Goal: Task Accomplishment & Management: Manage account settings

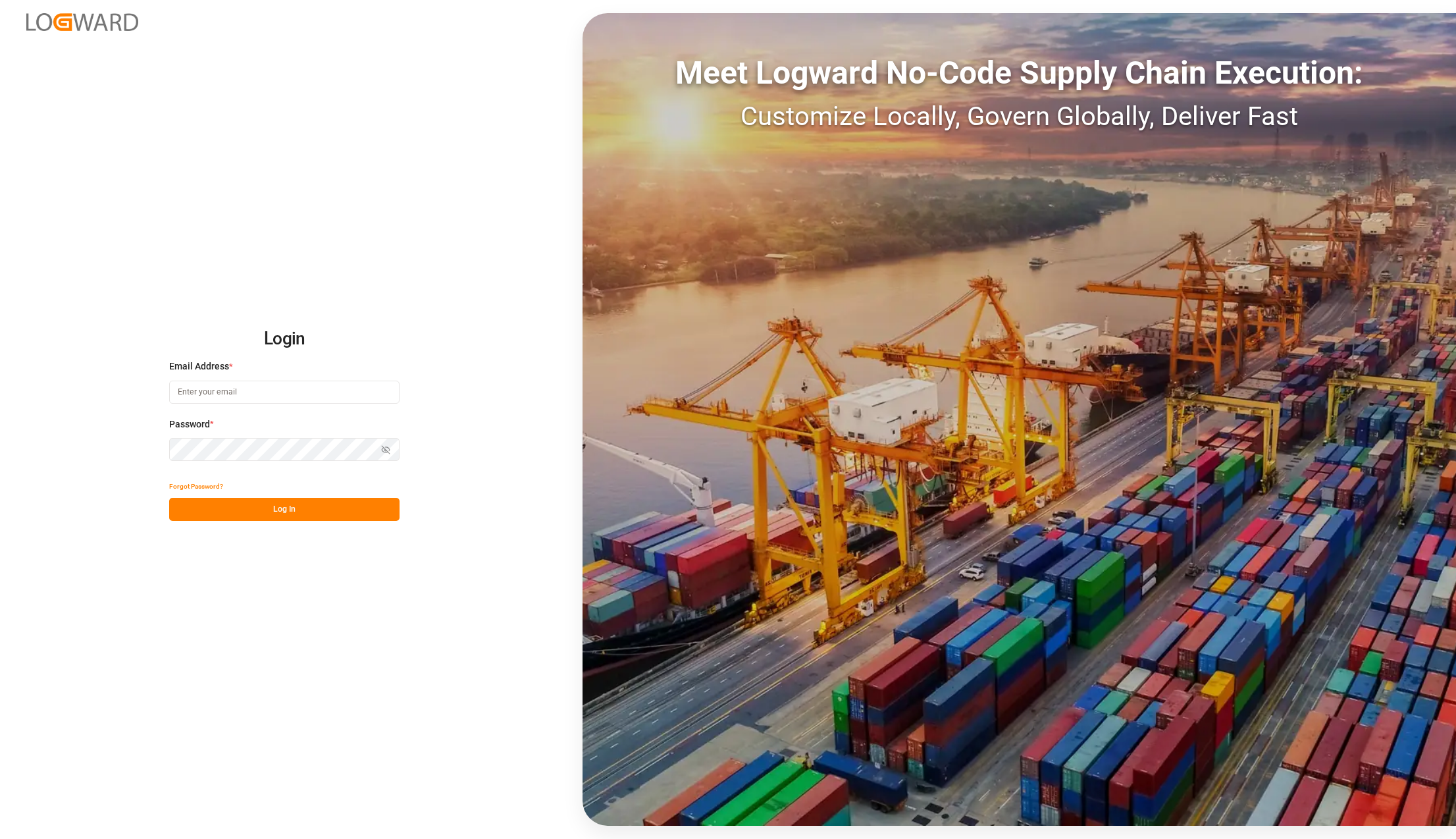
click at [548, 116] on div "Login Email Address * Password * Show password Forgot Password? Log In Meet Log…" at bounding box center [728, 419] width 1456 height 839
type input "karla.chavez@leschaco.com"
click at [296, 506] on button "Log In" at bounding box center [284, 509] width 230 height 23
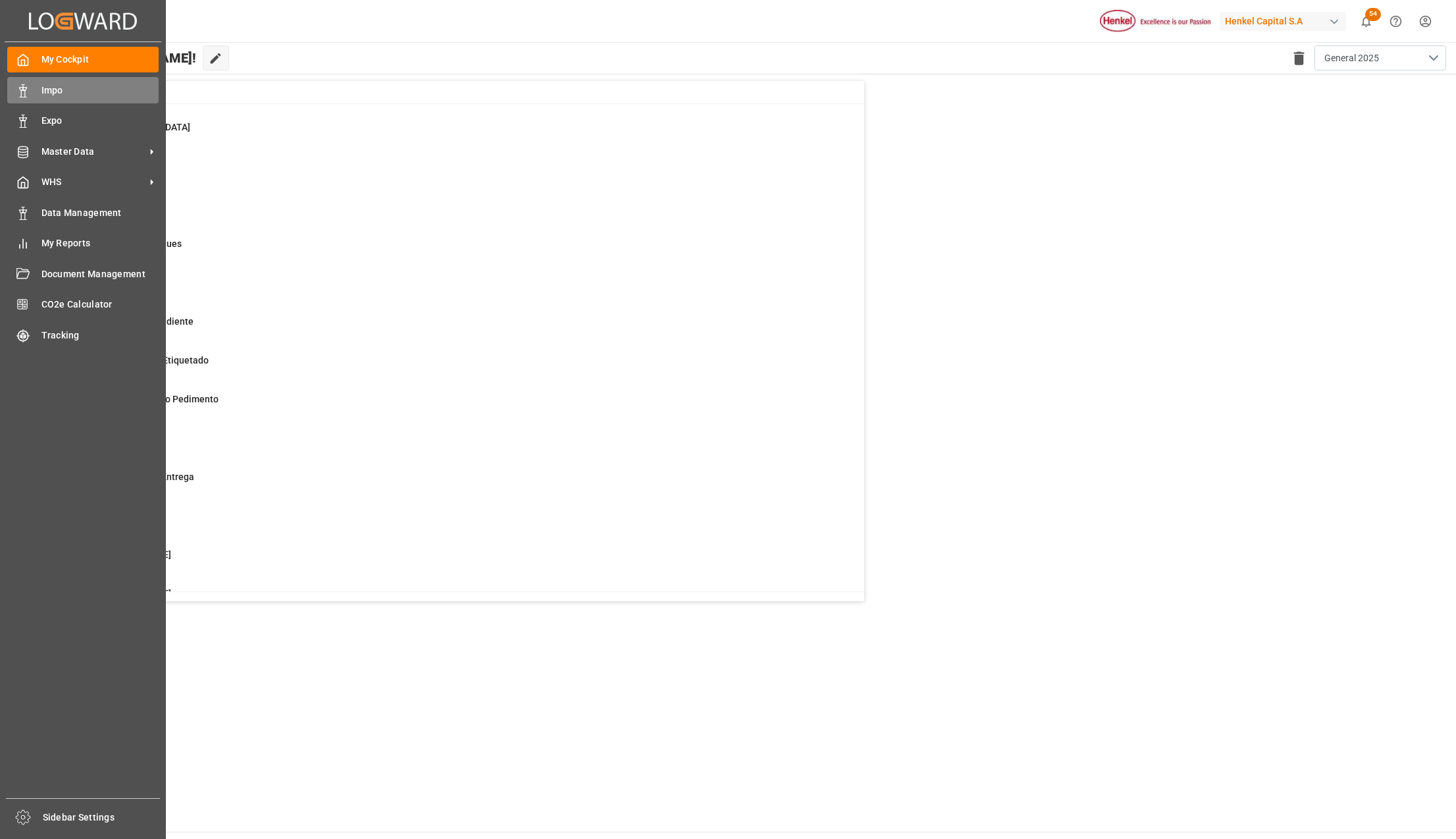
click at [49, 88] on span "Impo" at bounding box center [100, 90] width 118 height 14
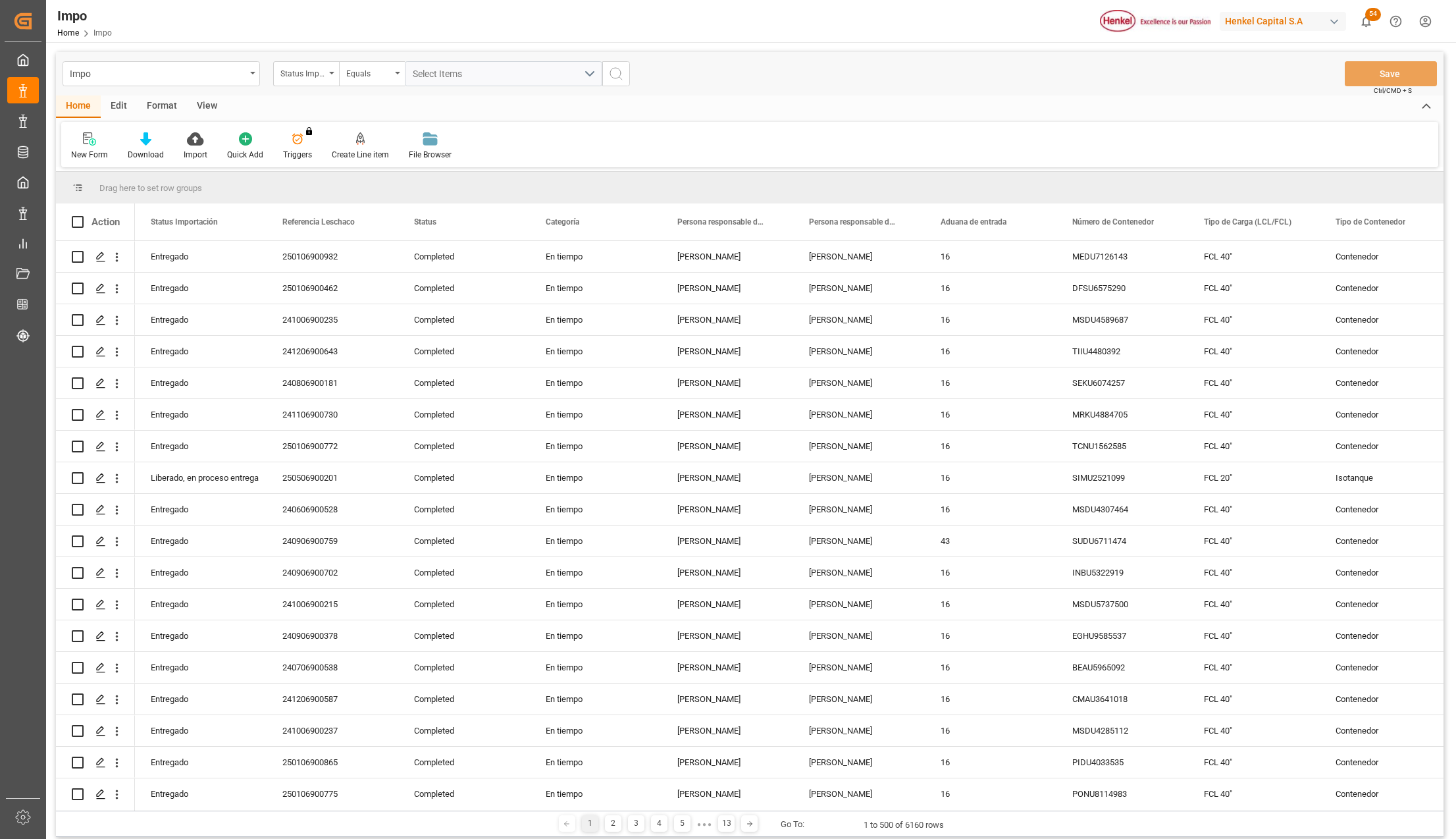
click at [201, 103] on div "View" at bounding box center [206, 106] width 40 height 22
click at [148, 151] on div "Standard Templates" at bounding box center [149, 155] width 66 height 12
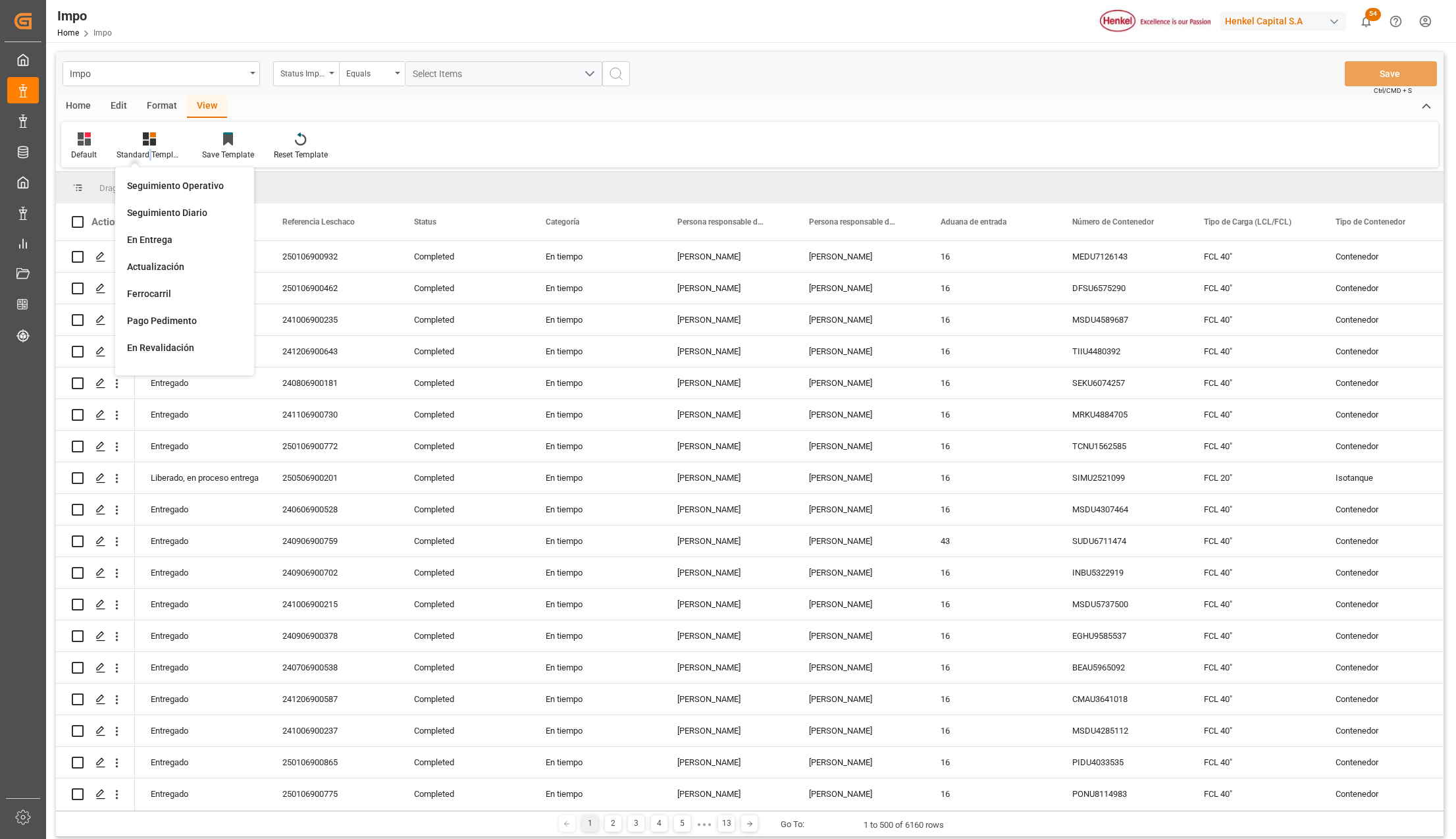
click at [152, 183] on div "Seguimiento Operativo" at bounding box center [184, 186] width 115 height 14
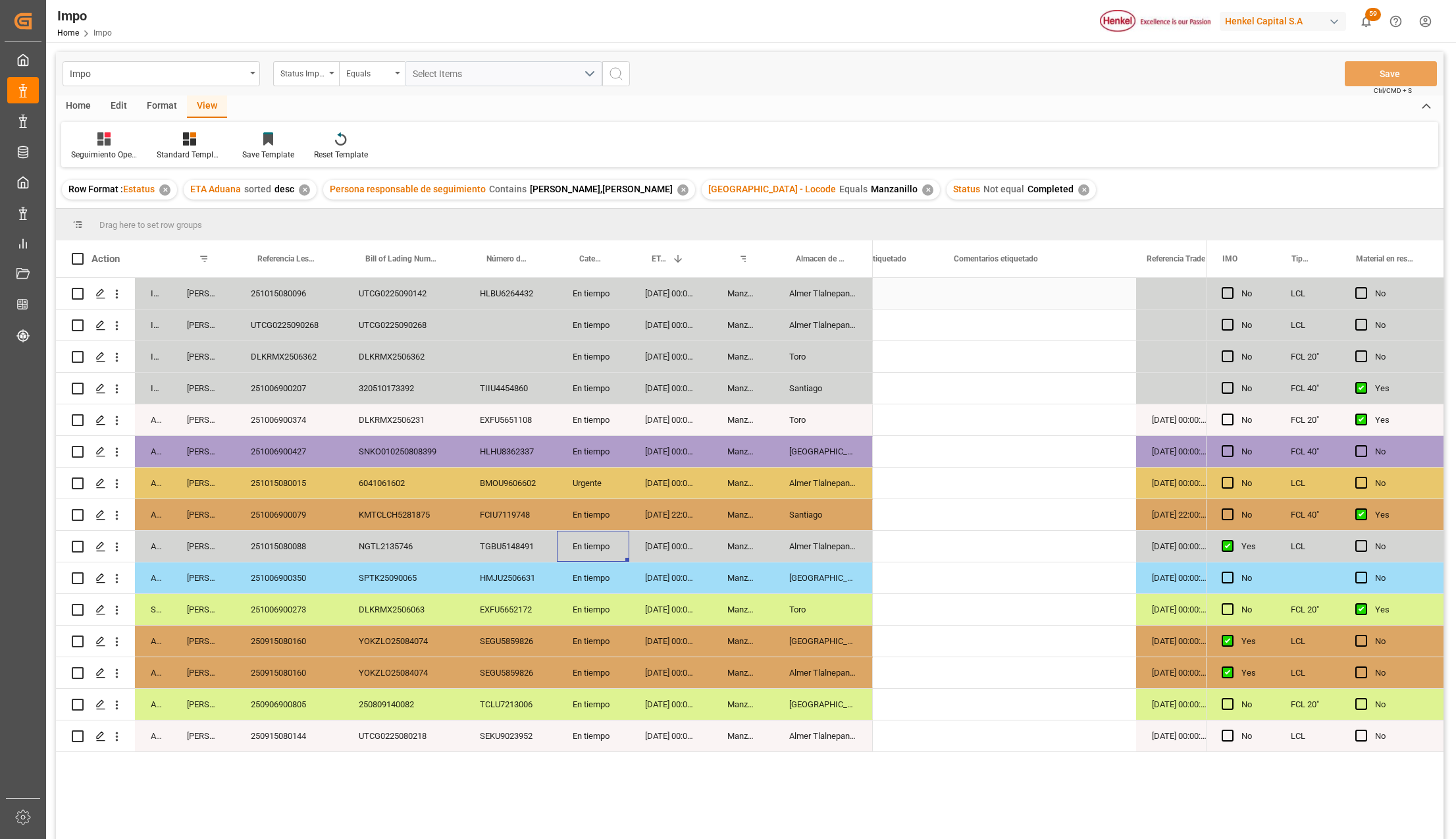
scroll to position [0, 477]
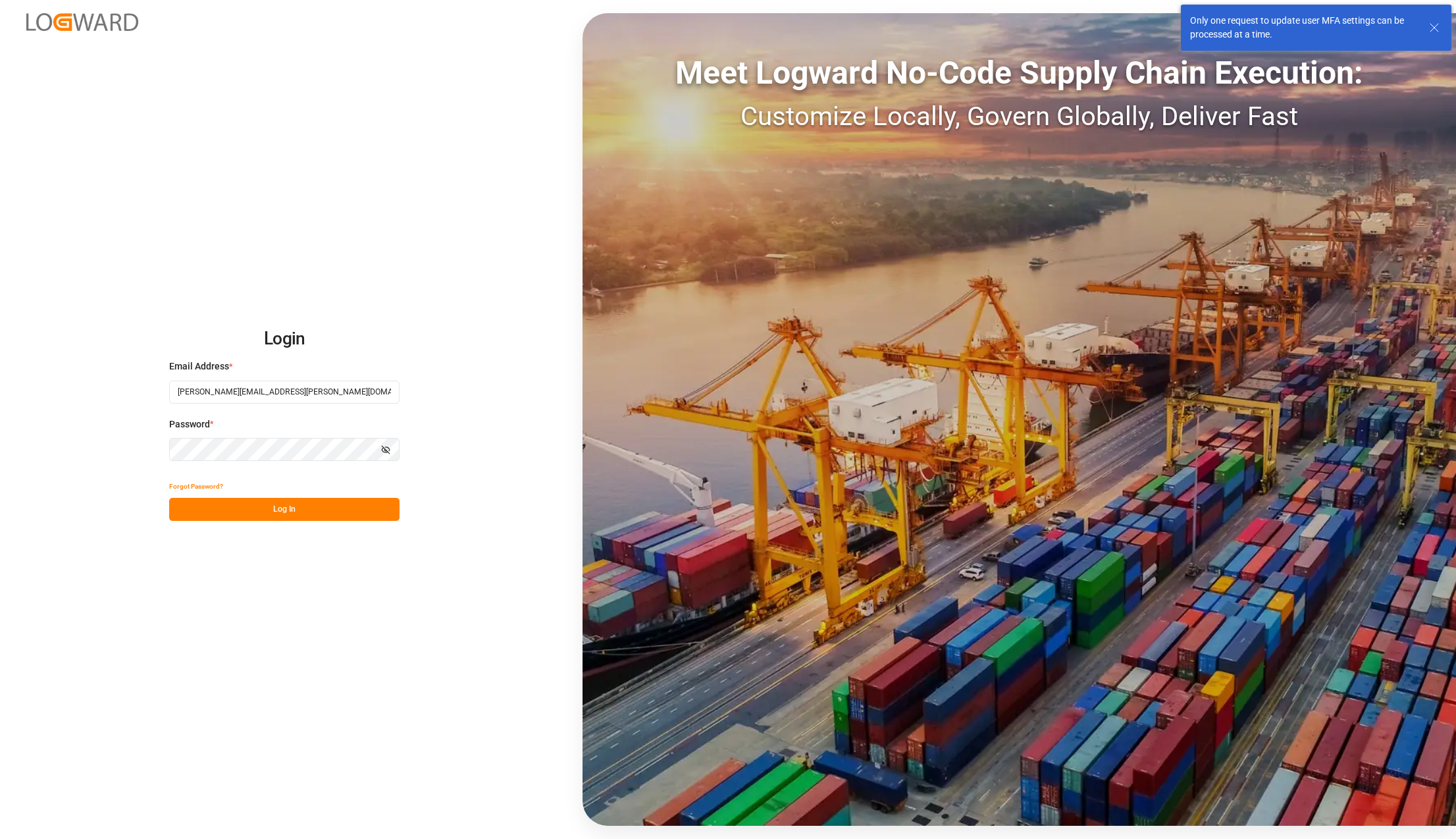
click at [203, 511] on button "Log In" at bounding box center [284, 509] width 230 height 23
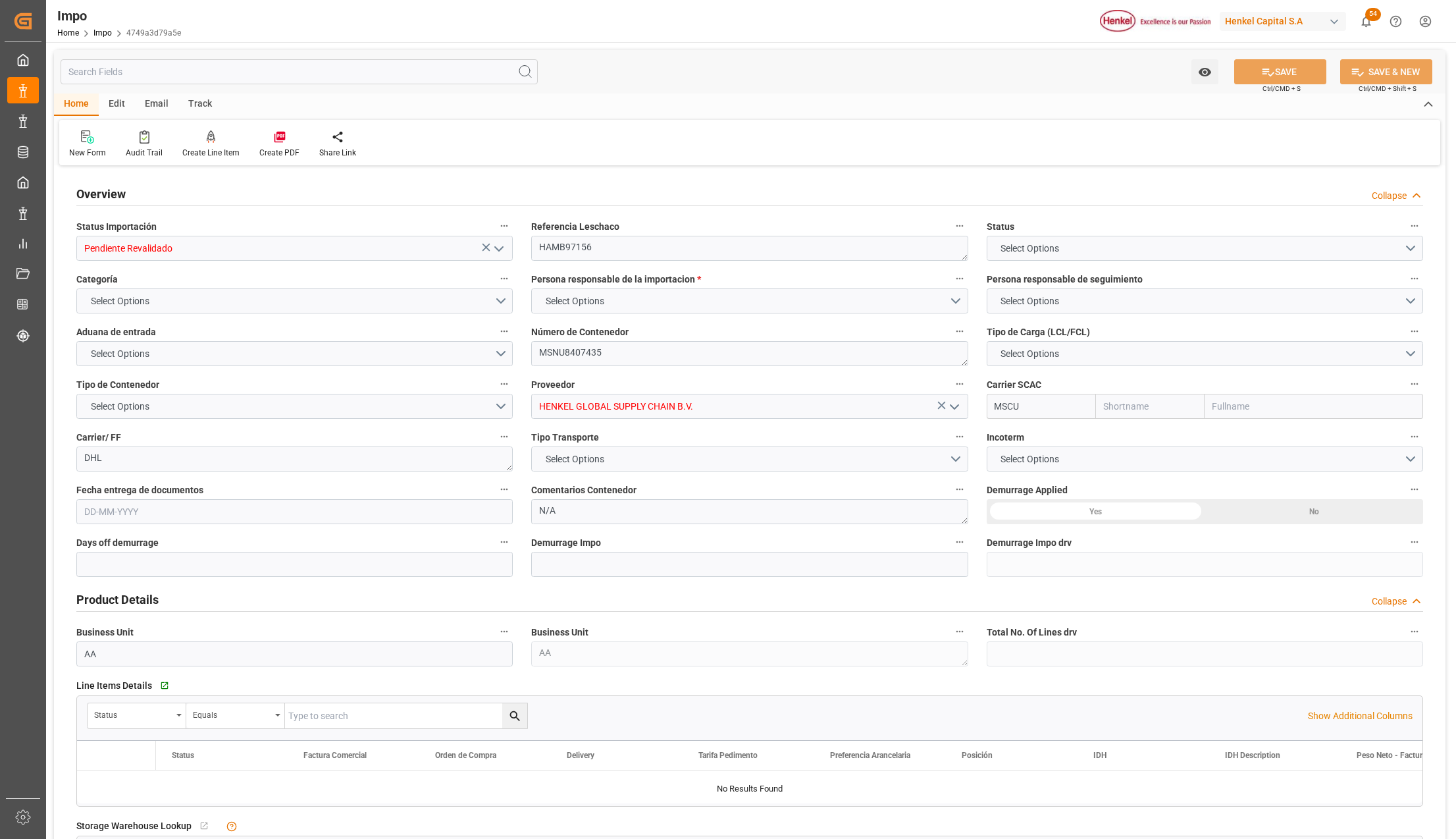
type input "Pendiente Revalidado"
type textarea "HAMB97156"
type textarea "MSNU8407435"
type input "HENKEL GLOBAL SUPPLY CHAIN B.V."
type input "MSCU"
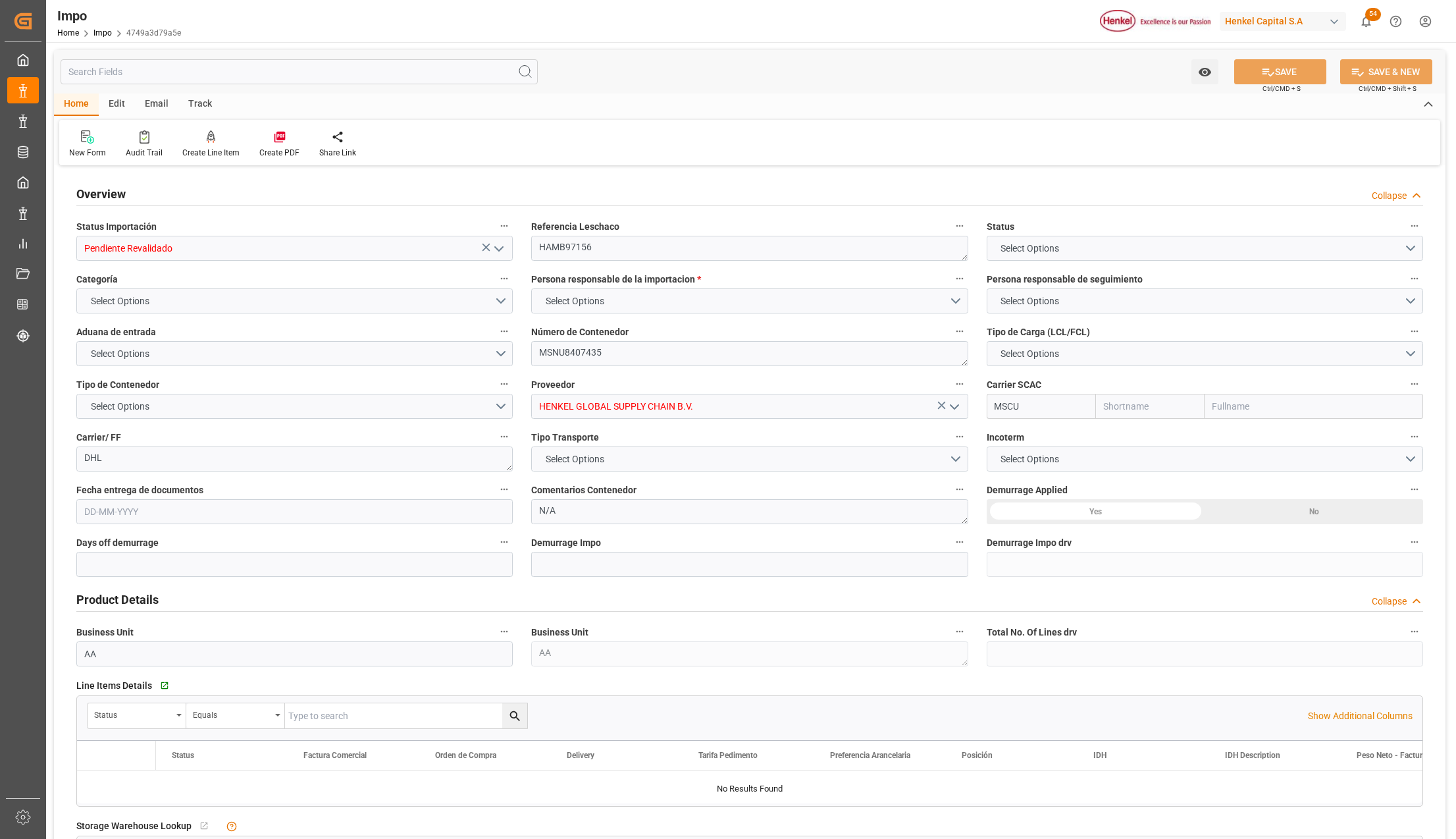
type textarea "DHL"
type textarea "N/A"
type input "AA"
type textarea "AA"
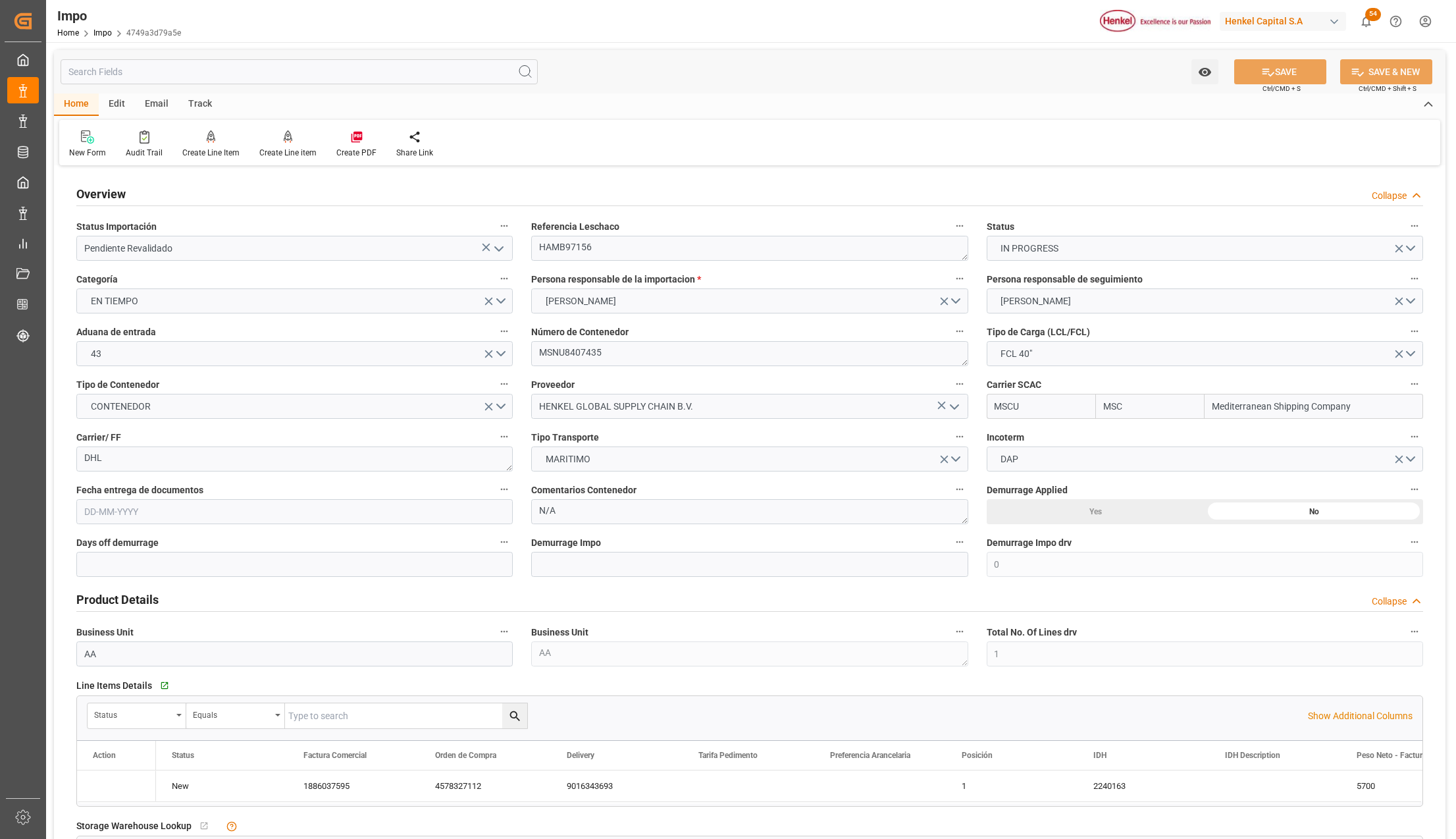
type input "MSC"
type input "Mediterranean Shipping Company"
type input "0"
type input "1"
type input "8.567"
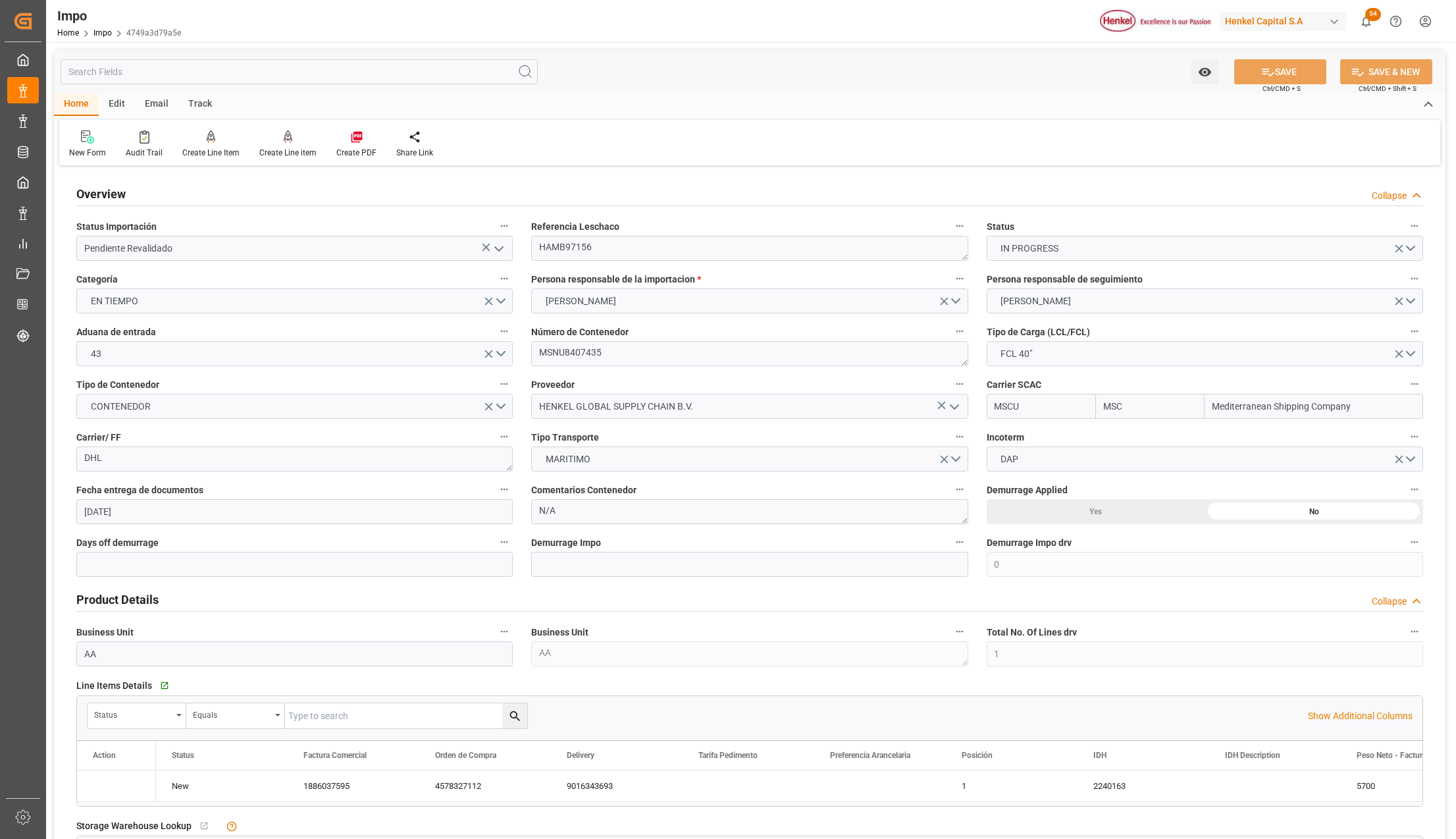
type input "29-09-2025"
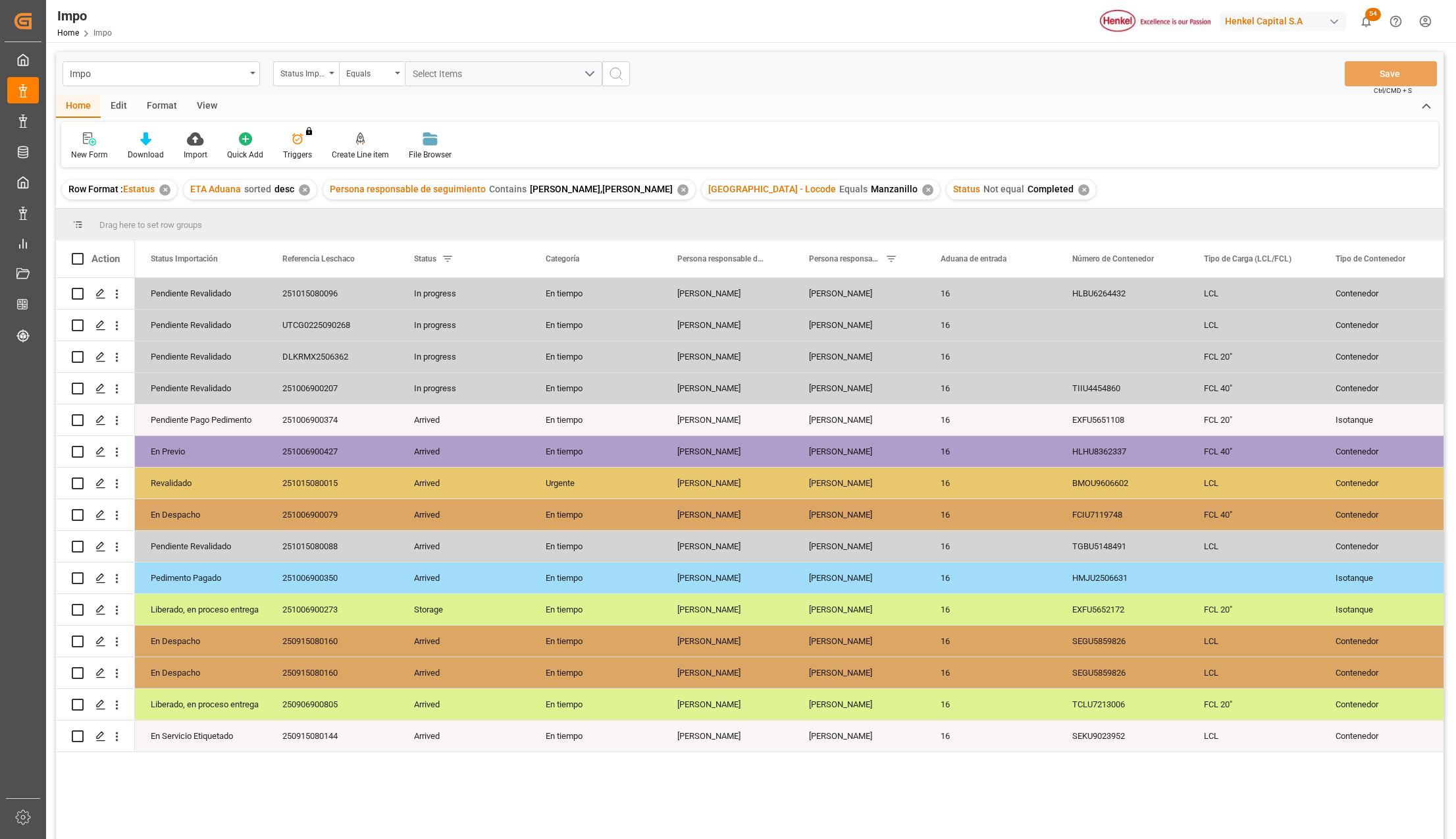
click at [200, 106] on div "View" at bounding box center [206, 106] width 40 height 22
click at [172, 140] on div at bounding box center [149, 139] width 66 height 14
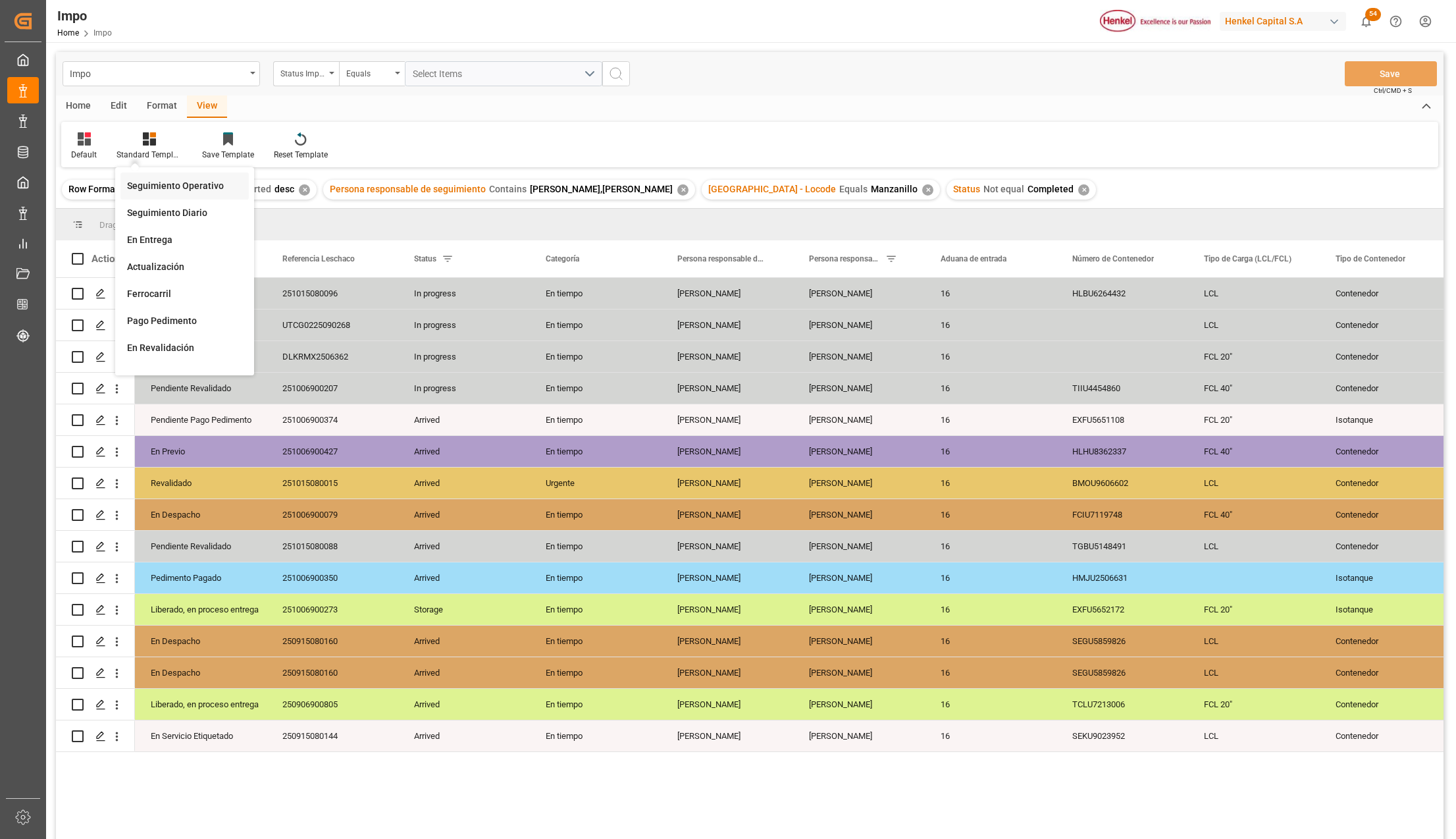
click at [169, 175] on div "Seguimiento Operativo" at bounding box center [184, 186] width 129 height 27
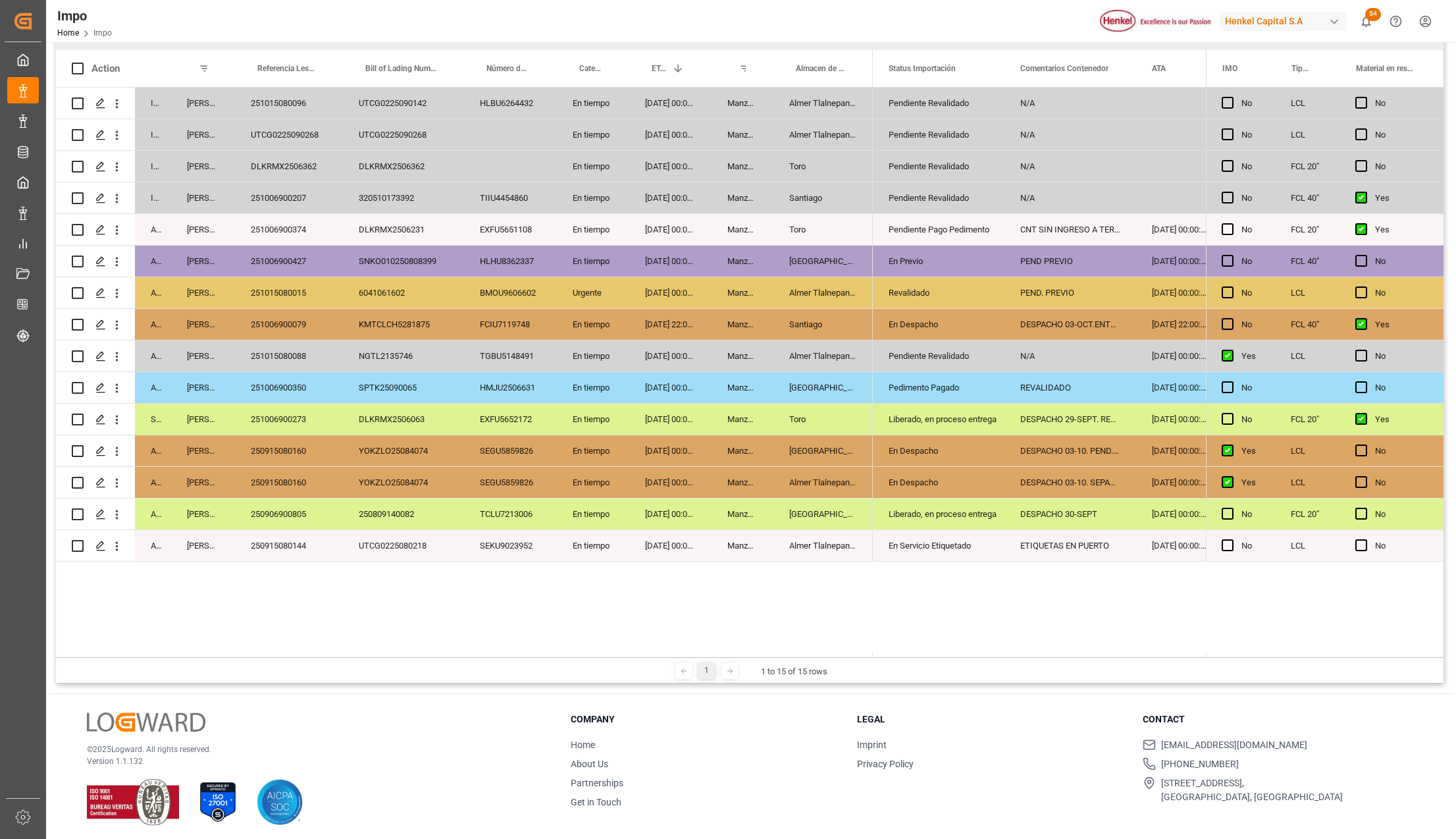
scroll to position [195, 0]
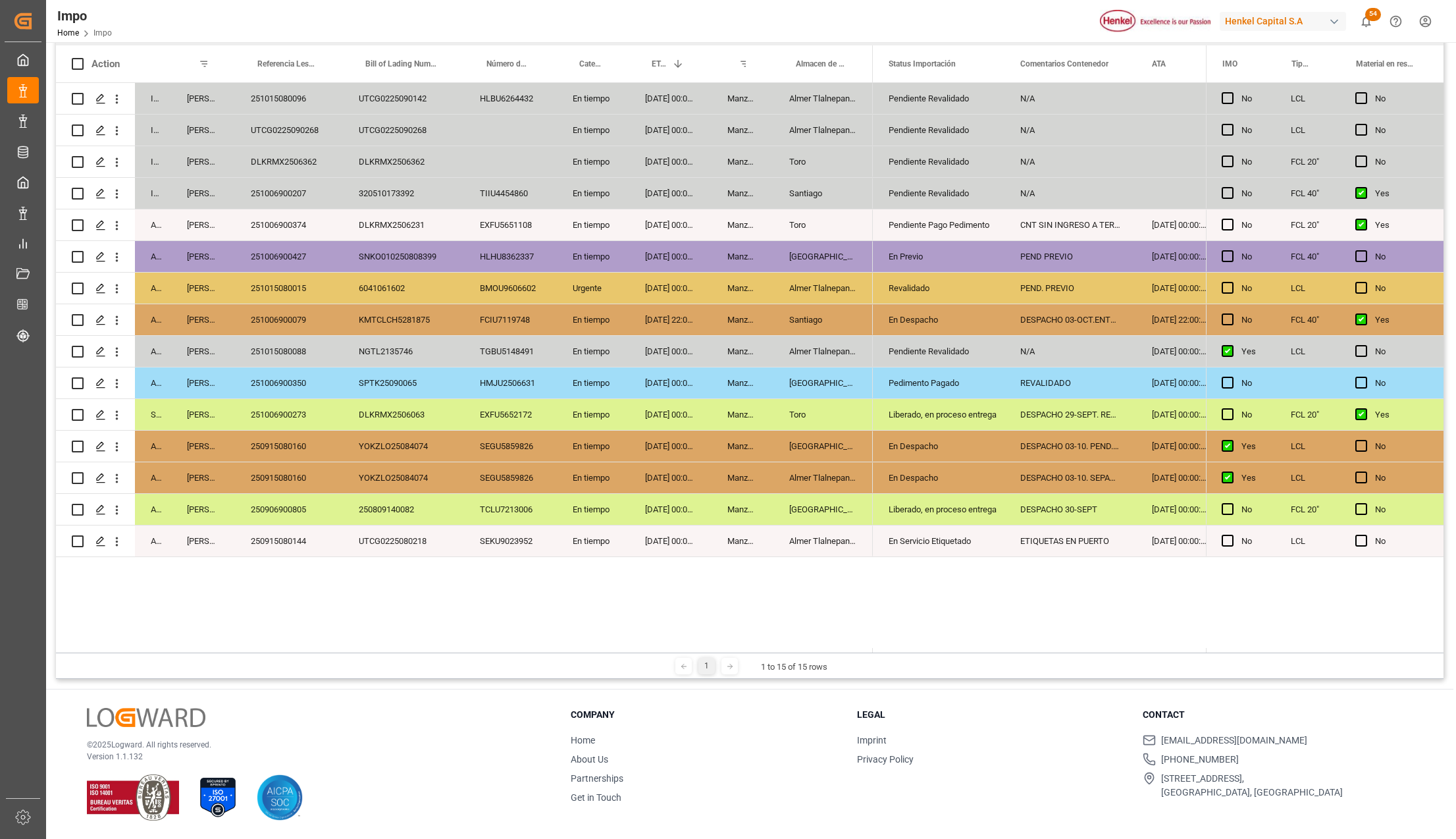
click at [287, 548] on div "250915080144" at bounding box center [289, 541] width 108 height 31
click at [851, 511] on div "[GEOGRAPHIC_DATA]" at bounding box center [823, 509] width 100 height 31
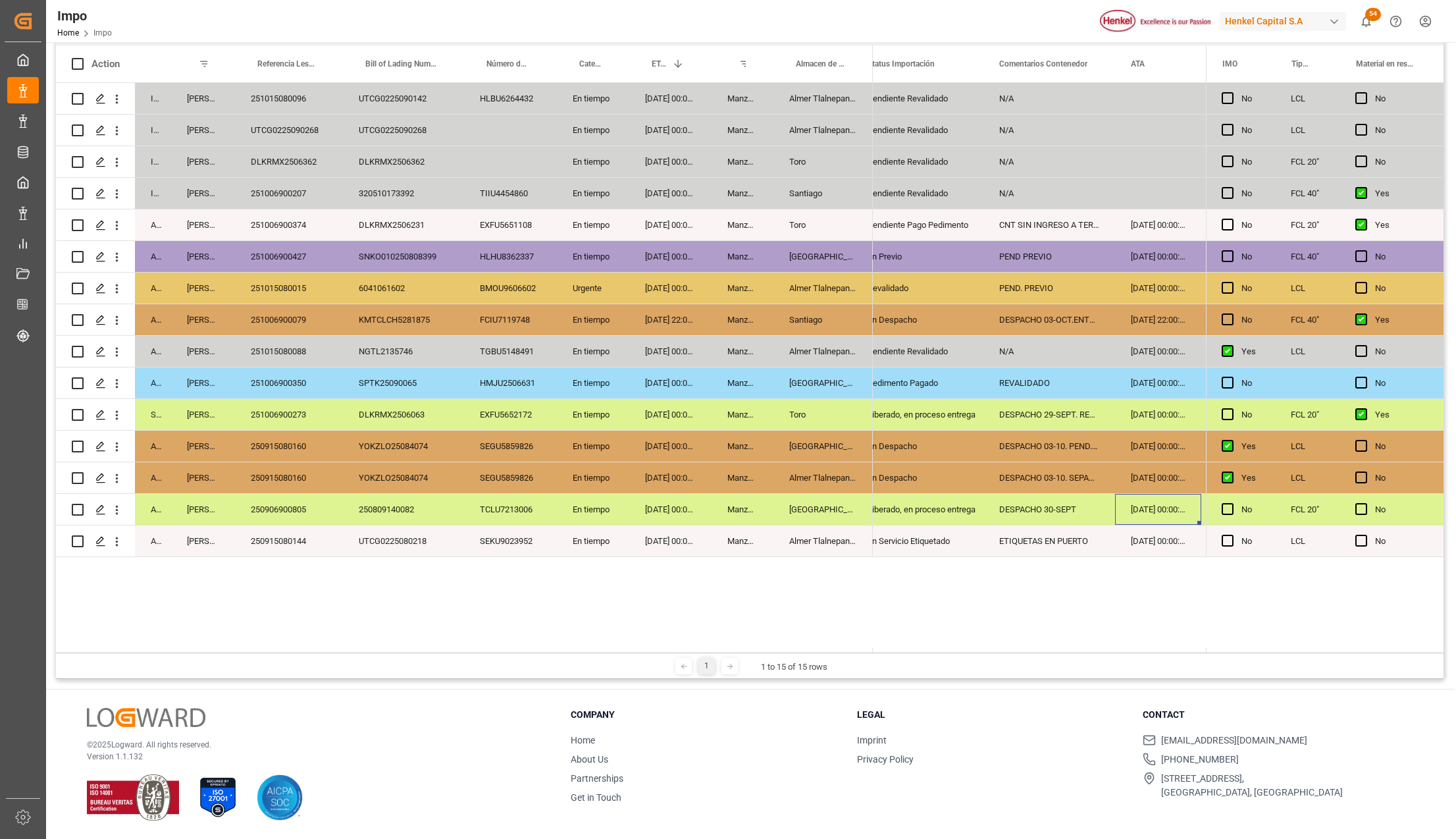
scroll to position [0, 106]
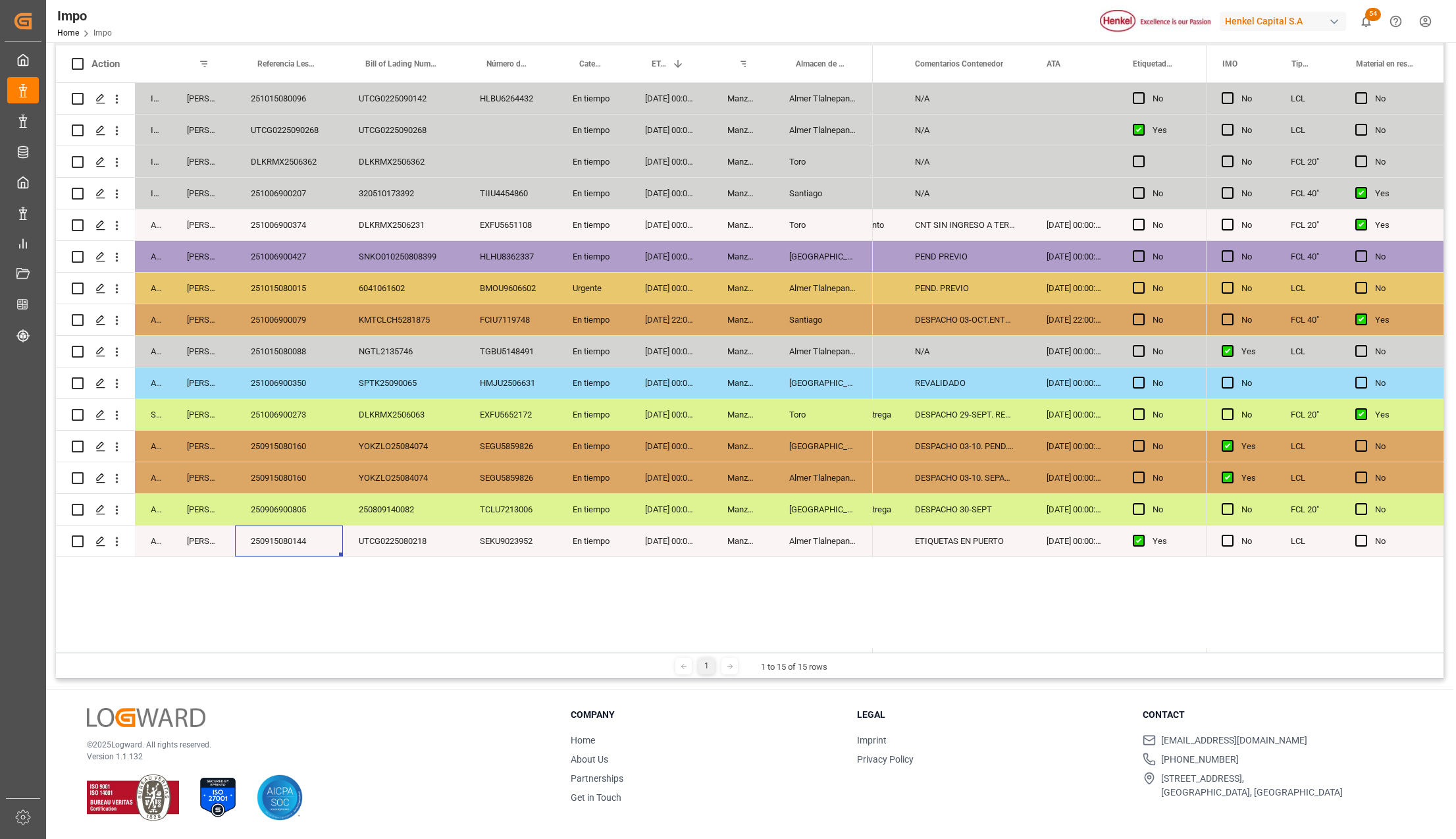
click at [303, 535] on div "250915080144" at bounding box center [289, 541] width 108 height 31
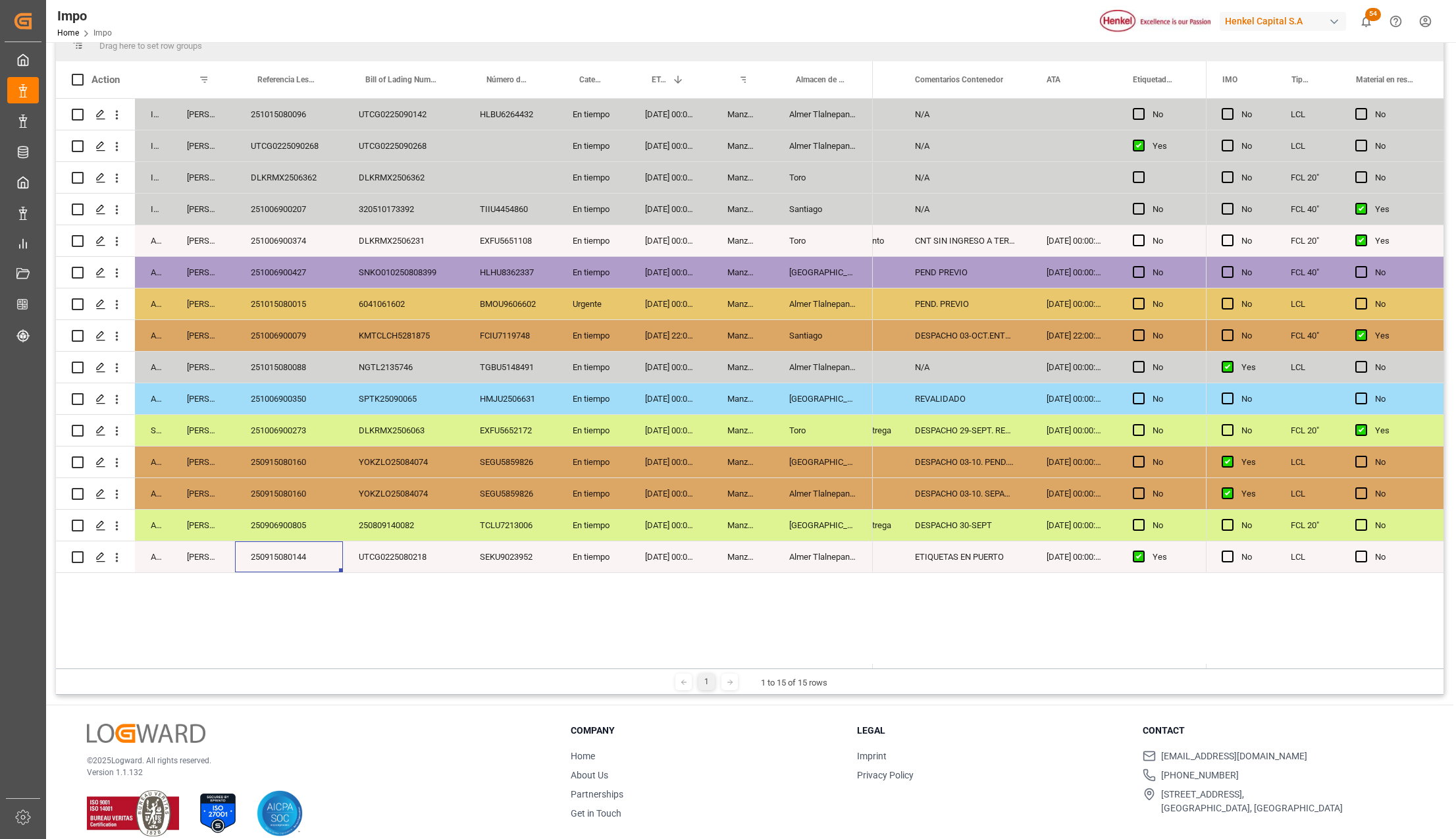
scroll to position [195, 0]
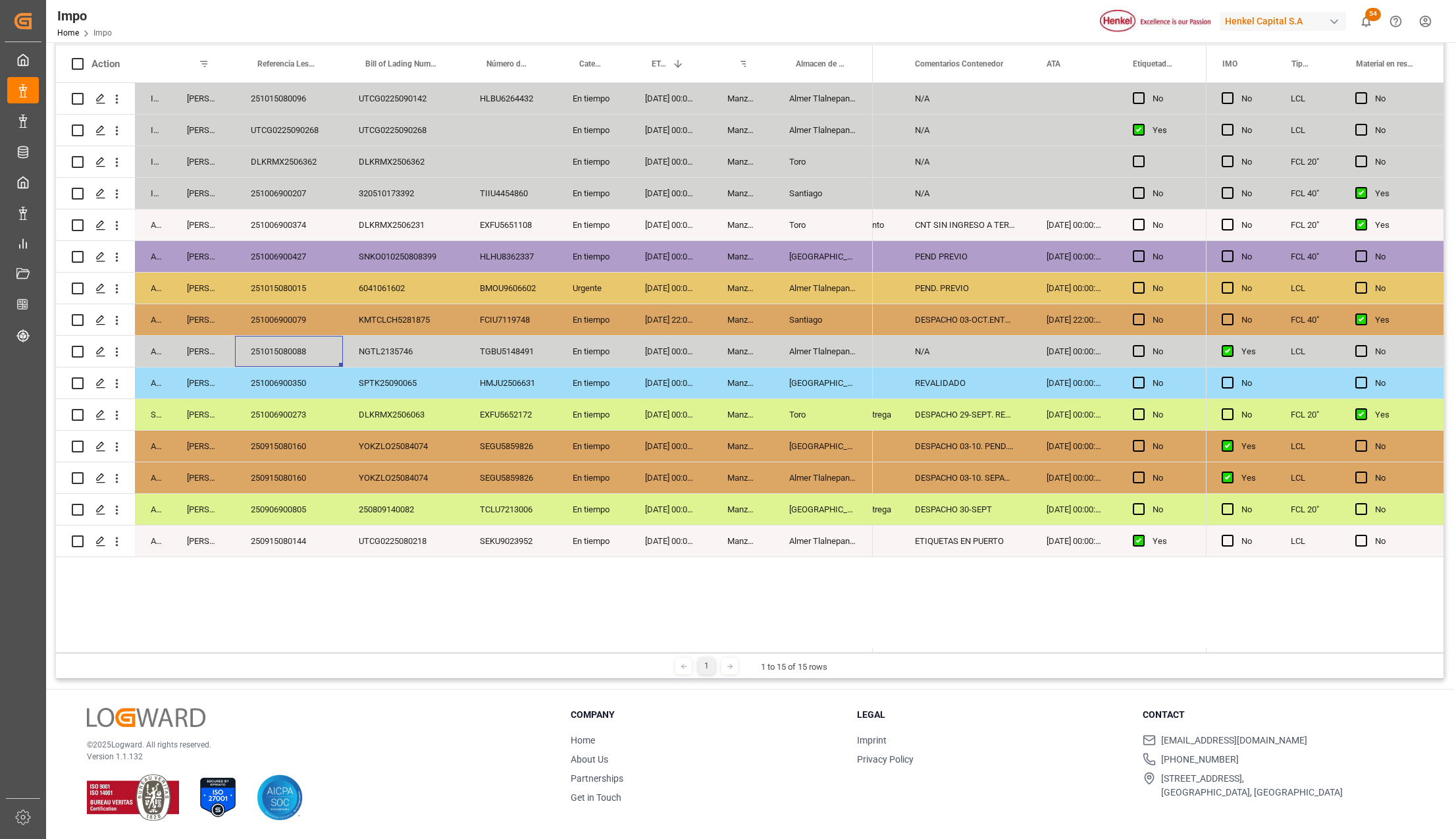
click at [297, 357] on div "251015080088" at bounding box center [289, 351] width 108 height 31
click at [808, 353] on div "Almer Tlalnepantla" at bounding box center [823, 351] width 100 height 31
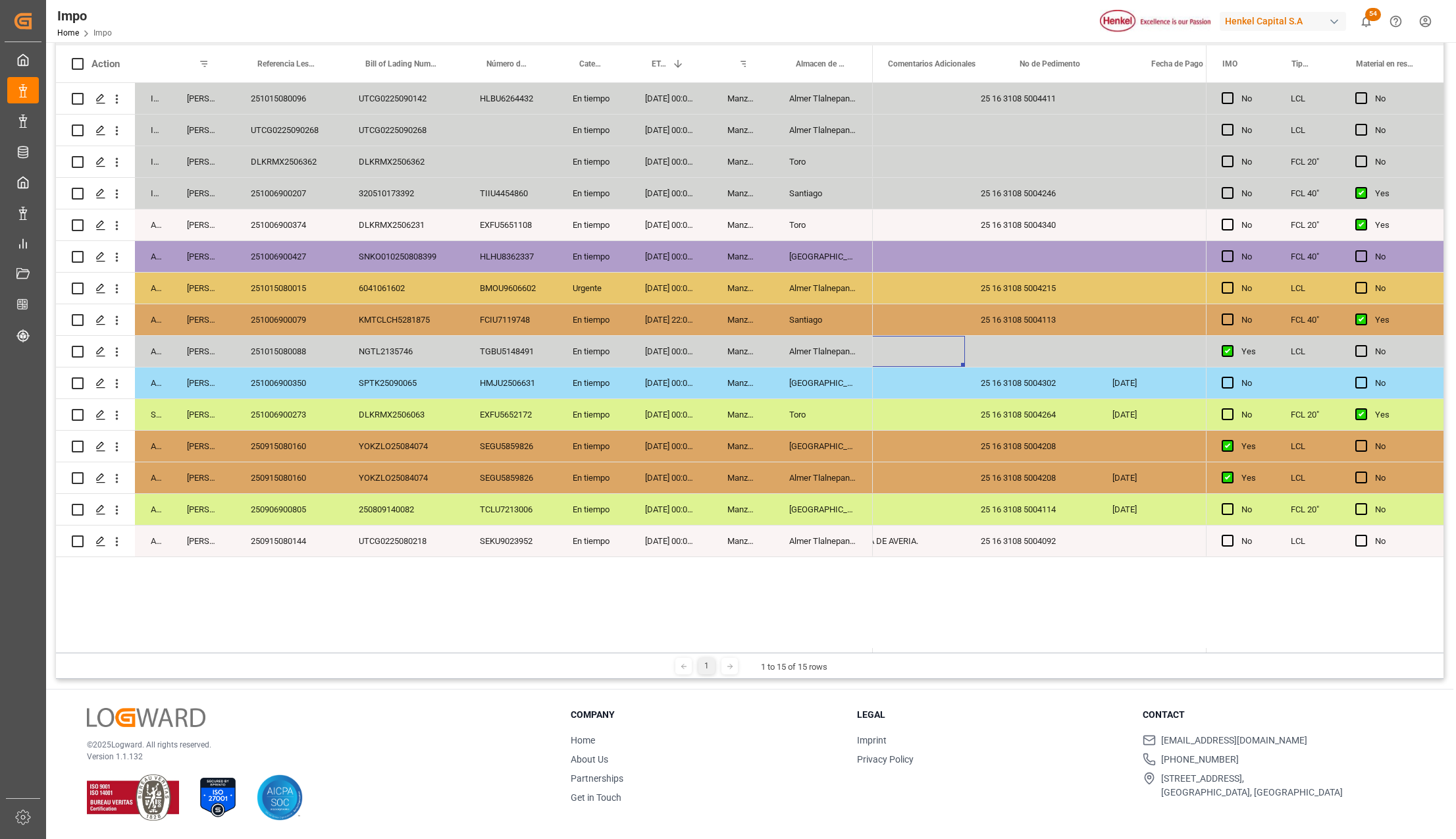
scroll to position [0, 2508]
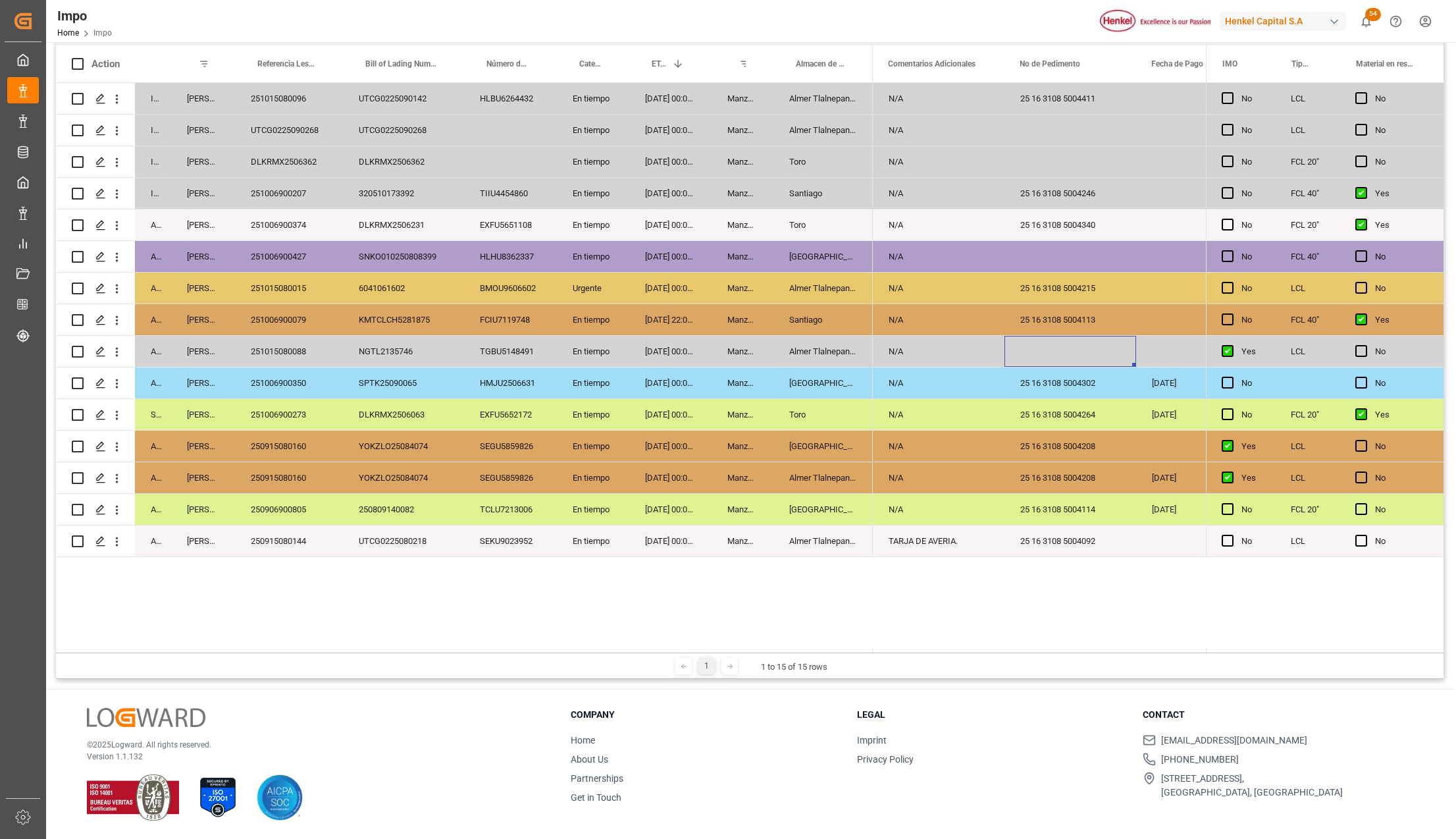
click at [1076, 343] on div "Press SPACE to select this row." at bounding box center [1069, 351] width 132 height 31
click at [1076, 343] on div "Press SPACE to select this row." at bounding box center [1069, 359] width 132 height 46
click at [1054, 359] on input "Press SPACE to select this row." at bounding box center [1070, 359] width 111 height 25
paste input "25 16 3108 5004422"
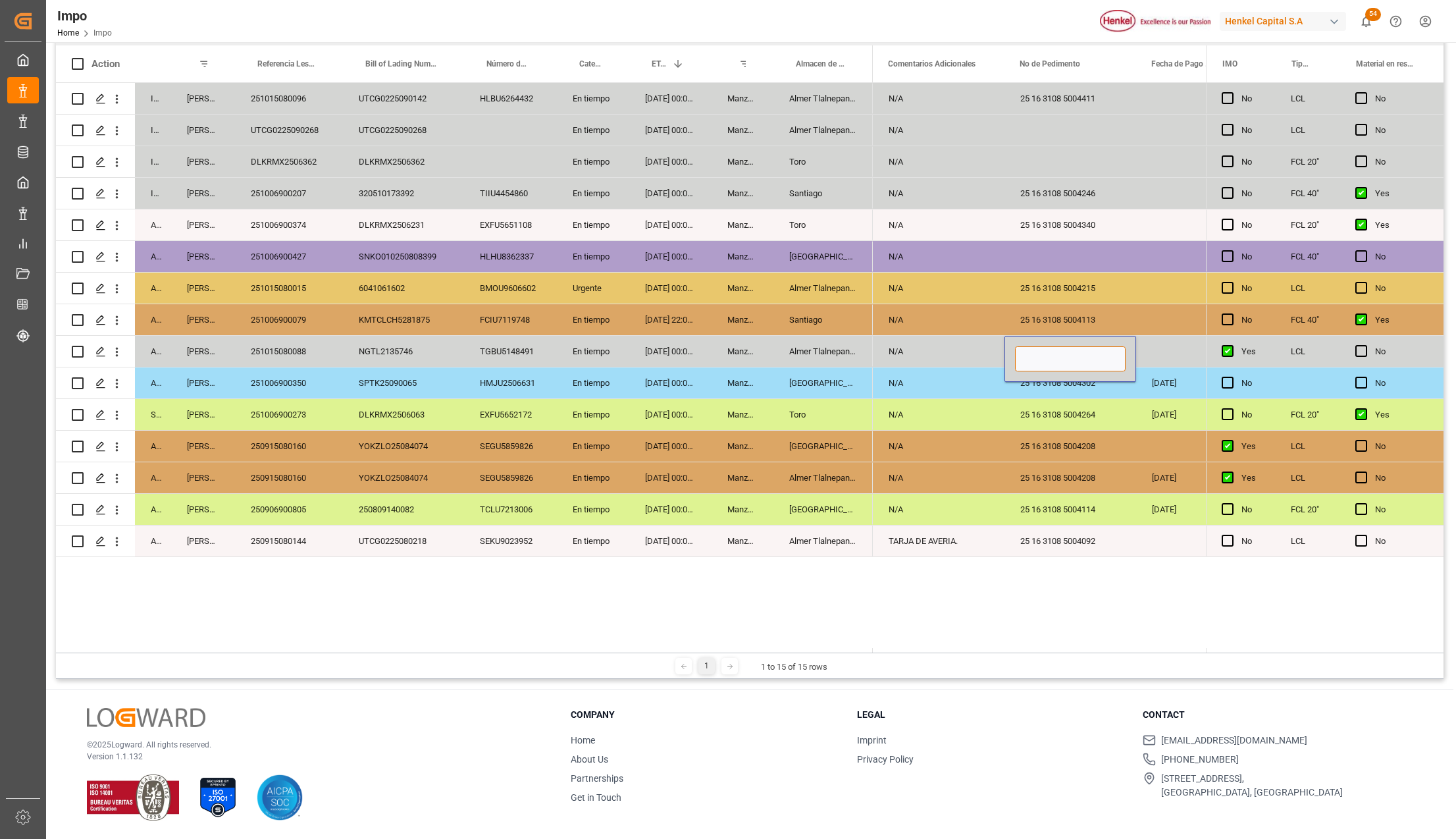
type input "25 16 3108 5004422"
click at [1029, 430] on div "25 16 3108 5004208" at bounding box center [1069, 445] width 132 height 31
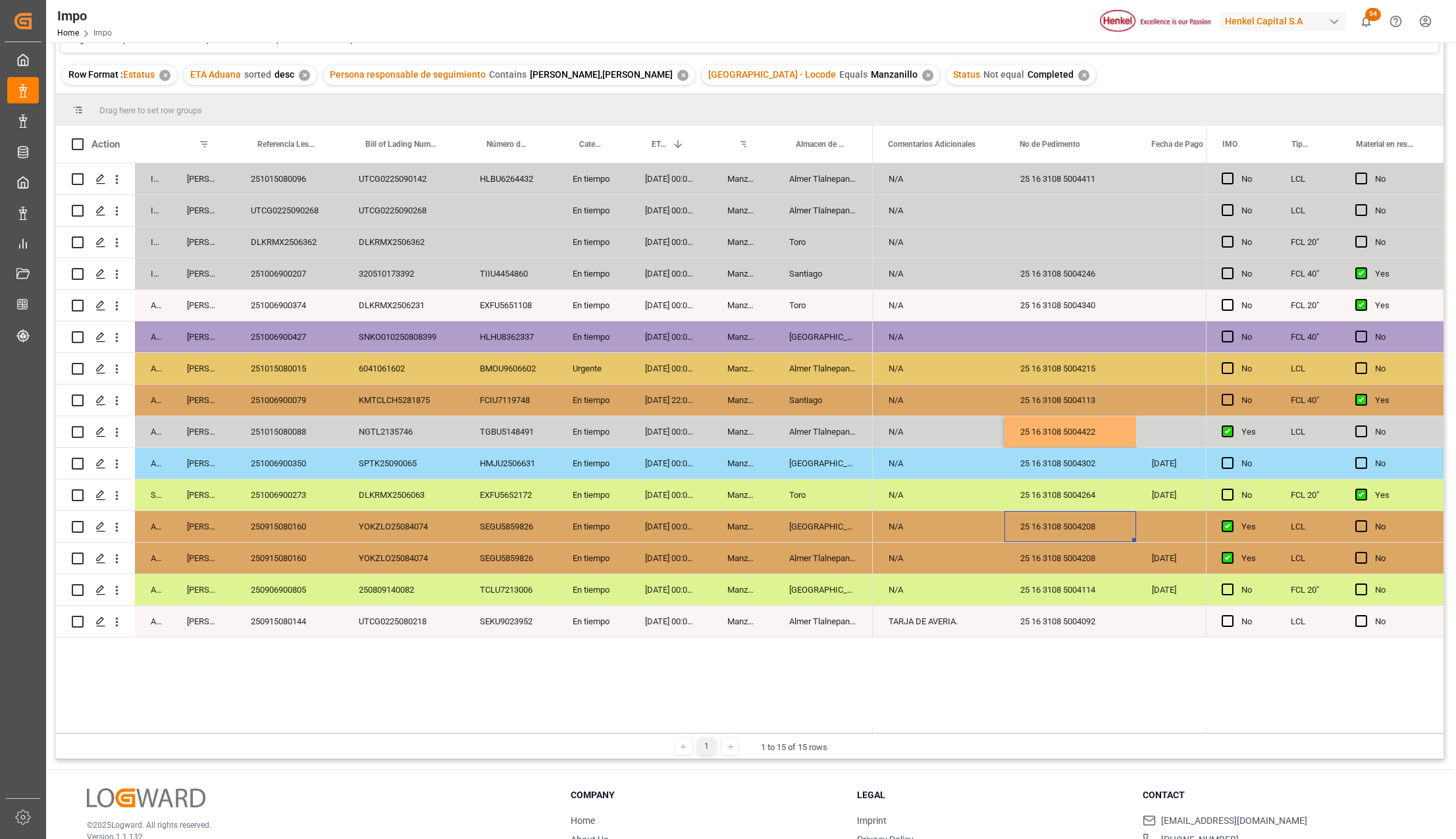
scroll to position [0, 0]
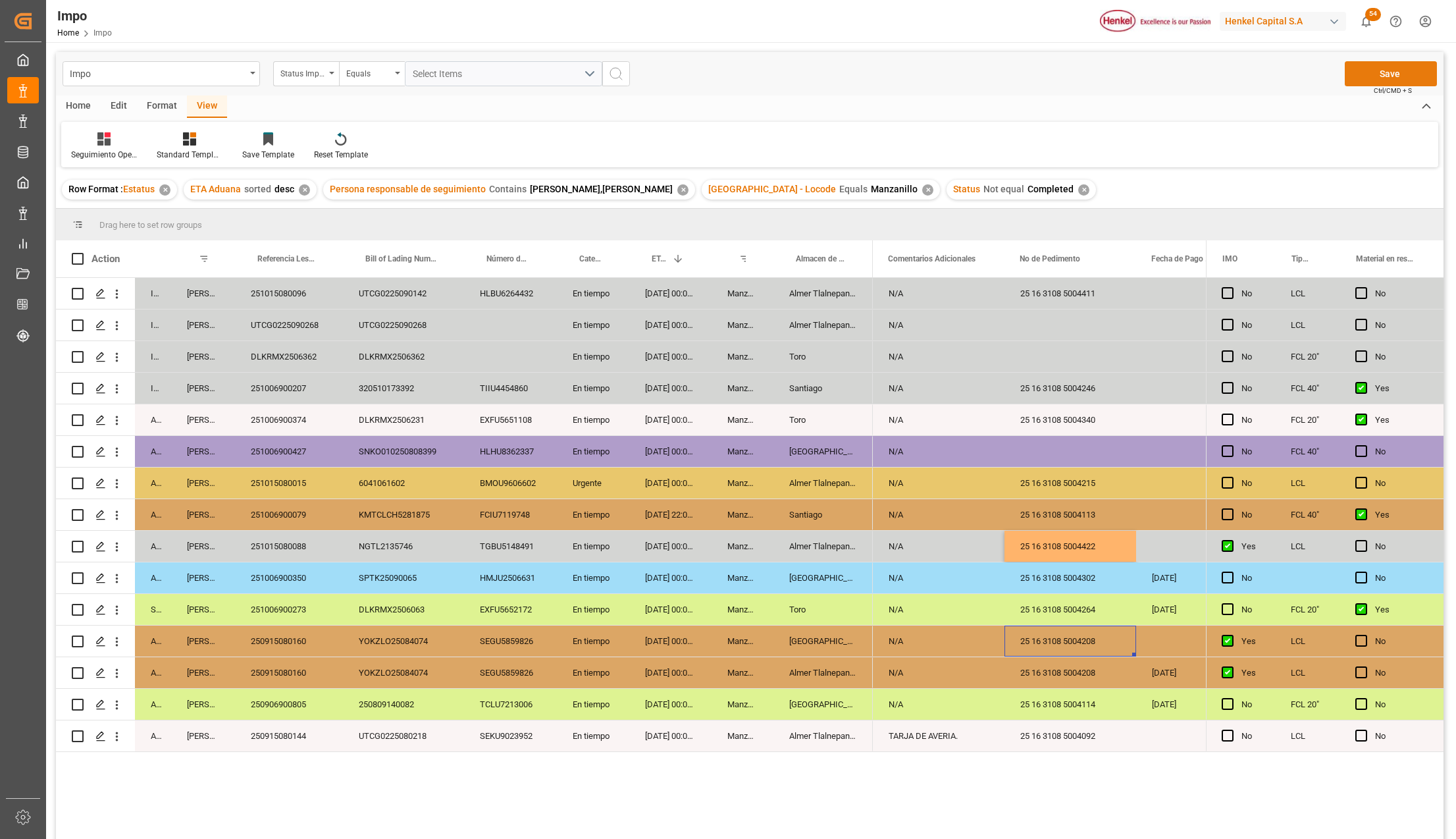
click at [1383, 66] on button "Save" at bounding box center [1390, 73] width 92 height 25
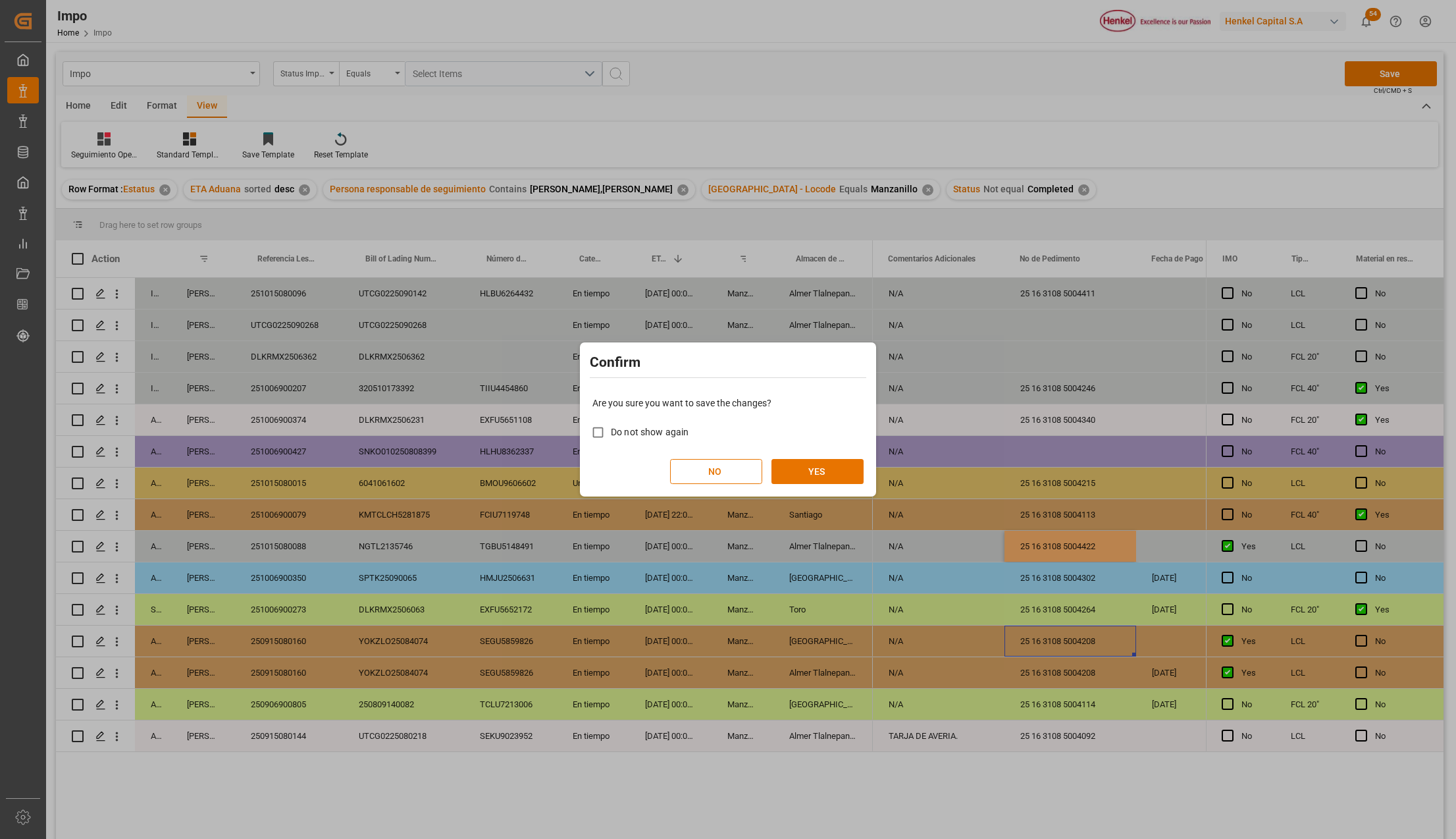
click at [805, 457] on div "Are you sure you want to save the changes? Do not show again NO YES" at bounding box center [728, 440] width 289 height 106
click at [809, 466] on button "YES" at bounding box center [817, 471] width 92 height 25
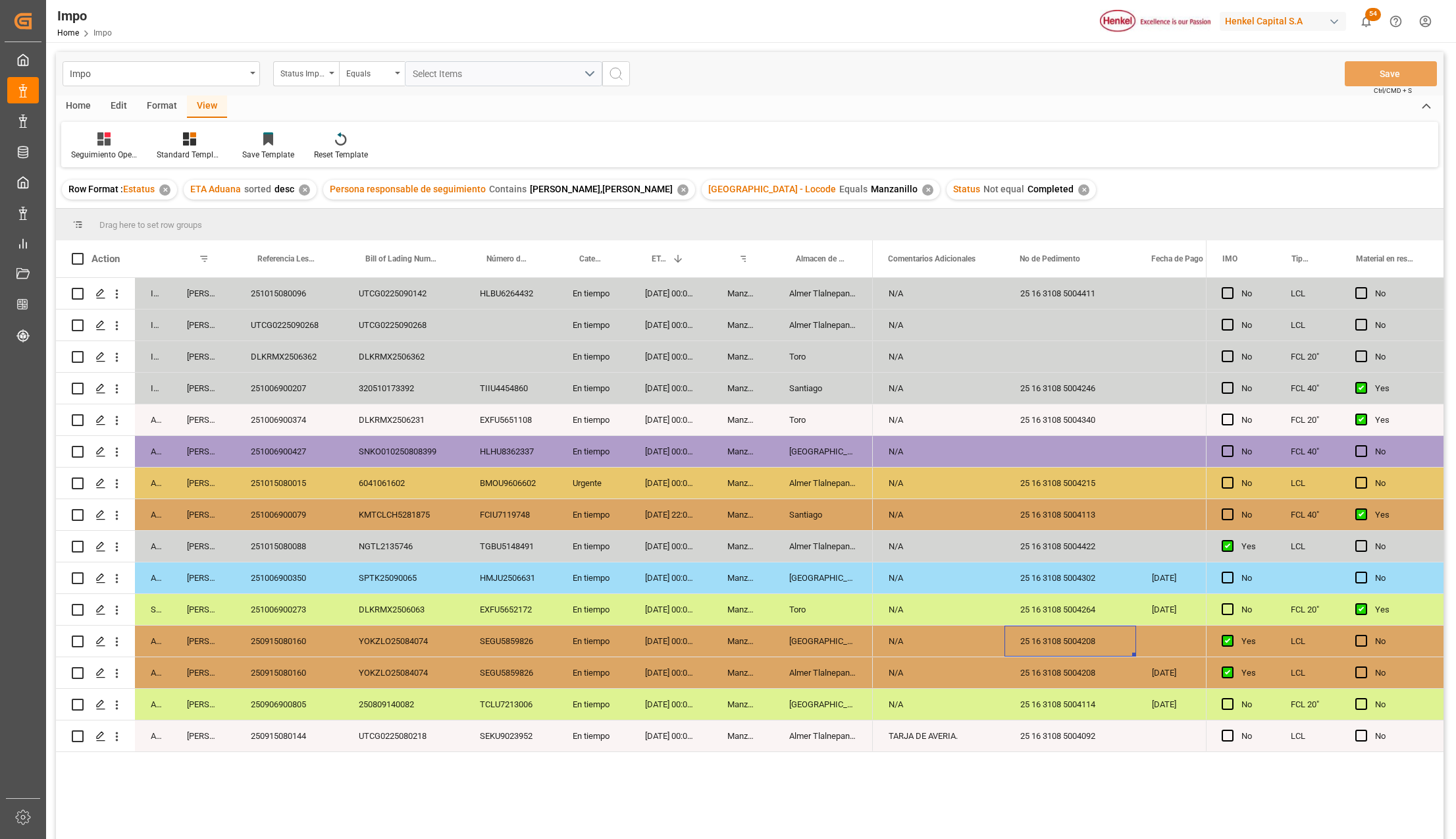
drag, startPoint x: 289, startPoint y: 728, endPoint x: 341, endPoint y: 738, distance: 53.0
click at [289, 728] on div "250915080144" at bounding box center [289, 736] width 108 height 31
drag, startPoint x: 304, startPoint y: 746, endPoint x: 352, endPoint y: 755, distance: 48.8
click at [304, 746] on div "250915080144" at bounding box center [289, 736] width 108 height 31
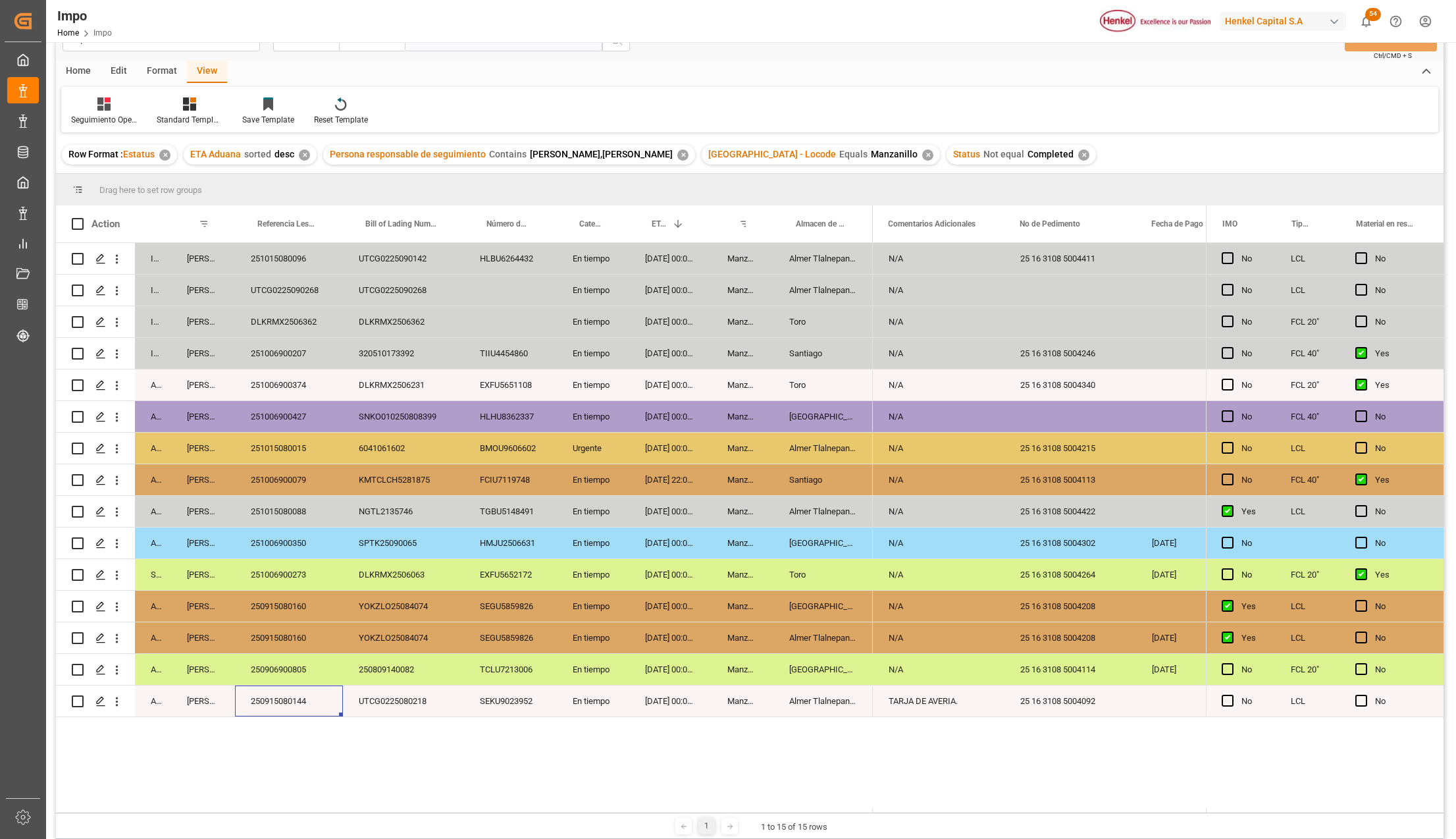
scroll to position [19, 0]
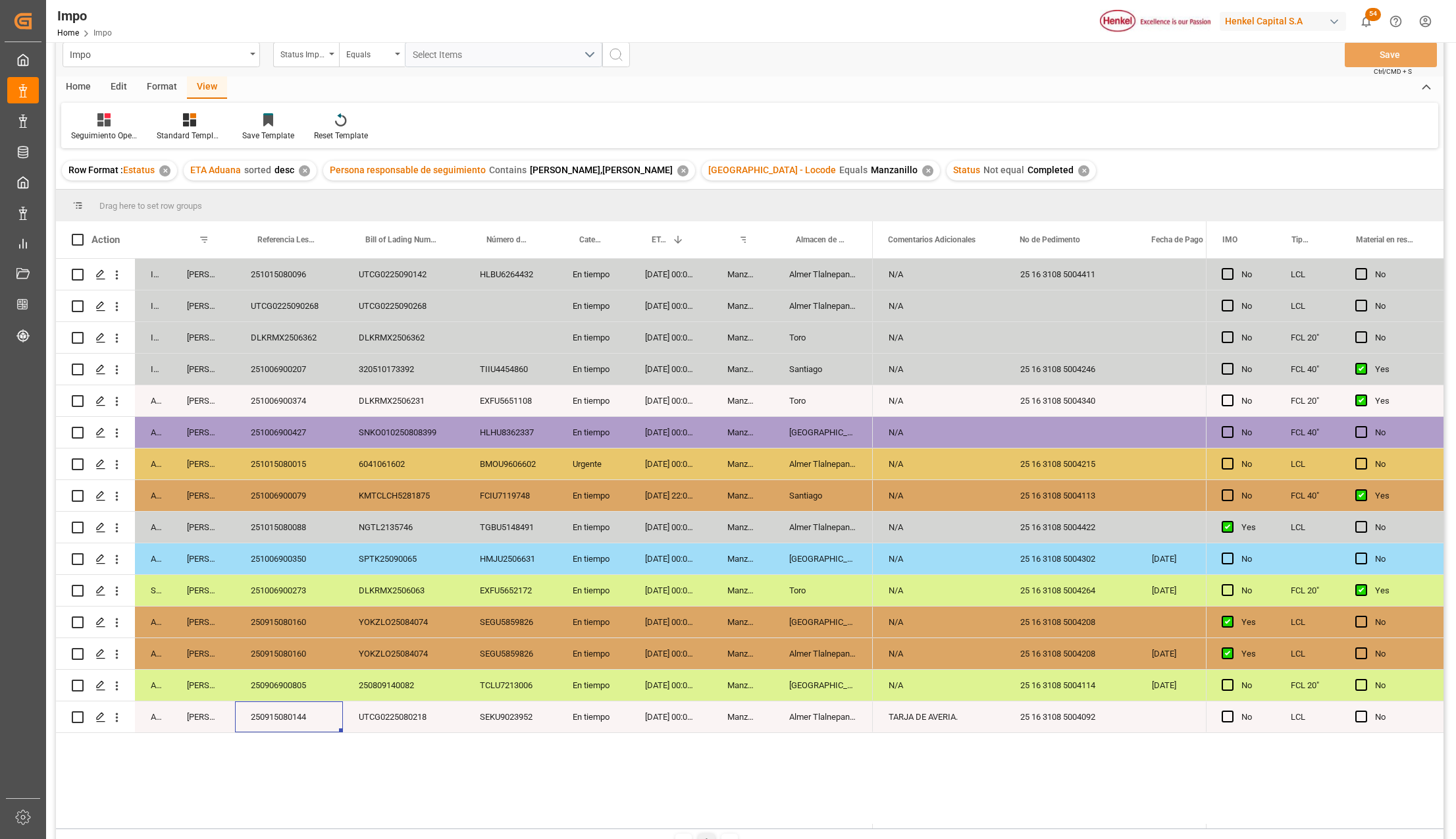
click at [294, 719] on div "250915080144" at bounding box center [289, 716] width 108 height 31
click at [309, 721] on div "250915080144" at bounding box center [289, 716] width 108 height 31
click at [1096, 722] on div "25 16 3108 5004092" at bounding box center [1069, 716] width 132 height 31
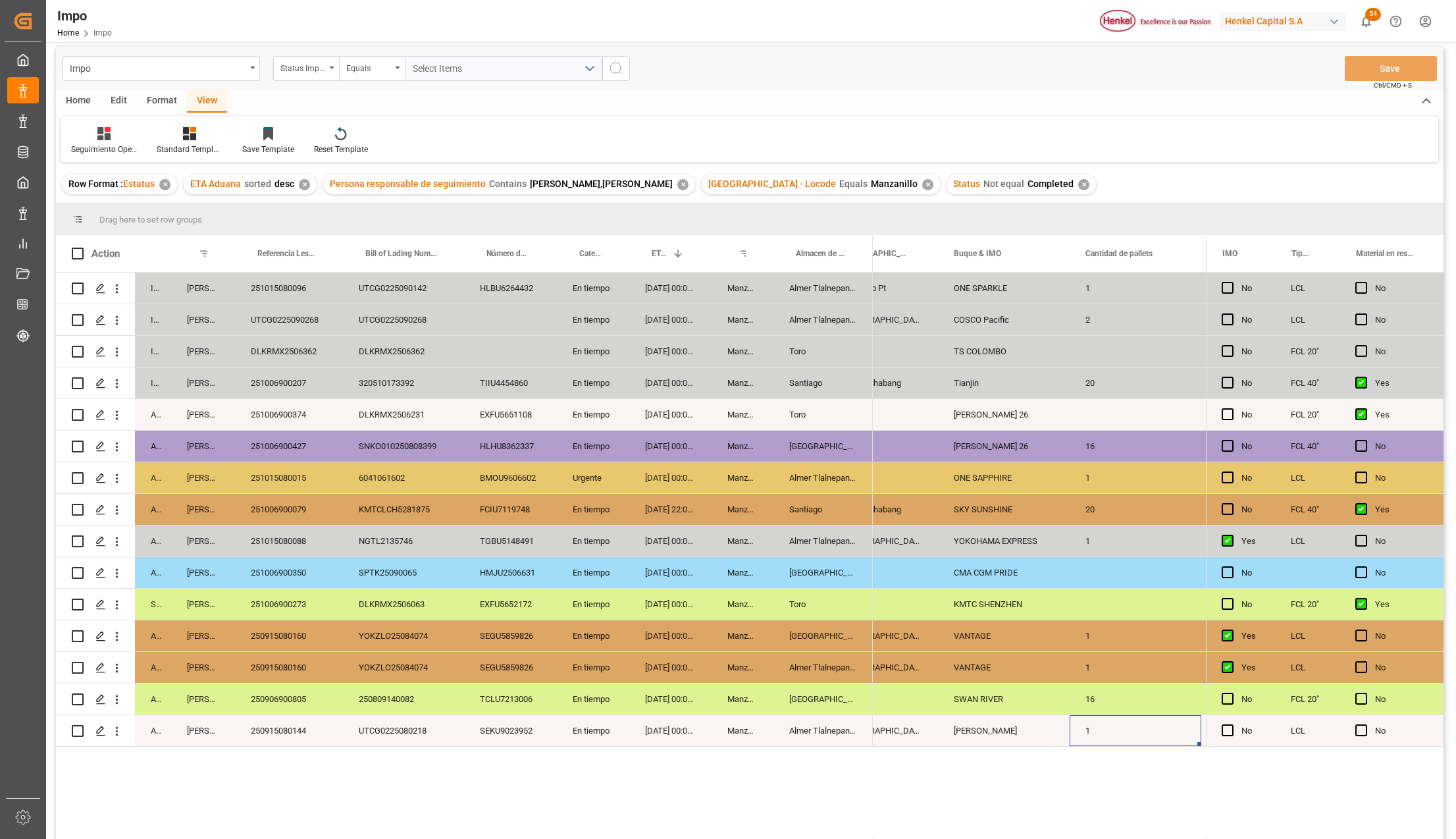
scroll to position [0, 0]
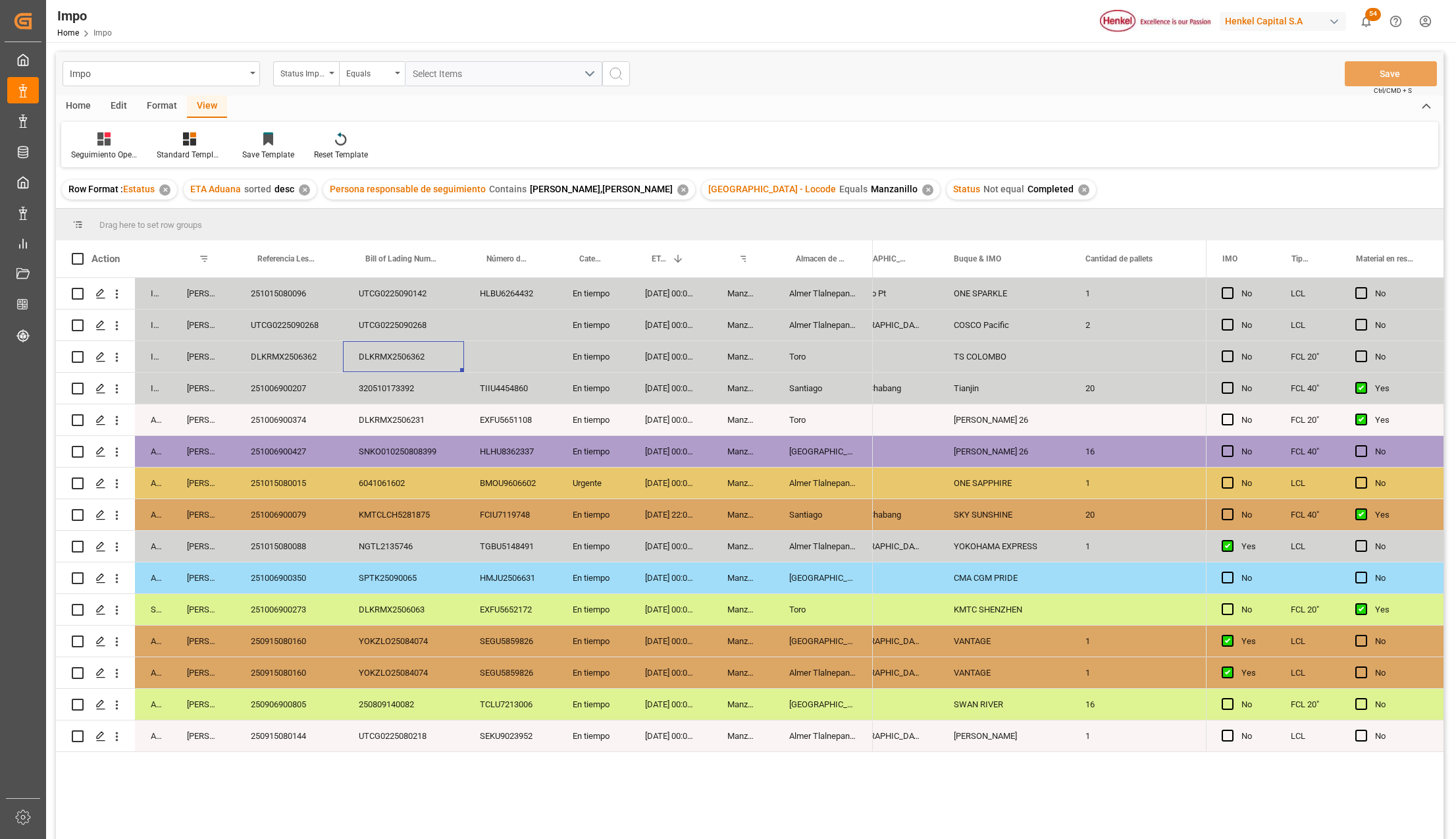
click at [358, 362] on div "DLKRMX2506362" at bounding box center [404, 356] width 121 height 31
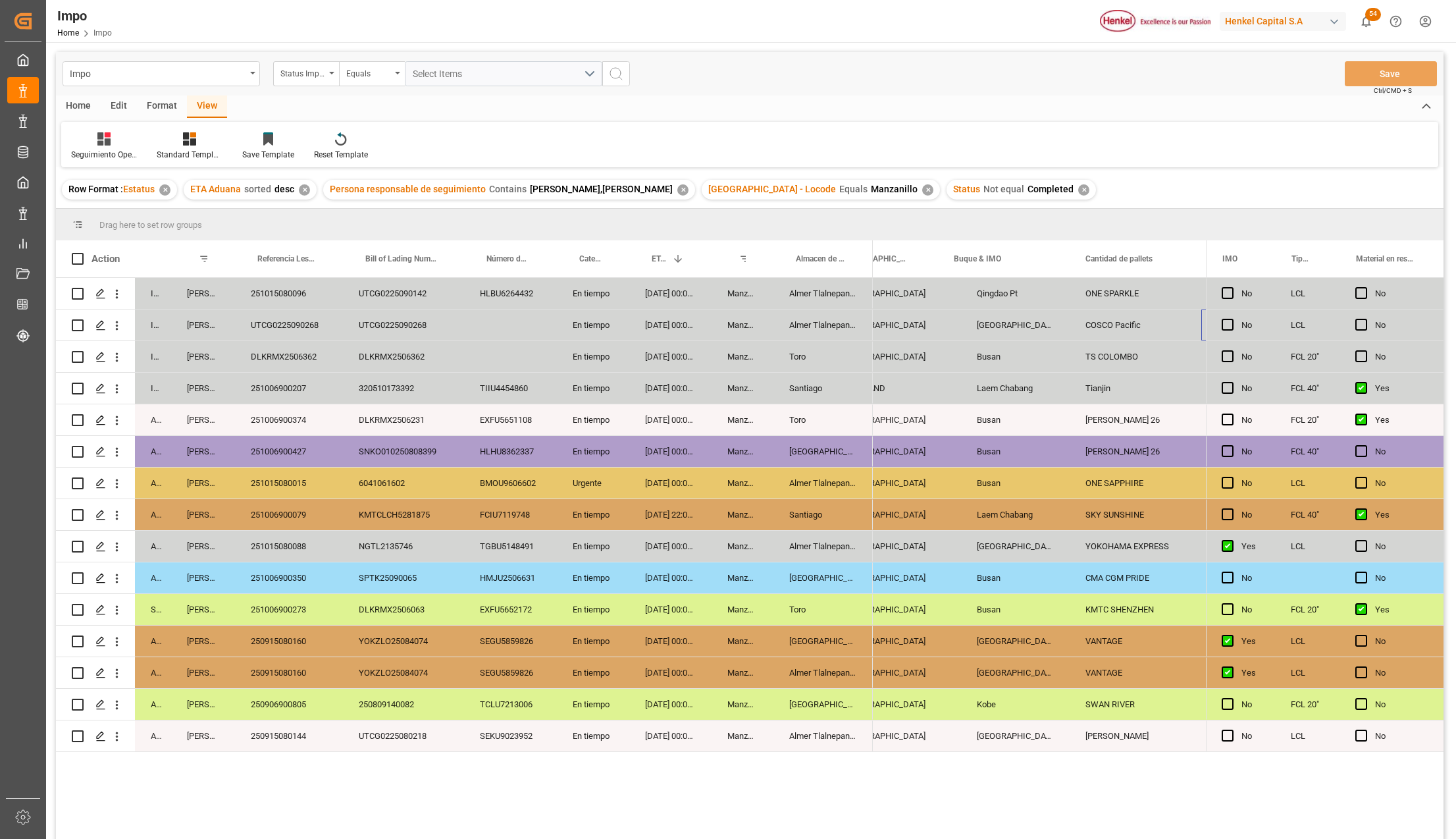
scroll to position [0, 1632]
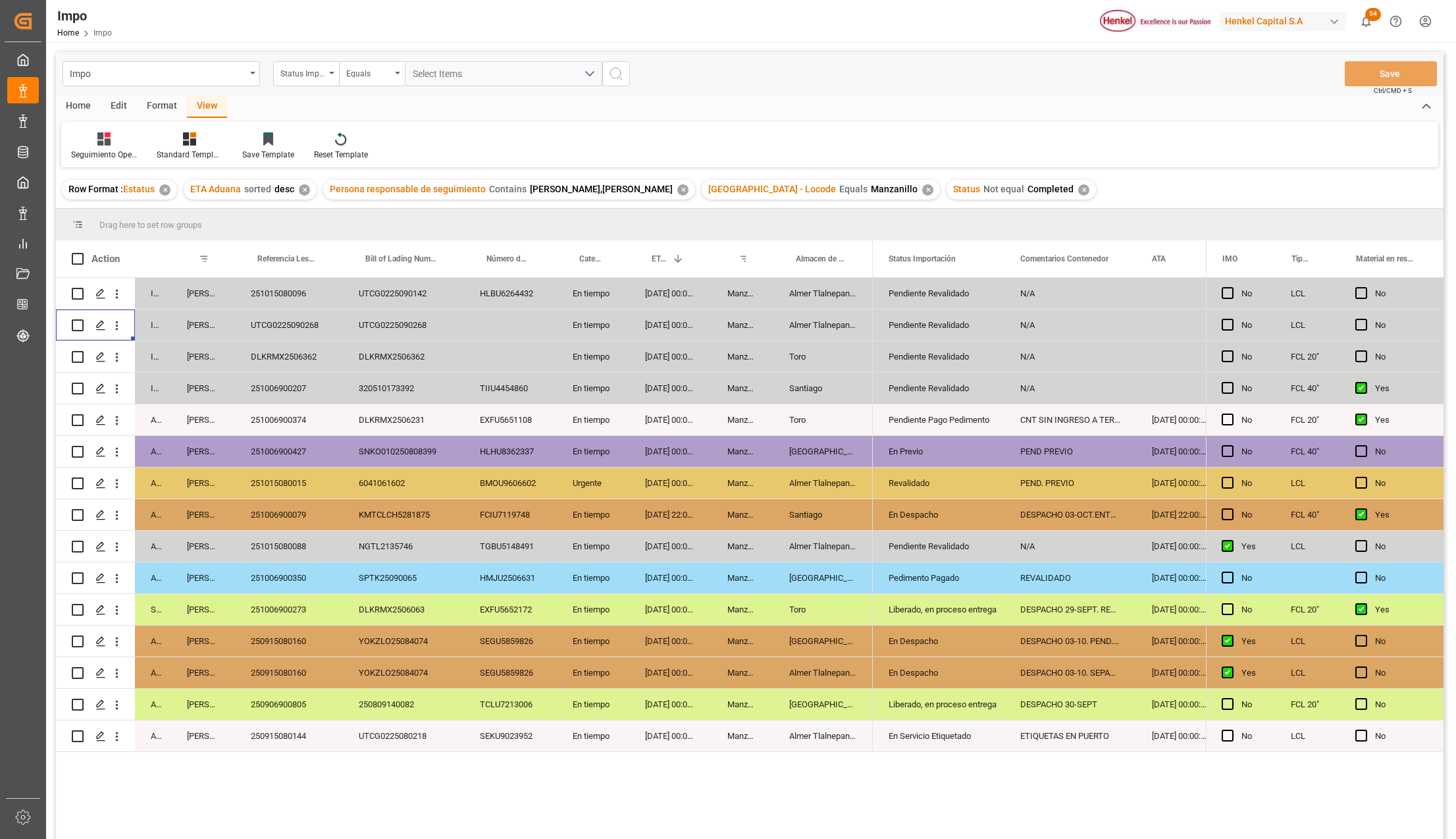
click at [307, 729] on div "250915080144" at bounding box center [289, 736] width 108 height 31
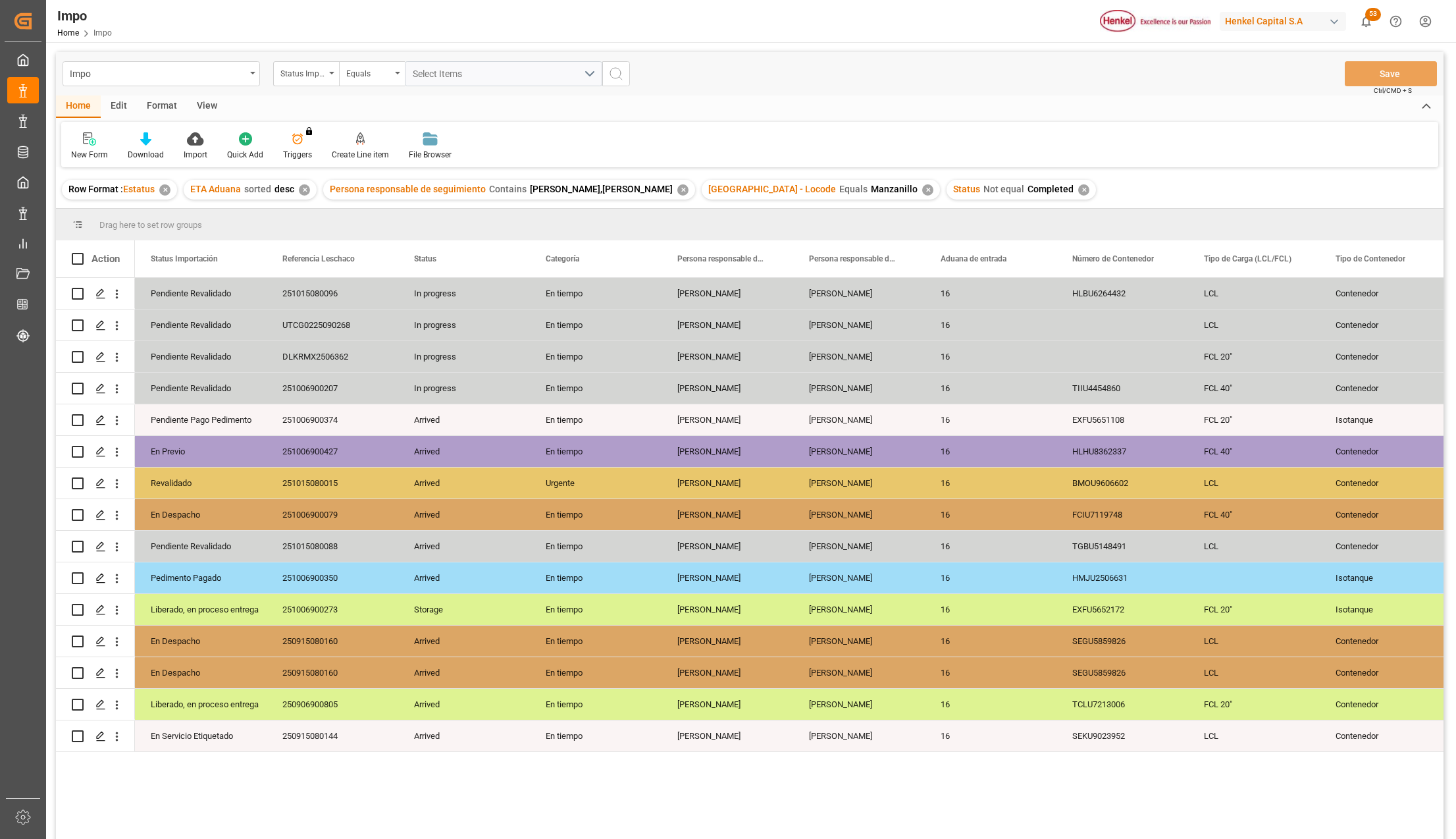
click at [922, 187] on div "✕" at bounding box center [927, 189] width 11 height 11
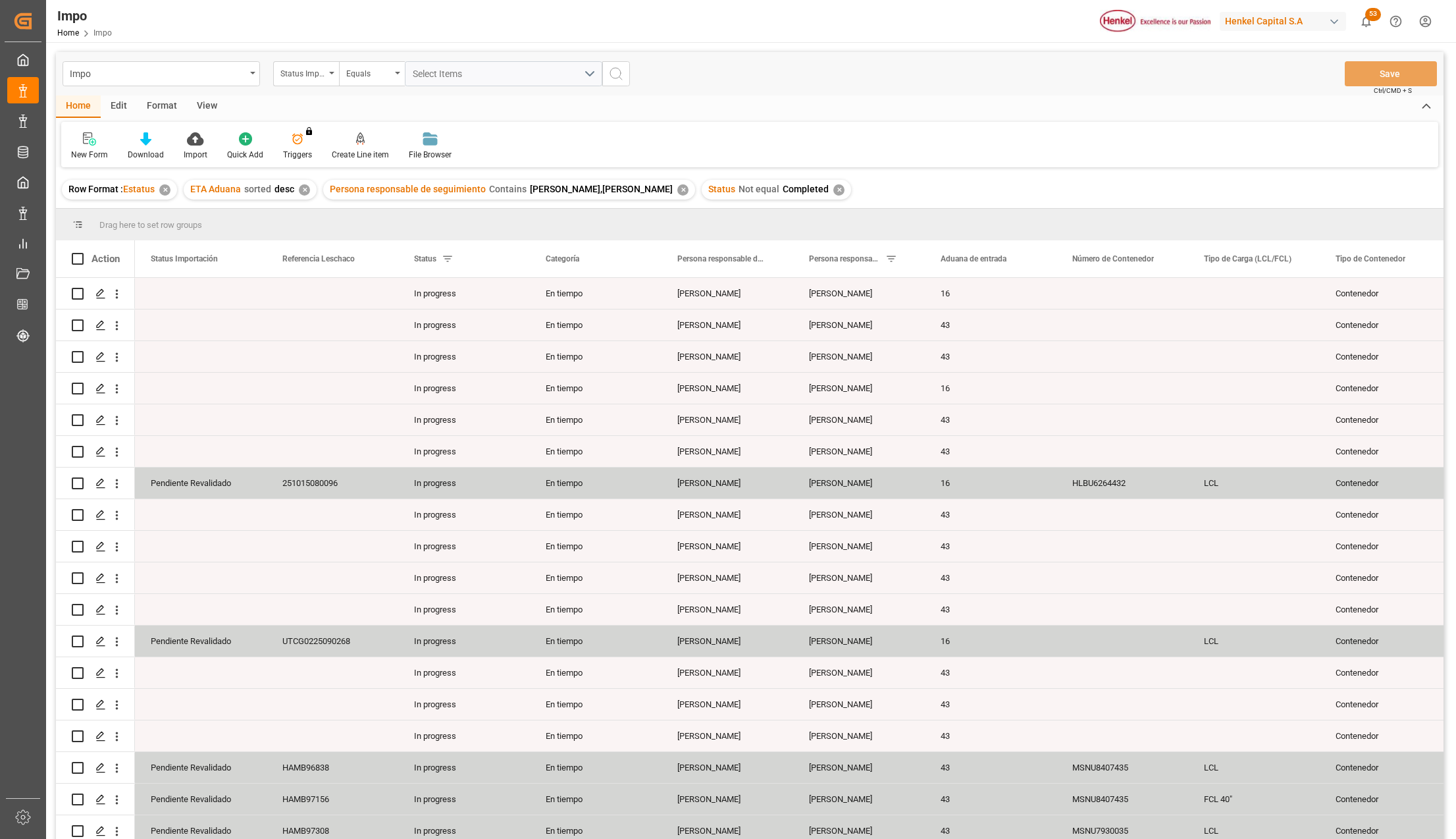
click at [207, 99] on div "View" at bounding box center [206, 106] width 40 height 22
click at [167, 133] on div at bounding box center [149, 139] width 66 height 14
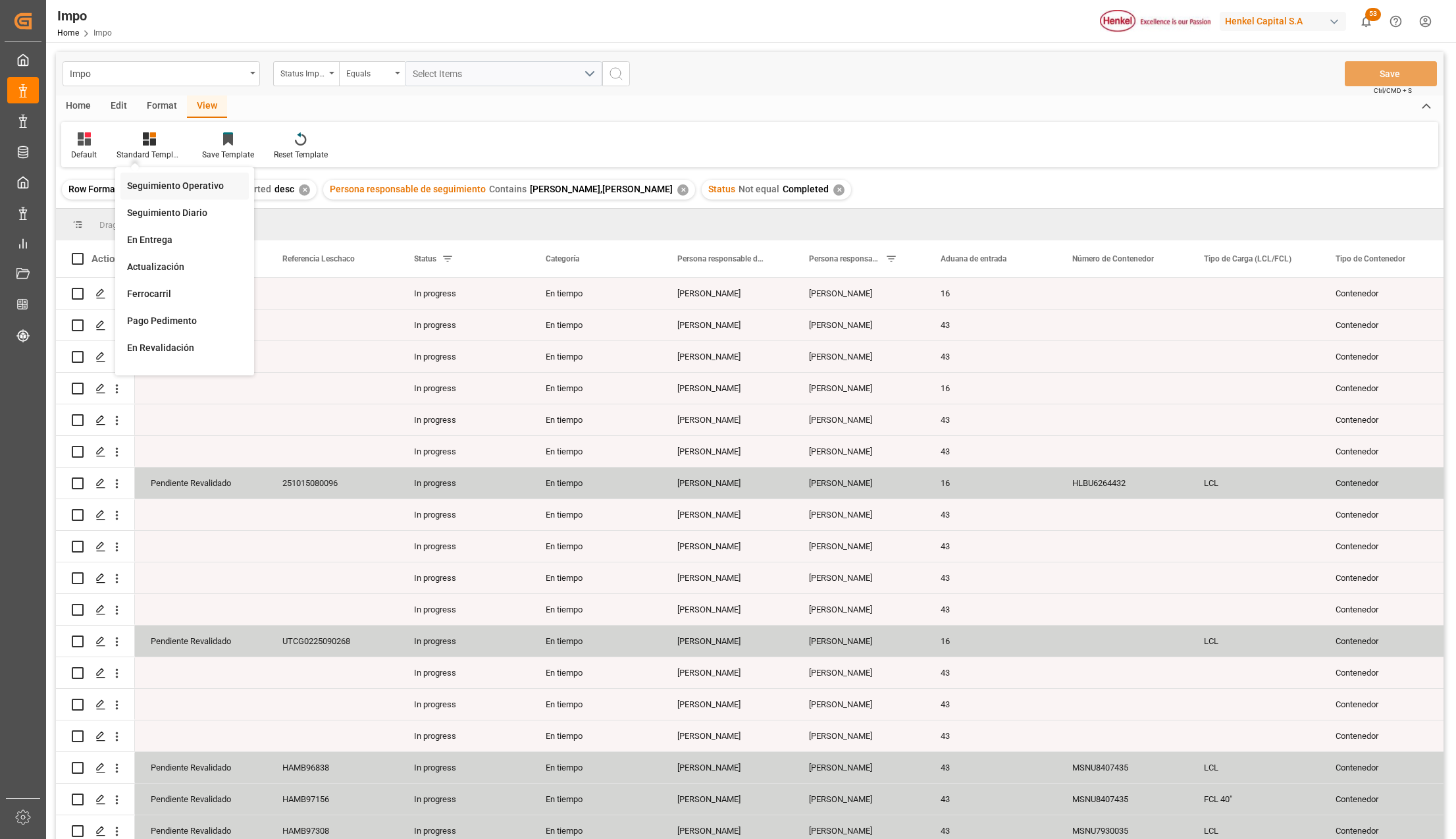
click at [161, 181] on div "Seguimiento Operativo" at bounding box center [184, 186] width 115 height 14
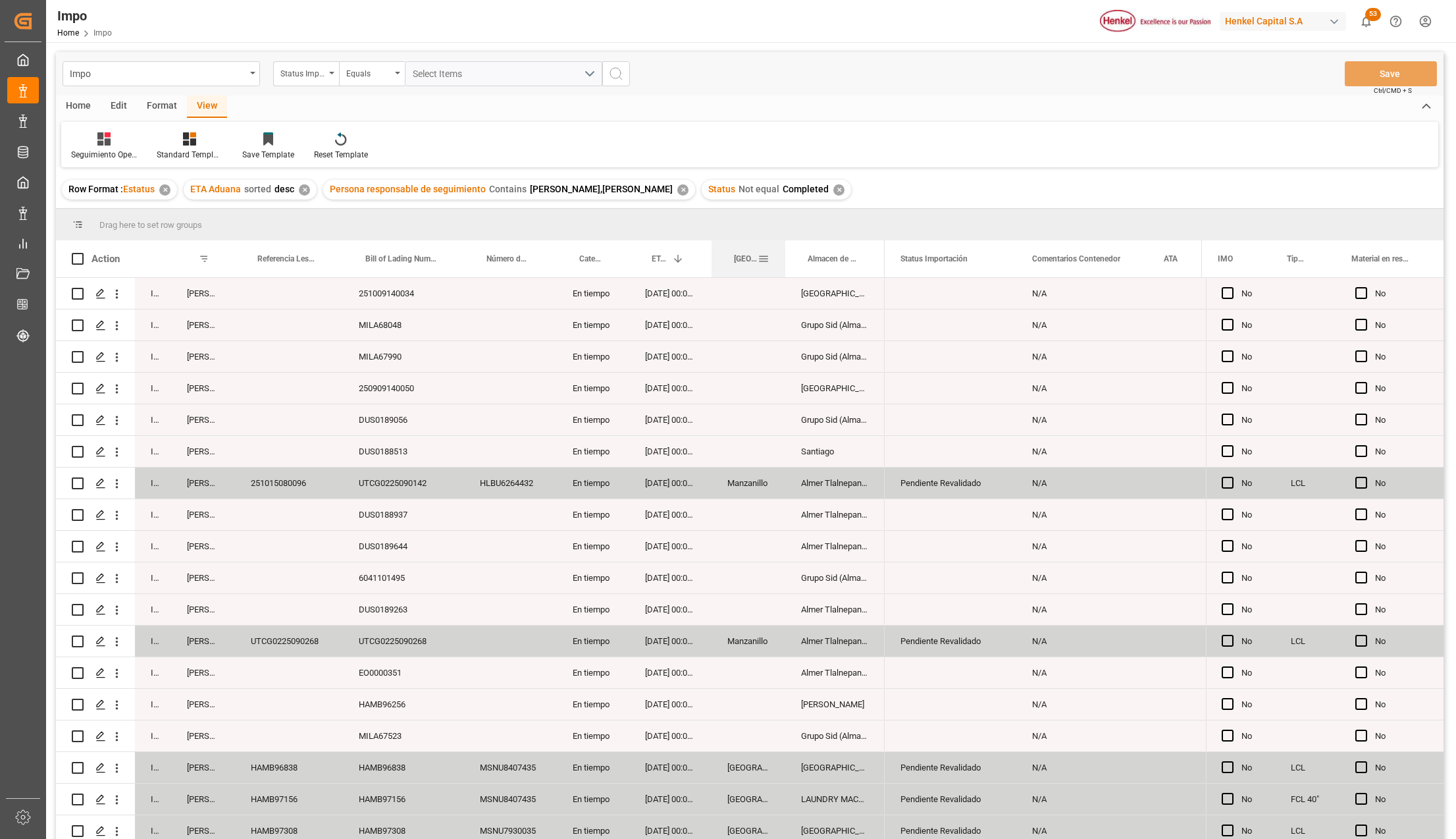
drag, startPoint x: 771, startPoint y: 244, endPoint x: 783, endPoint y: 244, distance: 12.0
click at [783, 244] on div at bounding box center [785, 258] width 5 height 37
click at [764, 256] on span at bounding box center [764, 259] width 12 height 12
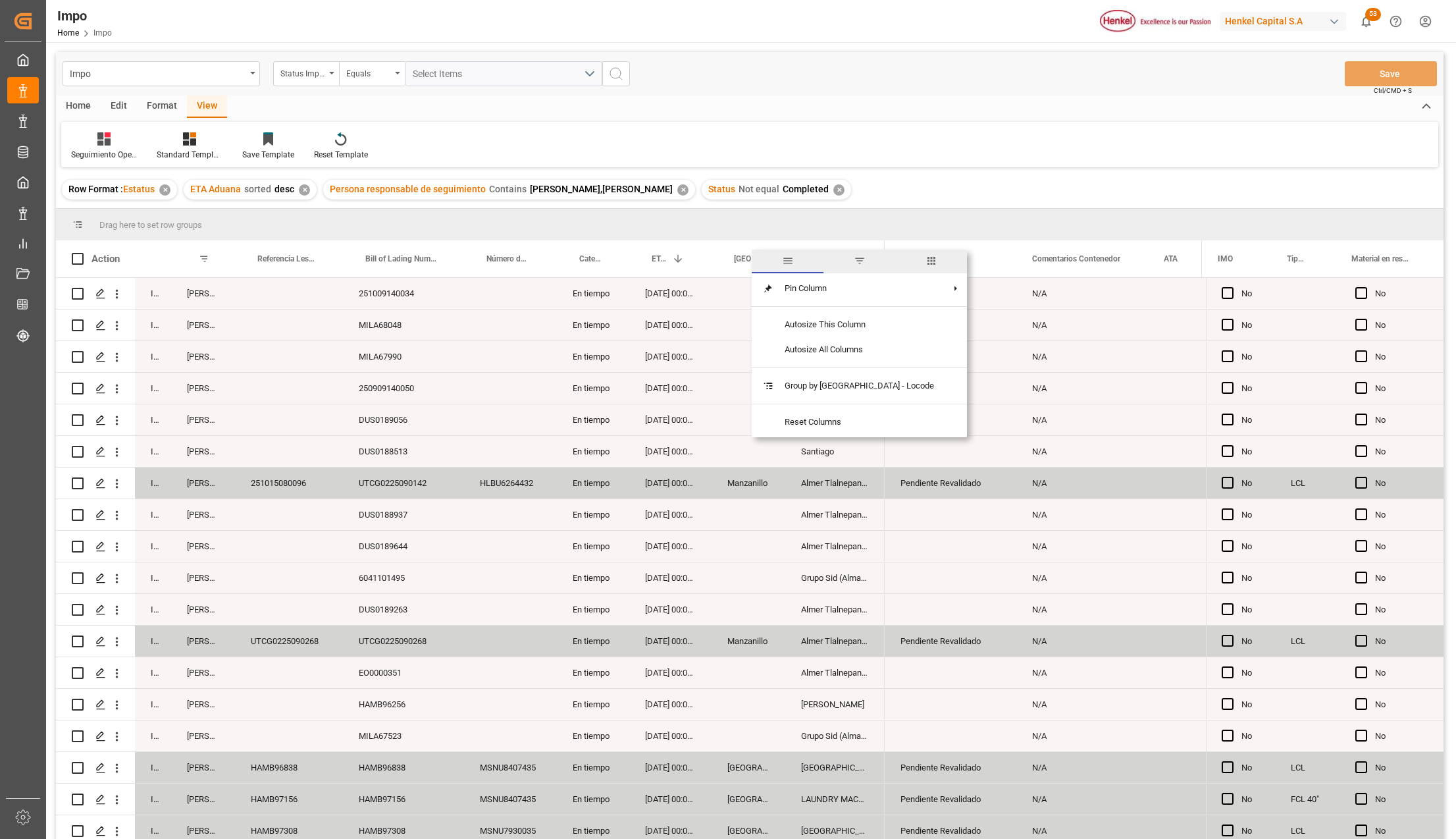
click at [853, 264] on span "filter" at bounding box center [859, 261] width 12 height 12
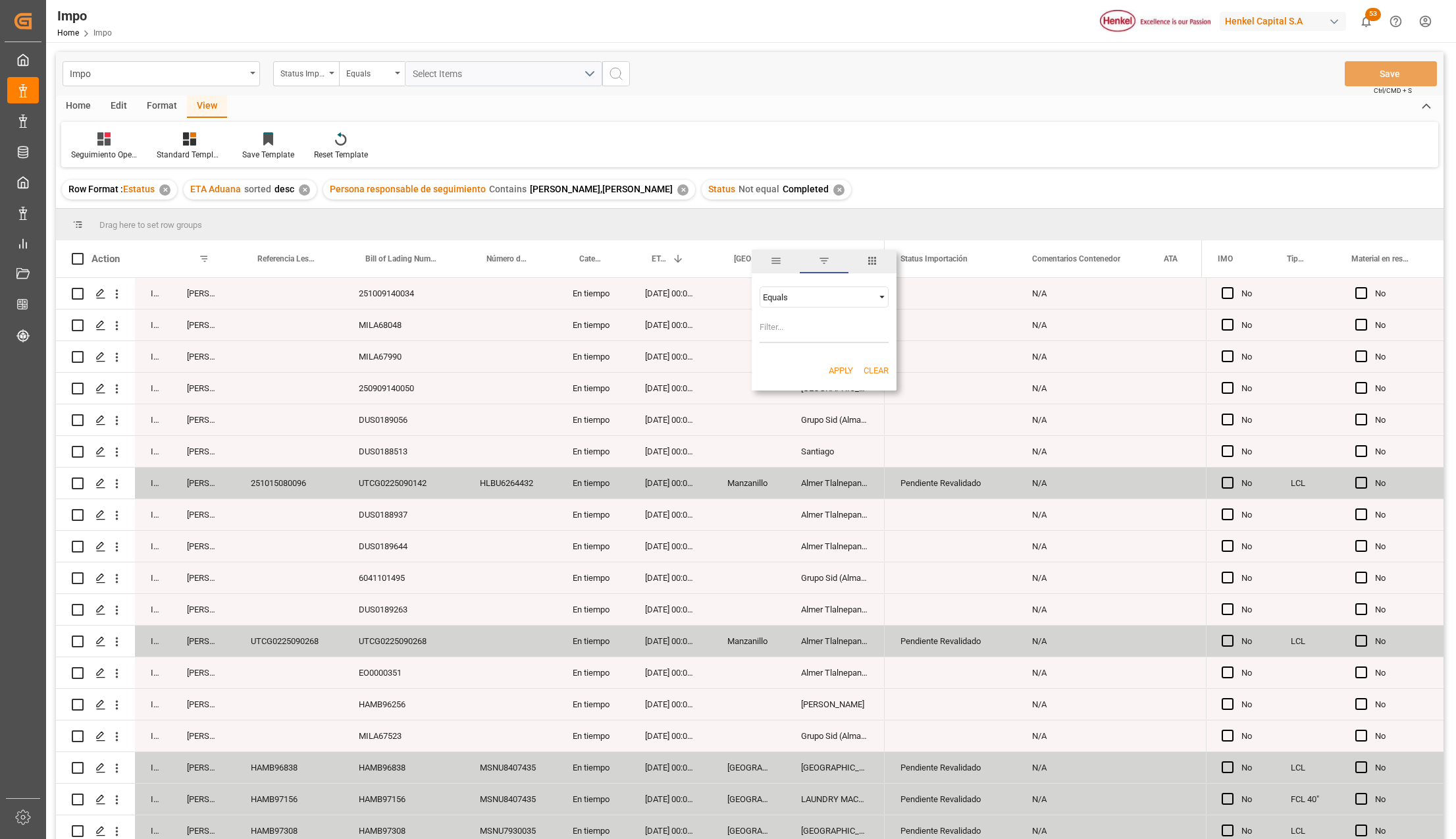
click at [808, 330] on input "Filter Value" at bounding box center [823, 330] width 129 height 26
type input "[GEOGRAPHIC_DATA]"
click at [839, 370] on button "Apply" at bounding box center [840, 370] width 25 height 13
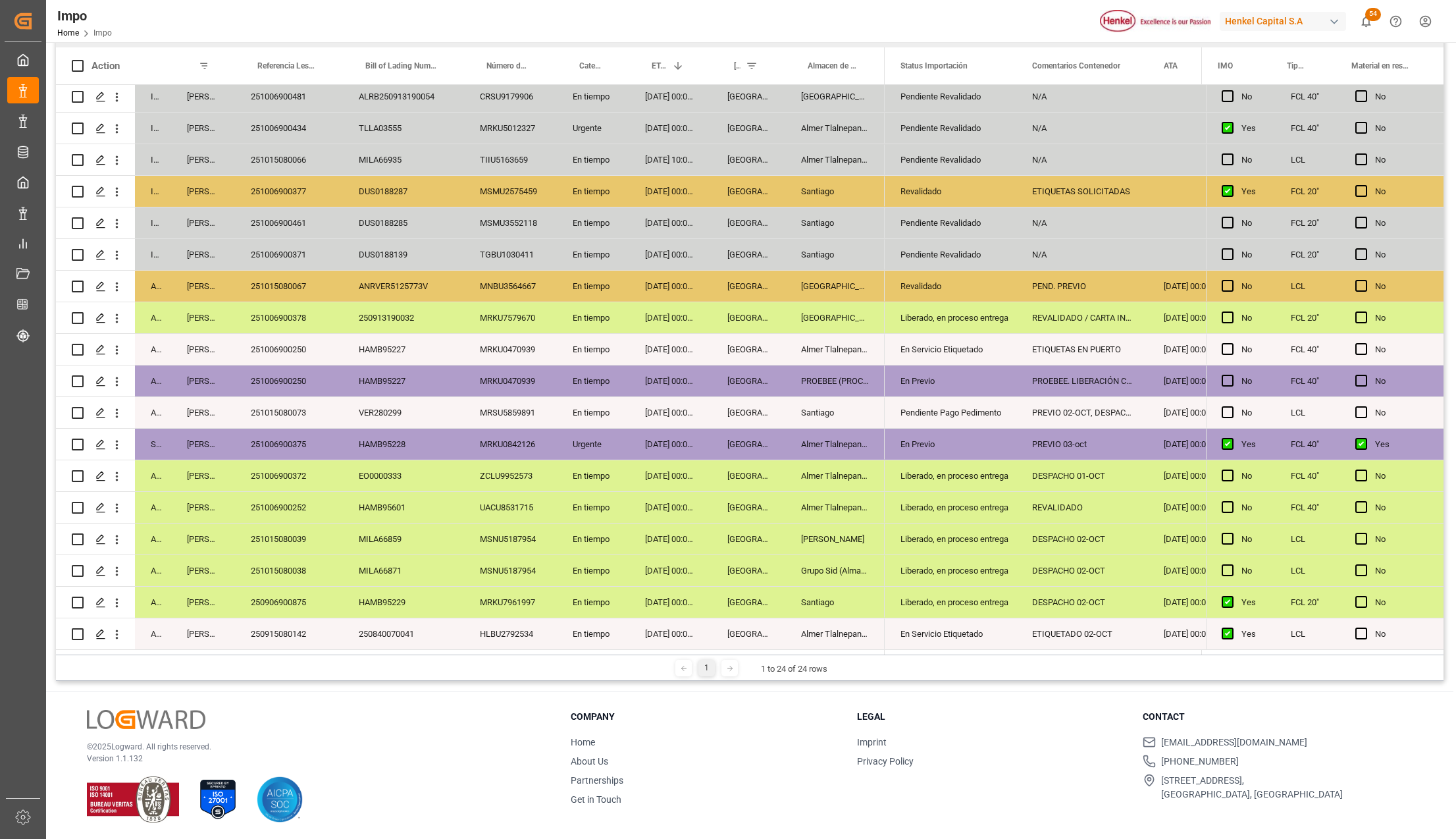
scroll to position [195, 0]
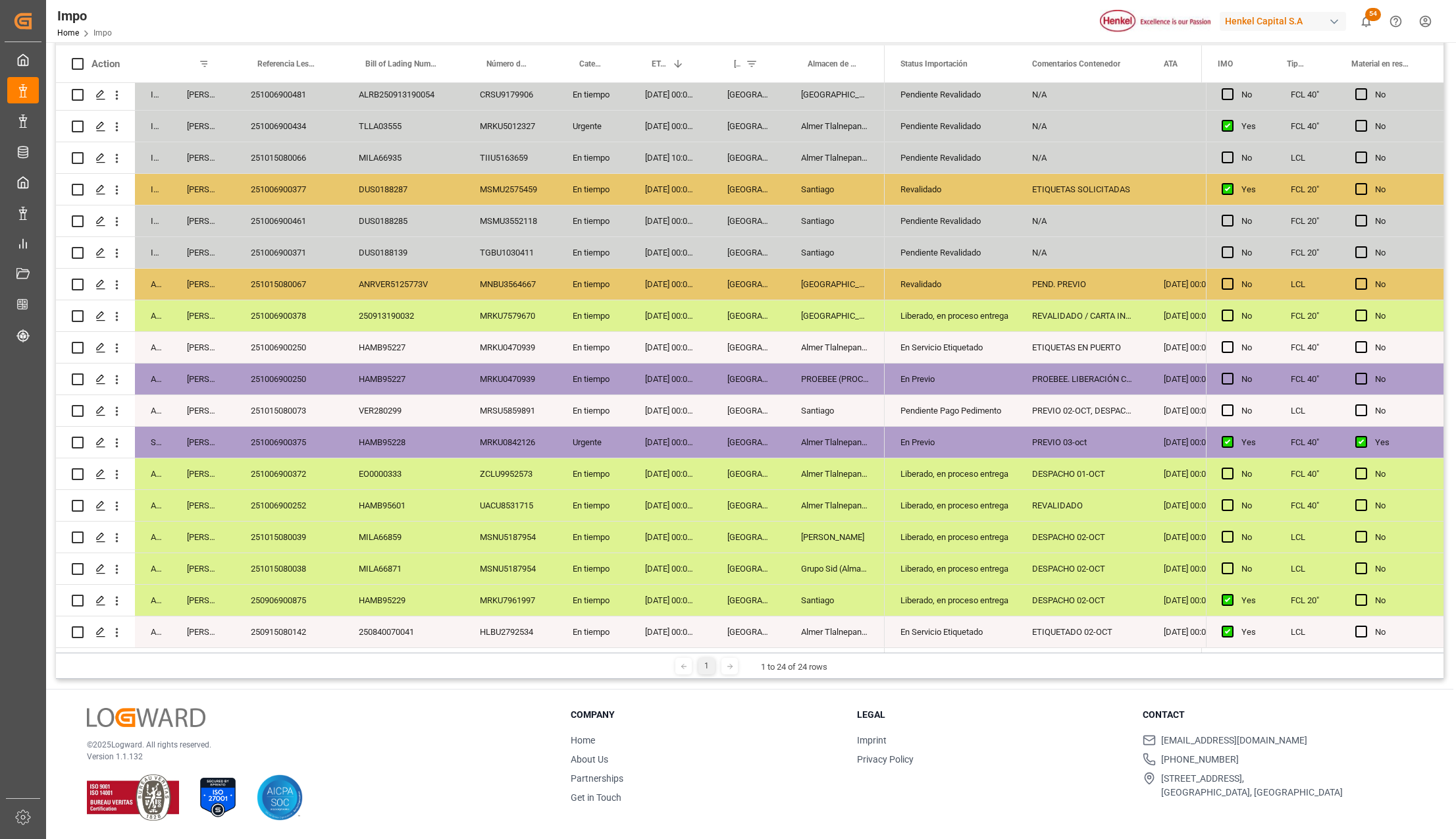
click at [288, 601] on div "250906900875" at bounding box center [289, 600] width 108 height 31
click at [601, 601] on div "En tiempo" at bounding box center [593, 600] width 72 height 31
drag, startPoint x: 735, startPoint y: 608, endPoint x: 851, endPoint y: 595, distance: 116.7
click at [736, 608] on div "[GEOGRAPHIC_DATA]" at bounding box center [748, 600] width 74 height 31
click at [851, 595] on div "Santiago" at bounding box center [834, 600] width 100 height 31
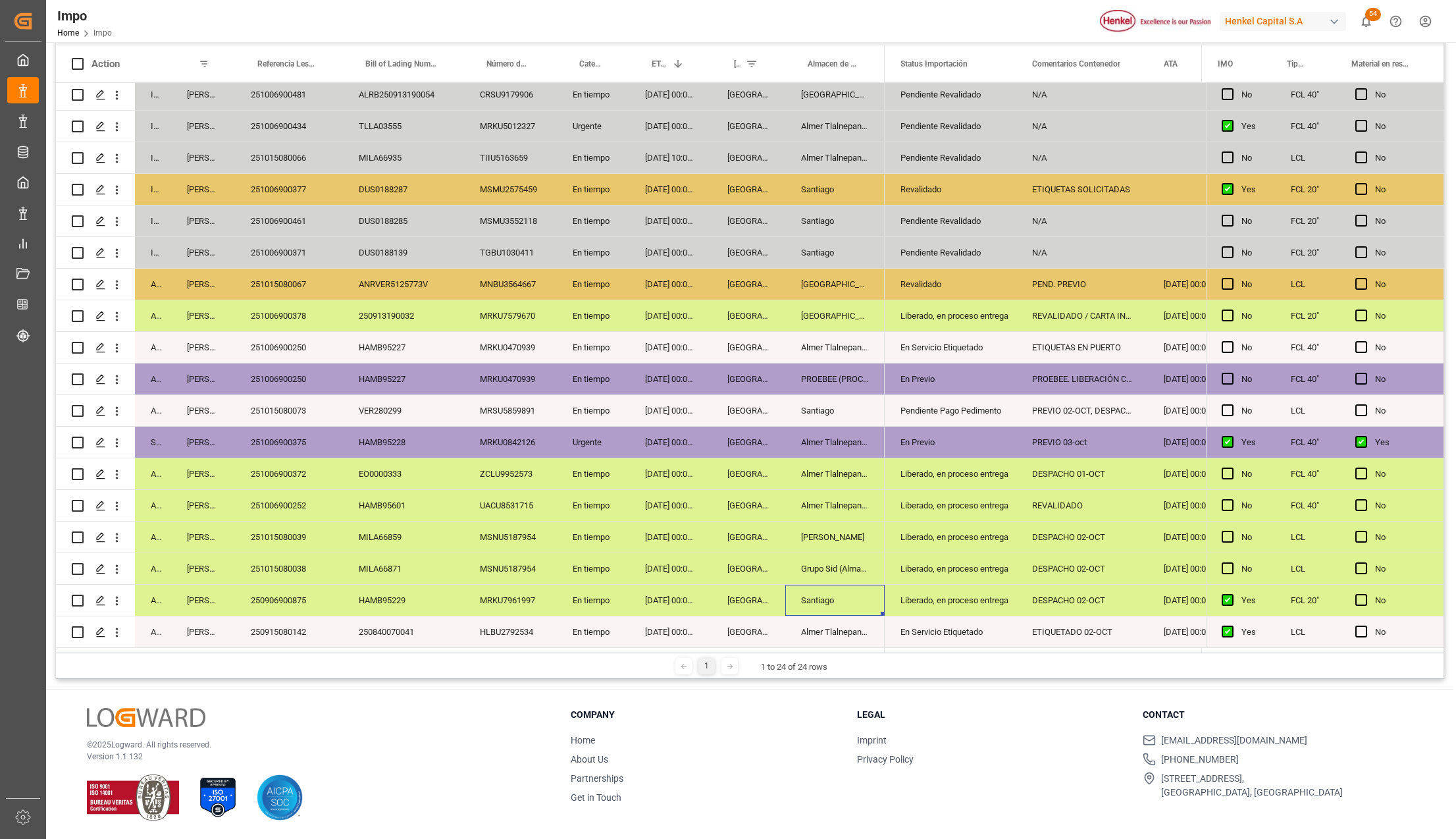
click at [949, 590] on div "Liberado, en proceso entrega" at bounding box center [949, 601] width 100 height 31
click at [981, 599] on button "open menu" at bounding box center [990, 608] width 20 height 20
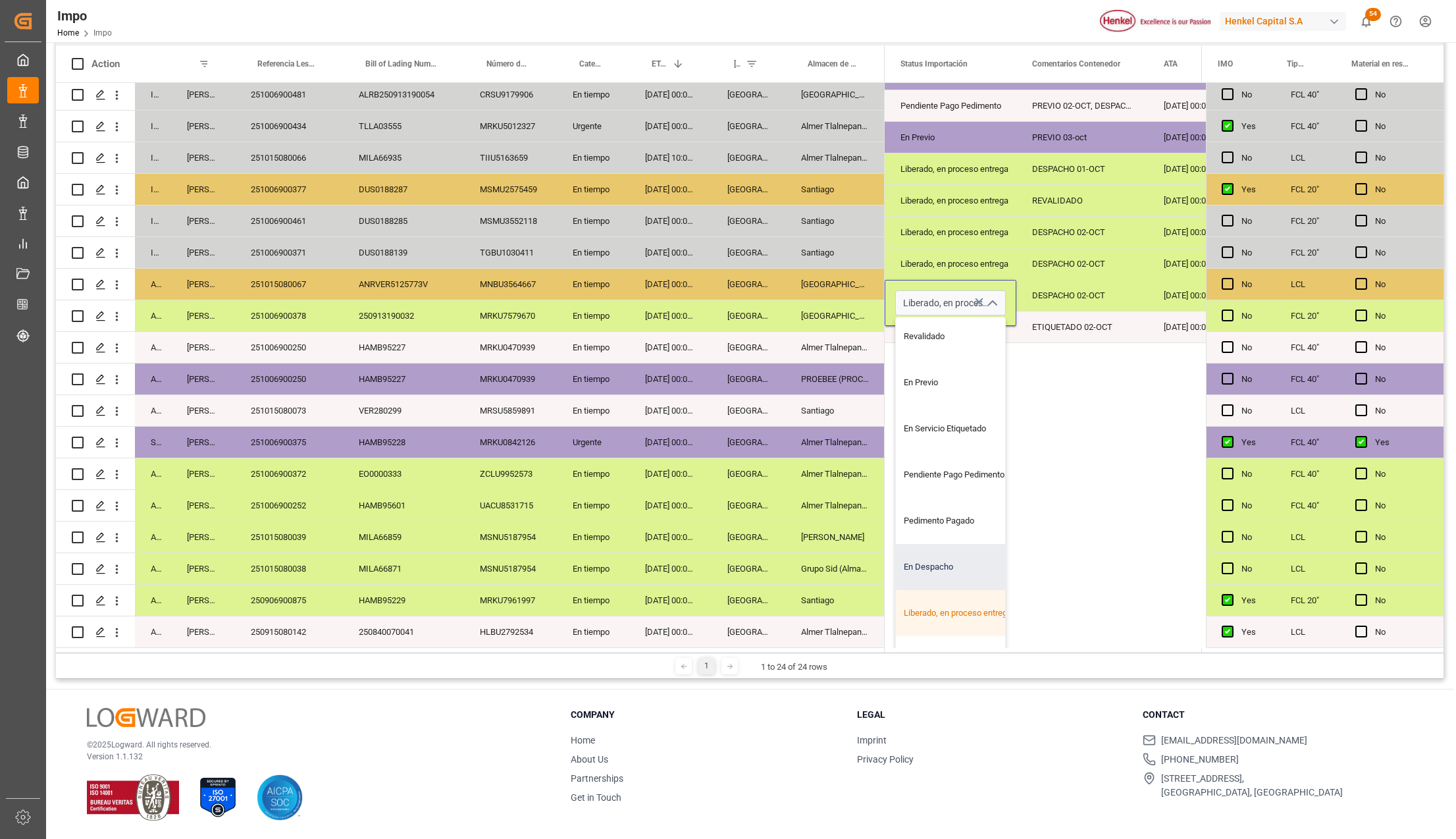
scroll to position [88, 0]
click at [929, 613] on div "Entregado" at bounding box center [957, 622] width 123 height 46
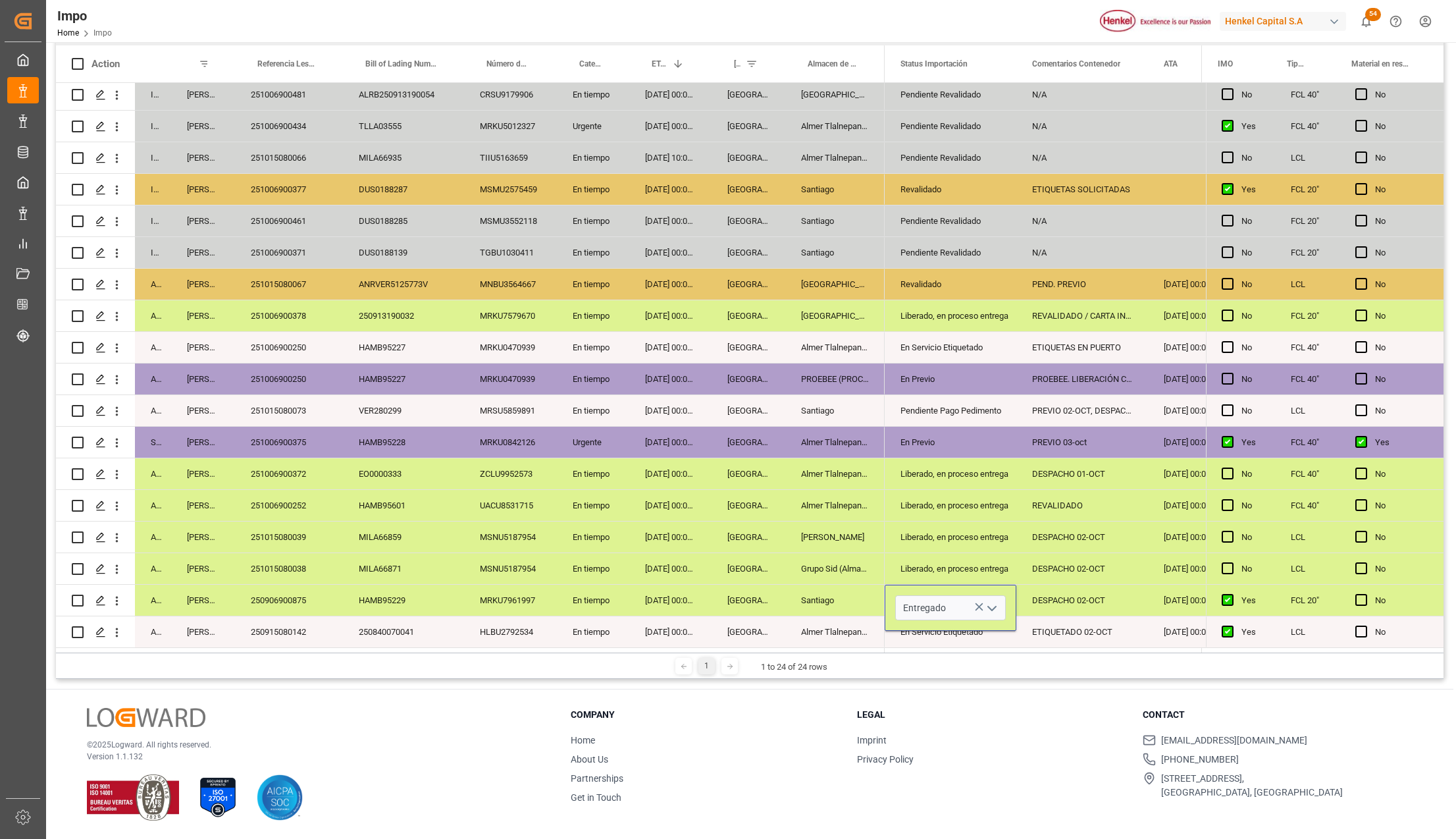
type input "Entregado"
click at [832, 623] on div "Almer Tlalnepantla" at bounding box center [834, 631] width 100 height 31
click at [1027, 595] on div "DESPACHO 02-OCT" at bounding box center [1081, 600] width 132 height 31
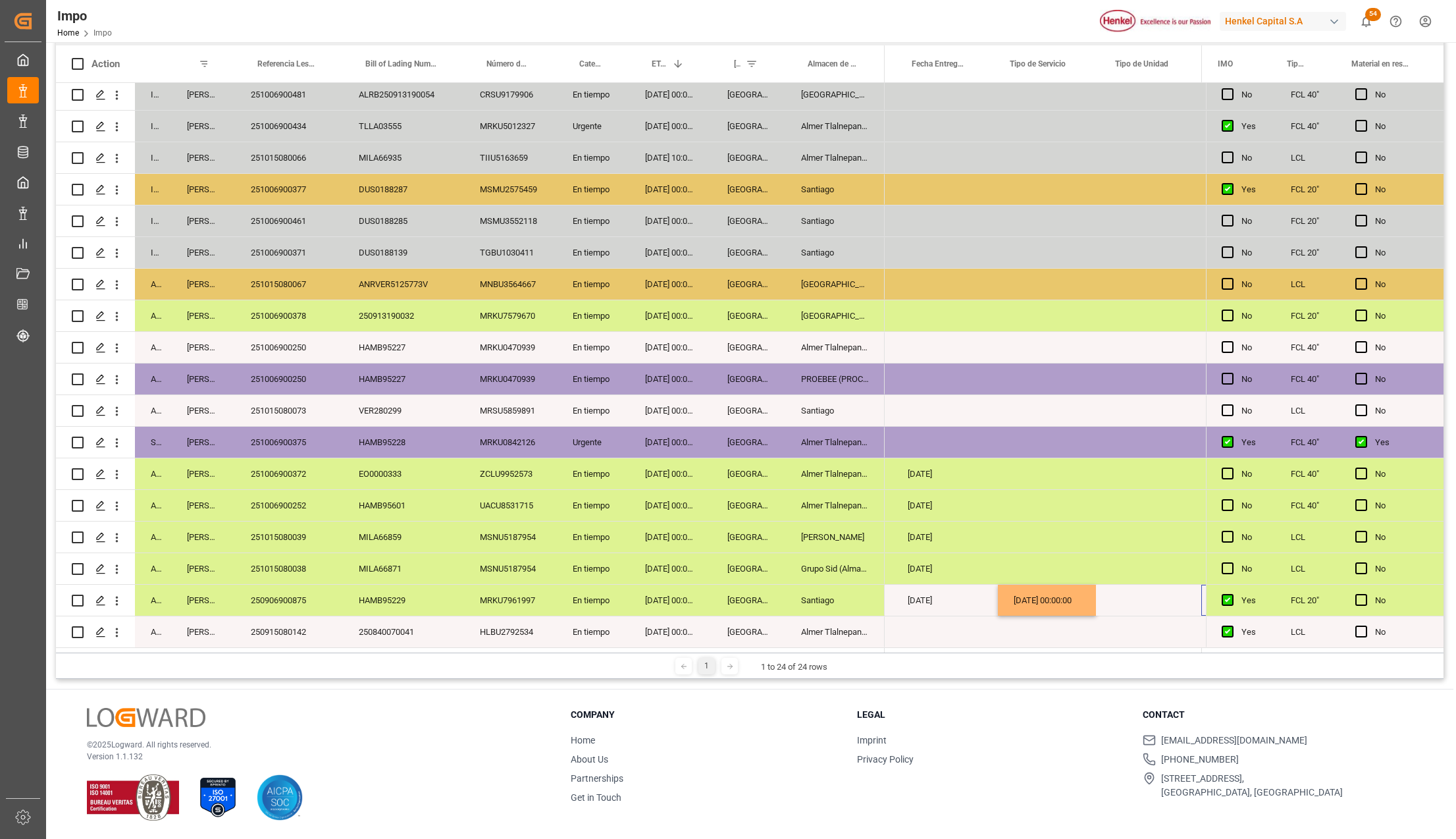
scroll to position [0, 3265]
click at [1048, 601] on div "Press SPACE to select this row." at bounding box center [1047, 600] width 106 height 31
click at [1074, 601] on button "Select" at bounding box center [1046, 607] width 84 height 25
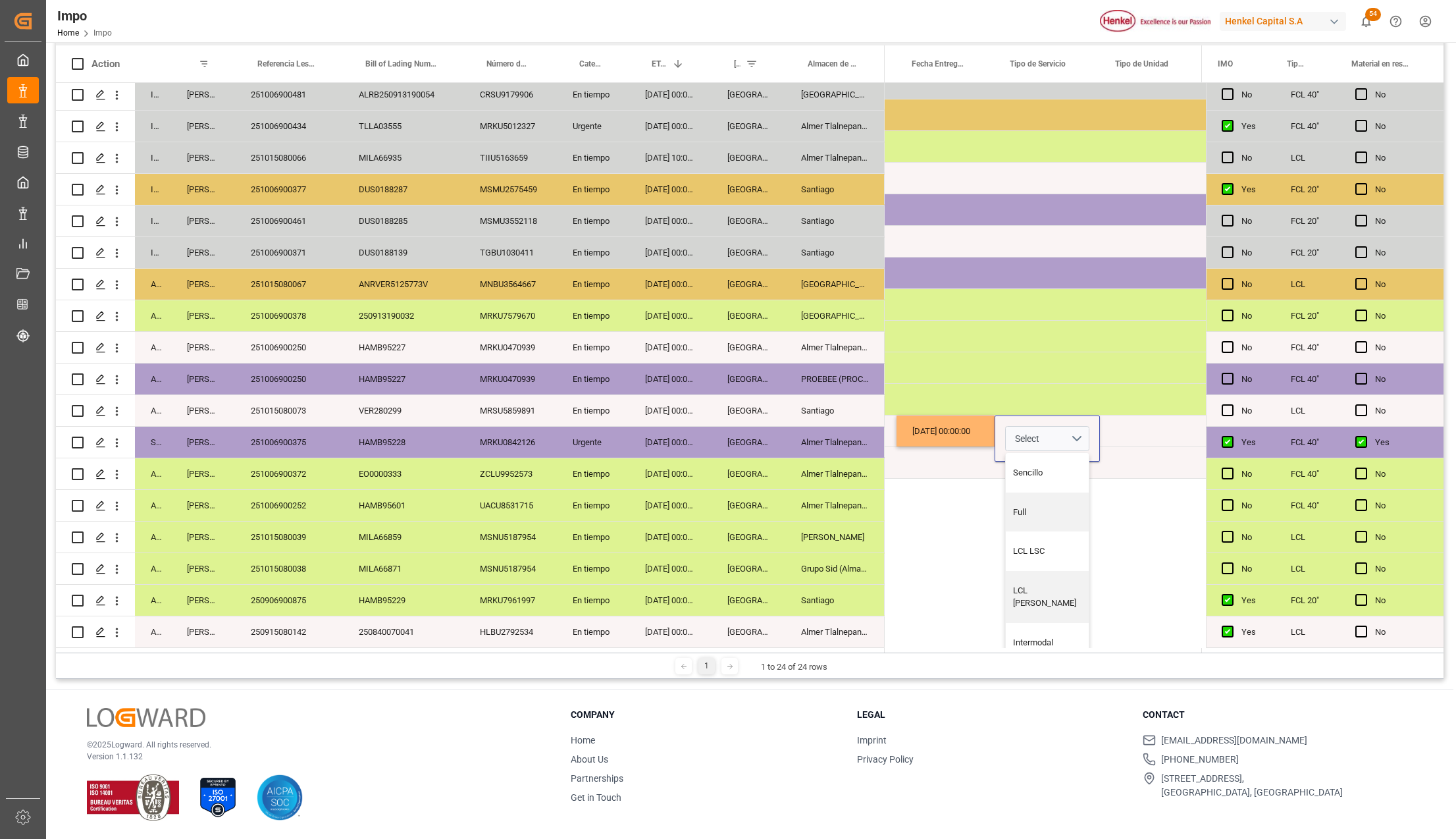
scroll to position [171, 3265]
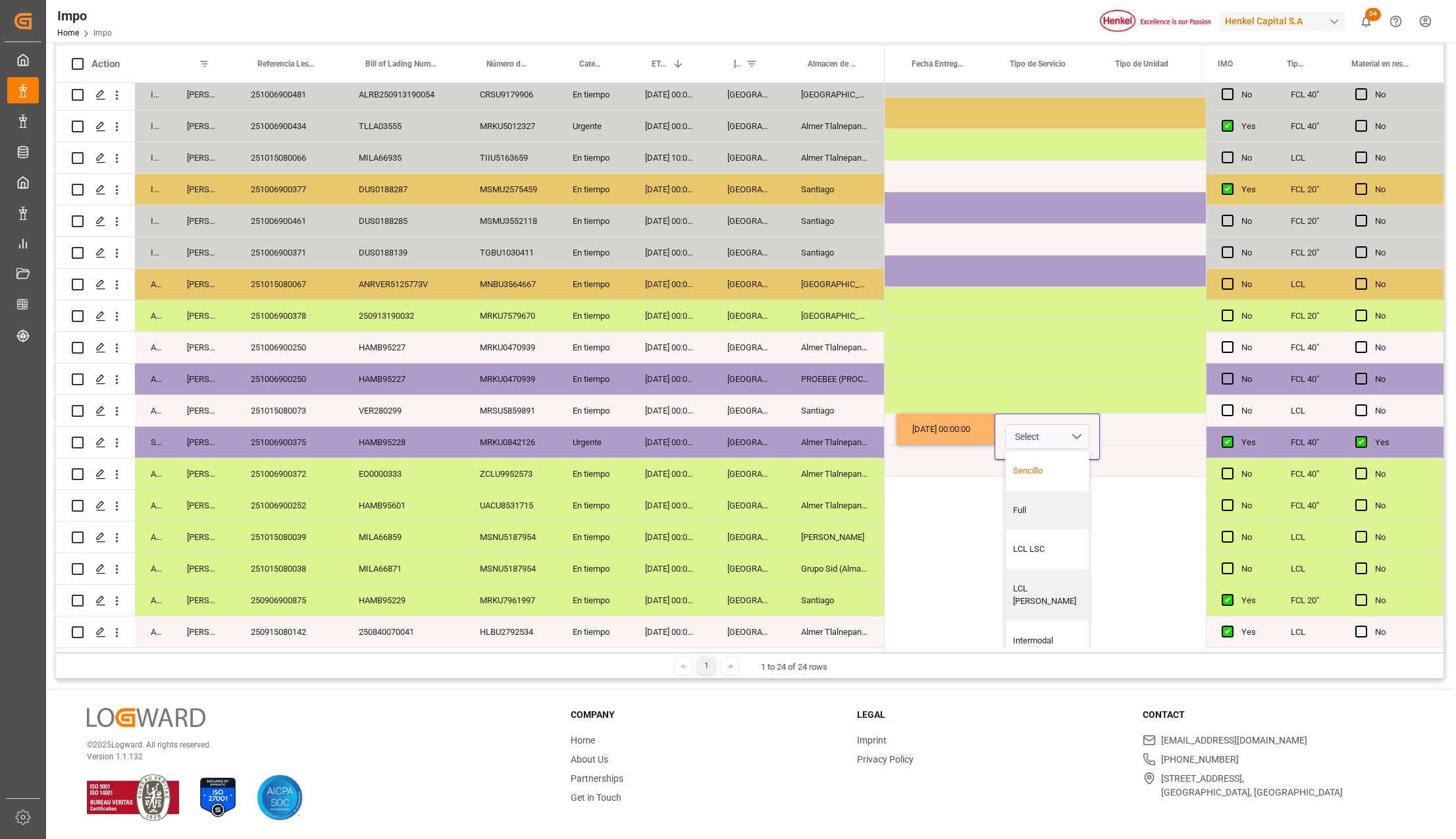
click at [1035, 464] on div "Sencillo" at bounding box center [1046, 470] width 69 height 13
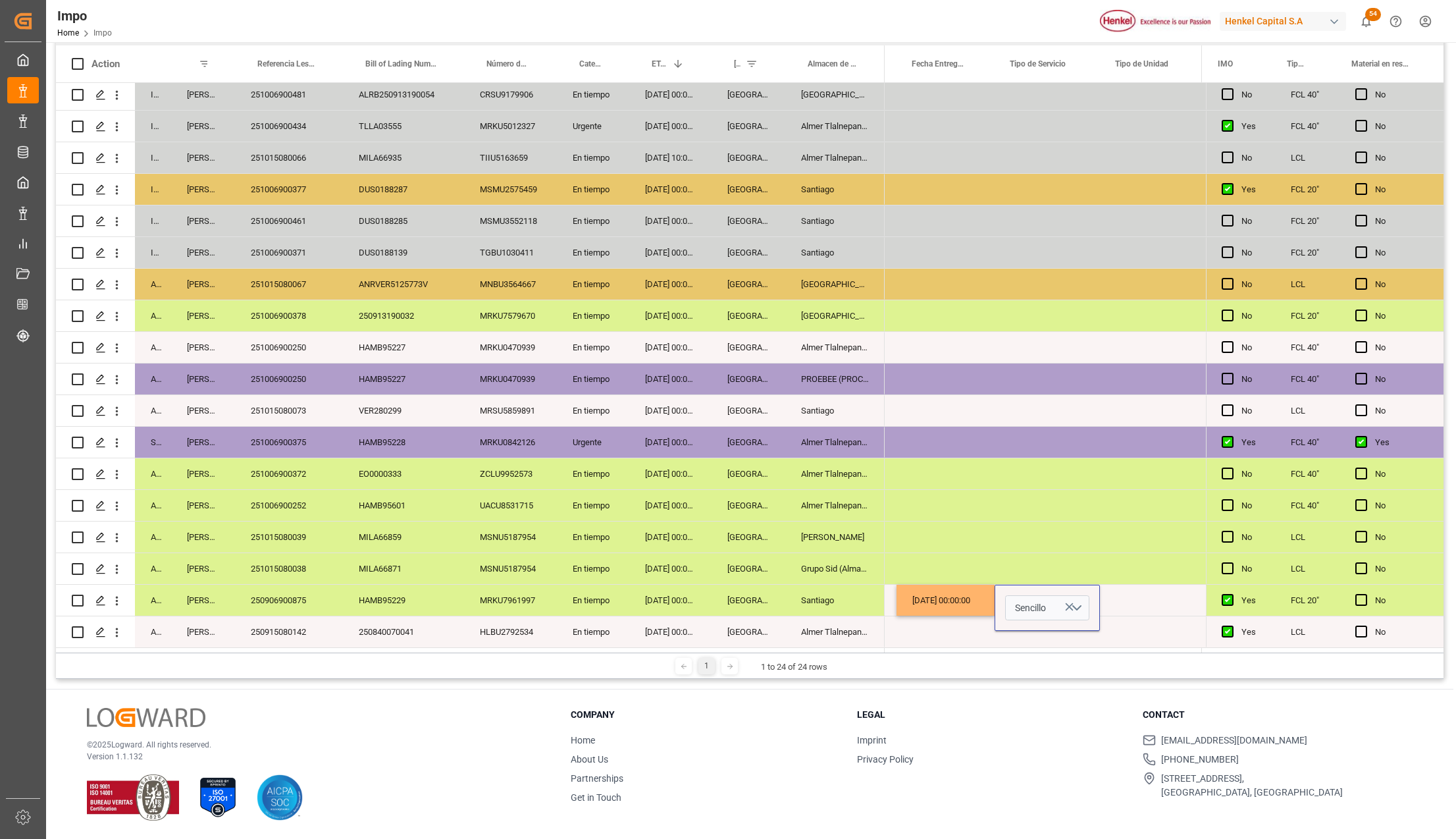
click at [970, 545] on div "Press SPACE to select this row." at bounding box center [945, 537] width 98 height 31
click at [1117, 589] on div "Press SPACE to select this row." at bounding box center [1150, 600] width 102 height 31
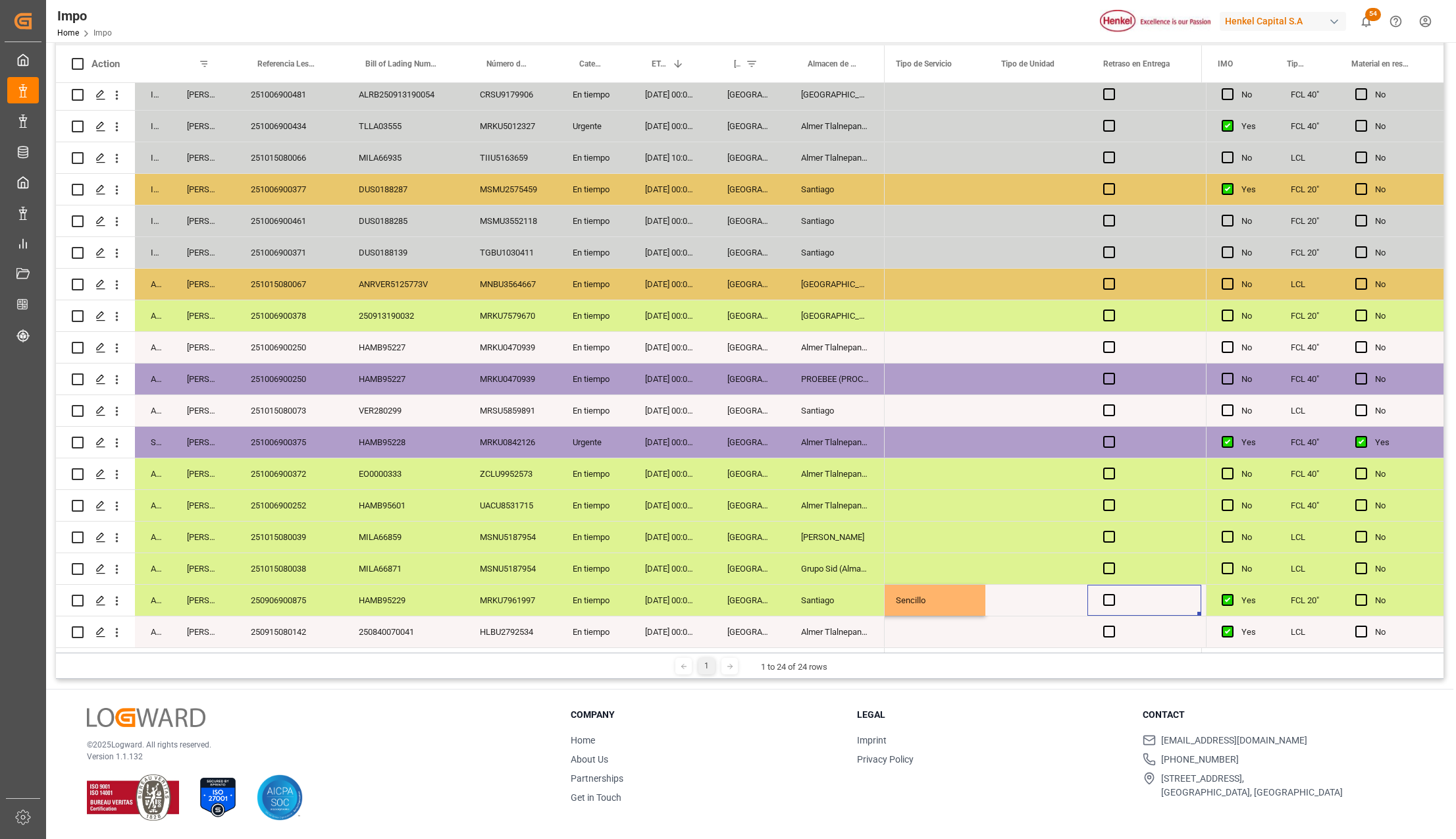
scroll to position [0, 0]
click at [1064, 598] on input "Press SPACE to select this row." at bounding box center [1035, 607] width 81 height 25
type input "TRAILER"
click at [1109, 594] on span "Press SPACE to select this row." at bounding box center [1109, 600] width 12 height 12
click at [1113, 594] on input "Press SPACE to select this row." at bounding box center [1113, 594] width 0 height 0
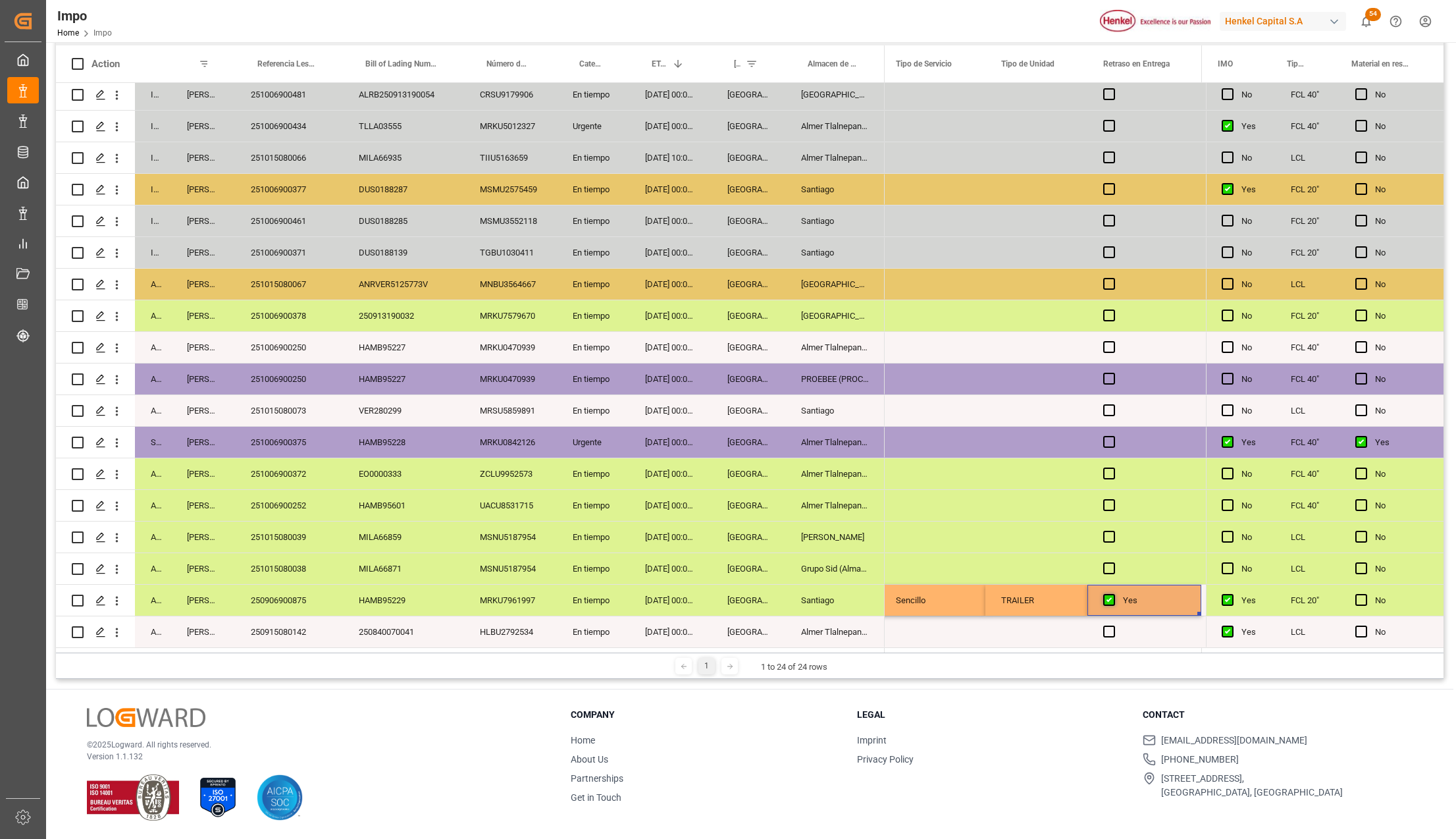
click at [1109, 594] on span "Press SPACE to select this row." at bounding box center [1109, 600] width 12 height 12
click at [1113, 594] on input "Press SPACE to select this row." at bounding box center [1113, 594] width 0 height 0
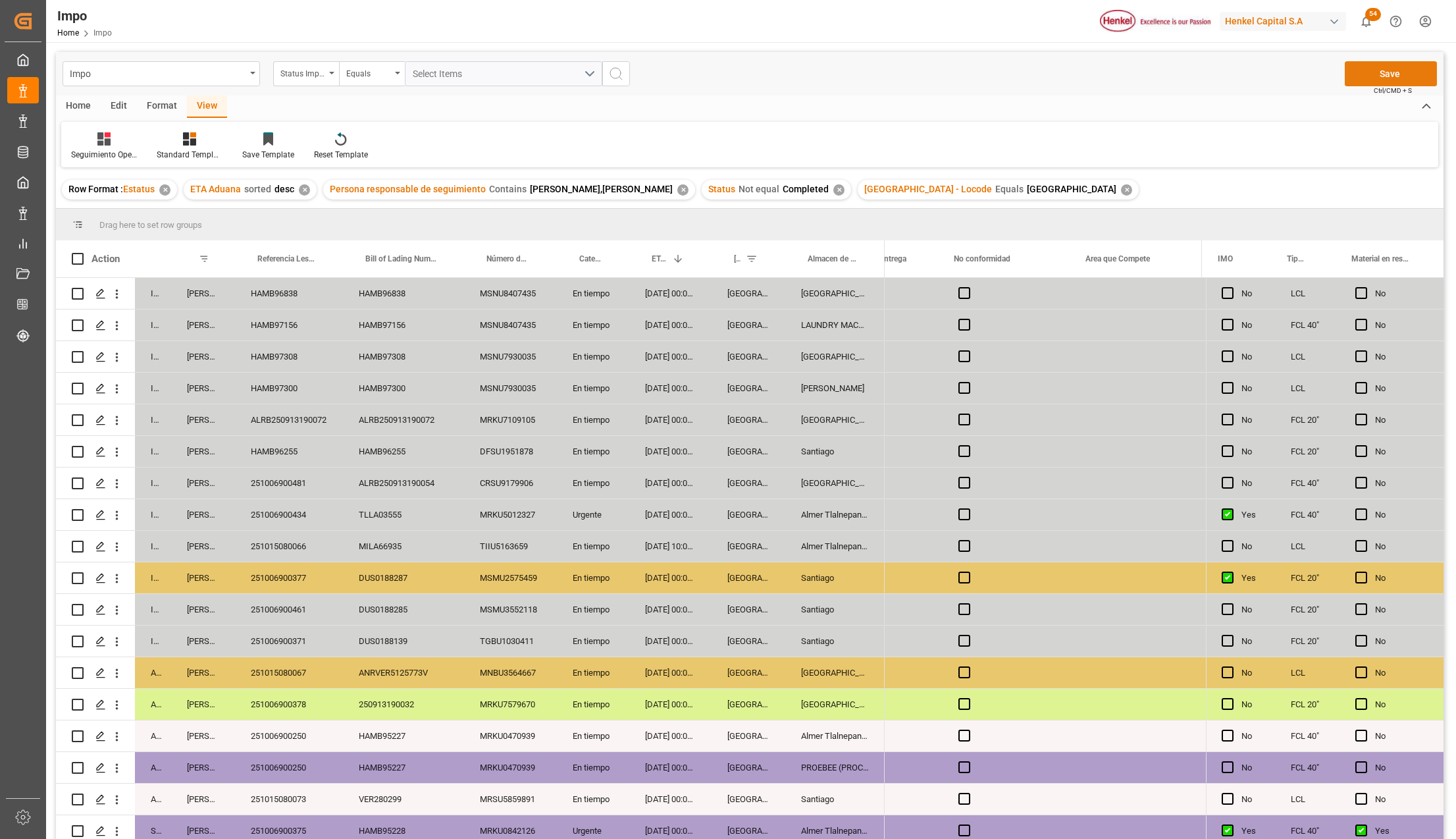
click at [1396, 70] on button "Save" at bounding box center [1390, 73] width 92 height 25
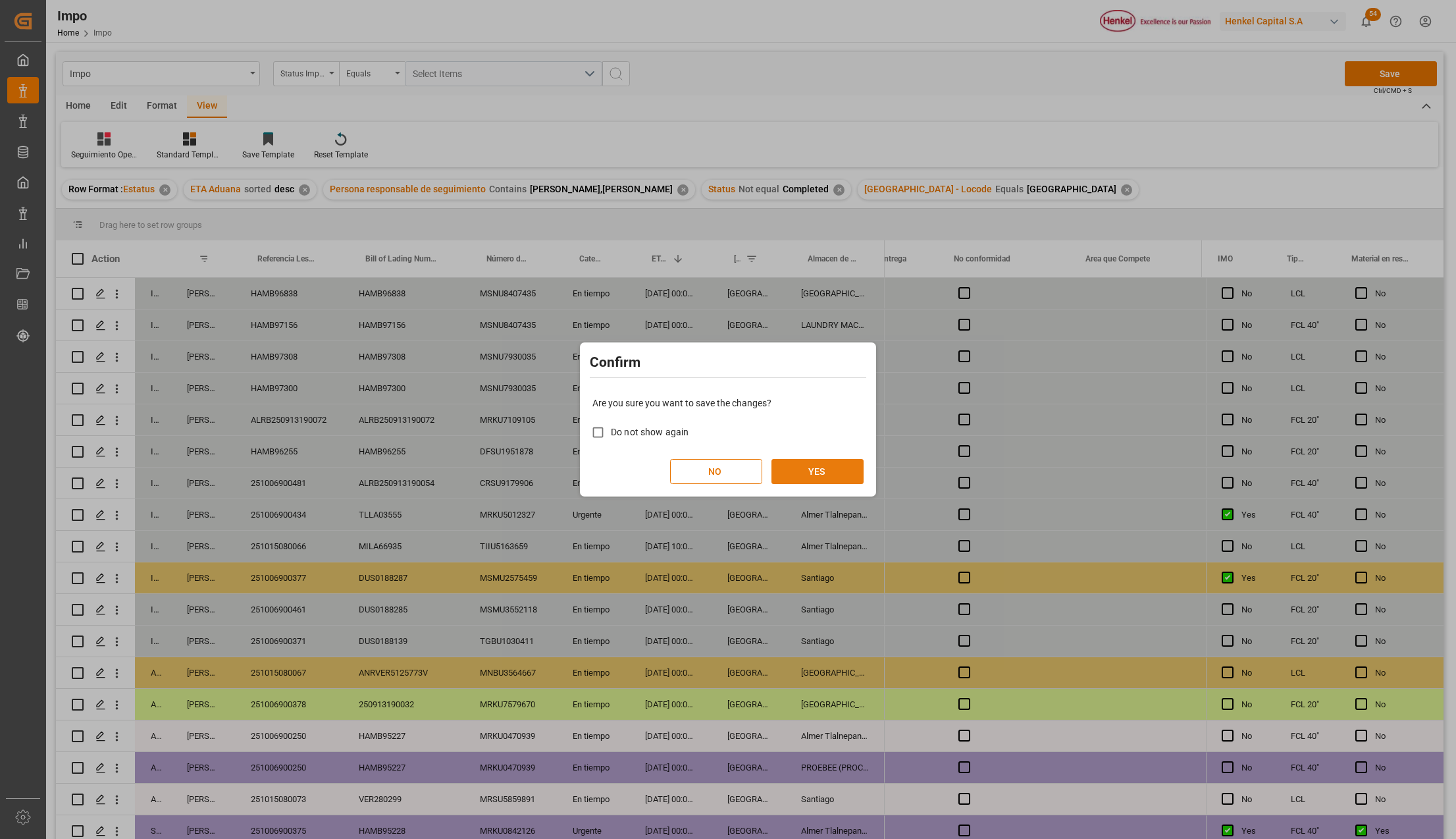
click at [810, 470] on button "YES" at bounding box center [817, 471] width 92 height 25
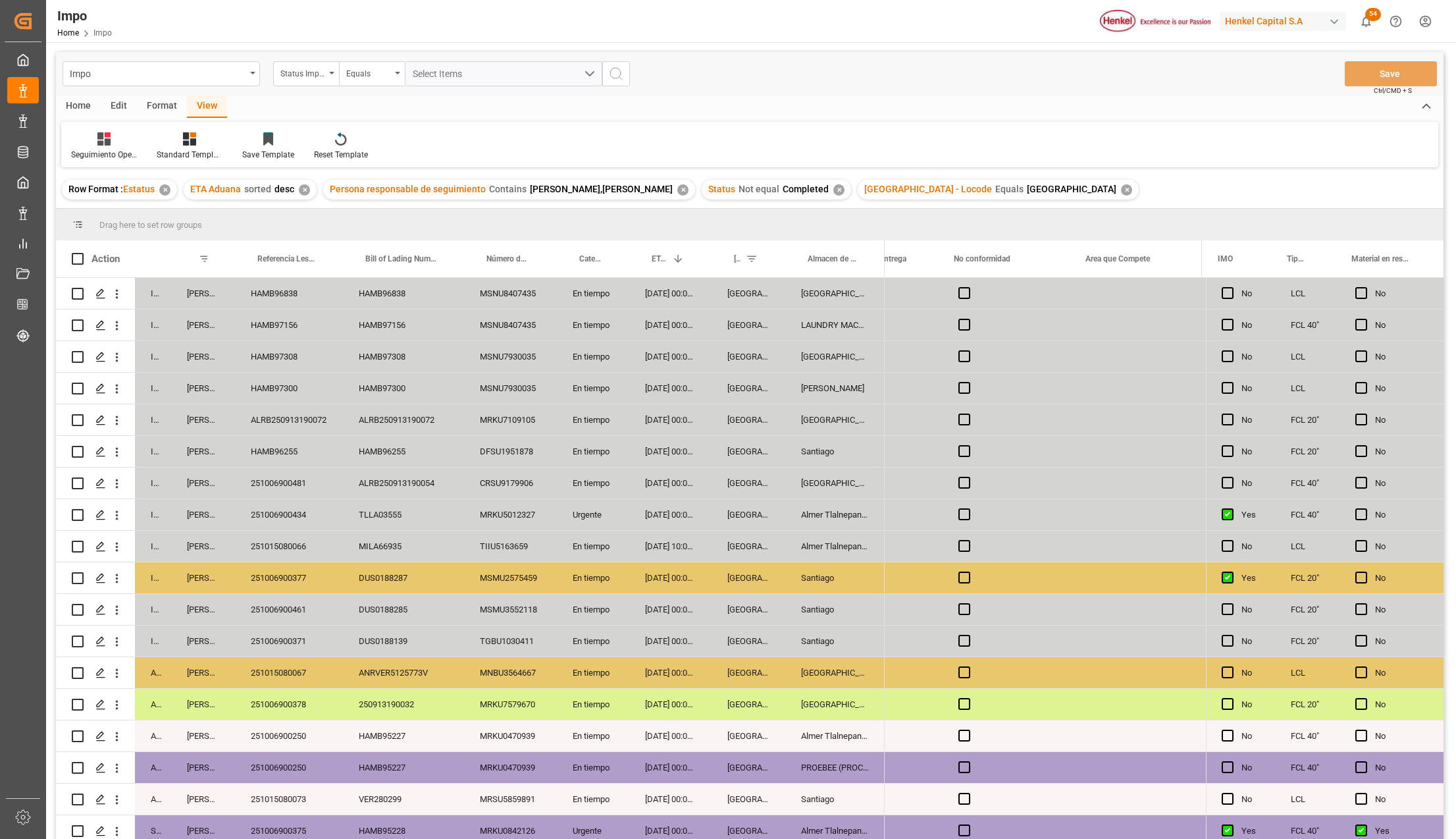
click at [436, 453] on div "HAMB96255" at bounding box center [404, 451] width 121 height 31
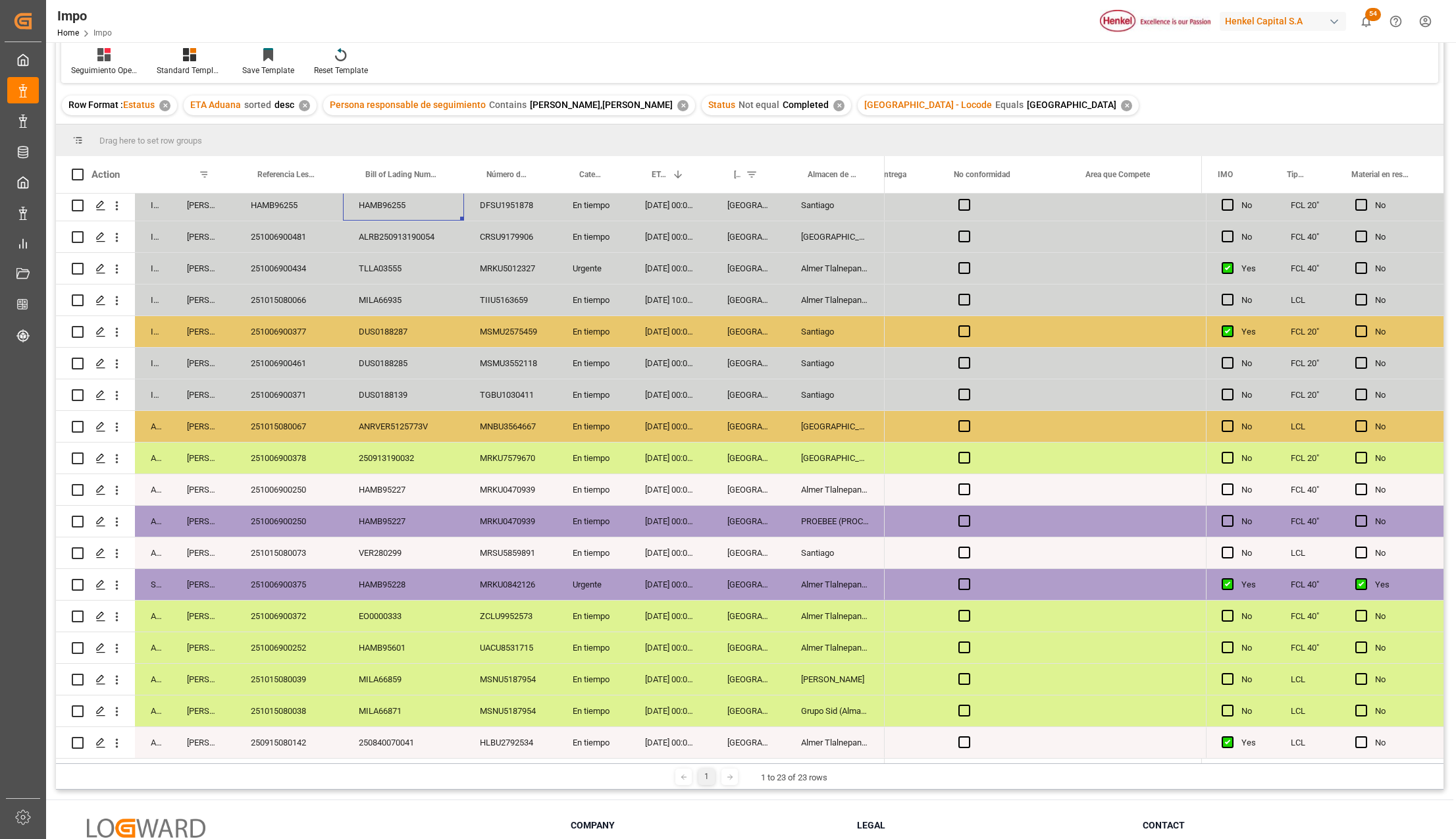
scroll to position [195, 0]
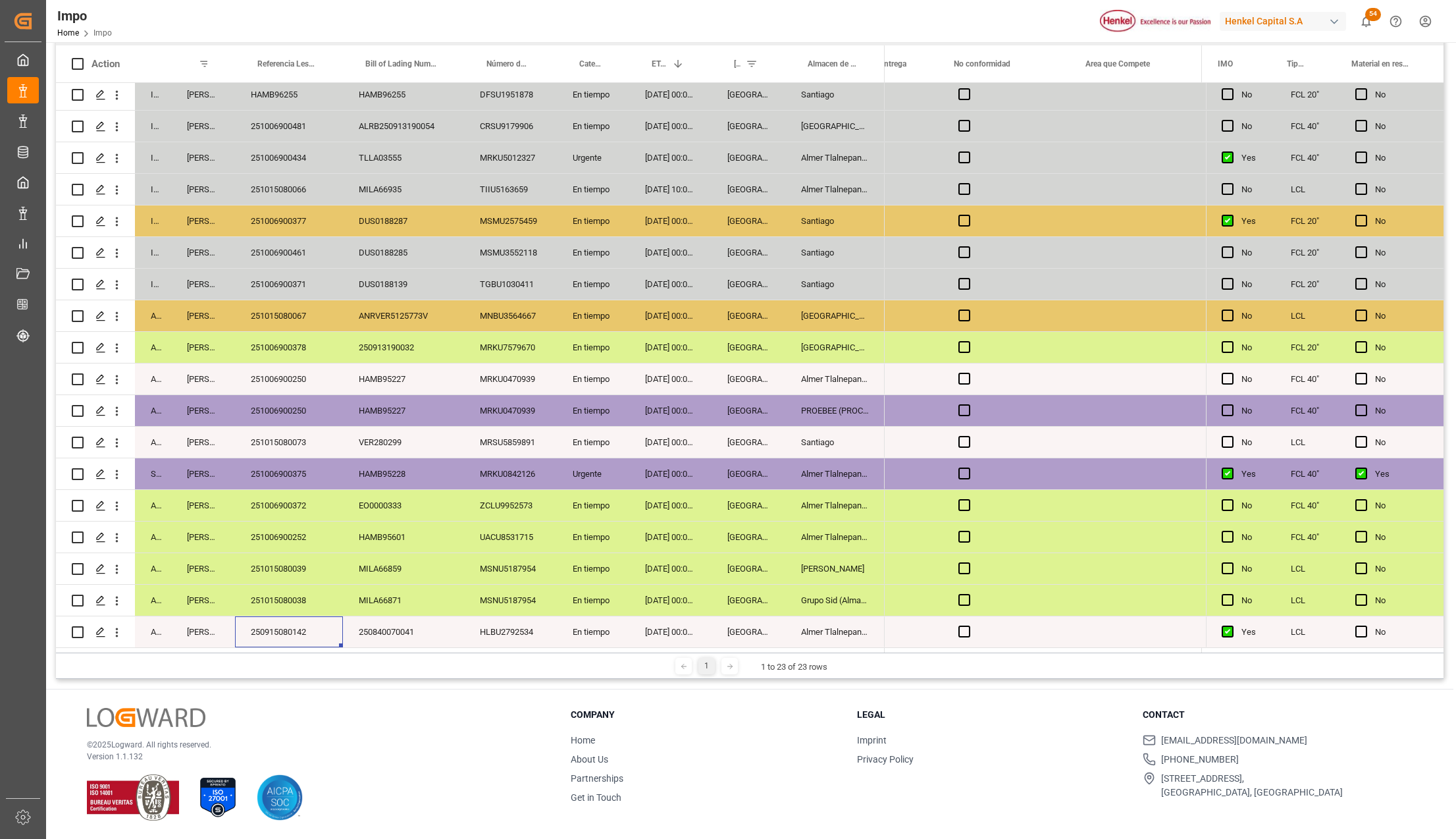
click at [284, 629] on div "250915080142" at bounding box center [289, 631] width 108 height 31
click at [522, 625] on div "HLBU2792534" at bounding box center [510, 631] width 93 height 31
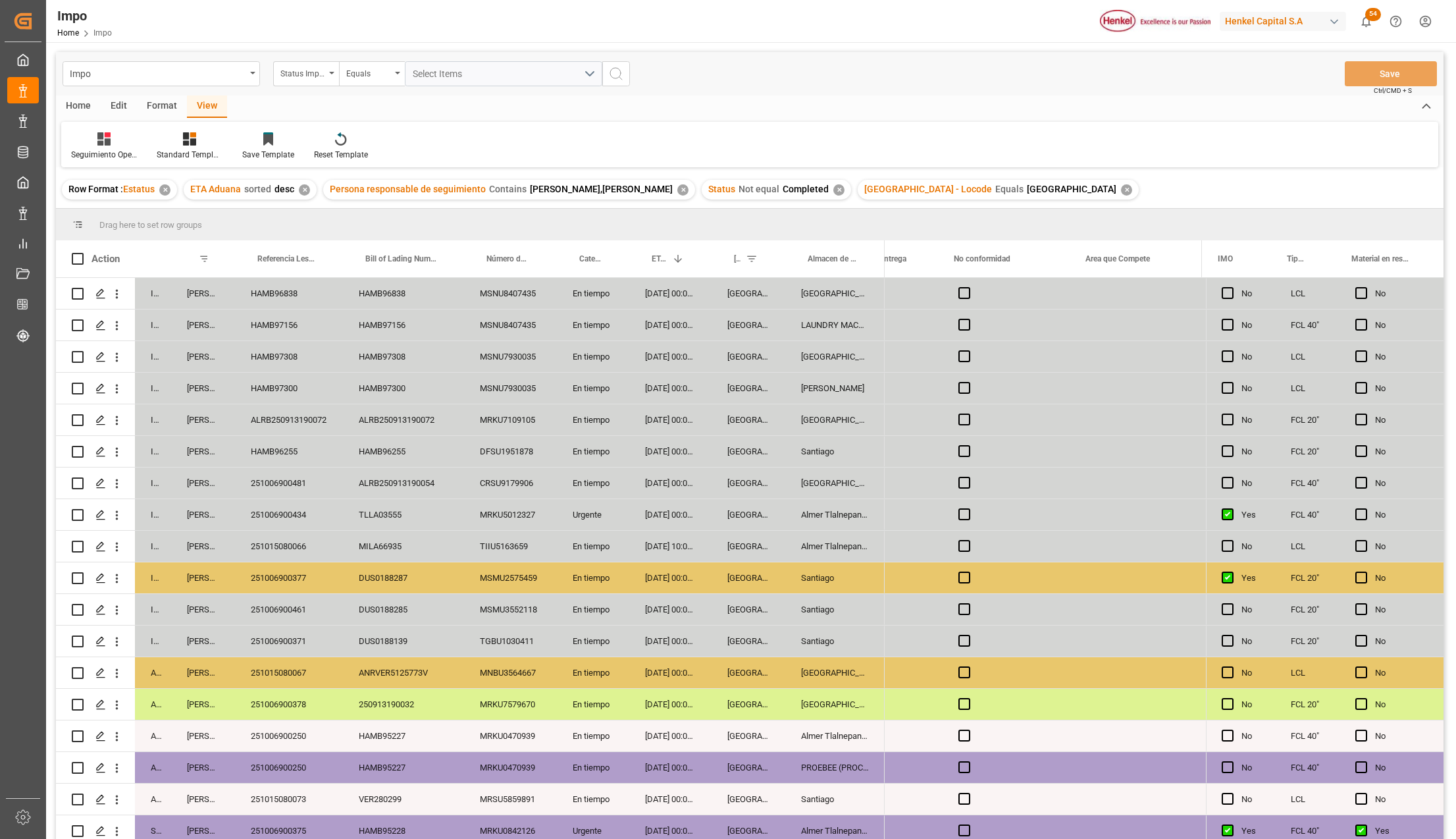
scroll to position [166, 0]
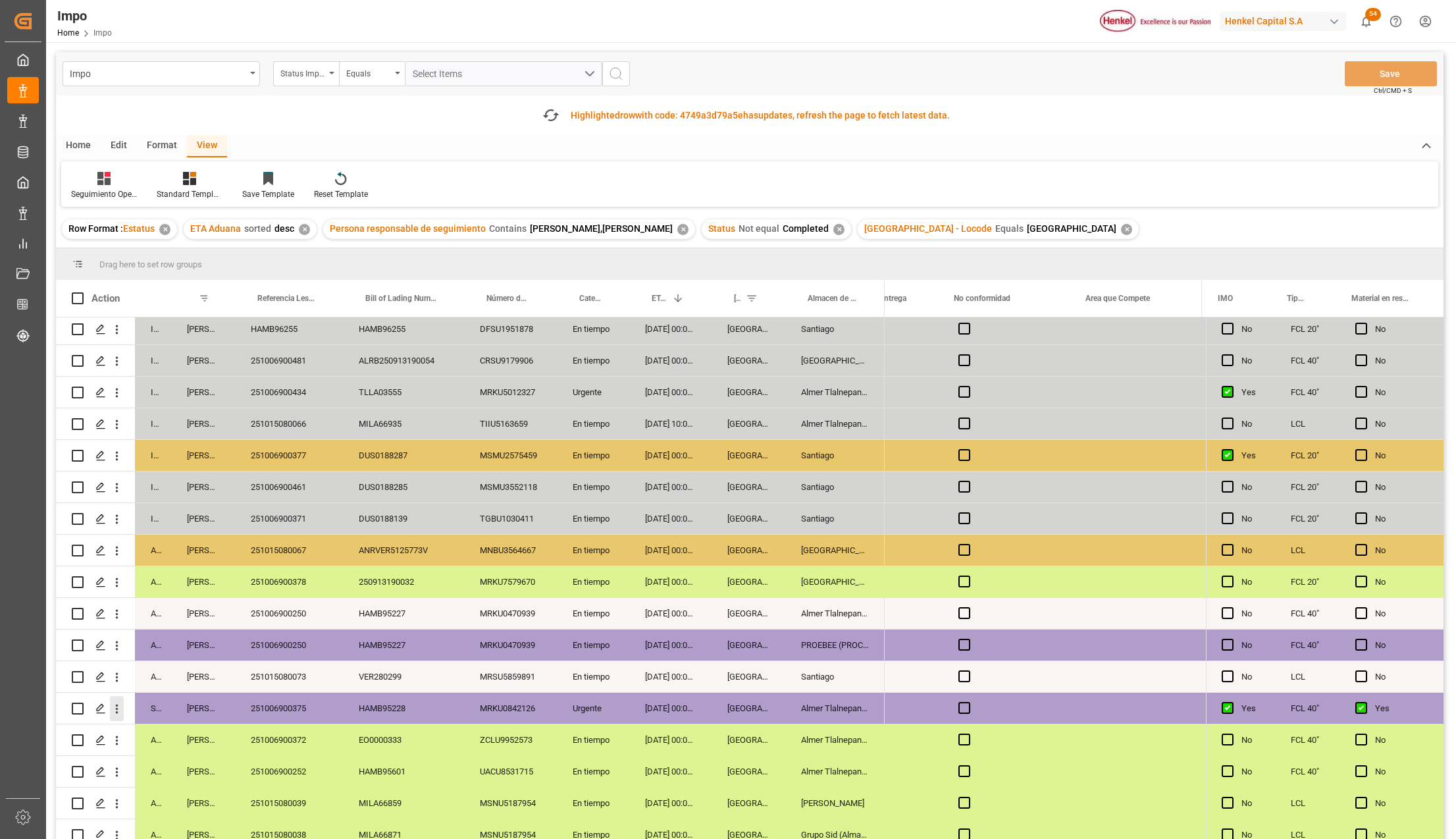
click at [118, 706] on icon "open menu" at bounding box center [117, 709] width 14 height 14
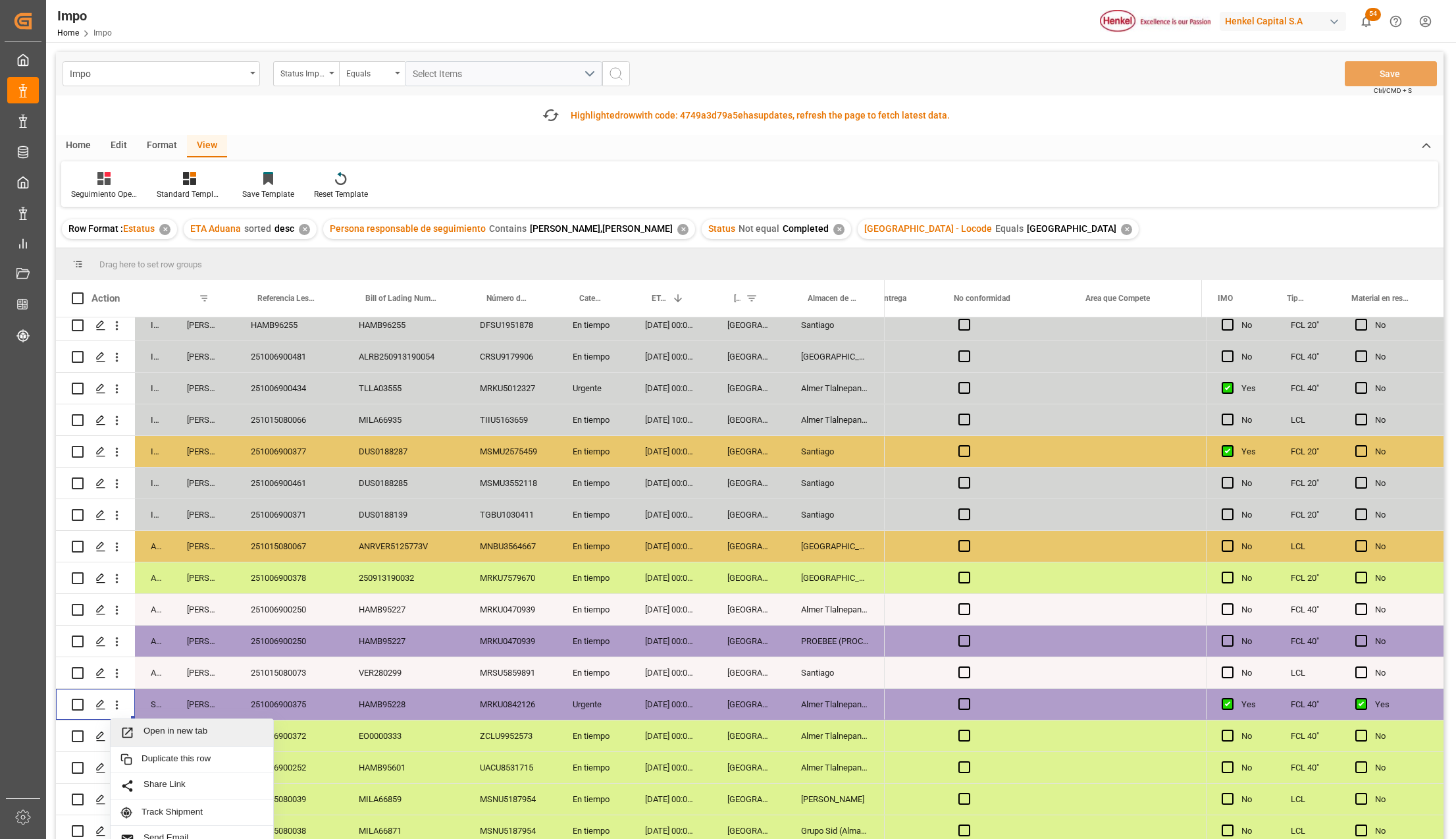
click at [129, 729] on icon "Press SPACE to select this row." at bounding box center [127, 733] width 14 height 14
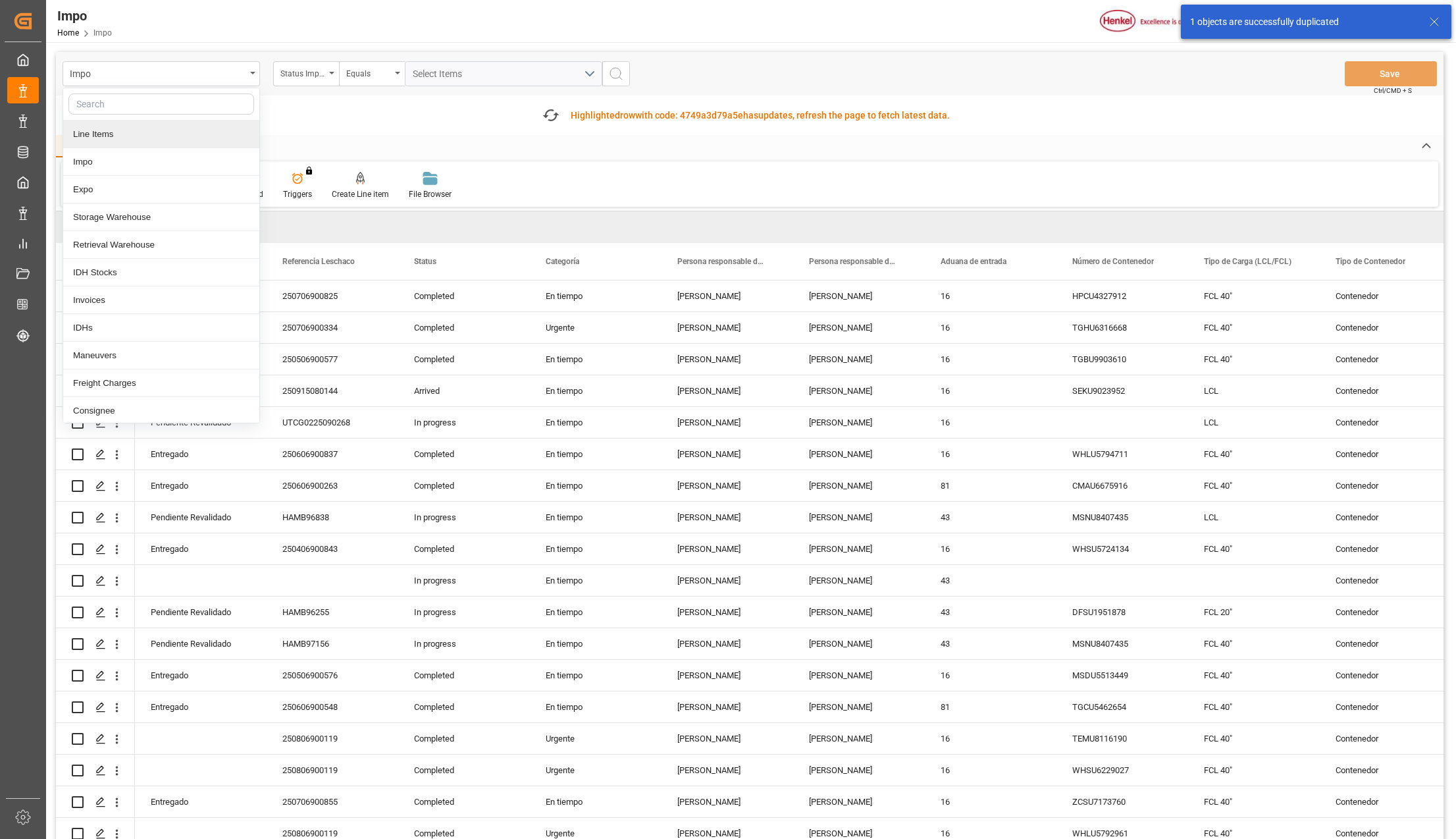
click at [108, 135] on div "Line Items" at bounding box center [161, 134] width 196 height 27
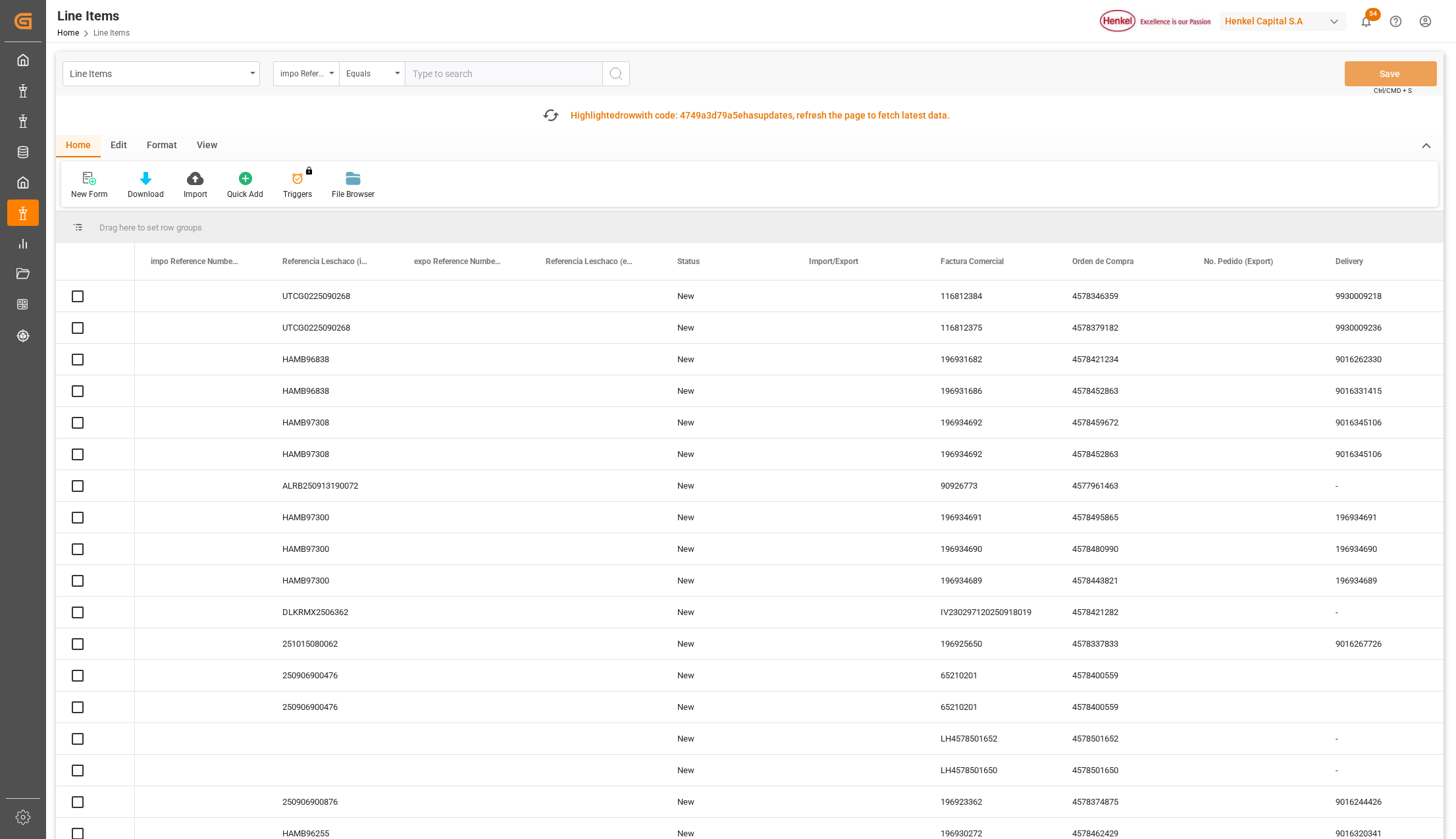
click at [553, 135] on div "Home Edit Format View" at bounding box center [749, 146] width 1387 height 22
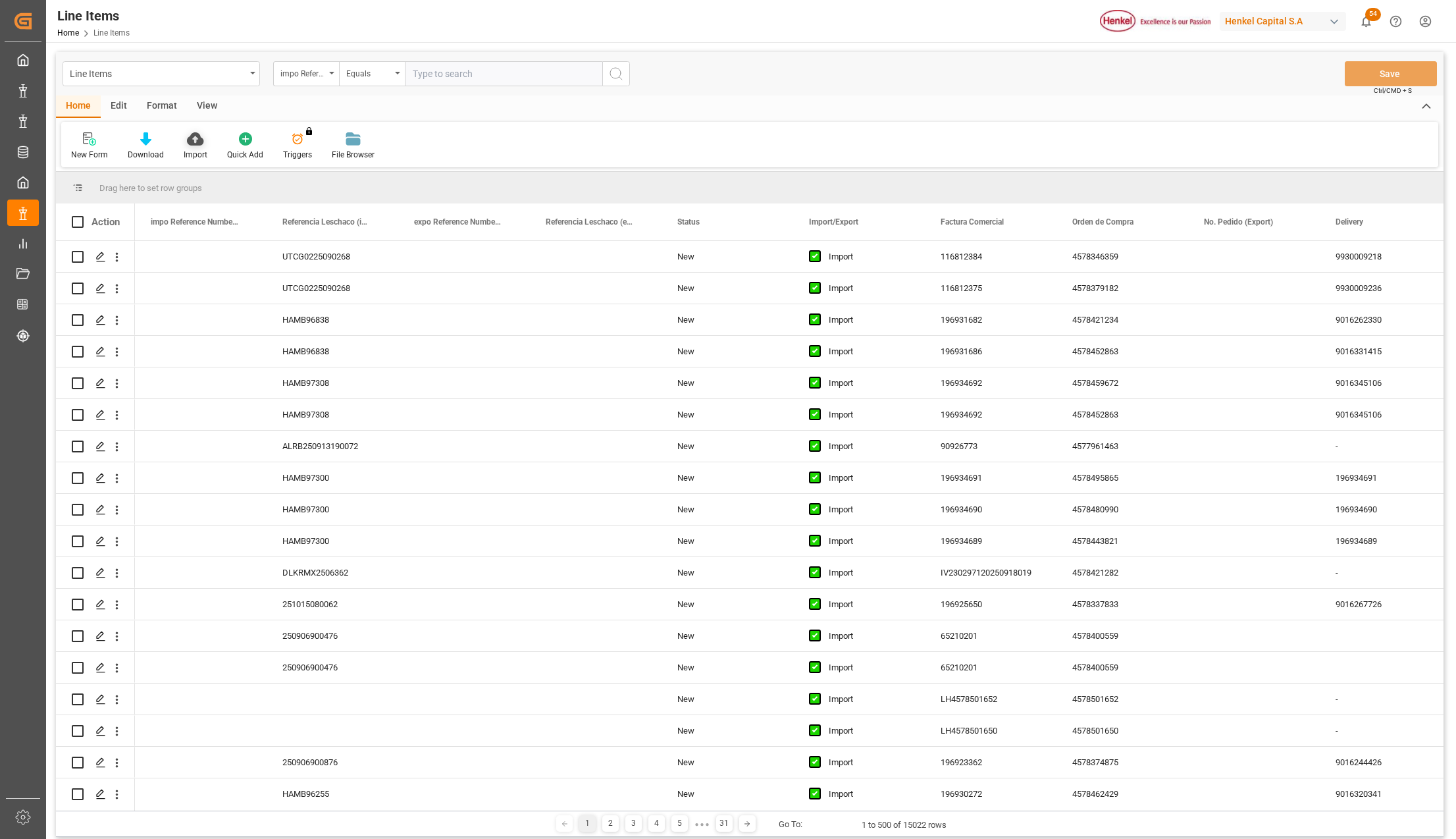
click at [191, 141] on icon at bounding box center [194, 138] width 16 height 13
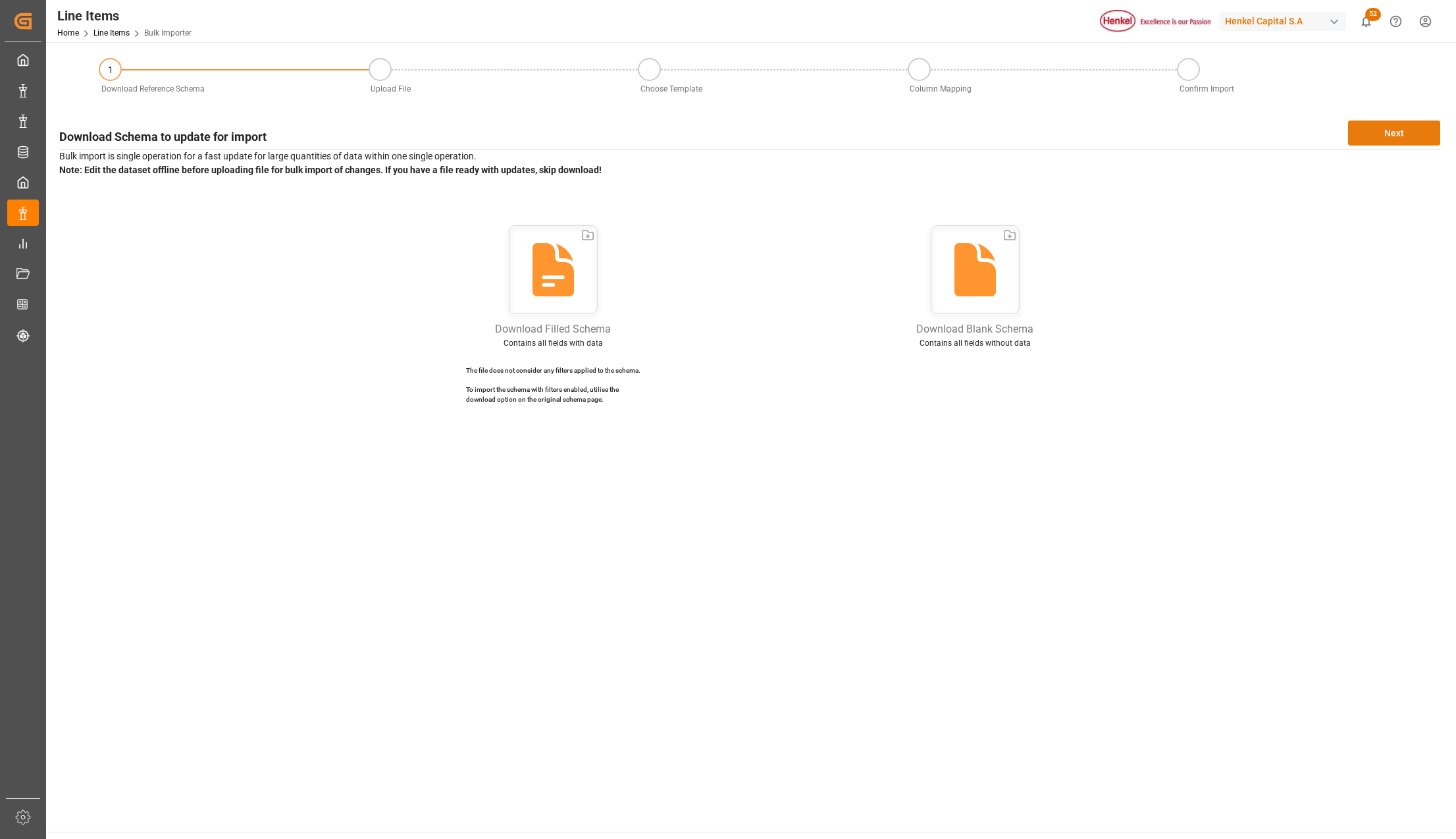
click at [1398, 137] on button "Next" at bounding box center [1394, 132] width 92 height 25
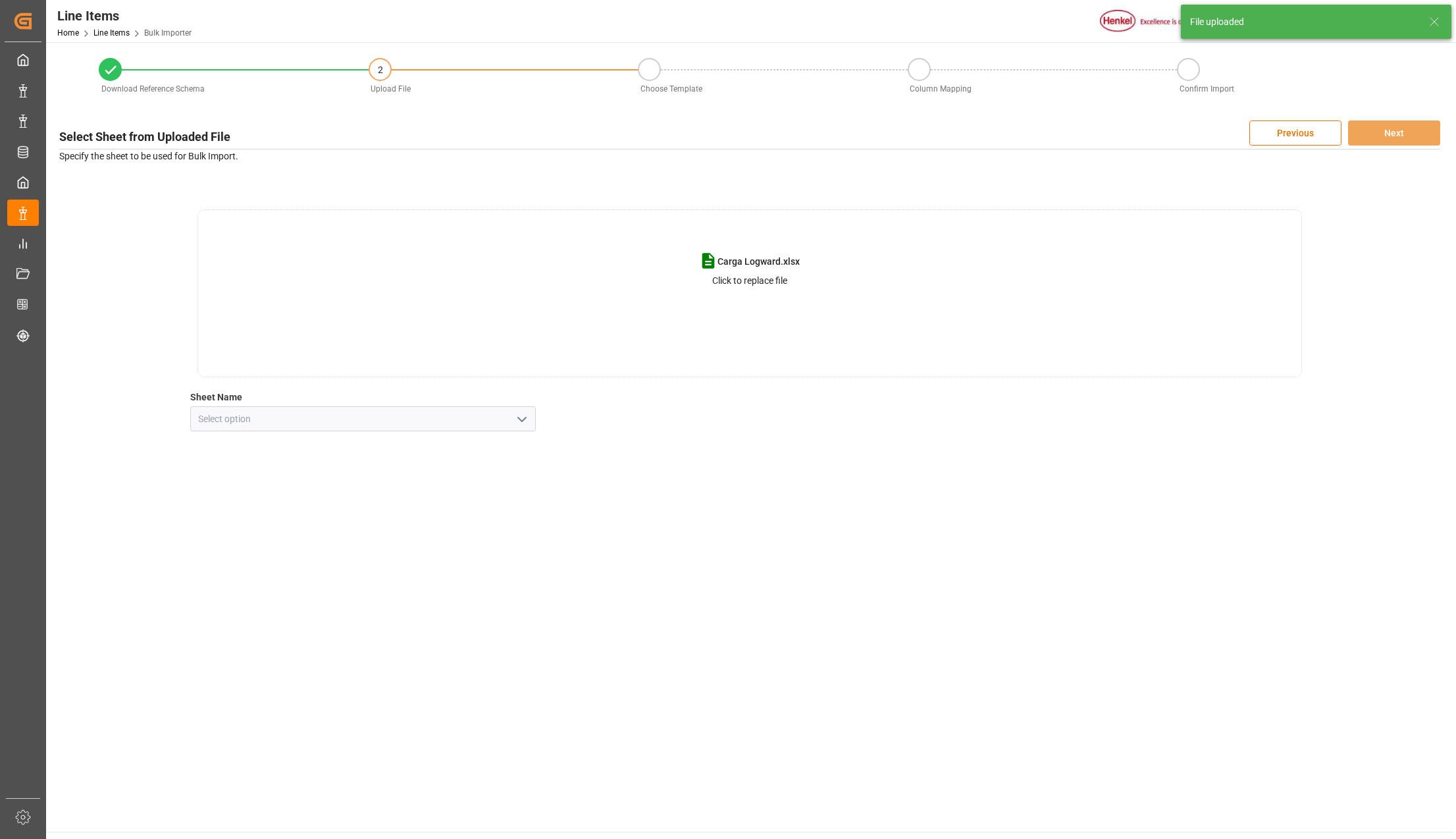
click at [520, 424] on icon "open menu" at bounding box center [522, 419] width 16 height 16
click at [249, 469] on div "Line Item" at bounding box center [363, 477] width 344 height 30
type input "Line Item"
click at [1393, 135] on button "Next" at bounding box center [1394, 132] width 92 height 25
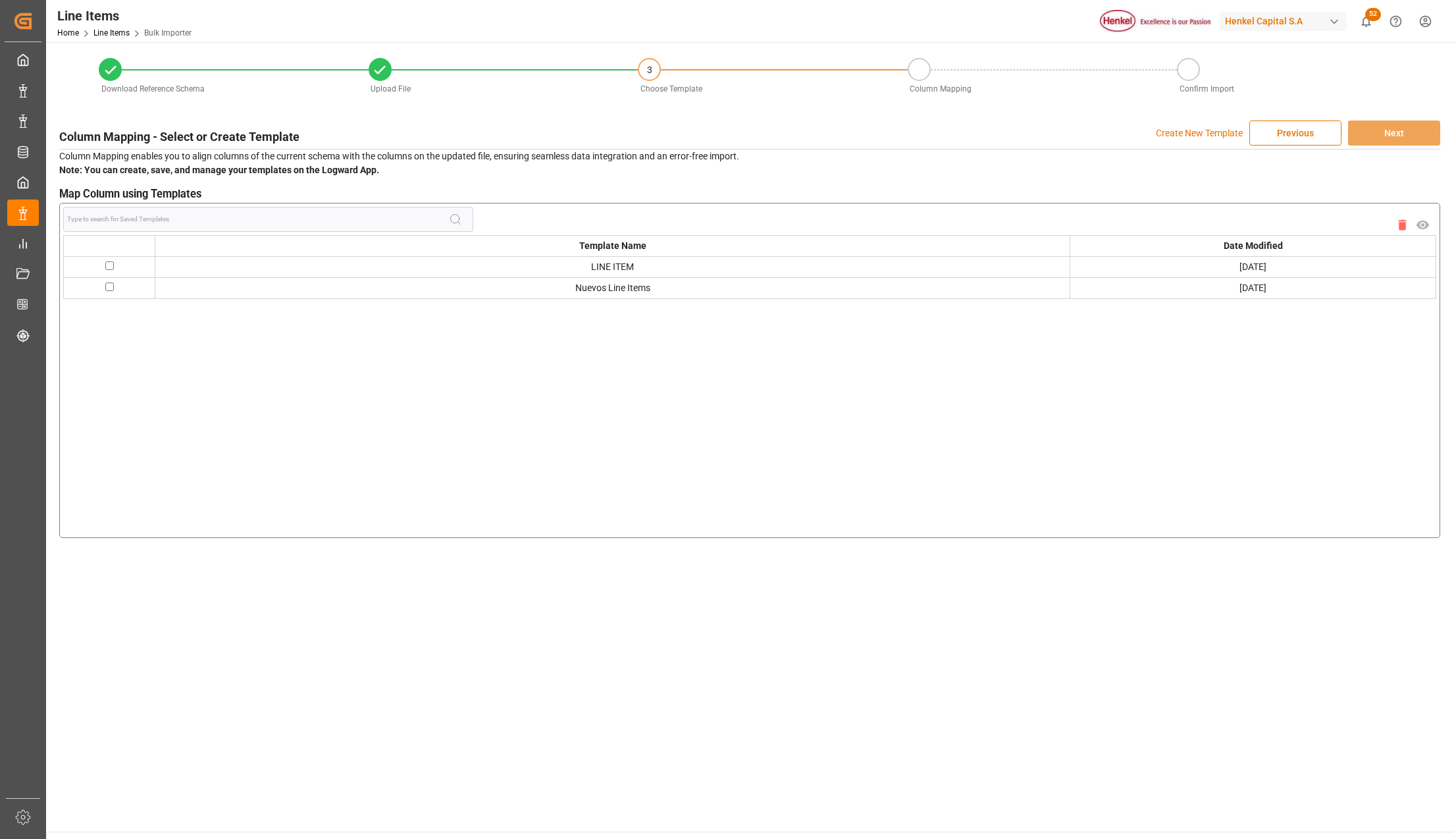
click at [114, 289] on td at bounding box center [109, 287] width 91 height 21
click at [109, 287] on input "checkbox" at bounding box center [110, 287] width 9 height 9
checkbox input "true"
click at [1399, 127] on button "Next" at bounding box center [1394, 132] width 92 height 25
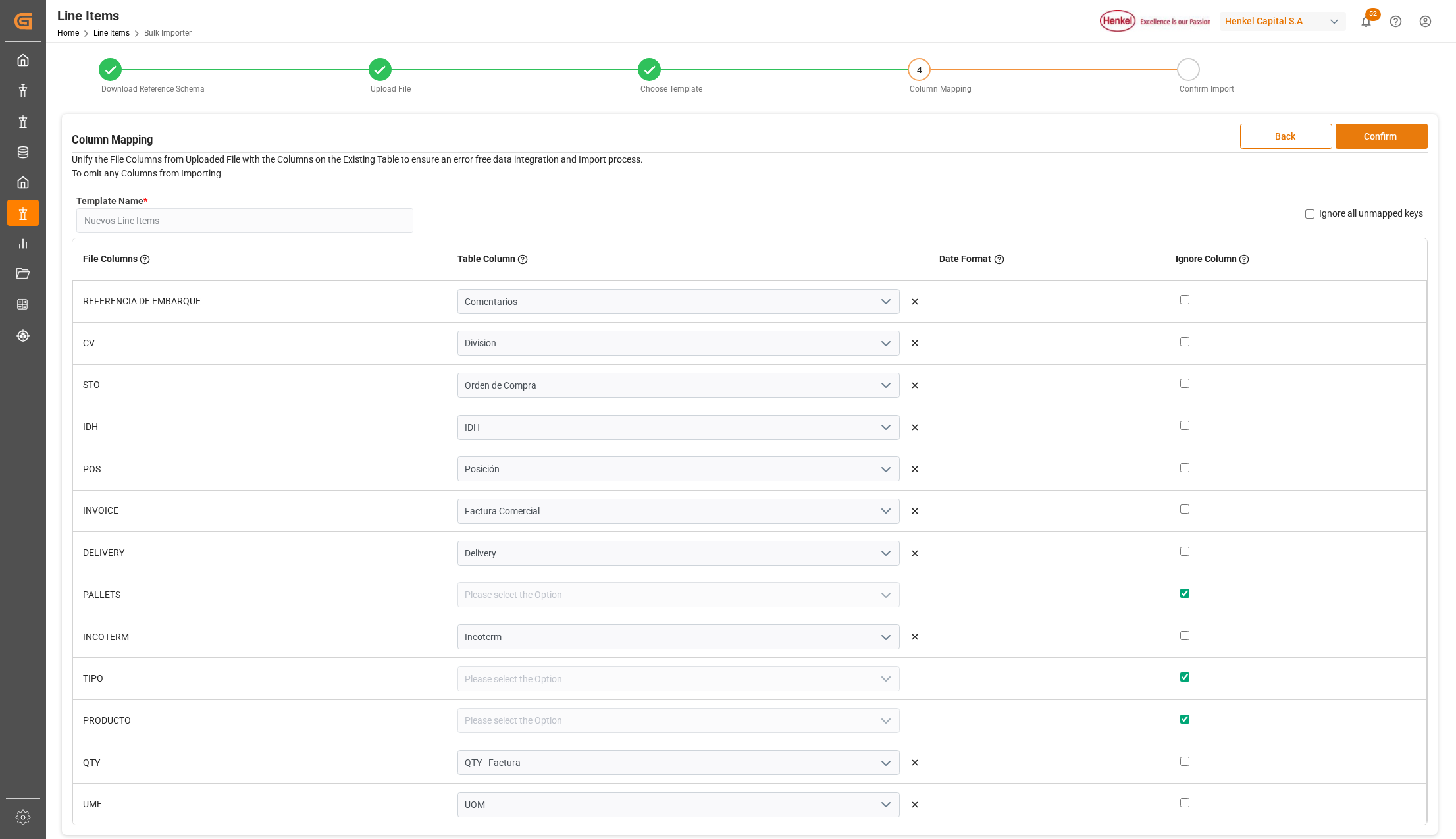
click at [1401, 143] on button "Confirm" at bounding box center [1381, 135] width 92 height 25
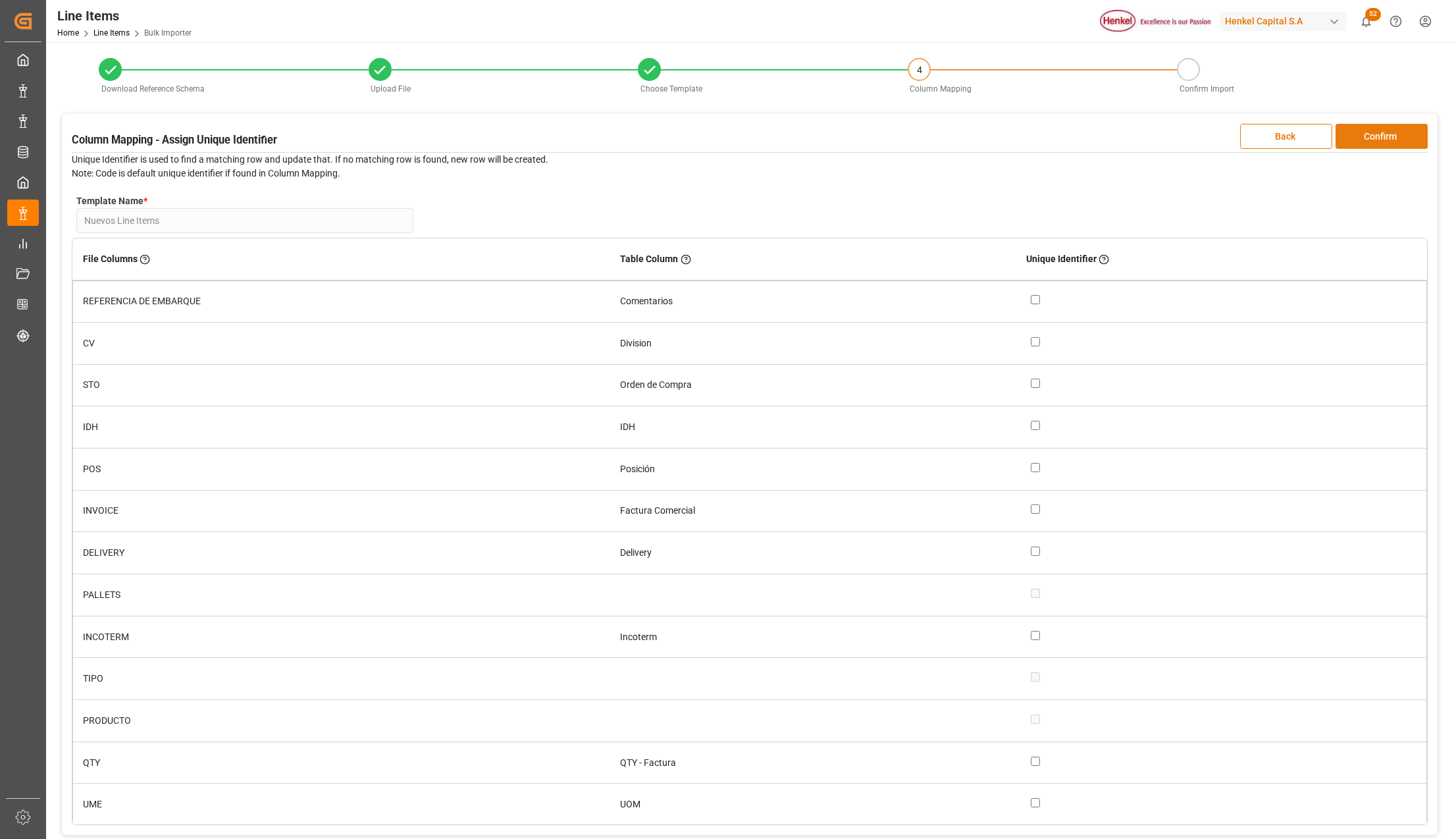
click at [1401, 142] on button "Confirm" at bounding box center [1381, 135] width 92 height 25
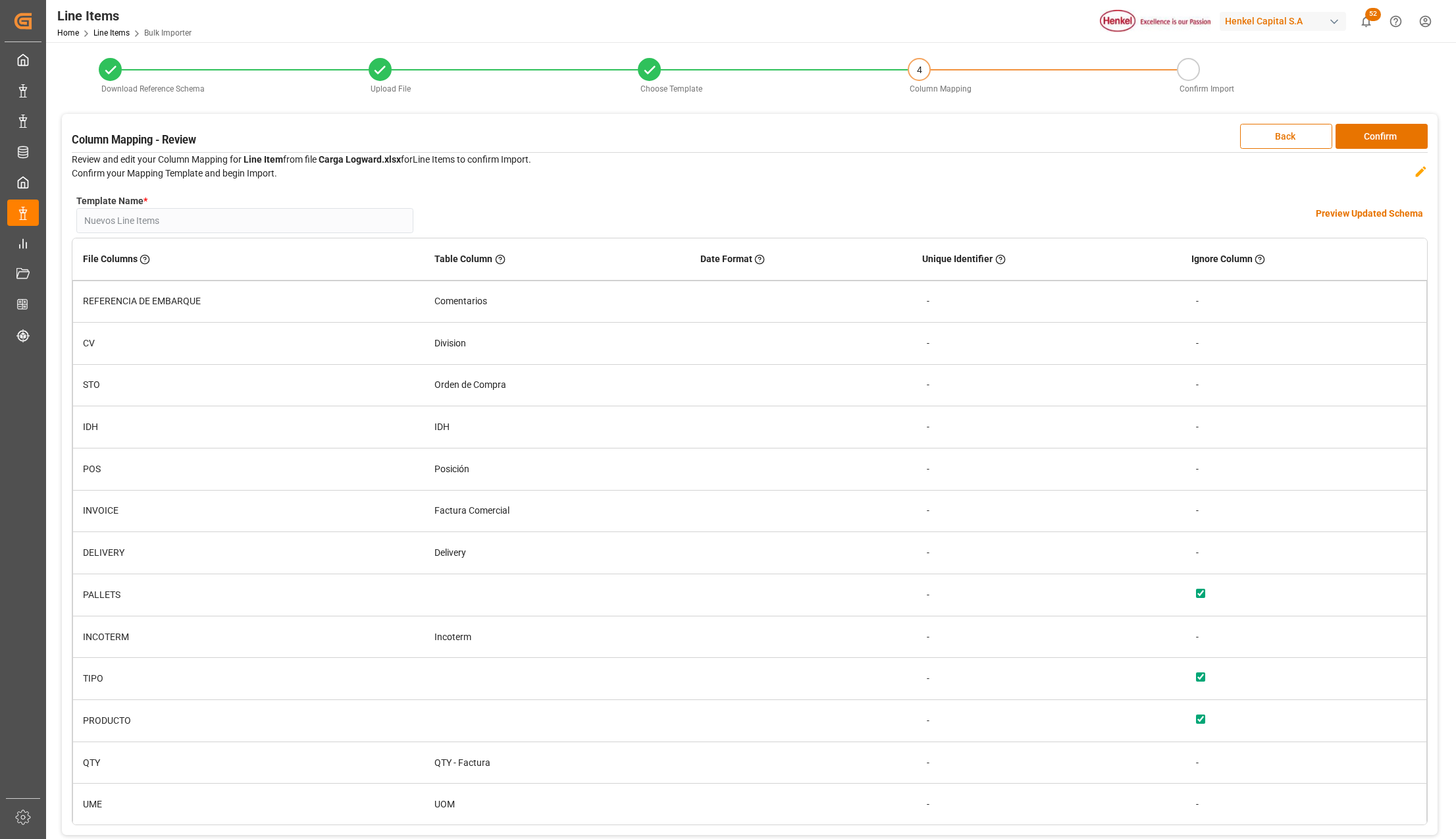
click at [1349, 215] on h4 "Preview Updated Schema" at bounding box center [1369, 214] width 107 height 14
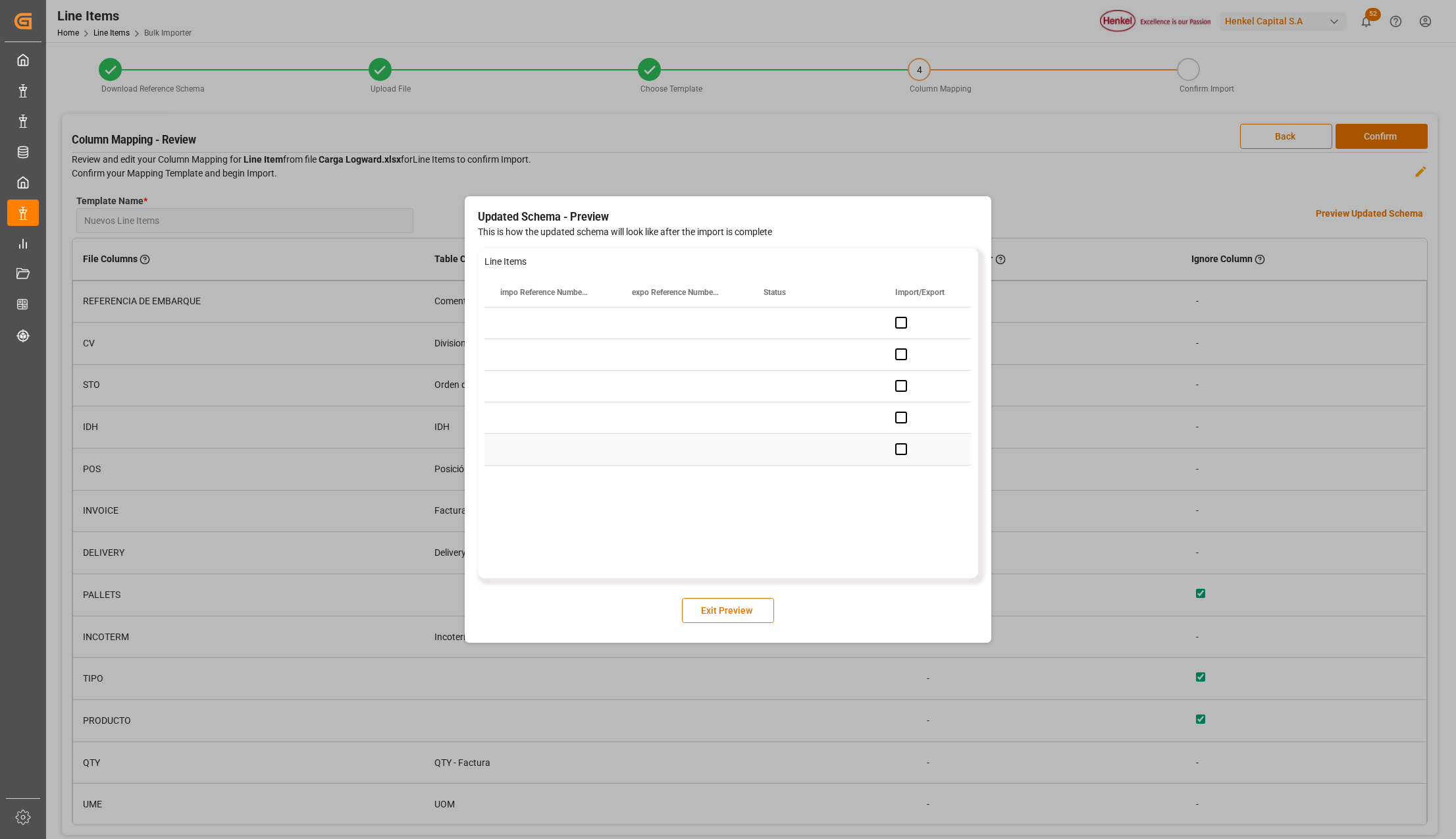
click at [767, 381] on div "Press SPACE to select this row." at bounding box center [813, 386] width 132 height 31
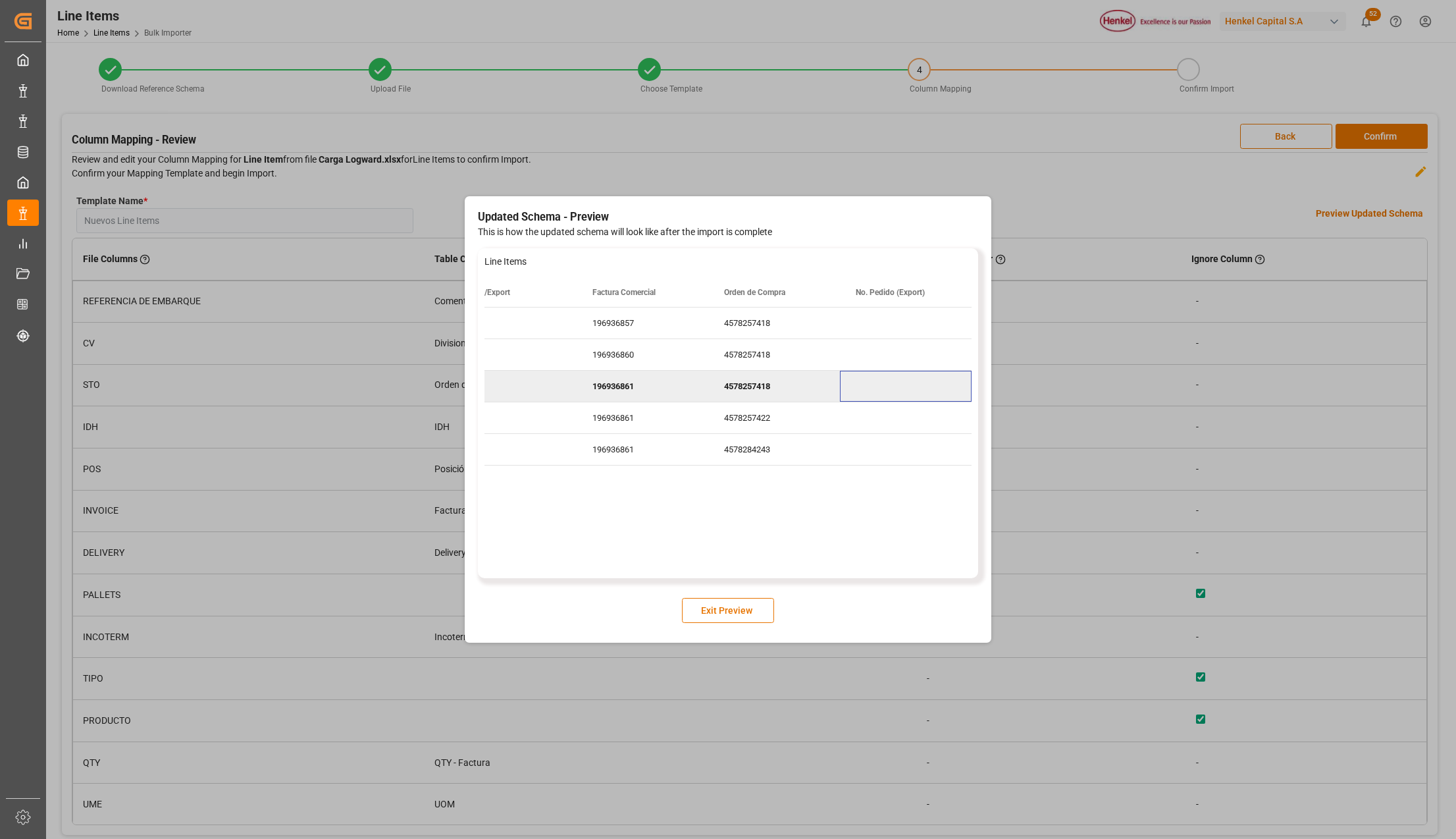
scroll to position [0, 566]
click at [731, 601] on button "Exit Preview" at bounding box center [728, 610] width 92 height 25
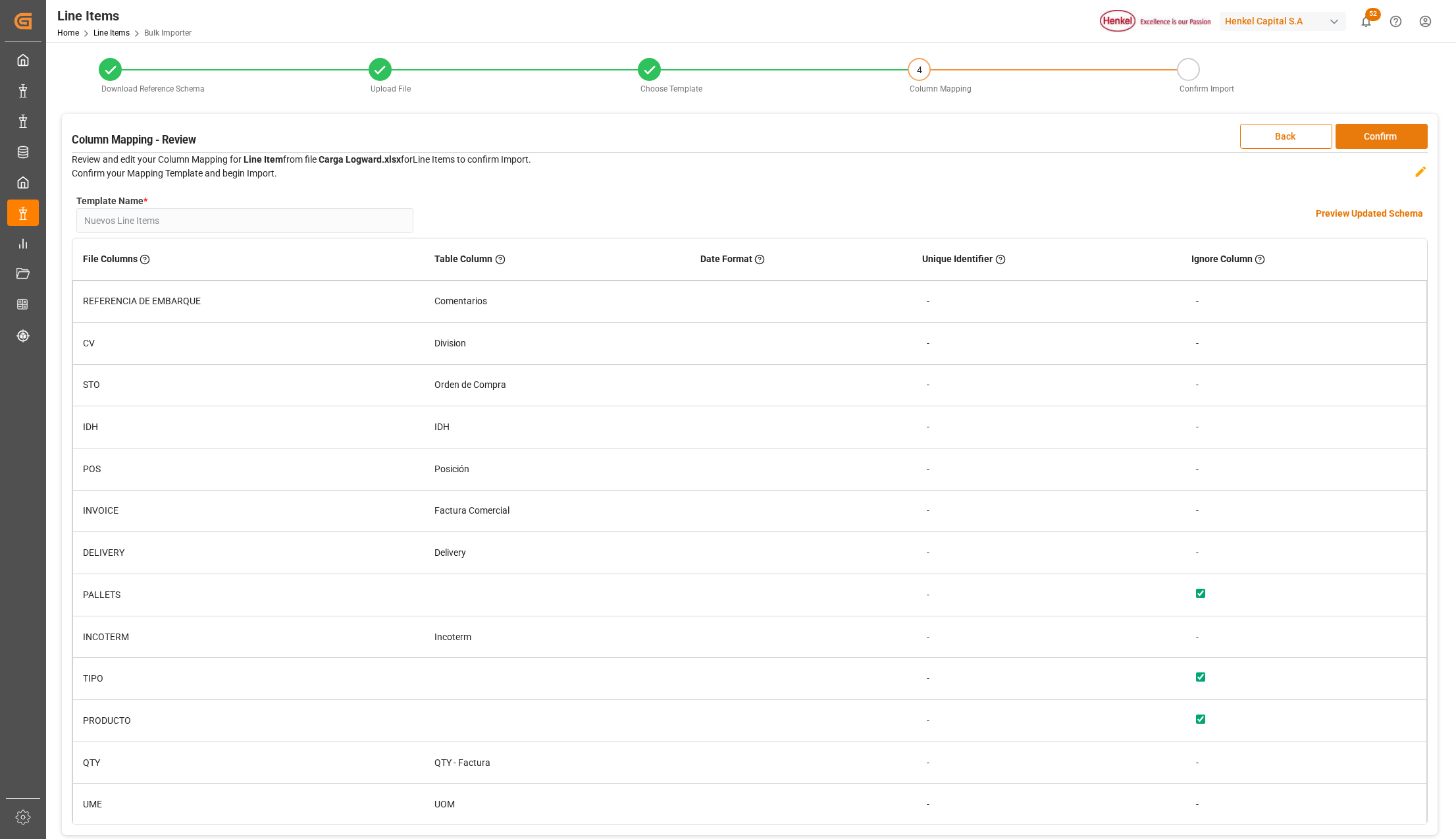
click at [1380, 141] on button "Confirm" at bounding box center [1381, 135] width 92 height 25
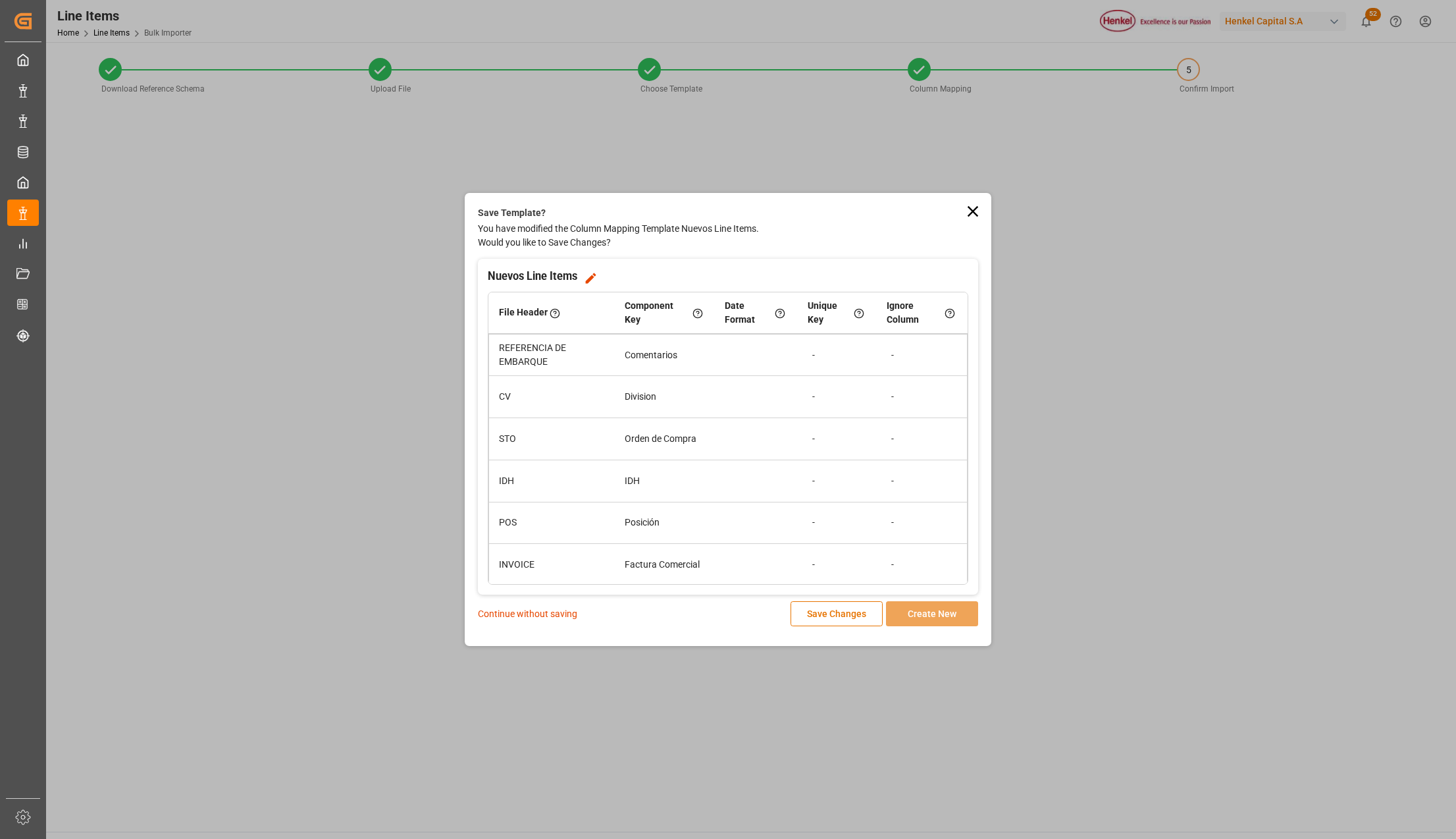
click at [500, 609] on p "Continue without saving" at bounding box center [527, 614] width 100 height 14
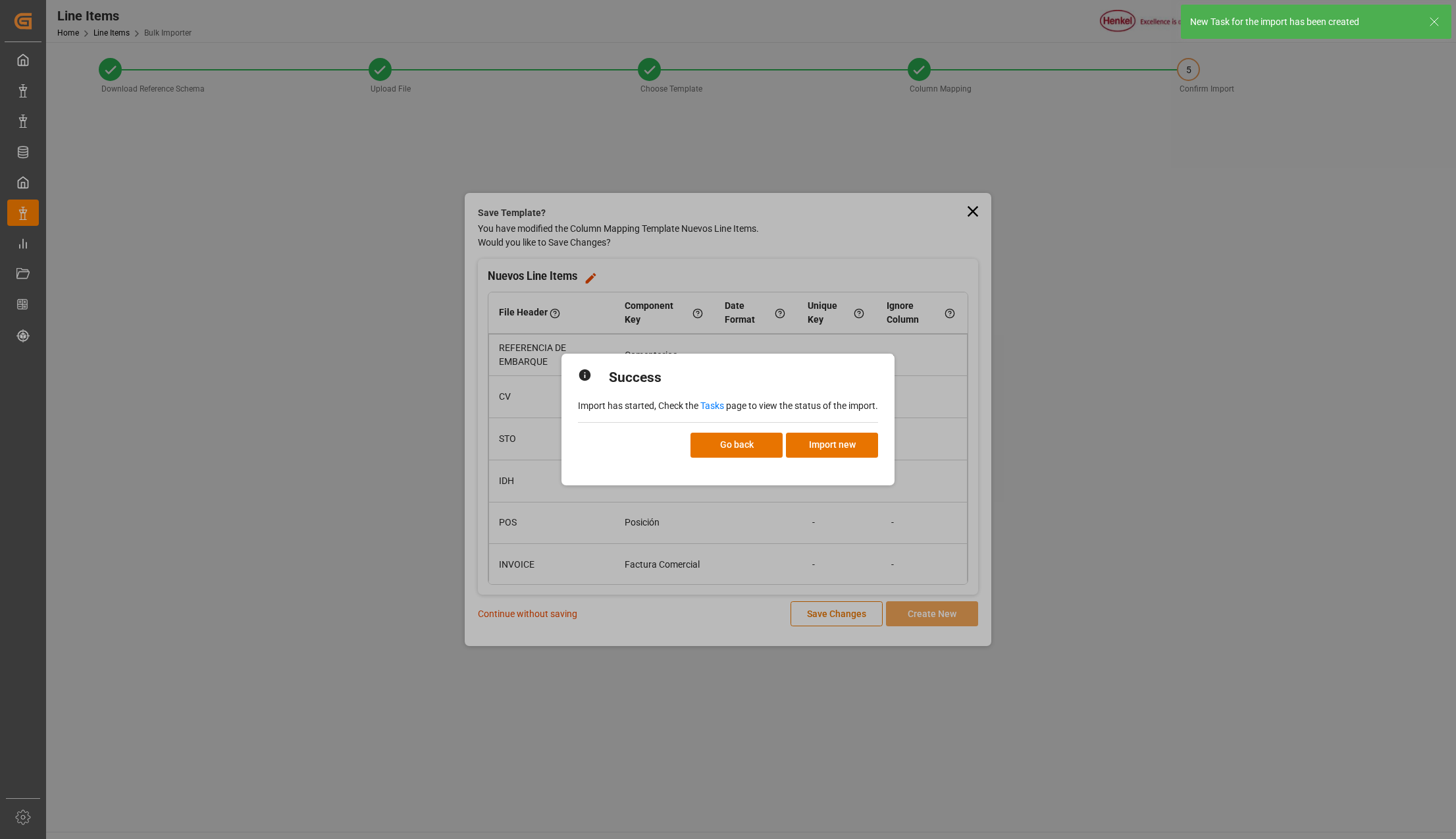
click at [981, 599] on div "Success Import has started, Check the Tasks page to view the status of the impo…" at bounding box center [728, 419] width 1456 height 839
click at [720, 440] on button "Go back" at bounding box center [737, 445] width 92 height 25
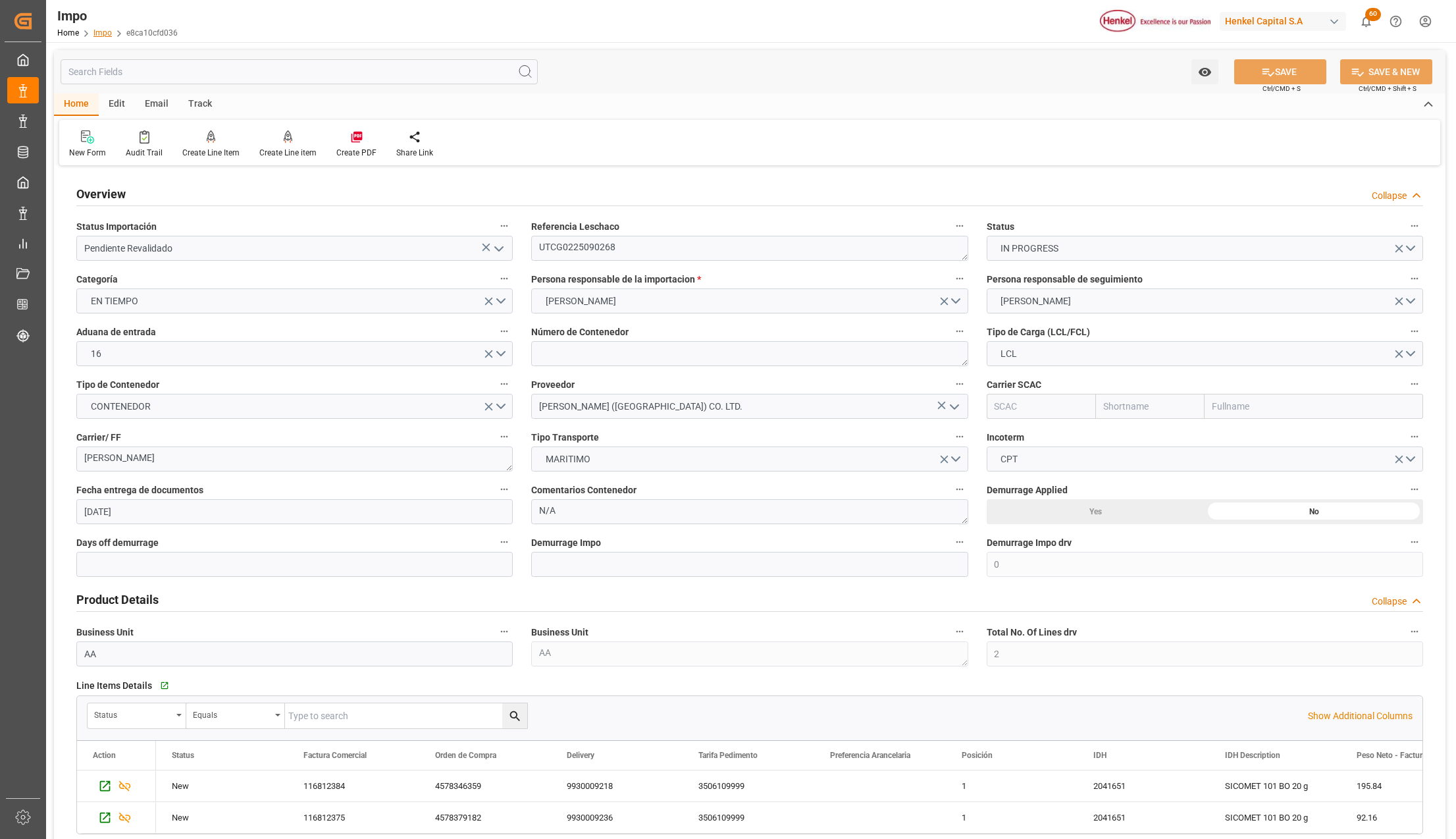
click at [103, 36] on link "Impo" at bounding box center [103, 32] width 19 height 9
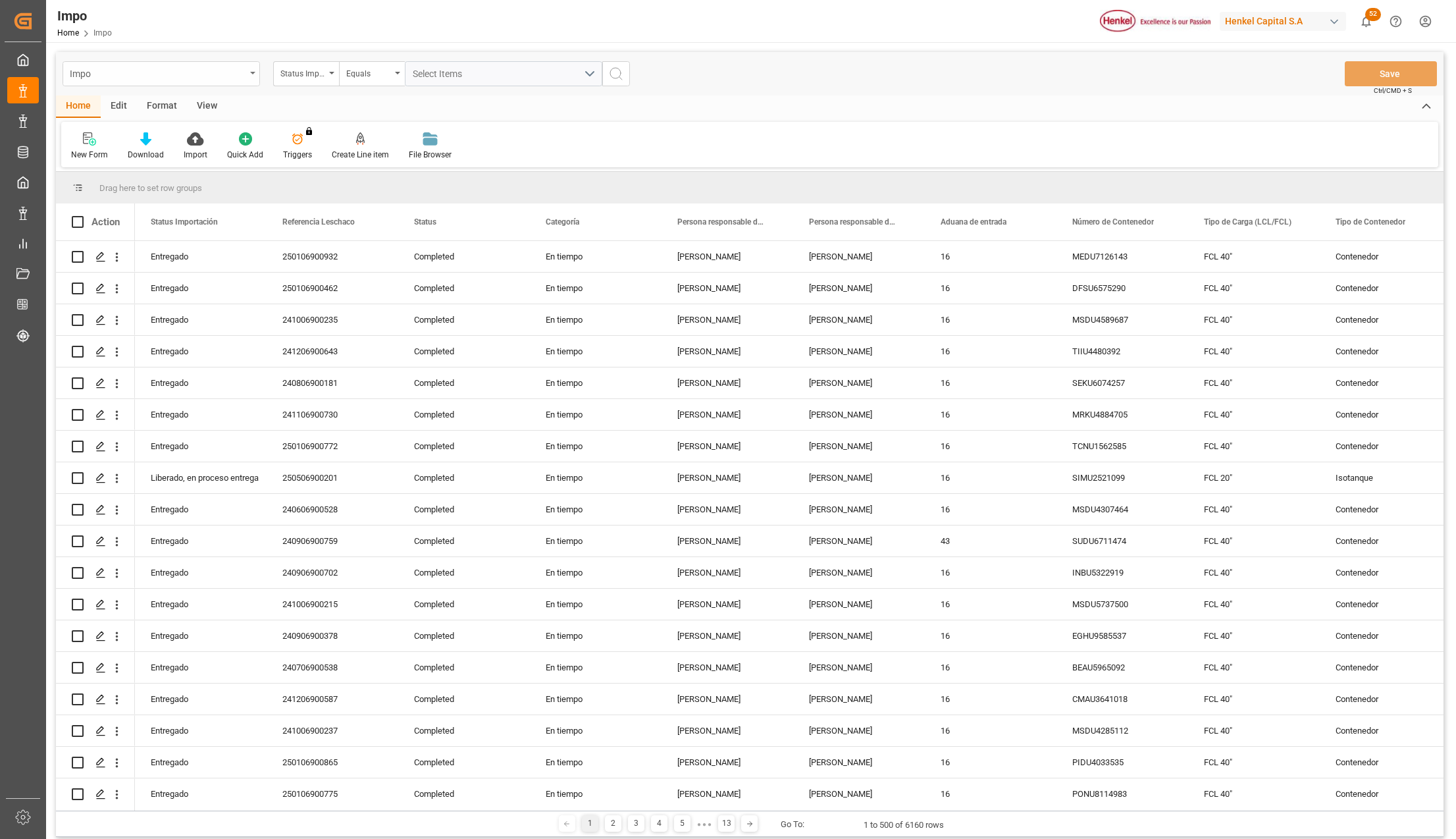
click at [260, 72] on div "Impo" at bounding box center [161, 73] width 198 height 25
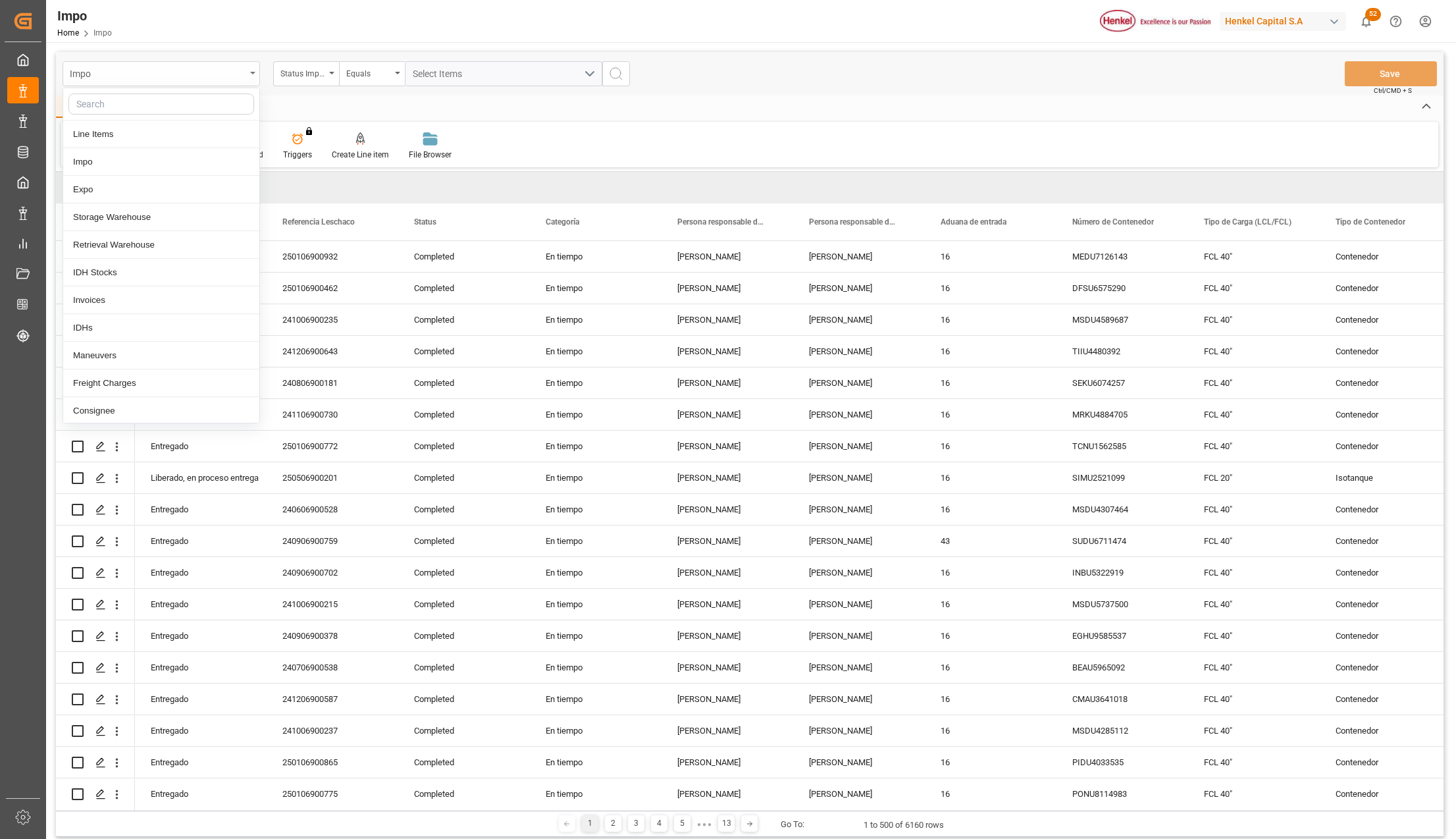
click at [254, 72] on icon "close menu" at bounding box center [253, 72] width 5 height 3
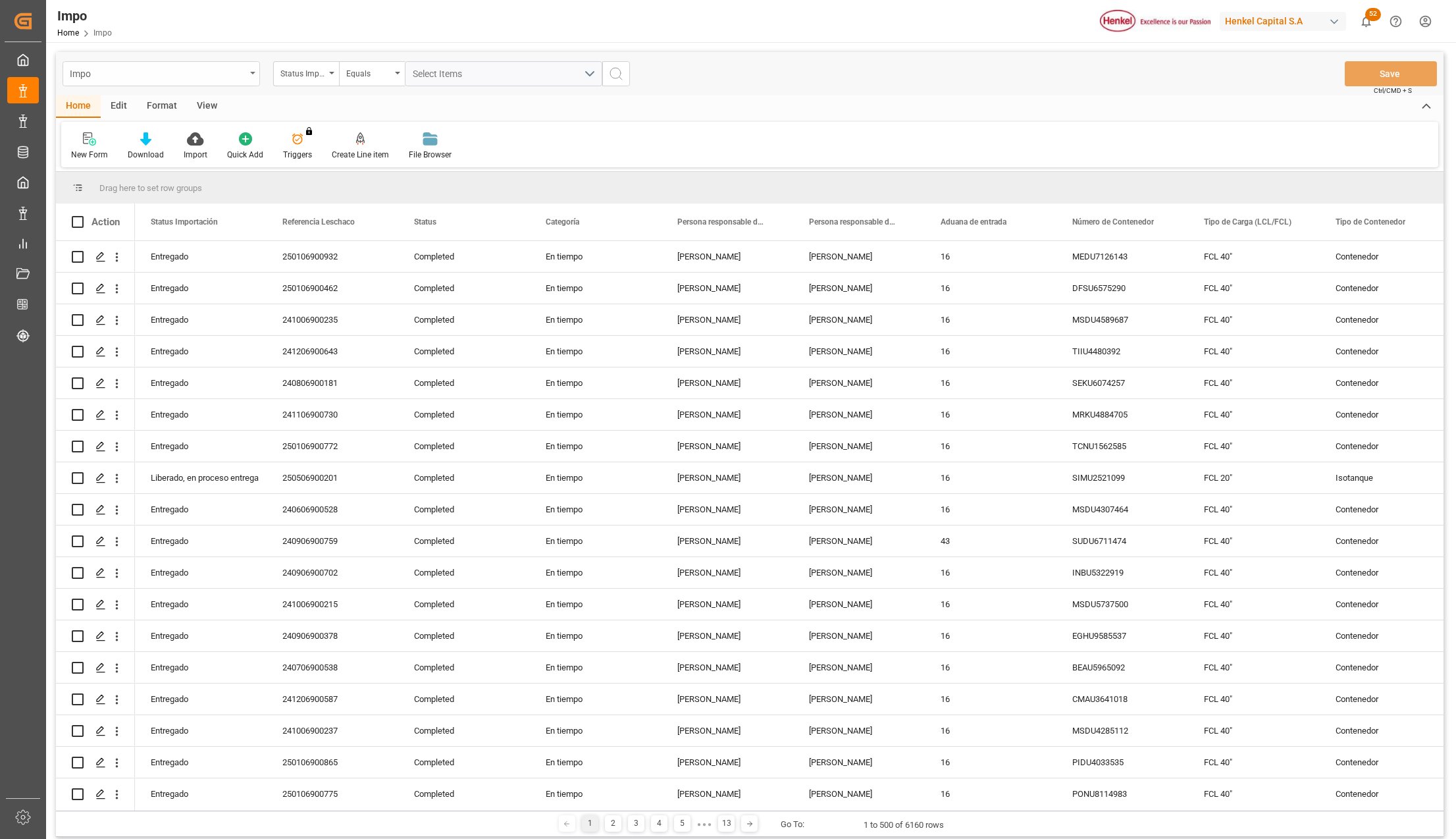
click at [249, 70] on div "Impo" at bounding box center [161, 73] width 198 height 25
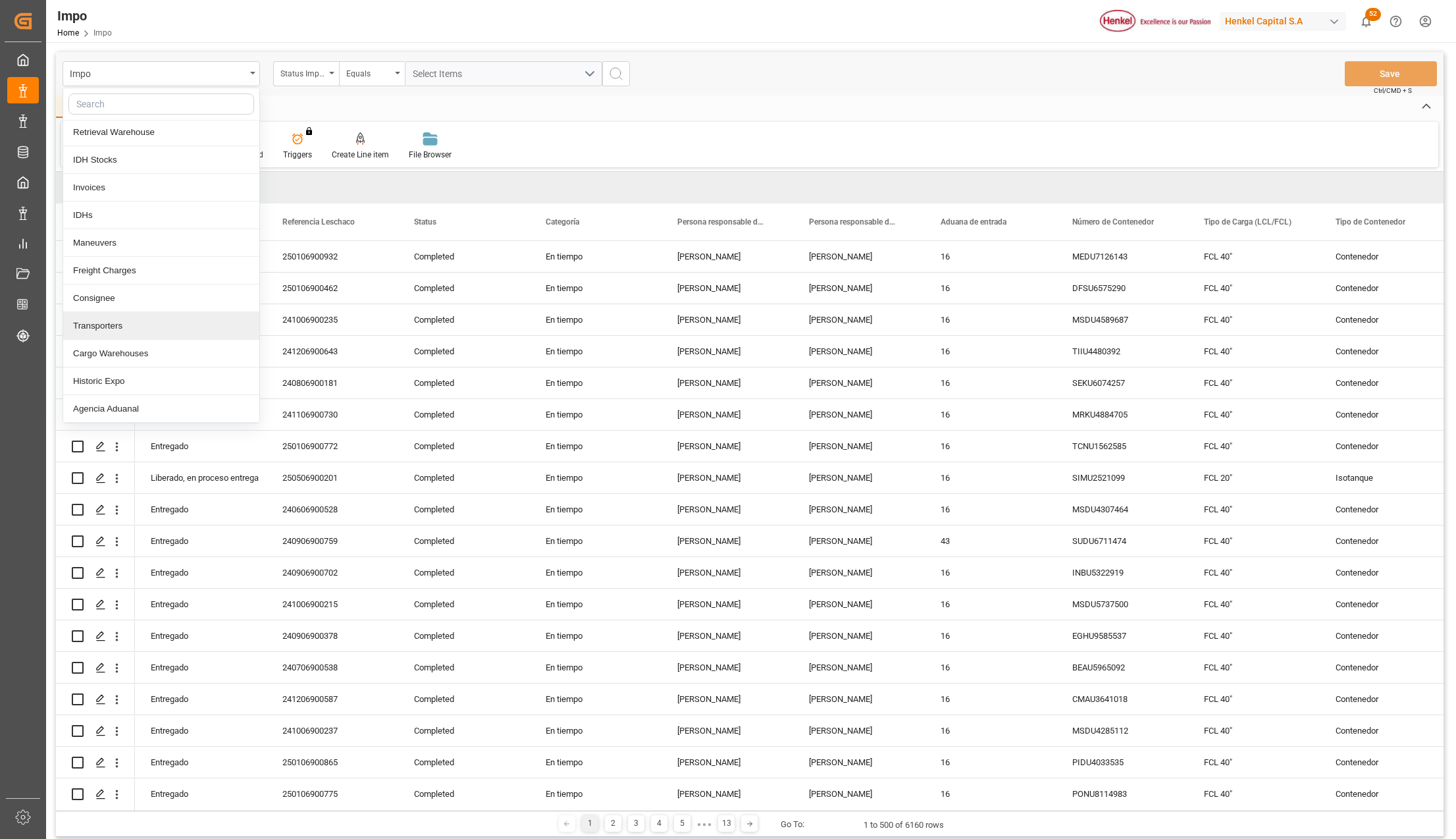
scroll to position [117, 0]
click at [123, 358] on div "Cargo Warehouses" at bounding box center [161, 353] width 196 height 27
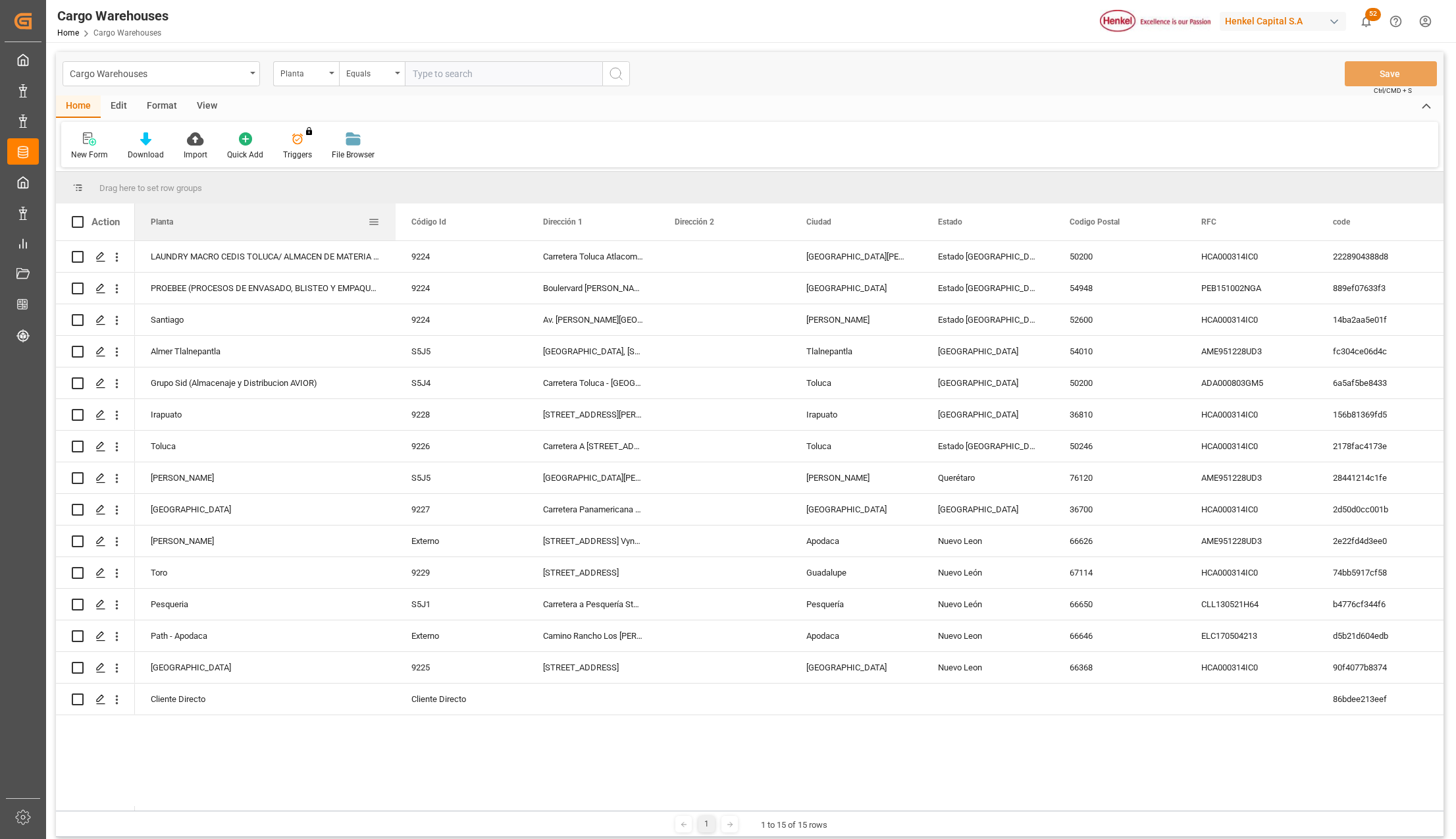
drag, startPoint x: 265, startPoint y: 205, endPoint x: 396, endPoint y: 221, distance: 132.0
click at [396, 221] on div at bounding box center [395, 221] width 5 height 37
click at [250, 63] on div "Cargo Warehouses" at bounding box center [161, 73] width 198 height 25
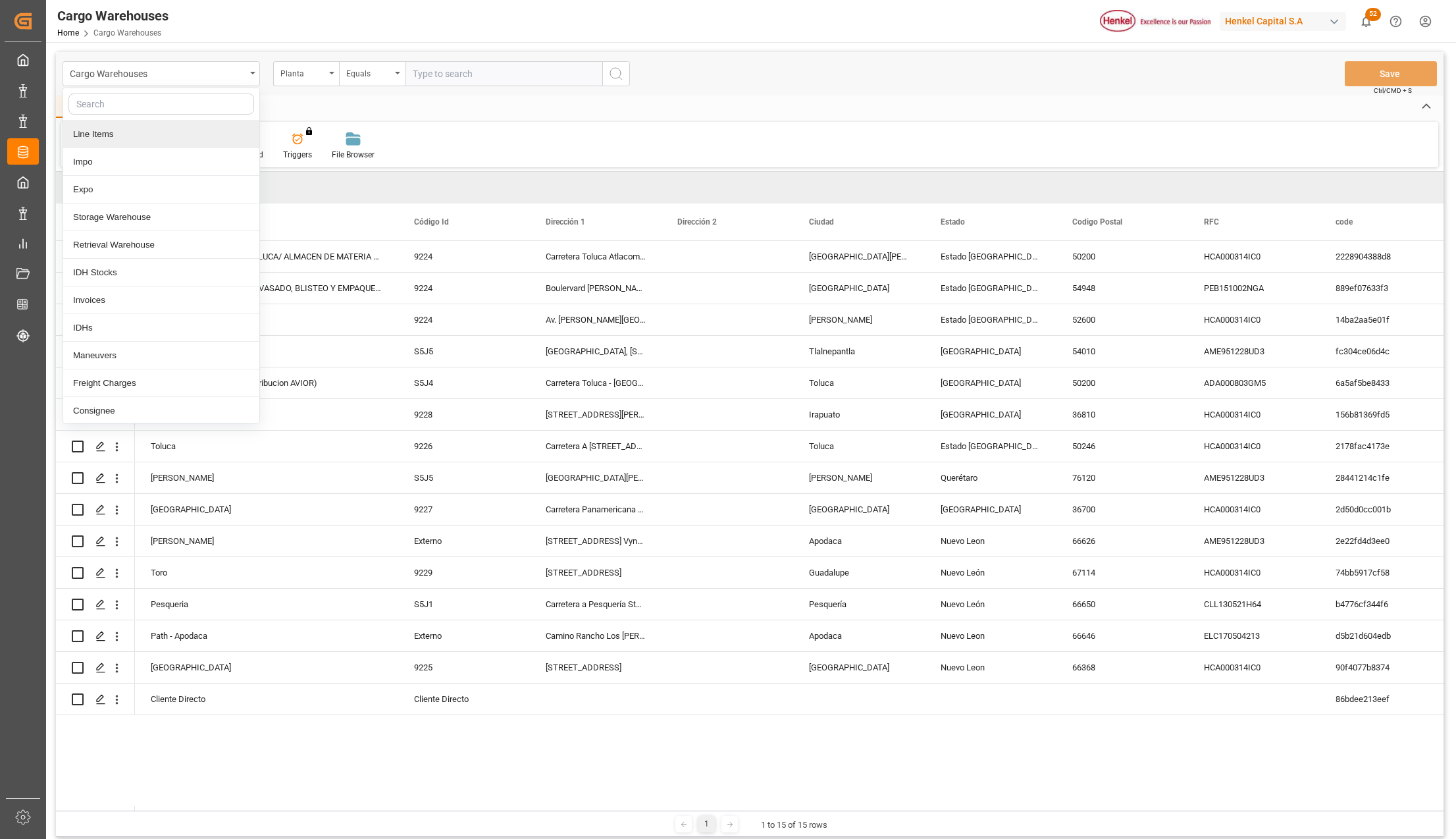
click at [124, 141] on div "Line Items" at bounding box center [161, 134] width 196 height 27
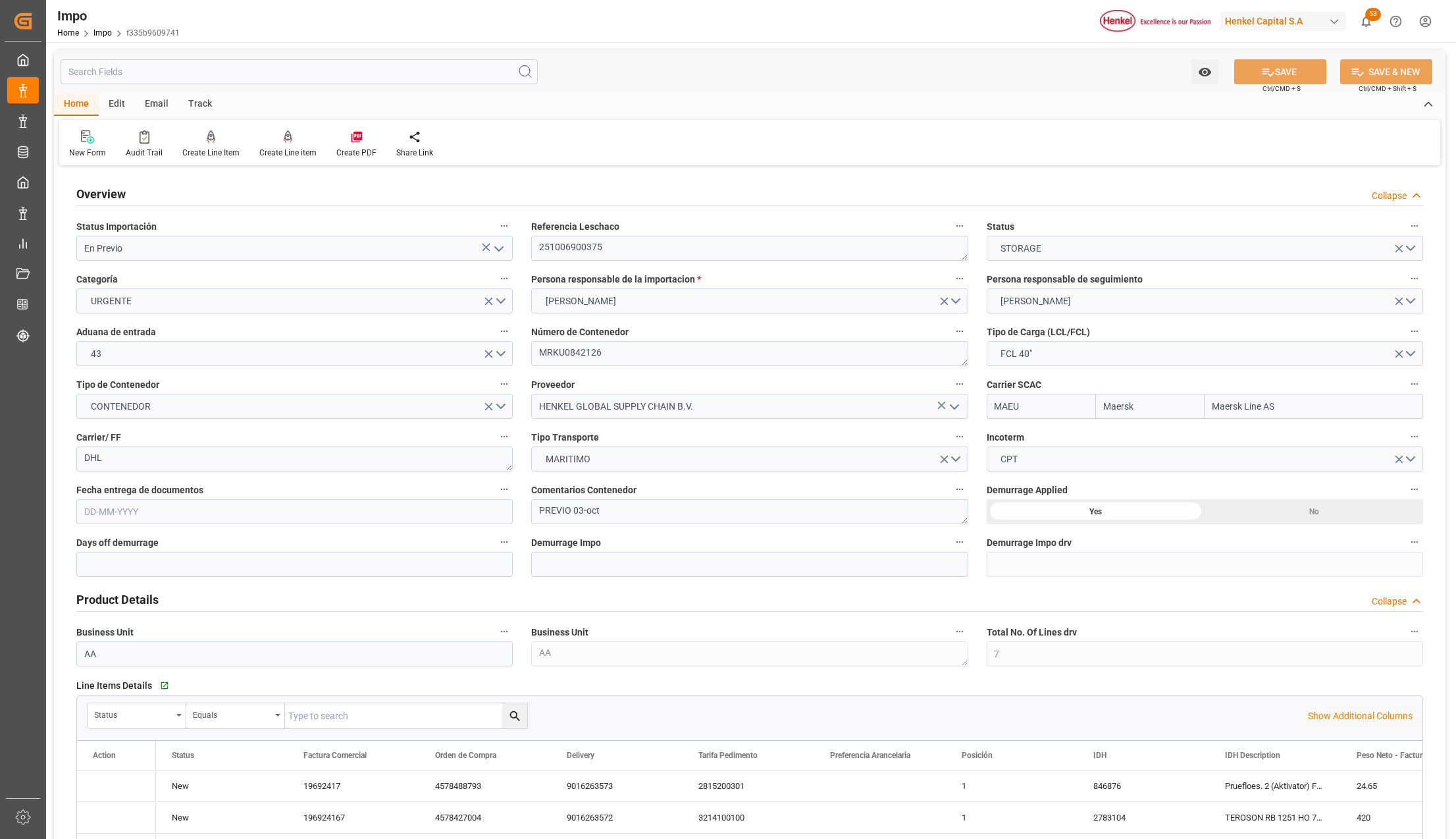
type input "Maersk"
type input "Maersk Line AS"
type input "7"
type input "50"
type input "22"
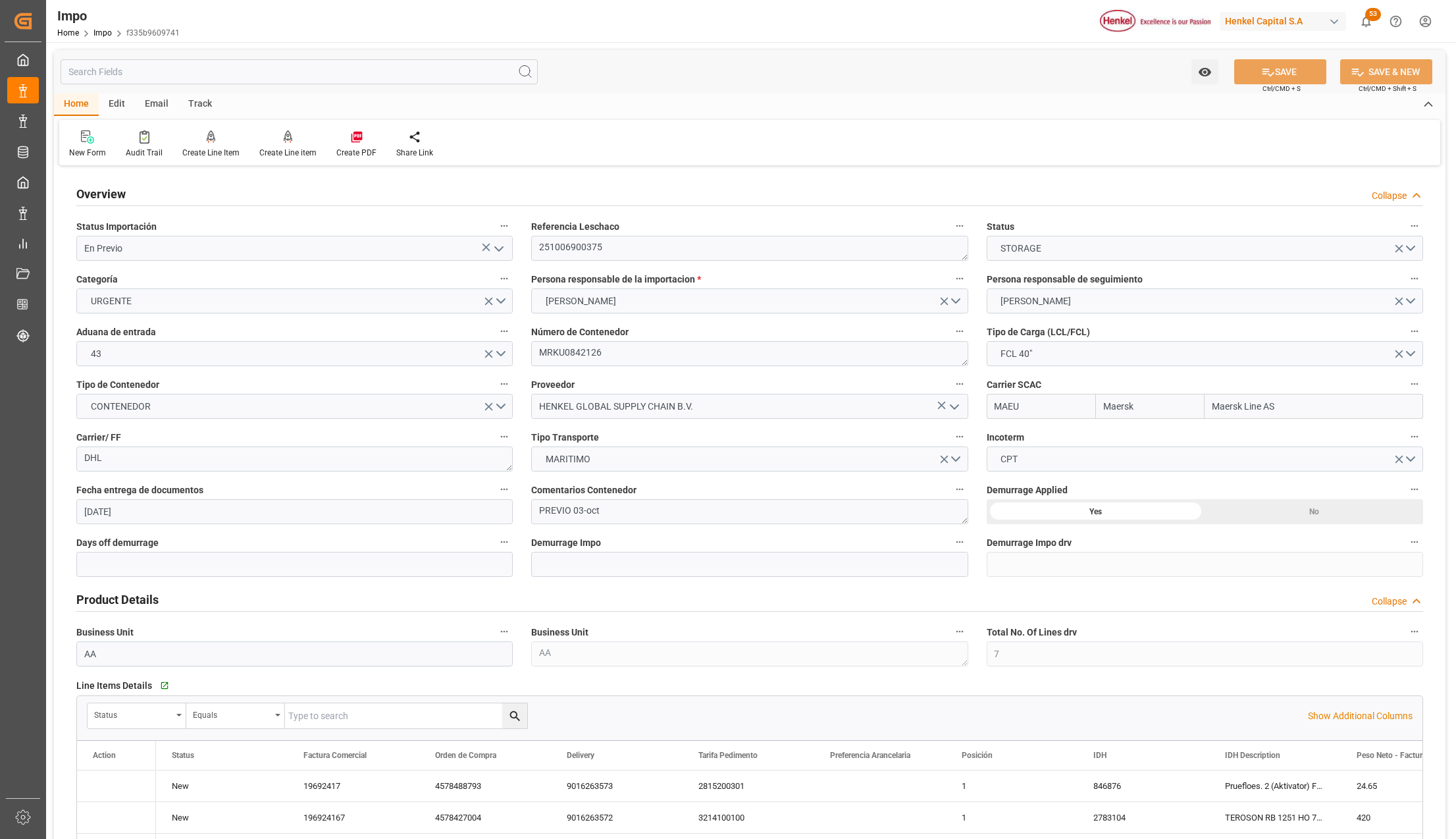
type input "[DATE]"
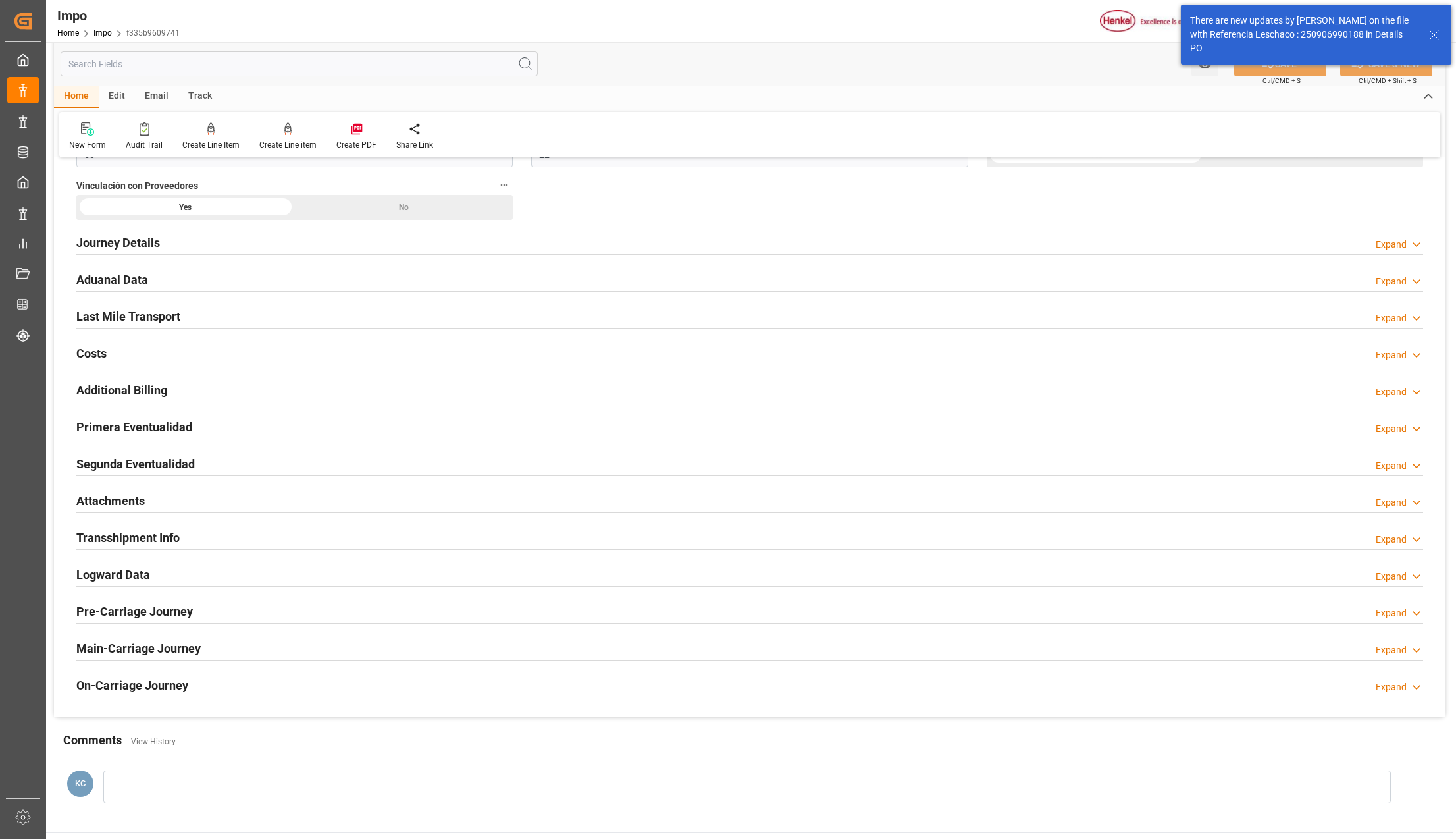
scroll to position [1228, 0]
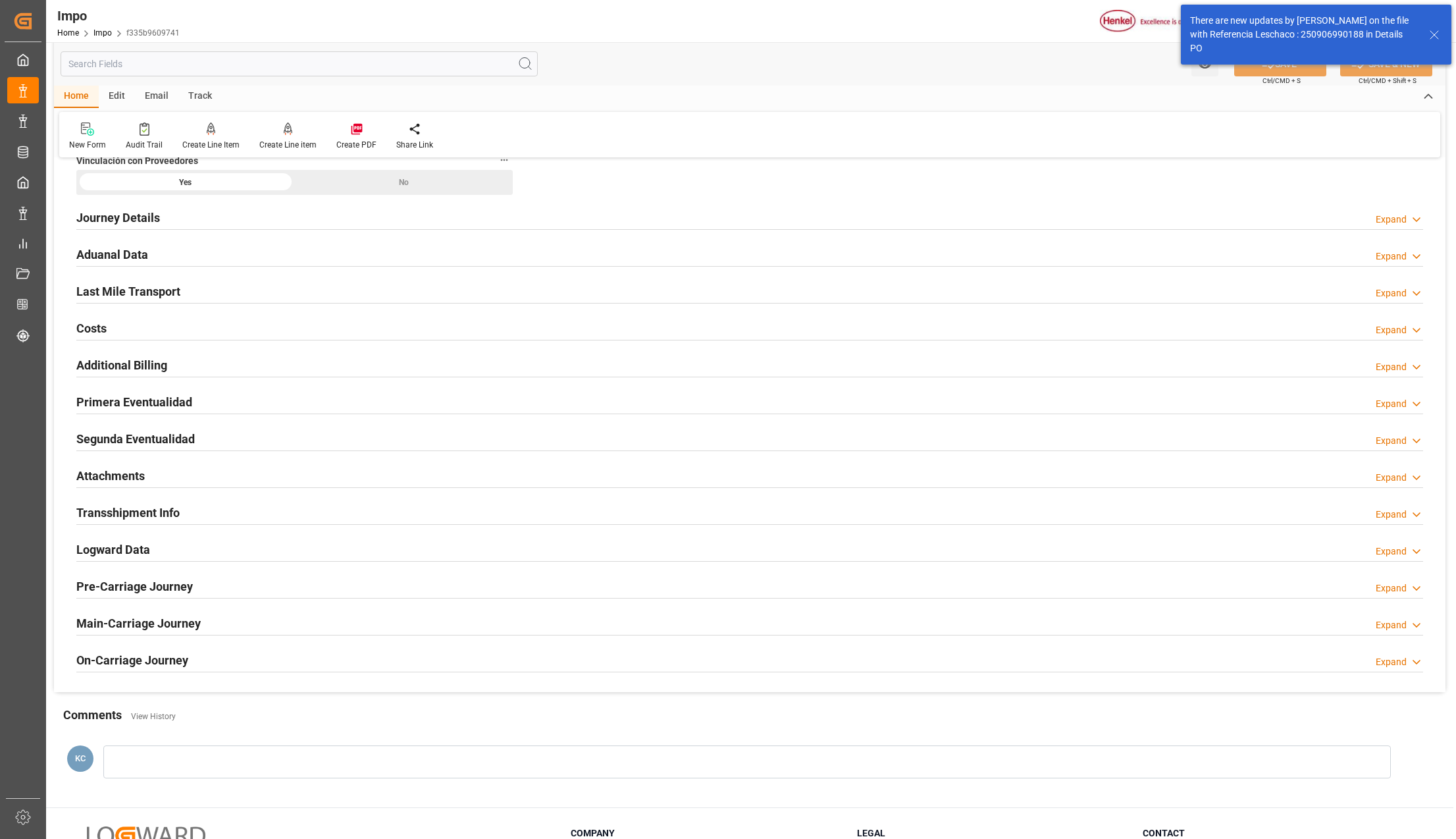
click at [106, 480] on h2 "Attachments" at bounding box center [111, 475] width 68 height 18
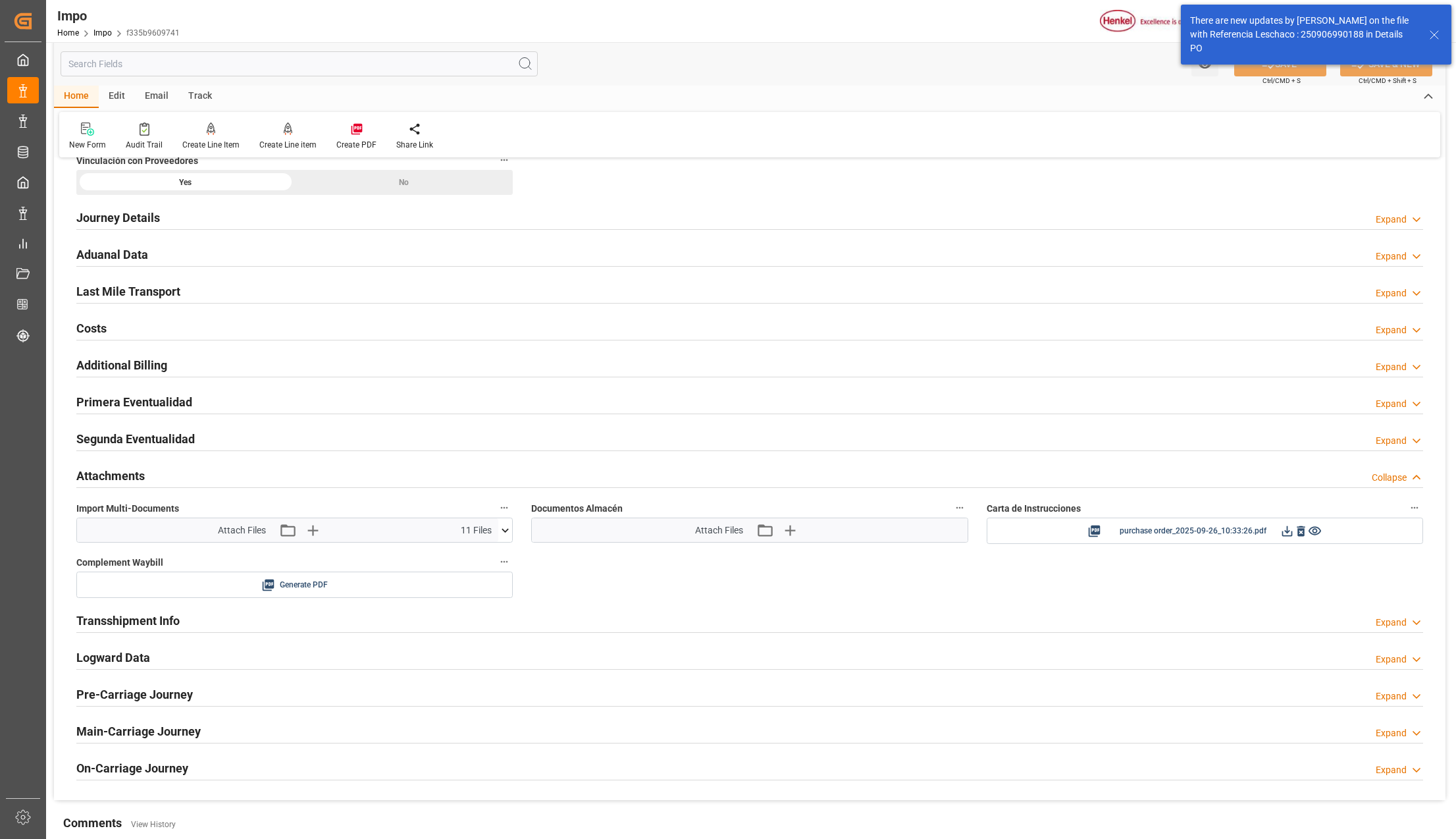
click at [506, 529] on icon at bounding box center [505, 530] width 14 height 14
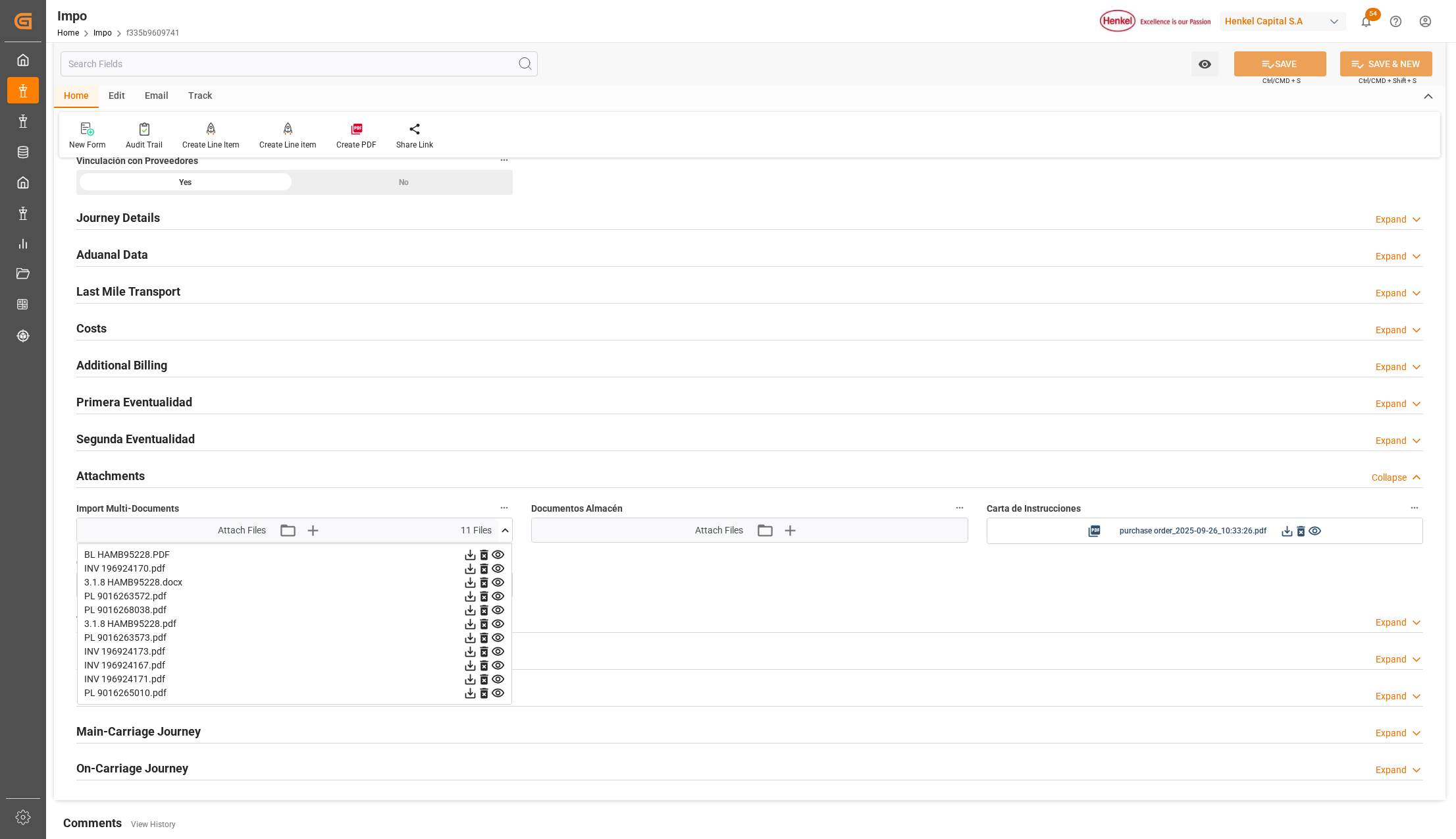
click at [496, 656] on icon at bounding box center [497, 652] width 13 height 9
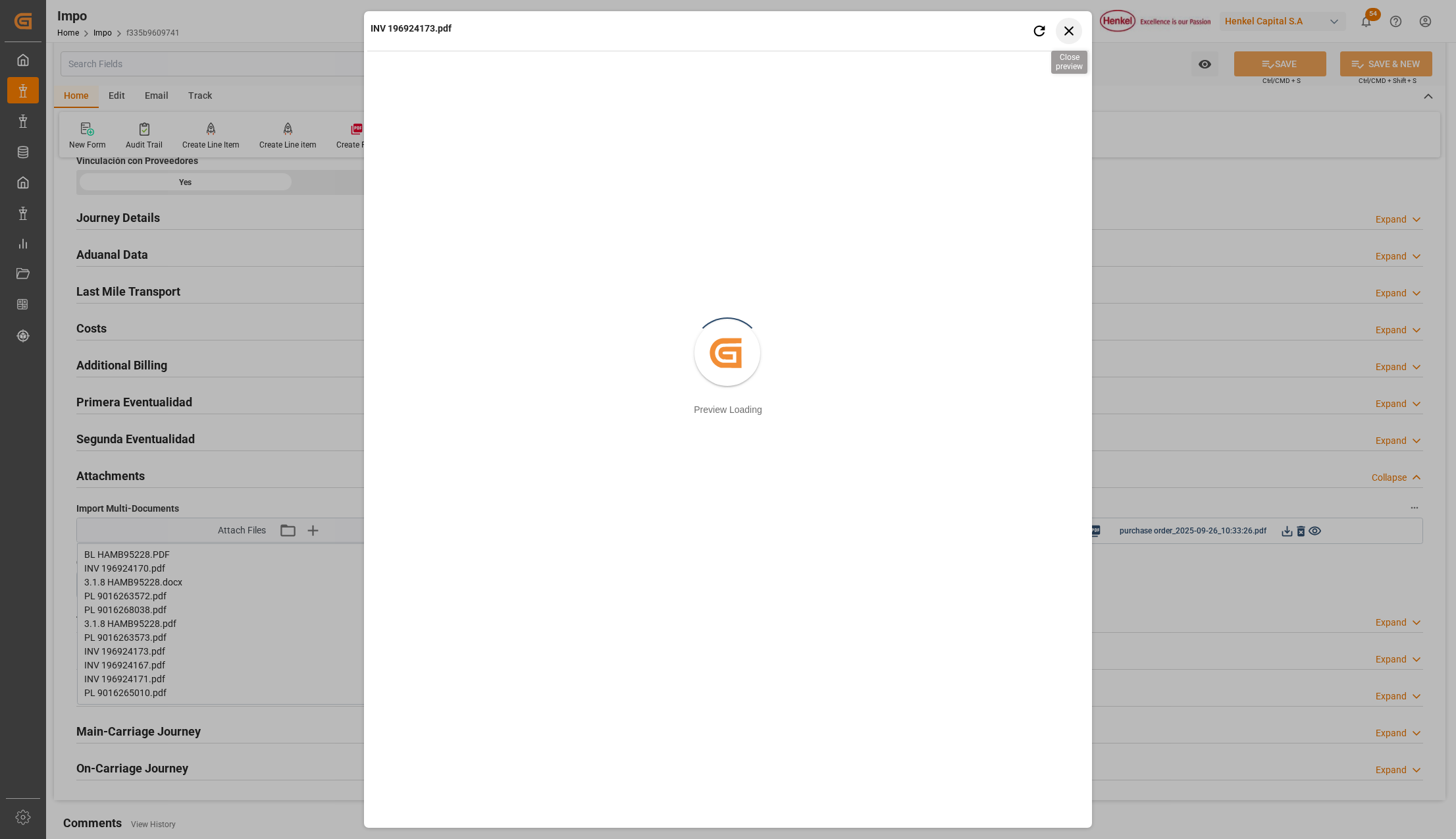
click at [1070, 27] on icon "button" at bounding box center [1069, 30] width 16 height 16
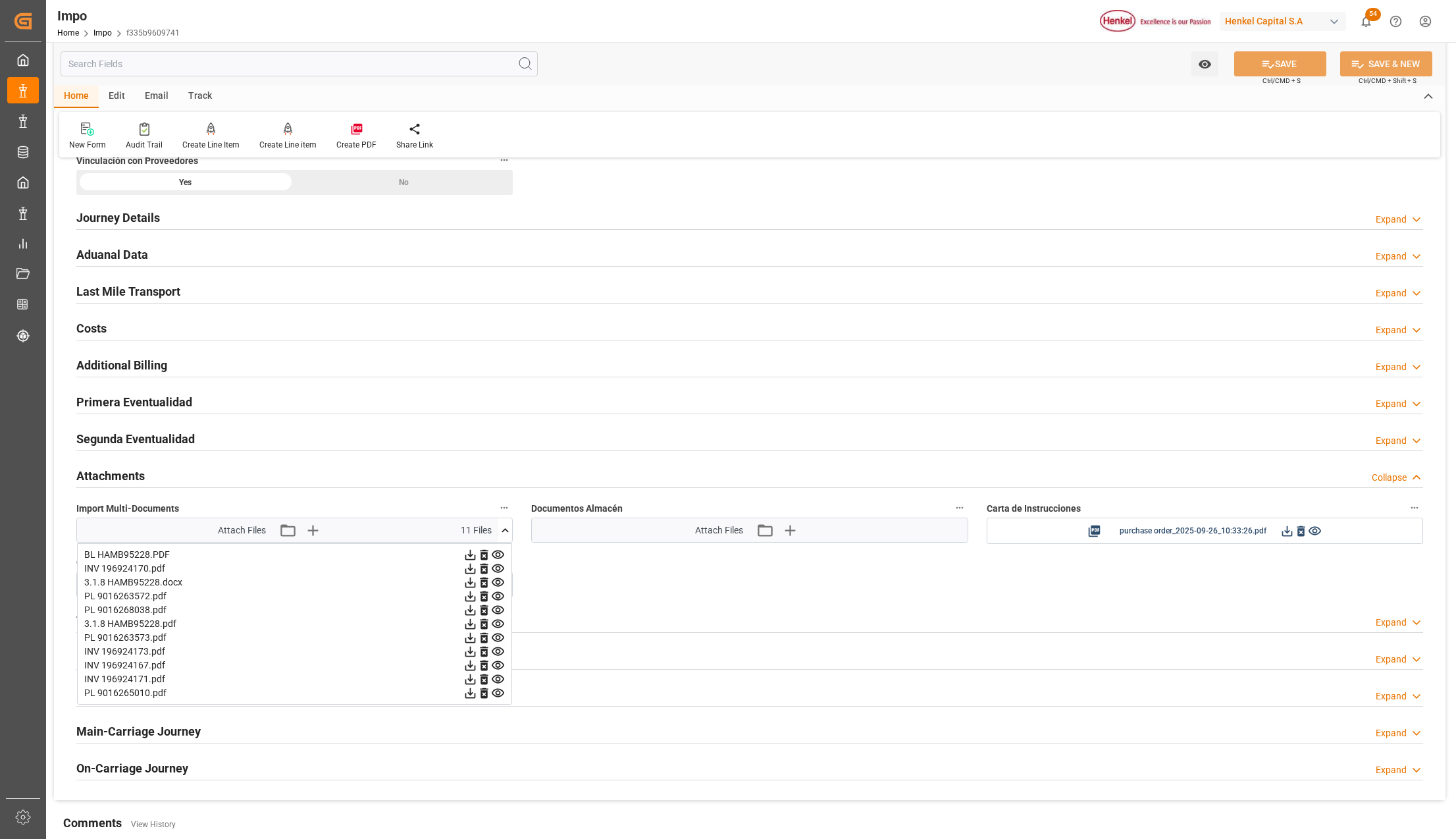
click at [496, 671] on icon at bounding box center [498, 665] width 14 height 14
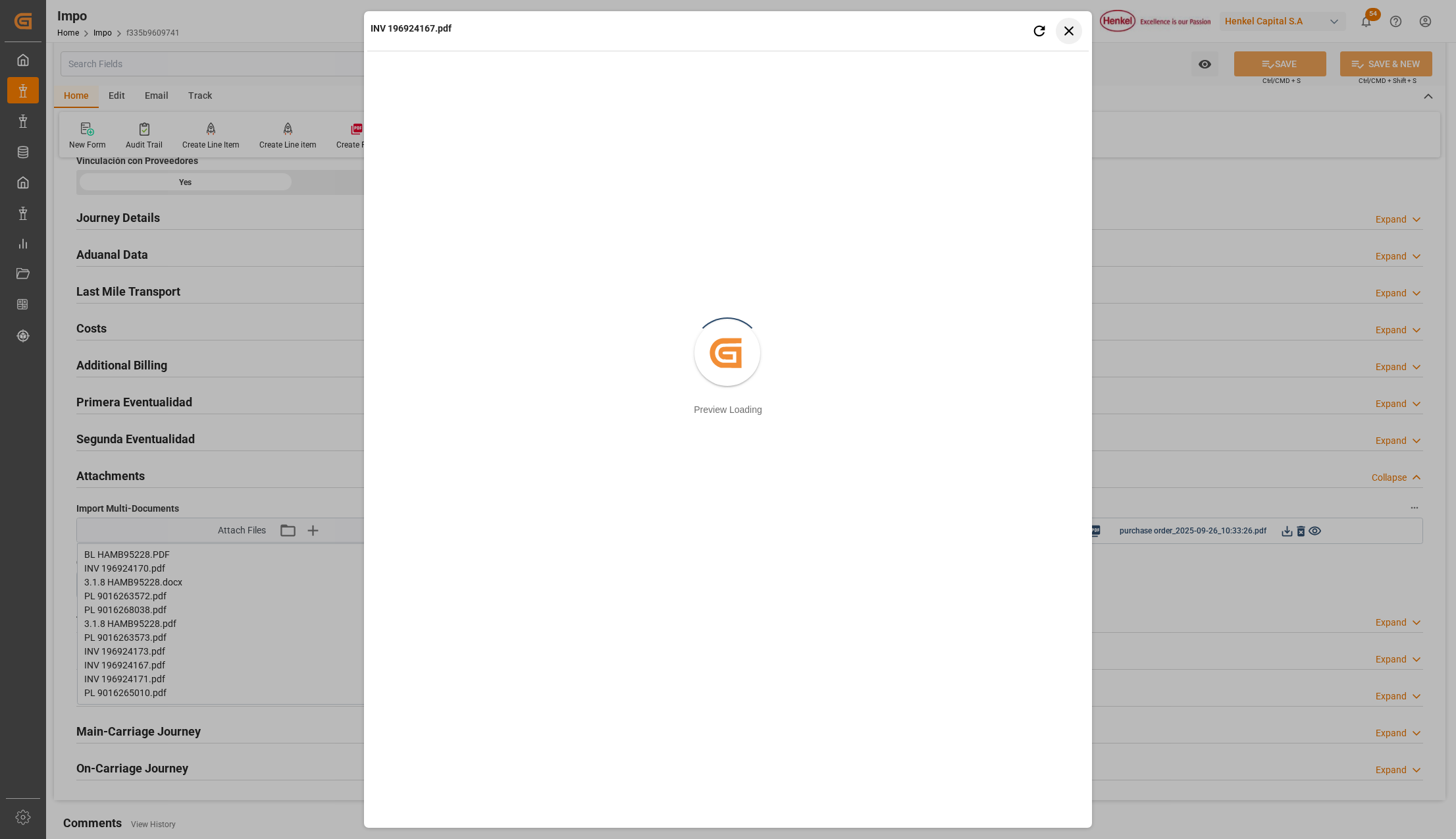
drag, startPoint x: 1062, startPoint y: 32, endPoint x: 1016, endPoint y: 54, distance: 51.0
click at [1063, 32] on icon "button" at bounding box center [1069, 30] width 16 height 16
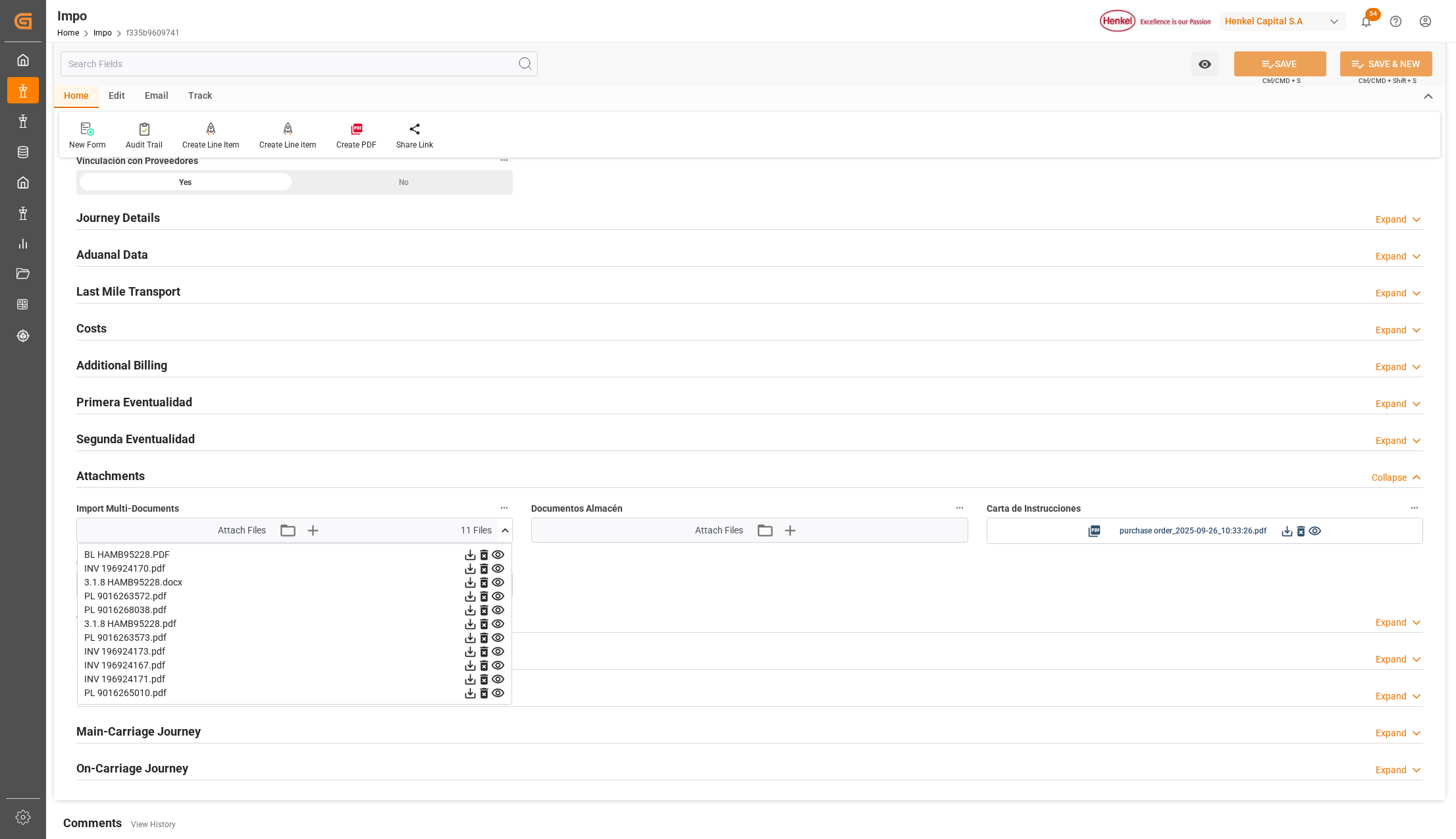
click at [496, 683] on icon at bounding box center [498, 679] width 14 height 14
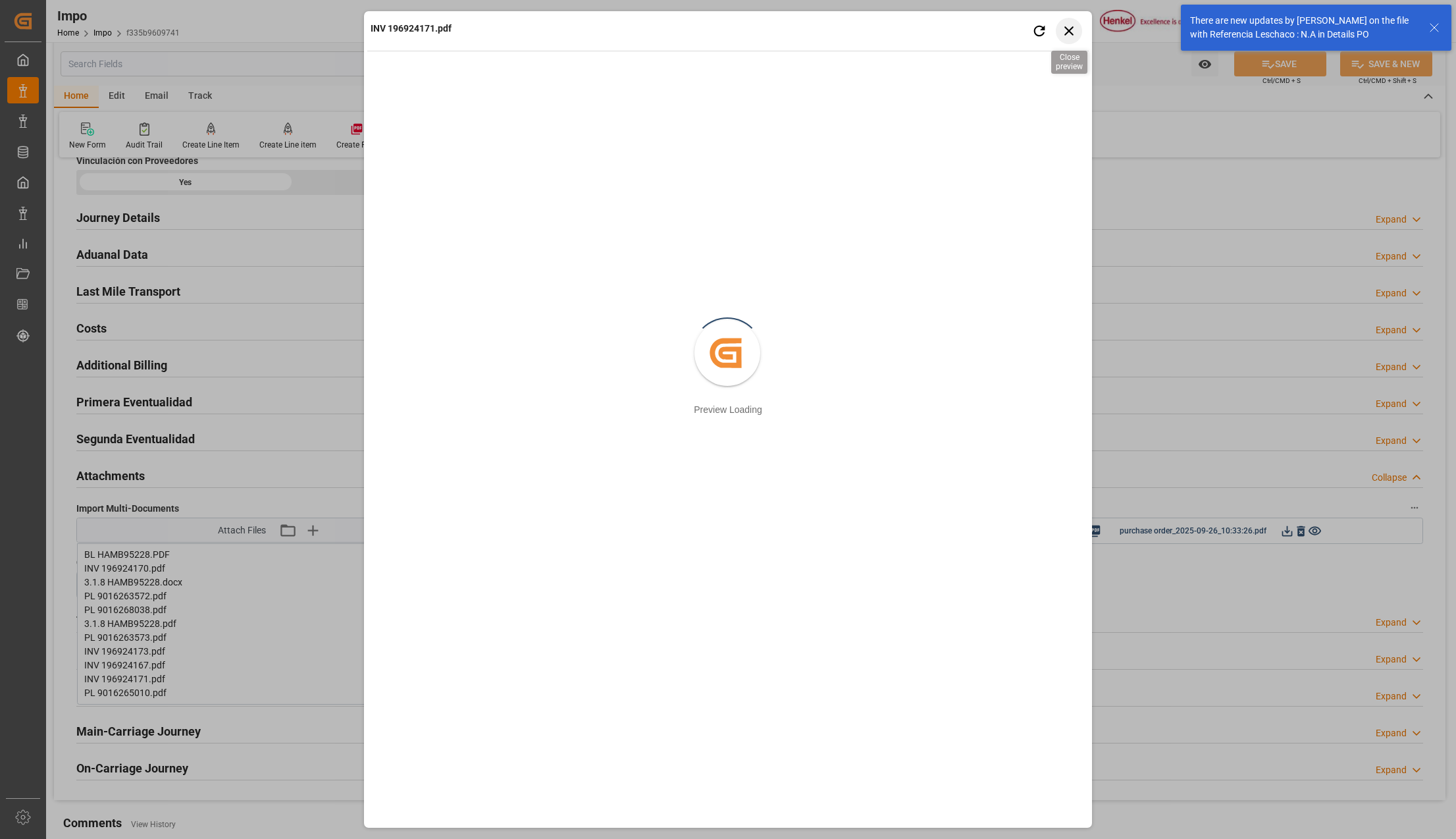
click at [1073, 27] on icon "button" at bounding box center [1069, 31] width 9 height 9
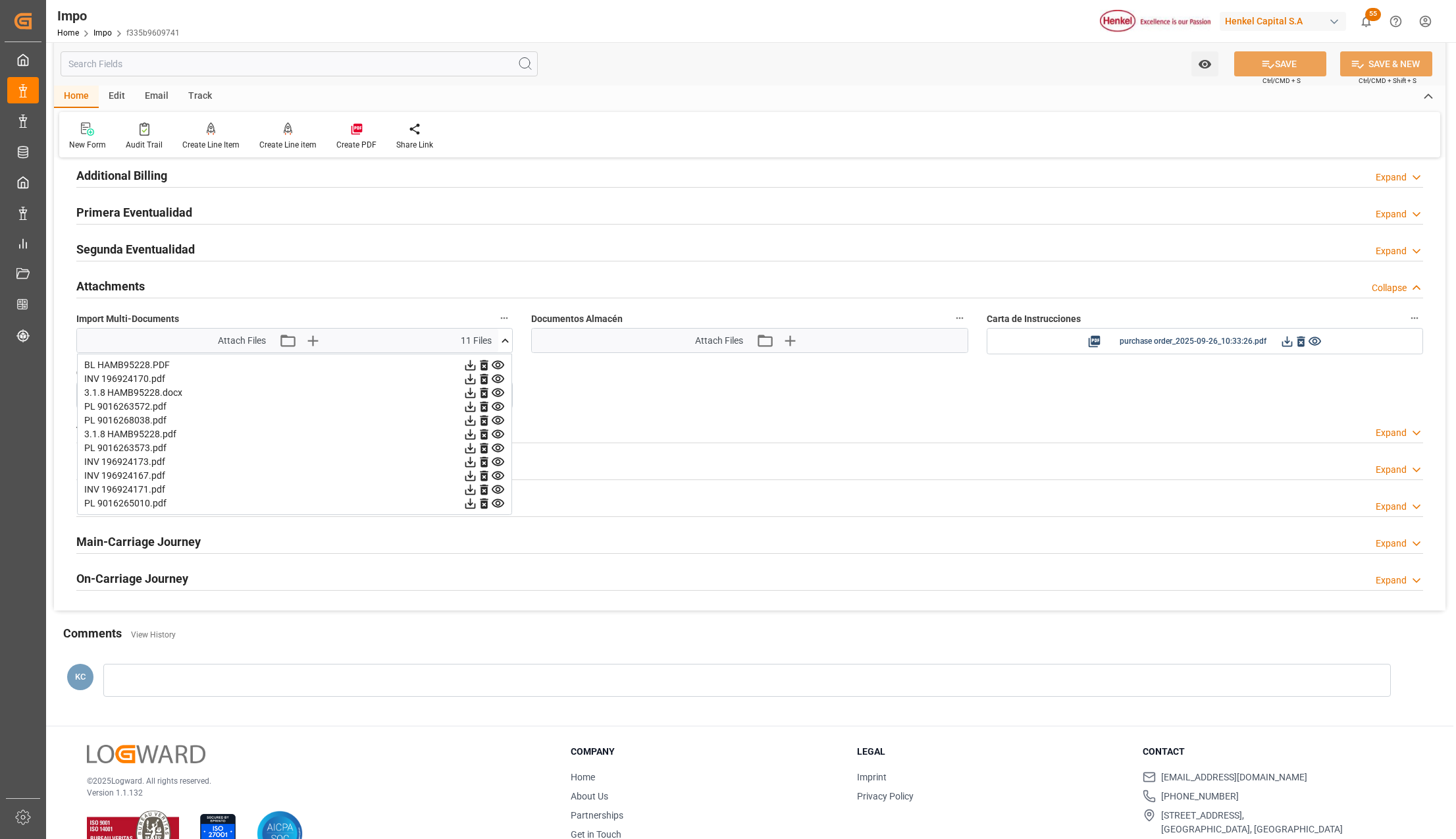
scroll to position [1460, 0]
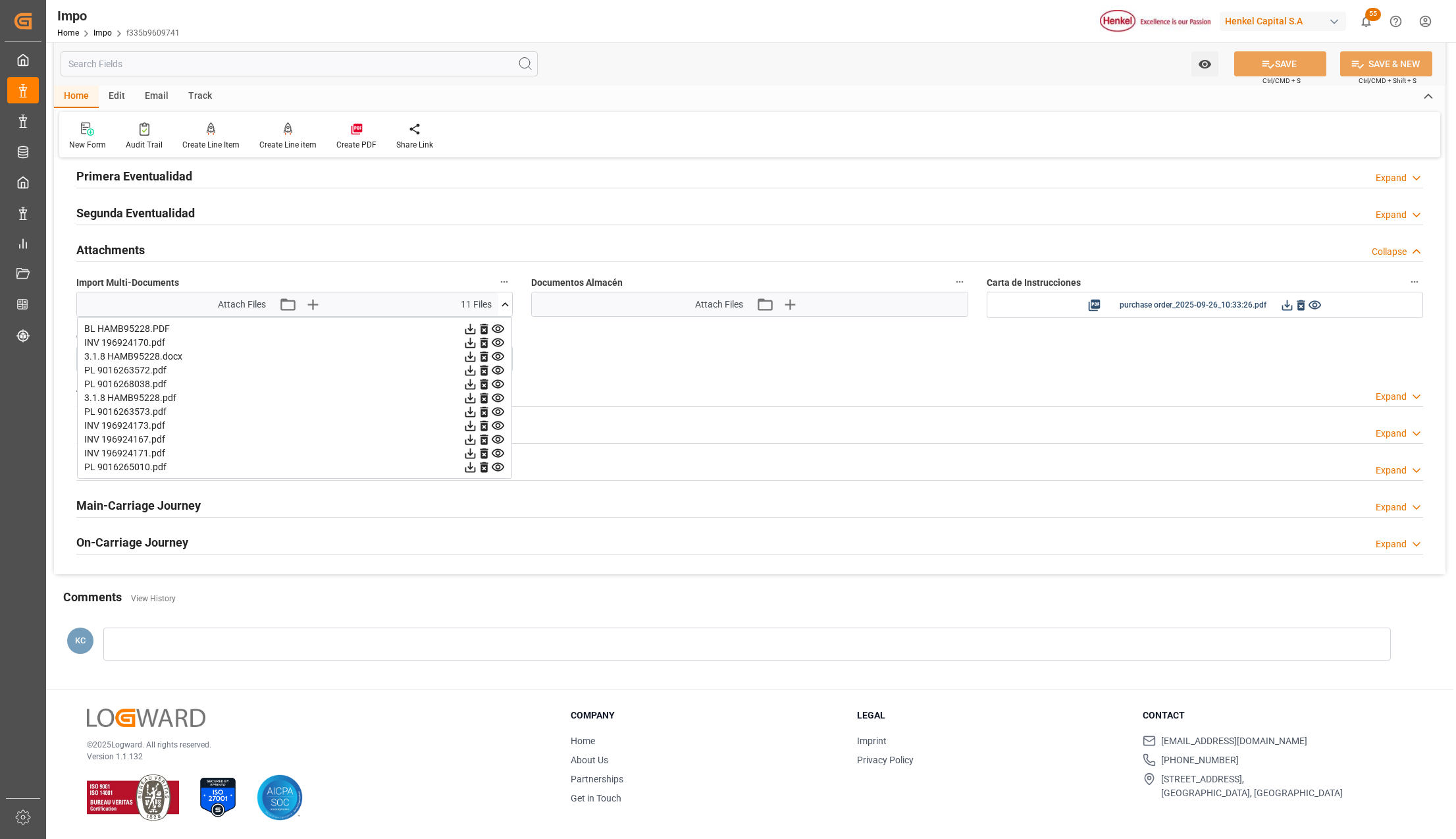
click at [497, 422] on icon at bounding box center [498, 426] width 14 height 14
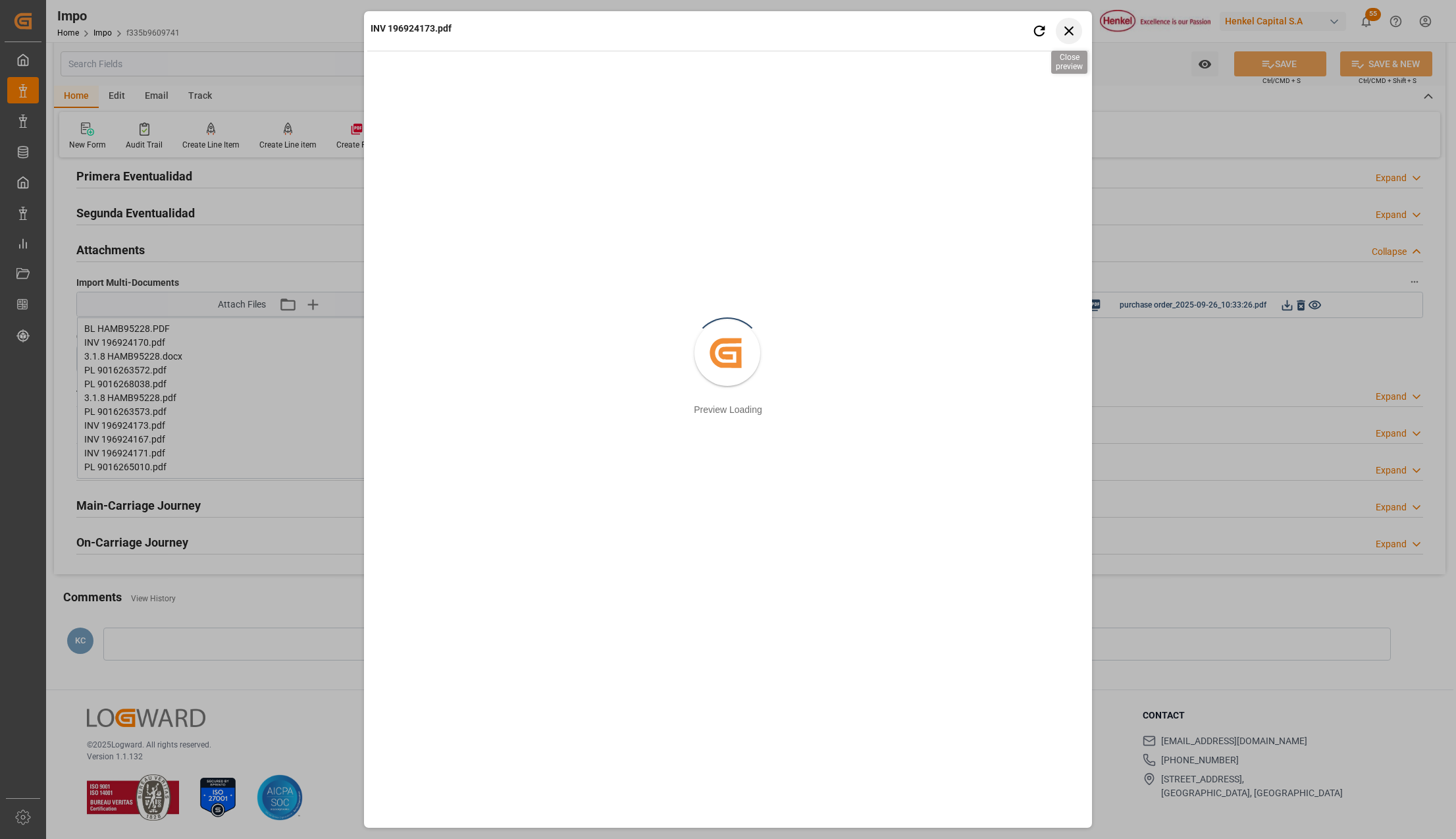
click at [1072, 33] on icon "button" at bounding box center [1069, 31] width 9 height 9
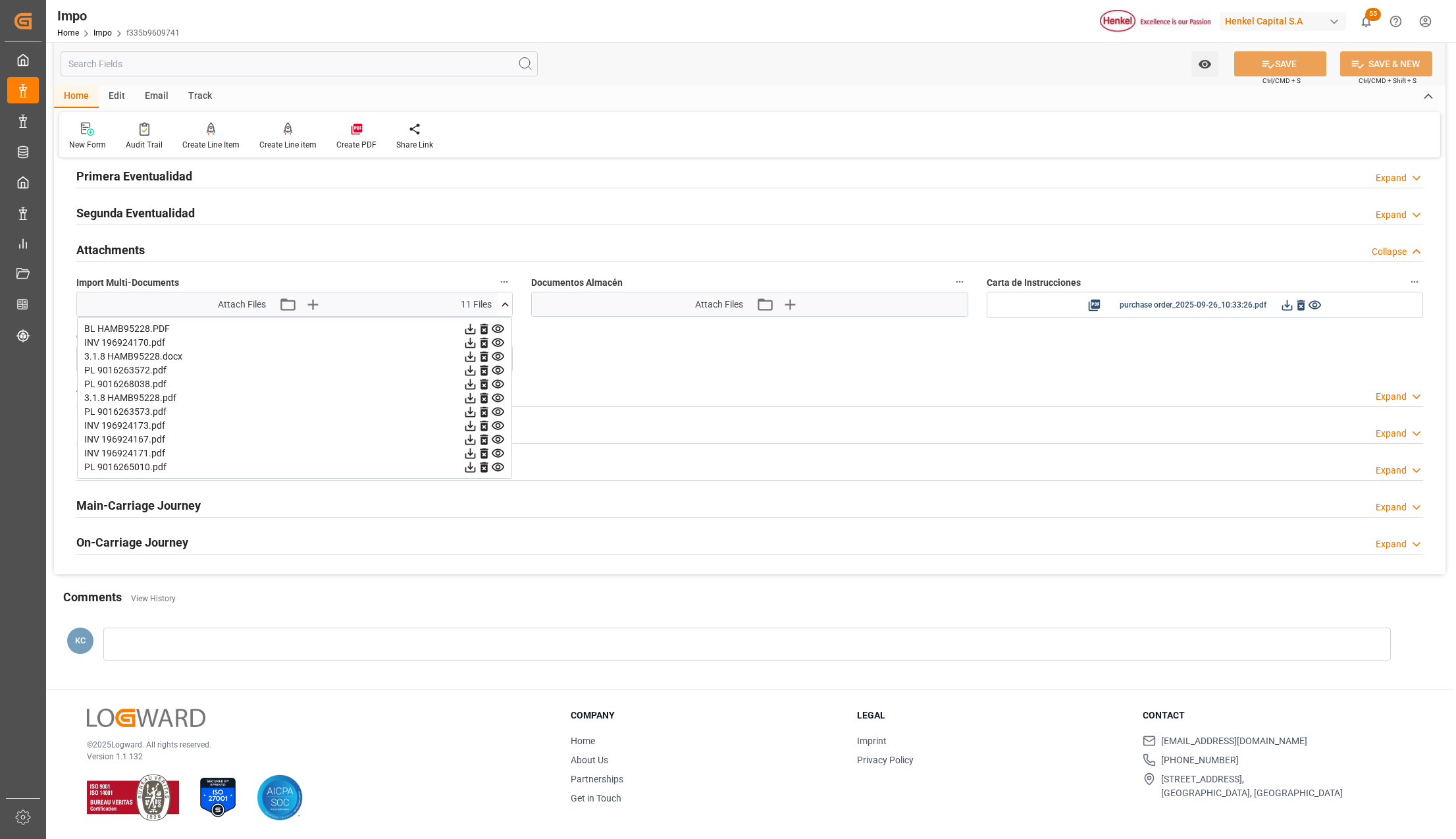
click at [493, 438] on icon at bounding box center [498, 440] width 14 height 14
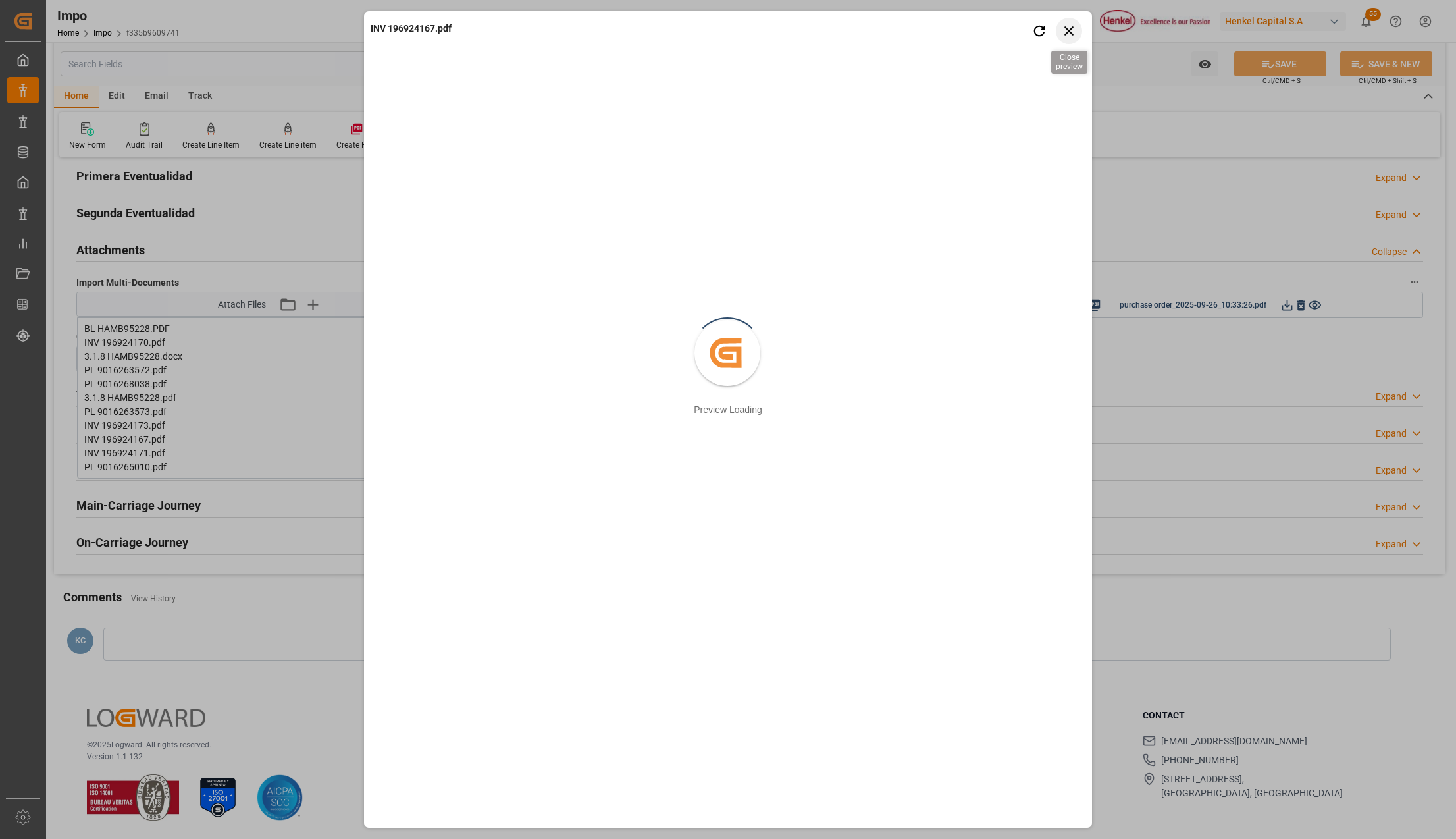
click at [1068, 25] on icon "button" at bounding box center [1069, 30] width 16 height 16
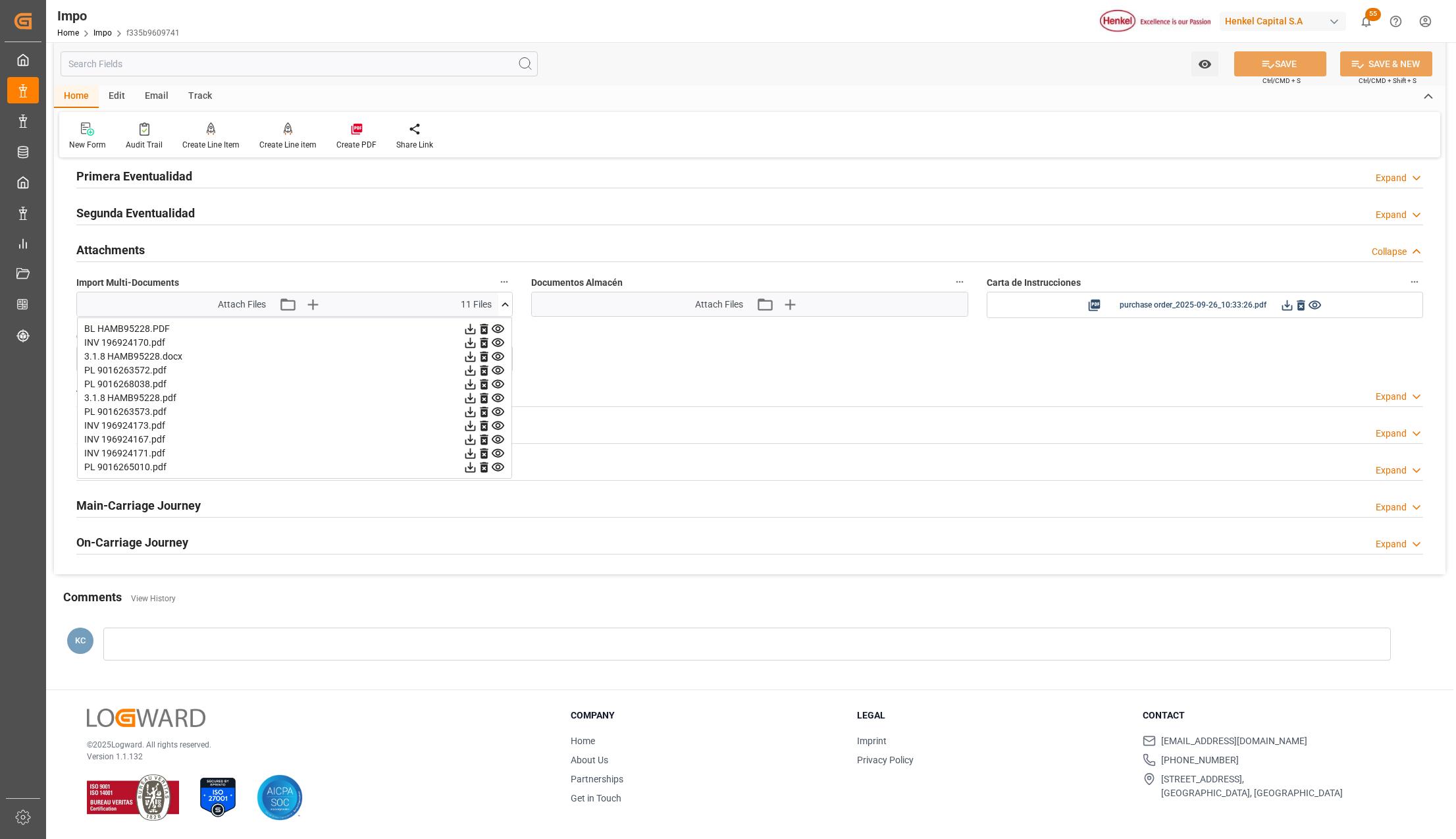
click at [497, 448] on icon at bounding box center [498, 453] width 14 height 14
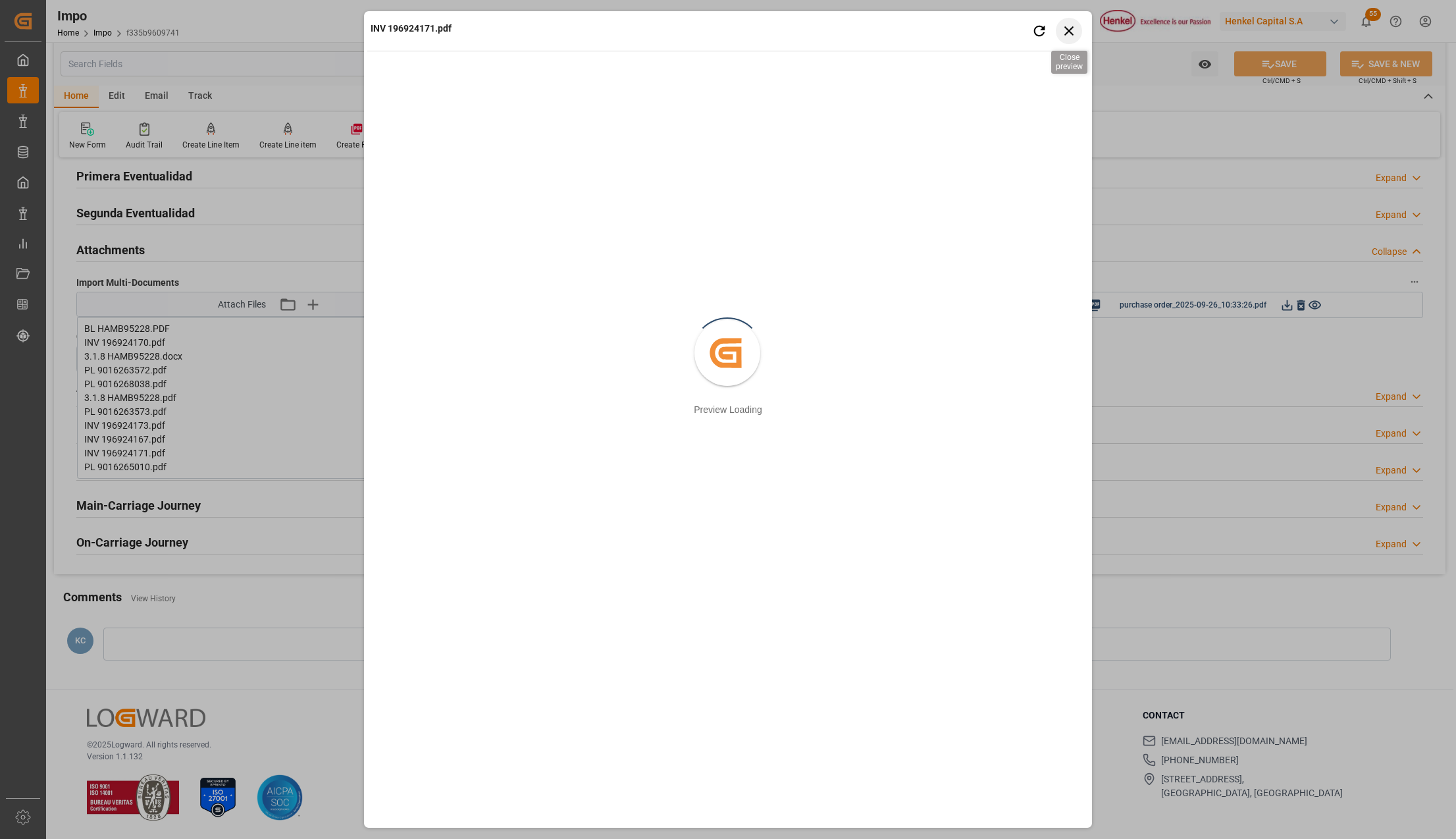
click at [1069, 34] on icon "button" at bounding box center [1069, 30] width 16 height 16
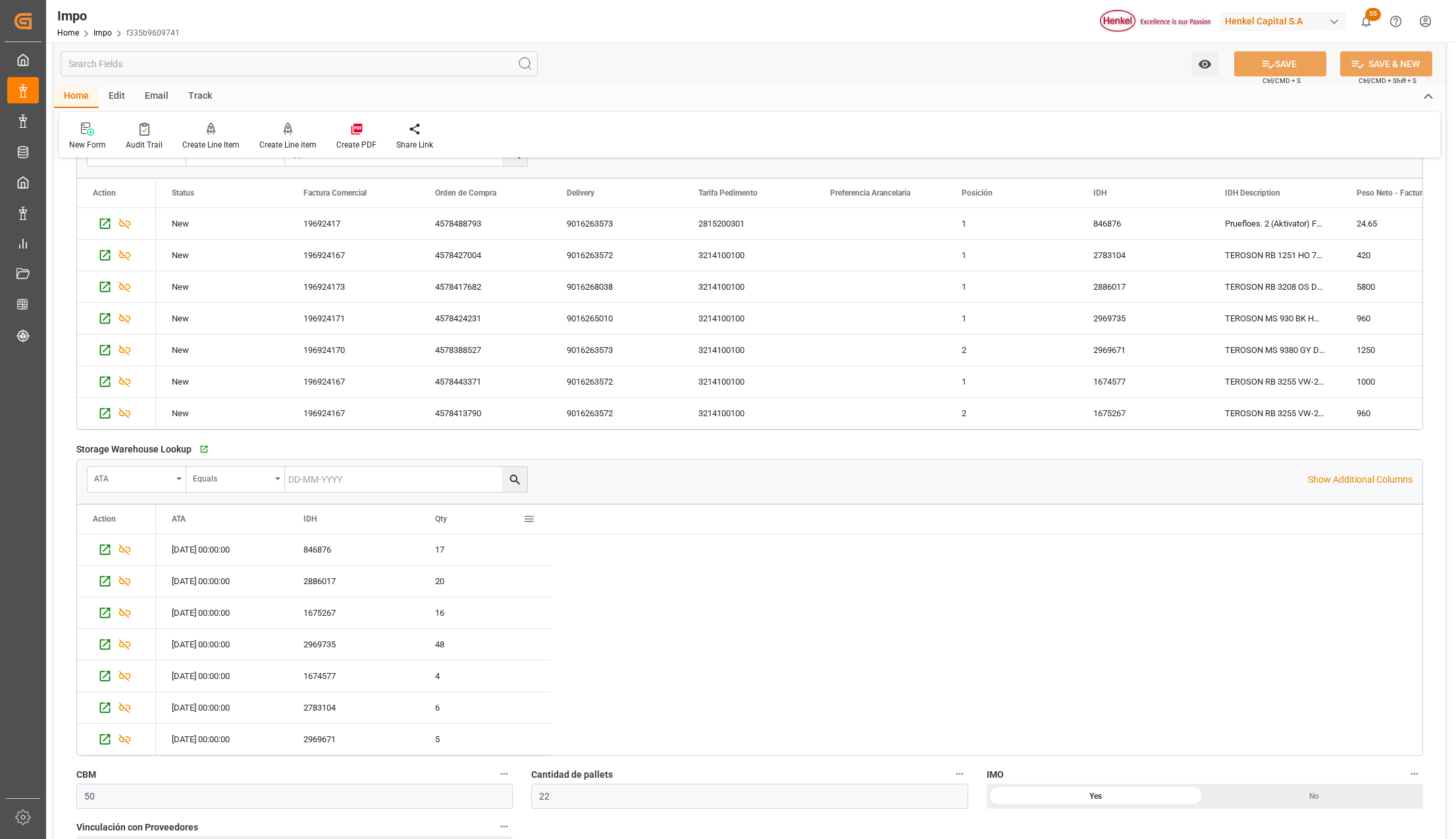
scroll to position [846, 0]
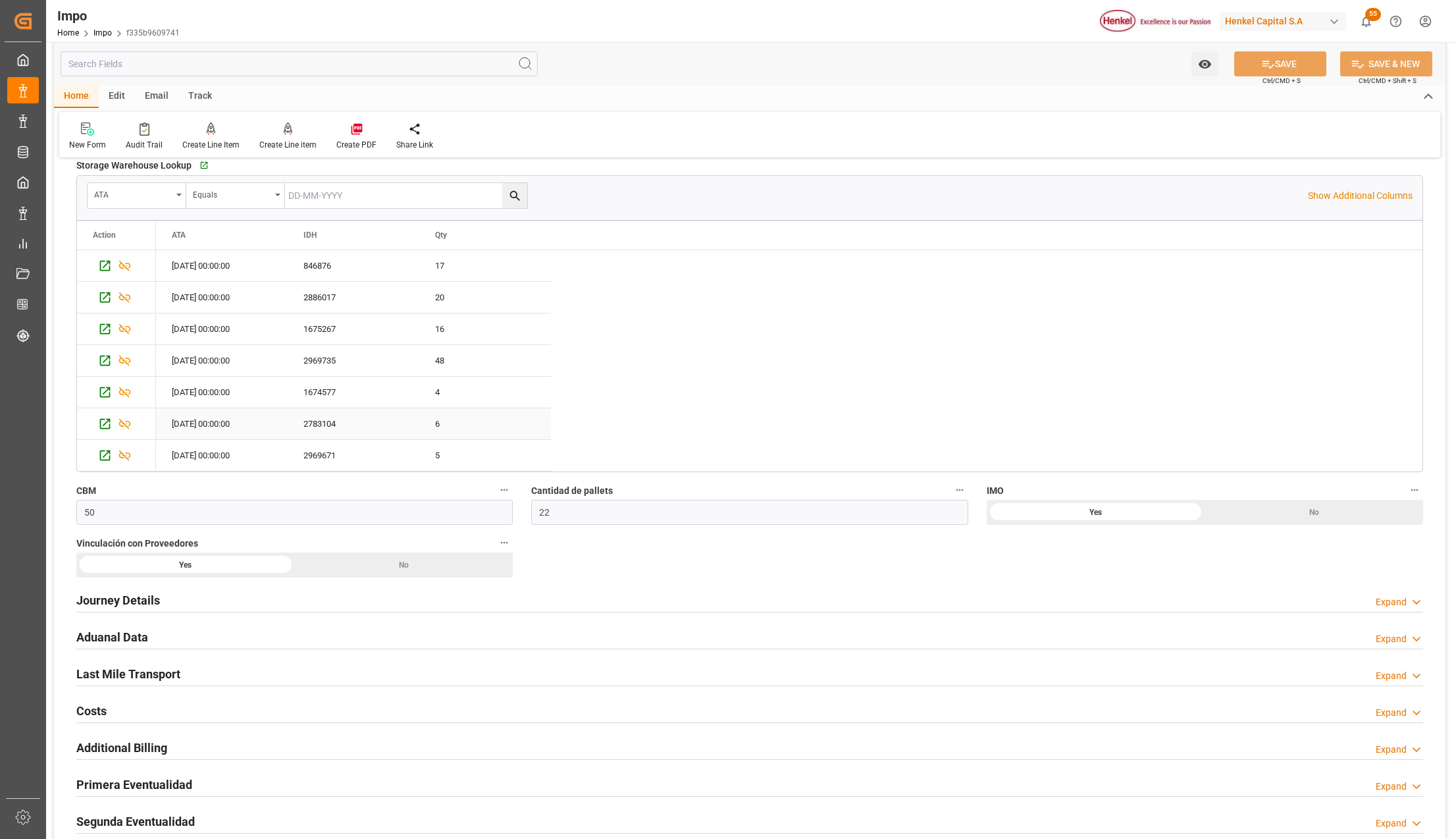
click at [433, 407] on div "4" at bounding box center [484, 392] width 132 height 31
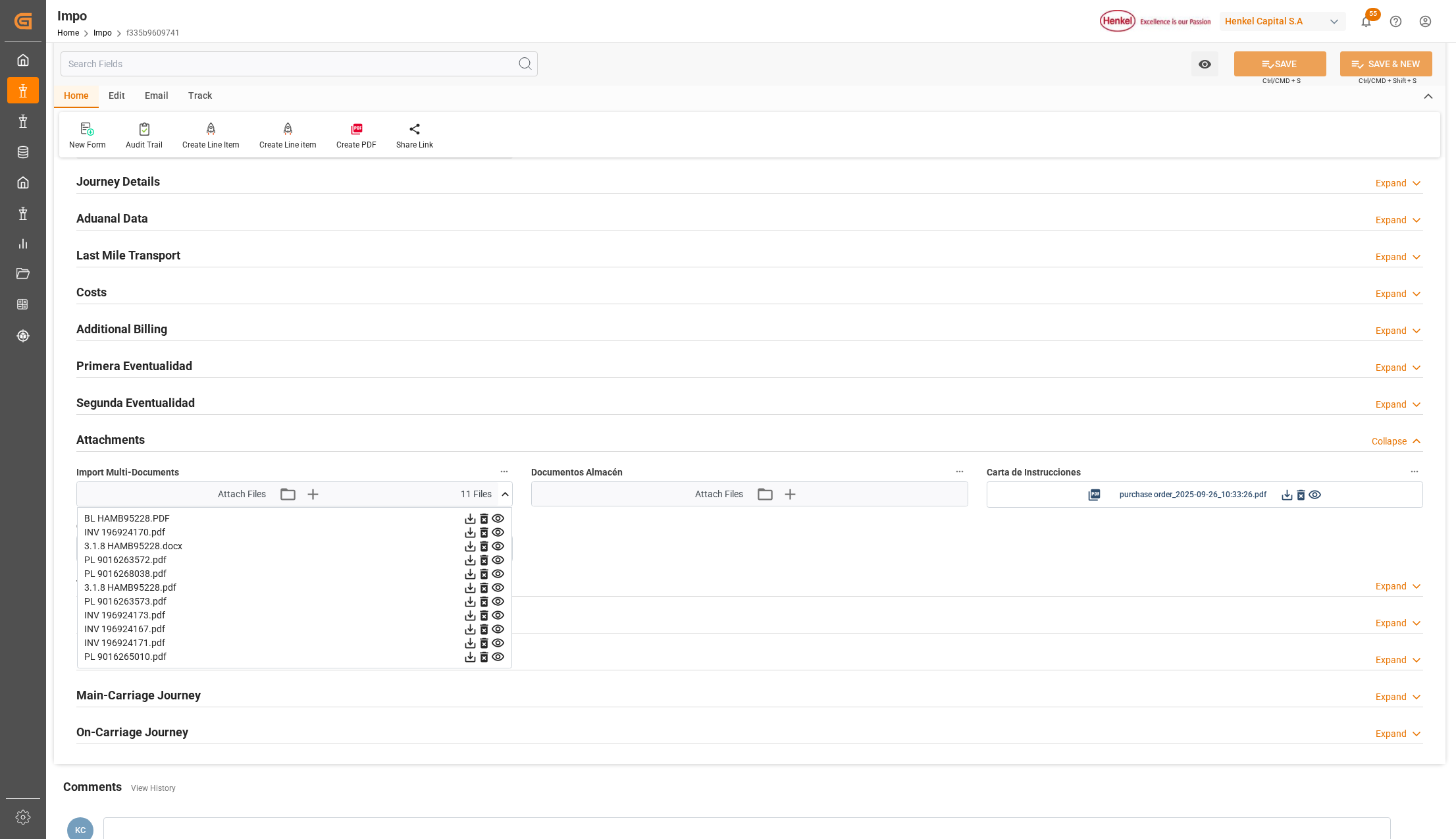
scroll to position [1285, 0]
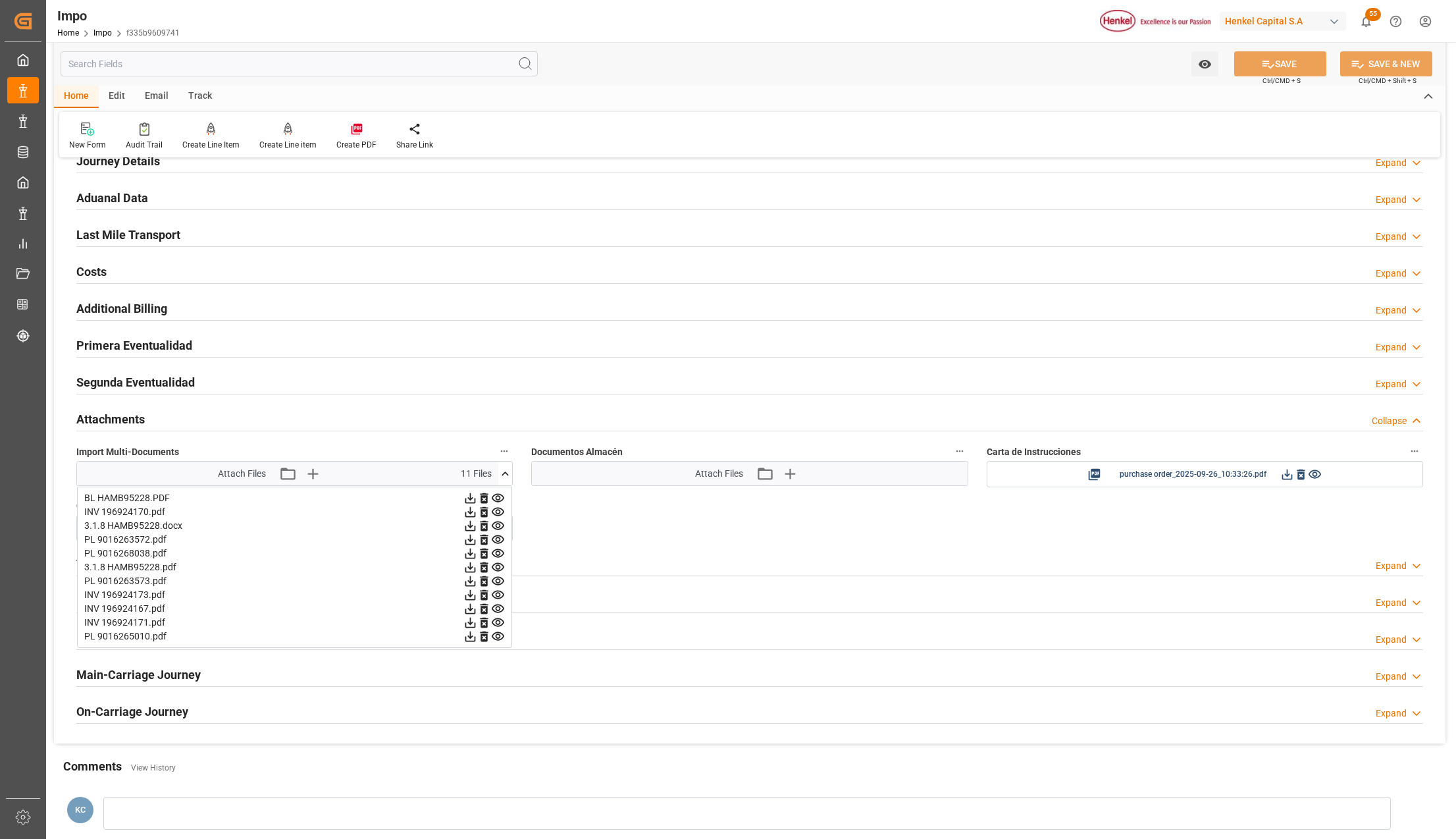
click at [490, 516] on icon at bounding box center [484, 512] width 14 height 14
click at [495, 517] on icon at bounding box center [498, 512] width 14 height 14
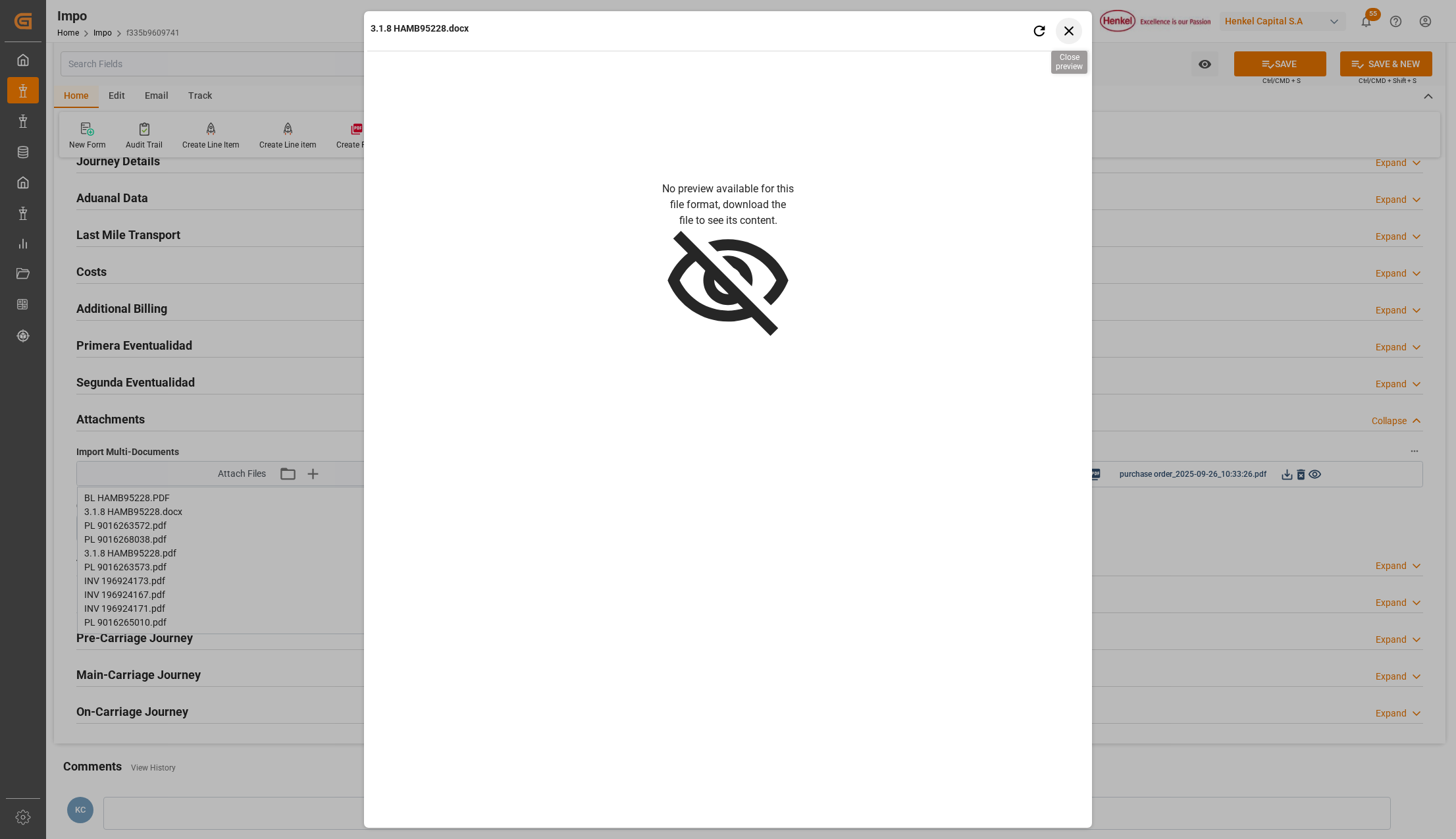
click at [1075, 30] on icon "button" at bounding box center [1069, 30] width 16 height 16
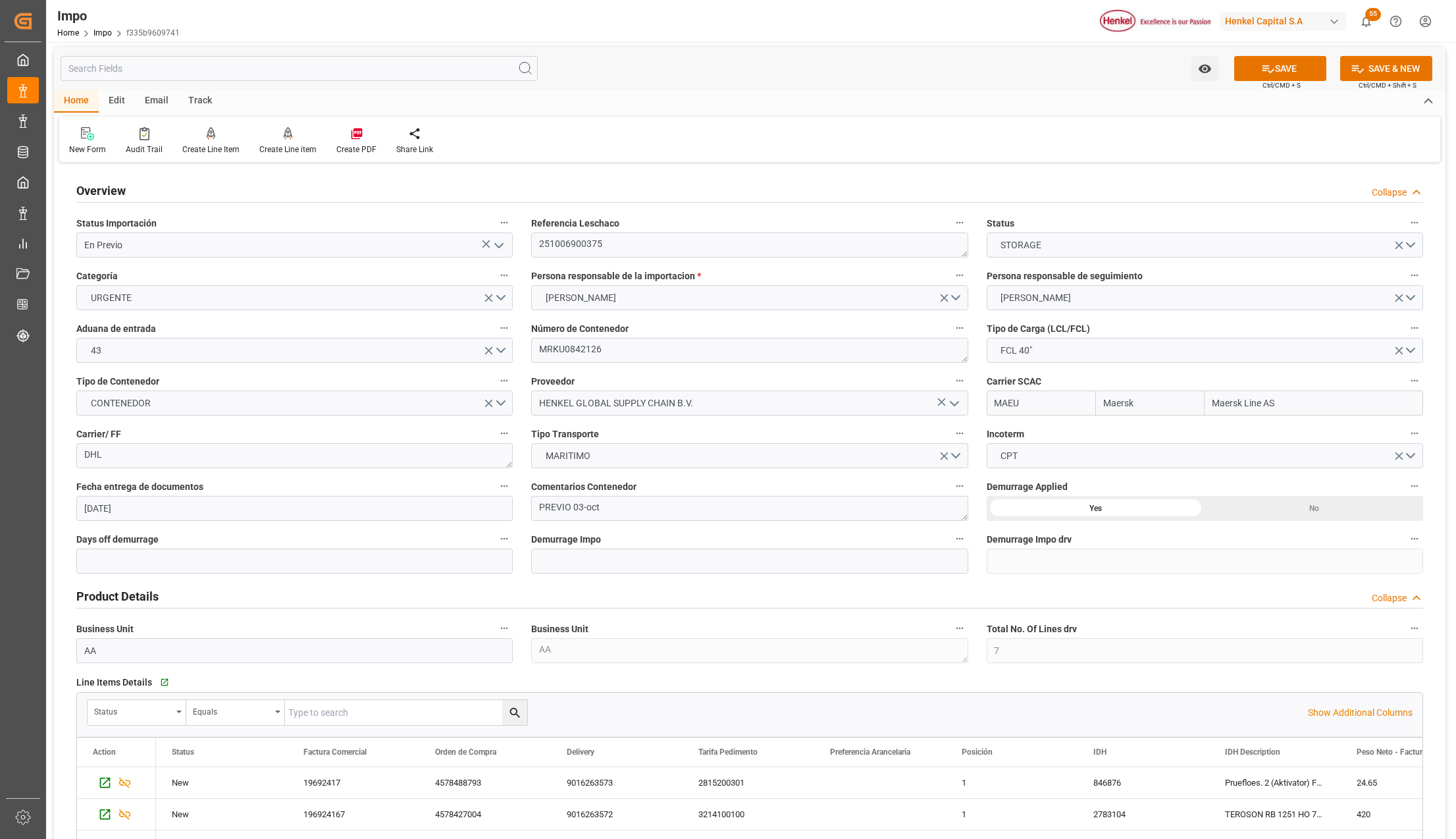
scroll to position [0, 0]
click at [561, 242] on textarea "251006900375" at bounding box center [749, 248] width 436 height 25
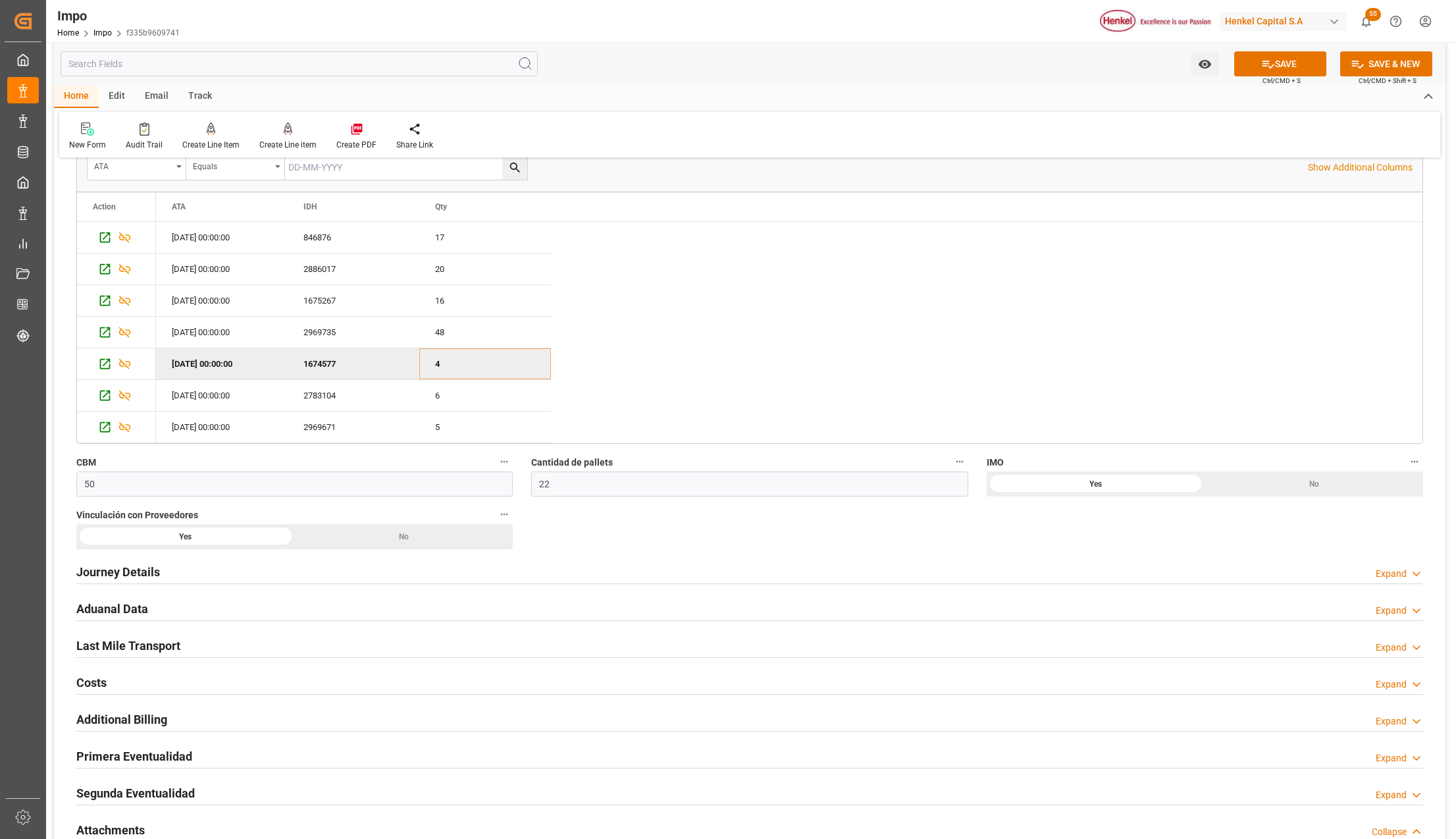
scroll to position [877, 0]
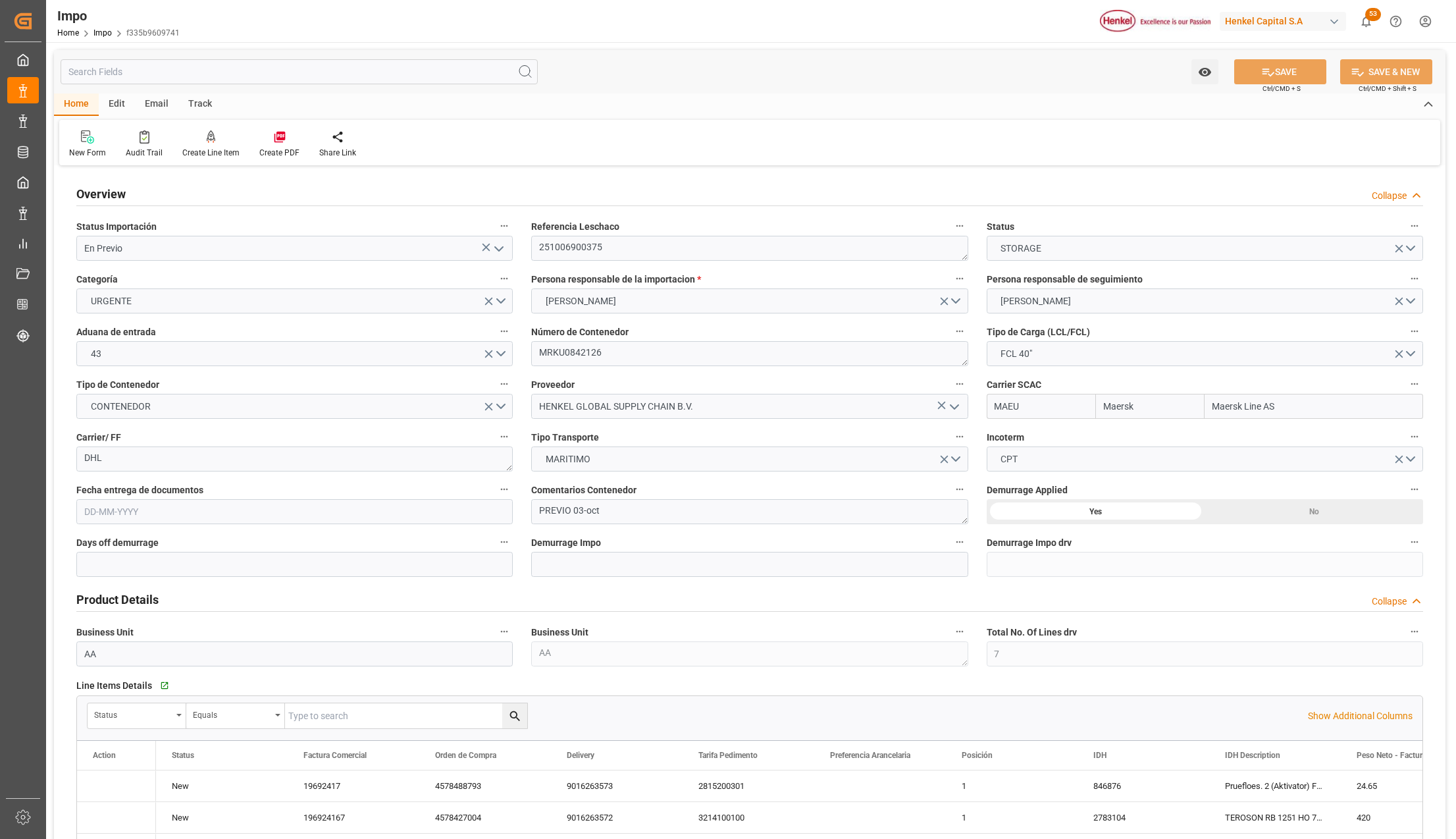
type input "Maersk"
type input "Maersk Line AS"
type input "7"
type input "50"
type input "22"
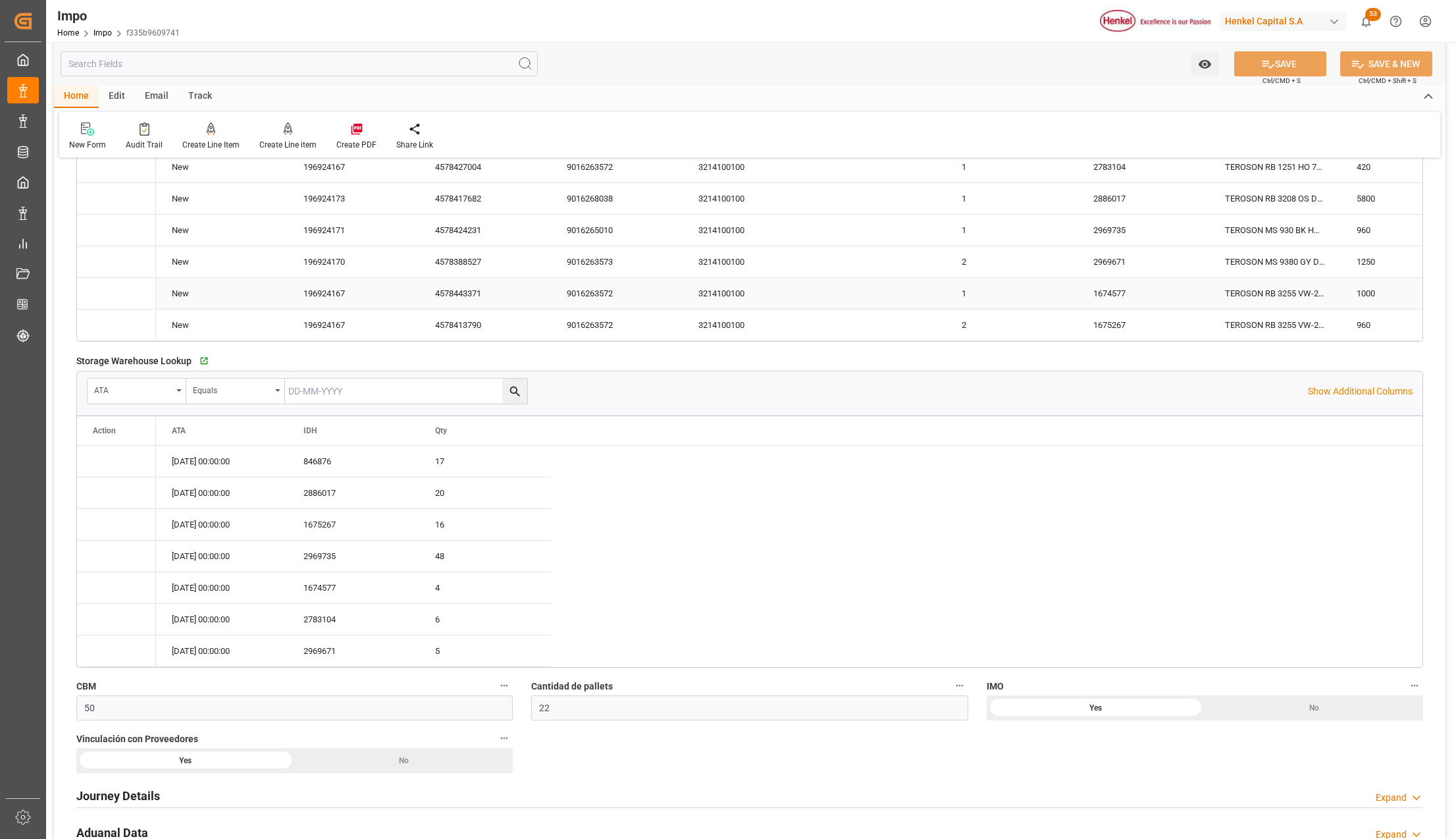
type input "[DATE]"
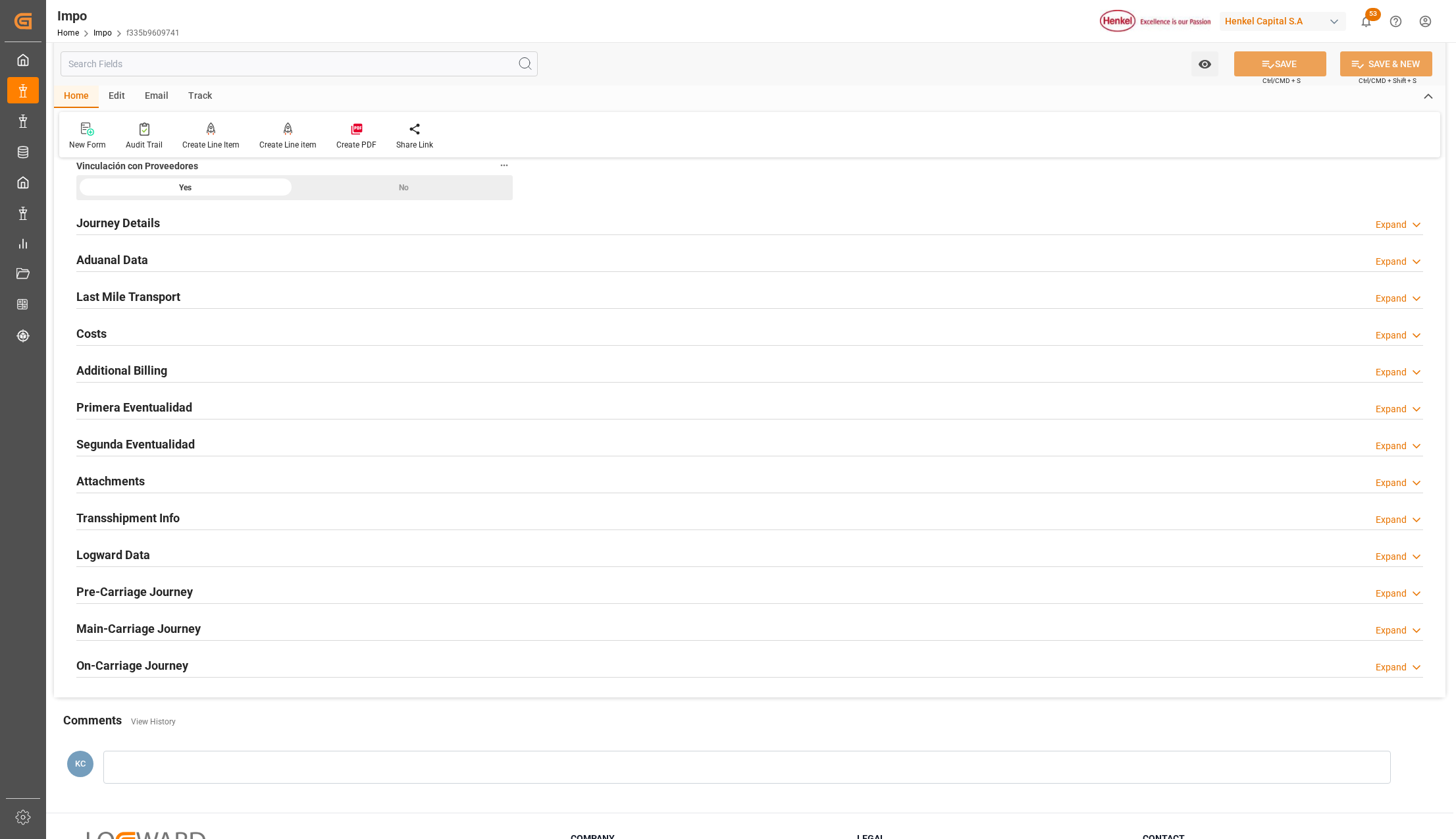
scroll to position [1228, 0]
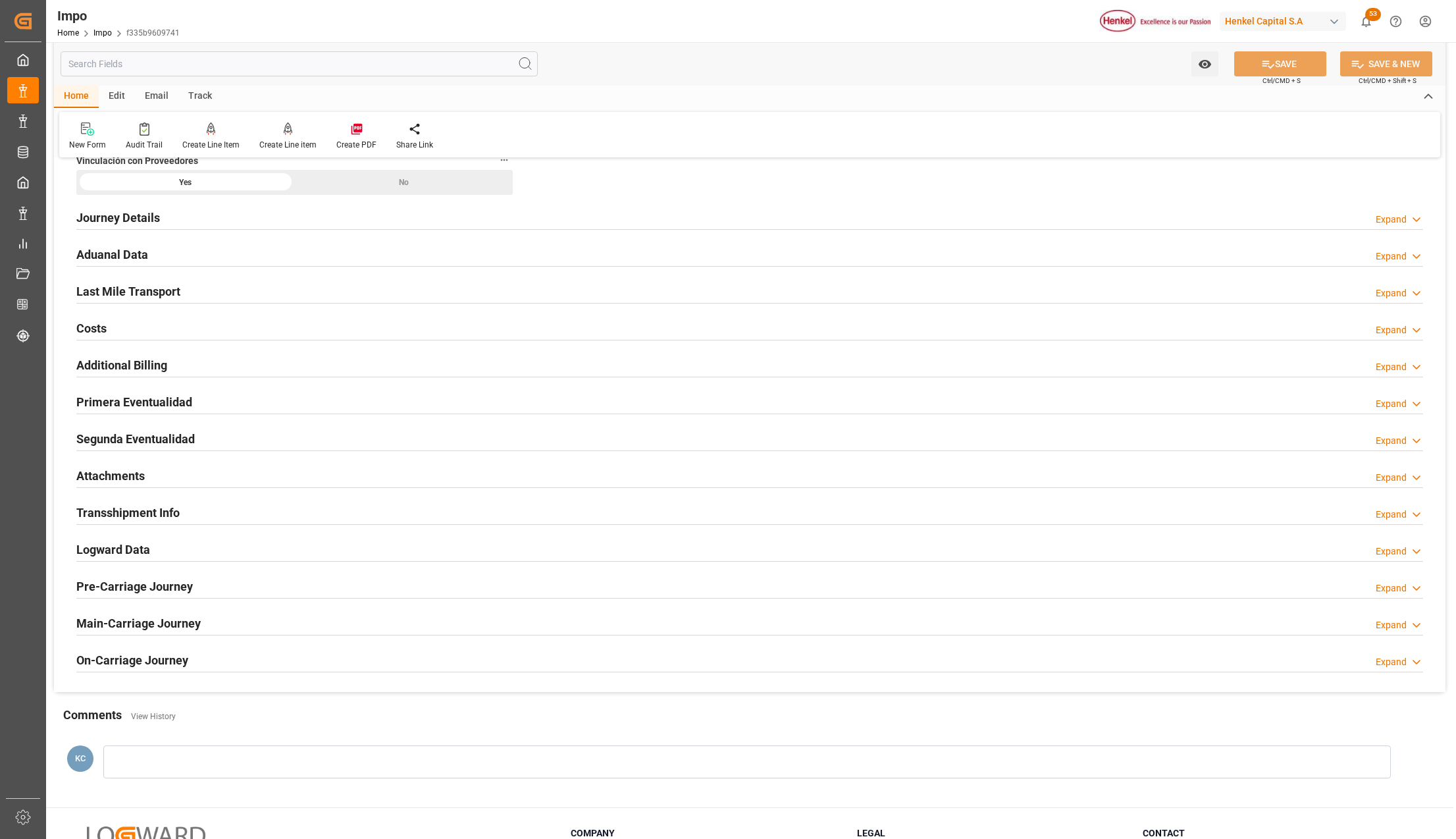
click at [119, 477] on h2 "Attachments" at bounding box center [111, 475] width 68 height 18
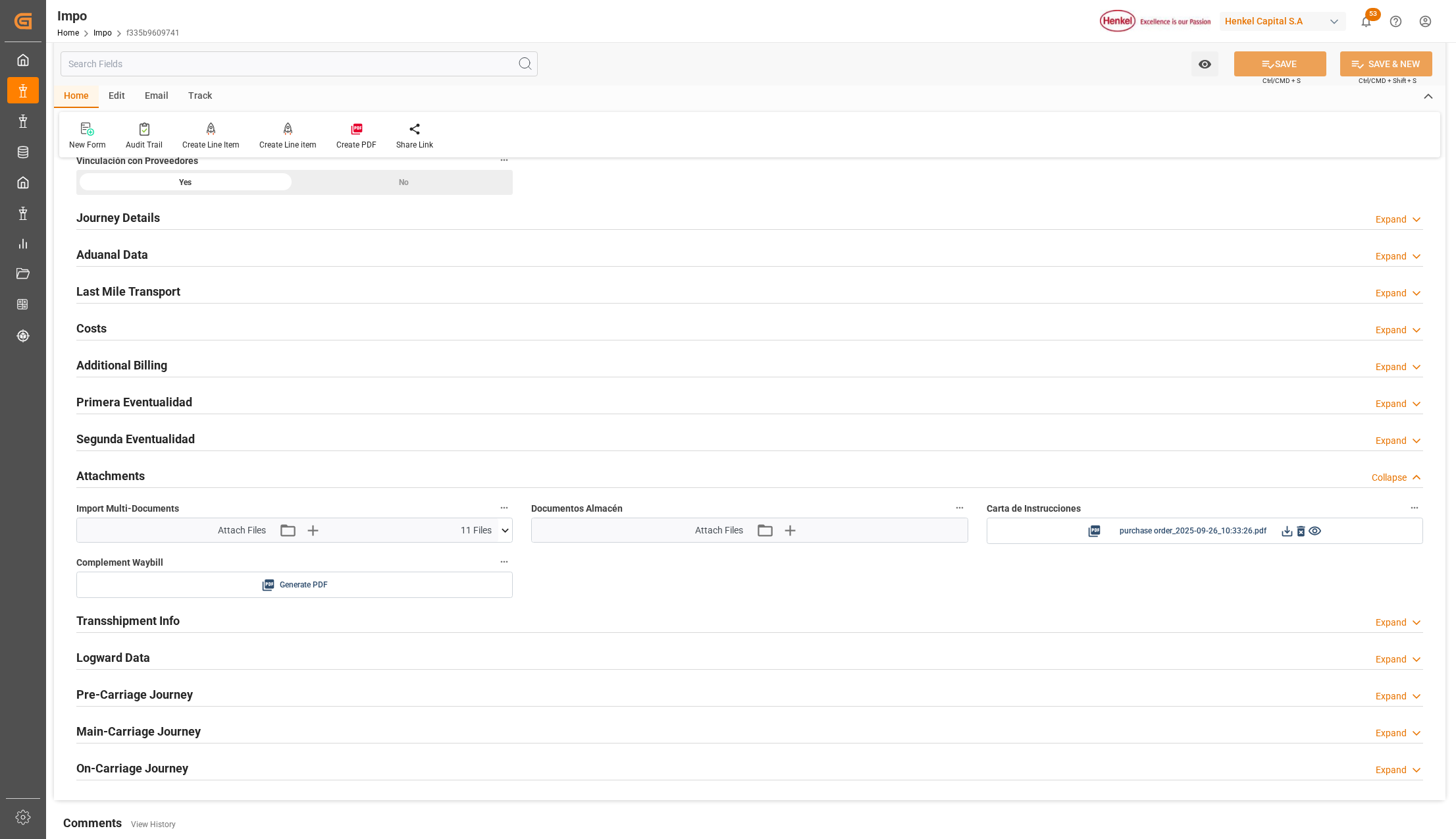
click at [508, 535] on icon at bounding box center [505, 530] width 14 height 14
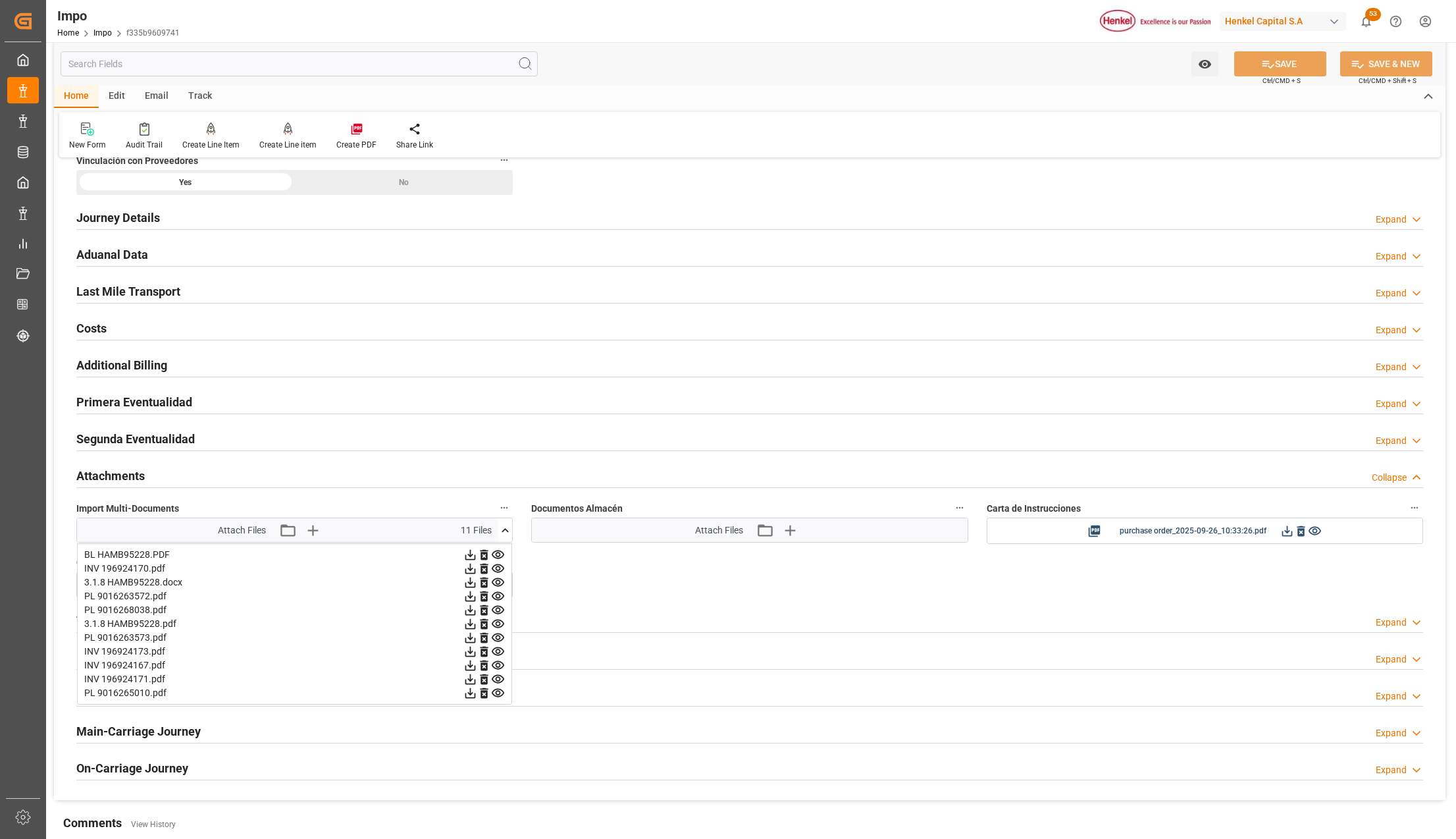
click at [496, 570] on icon at bounding box center [497, 568] width 13 height 9
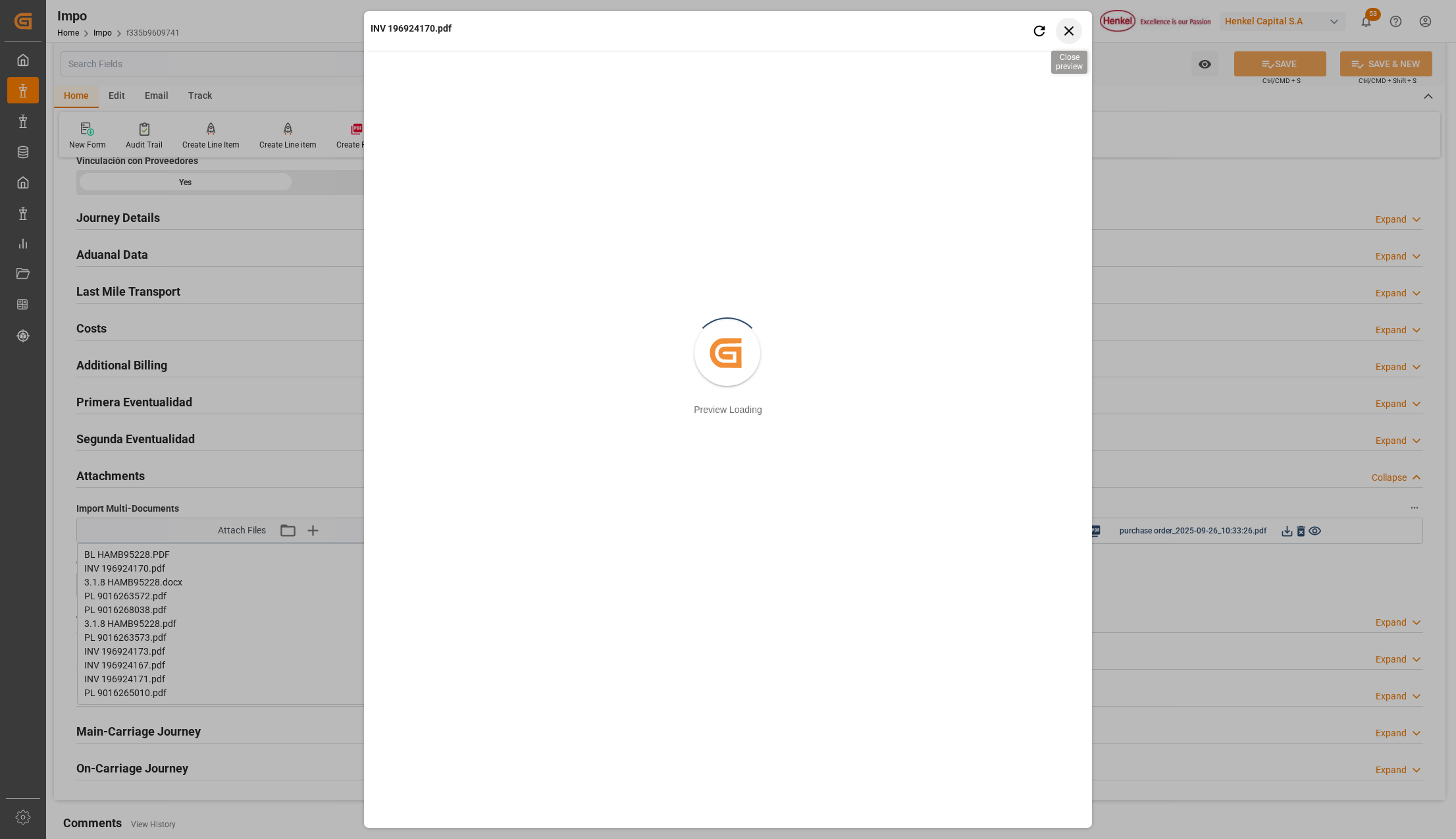
click at [1069, 27] on icon "button" at bounding box center [1069, 30] width 16 height 16
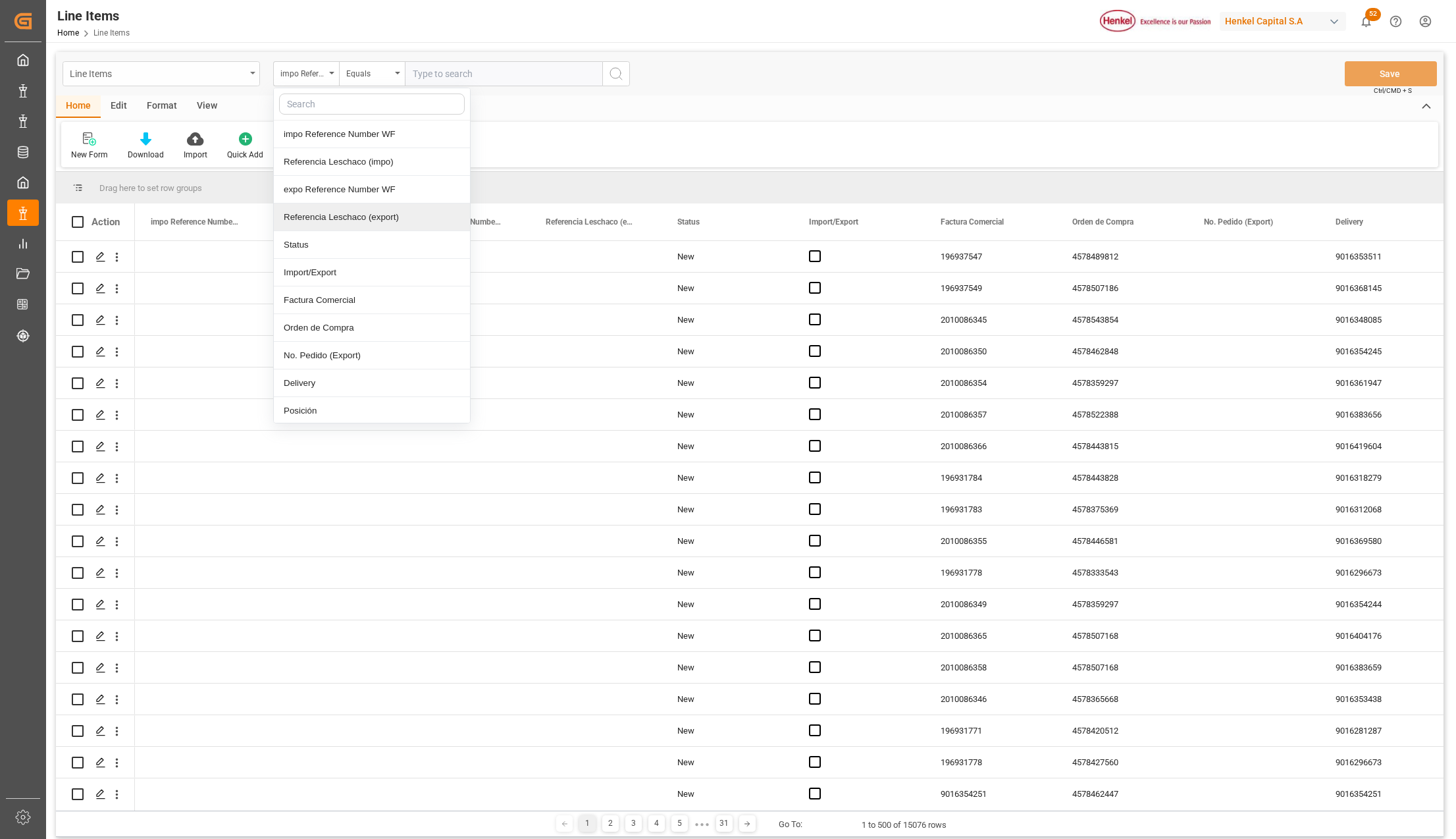
click at [210, 79] on div "Line Items" at bounding box center [158, 72] width 175 height 16
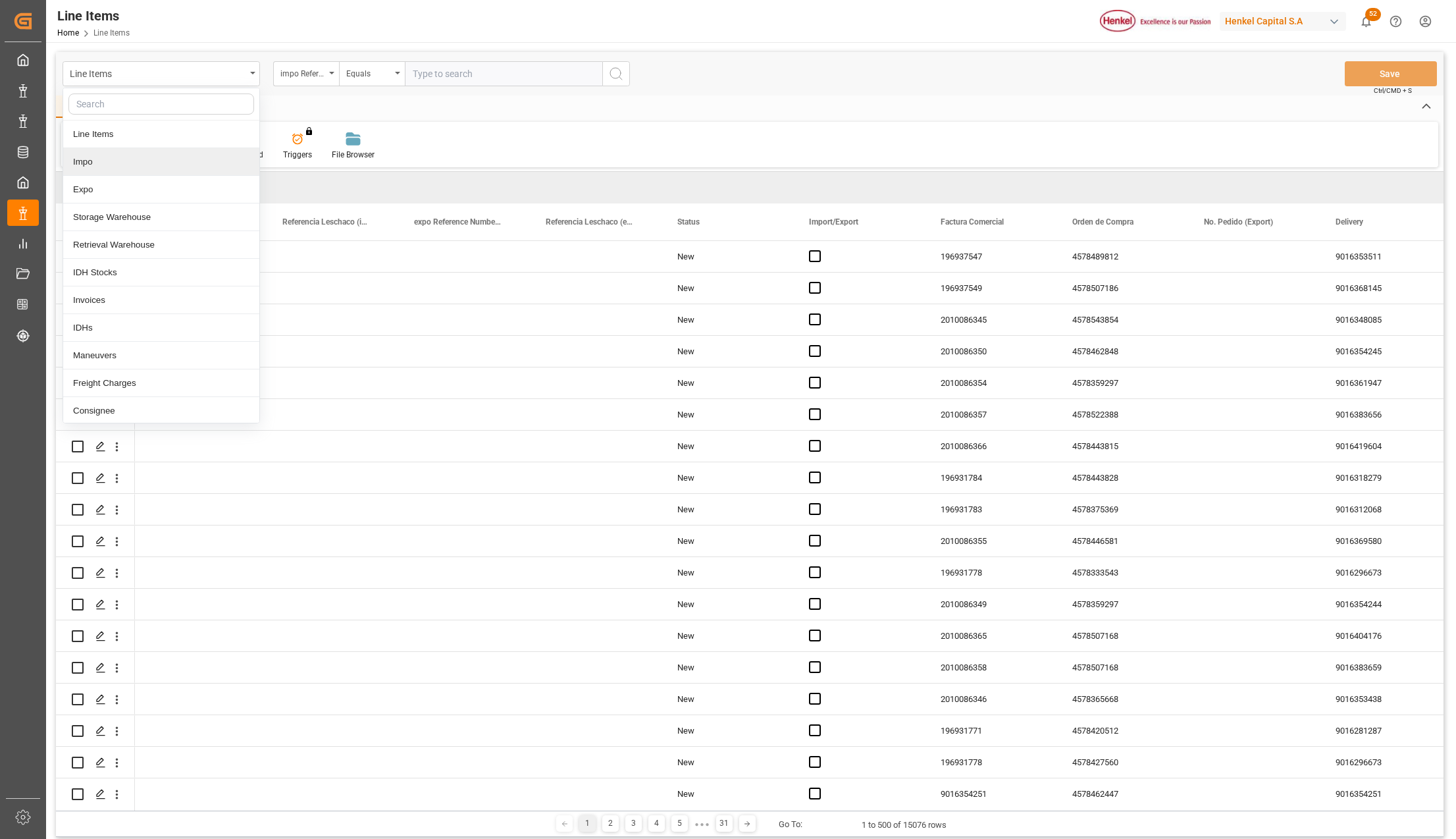
click at [98, 161] on div "Impo" at bounding box center [161, 162] width 196 height 27
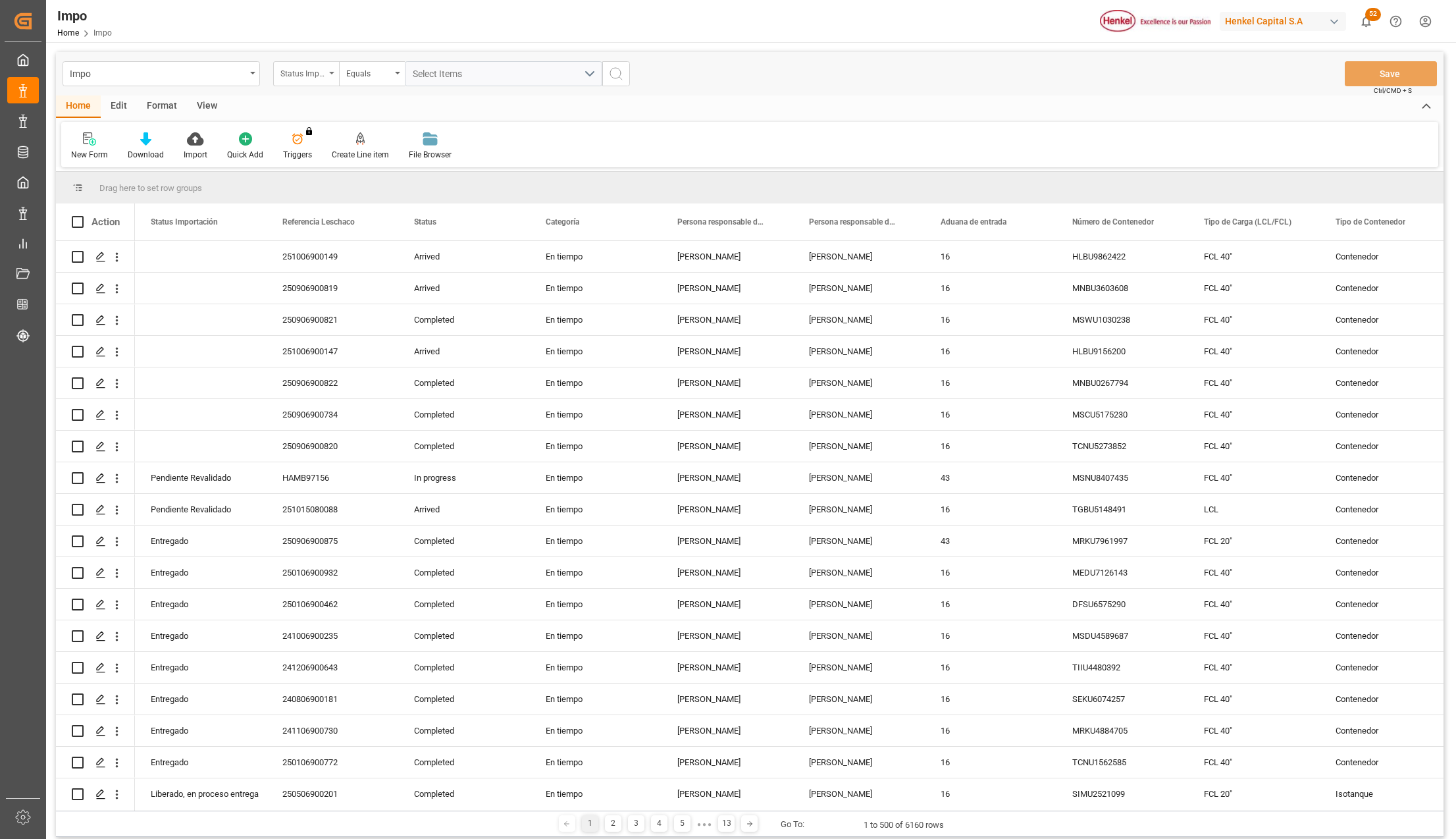
click at [329, 72] on icon "open menu" at bounding box center [331, 72] width 5 height 3
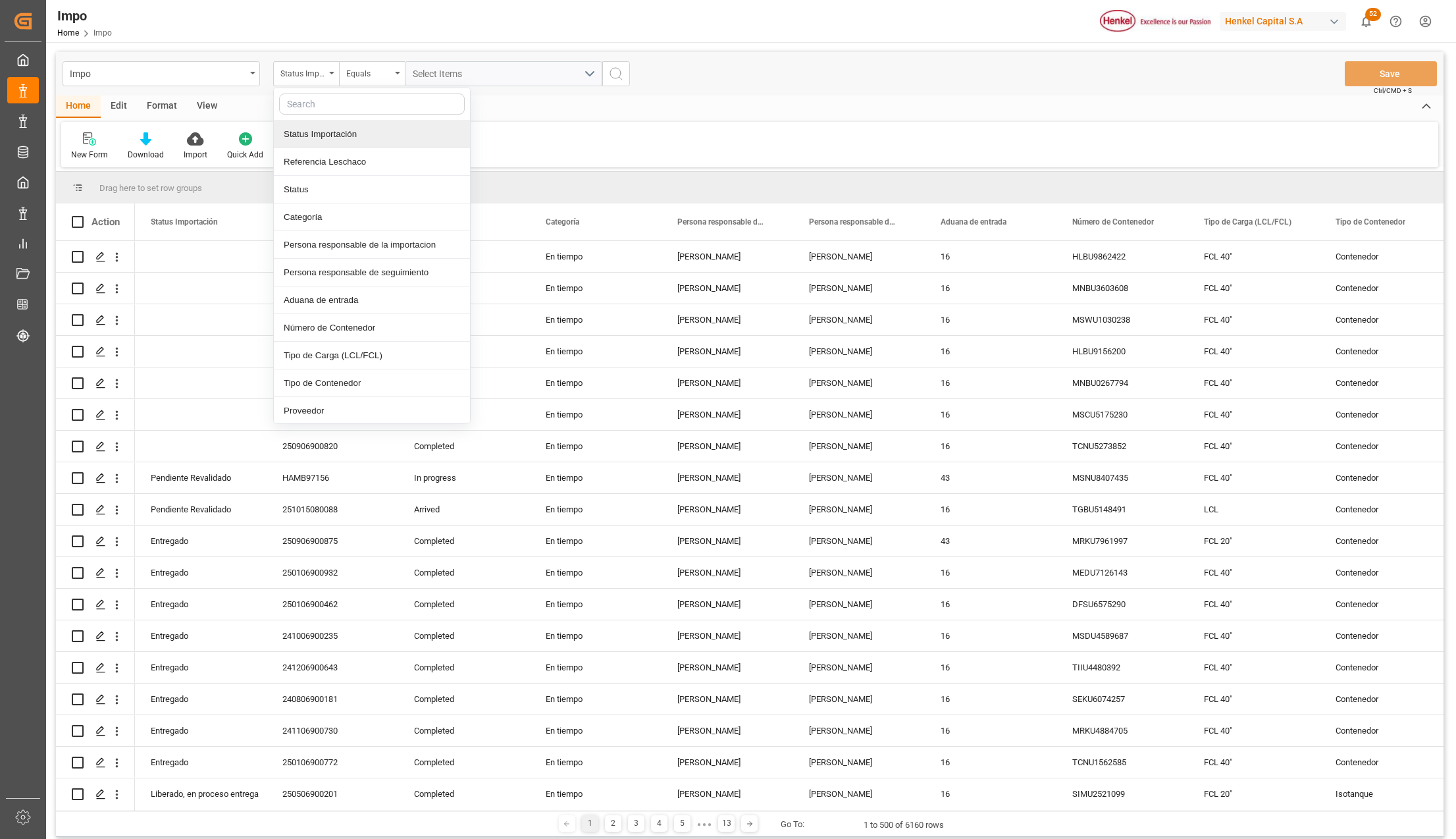
click at [318, 113] on input "text" at bounding box center [372, 104] width 186 height 21
type input "idh"
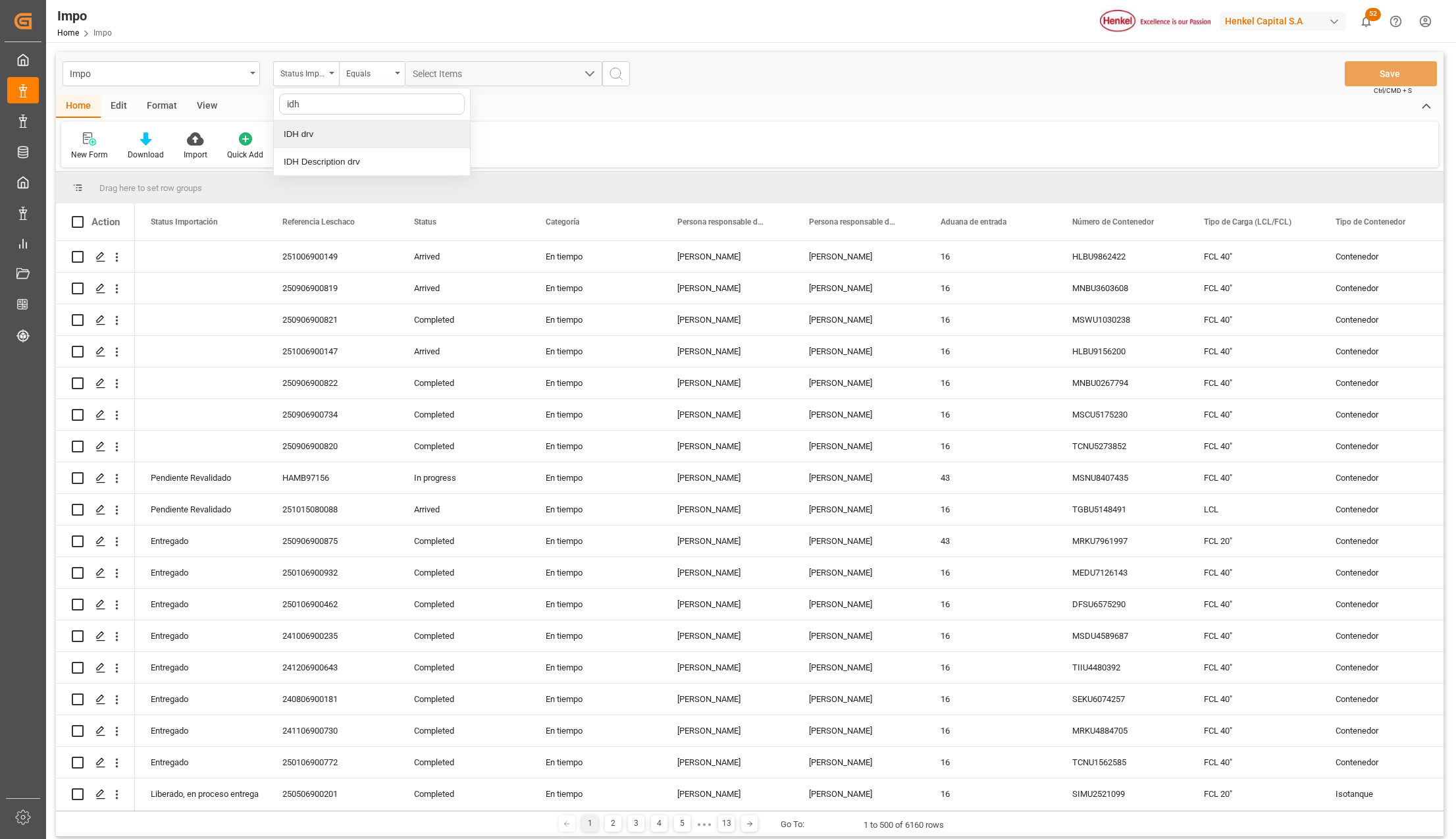
click at [308, 135] on div "IDH drv" at bounding box center [372, 134] width 196 height 27
click at [422, 70] on input "text" at bounding box center [503, 73] width 198 height 25
type input "846876"
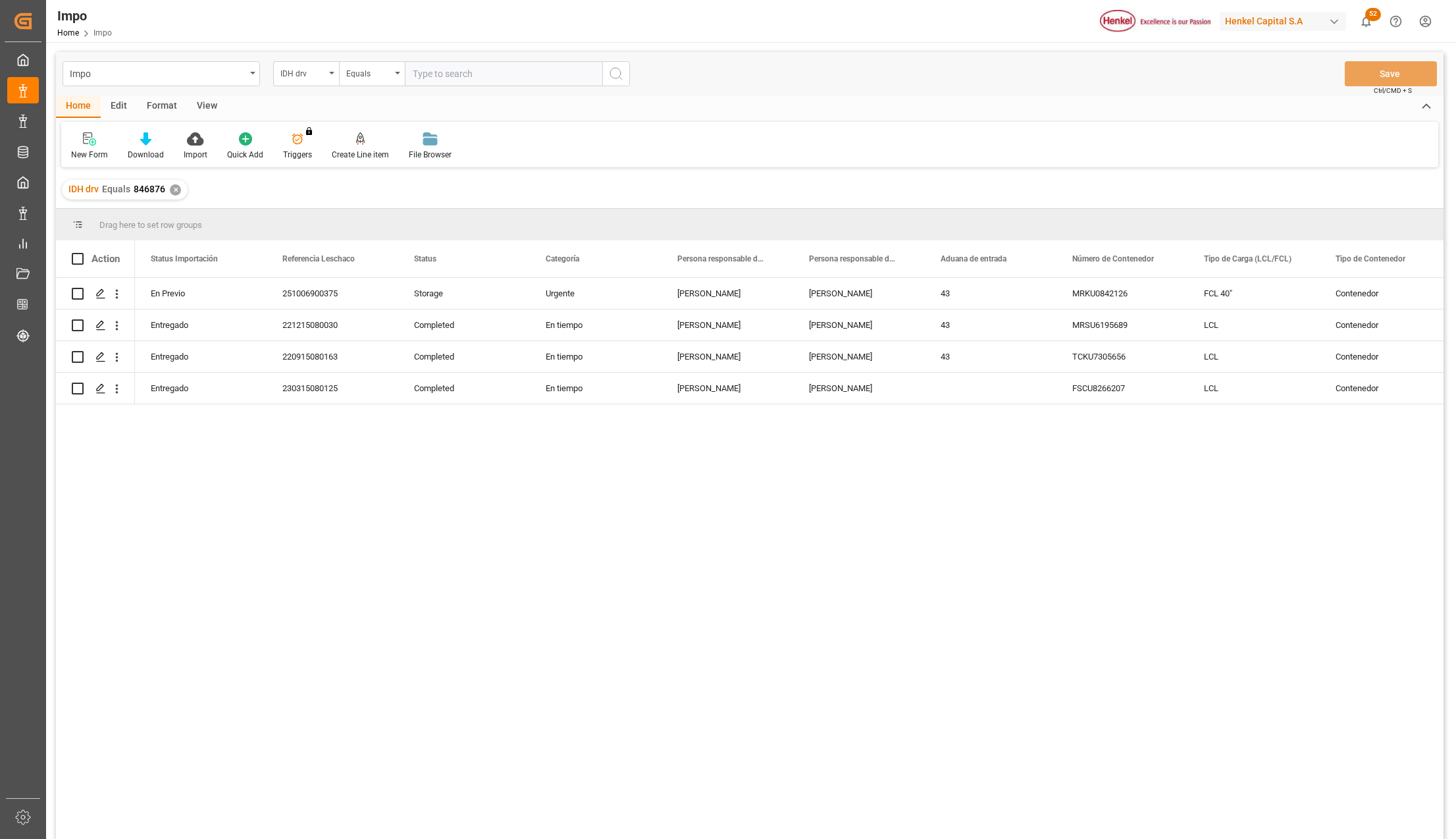
drag, startPoint x: 211, startPoint y: 101, endPoint x: 201, endPoint y: 128, distance: 28.8
click at [210, 101] on div "View" at bounding box center [206, 106] width 40 height 22
click at [172, 147] on div "Standard Templates" at bounding box center [149, 147] width 85 height 29
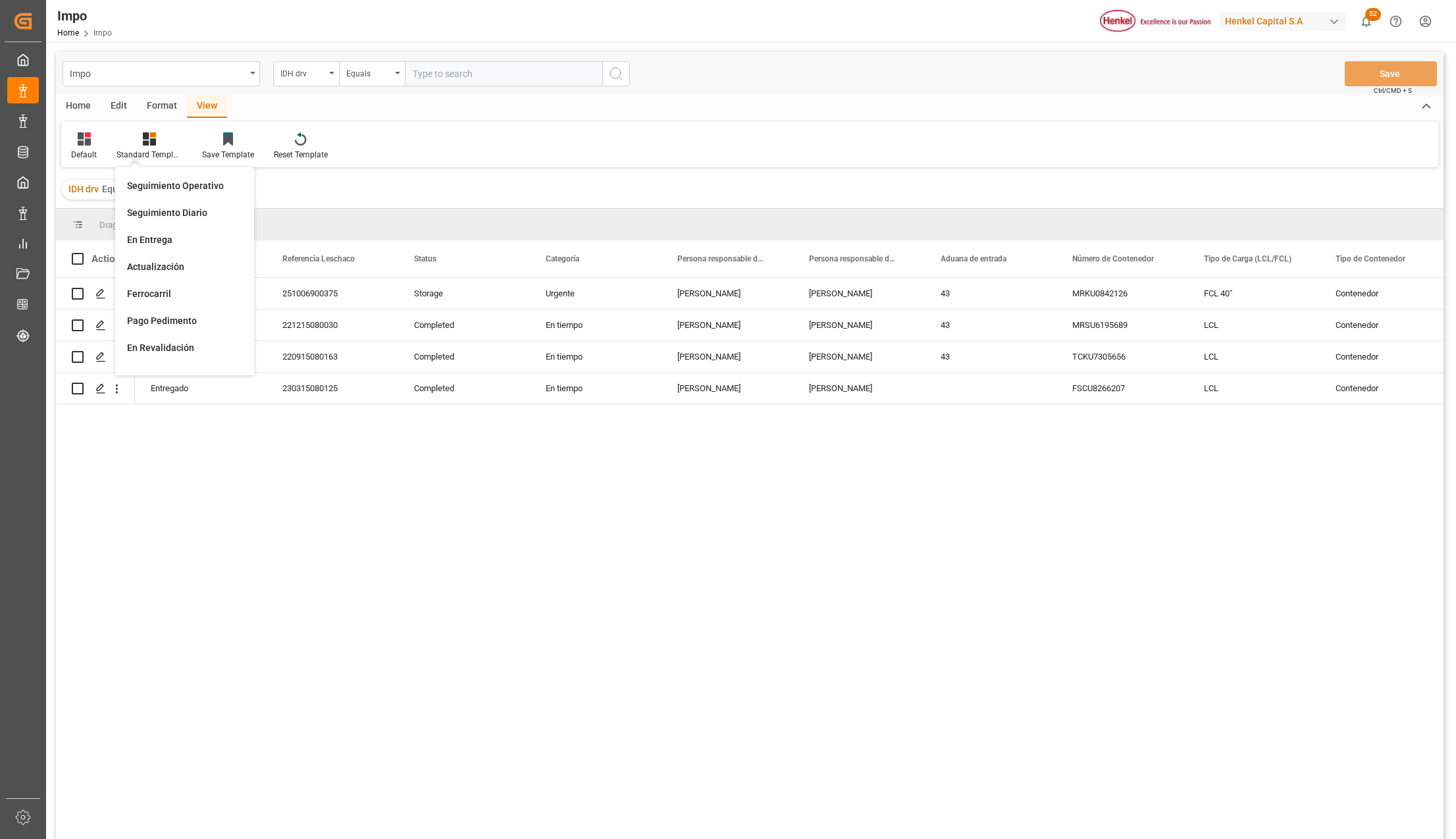
click at [163, 181] on div "Seguimiento Operativo" at bounding box center [184, 186] width 115 height 14
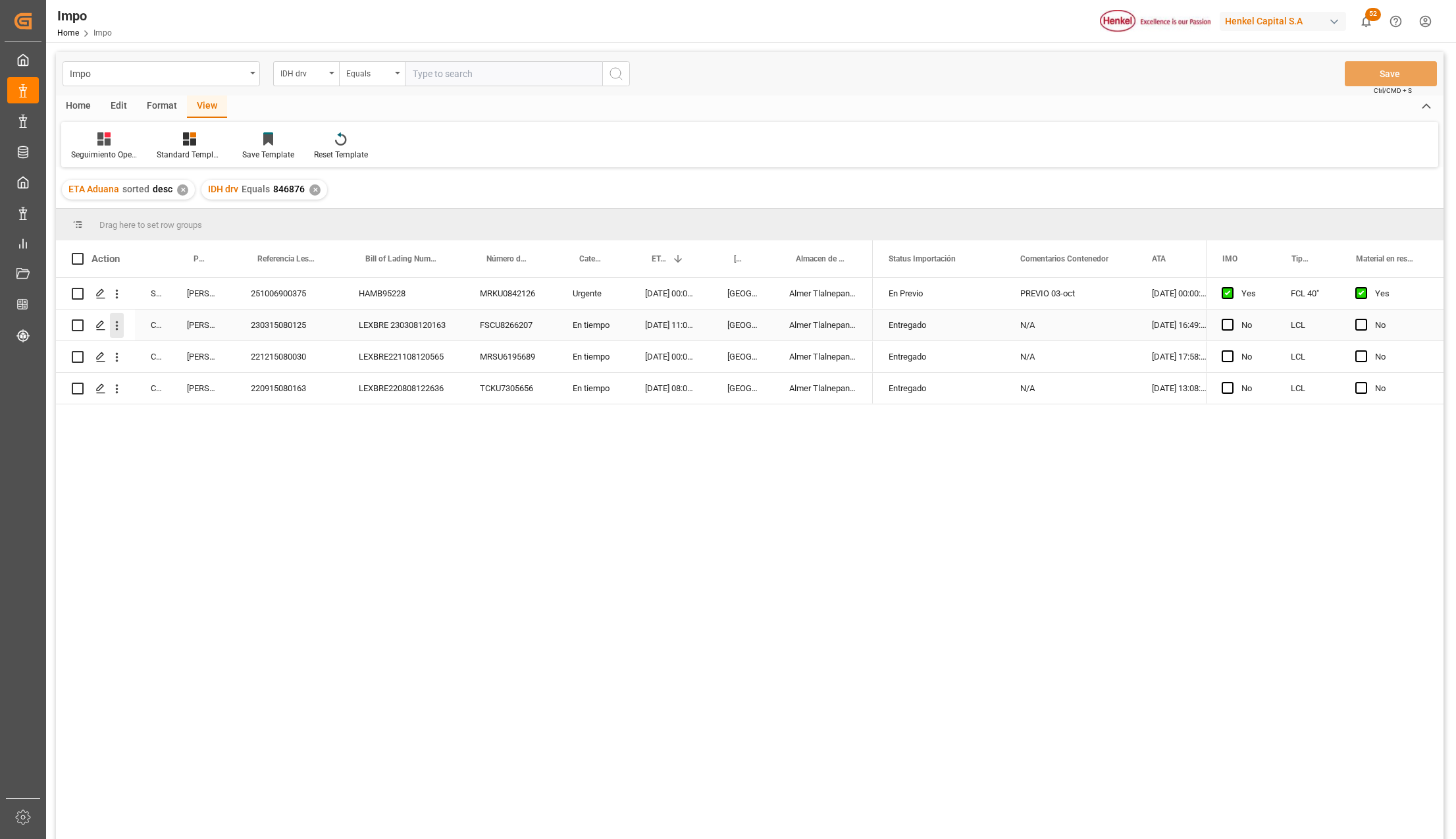
click at [116, 326] on icon "open menu" at bounding box center [117, 325] width 14 height 14
click at [137, 353] on span "Press SPACE to select this row." at bounding box center [131, 353] width 23 height 14
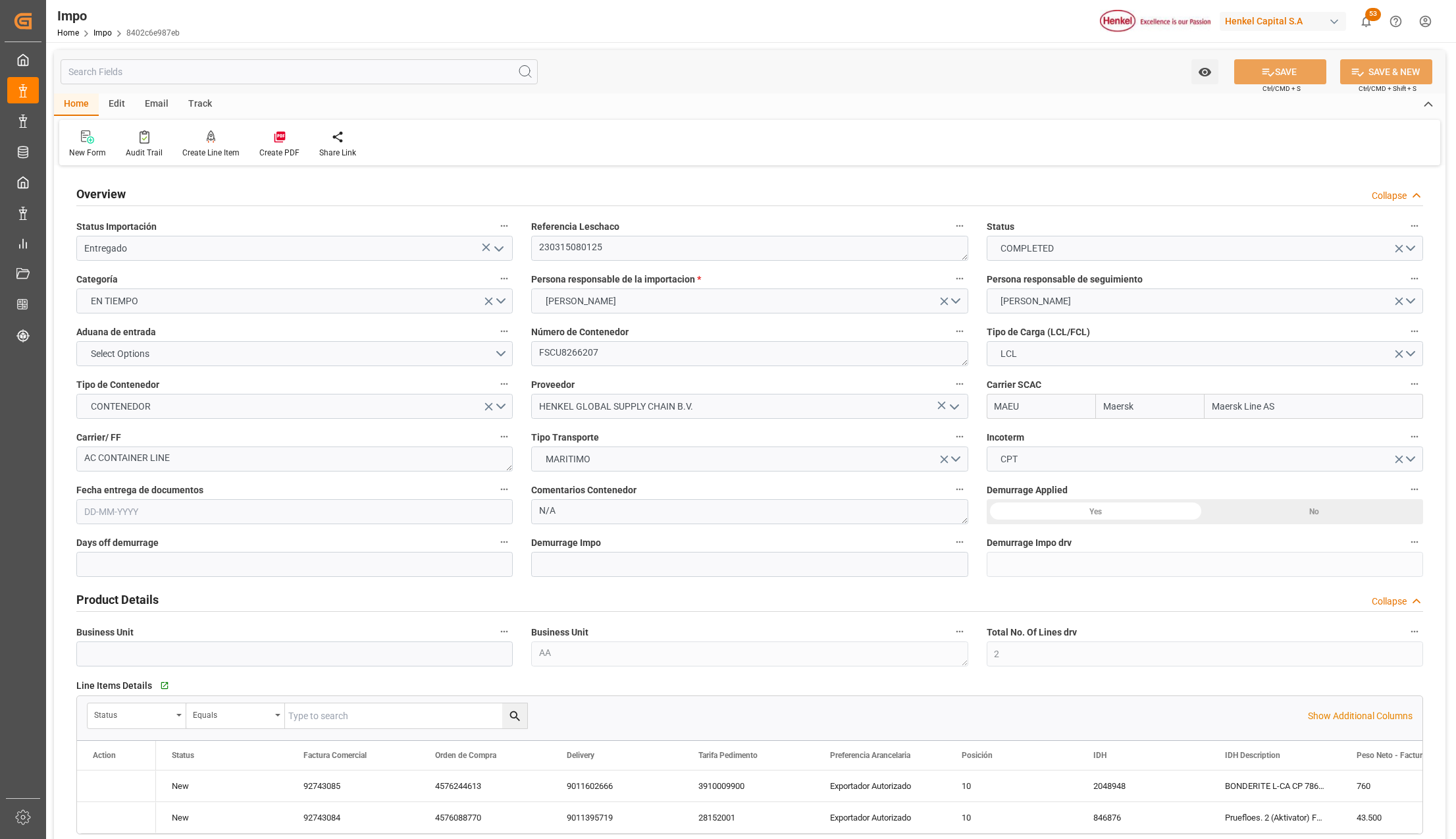
type input "Maersk"
type input "Maersk Line AS"
type input "2"
type input "[DATE]"
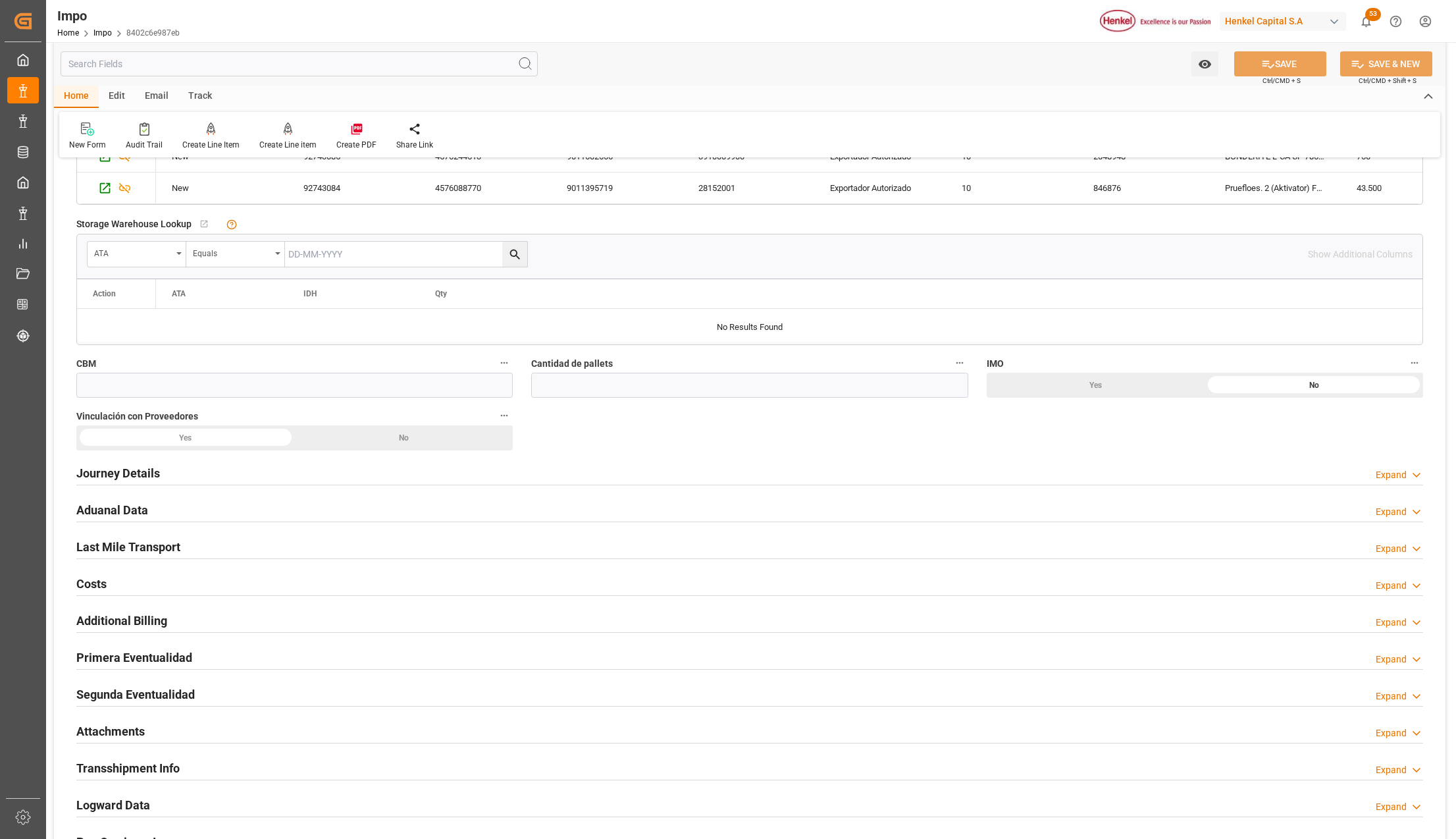
scroll to position [790, 0]
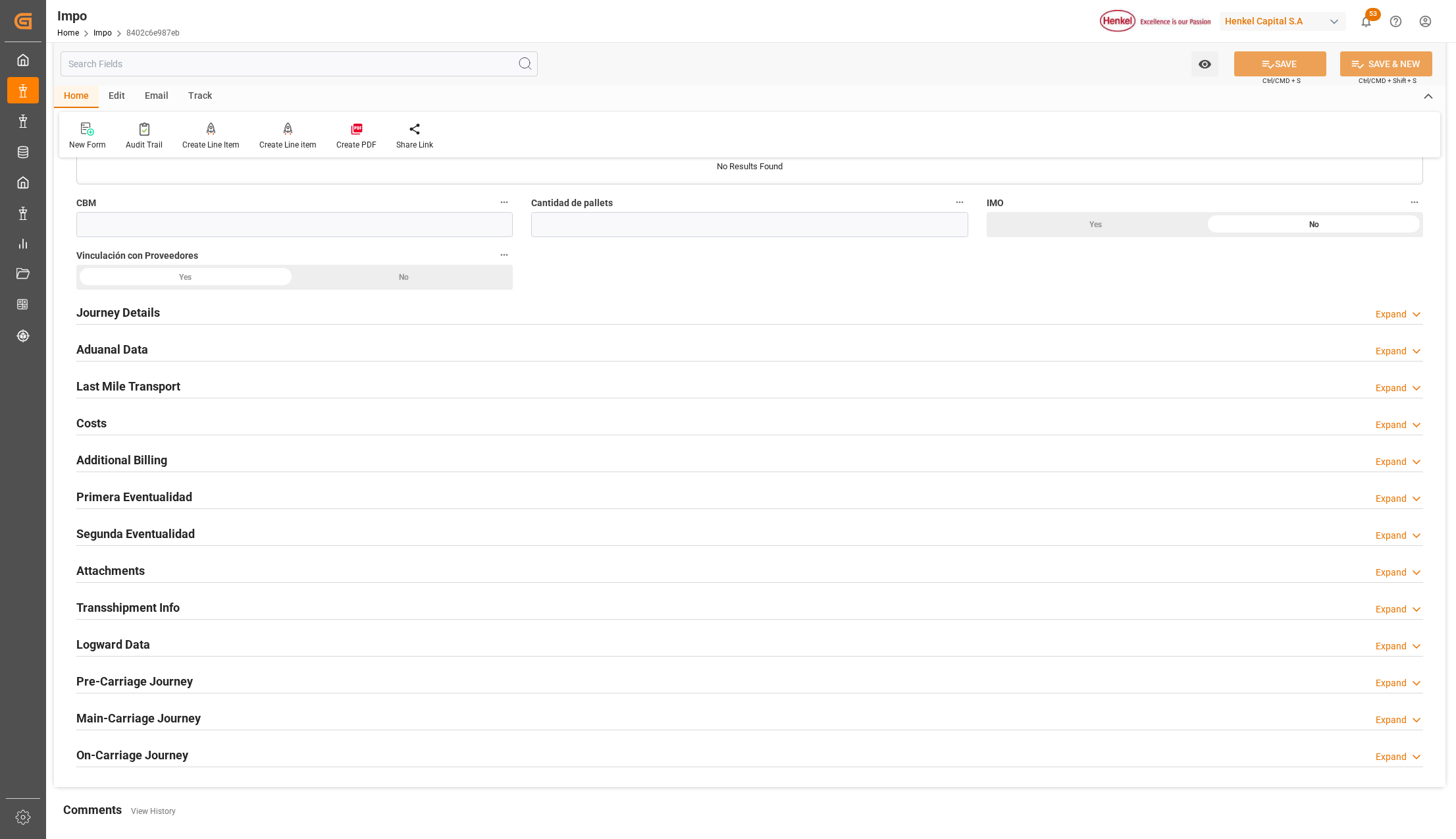
click at [124, 578] on h2 "Attachments" at bounding box center [111, 570] width 68 height 18
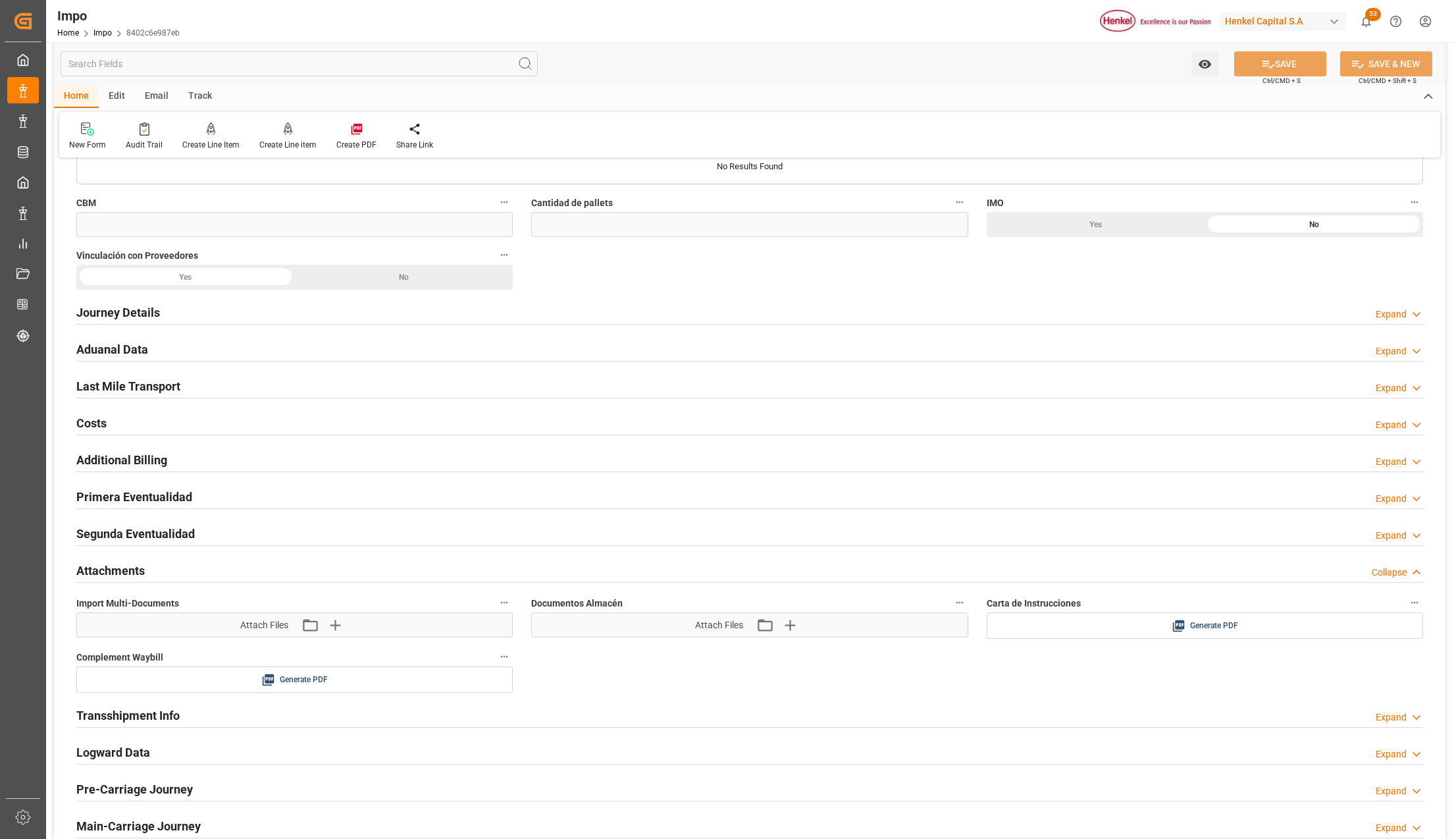
click at [119, 506] on h2 "Primera Eventualidad" at bounding box center [135, 497] width 116 height 18
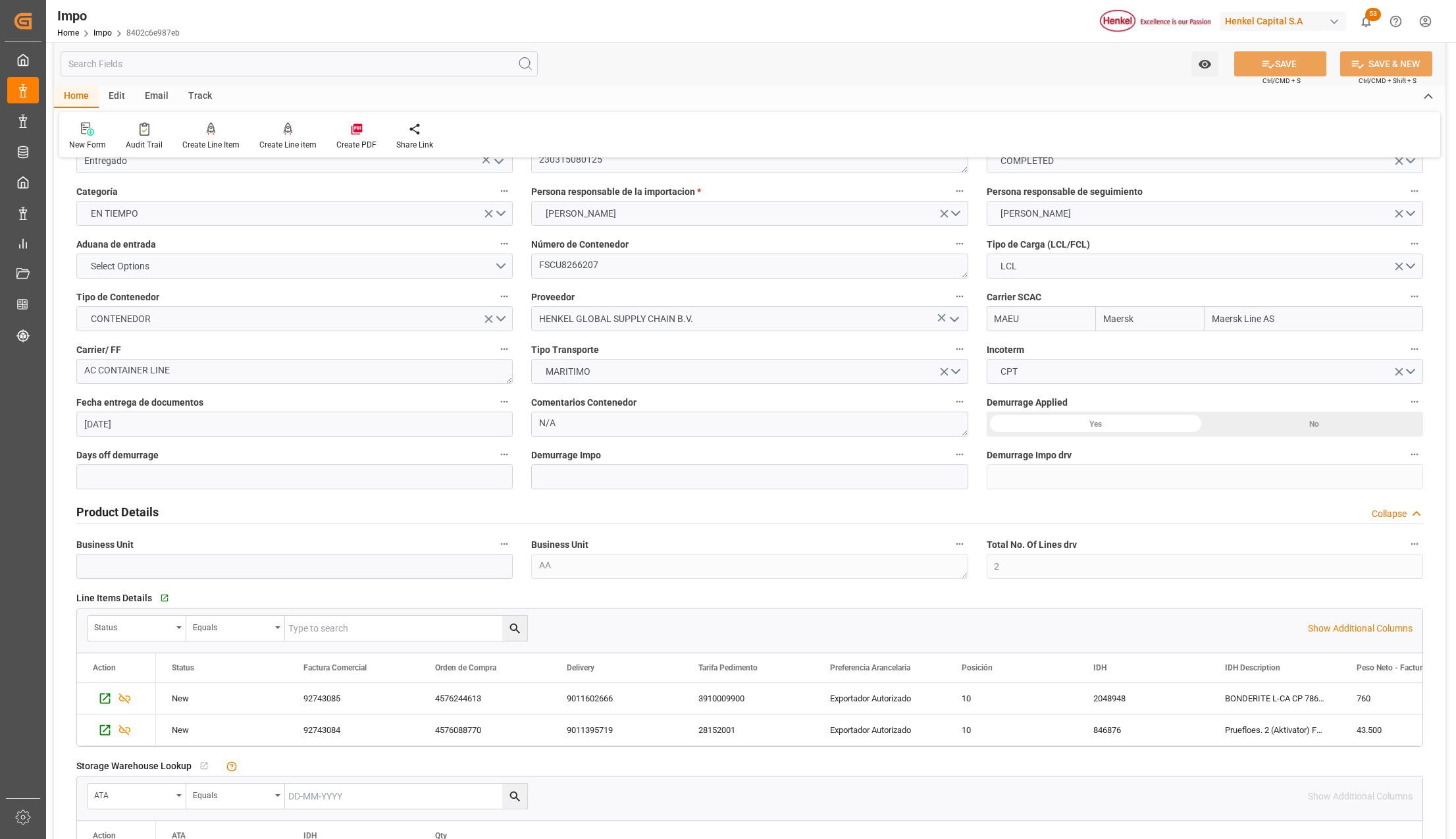
scroll to position [0, 0]
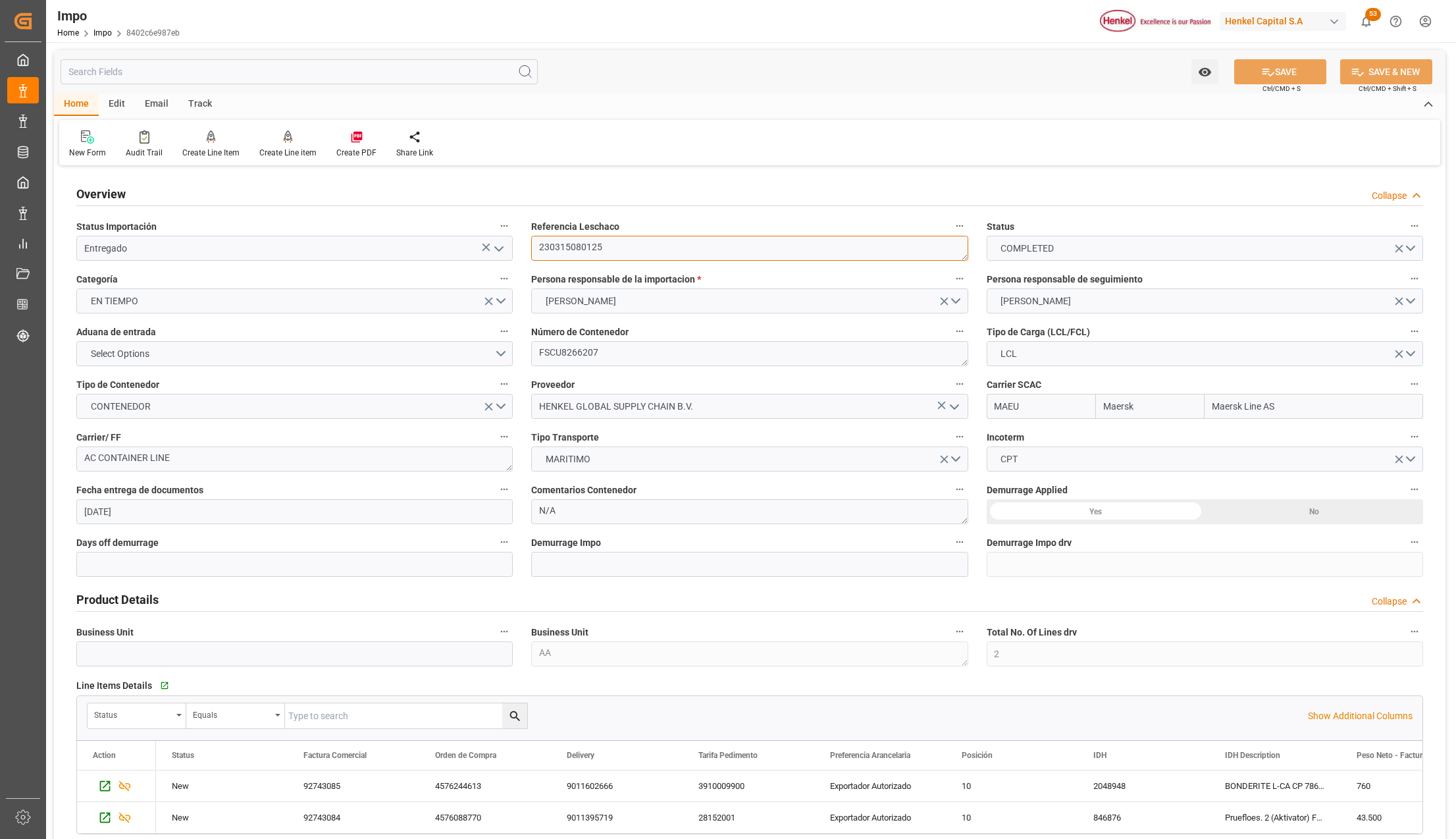
click at [550, 251] on textarea "230315080125" at bounding box center [749, 248] width 436 height 25
click at [561, 249] on textarea "230315080125" at bounding box center [749, 248] width 436 height 25
click at [569, 253] on textarea "230315080125" at bounding box center [749, 248] width 436 height 25
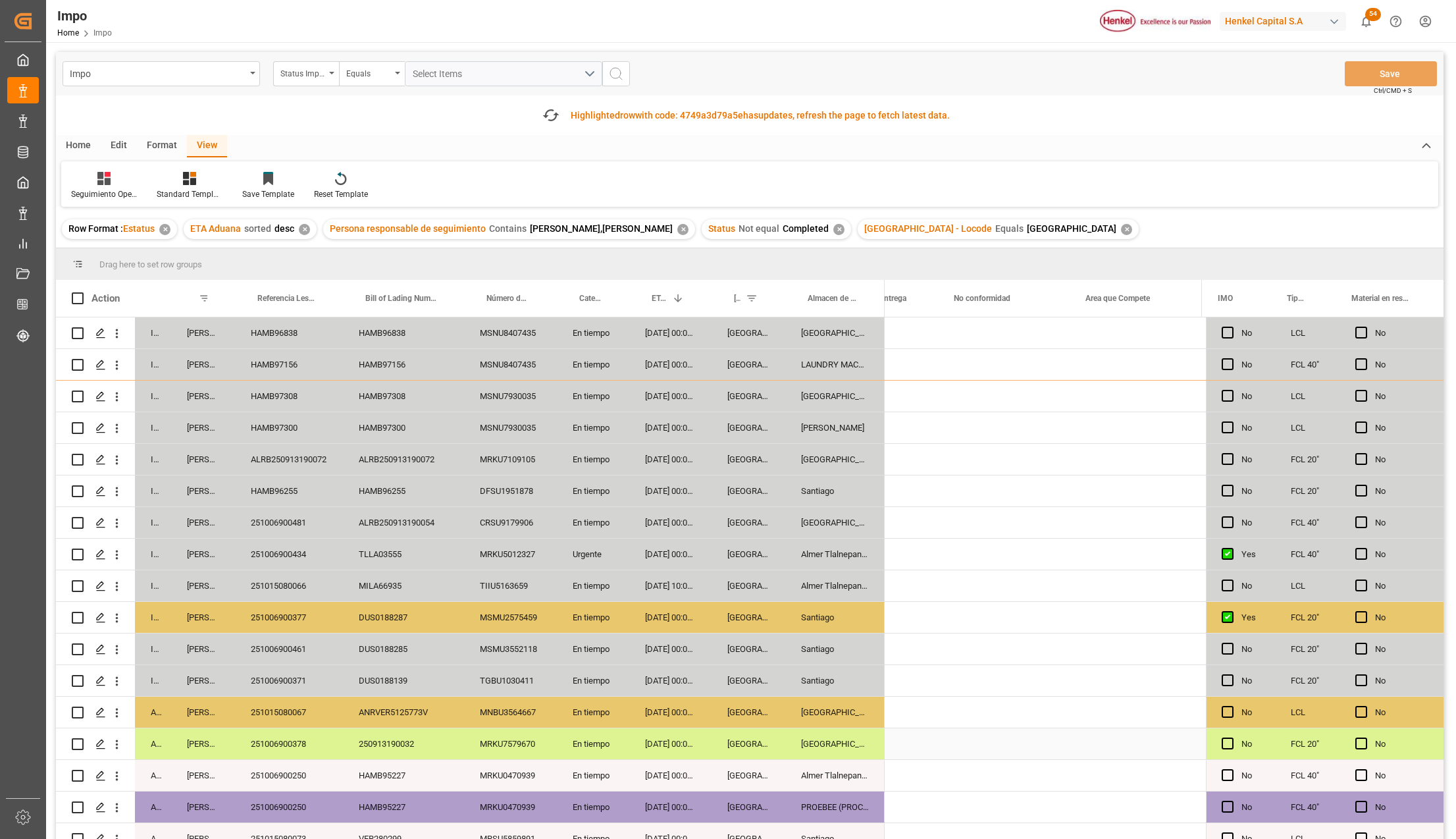
scroll to position [0, 3643]
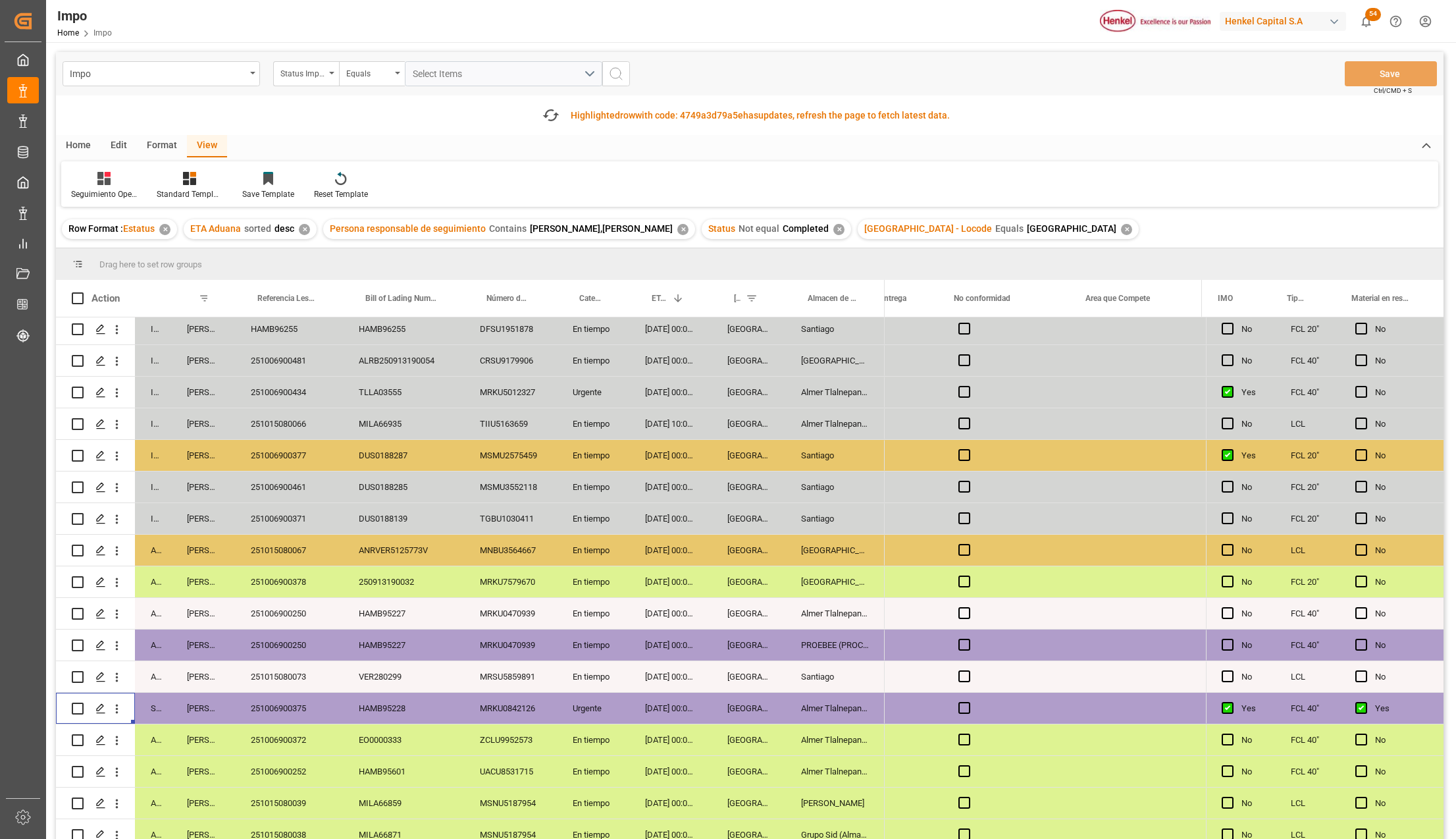
click at [301, 703] on div "251006900375" at bounding box center [289, 708] width 108 height 31
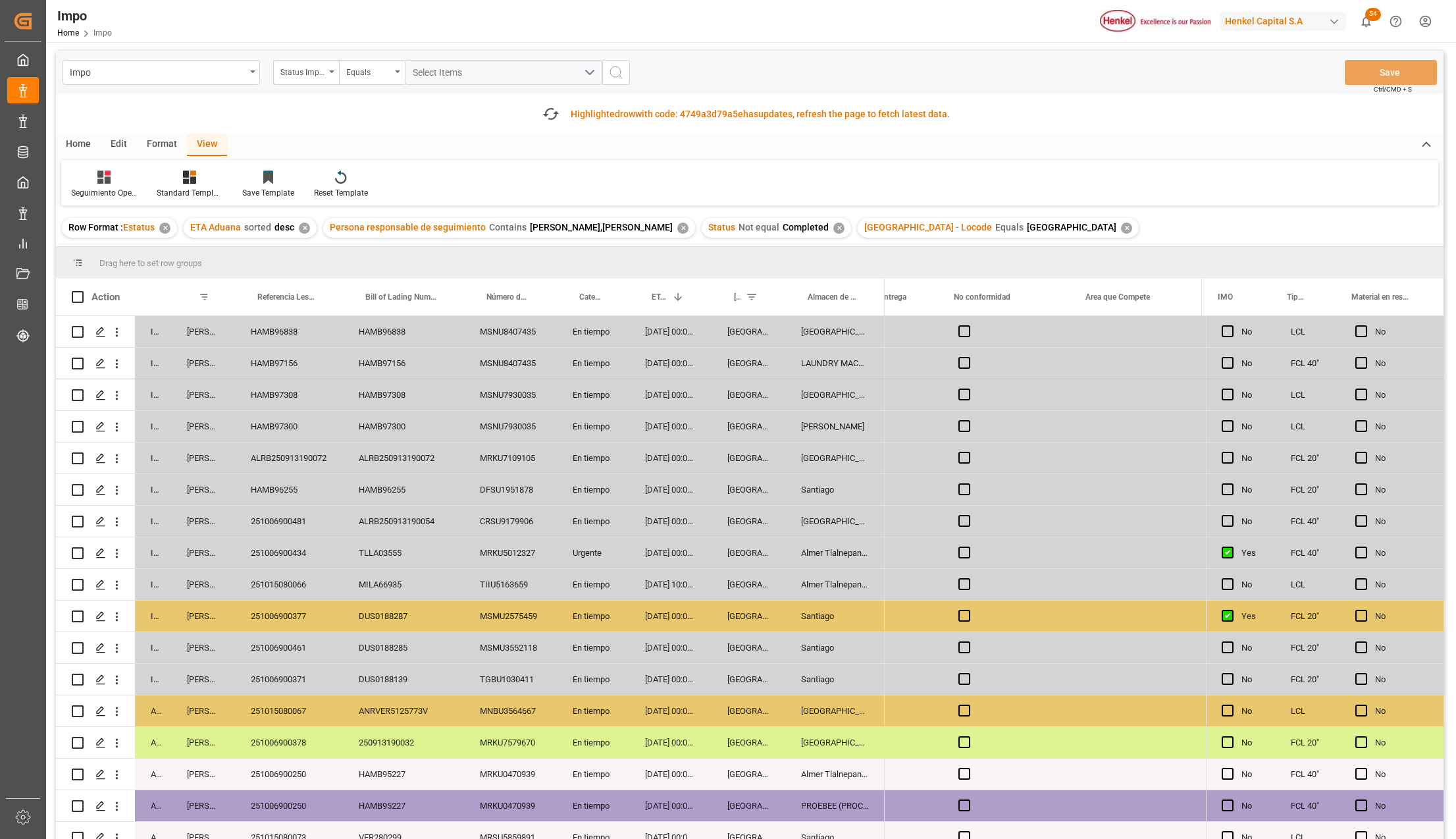
scroll to position [0, 0]
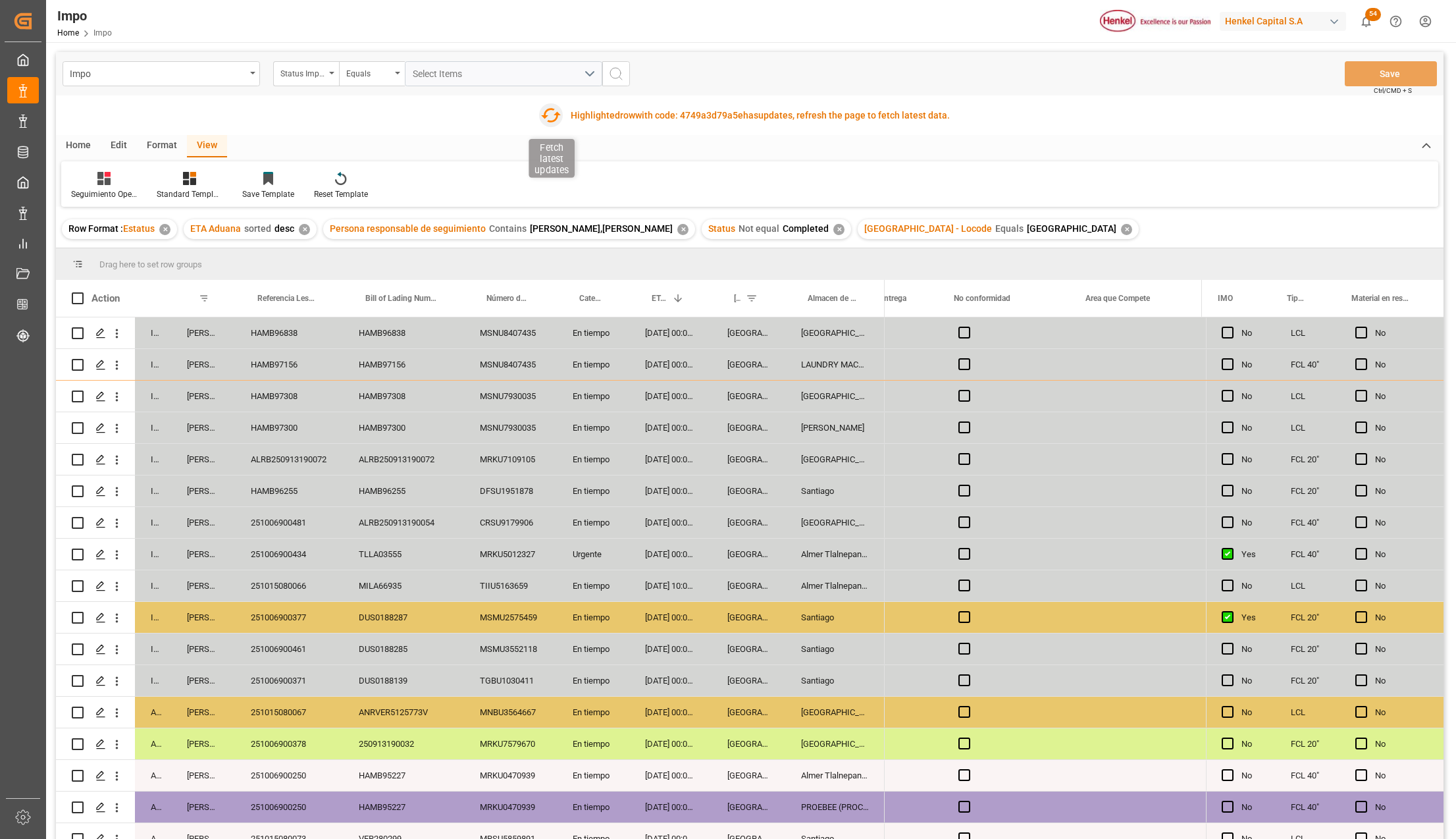
click at [547, 114] on icon "button" at bounding box center [551, 115] width 21 height 21
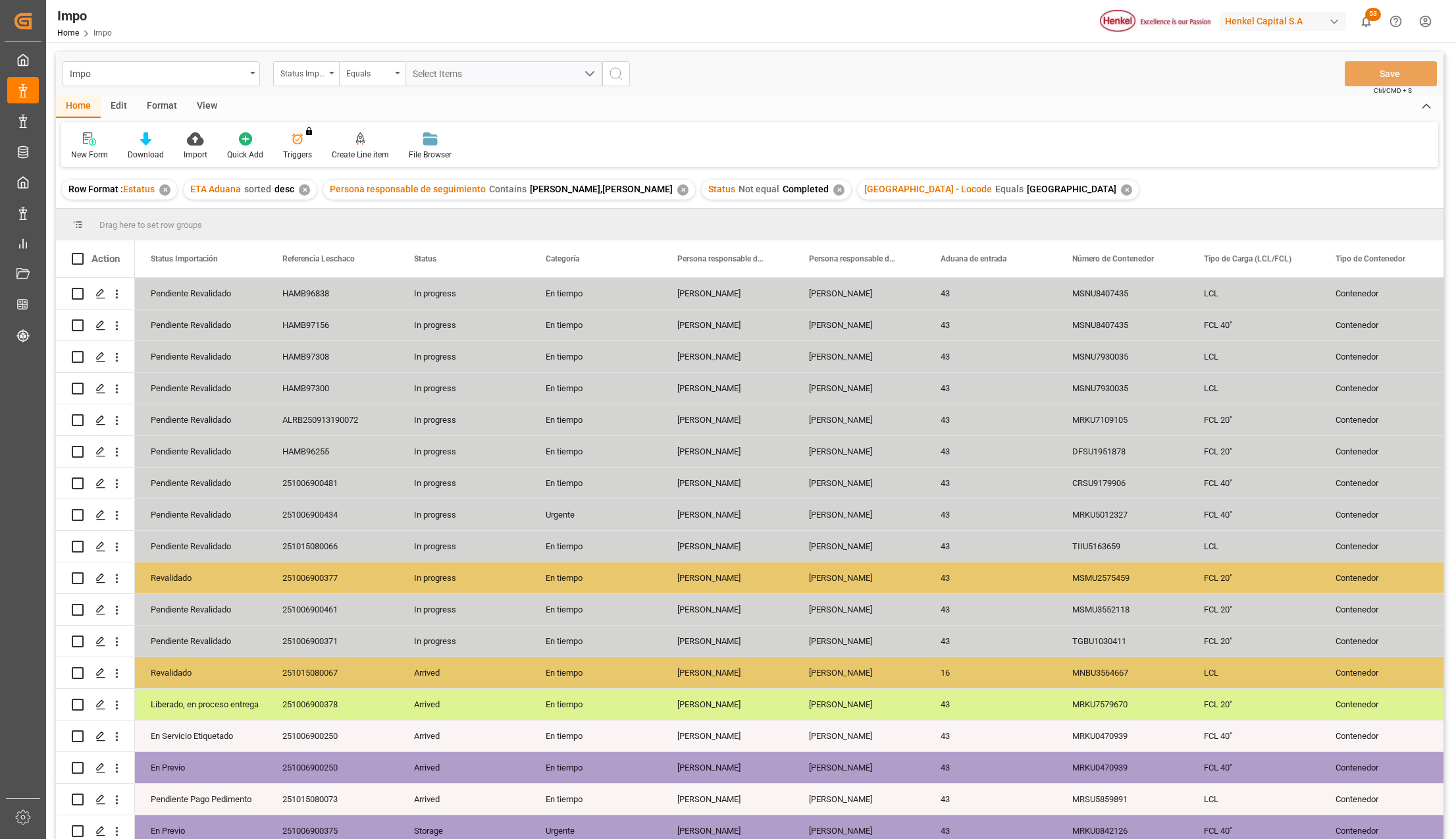
click at [203, 98] on div "View" at bounding box center [206, 106] width 40 height 22
click at [152, 138] on icon at bounding box center [149, 138] width 13 height 13
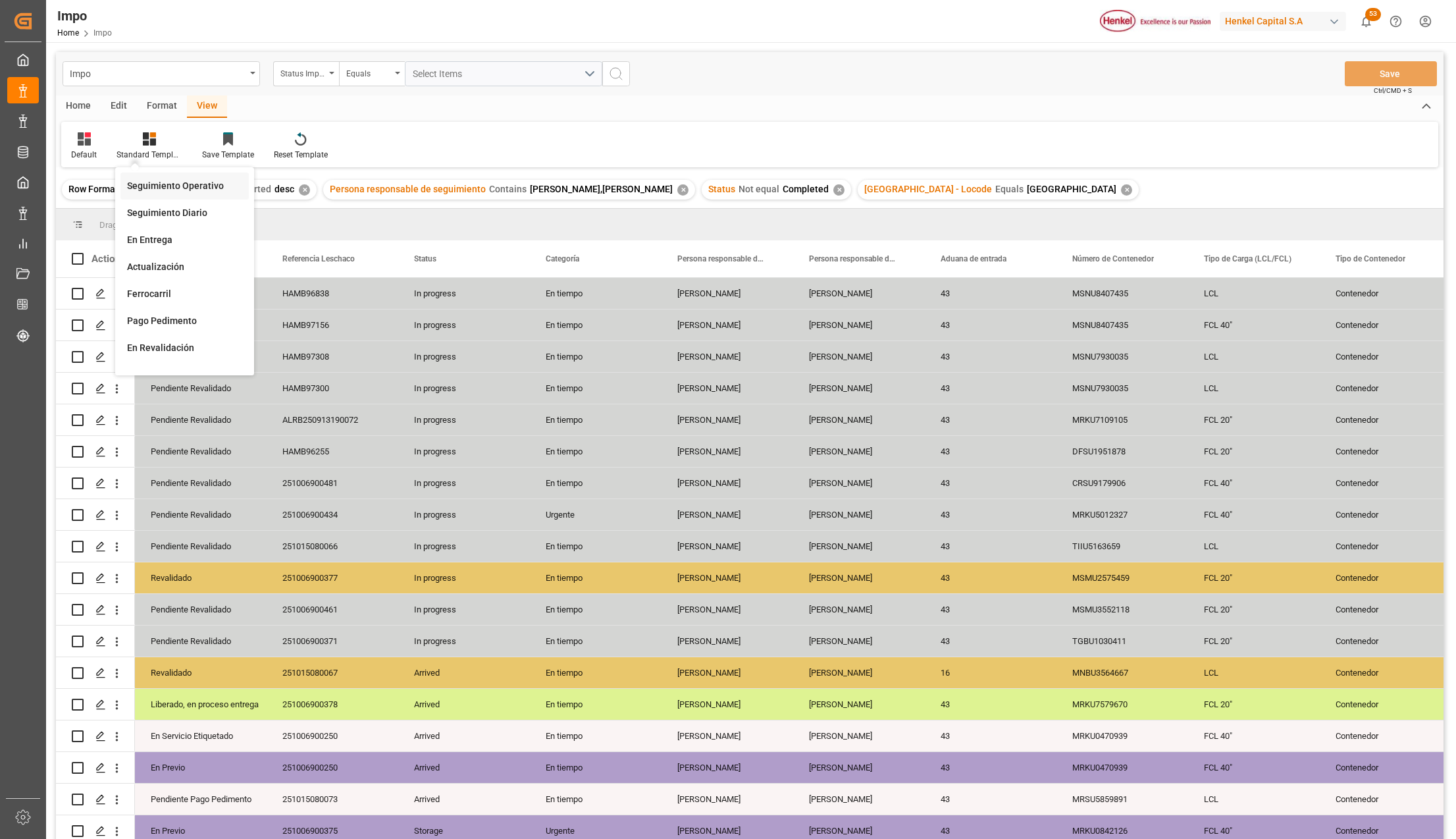
click at [159, 181] on div "Seguimiento Operativo" at bounding box center [184, 186] width 115 height 14
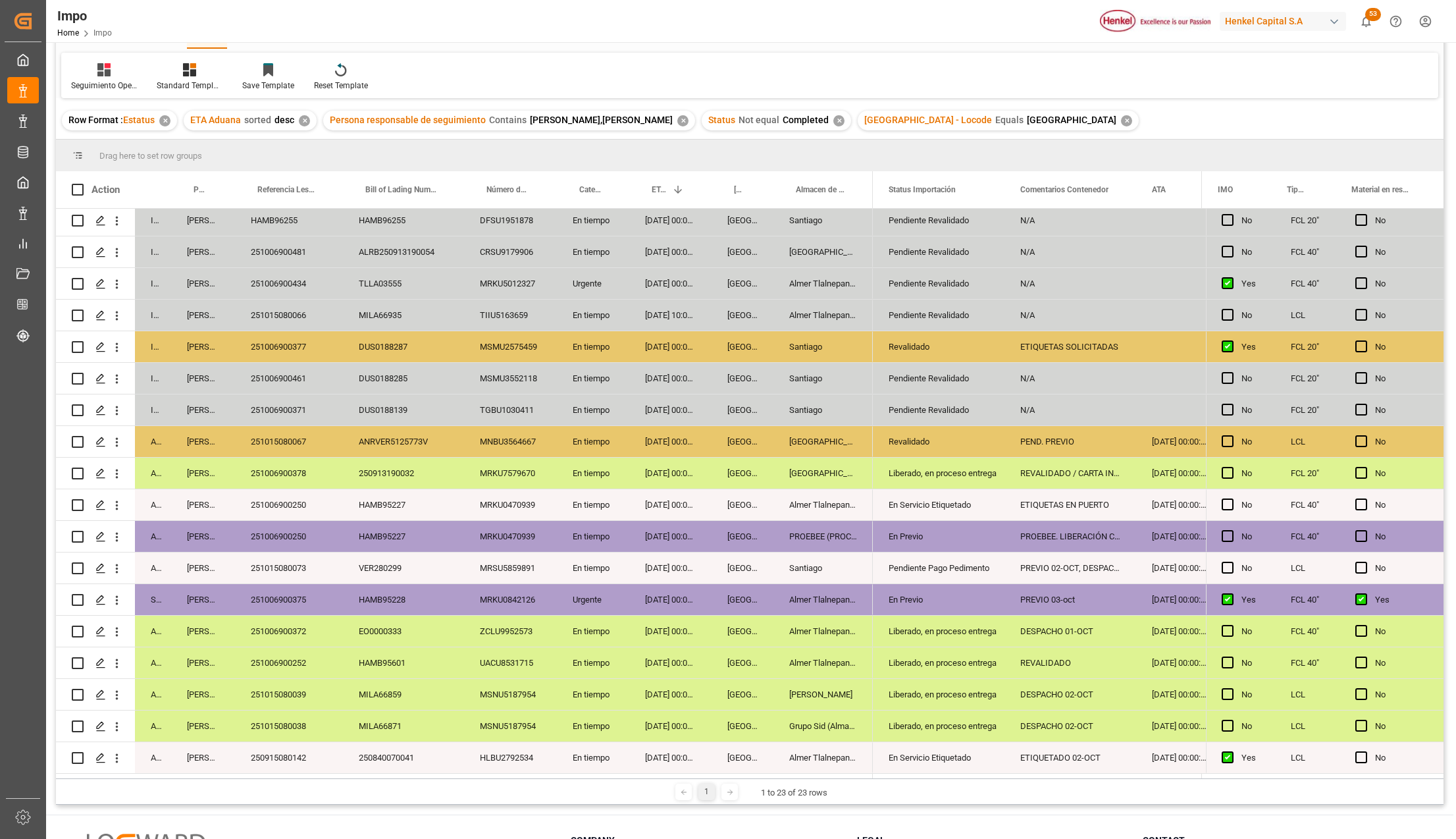
scroll to position [88, 0]
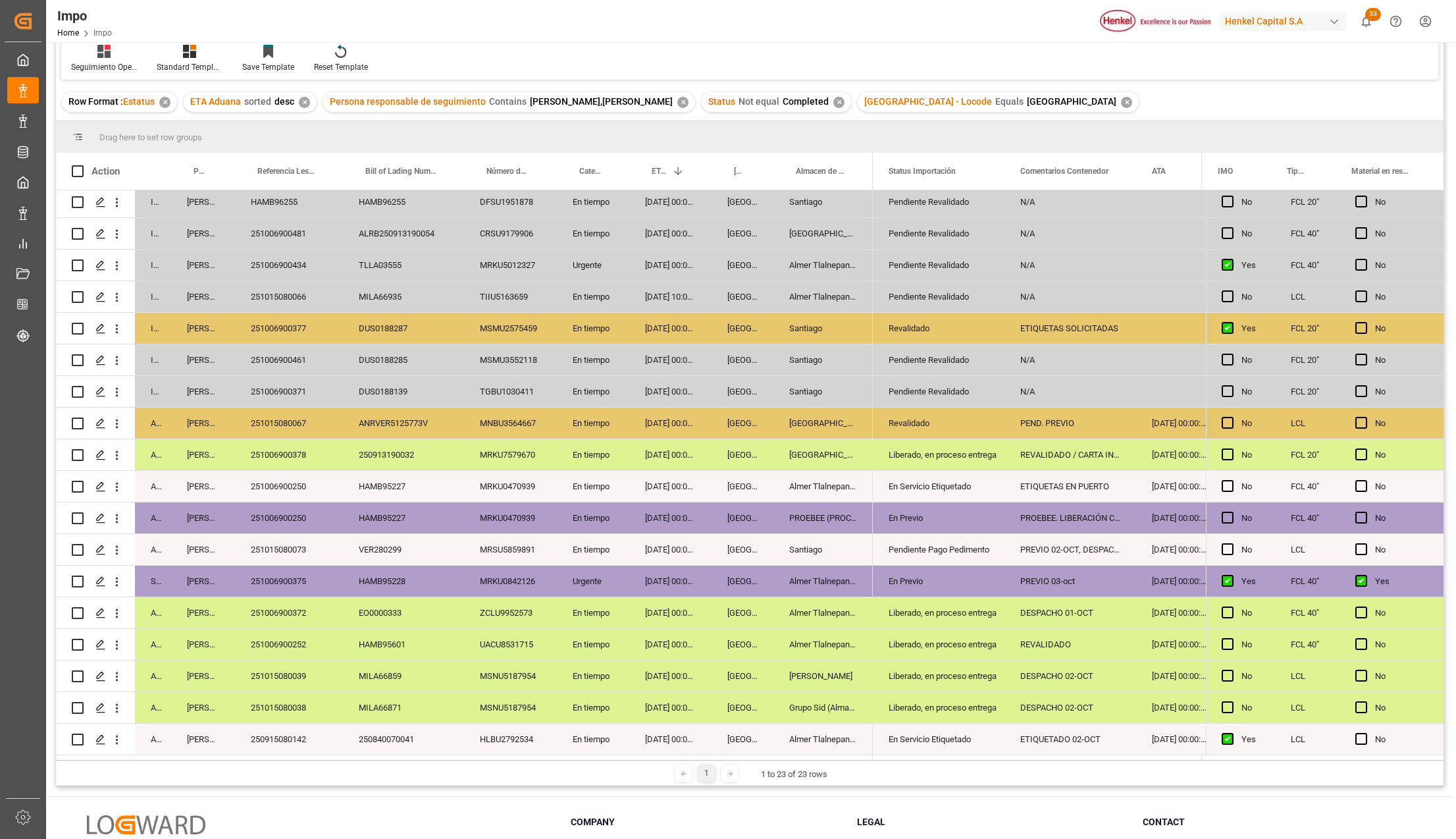
click at [313, 702] on div "251015080038" at bounding box center [289, 707] width 108 height 31
click at [262, 674] on div "251015080039" at bounding box center [289, 675] width 108 height 31
click at [308, 630] on div "251006900252" at bounding box center [289, 644] width 108 height 31
click at [804, 644] on div "Almer Tlalnepantla" at bounding box center [823, 644] width 100 height 31
click at [972, 642] on div "Liberado, en proceso entrega" at bounding box center [937, 645] width 100 height 31
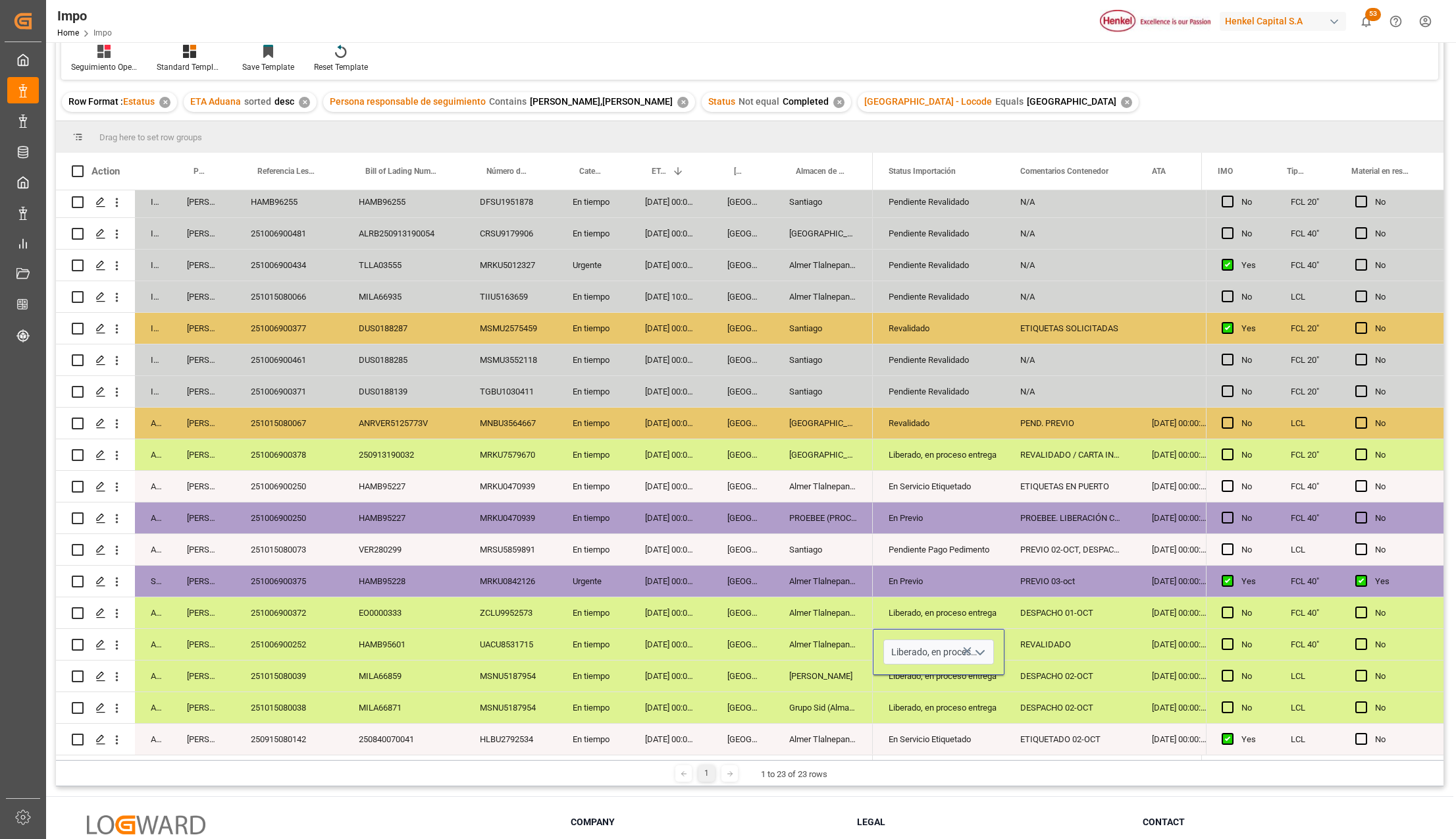
click at [981, 651] on polyline "open menu" at bounding box center [979, 652] width 8 height 4
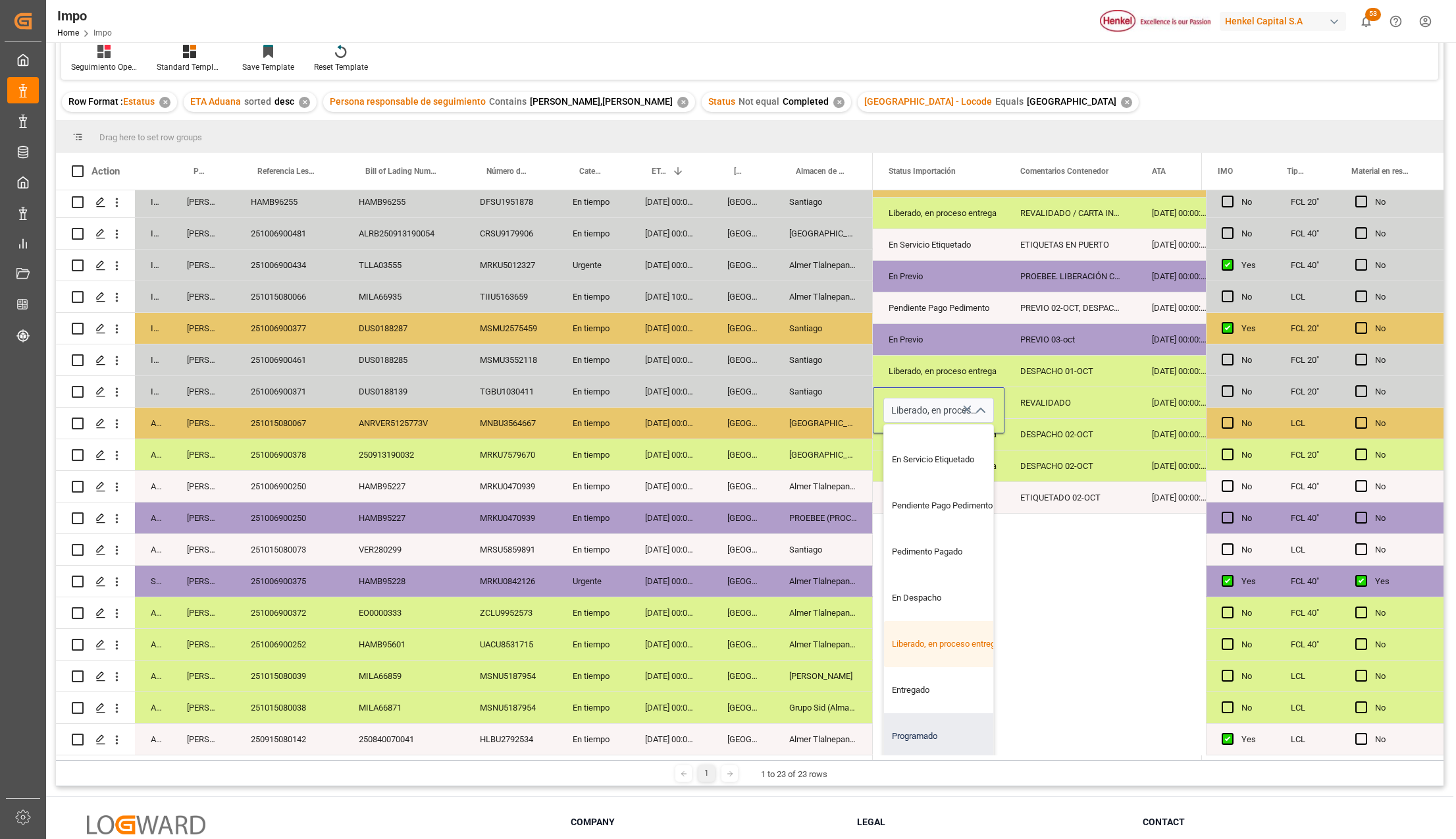
scroll to position [245, 0]
click at [929, 674] on div "Entregado" at bounding box center [945, 690] width 123 height 46
type input "Entregado"
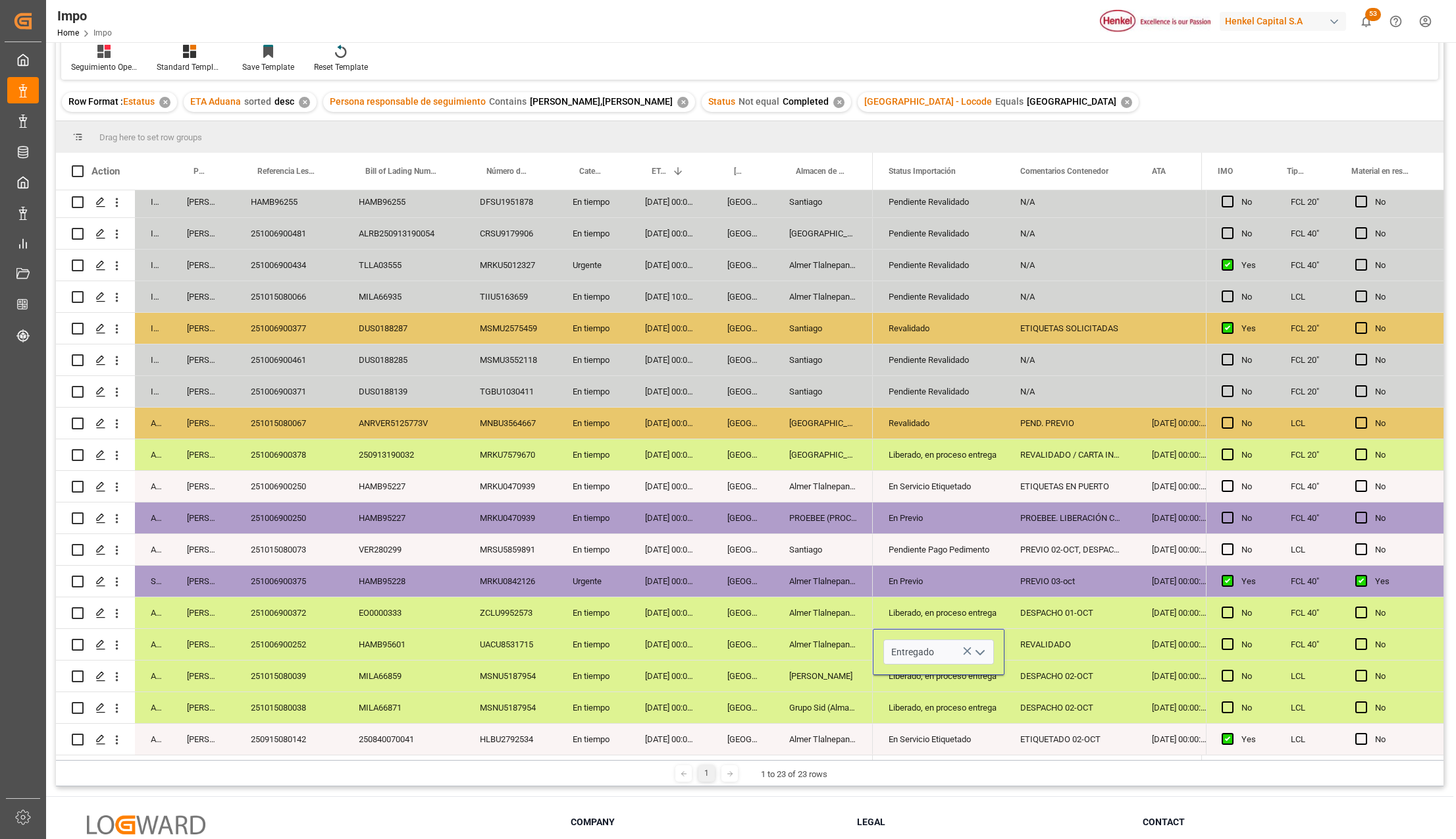
scroll to position [0, 0]
click at [760, 723] on div "[GEOGRAPHIC_DATA]" at bounding box center [742, 738] width 62 height 31
click at [1027, 640] on div "REVALIDADO" at bounding box center [1069, 644] width 132 height 31
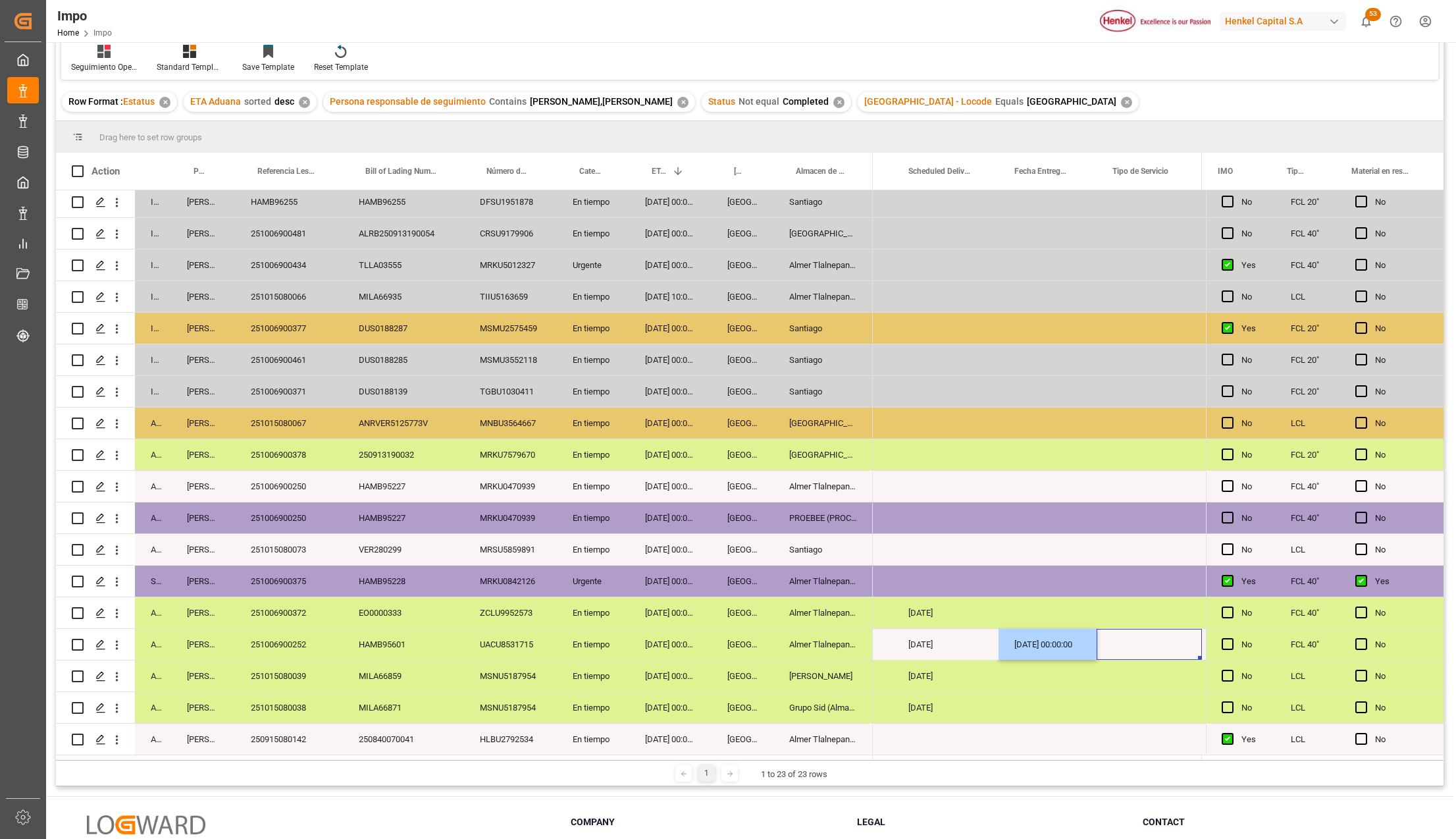
scroll to position [0, 3254]
click at [1030, 636] on div "Press SPACE to select this row." at bounding box center [1046, 644] width 106 height 31
drag, startPoint x: 1076, startPoint y: 647, endPoint x: 1076, endPoint y: 657, distance: 10.0
click at [1075, 647] on button "Select" at bounding box center [1046, 651] width 84 height 25
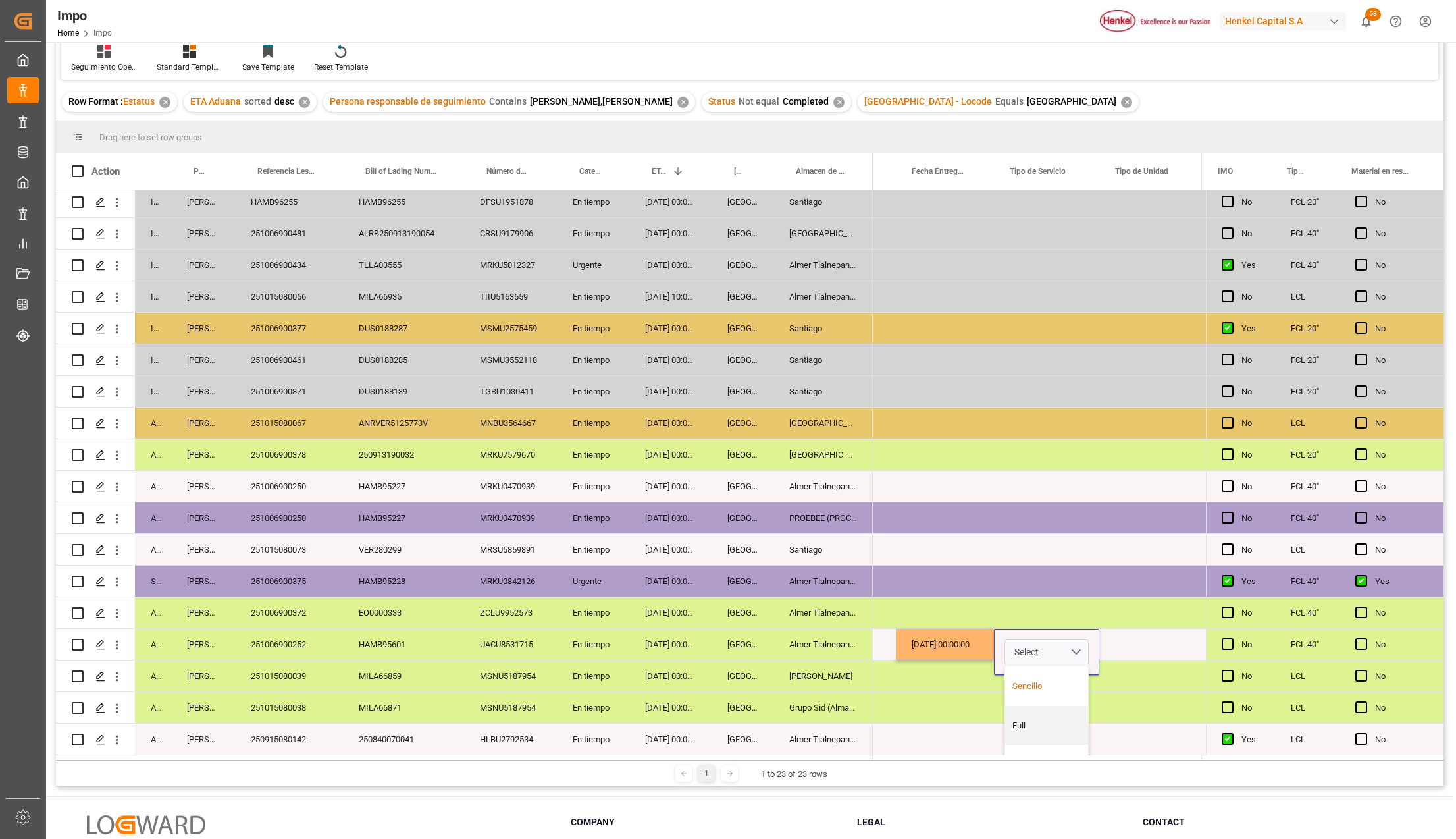
click at [1061, 682] on div "Sencillo" at bounding box center [1046, 686] width 69 height 13
click at [1122, 733] on div "Press SPACE to select this row." at bounding box center [1150, 738] width 102 height 31
click at [1114, 645] on div "Press SPACE to select this row." at bounding box center [1150, 644] width 102 height 31
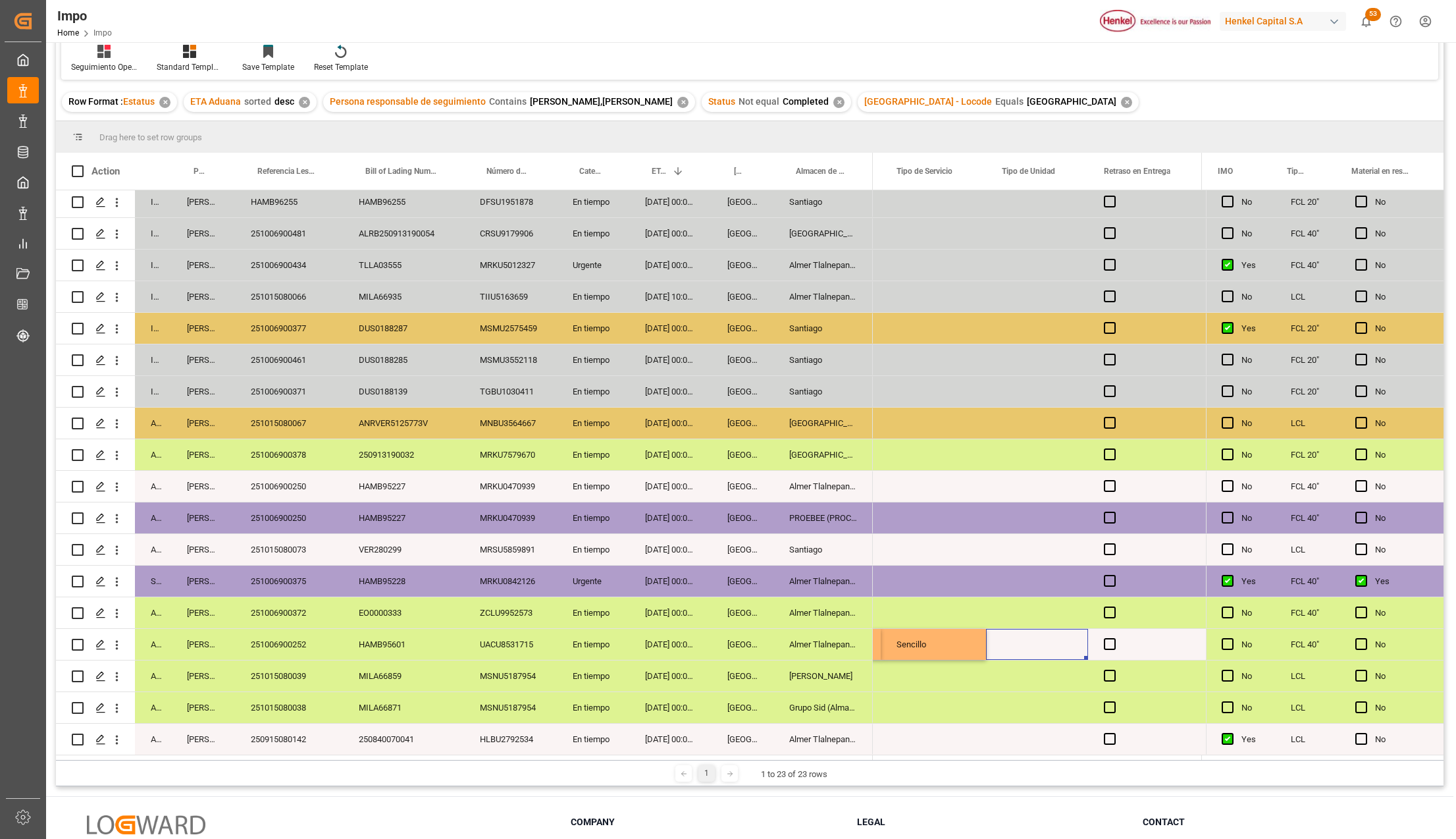
click at [1024, 640] on div "Press SPACE to select this row." at bounding box center [1037, 644] width 102 height 31
click at [1017, 645] on input "Press SPACE to select this row." at bounding box center [1036, 651] width 81 height 25
type input "TRAILER"
click at [1052, 709] on div "Press SPACE to select this row." at bounding box center [1037, 707] width 102 height 31
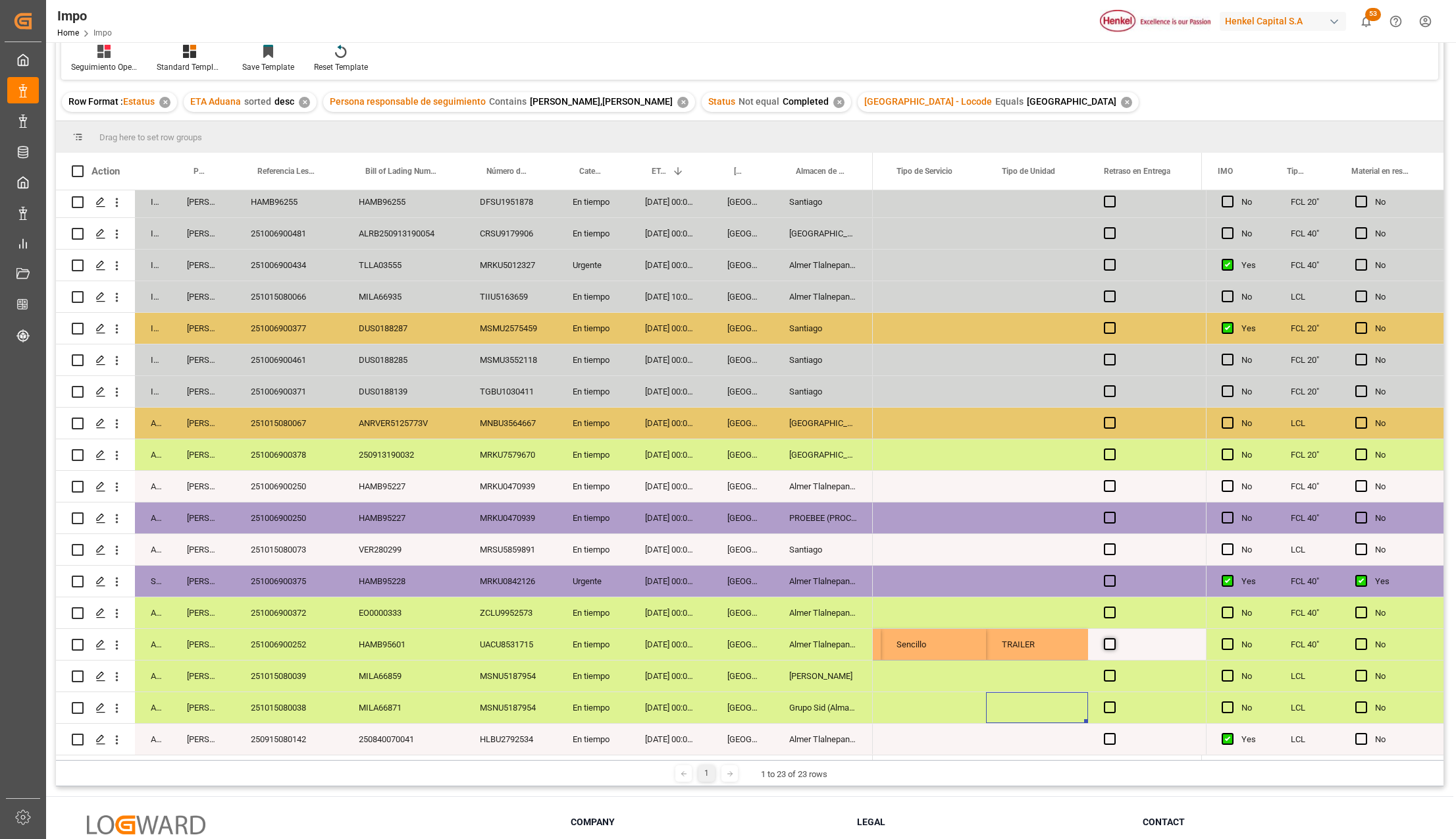
click at [1111, 638] on span "Press SPACE to select this row." at bounding box center [1109, 644] width 12 height 12
click at [1114, 638] on input "Press SPACE to select this row." at bounding box center [1114, 638] width 0 height 0
click at [1111, 641] on span "Press SPACE to select this row." at bounding box center [1109, 644] width 12 height 12
click at [1114, 638] on input "Press SPACE to select this row." at bounding box center [1114, 638] width 0 height 0
click at [1033, 640] on div "TRAILER" at bounding box center [1037, 644] width 102 height 31
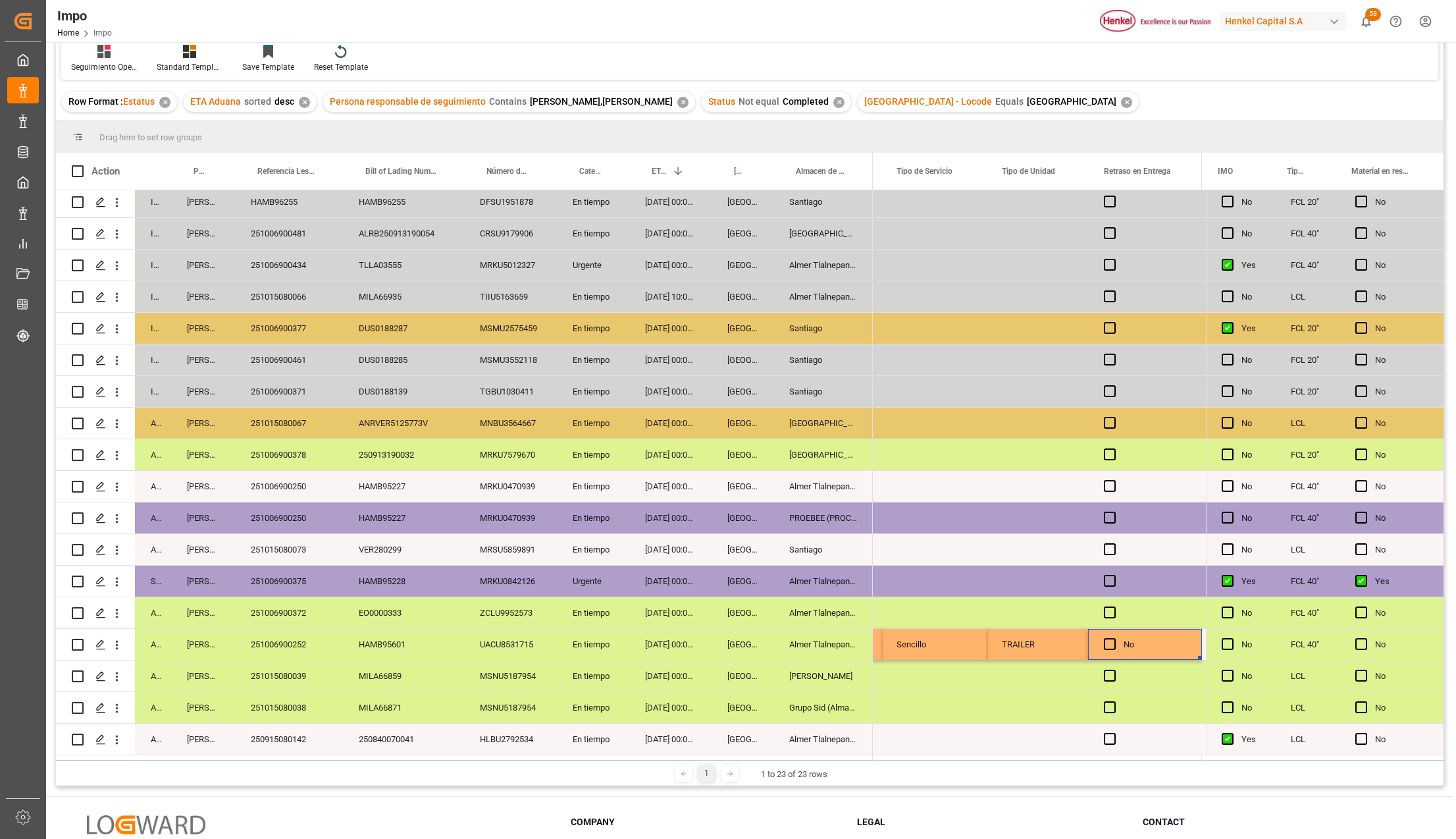
scroll to position [0, 3499]
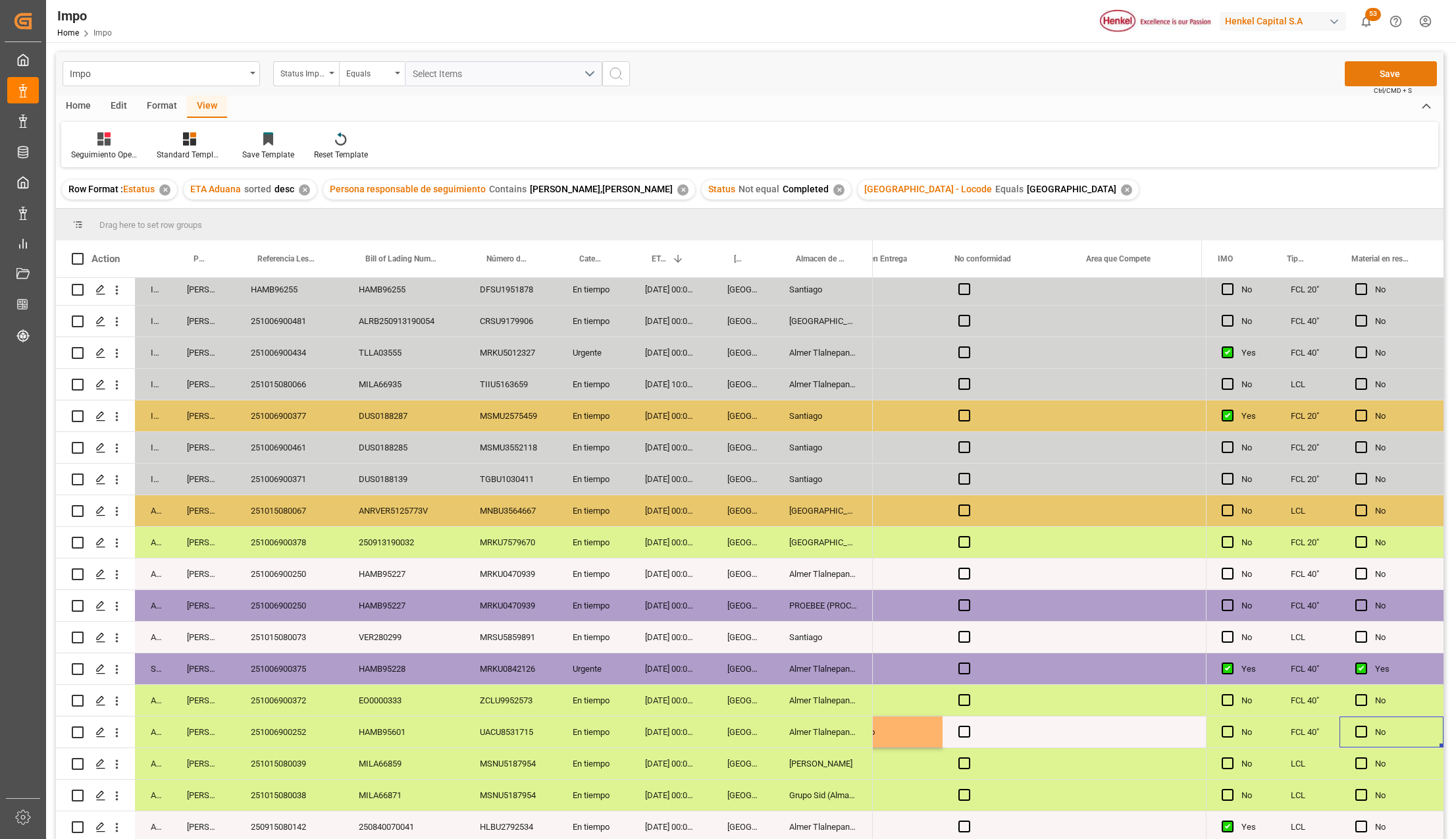
click at [1424, 64] on button "Save" at bounding box center [1390, 73] width 92 height 25
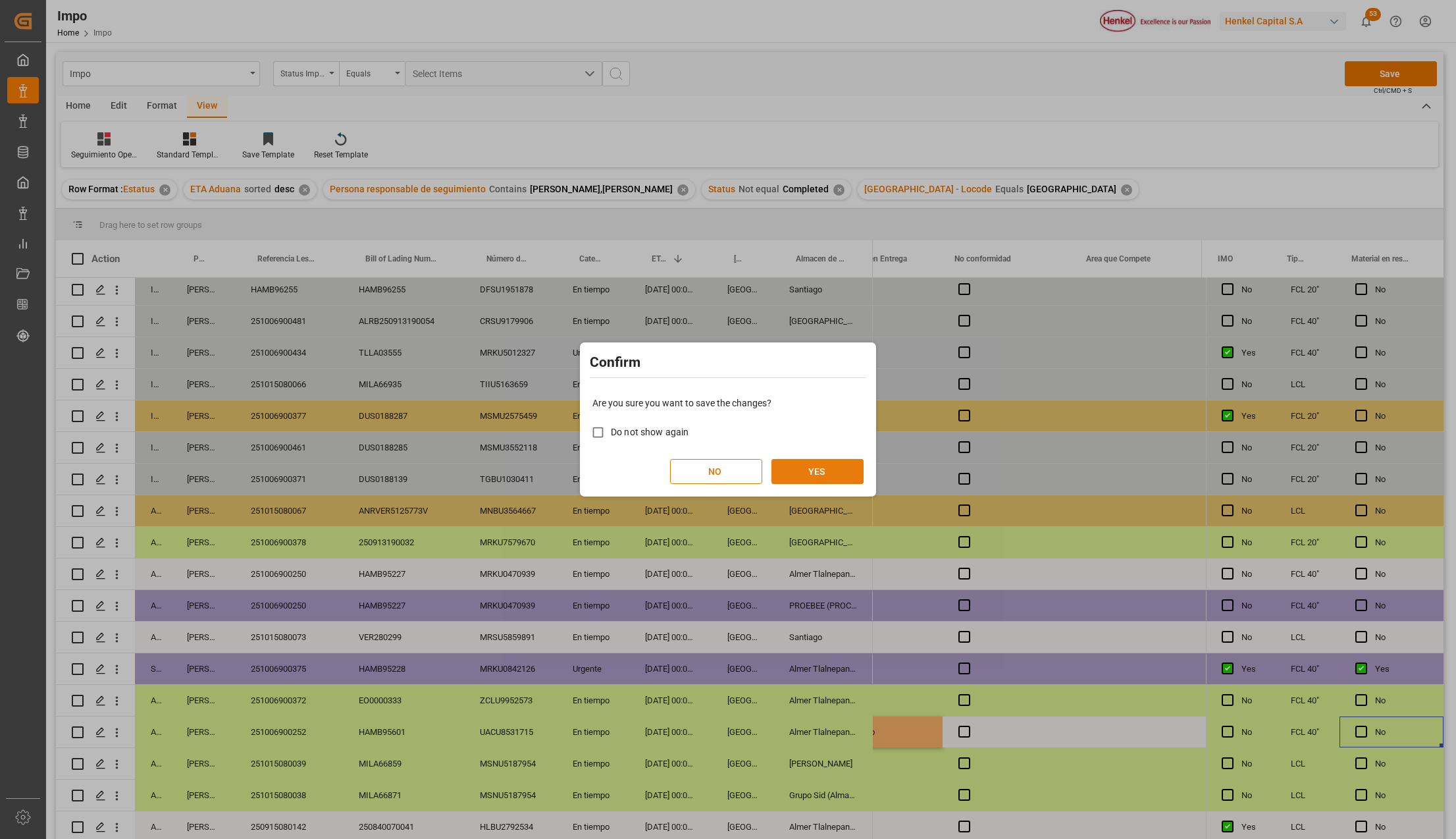
click at [848, 465] on button "YES" at bounding box center [817, 471] width 92 height 25
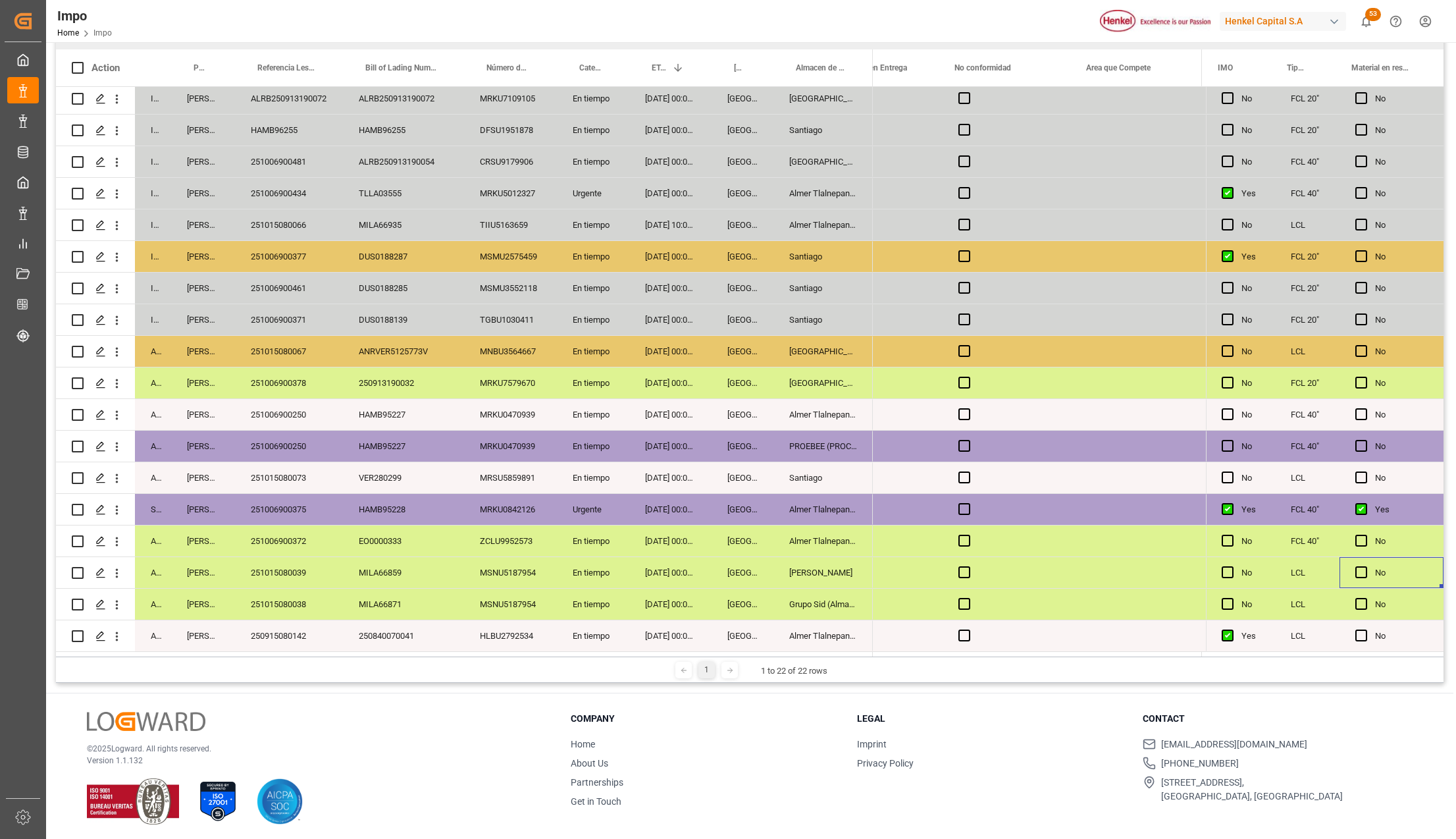
scroll to position [195, 0]
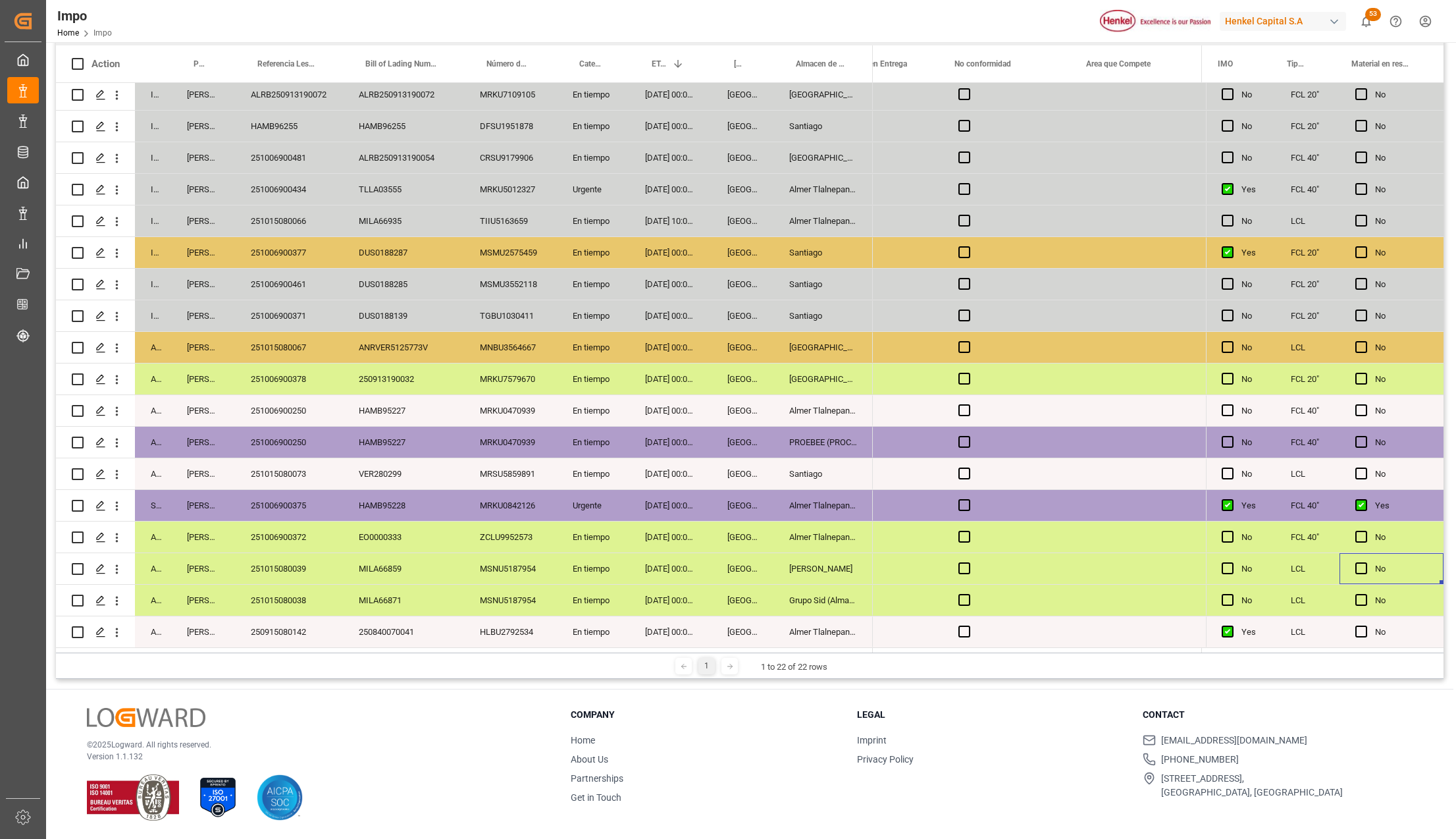
click at [647, 569] on div "24-09-2025 00:00:00" at bounding box center [670, 568] width 83 height 31
click at [743, 538] on div "[GEOGRAPHIC_DATA]" at bounding box center [742, 537] width 62 height 31
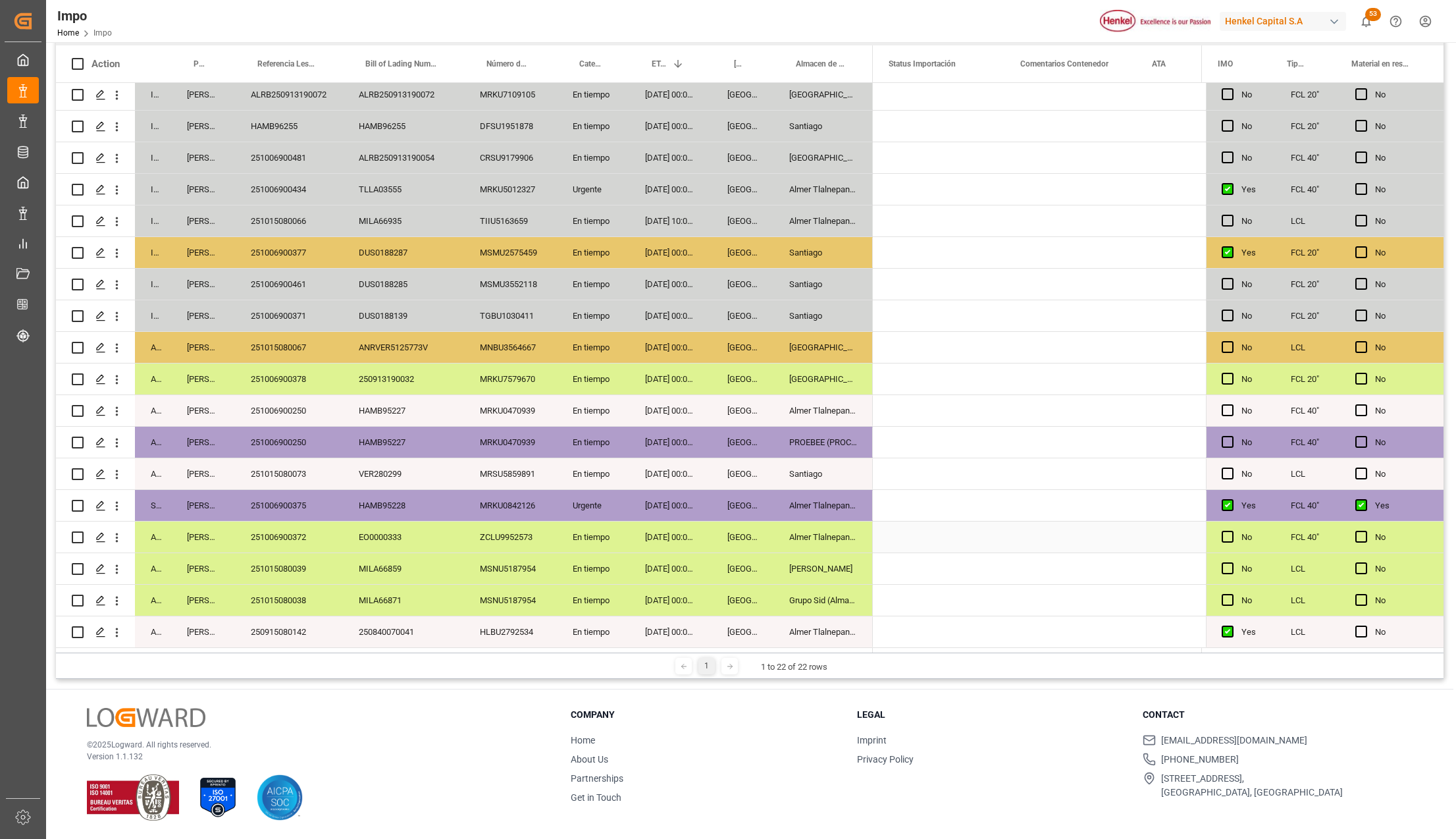
scroll to position [0, 0]
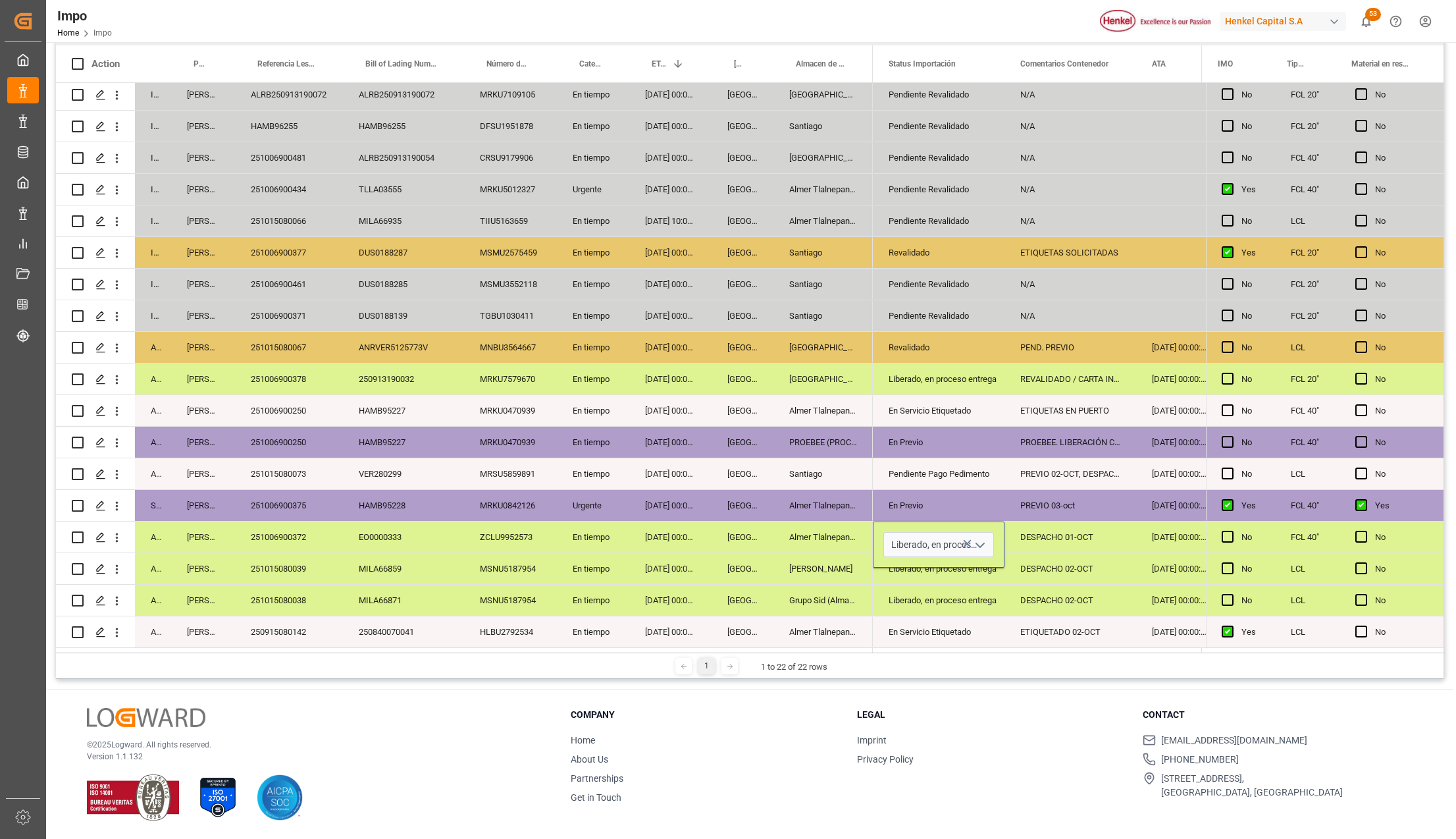
click at [972, 546] on icon "open menu" at bounding box center [980, 545] width 16 height 16
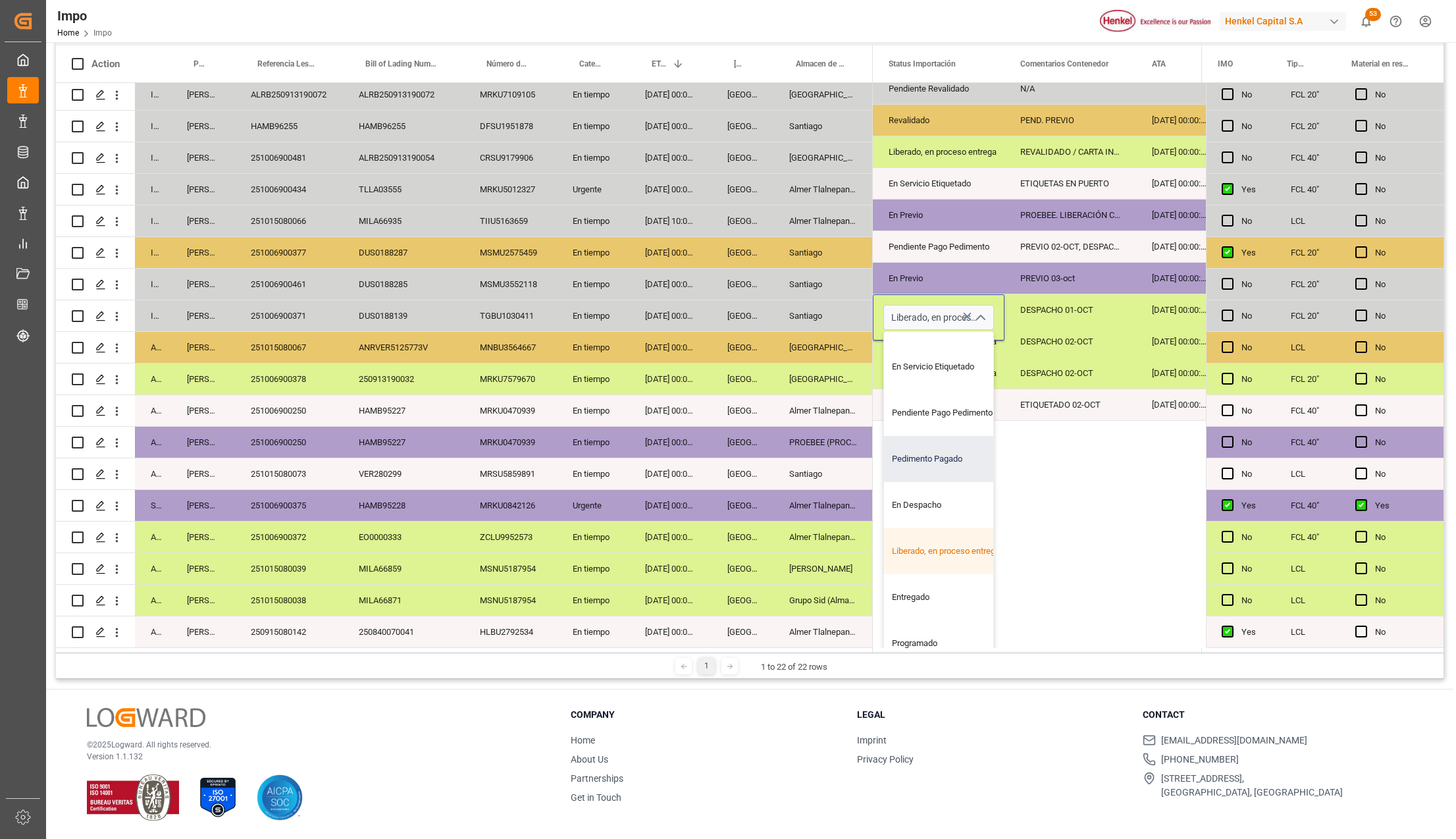
scroll to position [245, 0]
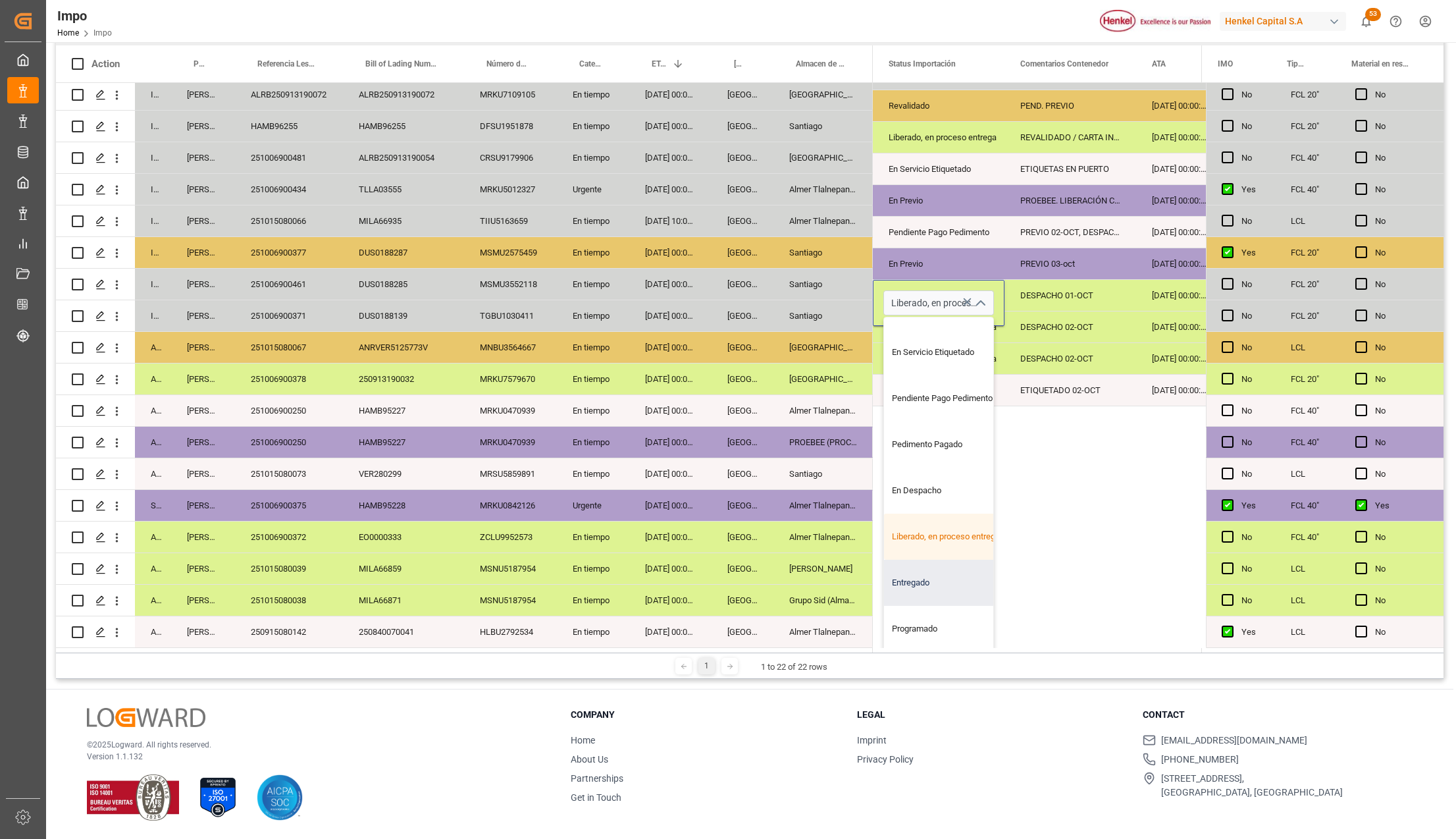
click at [921, 565] on div "Entregado" at bounding box center [945, 583] width 123 height 46
type input "Entregado"
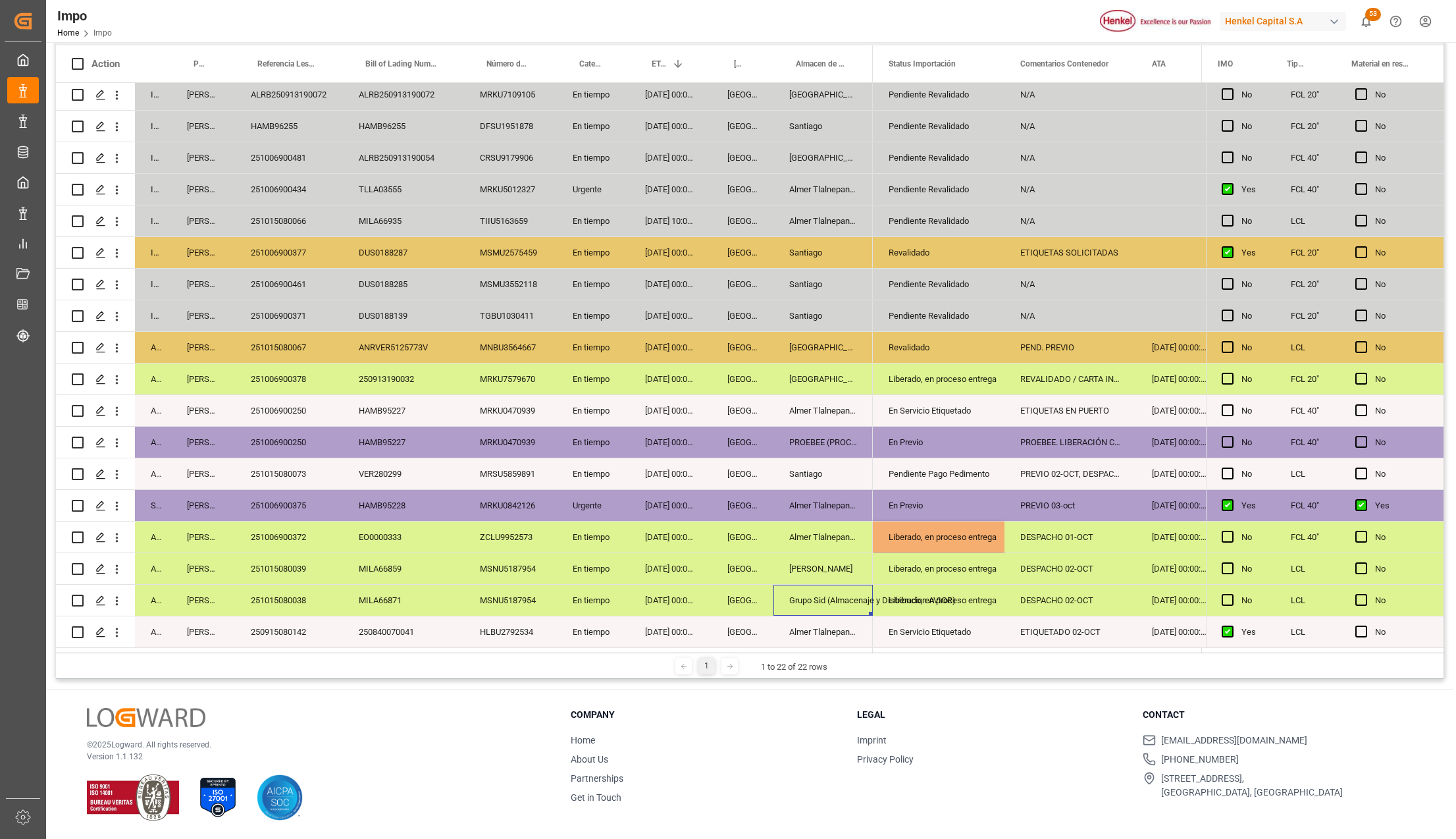
click at [843, 584] on div "Grupo Sid (Almacenaje y Distribucion AVIOR)" at bounding box center [823, 600] width 100 height 31
click at [1028, 532] on div "DESPACHO 01-OCT" at bounding box center [1069, 537] width 132 height 31
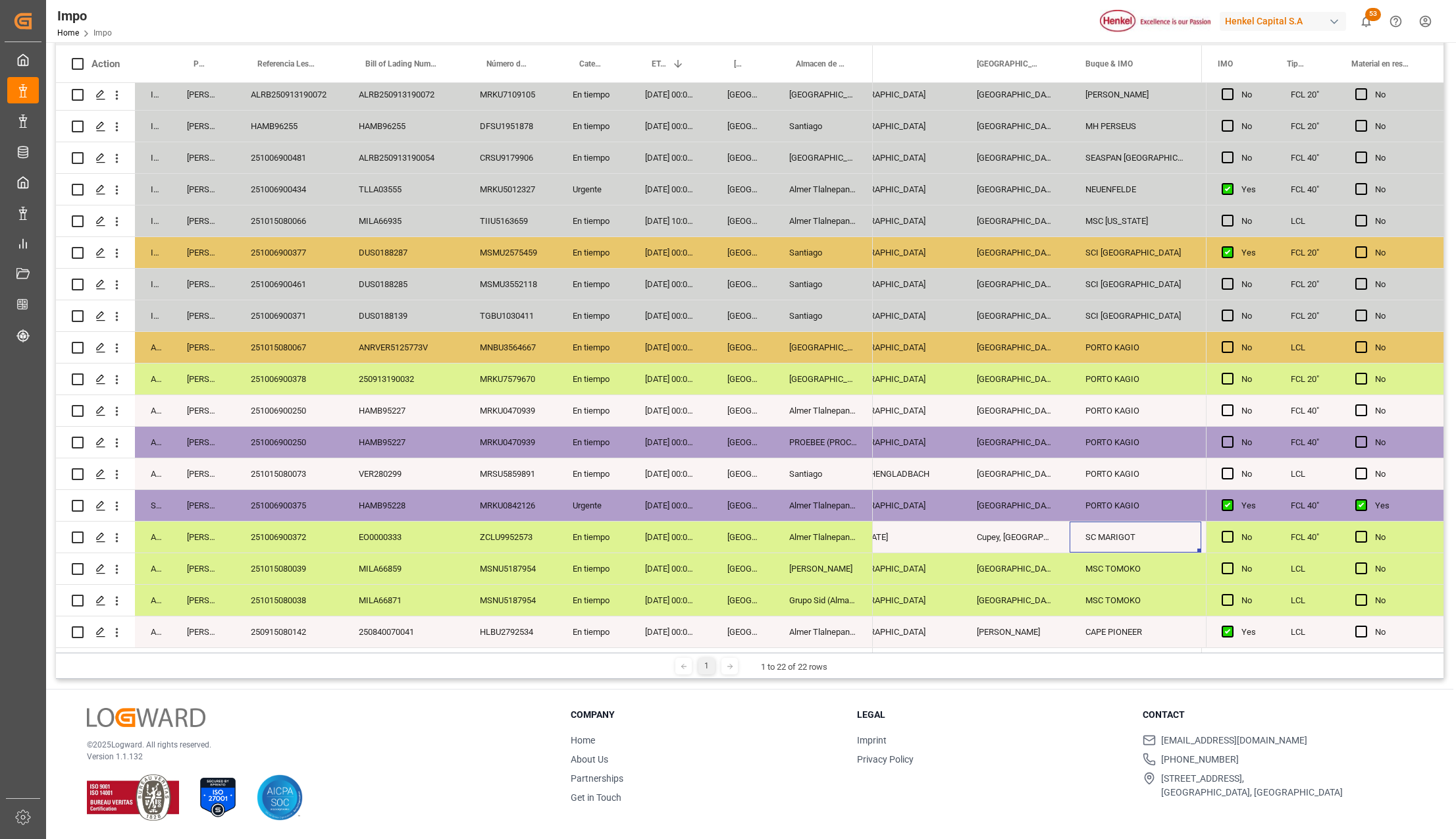
scroll to position [0, 1632]
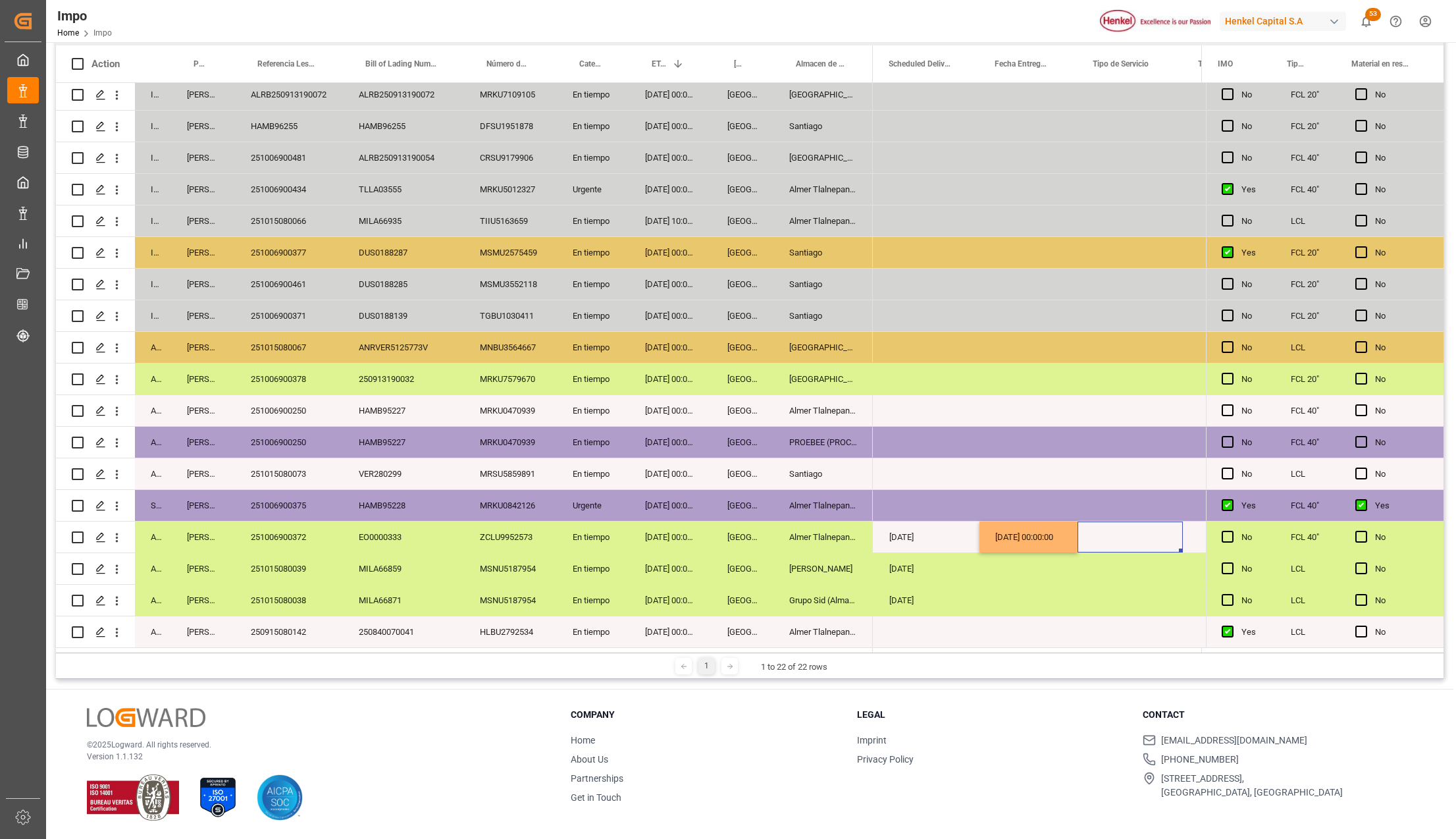
click at [1126, 540] on div "Press SPACE to select this row." at bounding box center [1130, 537] width 106 height 31
click at [1155, 541] on button "Select" at bounding box center [1130, 543] width 84 height 25
click at [1136, 575] on div "Sencillo" at bounding box center [1130, 578] width 69 height 13
click at [1048, 599] on div "Press SPACE to select this row." at bounding box center [1028, 600] width 98 height 31
click at [1050, 526] on div "02-10-2025 00:00:00" at bounding box center [1028, 537] width 98 height 31
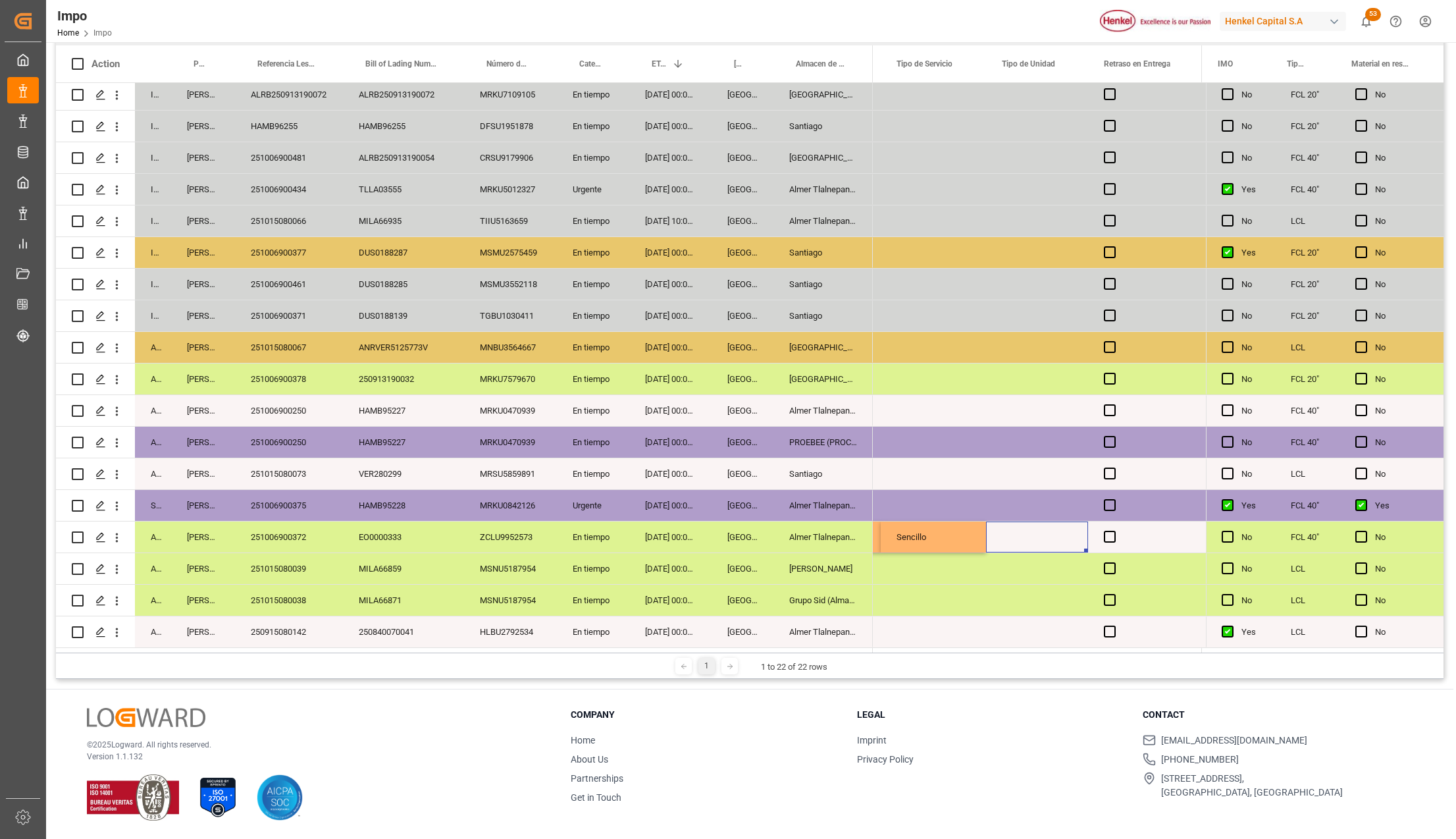
click at [1052, 527] on div "Press SPACE to select this row." at bounding box center [1037, 537] width 102 height 31
click at [1047, 538] on input "Press SPACE to select this row." at bounding box center [1036, 543] width 81 height 25
type input "TRAILER"
click at [1109, 535] on span "Press SPACE to select this row." at bounding box center [1109, 537] width 12 height 12
click at [1114, 531] on input "Press SPACE to select this row." at bounding box center [1114, 531] width 0 height 0
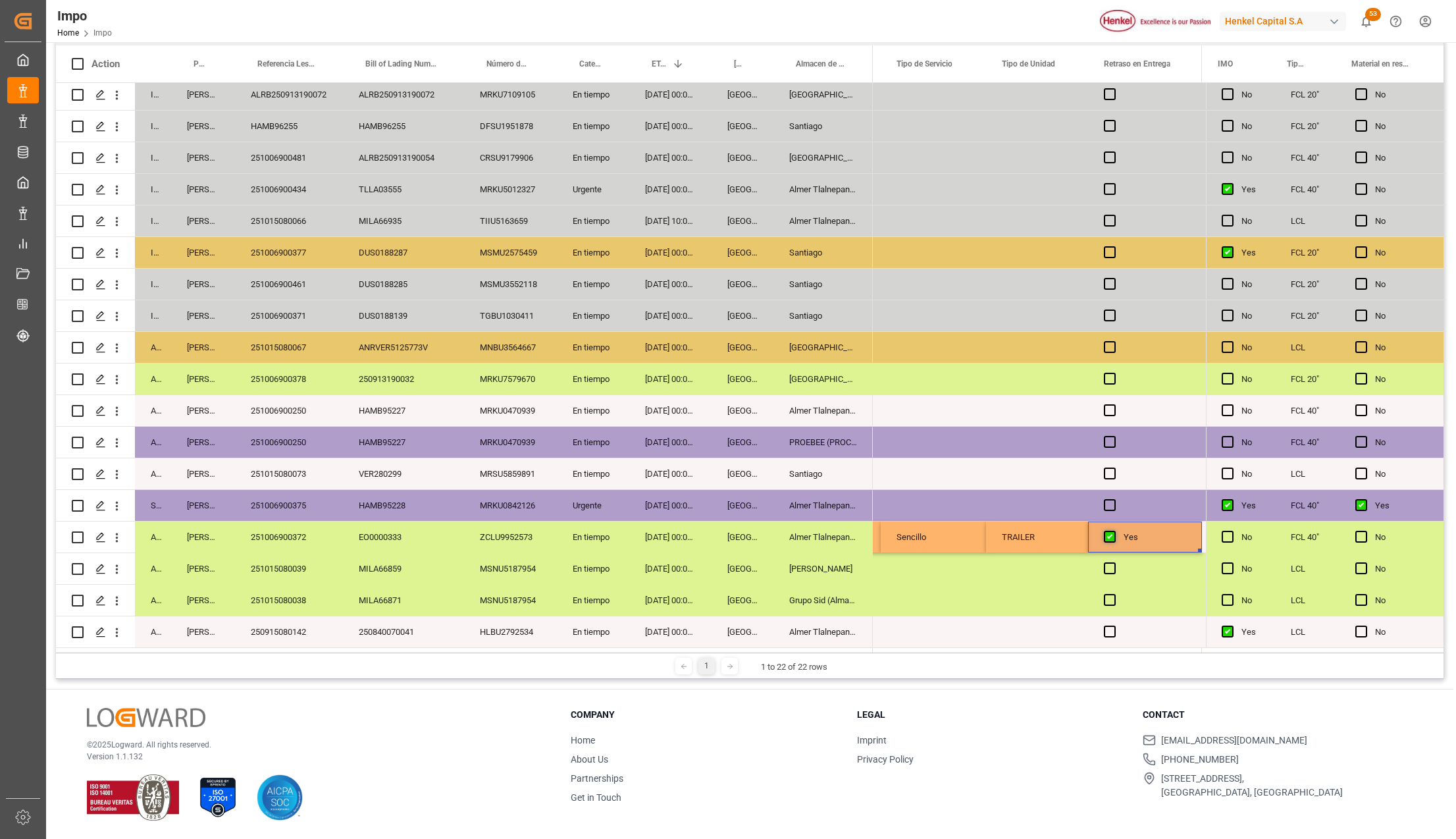
click at [1109, 535] on span "Press SPACE to select this row." at bounding box center [1109, 537] width 12 height 12
click at [1114, 531] on input "Press SPACE to select this row." at bounding box center [1114, 531] width 0 height 0
click at [1054, 535] on div "TRAILER" at bounding box center [1037, 537] width 102 height 31
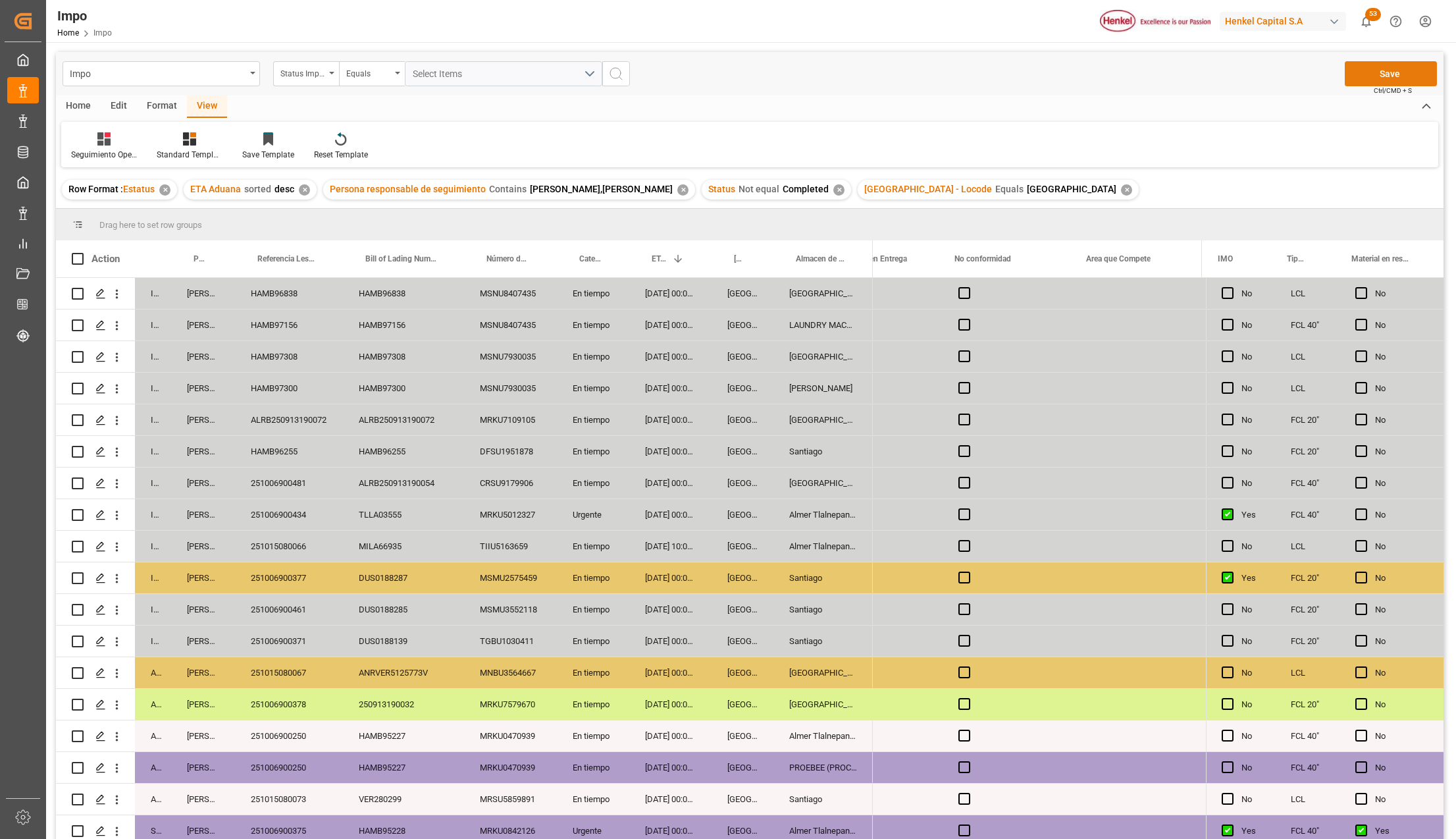
click at [1357, 69] on button "Save" at bounding box center [1390, 73] width 92 height 25
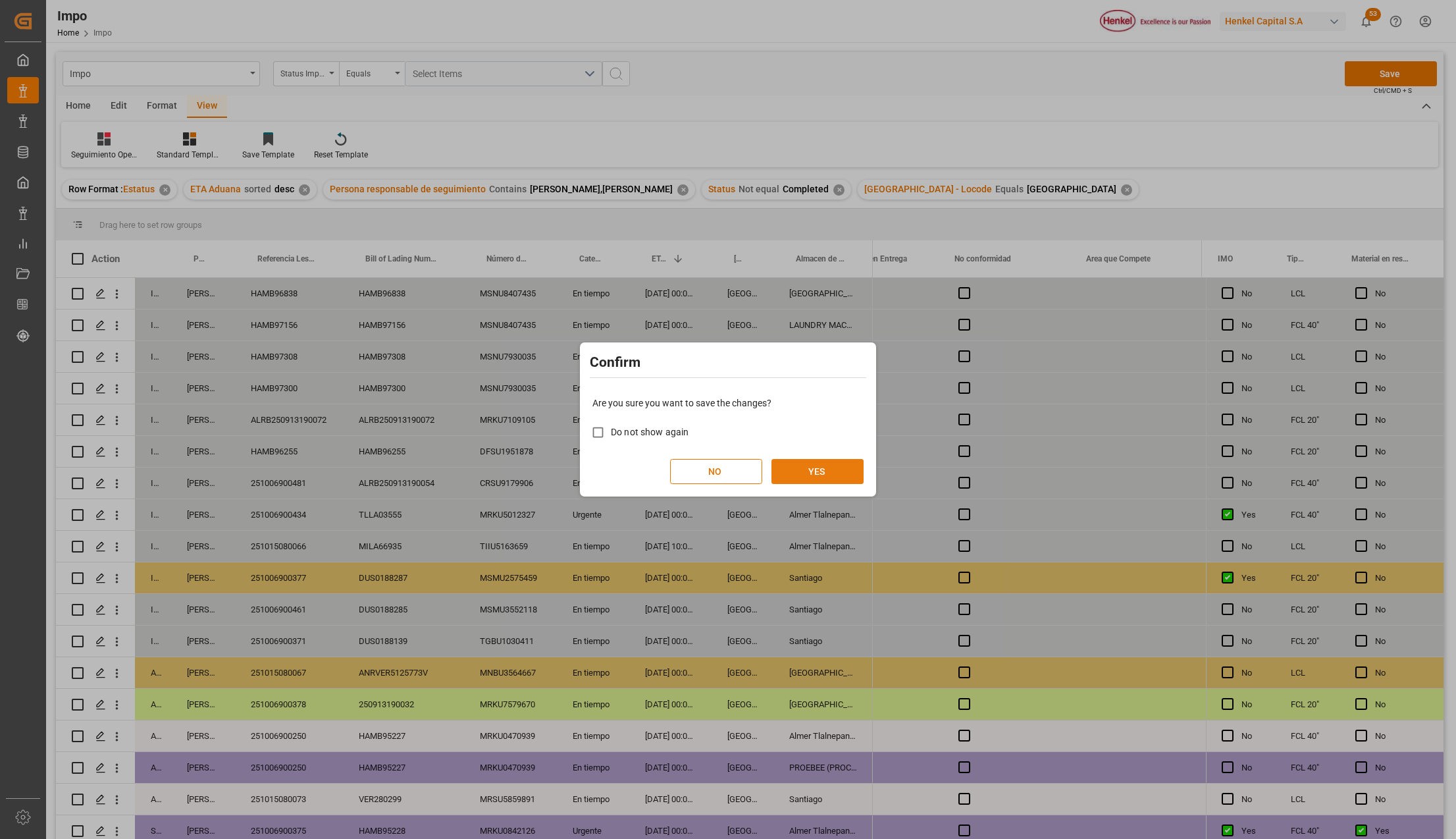
click at [824, 474] on button "YES" at bounding box center [817, 471] width 92 height 25
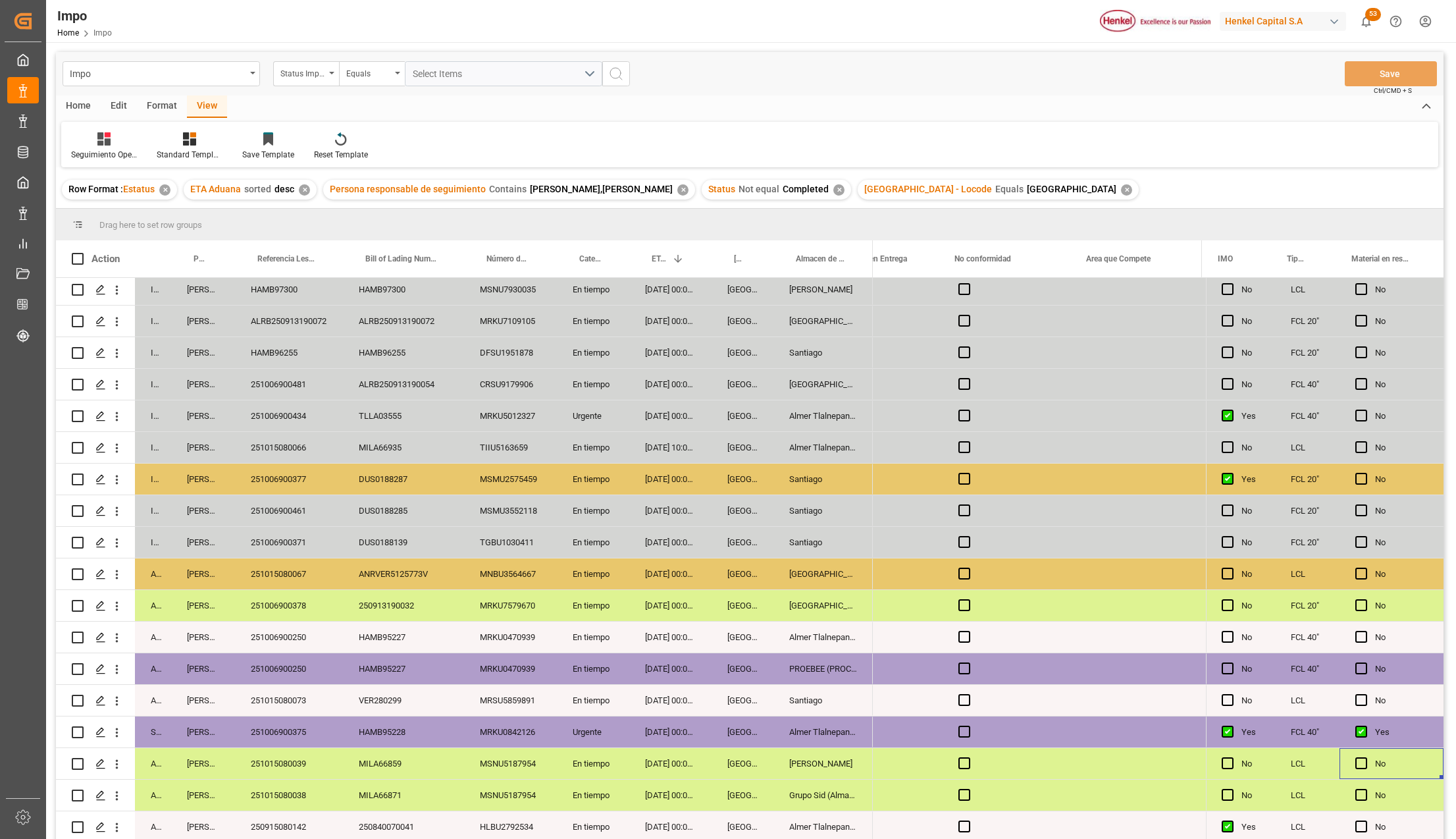
click at [385, 748] on div "MILA66859" at bounding box center [404, 763] width 121 height 31
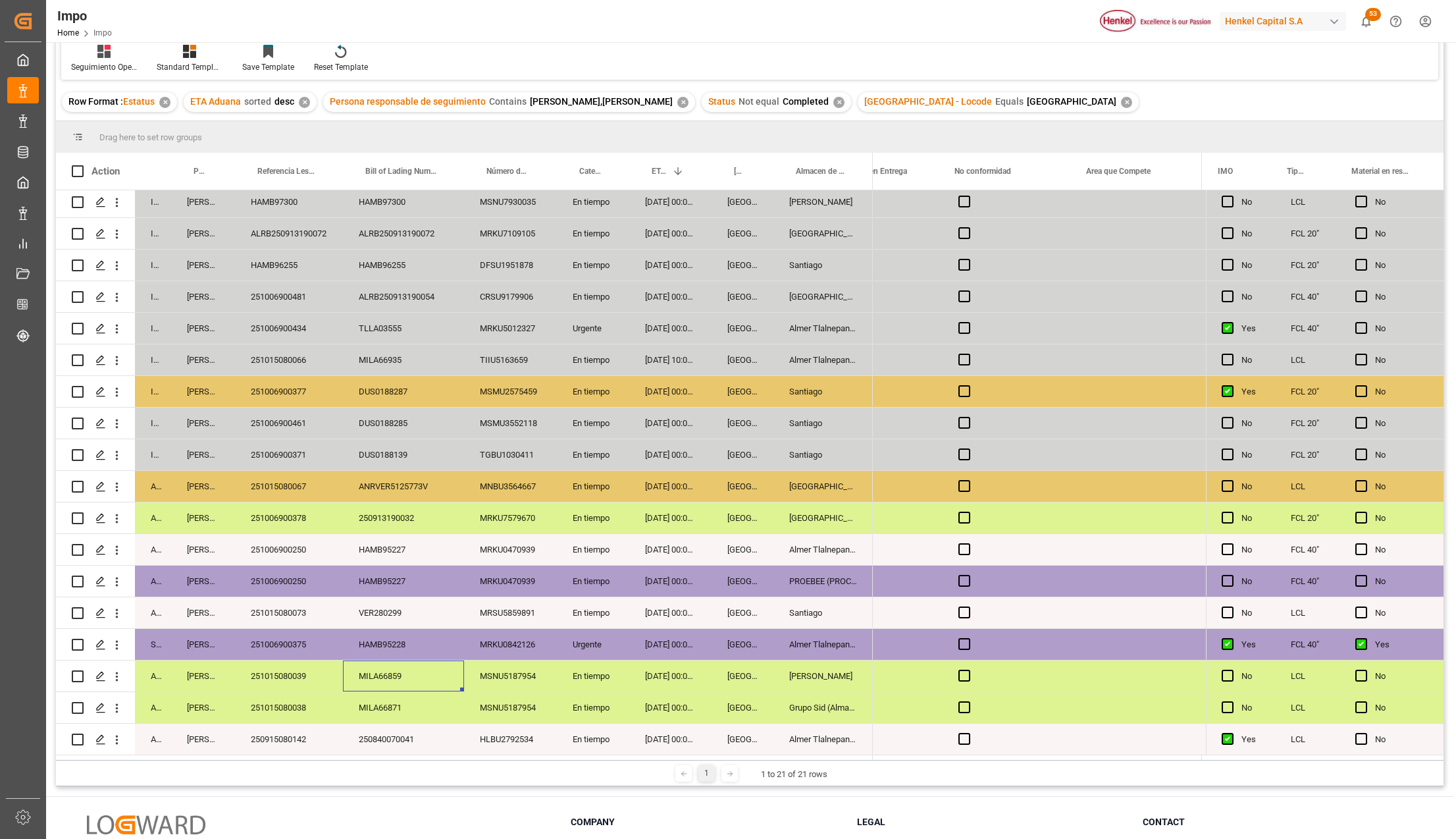
click at [287, 629] on div "251006900375" at bounding box center [289, 644] width 108 height 31
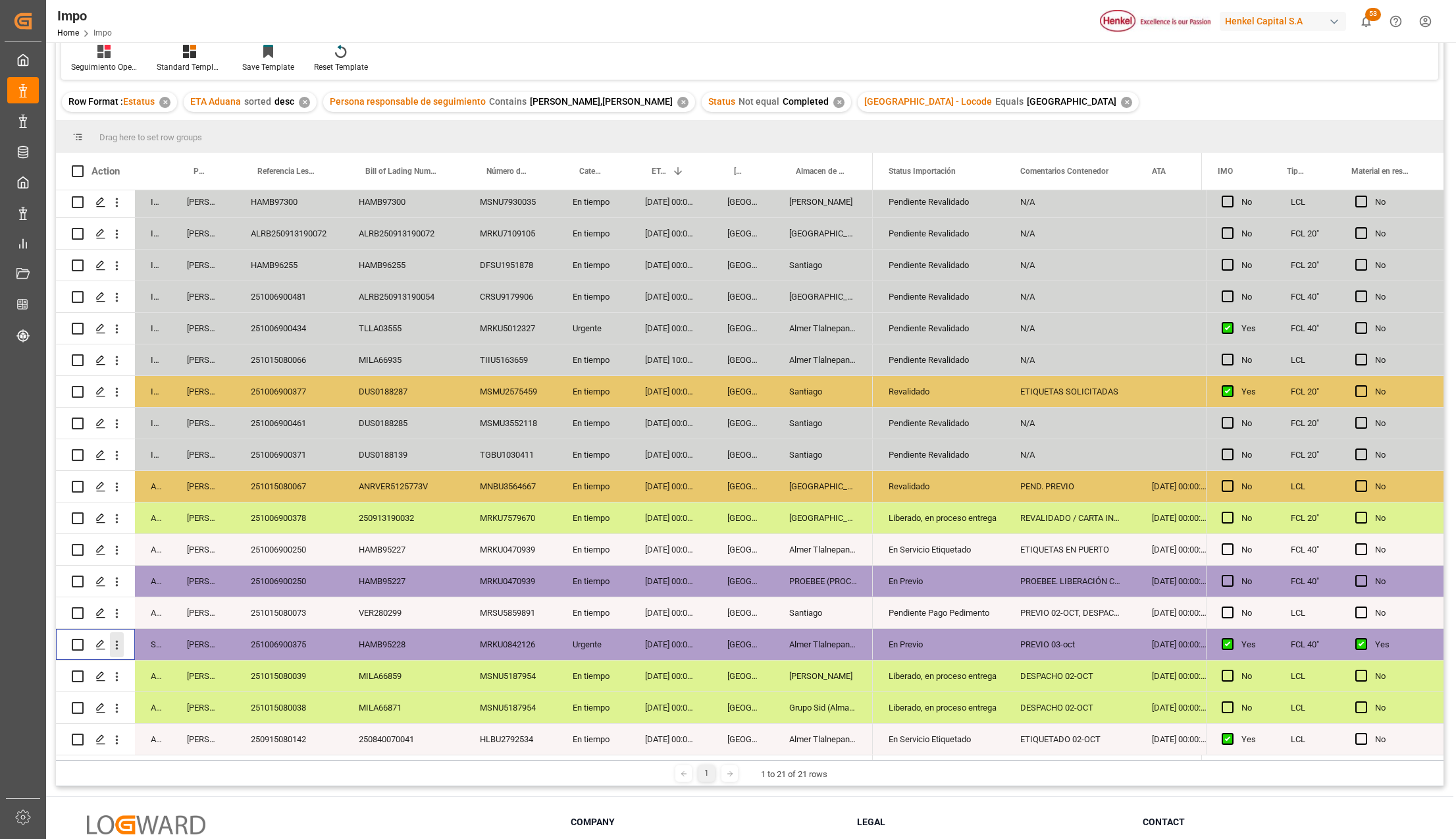
click at [122, 638] on icon "open menu" at bounding box center [117, 645] width 14 height 14
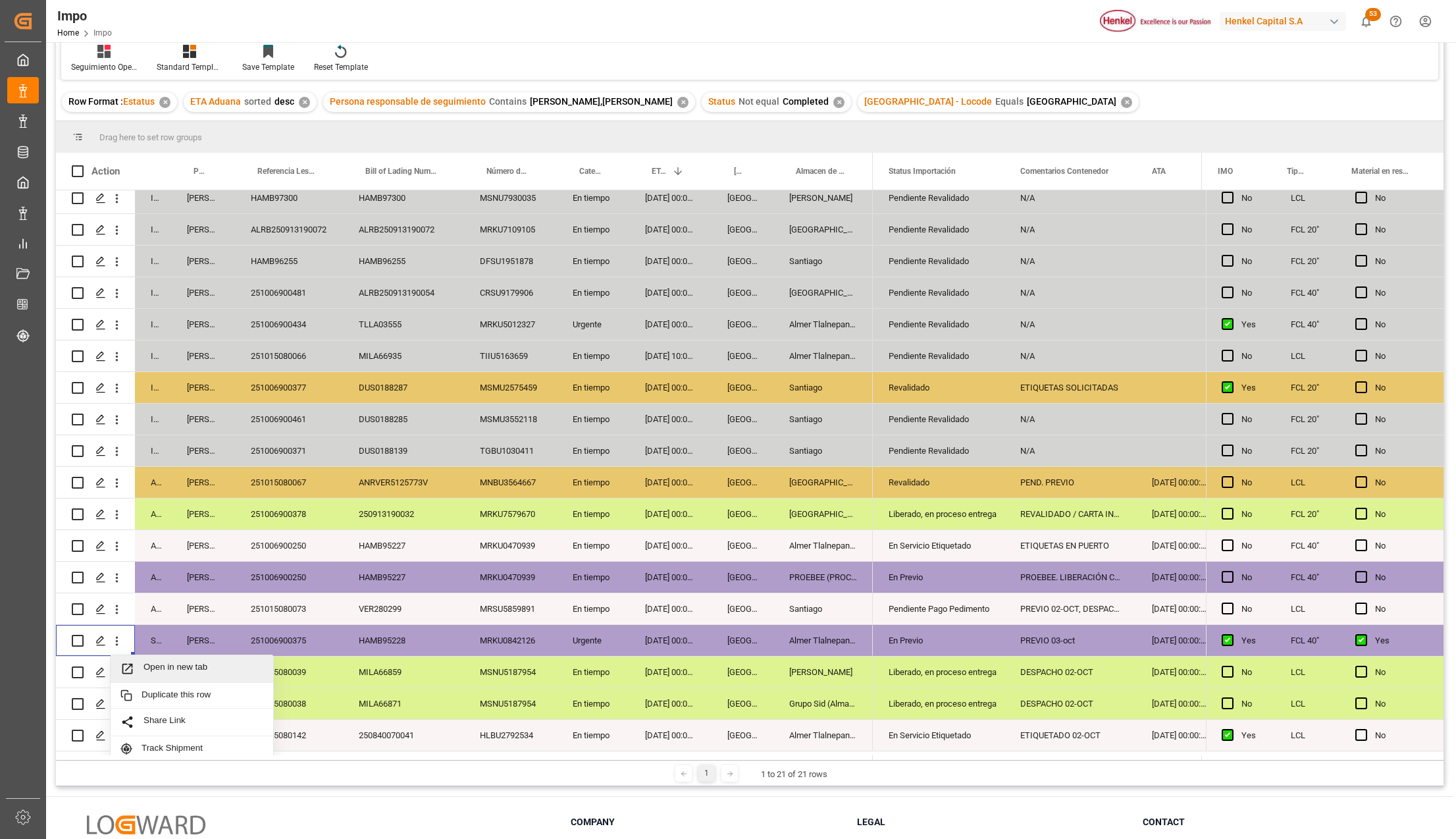
click at [151, 658] on div "Open in new tab" at bounding box center [192, 669] width 163 height 27
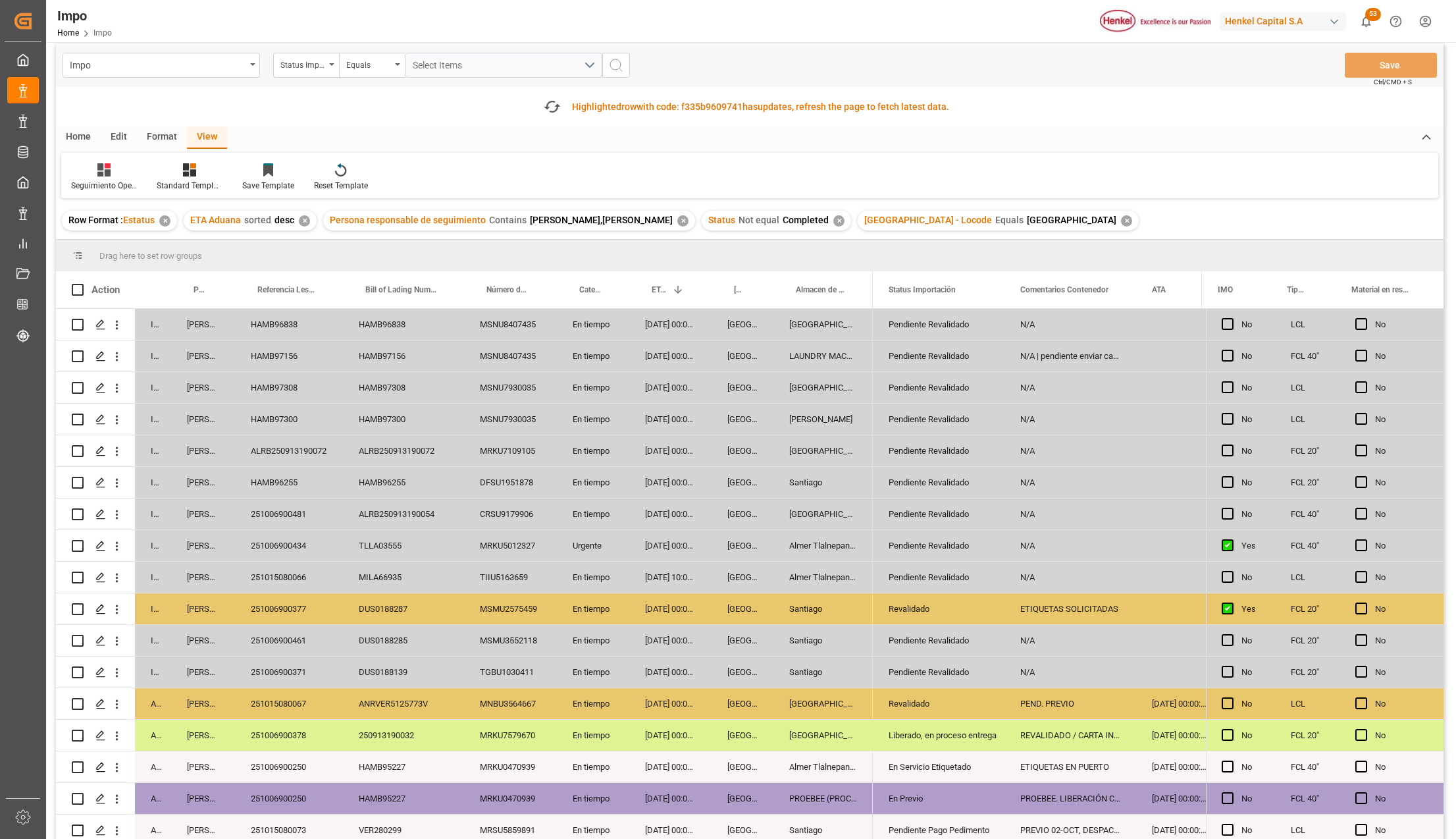
scroll to position [0, 0]
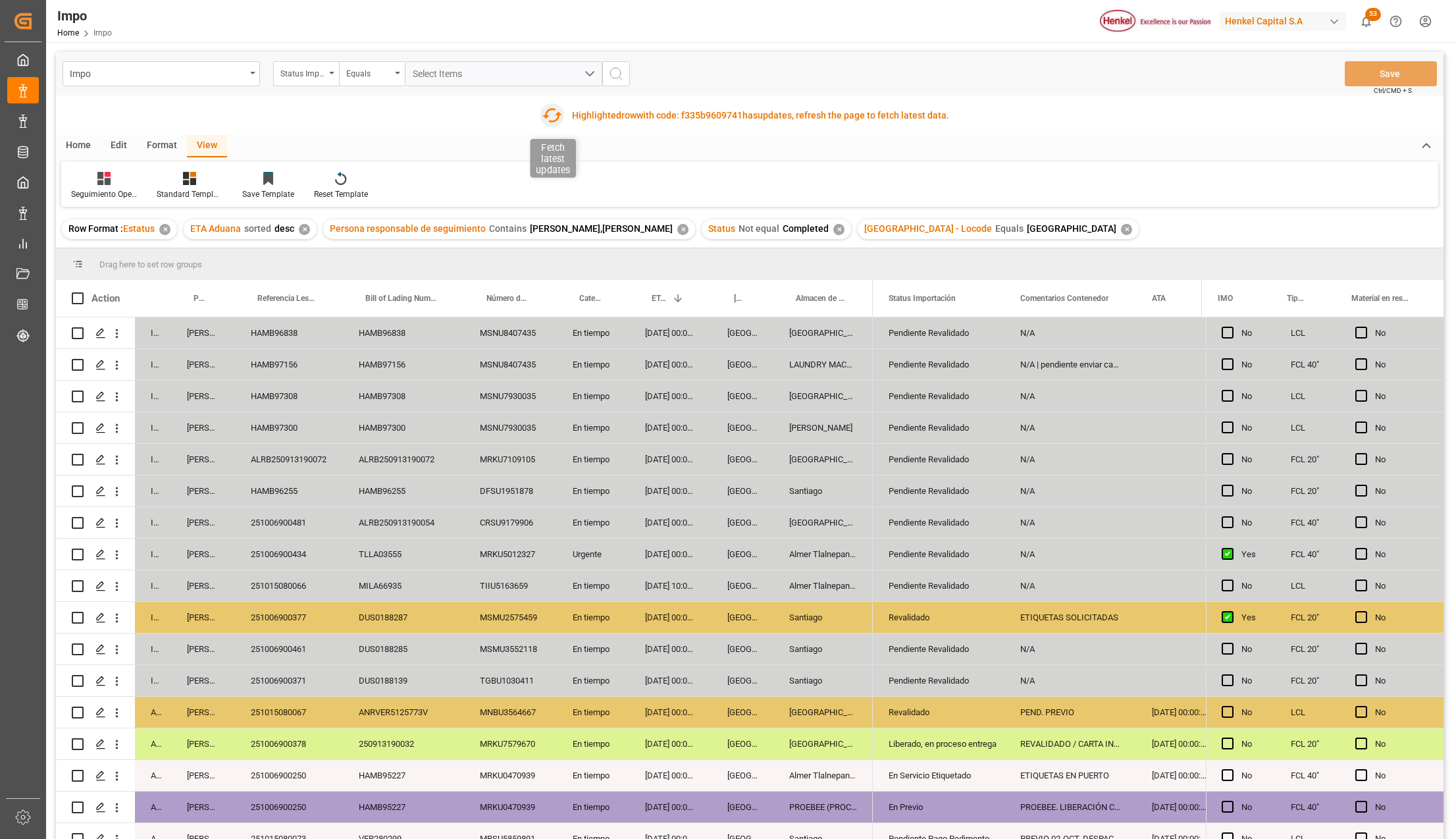
click at [553, 112] on icon "button" at bounding box center [551, 115] width 21 height 21
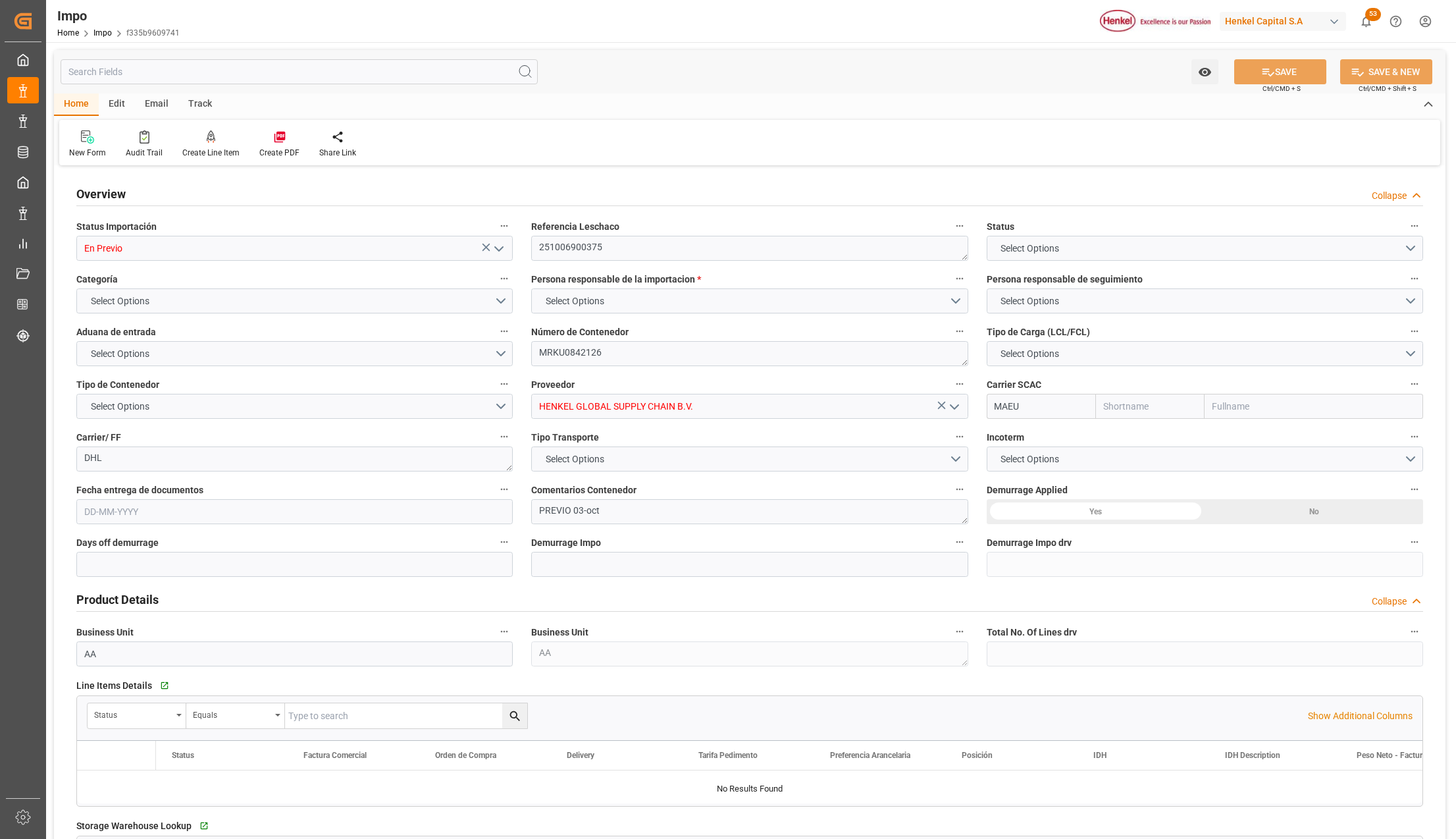
type input "Maersk"
type input "Maersk Line AS"
type input "7"
type input "50"
type input "22"
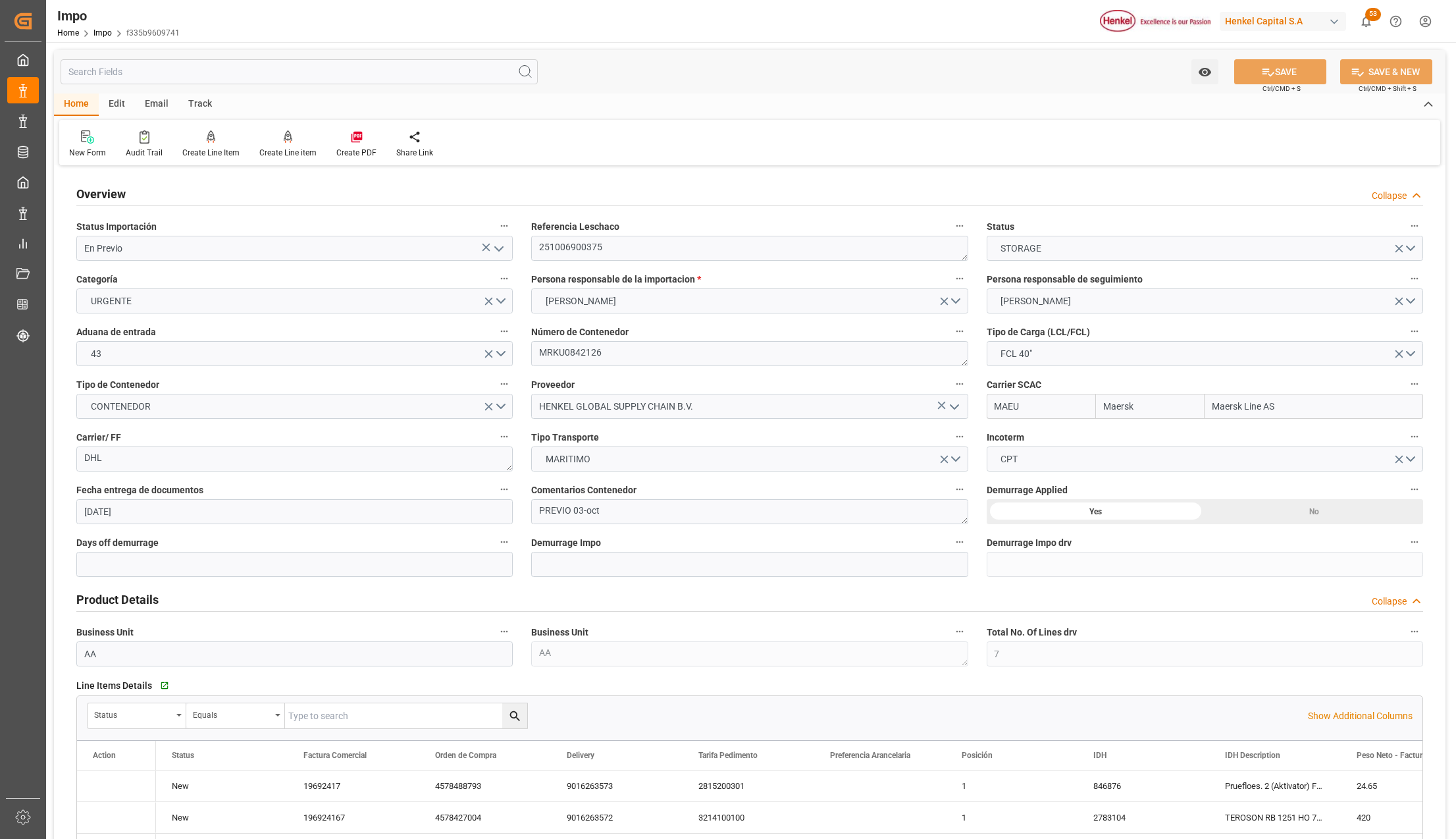
type input "[DATE]"
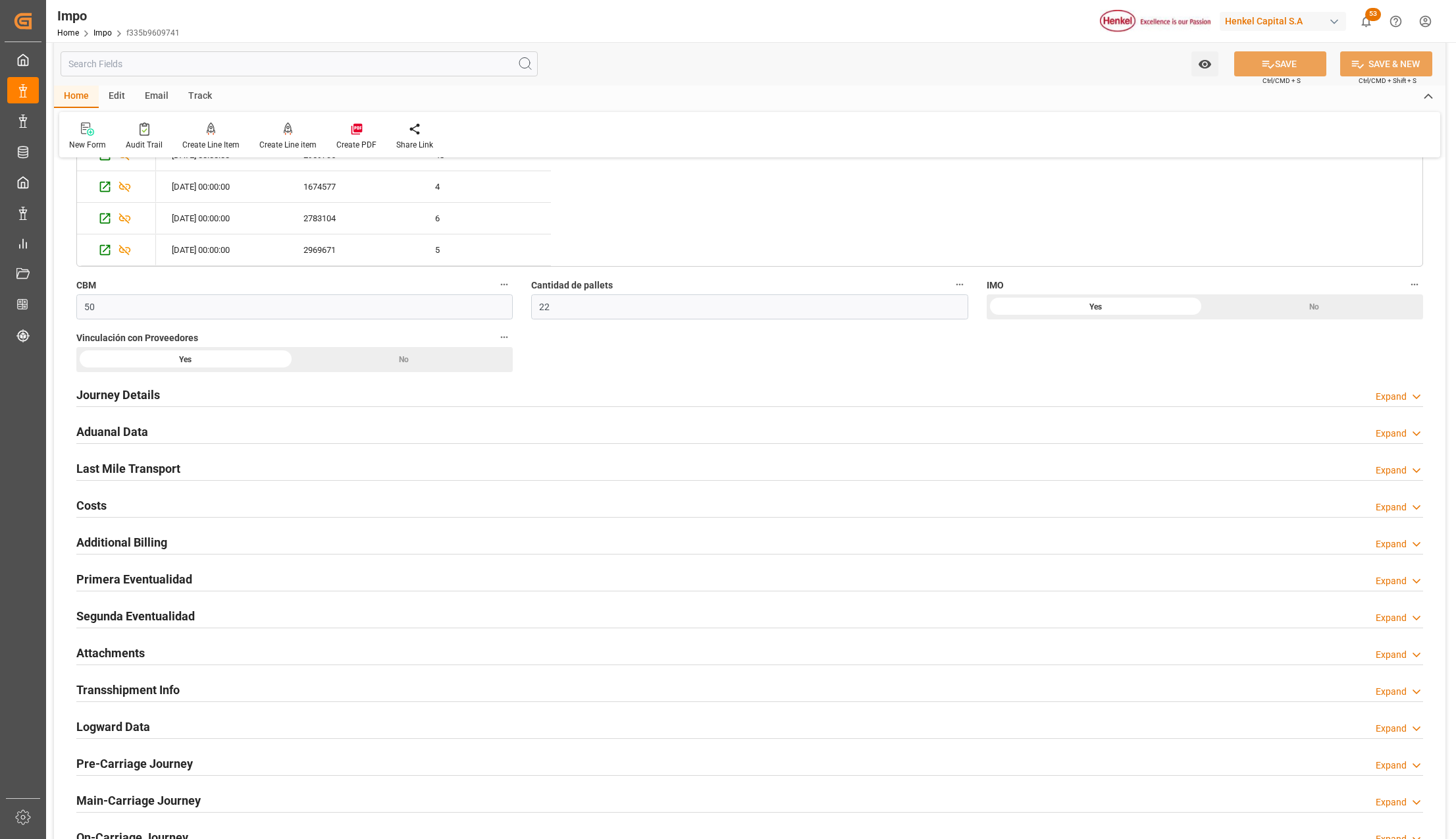
scroll to position [1054, 0]
drag, startPoint x: 108, startPoint y: 648, endPoint x: 295, endPoint y: 714, distance: 198.3
click at [108, 648] on h2 "Attachments" at bounding box center [111, 651] width 68 height 18
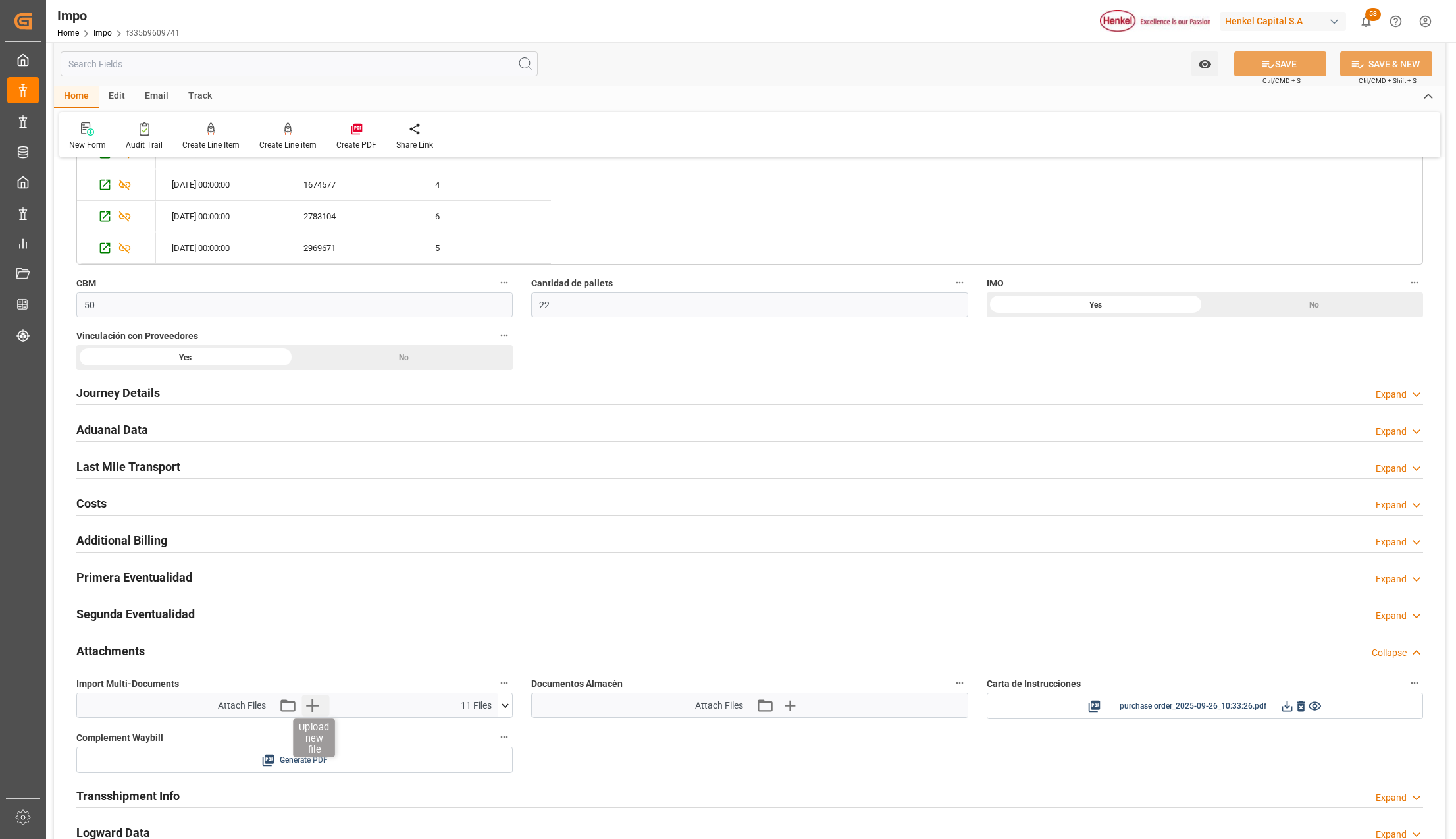
click at [314, 710] on icon "button" at bounding box center [312, 705] width 13 height 13
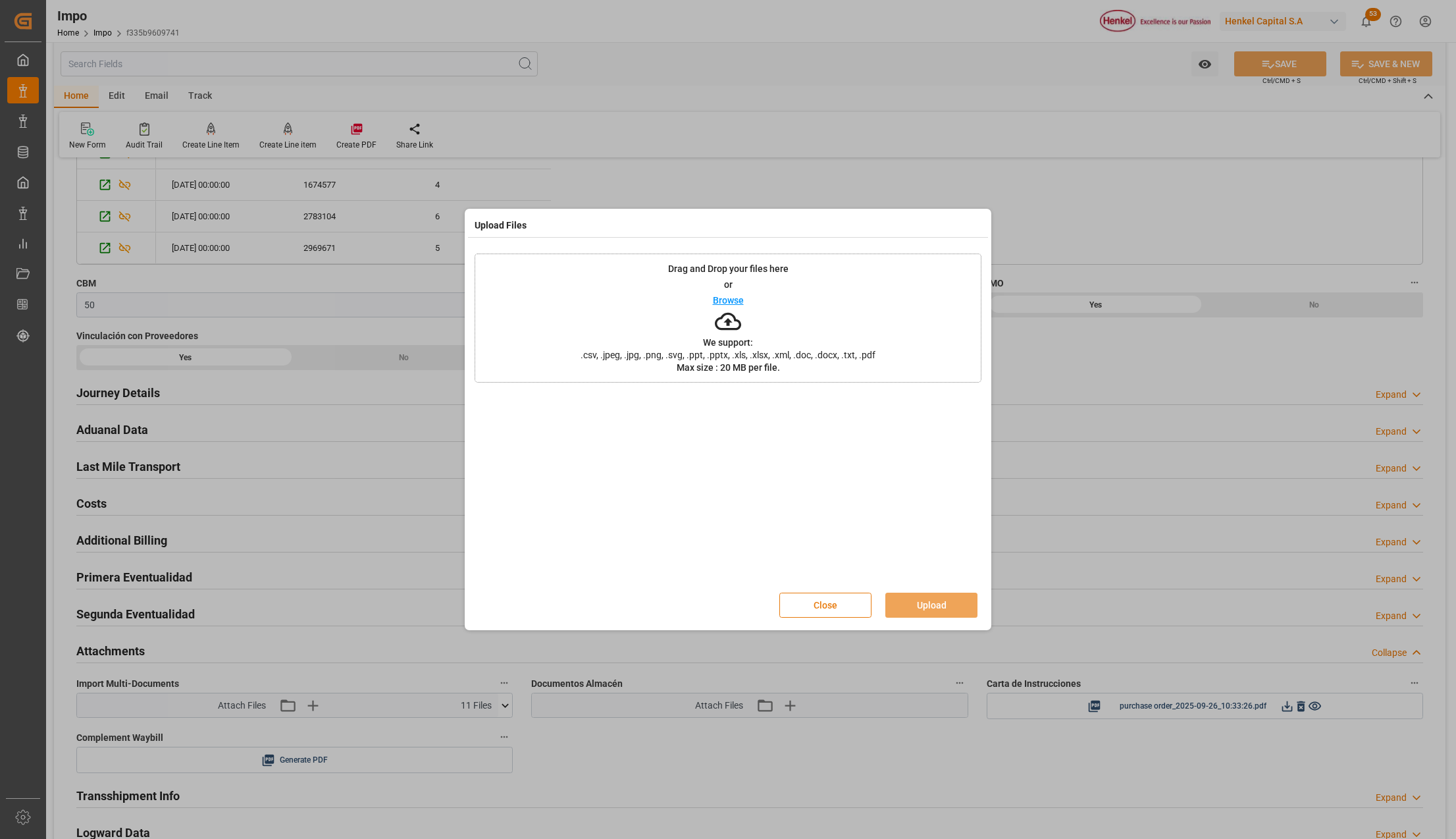
click at [810, 607] on button "Close" at bounding box center [825, 605] width 92 height 25
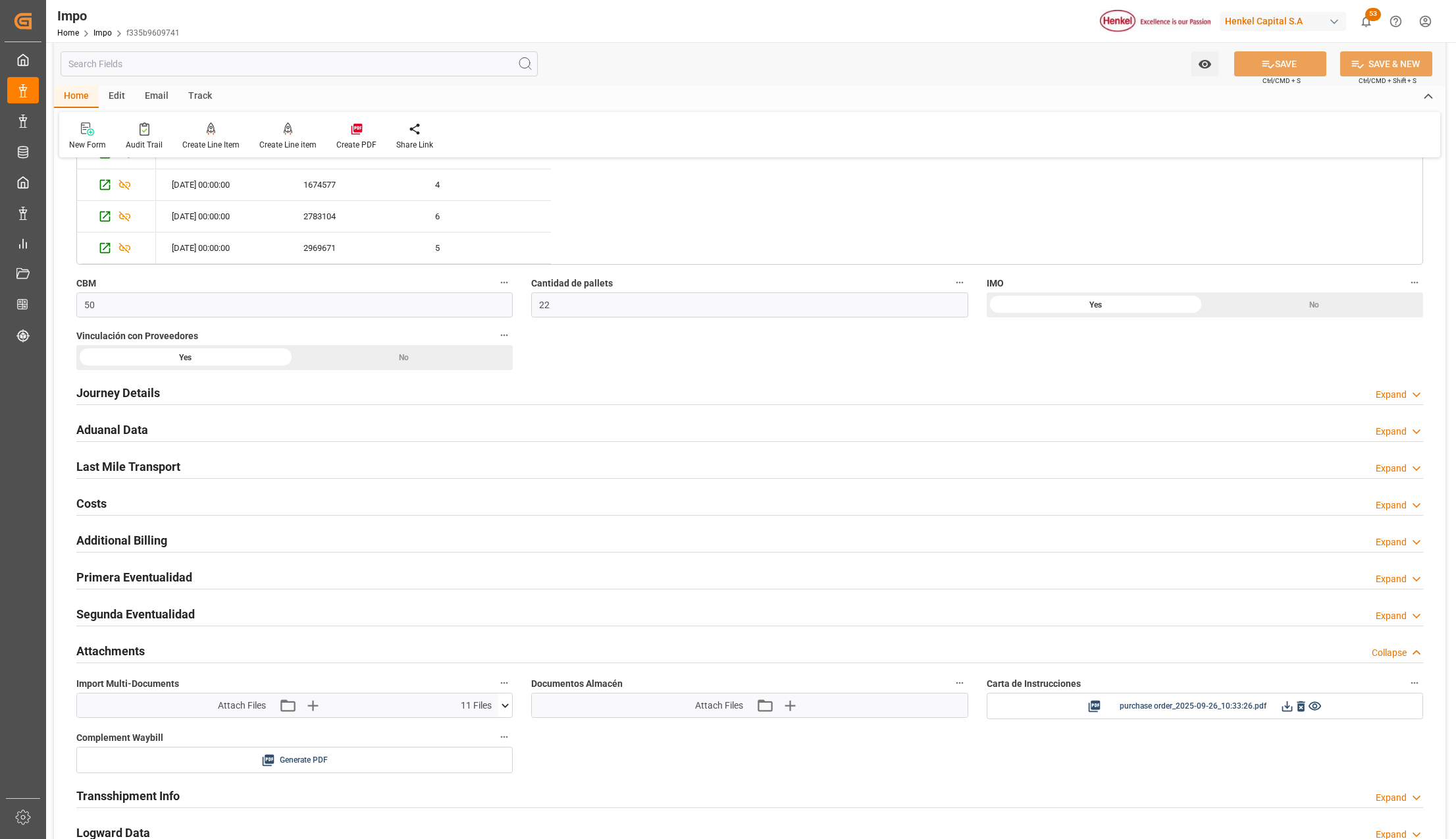
click at [96, 582] on h2 "Primera Eventualidad" at bounding box center [135, 577] width 116 height 18
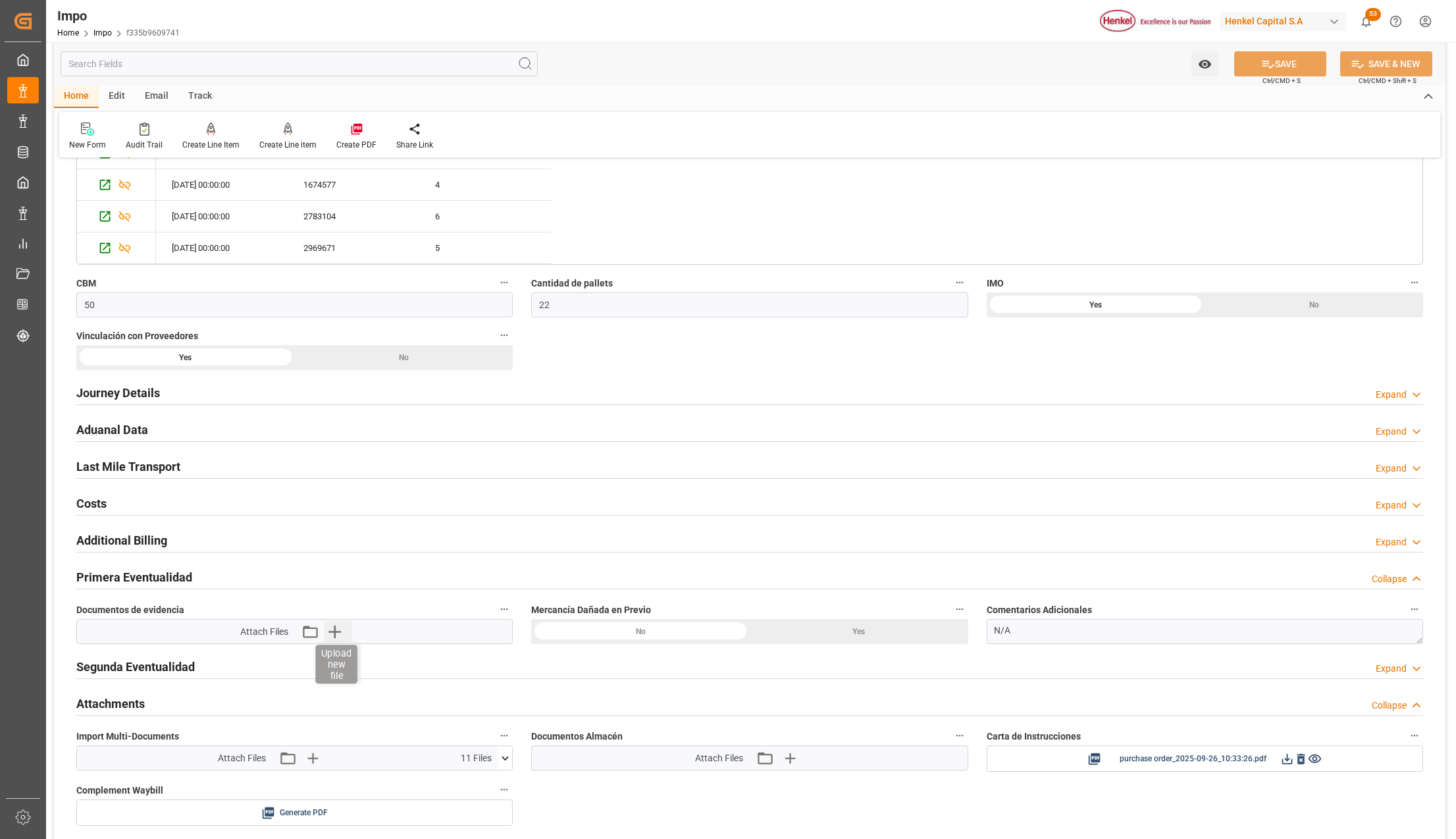
click at [335, 635] on icon "button" at bounding box center [335, 631] width 13 height 13
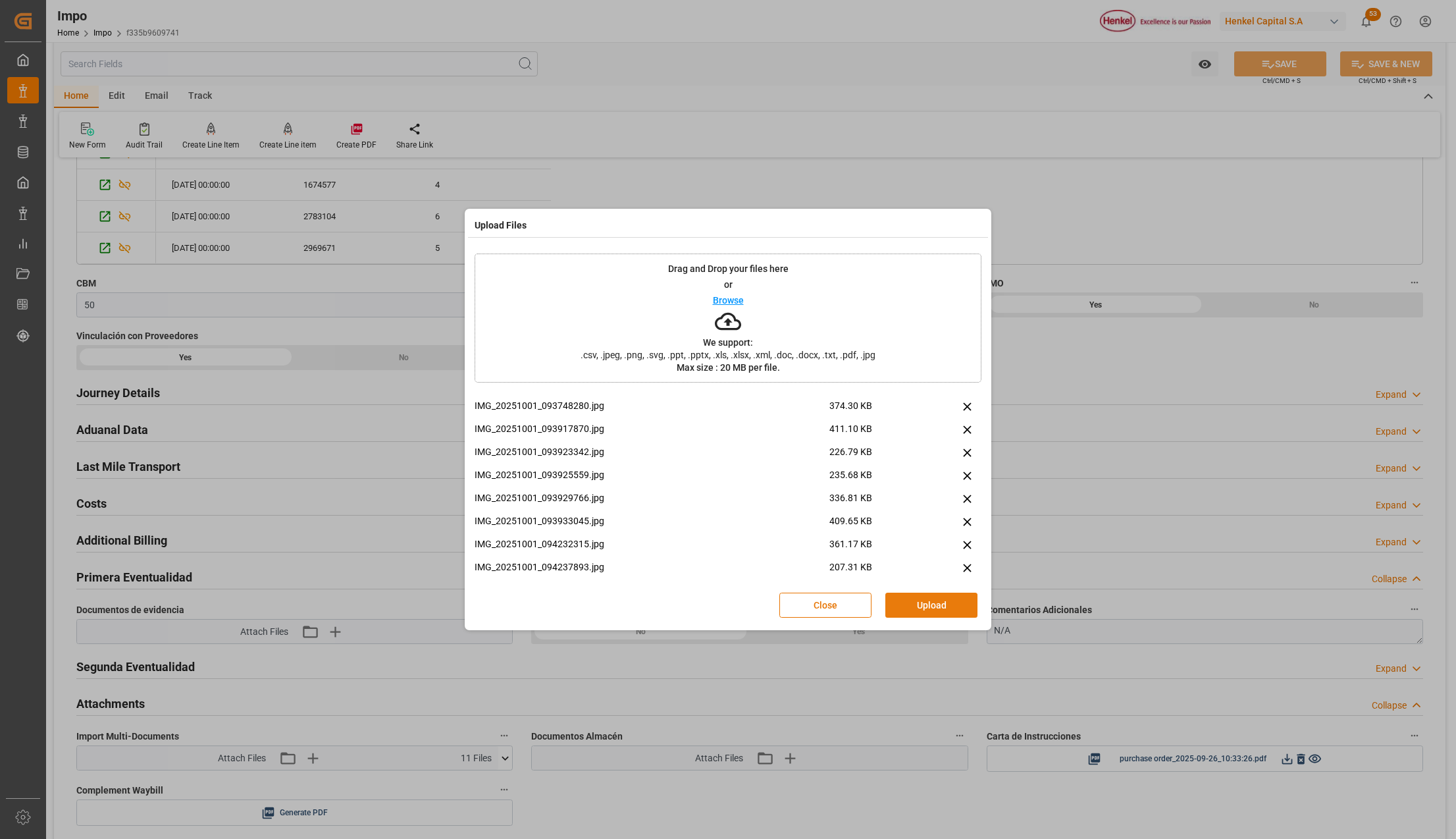
click at [923, 603] on button "Upload" at bounding box center [931, 605] width 92 height 25
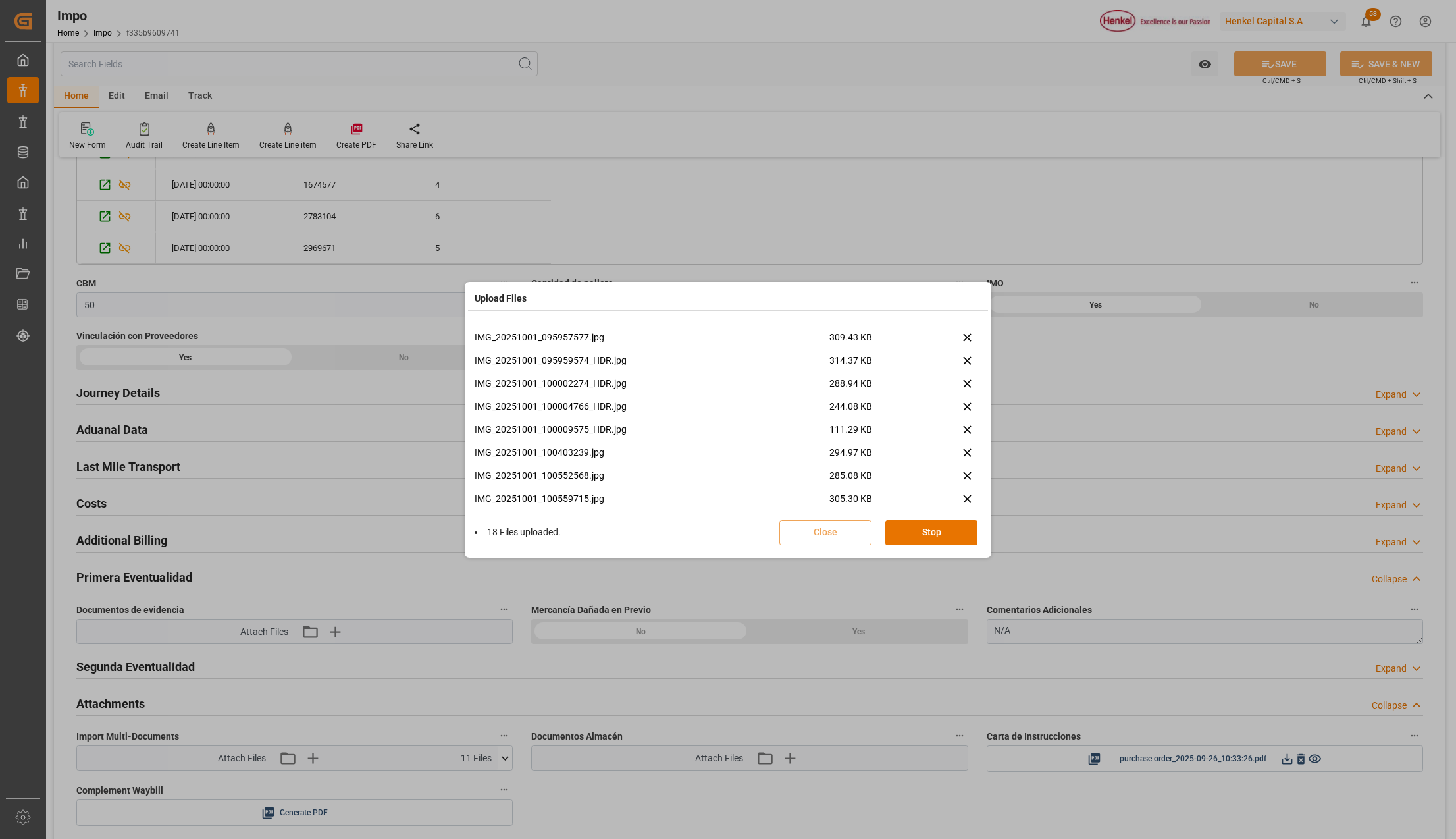
scroll to position [839, 0]
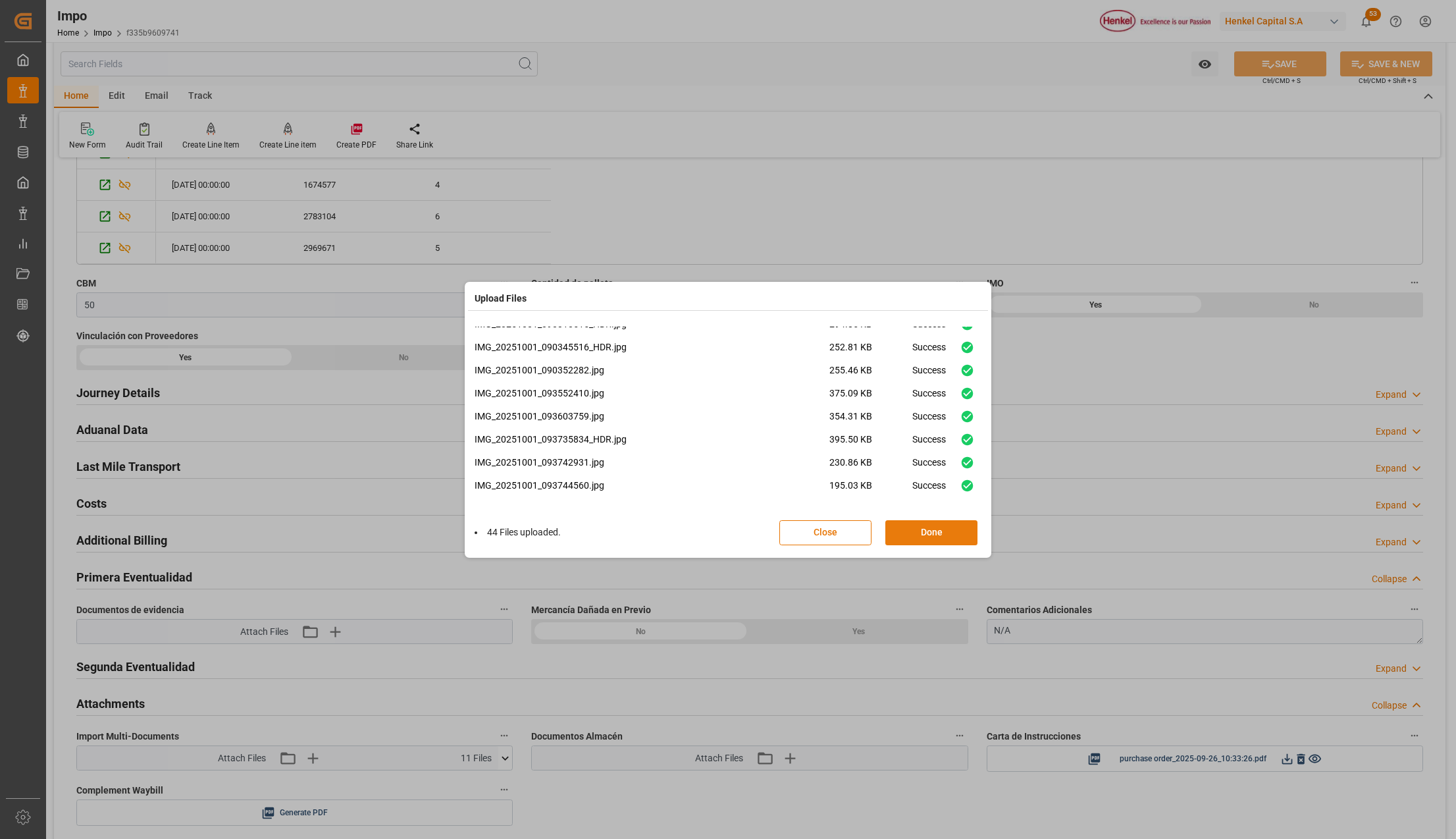
click at [930, 530] on button "Done" at bounding box center [931, 532] width 92 height 25
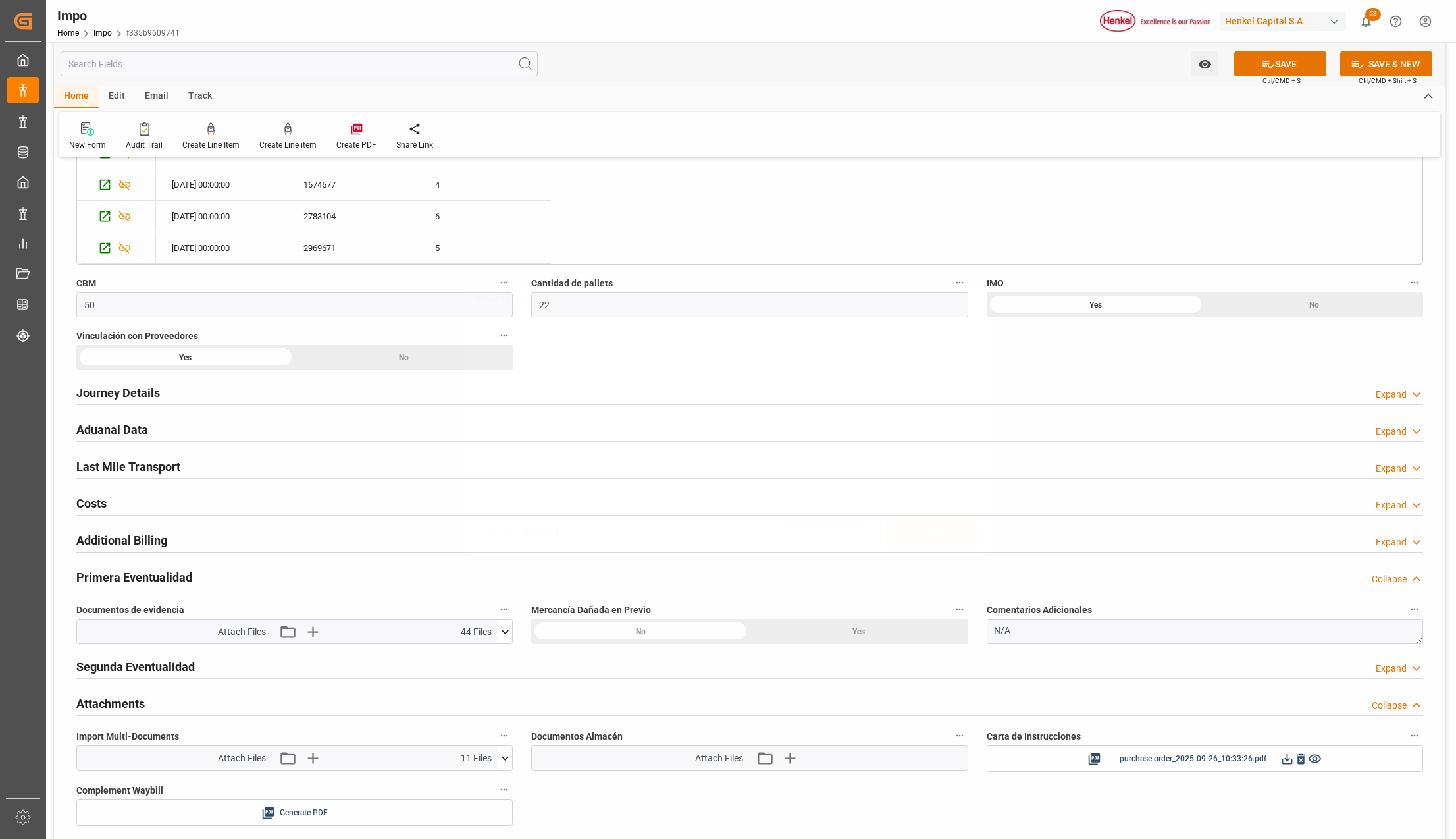
scroll to position [0, 0]
click at [1264, 66] on icon at bounding box center [1268, 64] width 14 height 14
click at [314, 633] on icon "button" at bounding box center [312, 631] width 21 height 21
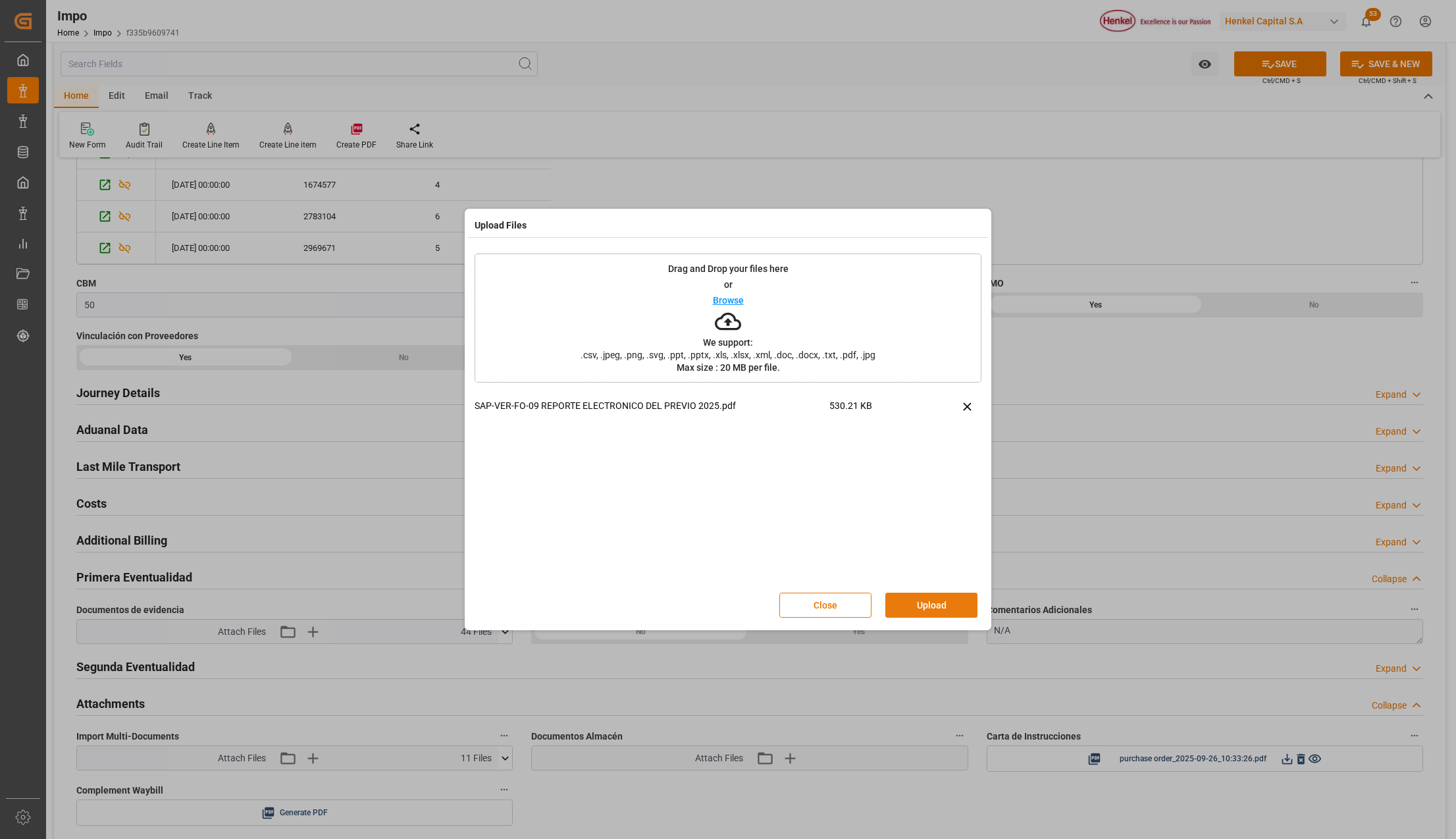
click at [960, 599] on button "Upload" at bounding box center [931, 605] width 92 height 25
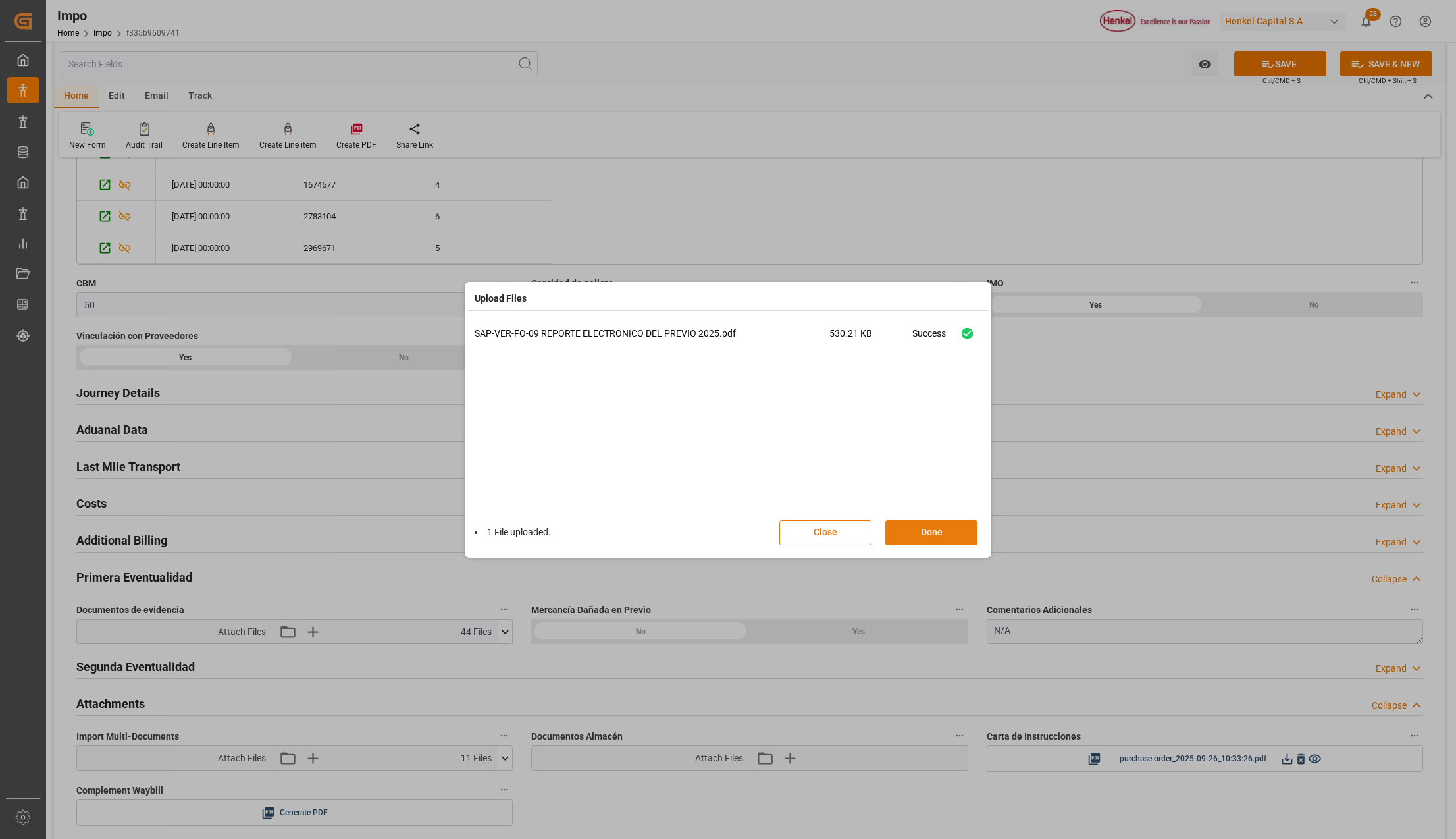
click at [917, 528] on button "Done" at bounding box center [931, 532] width 92 height 25
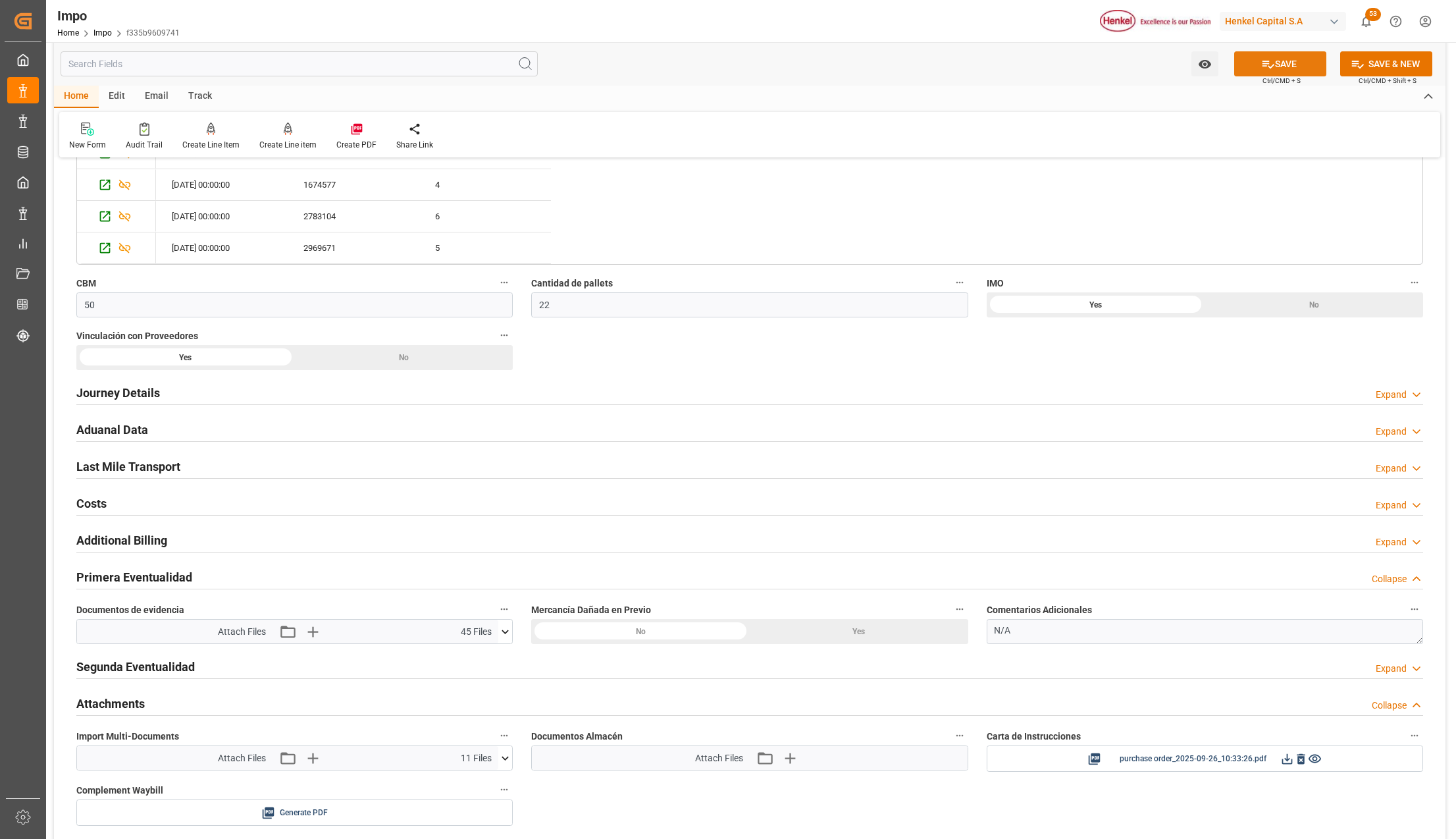
click at [1264, 68] on icon at bounding box center [1268, 64] width 14 height 14
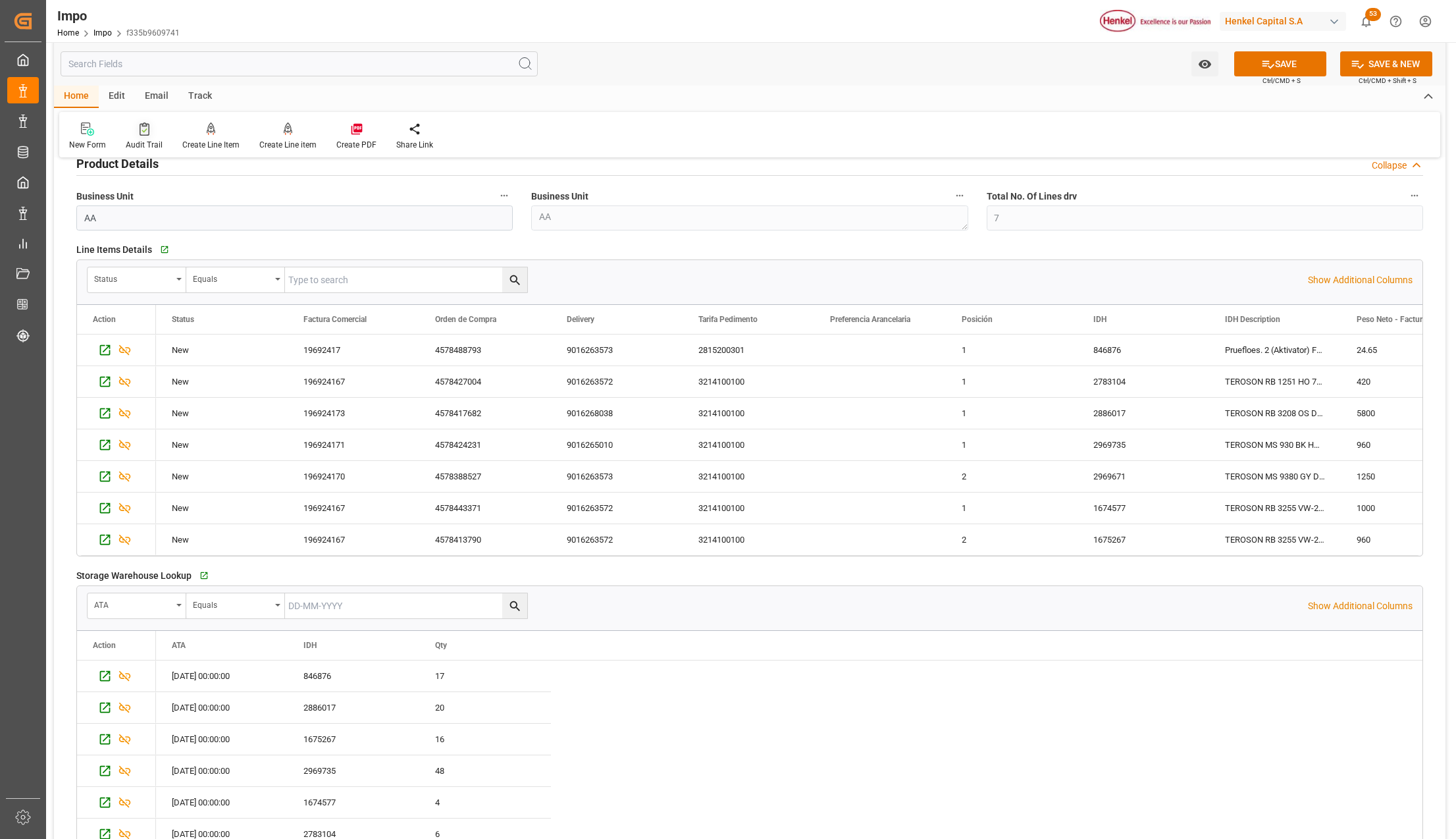
scroll to position [351, 0]
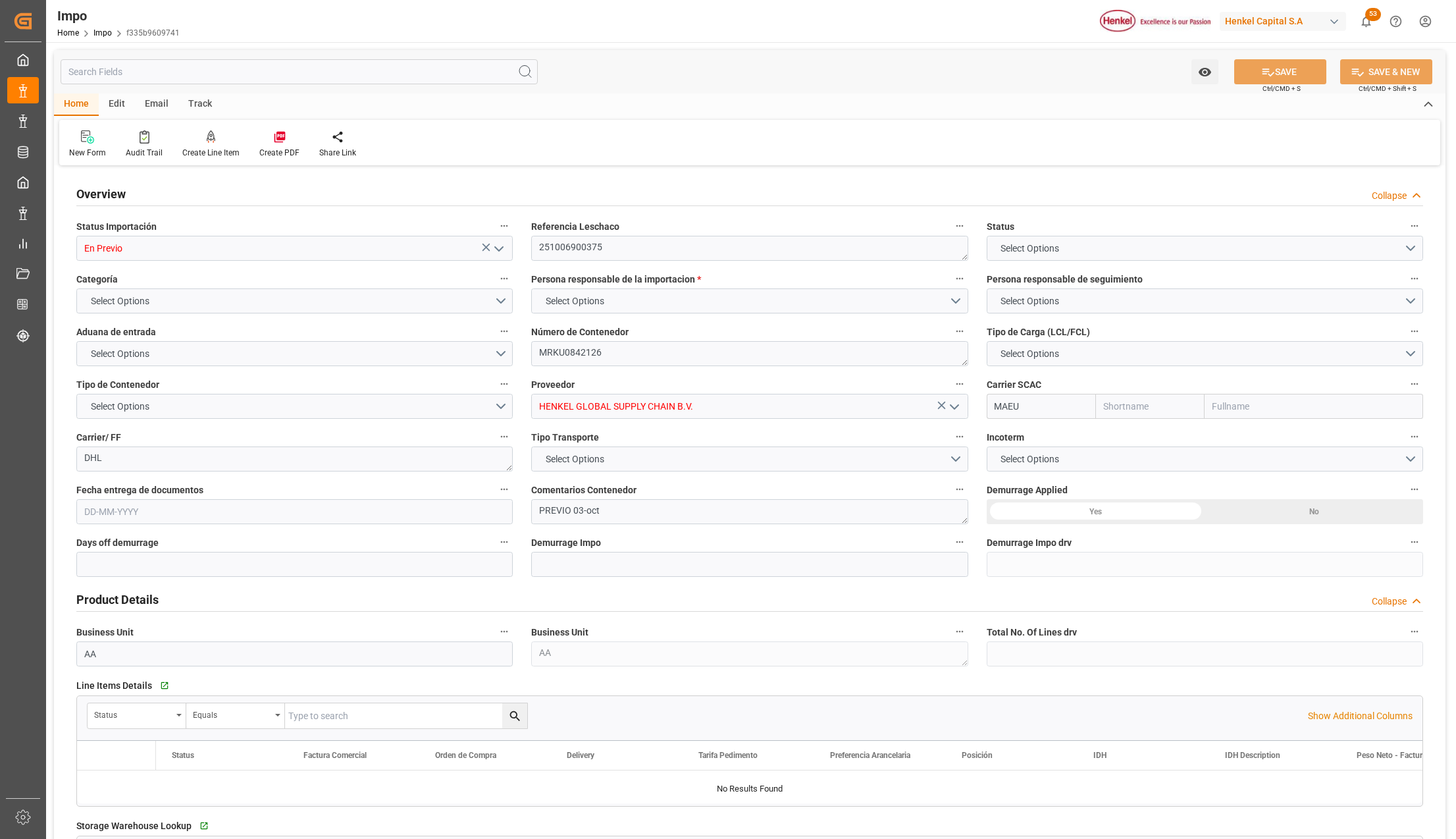
type input "Maersk"
type input "Maersk Line AS"
type input "7"
type input "50"
type input "22"
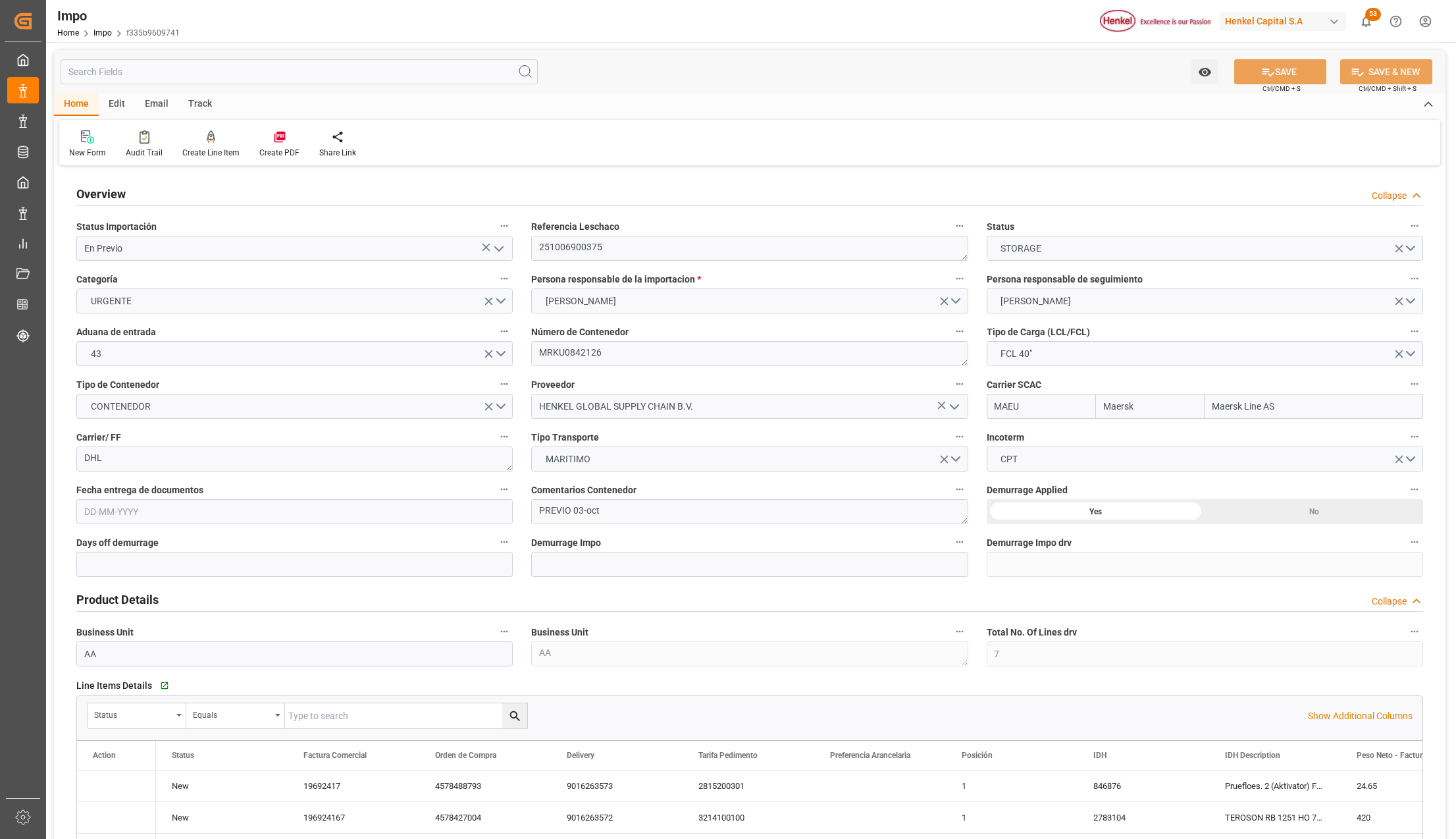
type input "[DATE]"
click at [502, 246] on icon "open menu" at bounding box center [499, 249] width 16 height 16
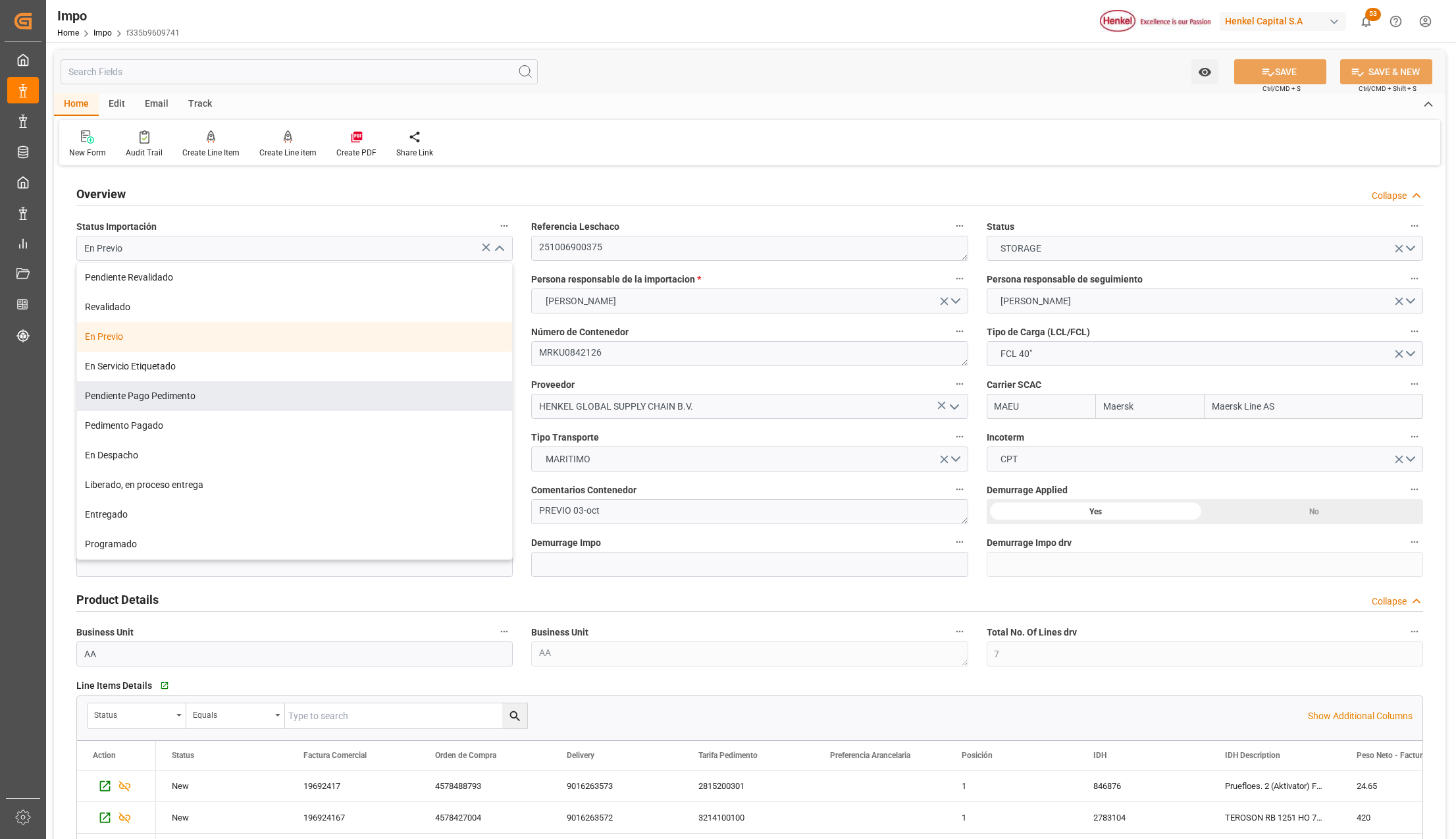
click at [208, 388] on div "Pendiente Pago Pedimento" at bounding box center [294, 395] width 435 height 30
type input "Pendiente Pago Pedimento"
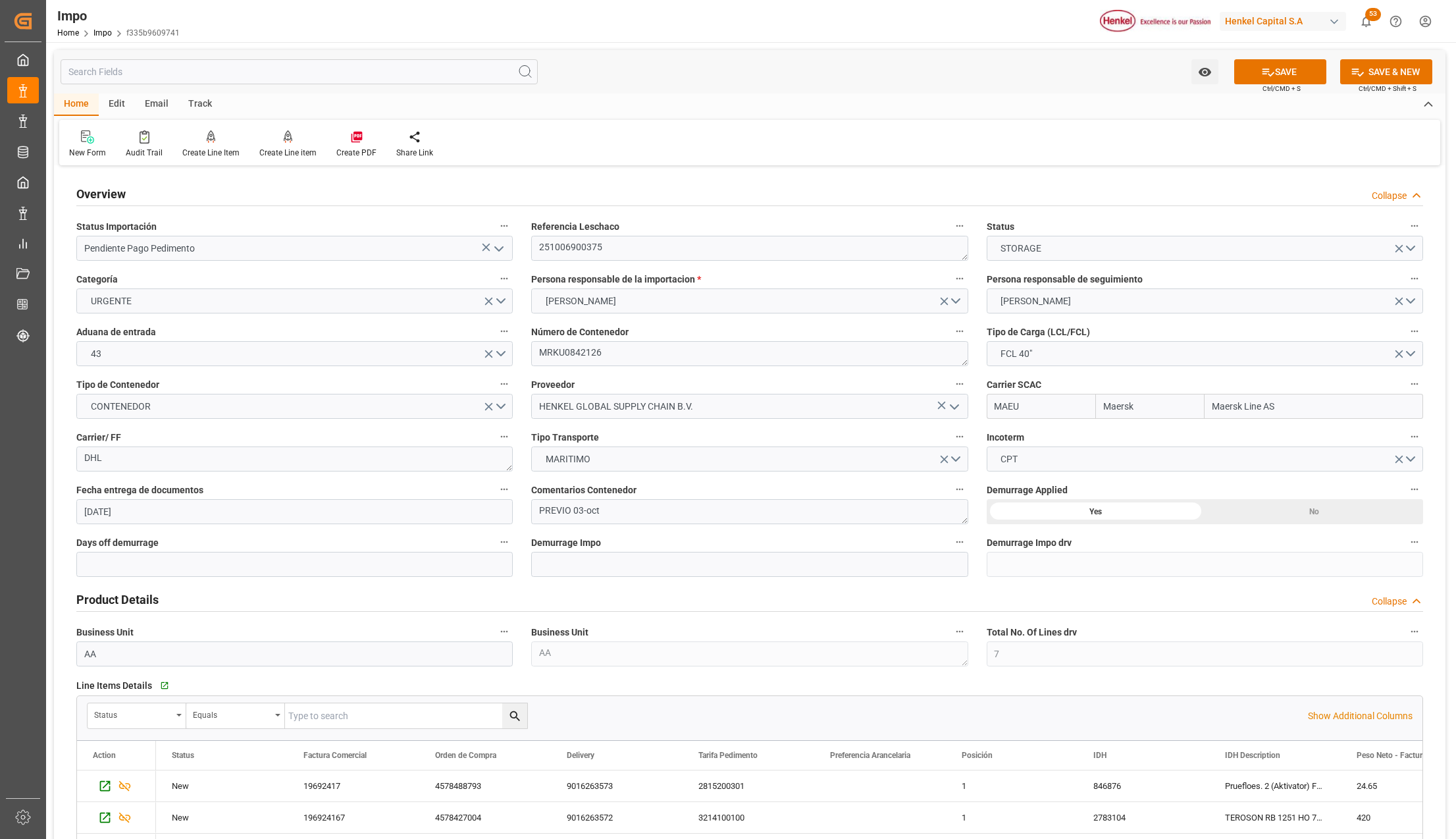
scroll to position [88, 0]
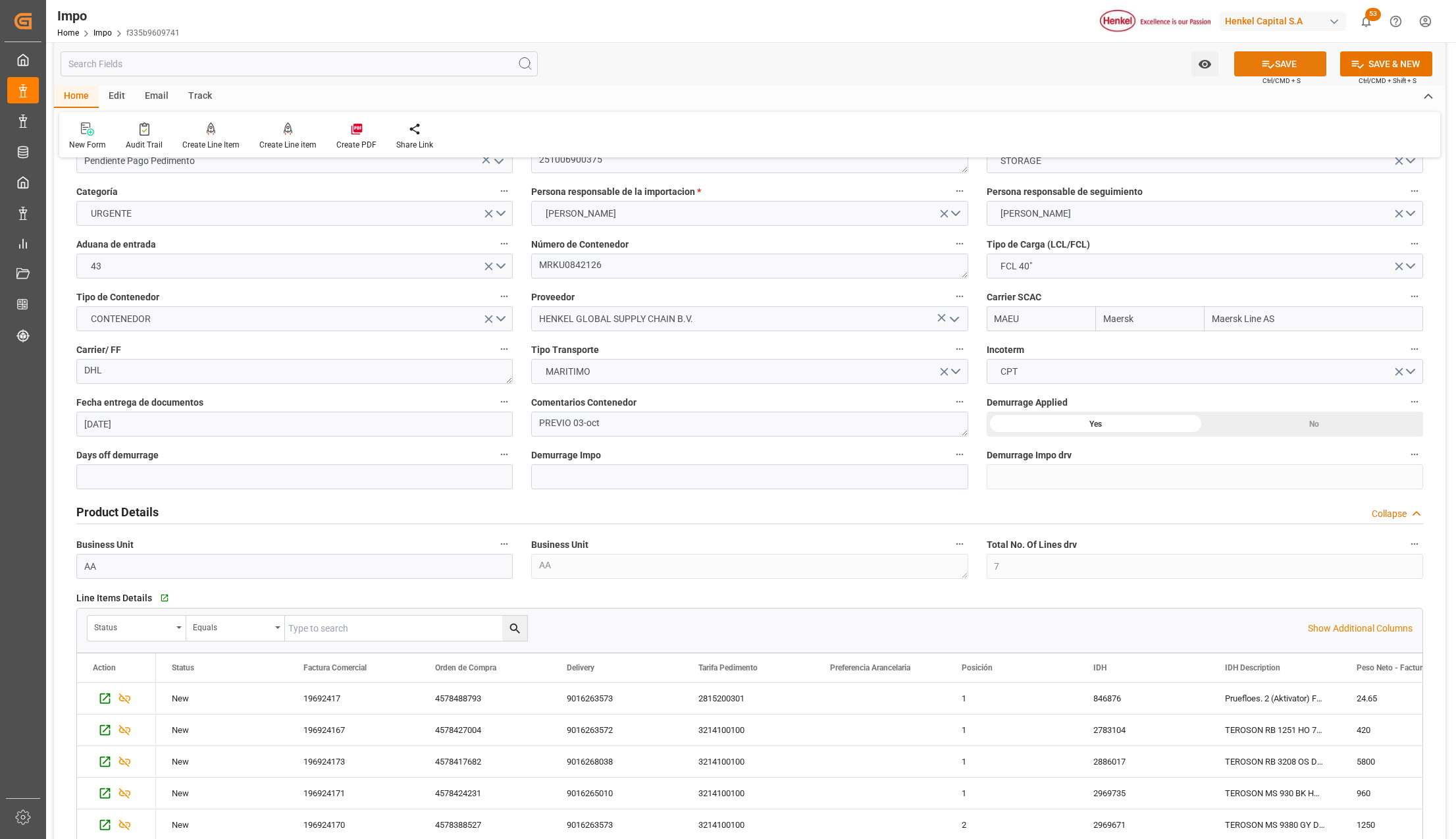
click at [1264, 60] on icon at bounding box center [1268, 64] width 14 height 14
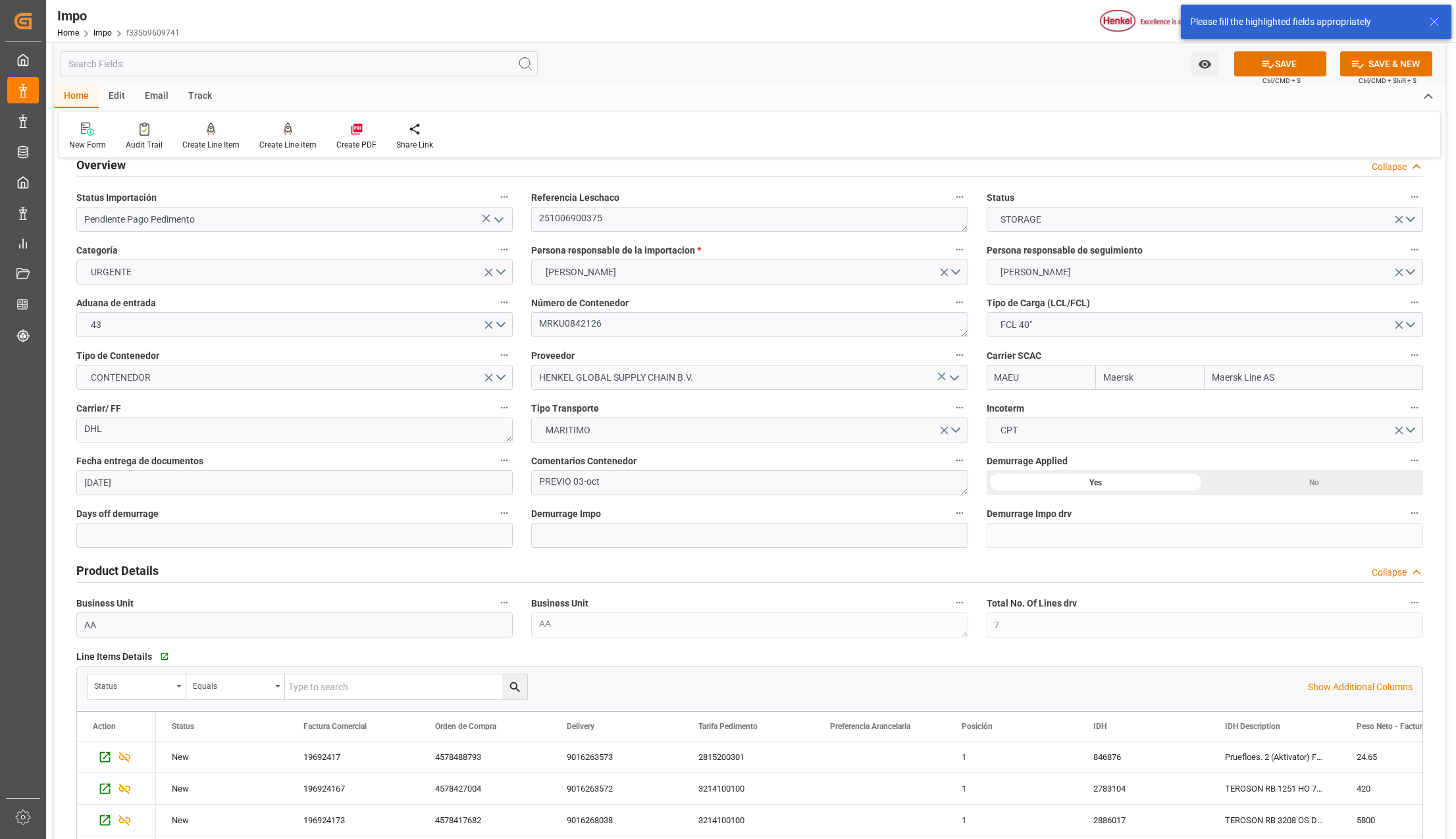
scroll to position [0, 0]
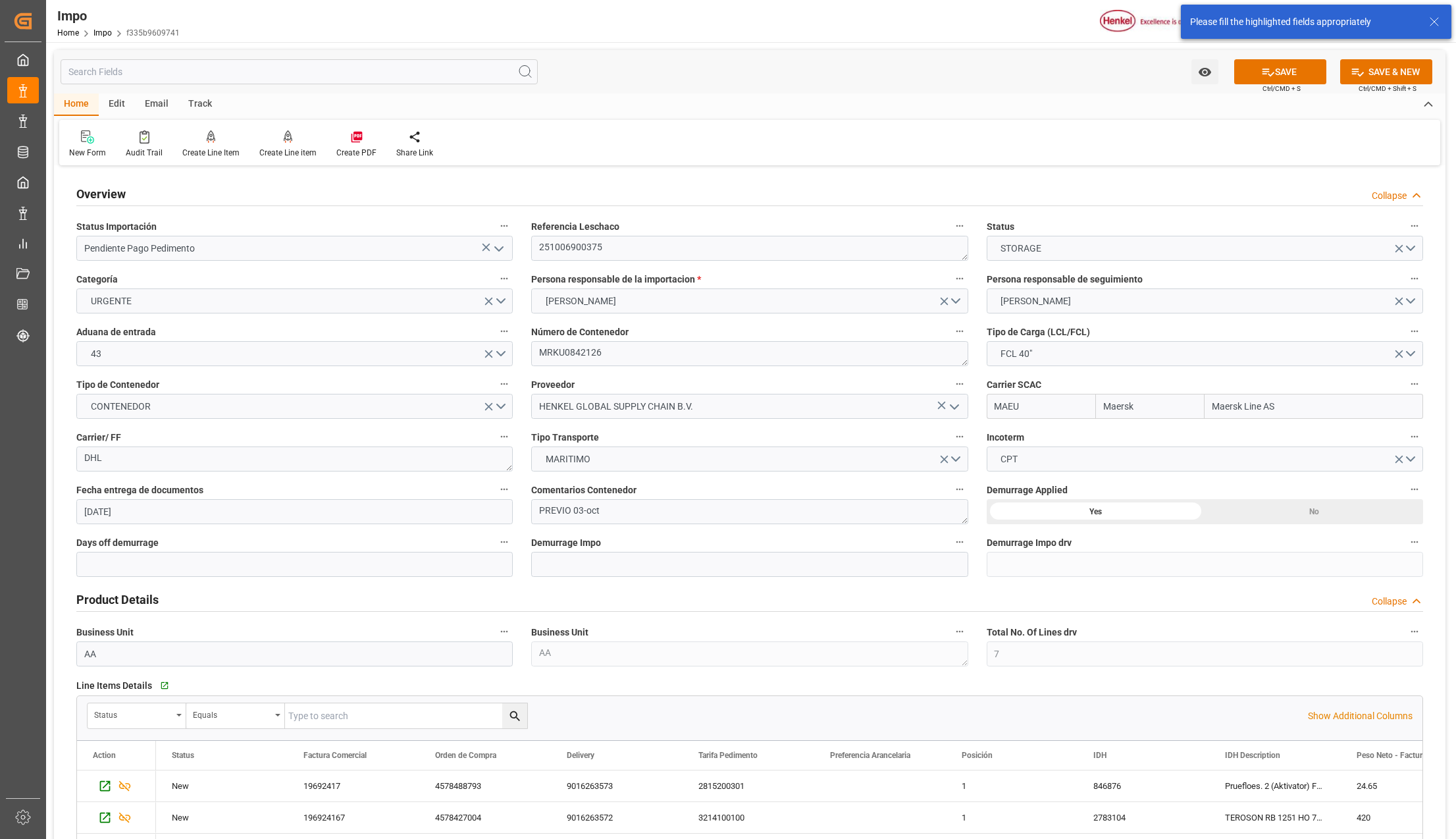
click at [1433, 25] on icon at bounding box center [1434, 21] width 16 height 16
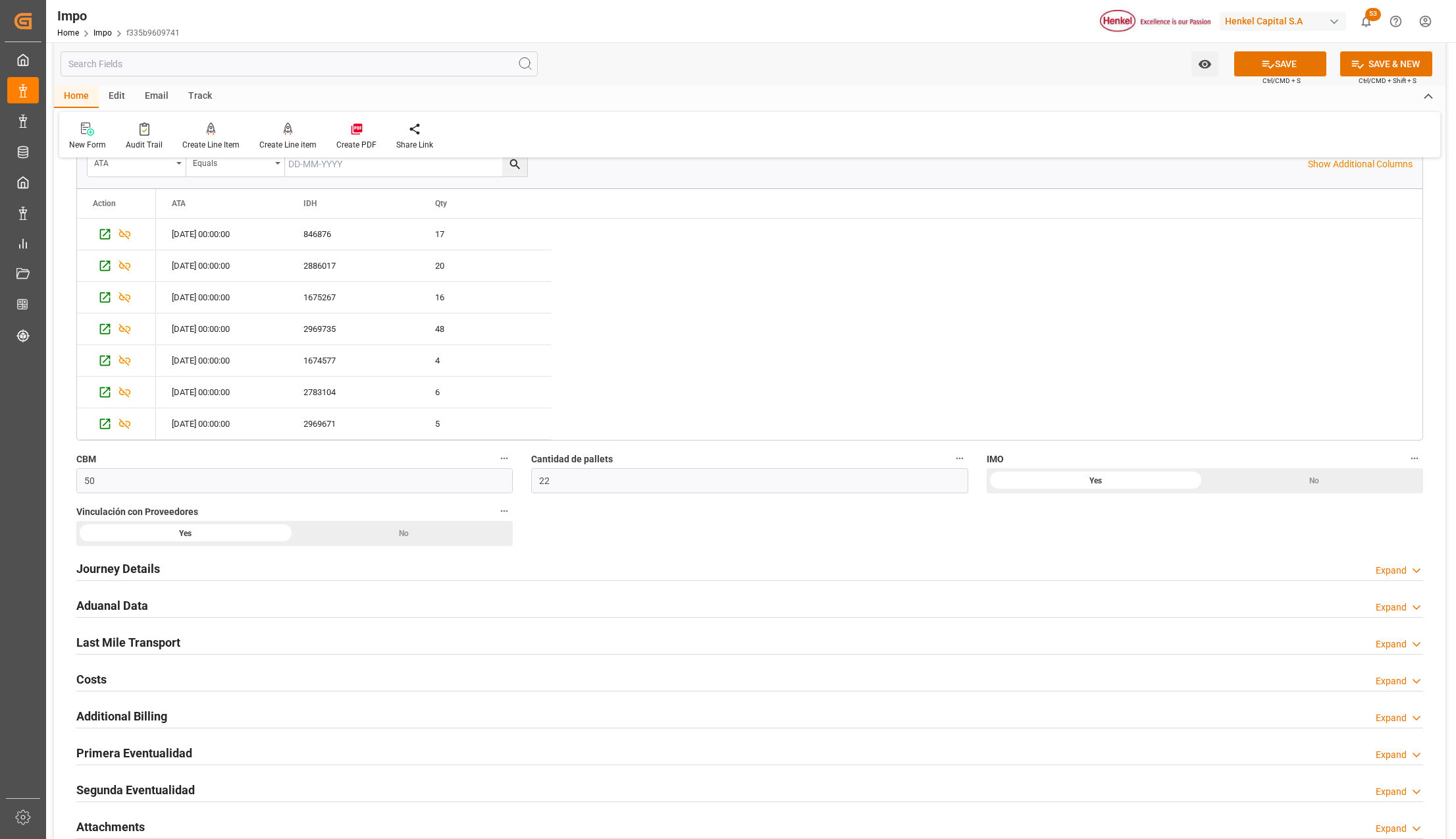
scroll to position [965, 0]
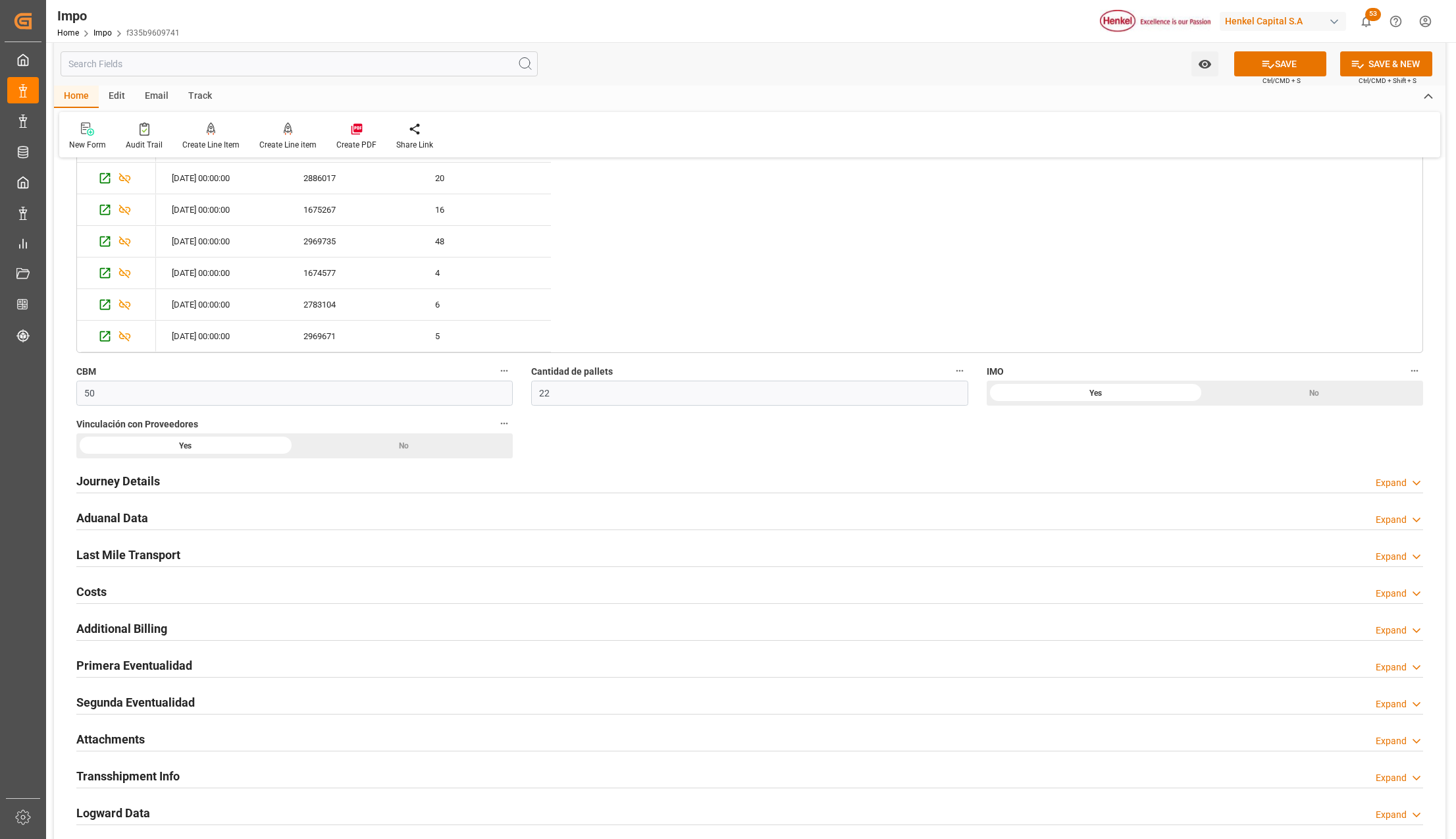
click at [155, 480] on h2 "Journey Details" at bounding box center [118, 480] width 83 height 18
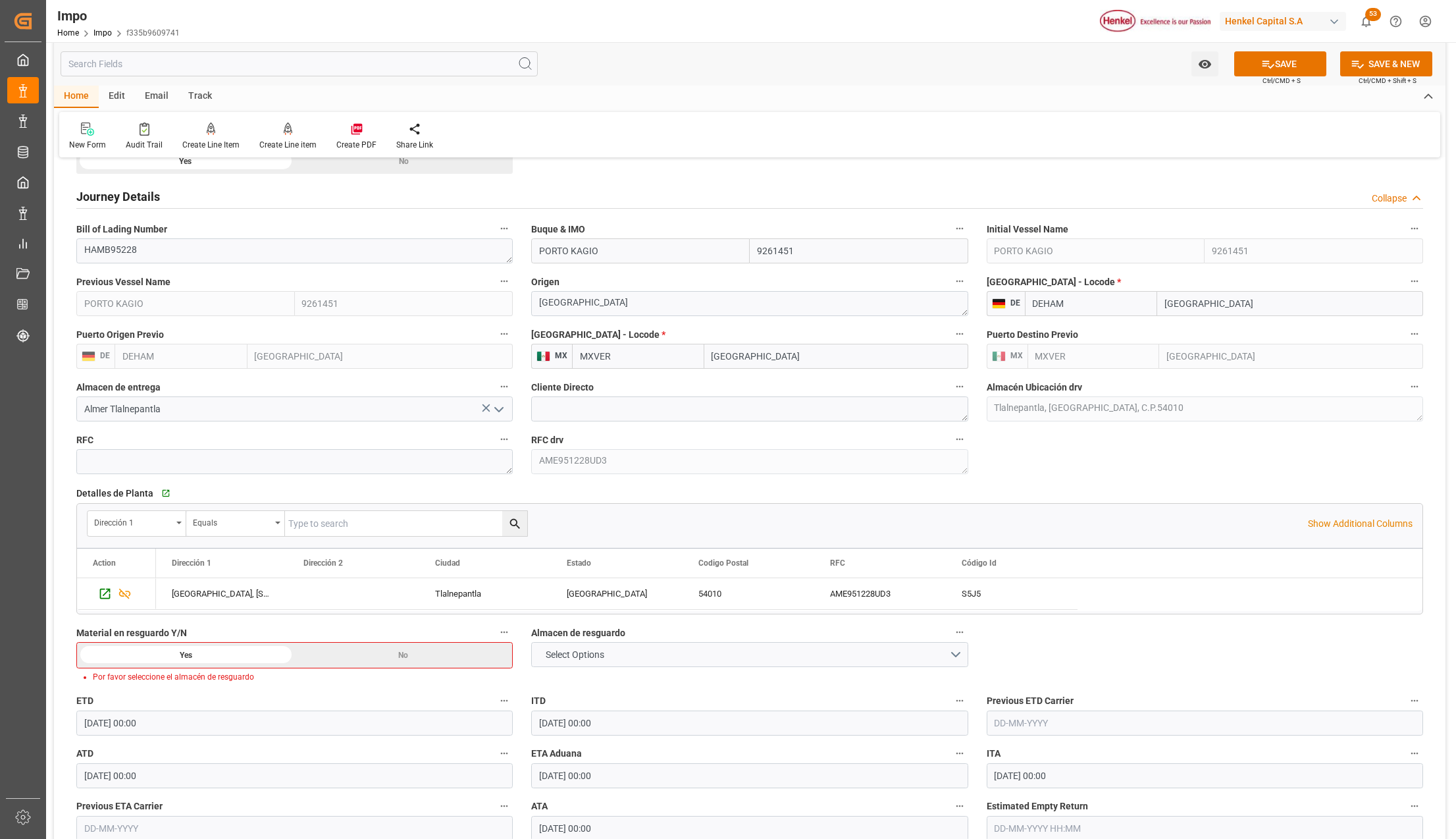
scroll to position [1317, 0]
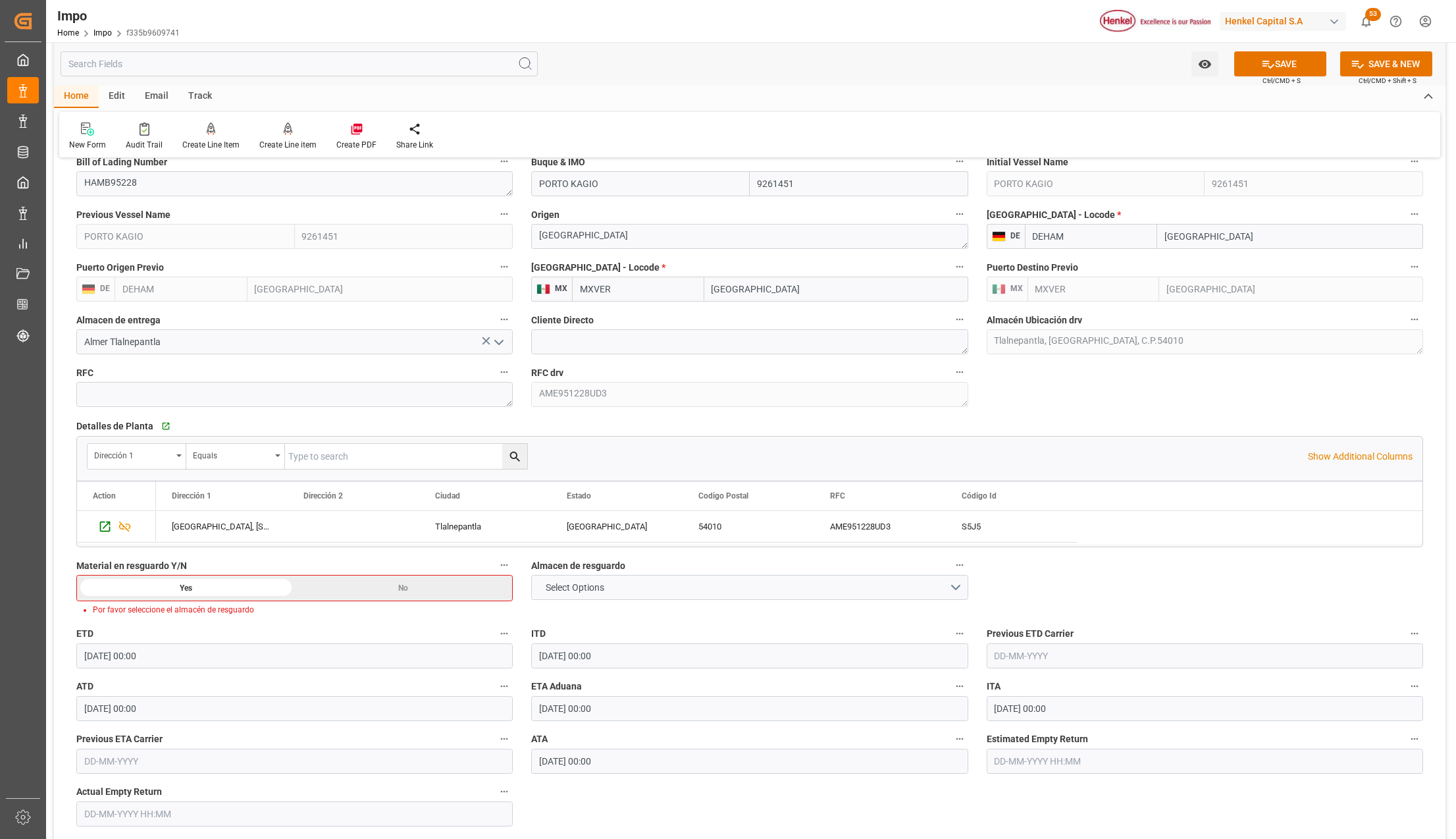
click at [238, 598] on div "Yes" at bounding box center [186, 587] width 218 height 25
click at [953, 589] on button "Select Options" at bounding box center [749, 587] width 436 height 25
click at [583, 653] on div "[GEOGRAPHIC_DATA]" at bounding box center [748, 646] width 435 height 27
click at [1262, 69] on icon at bounding box center [1268, 64] width 14 height 14
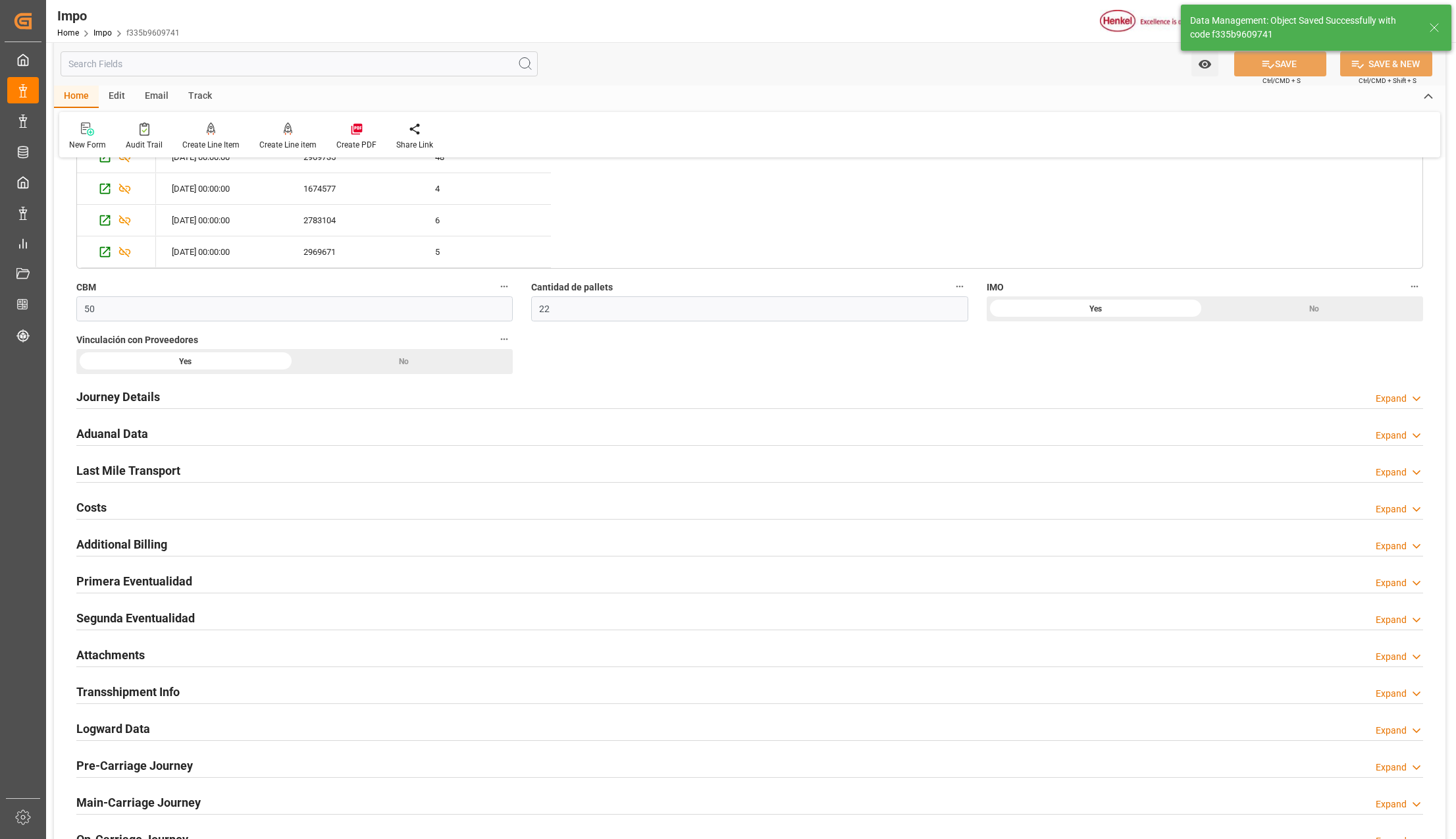
scroll to position [1054, 0]
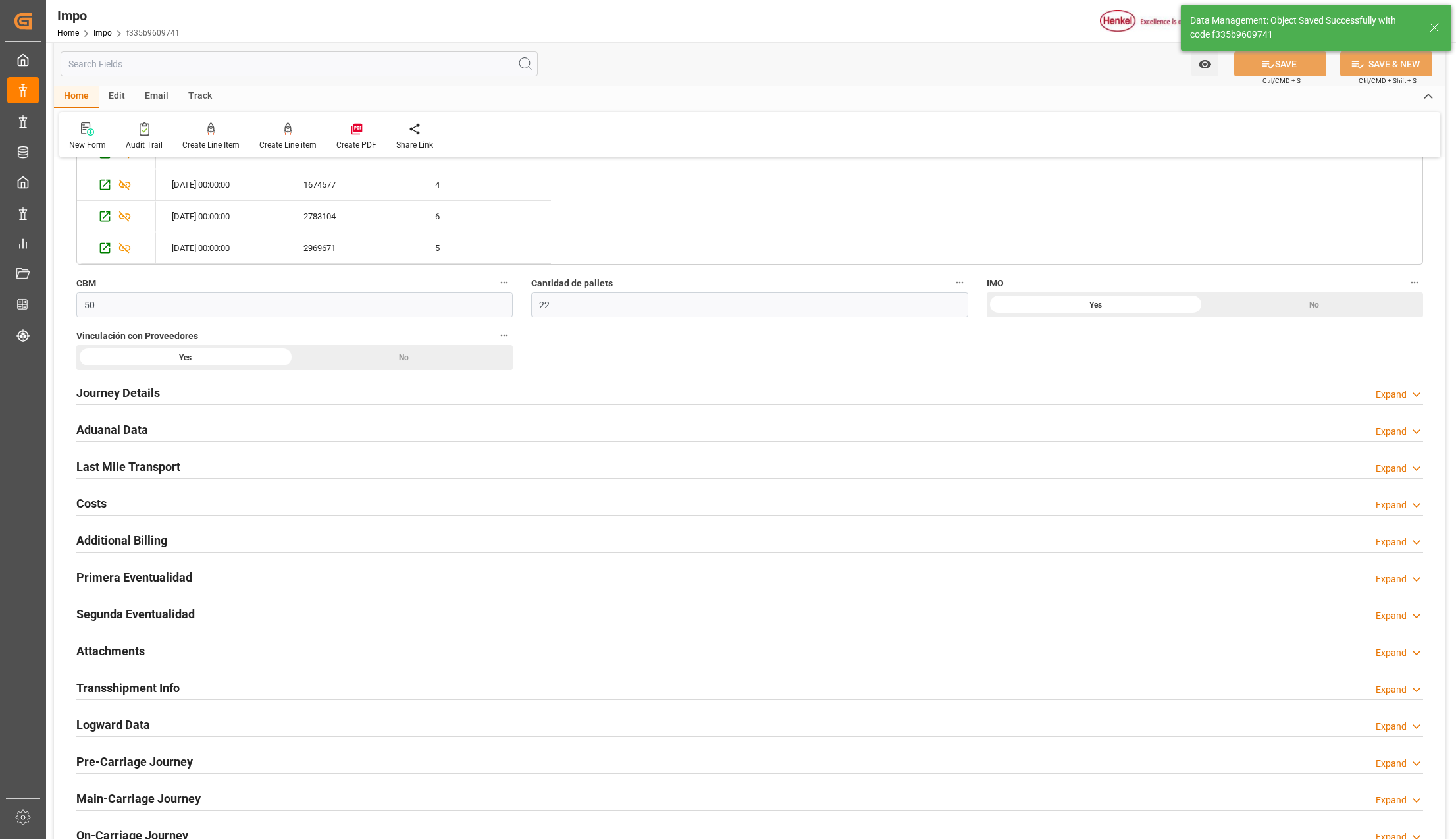
click at [140, 395] on h2 "Journey Details" at bounding box center [118, 393] width 83 height 18
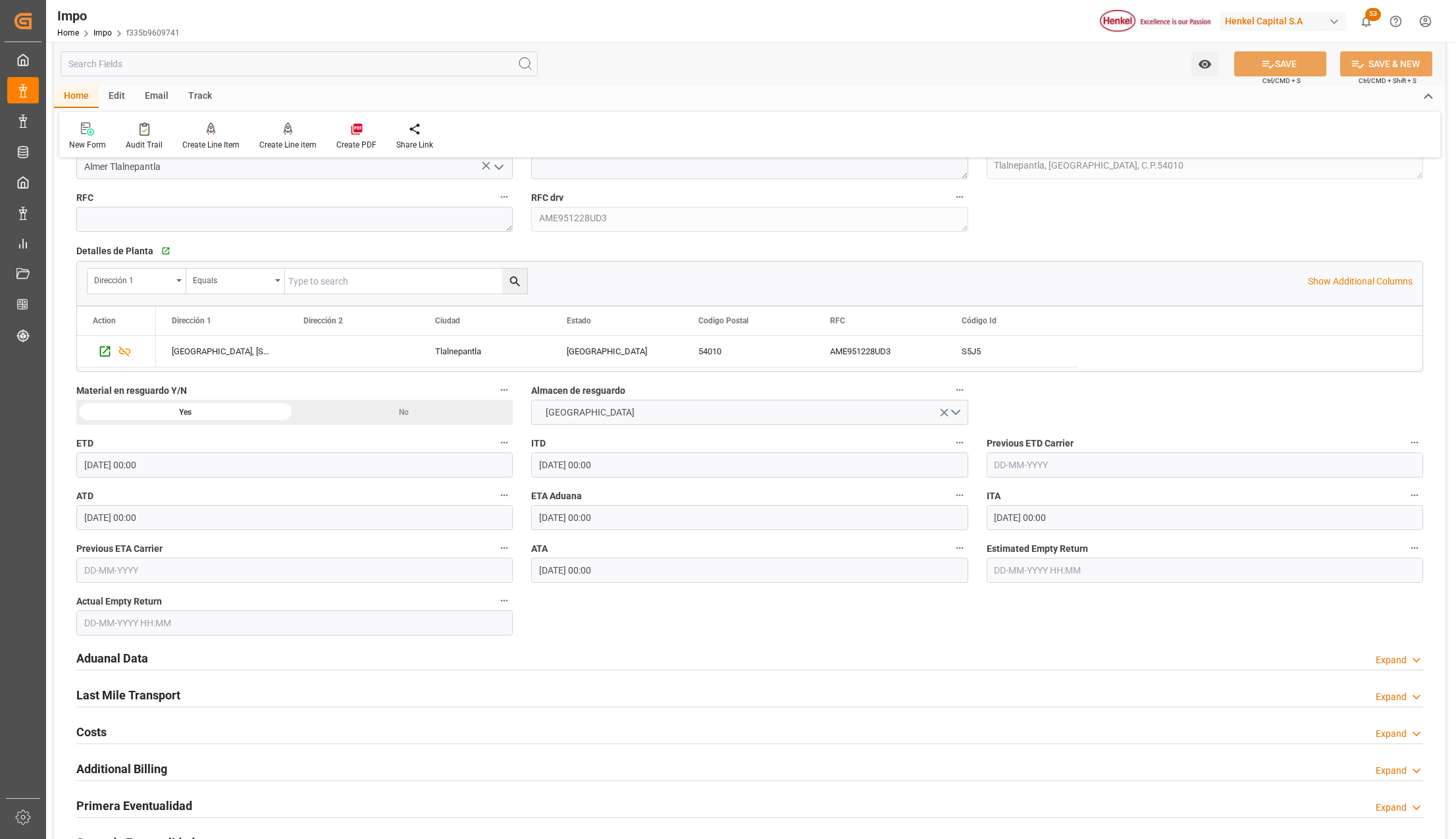
scroll to position [1755, 0]
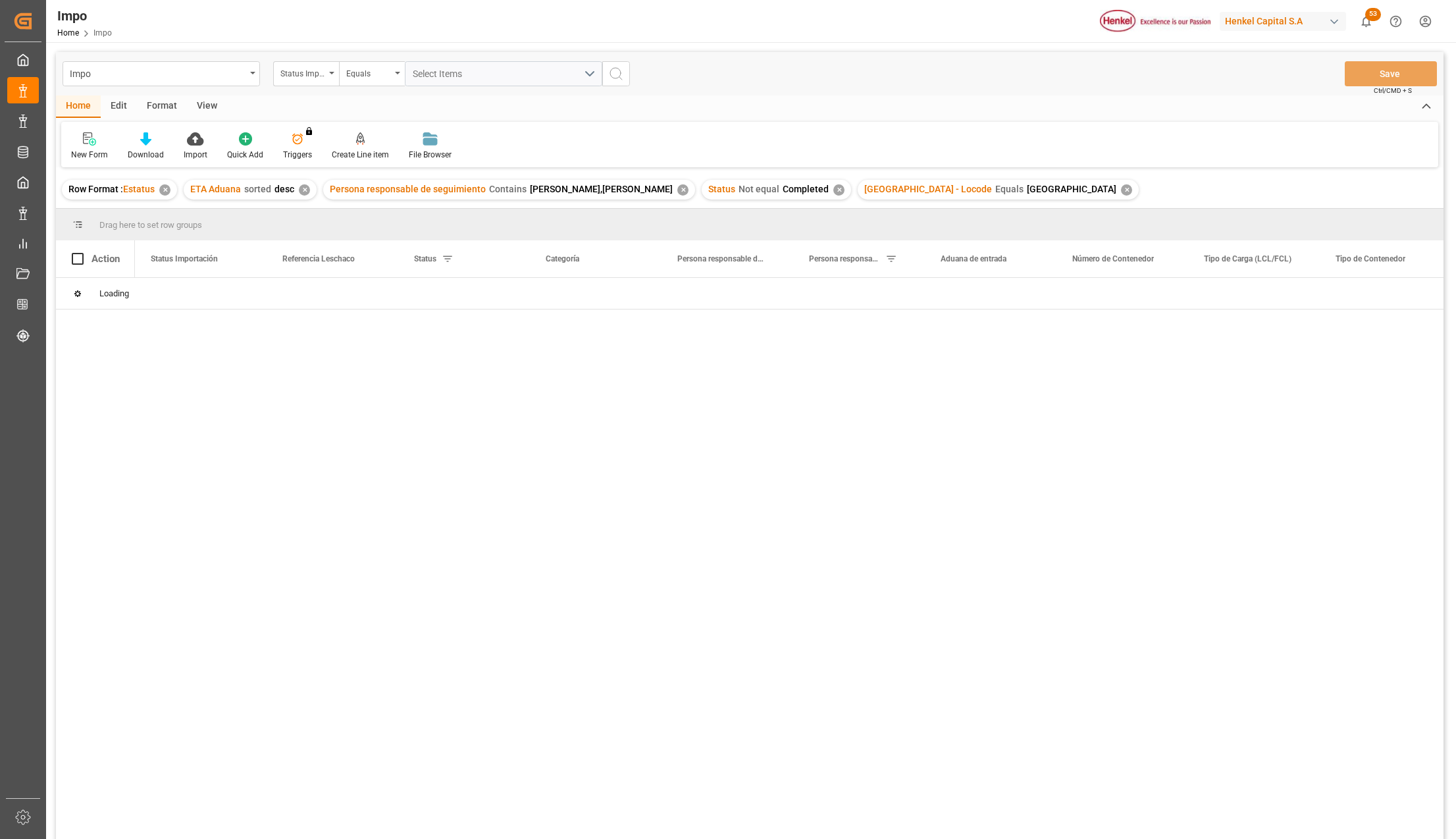
click at [211, 111] on div "View" at bounding box center [206, 106] width 40 height 22
click at [135, 156] on div "Standard Templates" at bounding box center [149, 155] width 66 height 12
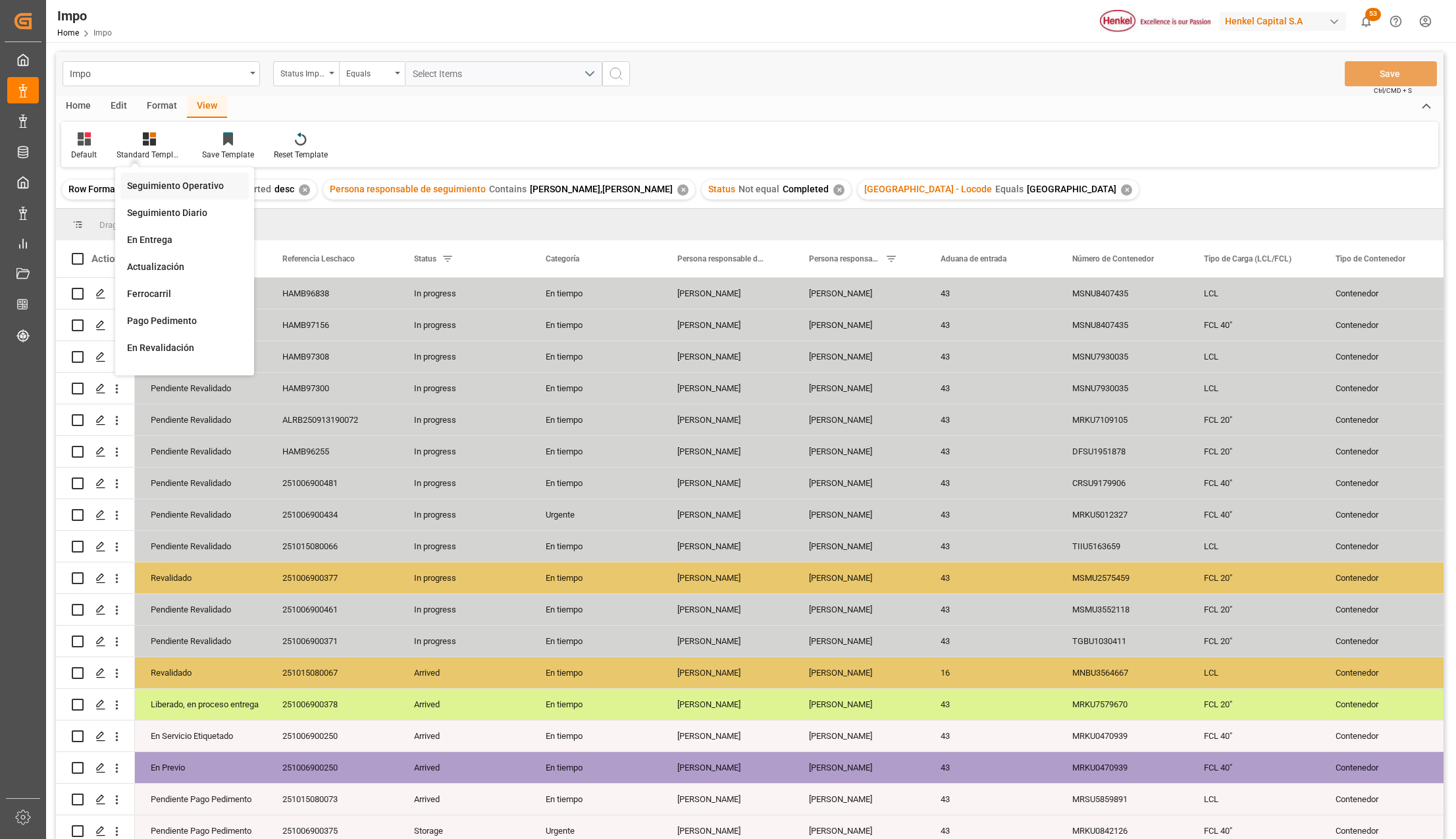
click at [158, 184] on div "Seguimiento Operativo" at bounding box center [184, 186] width 115 height 14
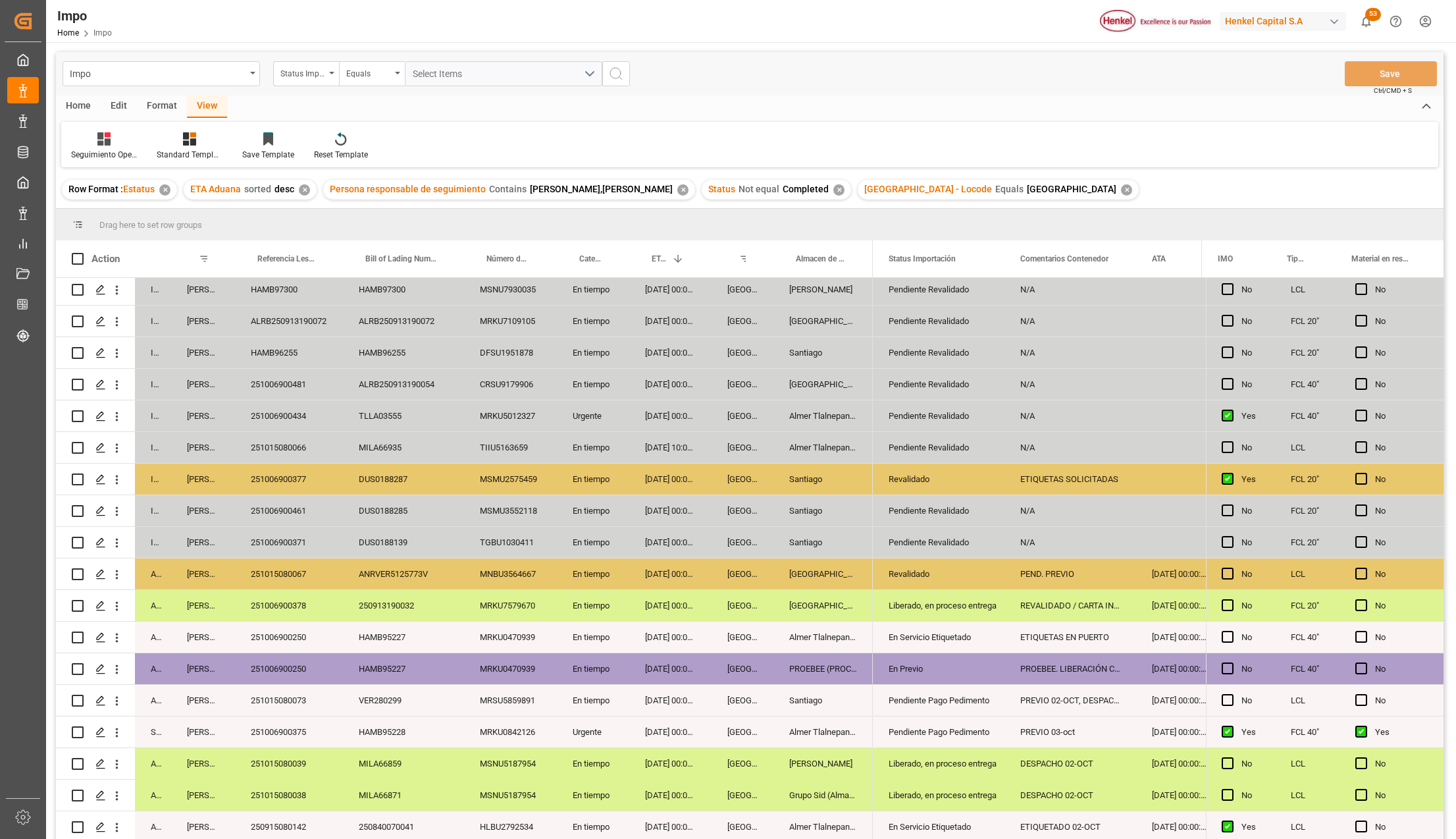
scroll to position [103, 0]
click at [533, 743] on div "MRKU0842126" at bounding box center [510, 732] width 93 height 31
click at [300, 723] on div "251006900375" at bounding box center [289, 732] width 108 height 31
click at [306, 697] on div "251015080073" at bounding box center [289, 700] width 108 height 31
drag, startPoint x: 1151, startPoint y: 250, endPoint x: 1175, endPoint y: 256, distance: 24.7
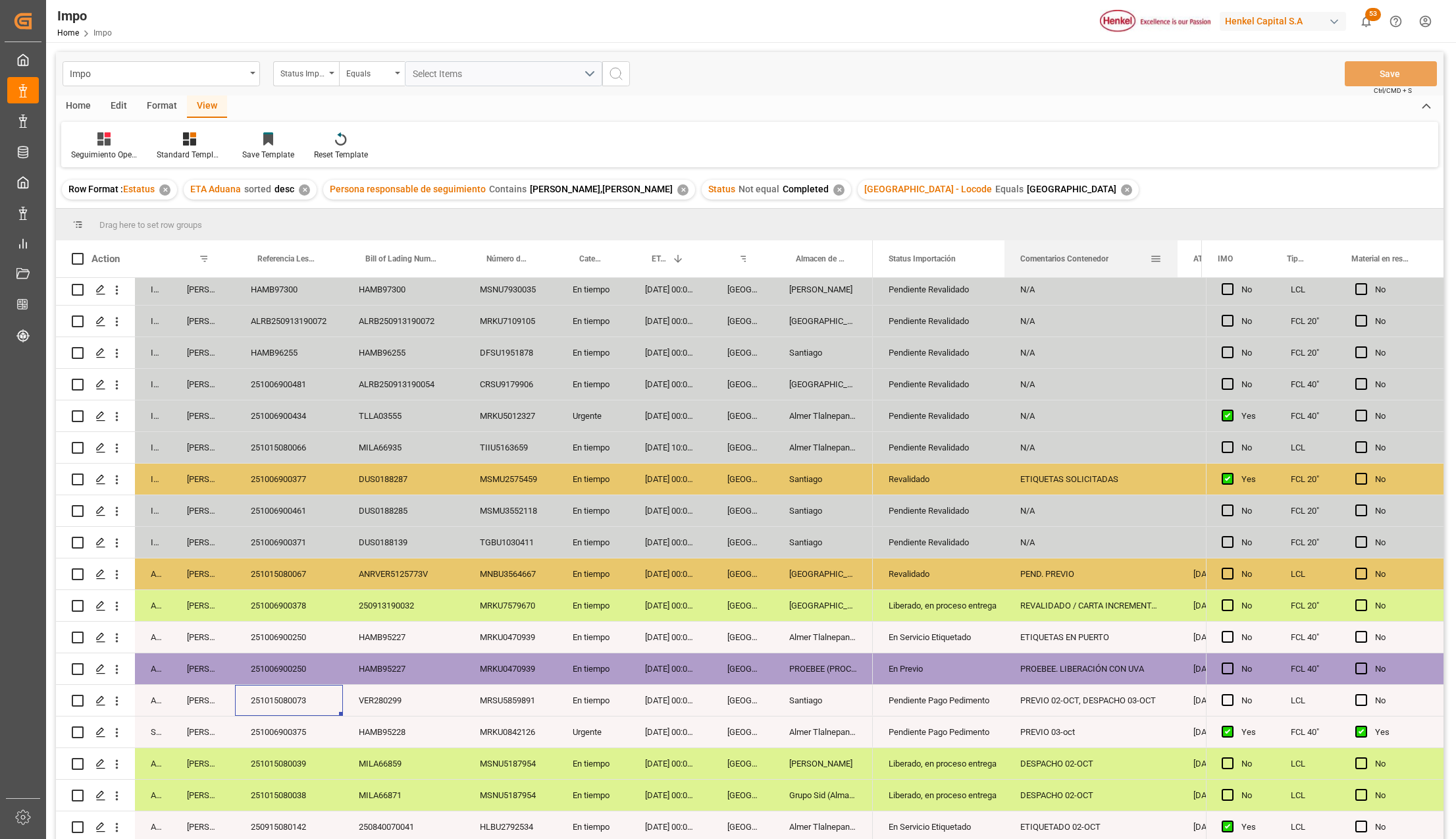
click at [1175, 256] on div at bounding box center [1178, 258] width 5 height 37
click at [1052, 691] on div "PREVIO 02-OCT, DESPACHO 03-OCT" at bounding box center [1090, 700] width 173 height 31
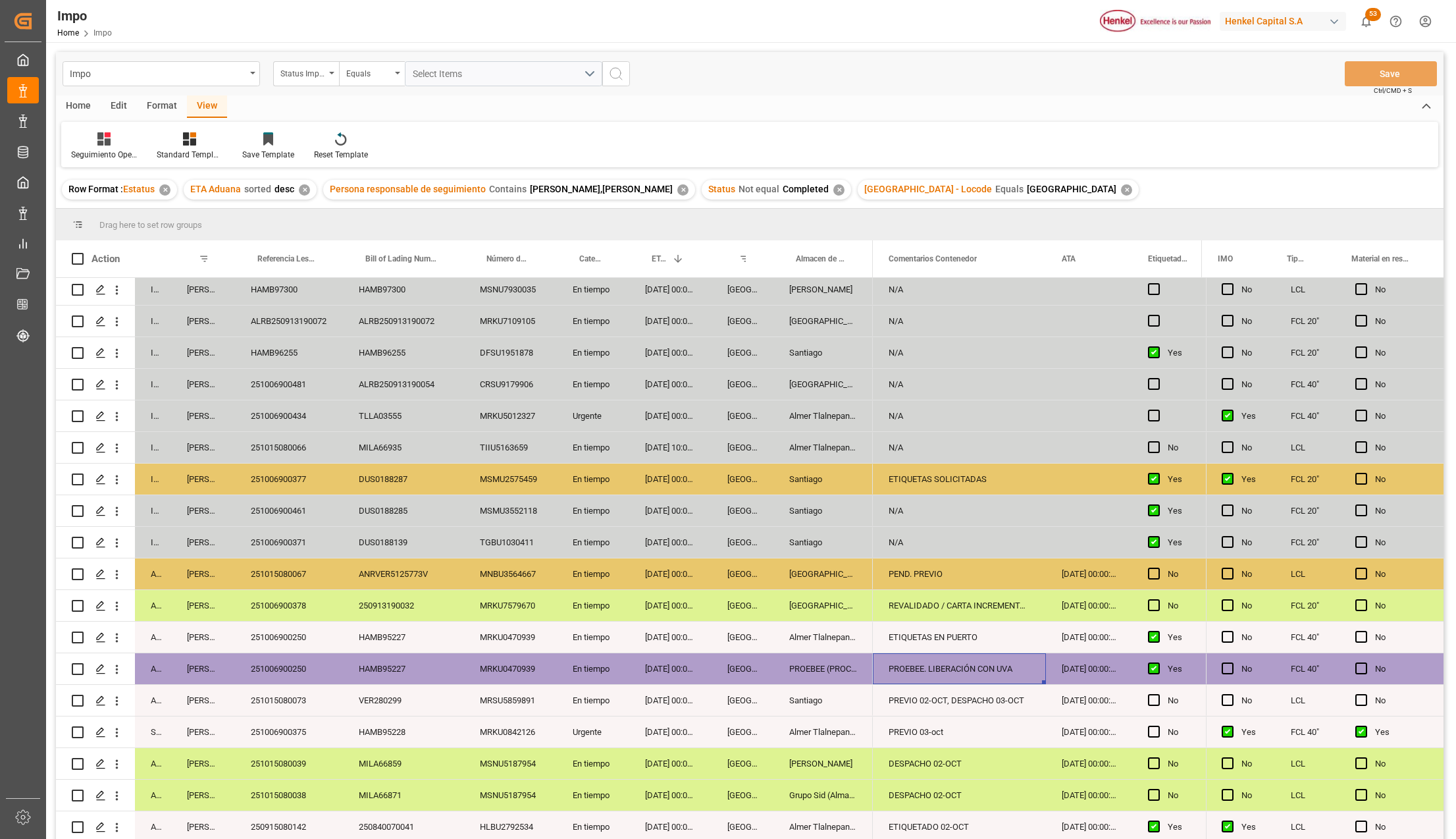
scroll to position [0, 0]
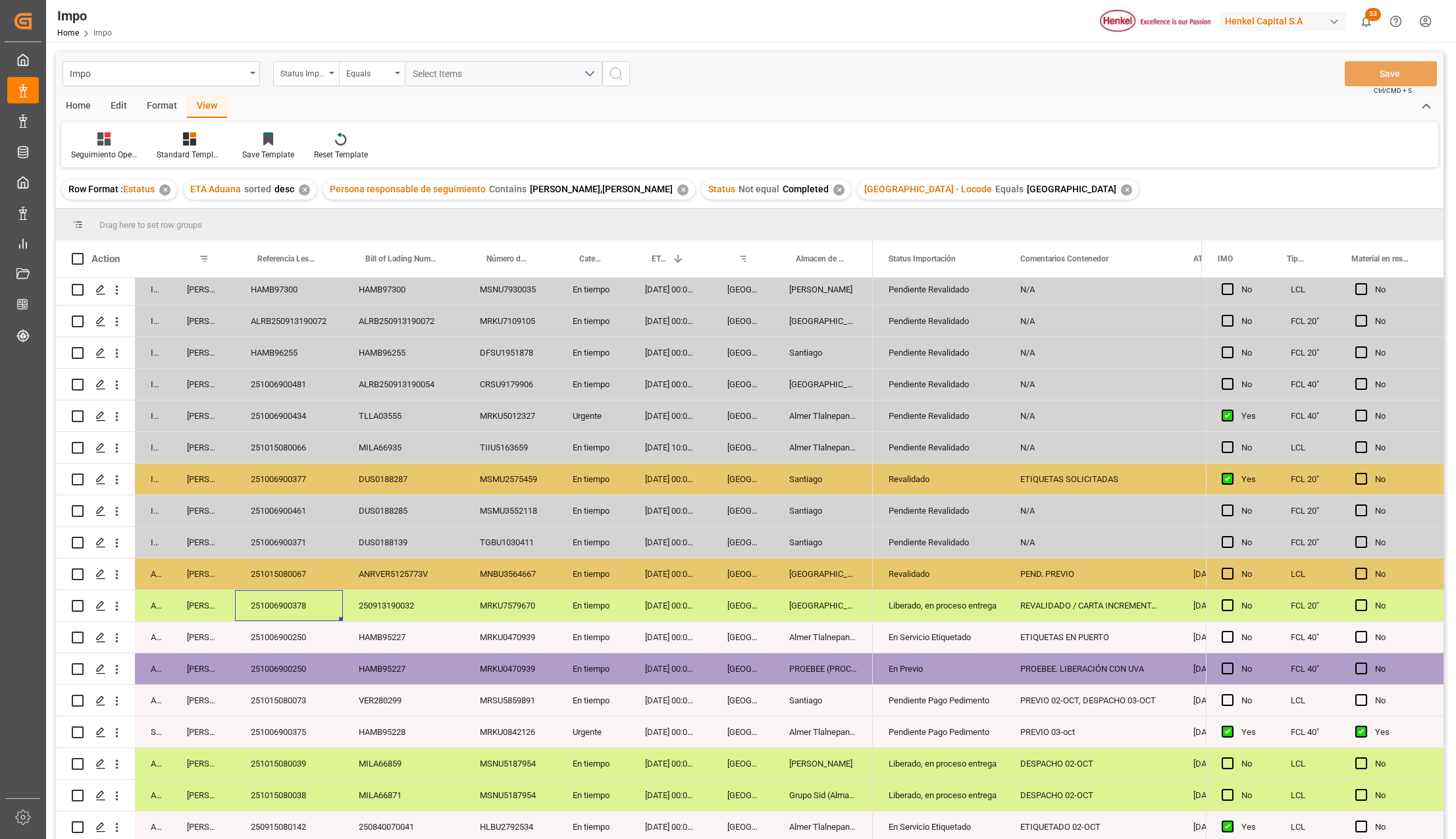
click at [279, 612] on div "251006900378" at bounding box center [289, 605] width 108 height 31
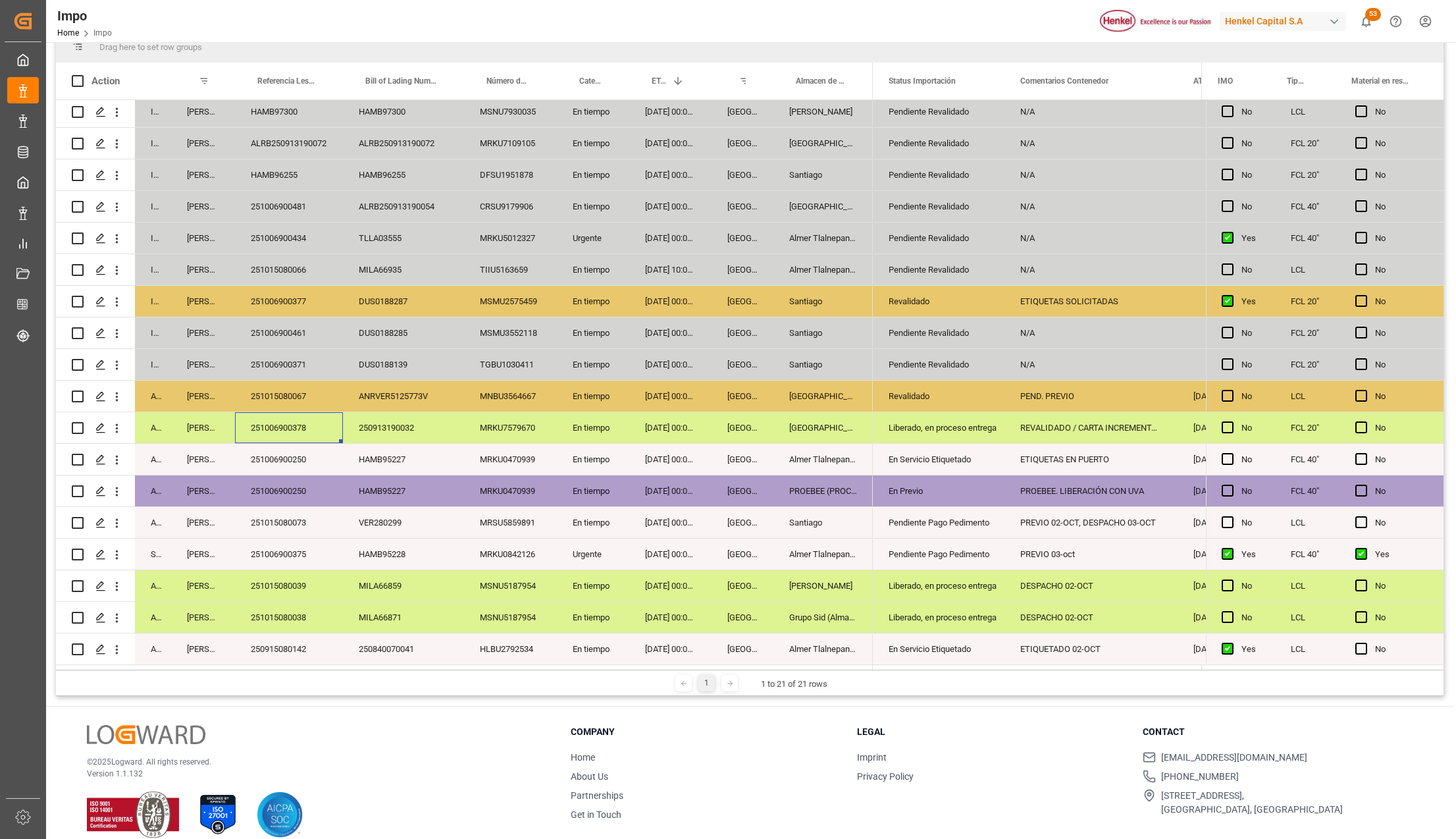
scroll to position [195, 0]
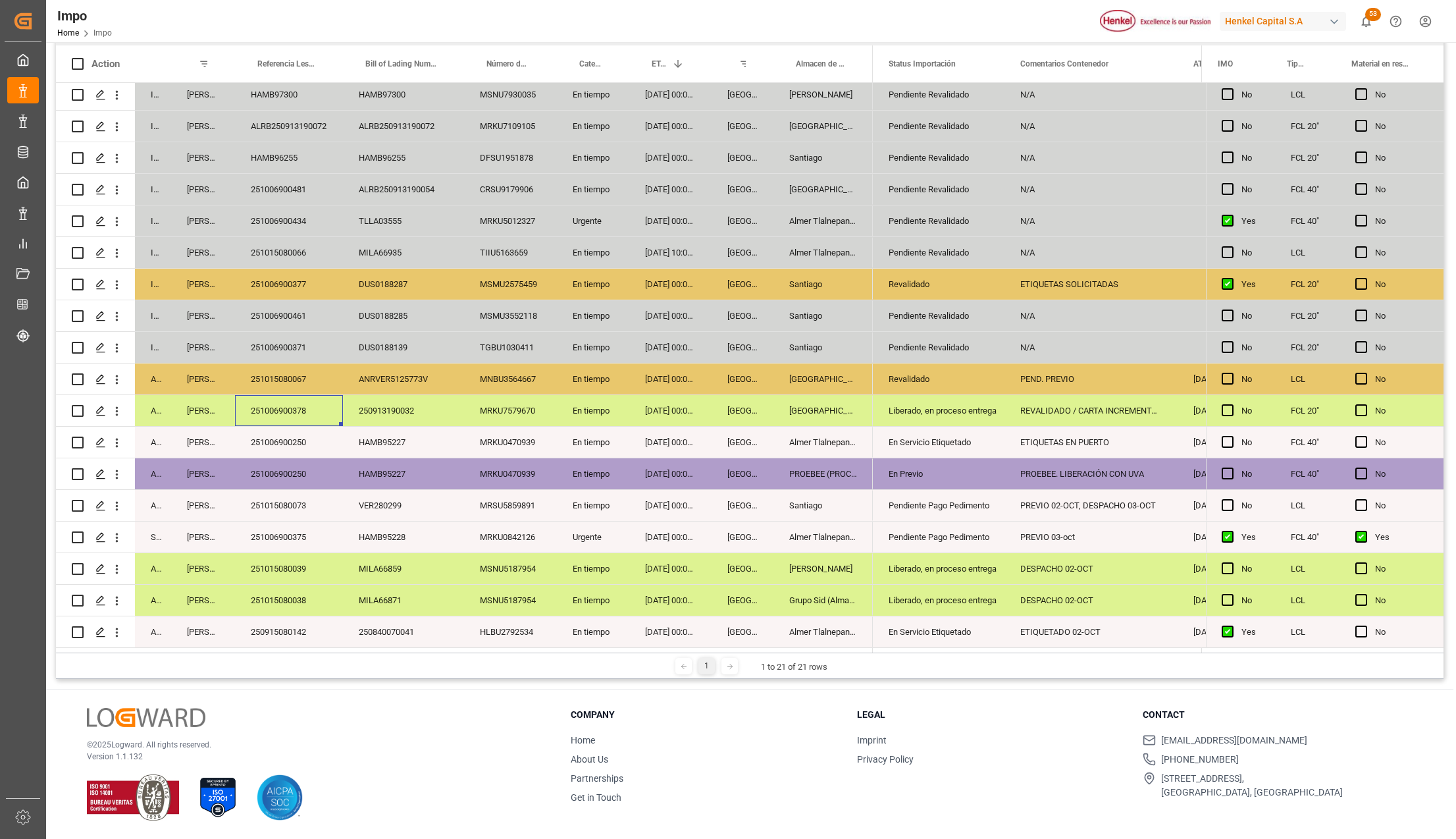
drag, startPoint x: 290, startPoint y: 409, endPoint x: 459, endPoint y: 550, distance: 220.1
click at [291, 408] on div "251006900378" at bounding box center [289, 411] width 108 height 31
click at [307, 411] on div "251006900378" at bounding box center [289, 411] width 108 height 31
click at [859, 416] on div "Salamanca" at bounding box center [823, 411] width 100 height 31
click at [916, 412] on div "Liberado, en proceso entrega" at bounding box center [937, 411] width 100 height 31
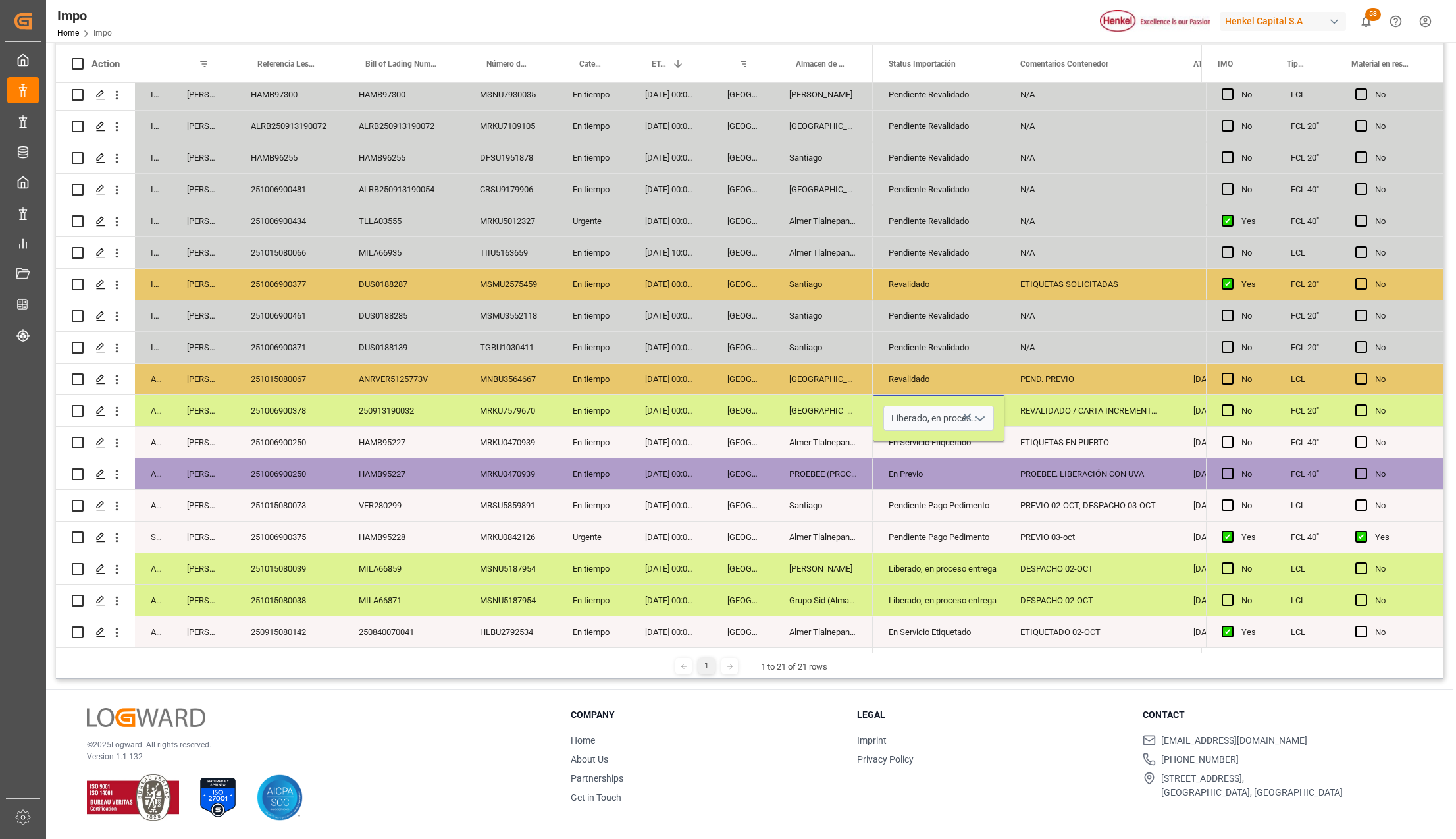
click at [975, 412] on icon "open menu" at bounding box center [980, 418] width 16 height 16
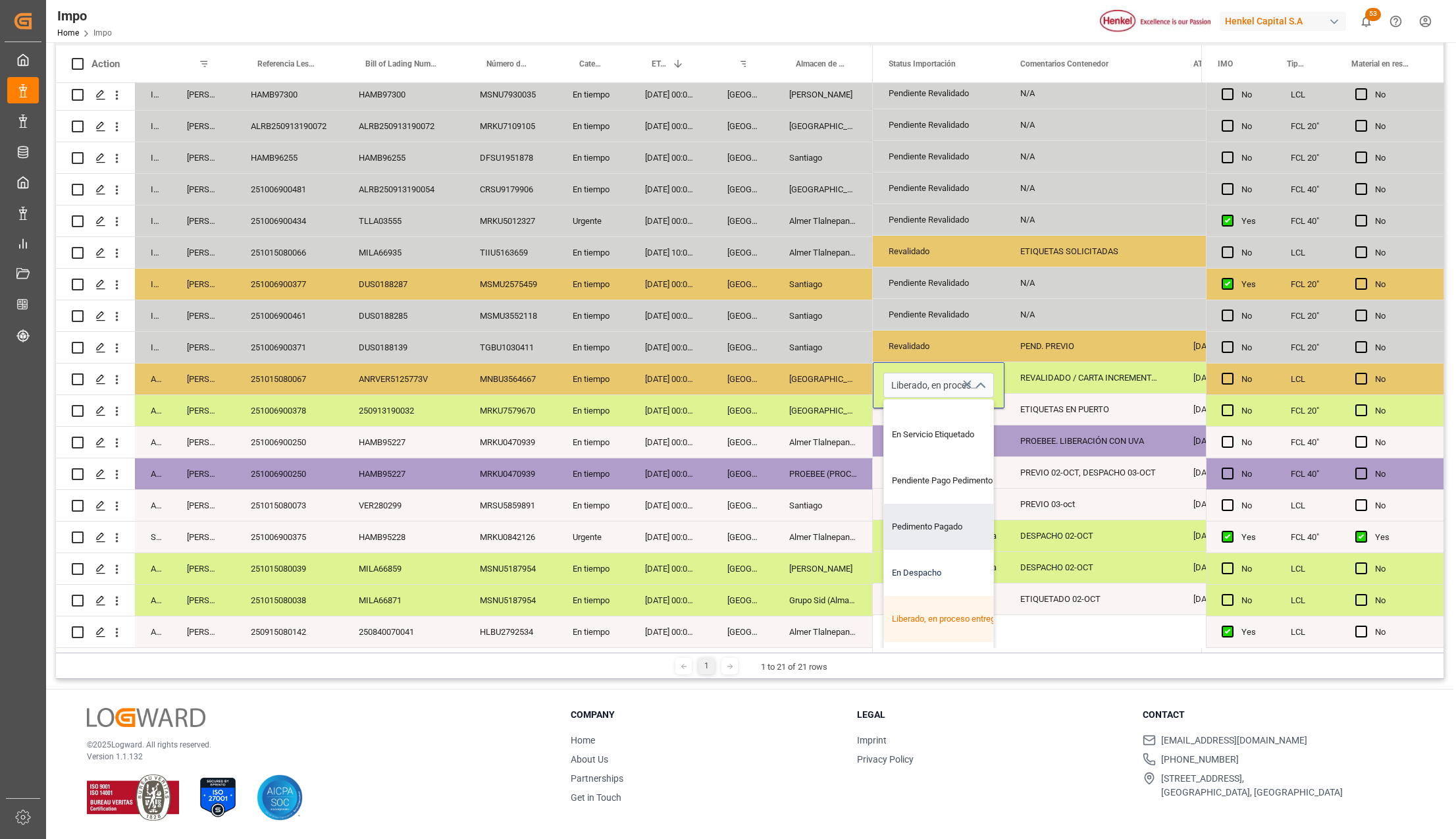
scroll to position [88, 0]
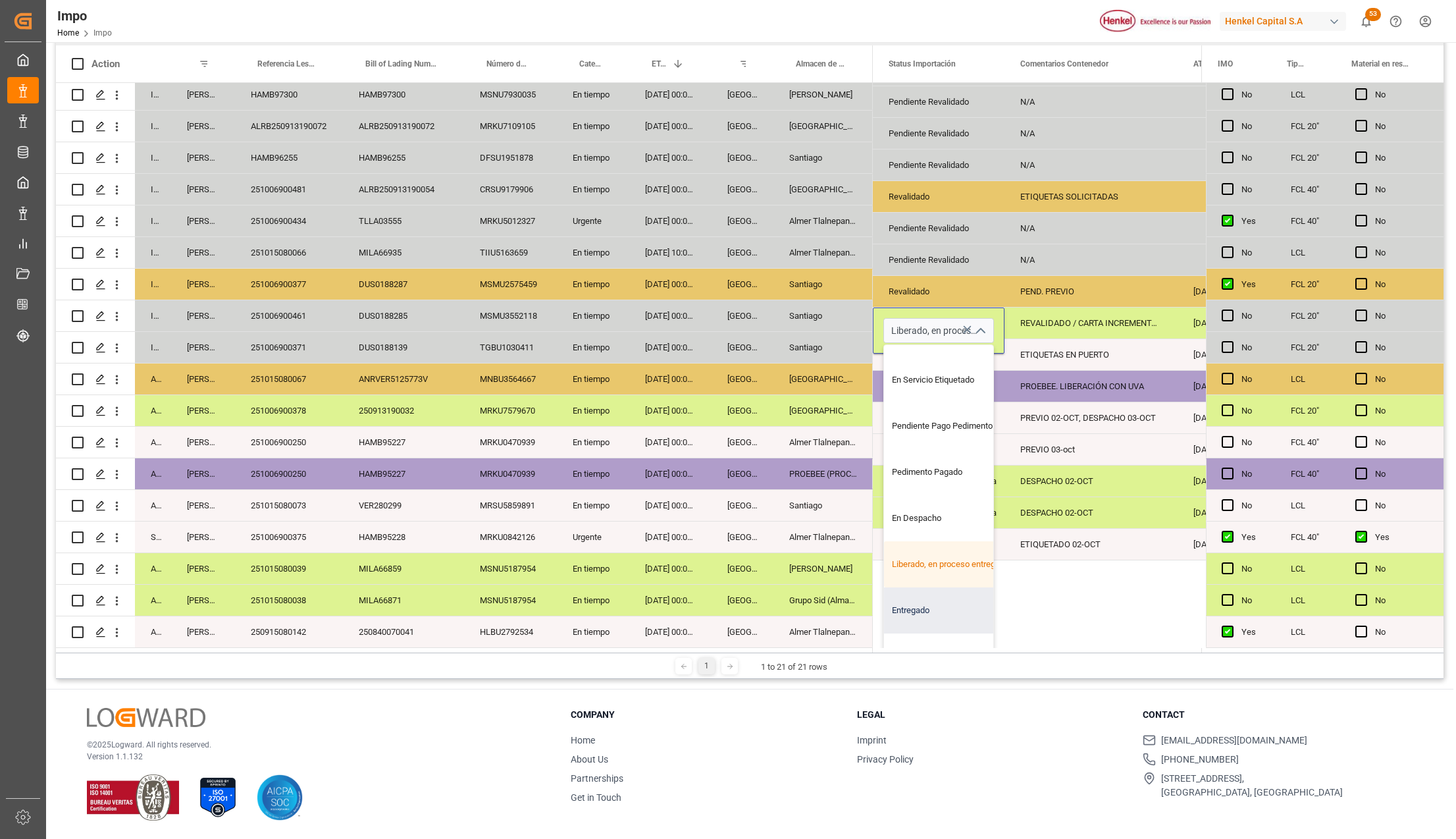
click at [930, 604] on div "Entregado" at bounding box center [945, 610] width 123 height 46
type input "Entregado"
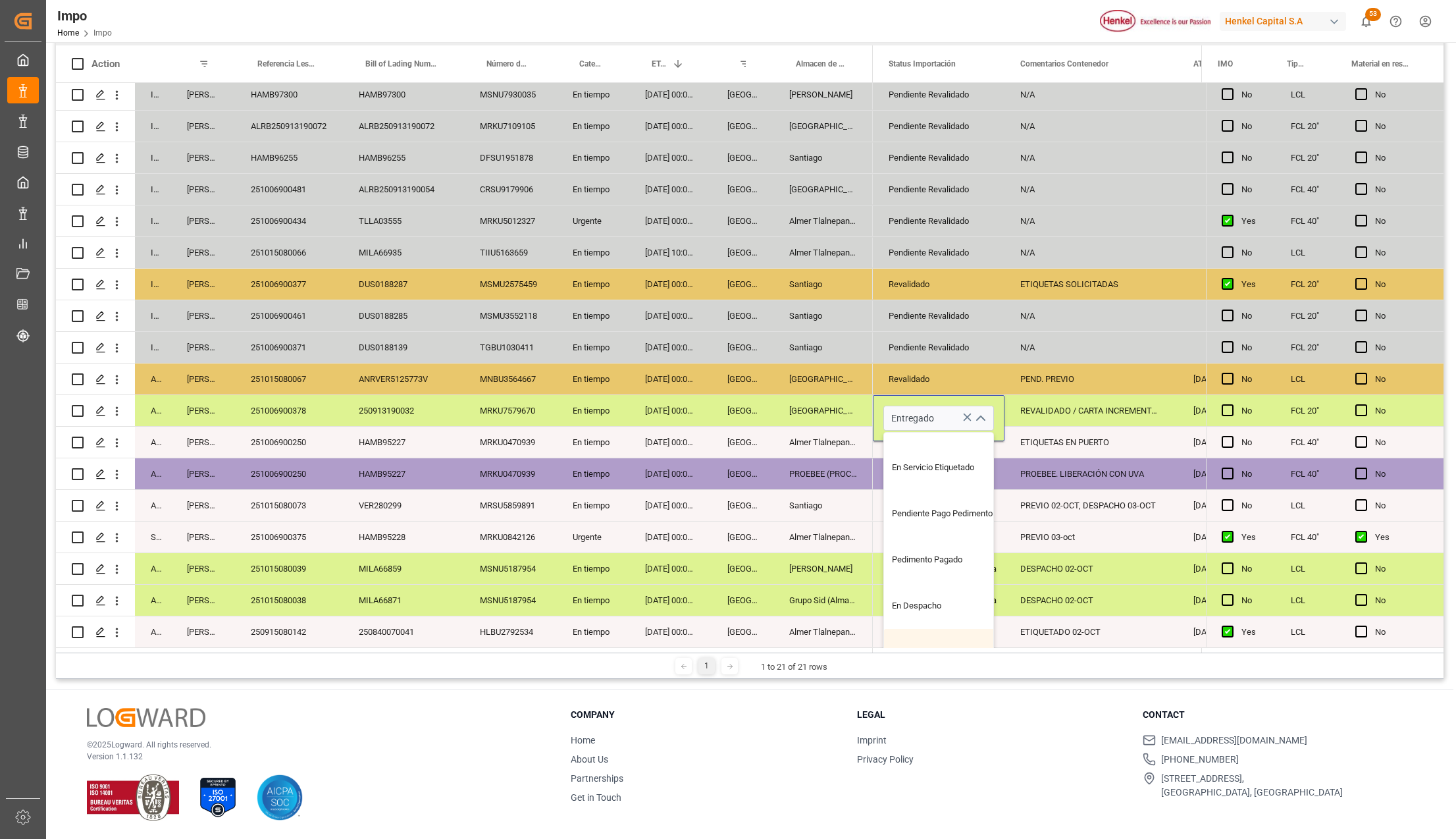
click at [817, 595] on div "Grupo Sid (Almacenaje y Distribucion AVIOR)" at bounding box center [823, 600] width 100 height 31
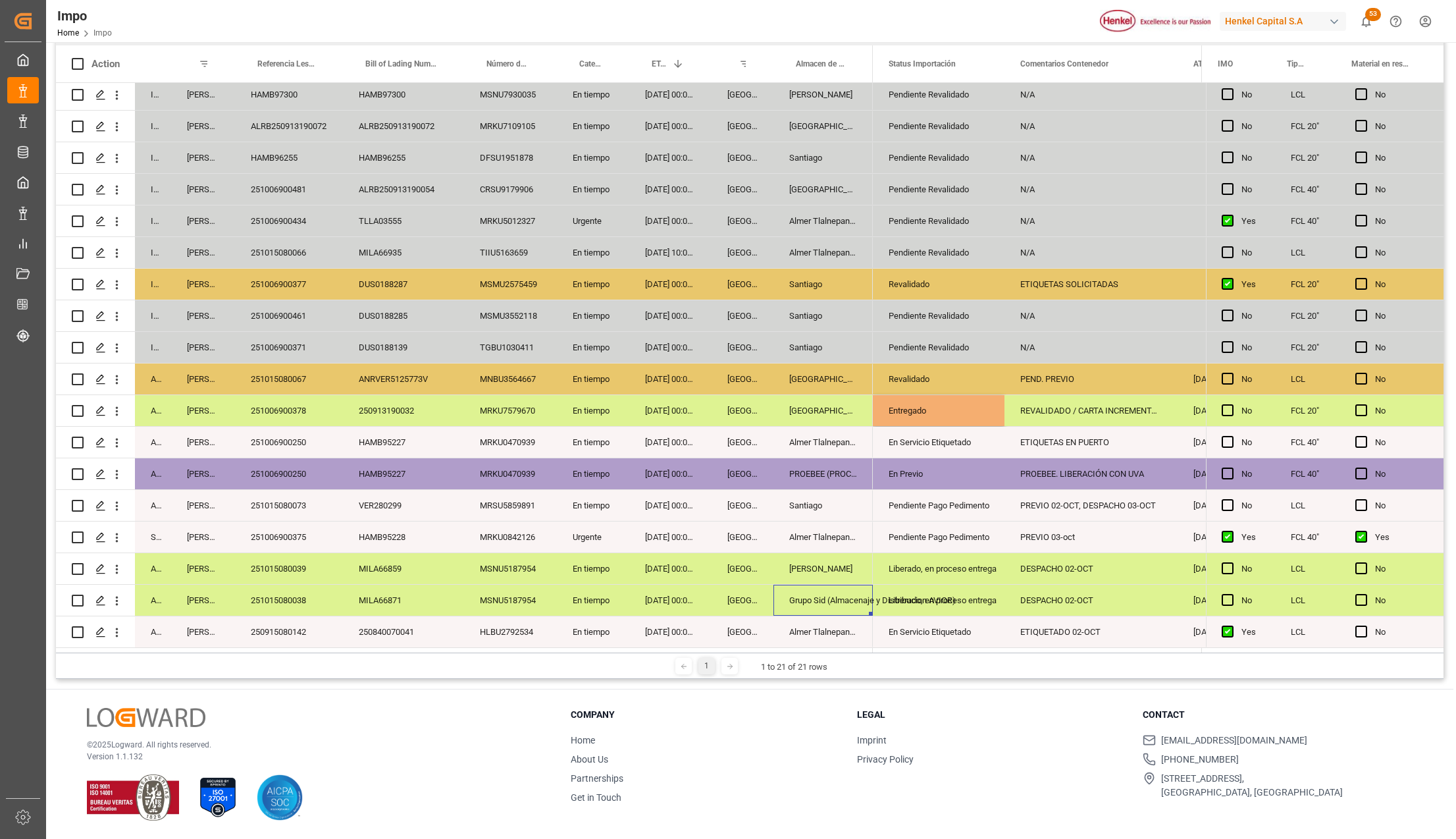
click at [955, 395] on div "Entregado" at bounding box center [937, 411] width 100 height 31
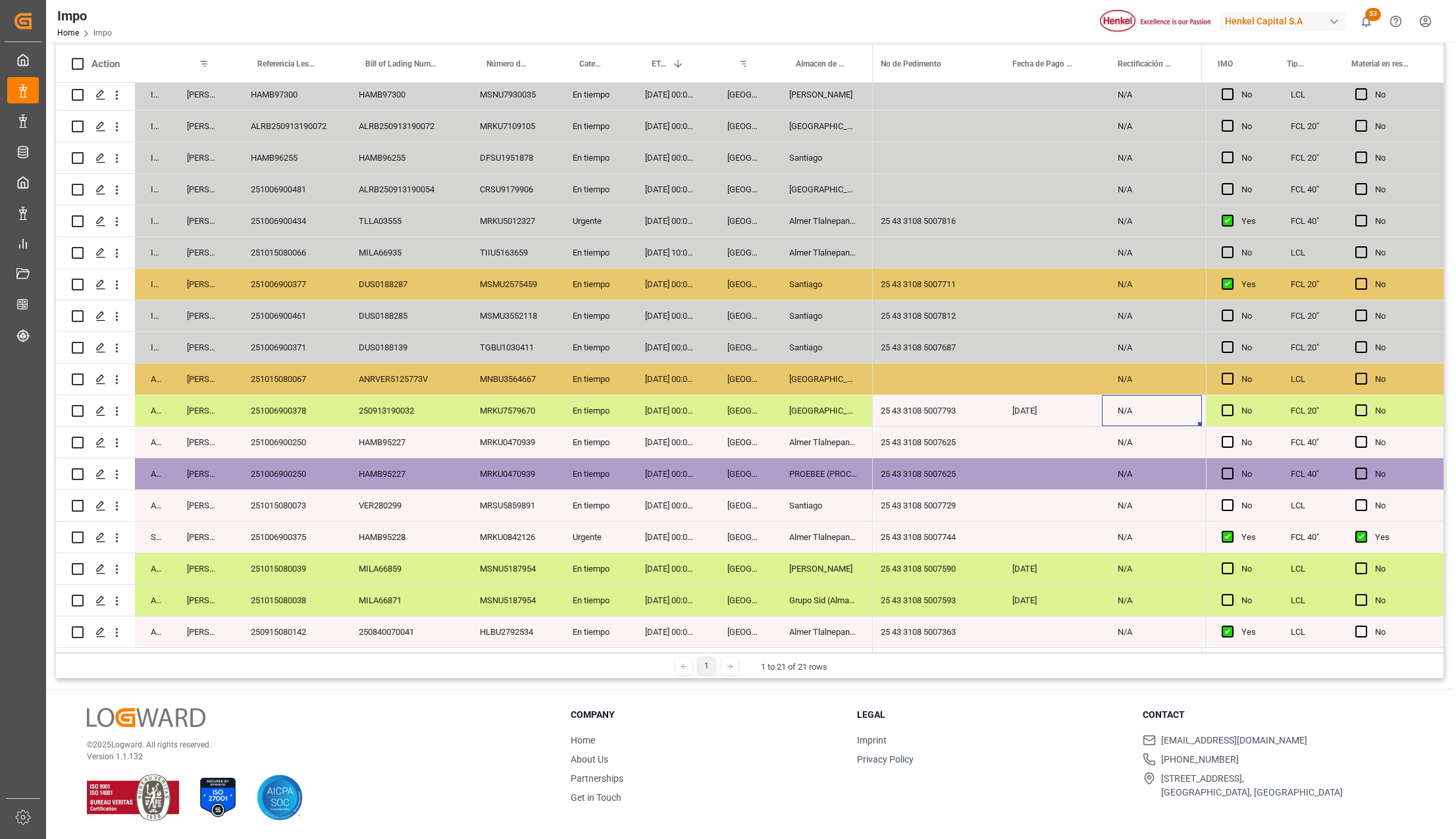
scroll to position [0, 2789]
click at [1041, 414] on div "Press SPACE to select this row." at bounding box center [1050, 411] width 106 height 31
click at [1046, 411] on div "Press SPACE to select this row." at bounding box center [1050, 411] width 106 height 31
click at [1035, 411] on div "Press SPACE to select this row." at bounding box center [1050, 411] width 106 height 31
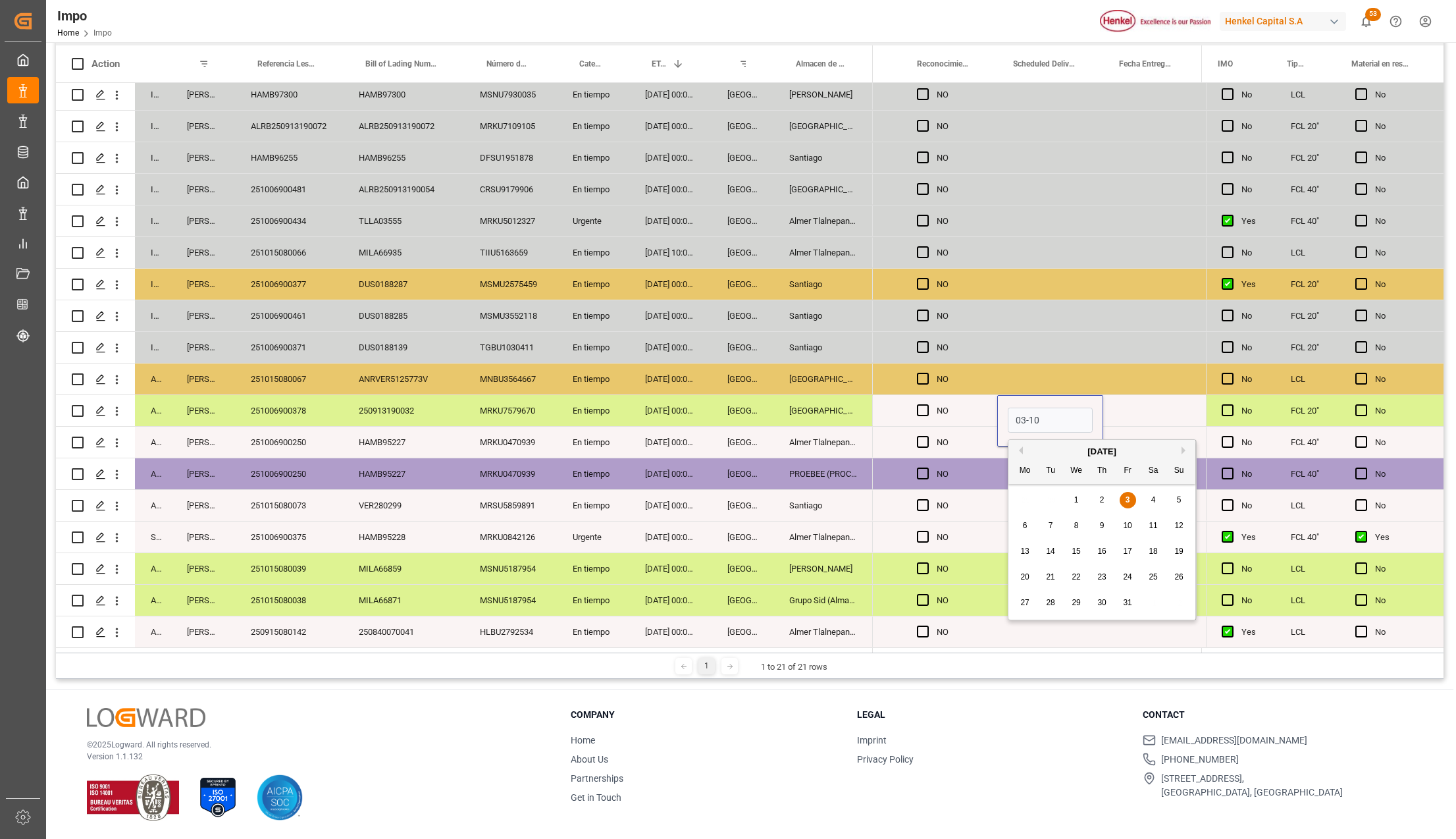
type input "03-10-2025"
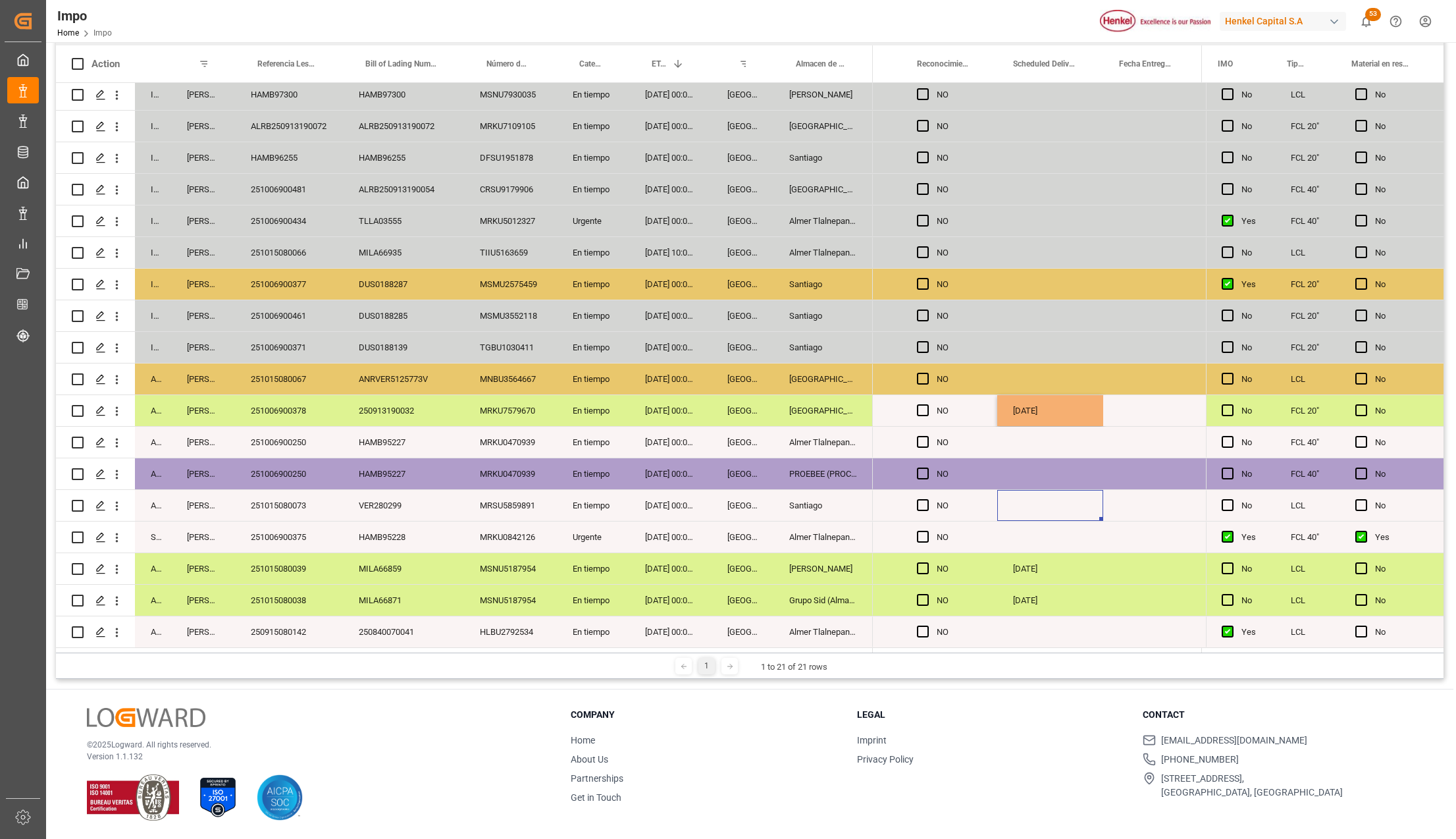
click at [1030, 509] on div "Press SPACE to select this row." at bounding box center [1050, 505] width 106 height 31
click at [1078, 406] on div "03-10-2025" at bounding box center [1050, 411] width 106 height 31
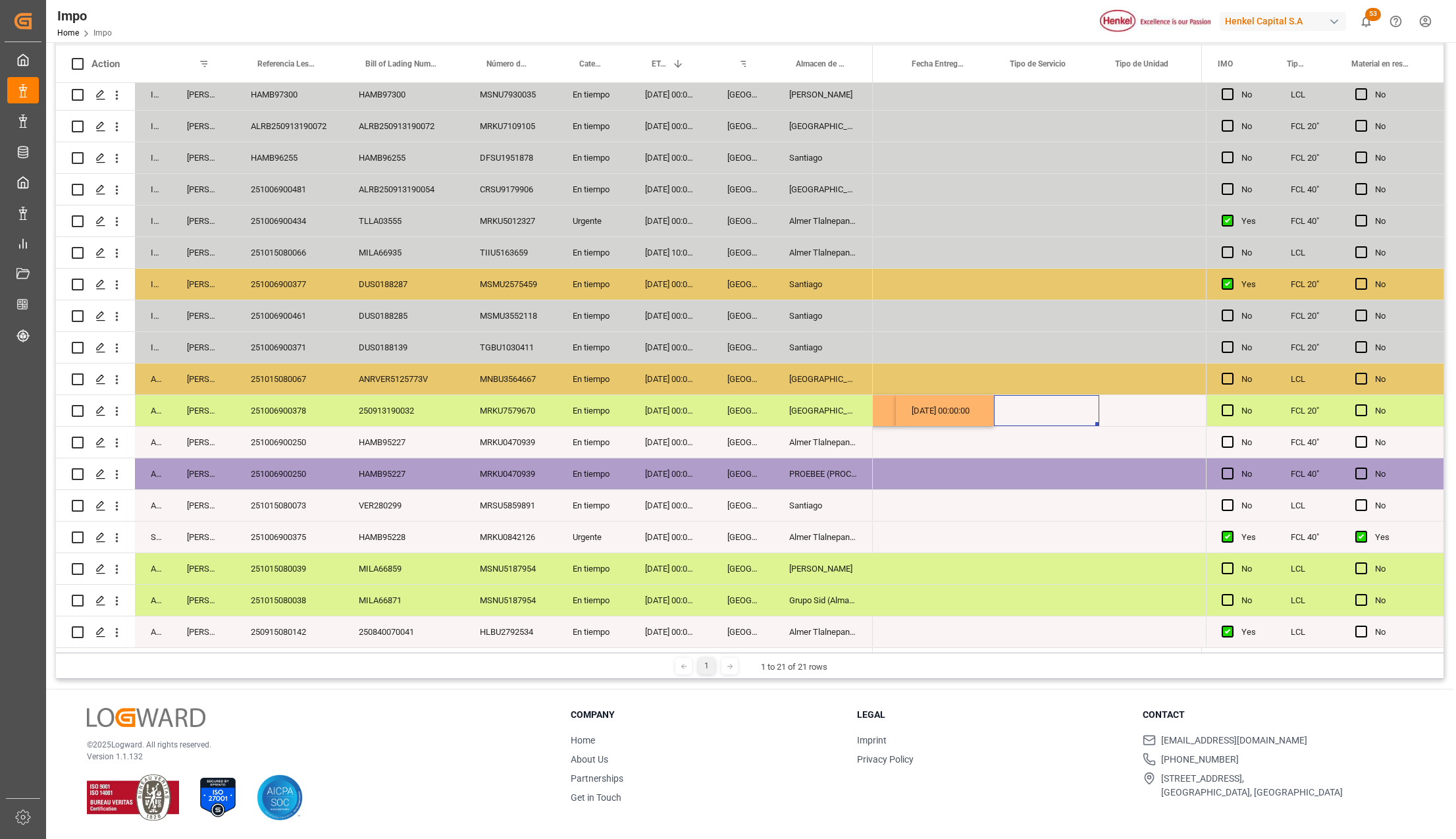
click at [1006, 410] on div "Press SPACE to select this row." at bounding box center [1046, 411] width 106 height 31
click at [1035, 417] on span "Select" at bounding box center [1026, 418] width 25 height 14
click at [1035, 448] on div "Sencillo" at bounding box center [1046, 451] width 69 height 13
click at [1053, 469] on div "Press SPACE to select this row." at bounding box center [1046, 474] width 106 height 31
click at [1145, 401] on div "Press SPACE to select this row." at bounding box center [1150, 411] width 102 height 31
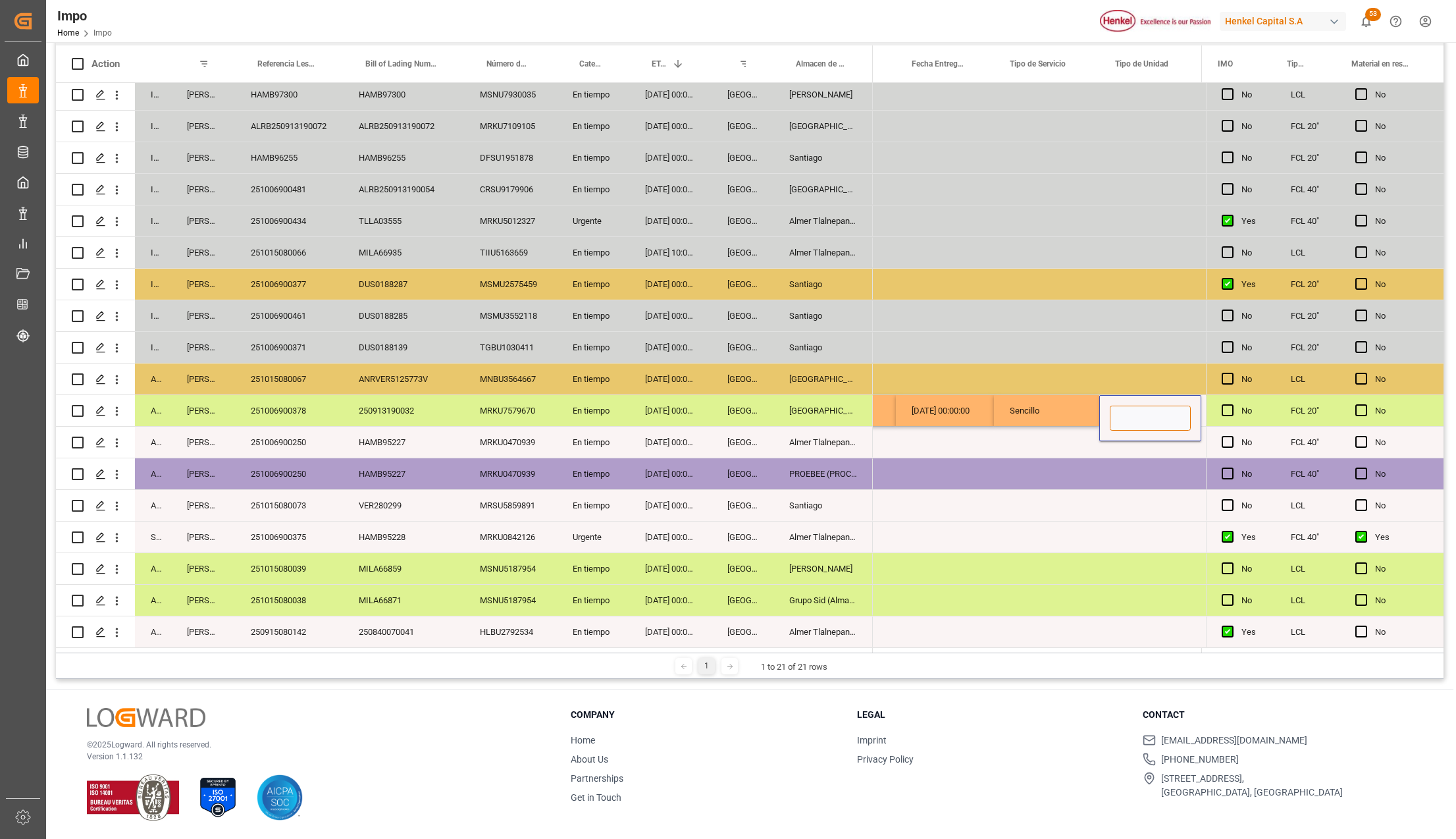
click at [1128, 417] on input "Press SPACE to select this row." at bounding box center [1149, 417] width 81 height 25
type input "TRAILER"
click at [1129, 417] on div "TRAILER" at bounding box center [1150, 411] width 102 height 31
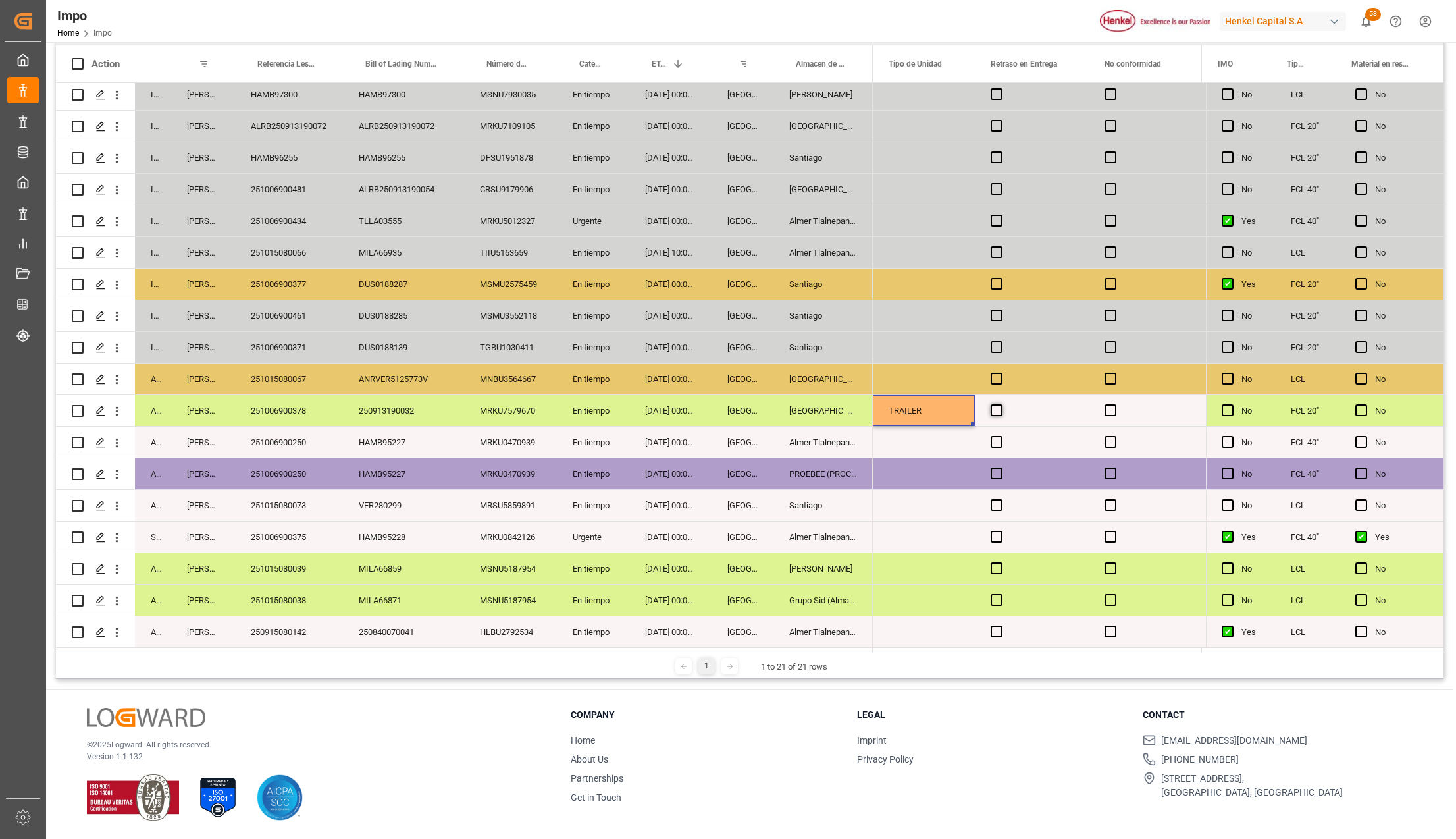
click at [999, 409] on span "Press SPACE to select this row." at bounding box center [996, 411] width 12 height 12
click at [1000, 405] on input "Press SPACE to select this row." at bounding box center [1000, 405] width 0 height 0
click at [999, 409] on span "Press SPACE to select this row." at bounding box center [996, 411] width 12 height 12
click at [1000, 405] on input "Press SPACE to select this row." at bounding box center [1000, 405] width 0 height 0
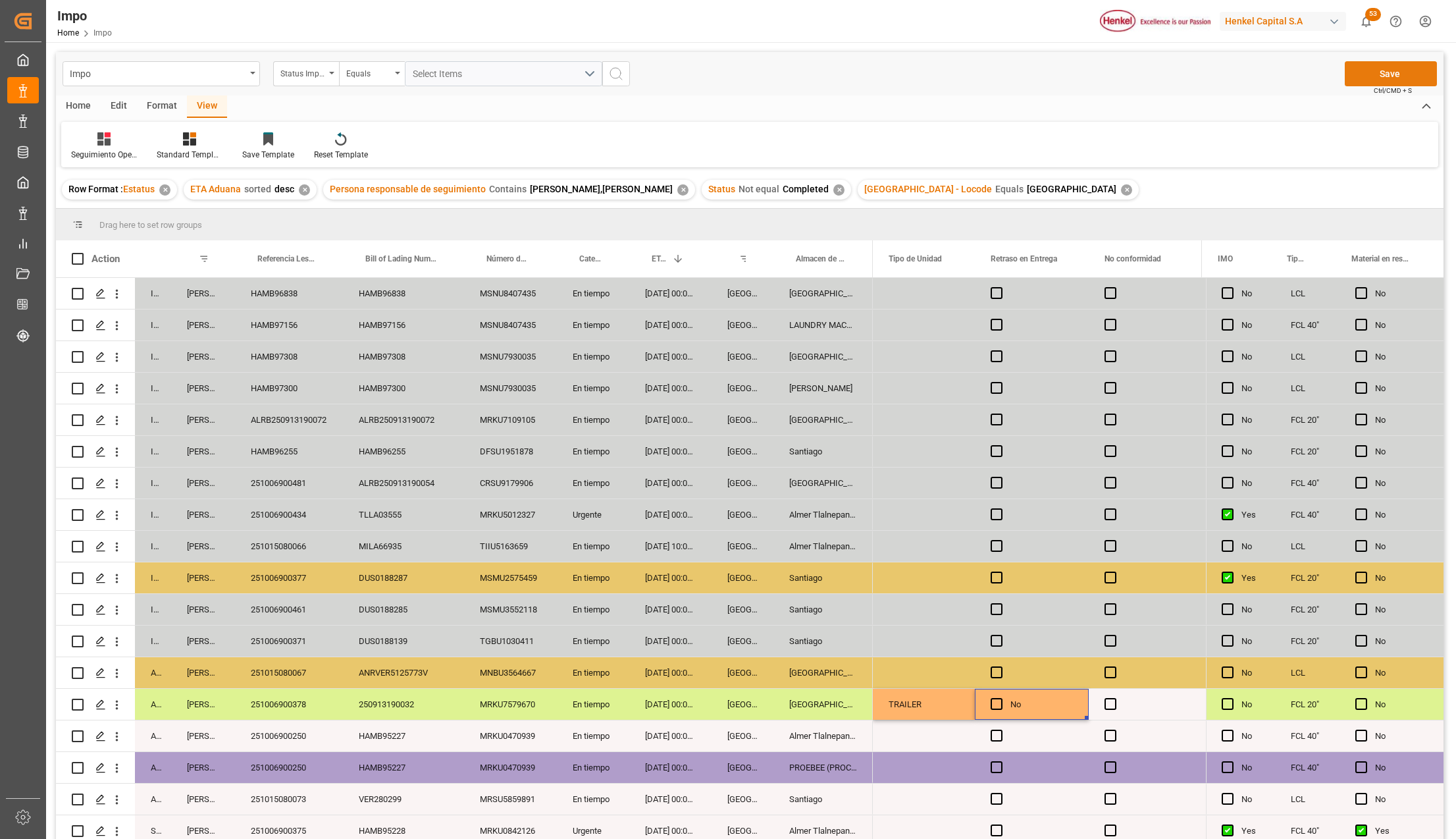
click at [1387, 68] on button "Save" at bounding box center [1390, 73] width 92 height 25
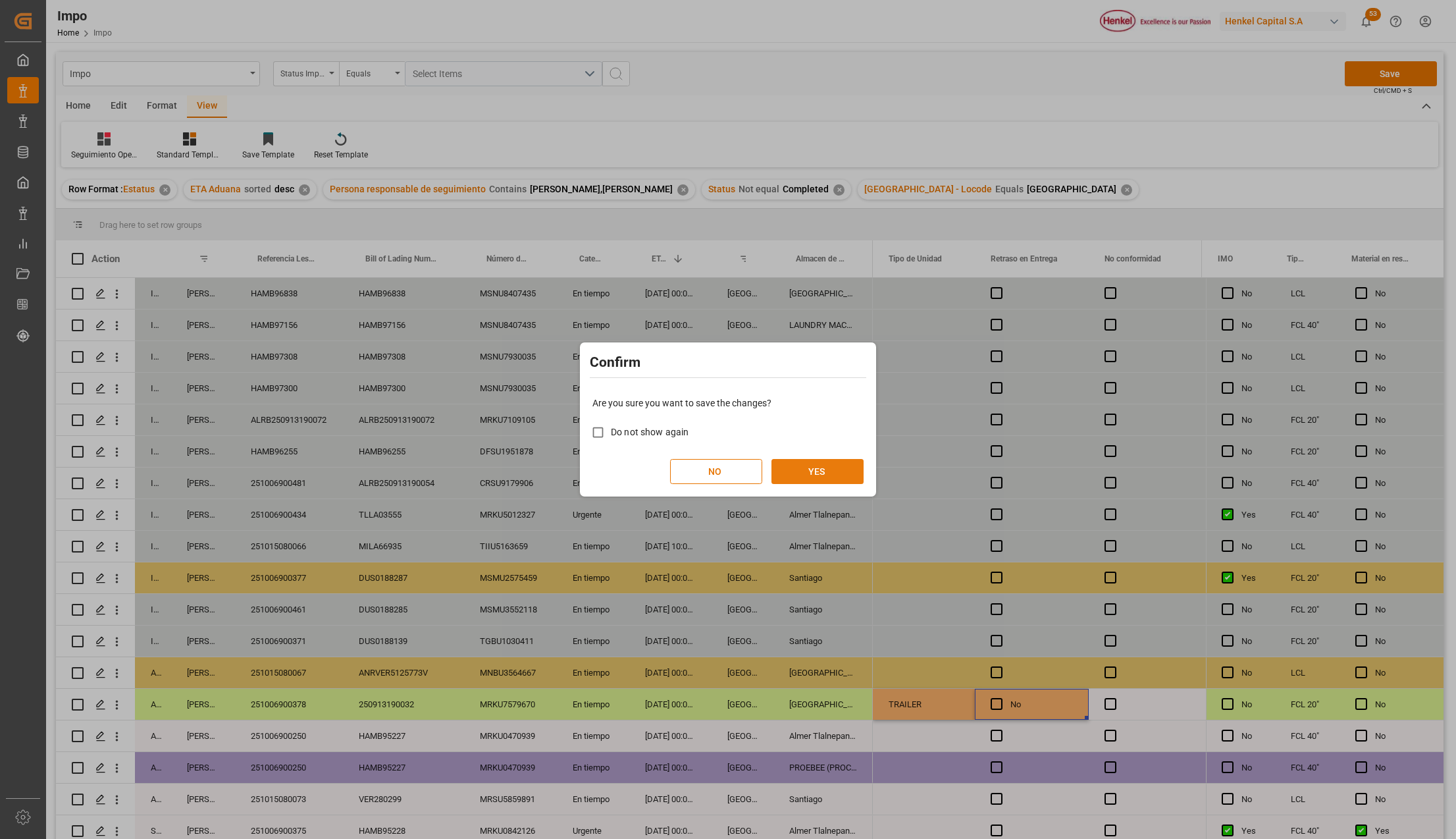
click at [815, 466] on button "YES" at bounding box center [817, 471] width 92 height 25
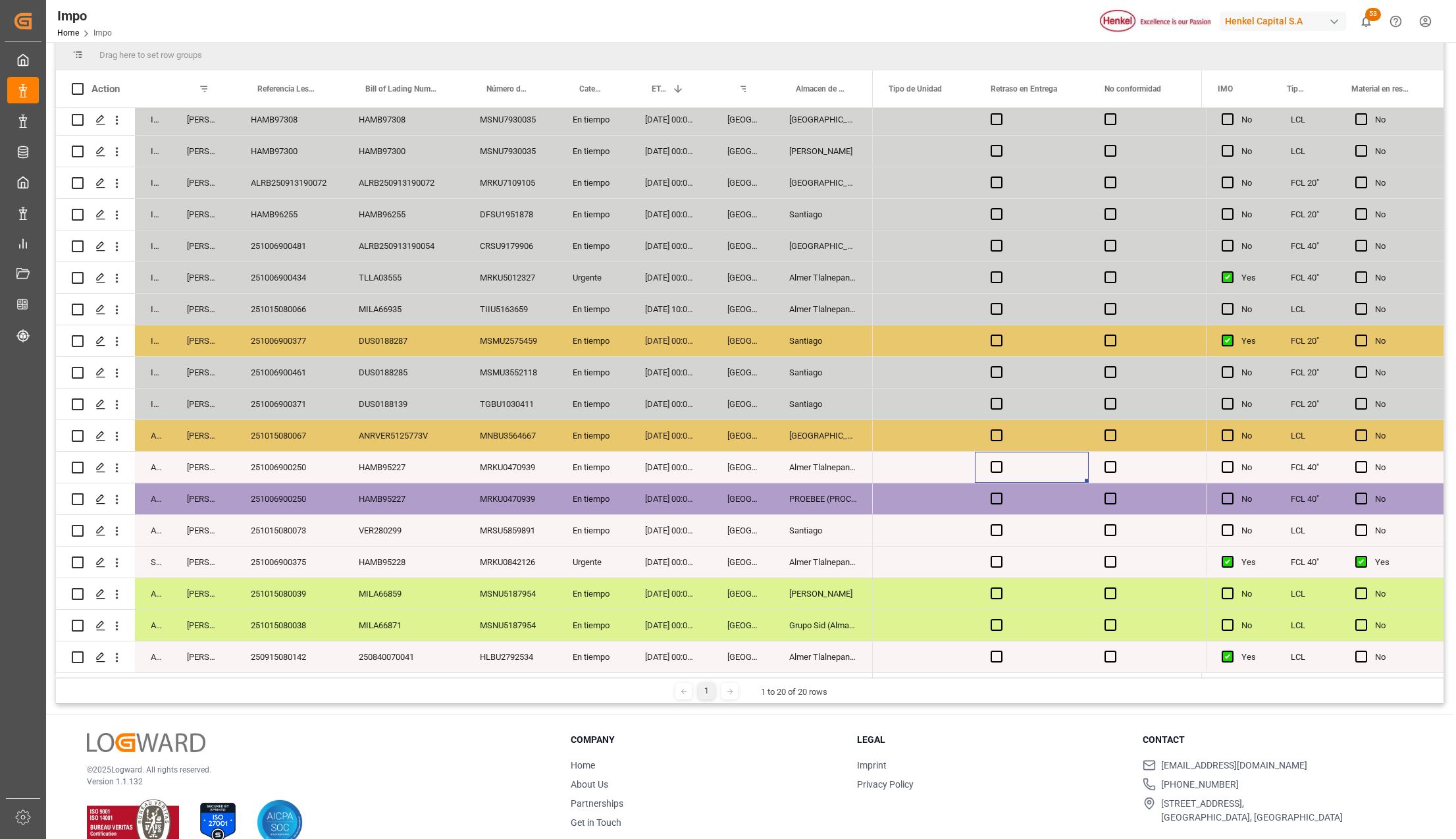
scroll to position [195, 0]
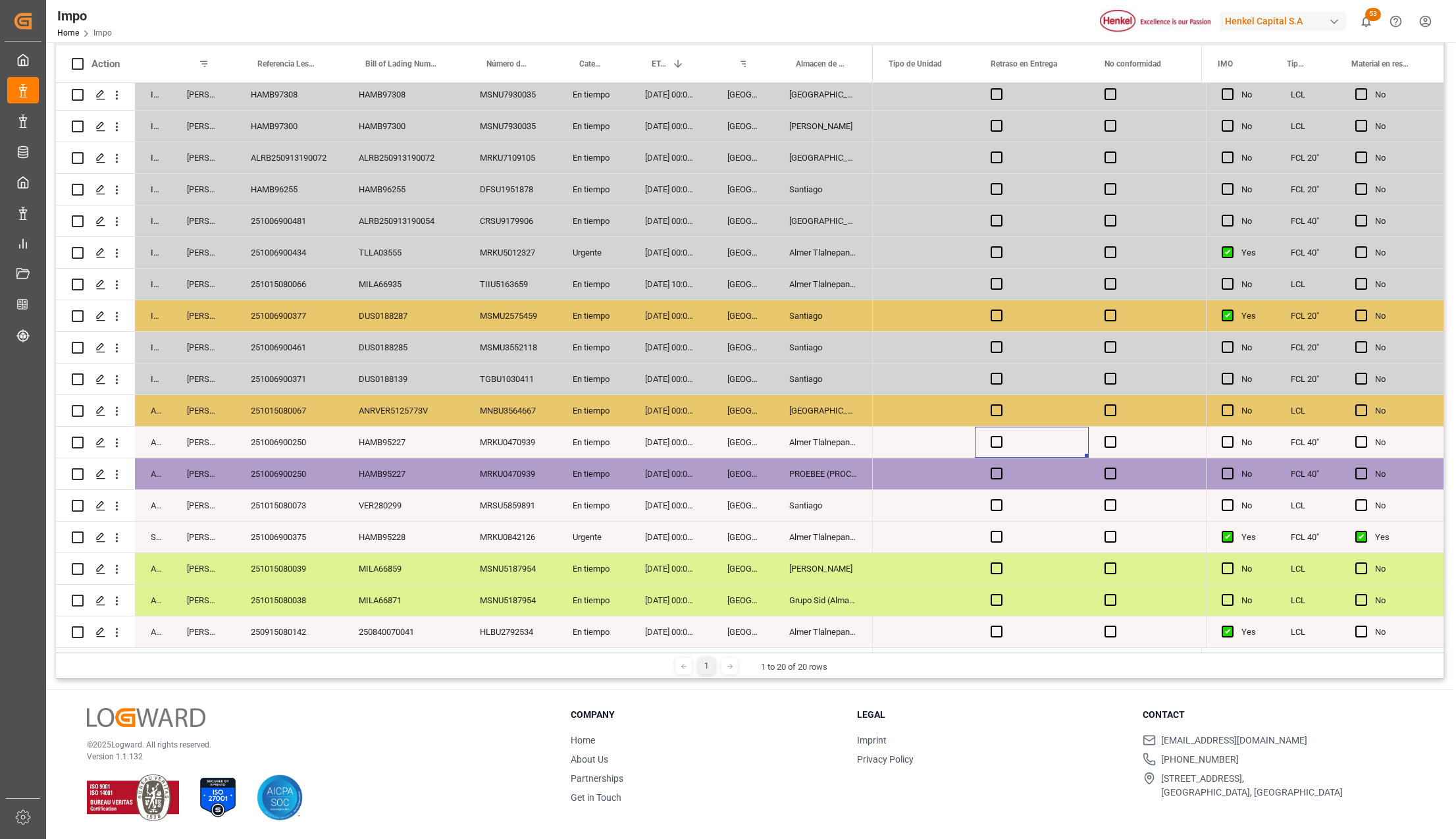
click at [740, 624] on div "[GEOGRAPHIC_DATA]" at bounding box center [742, 631] width 62 height 31
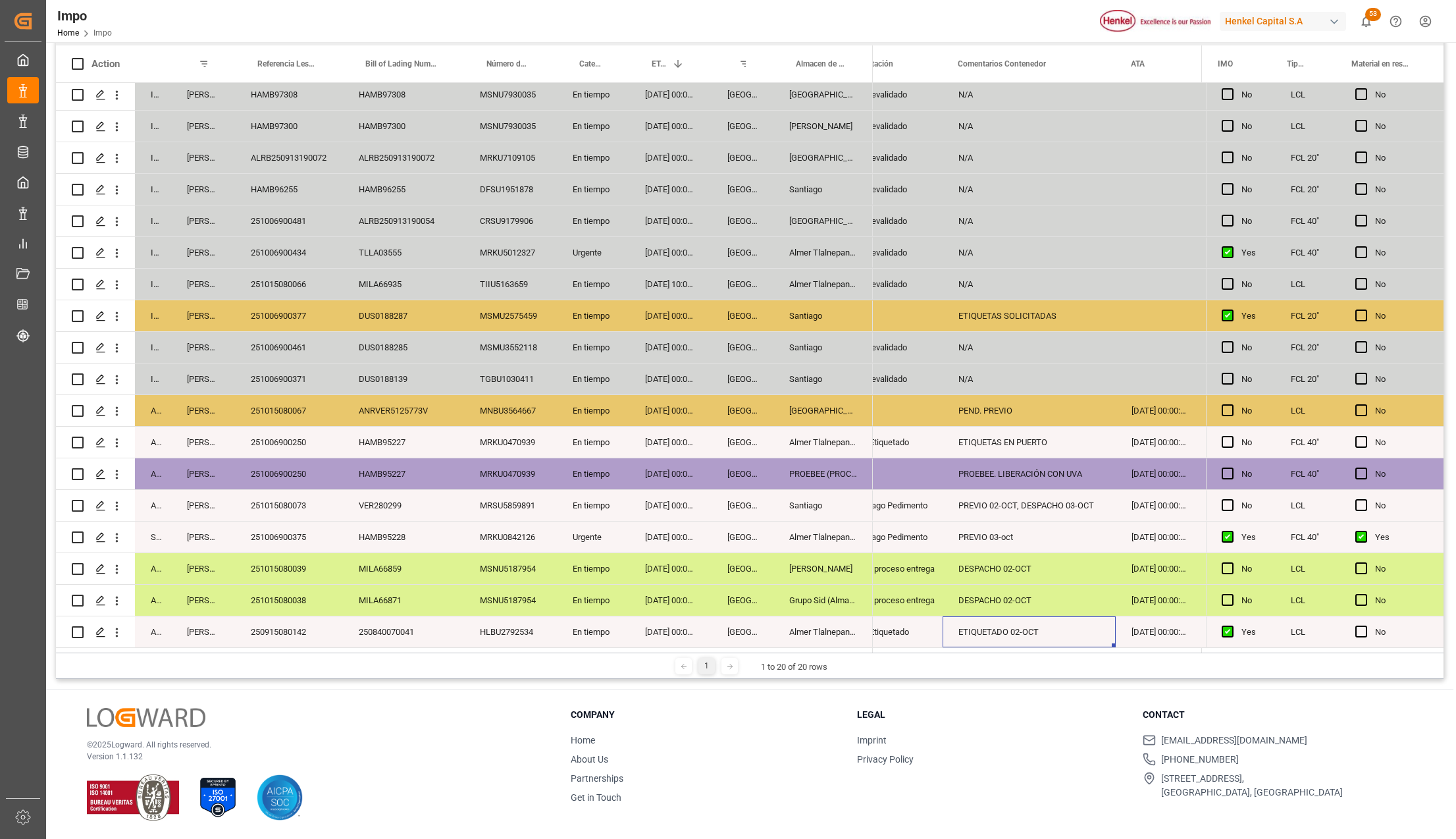
scroll to position [0, 0]
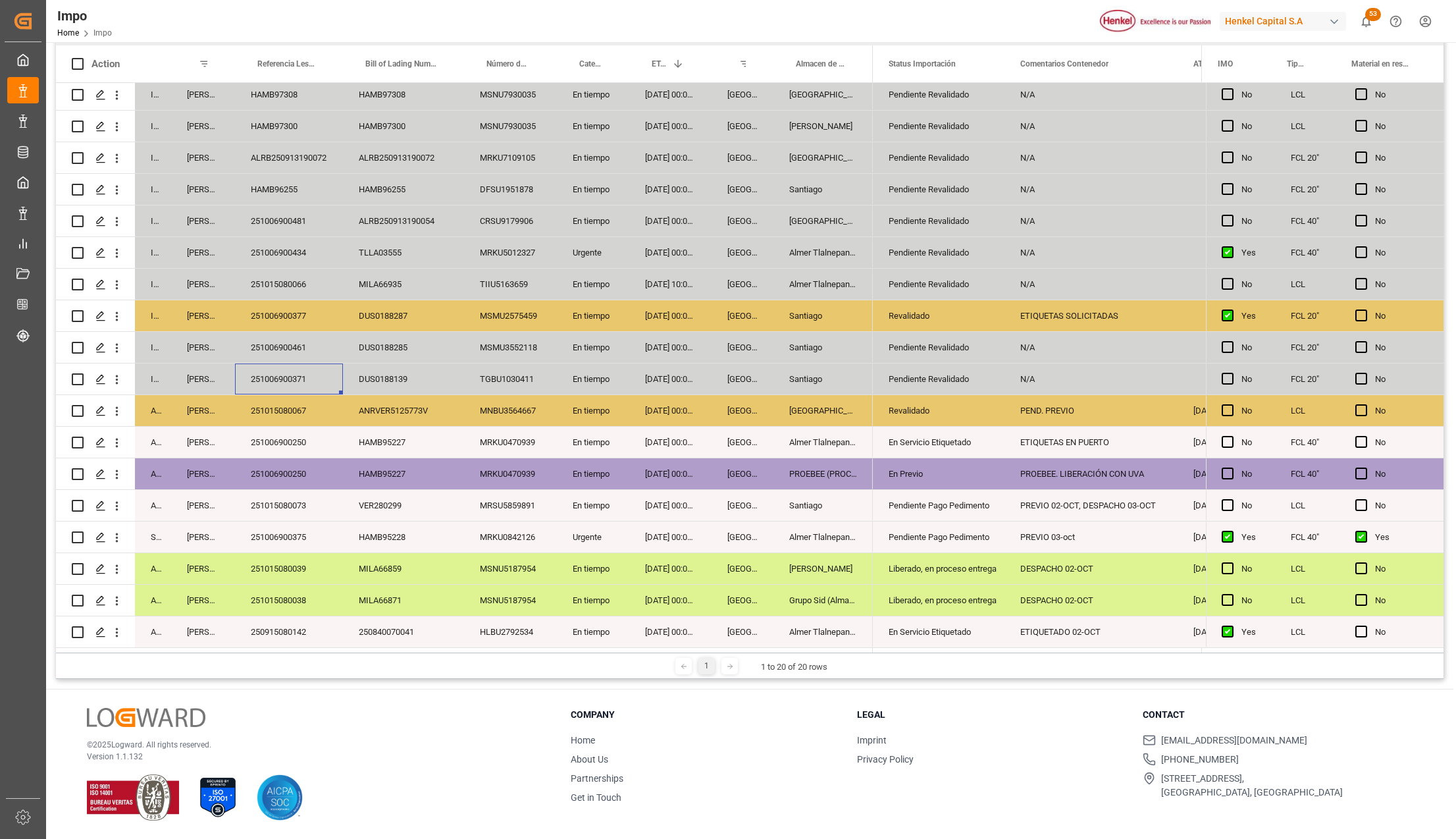
click at [839, 366] on div "Santiago" at bounding box center [823, 379] width 100 height 31
click at [953, 374] on div "Pendiente Revalidado" at bounding box center [937, 379] width 100 height 31
click at [378, 372] on div "DUS0188139" at bounding box center [404, 379] width 121 height 31
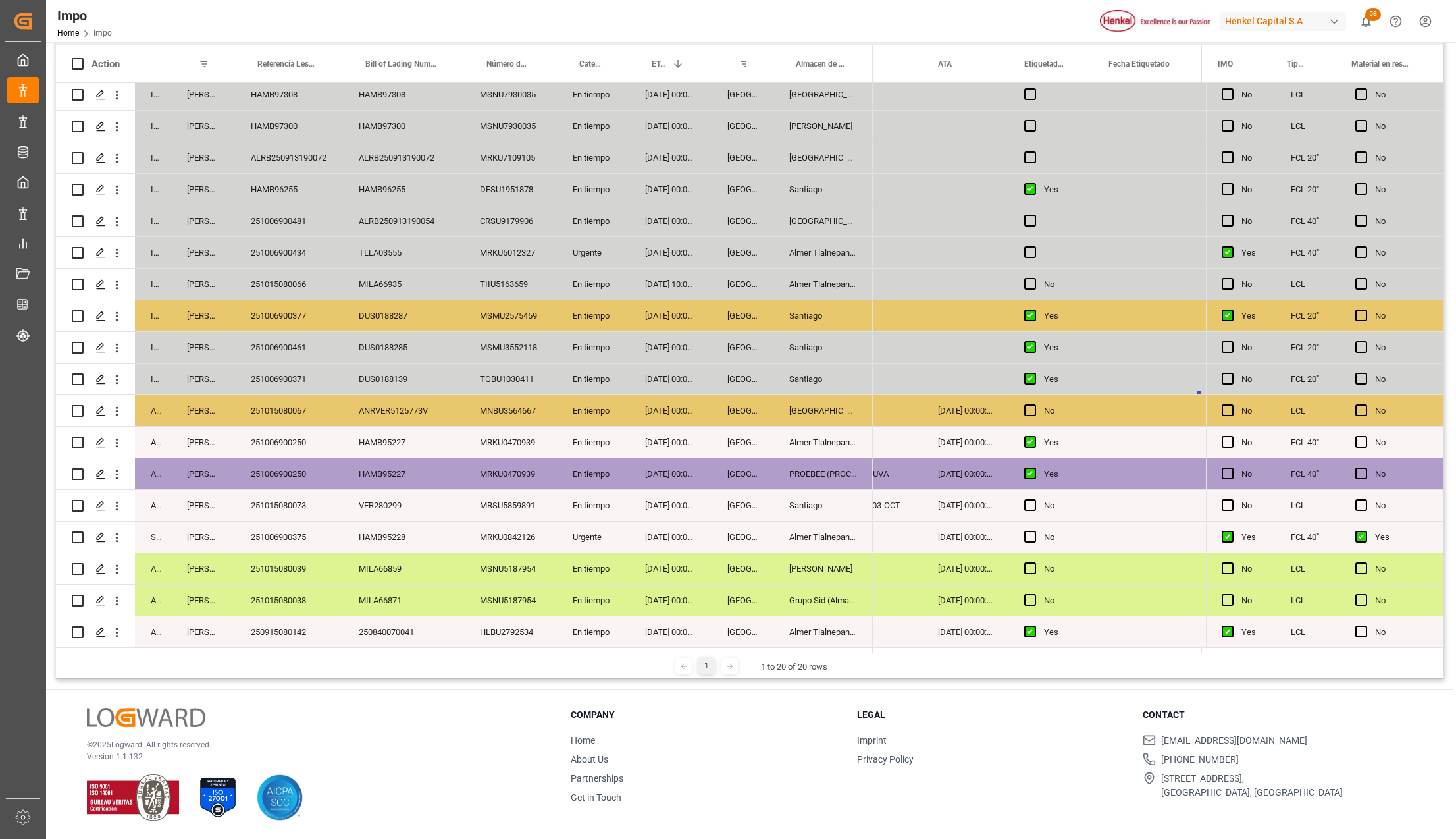
scroll to position [0, 387]
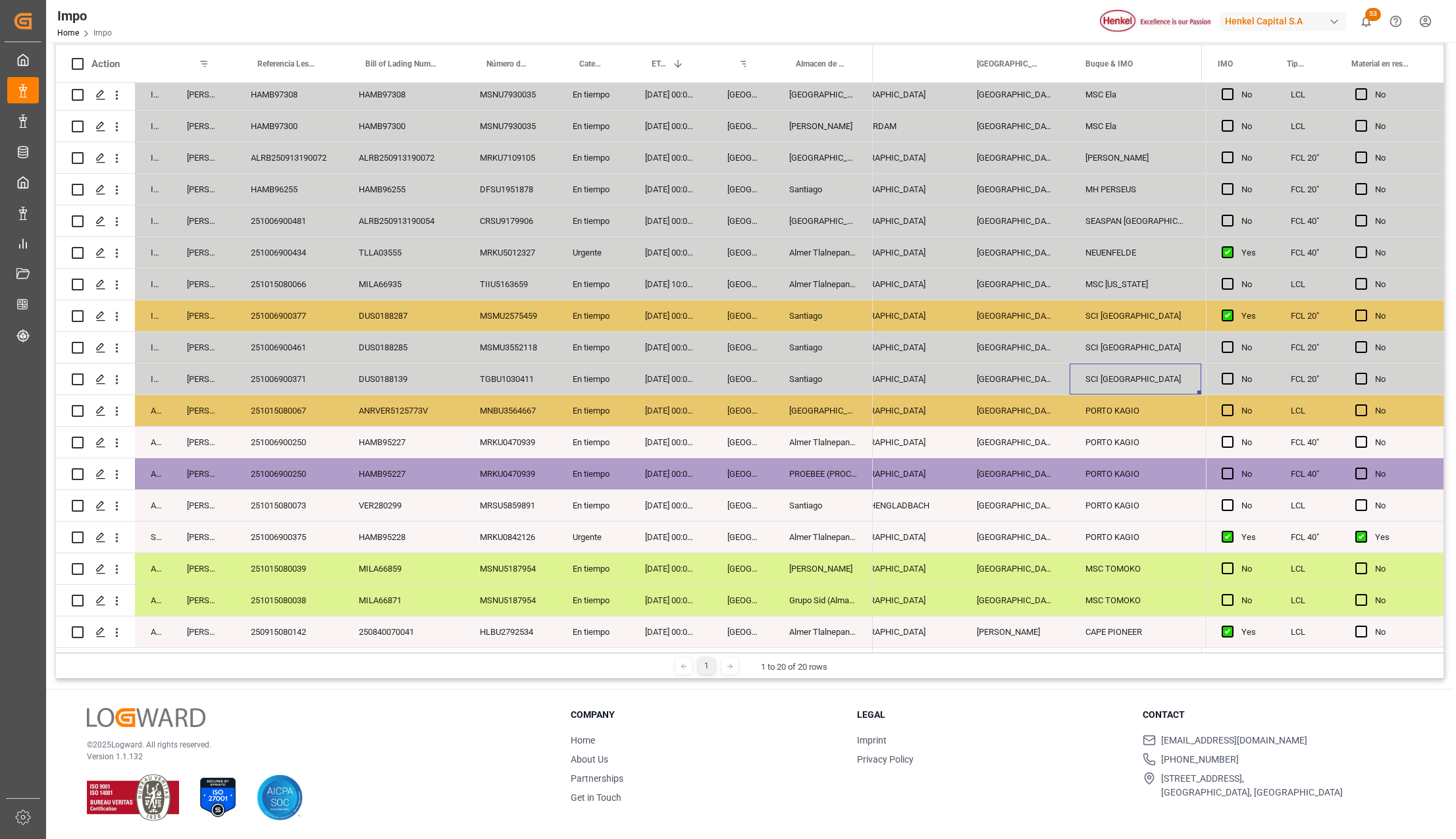
click at [400, 380] on div "DUS0188139" at bounding box center [404, 379] width 121 height 31
click at [502, 377] on div "TGBU1030411" at bounding box center [510, 379] width 93 height 31
click at [1045, 372] on div "Hamburg" at bounding box center [1015, 379] width 109 height 31
click at [1099, 370] on div "SCI DELHI" at bounding box center [1135, 379] width 132 height 31
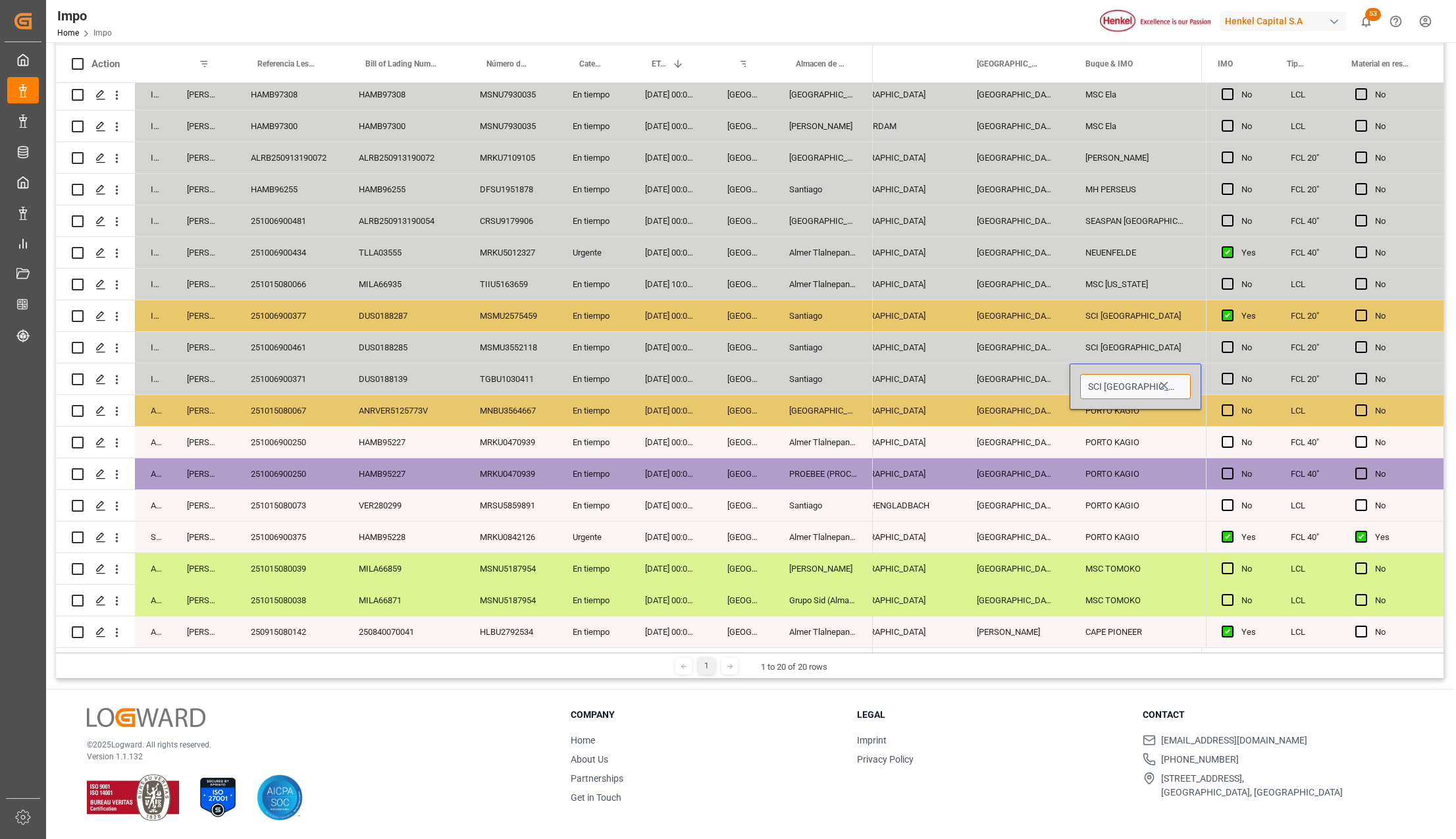
click at [1103, 382] on input "SCI DELHI" at bounding box center [1135, 386] width 111 height 25
click at [1103, 386] on input "SCI DELHI" at bounding box center [1135, 386] width 111 height 25
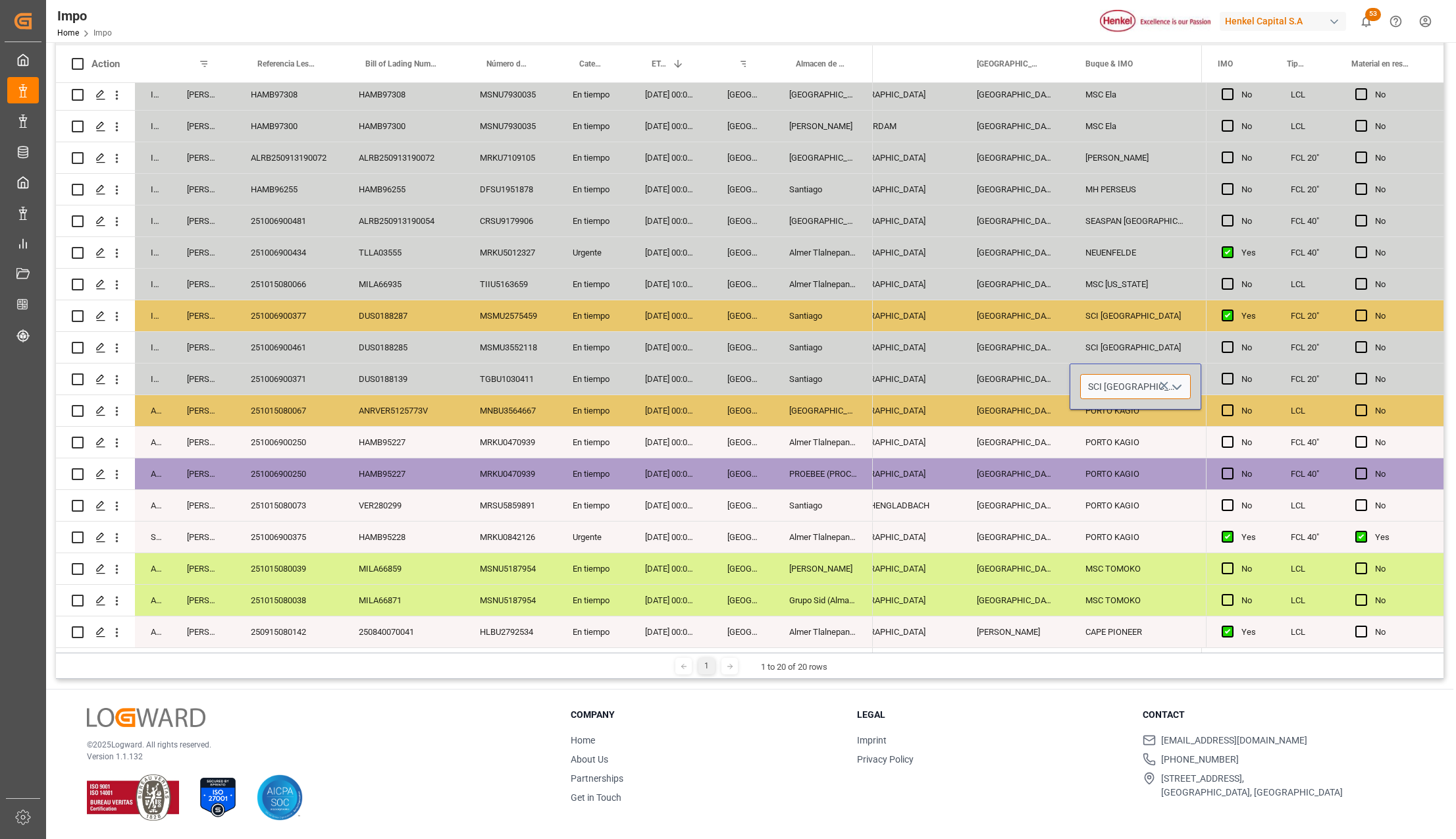
paste input "MSC ANSHIKA"
type input "MSC ANSHIKA"
click at [1098, 468] on div "PORTO KAGIO" at bounding box center [1135, 474] width 132 height 31
click at [1124, 376] on div "SCI DELHI" at bounding box center [1135, 379] width 132 height 31
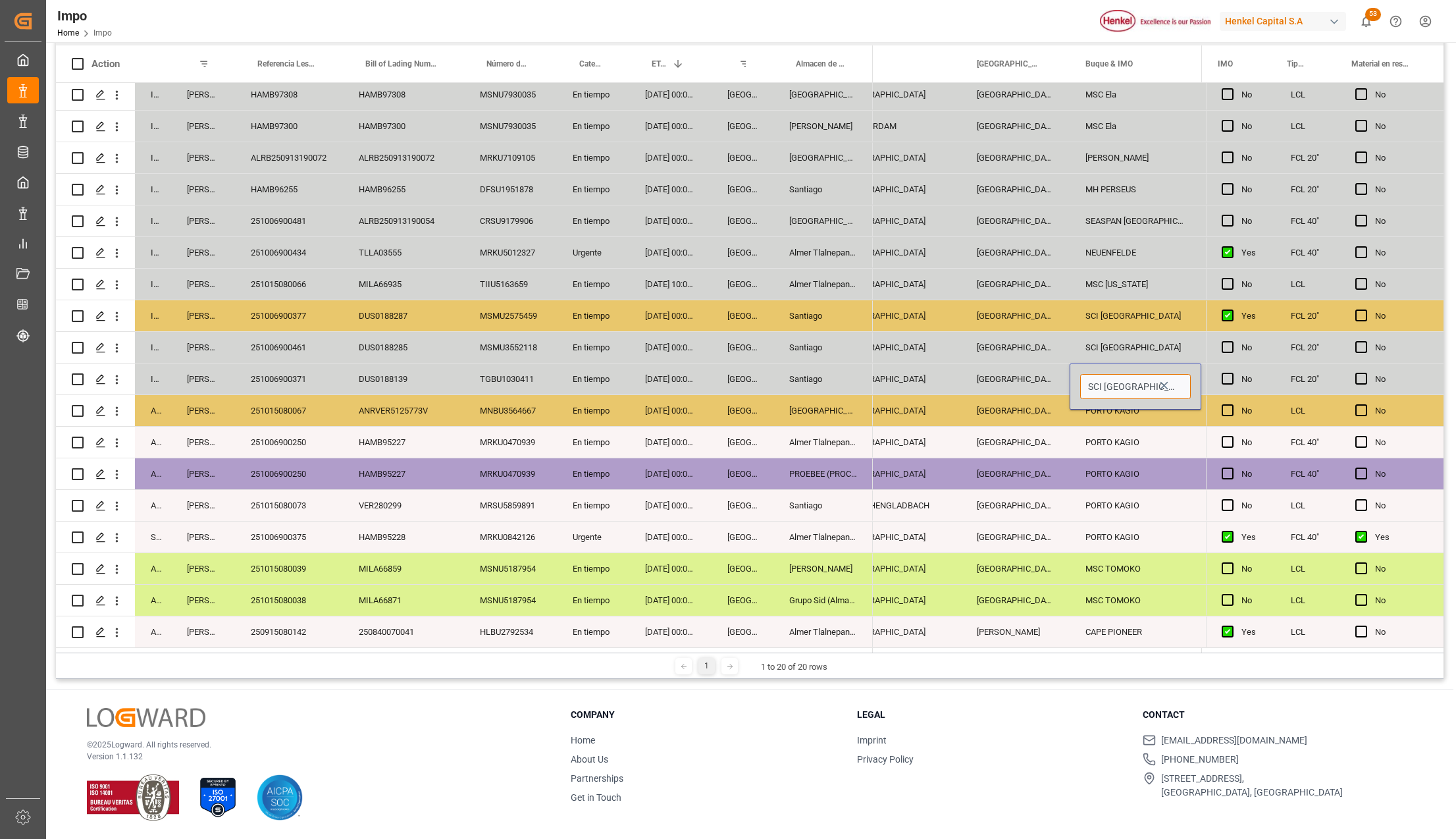
click at [1120, 385] on input "SCI DELHI" at bounding box center [1135, 386] width 111 height 25
paste input "MSC ANSHIKA"
click at [1146, 428] on div "MSC ANSHIKA VI - 9254848" at bounding box center [1149, 424] width 138 height 46
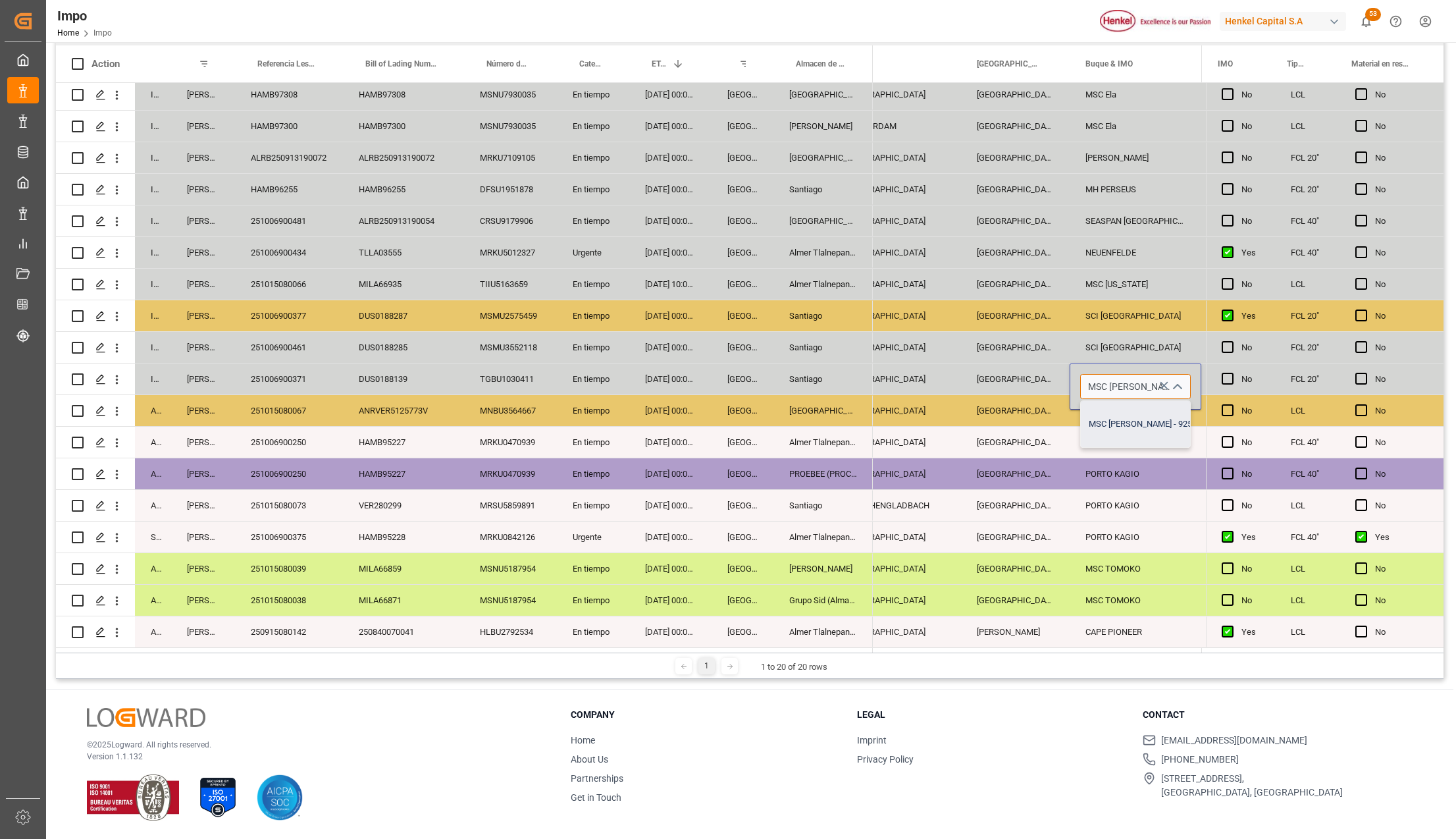
type input "MSC ANSHIKA VI - 9254848"
click at [1126, 482] on div "PORTO KAGIO" at bounding box center [1135, 474] width 132 height 31
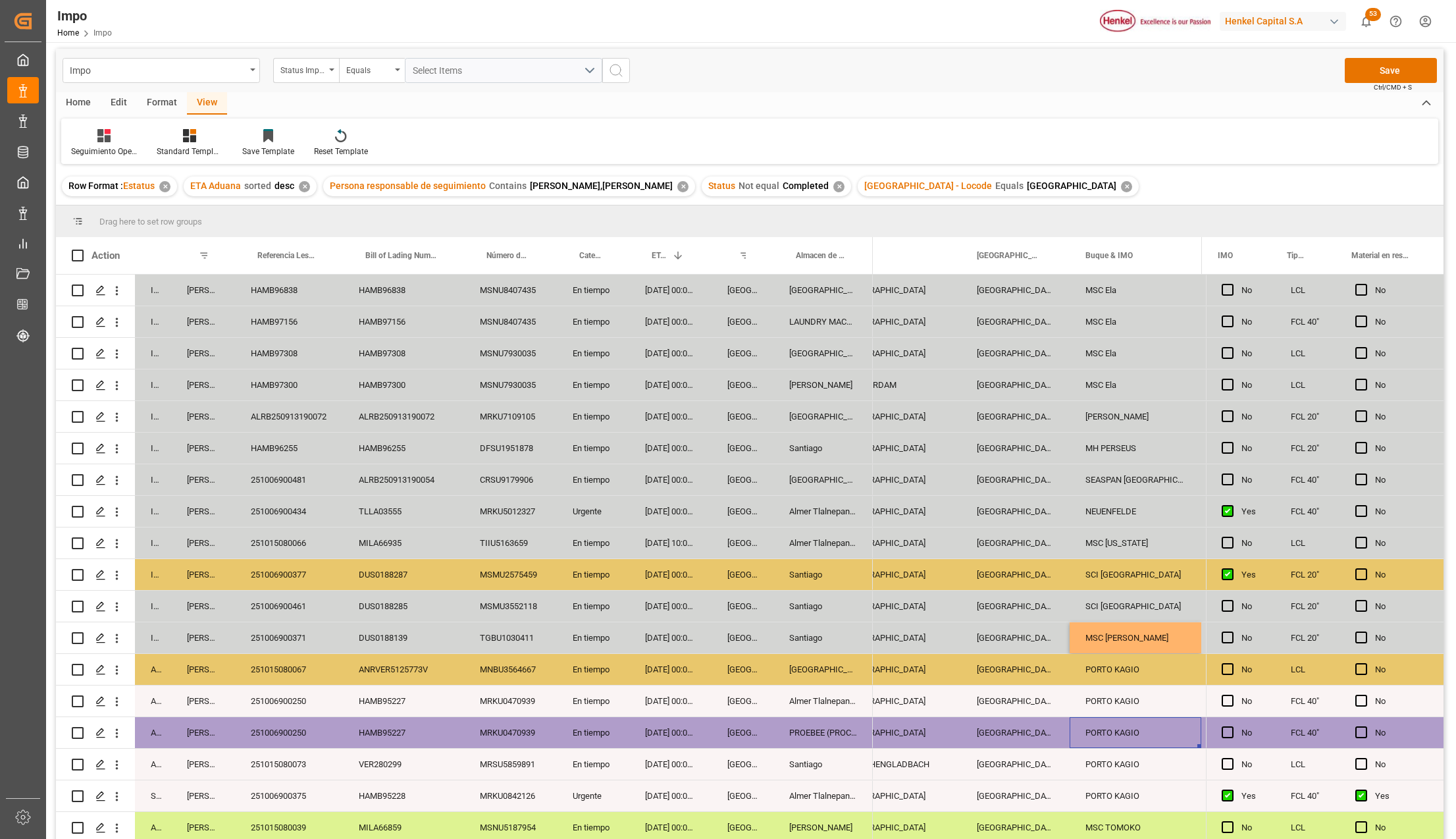
scroll to position [0, 0]
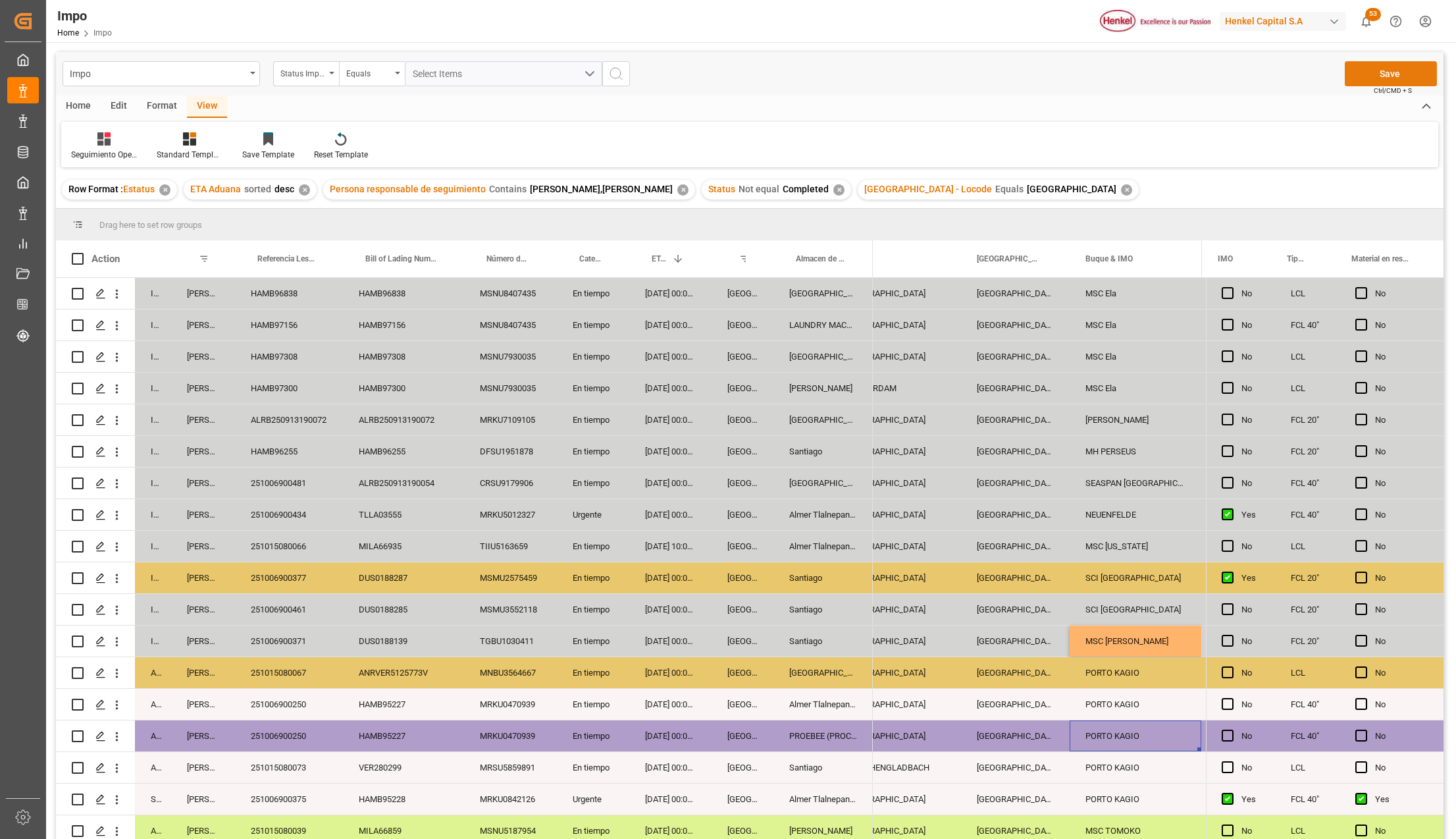
click at [1380, 63] on button "Save" at bounding box center [1390, 73] width 92 height 25
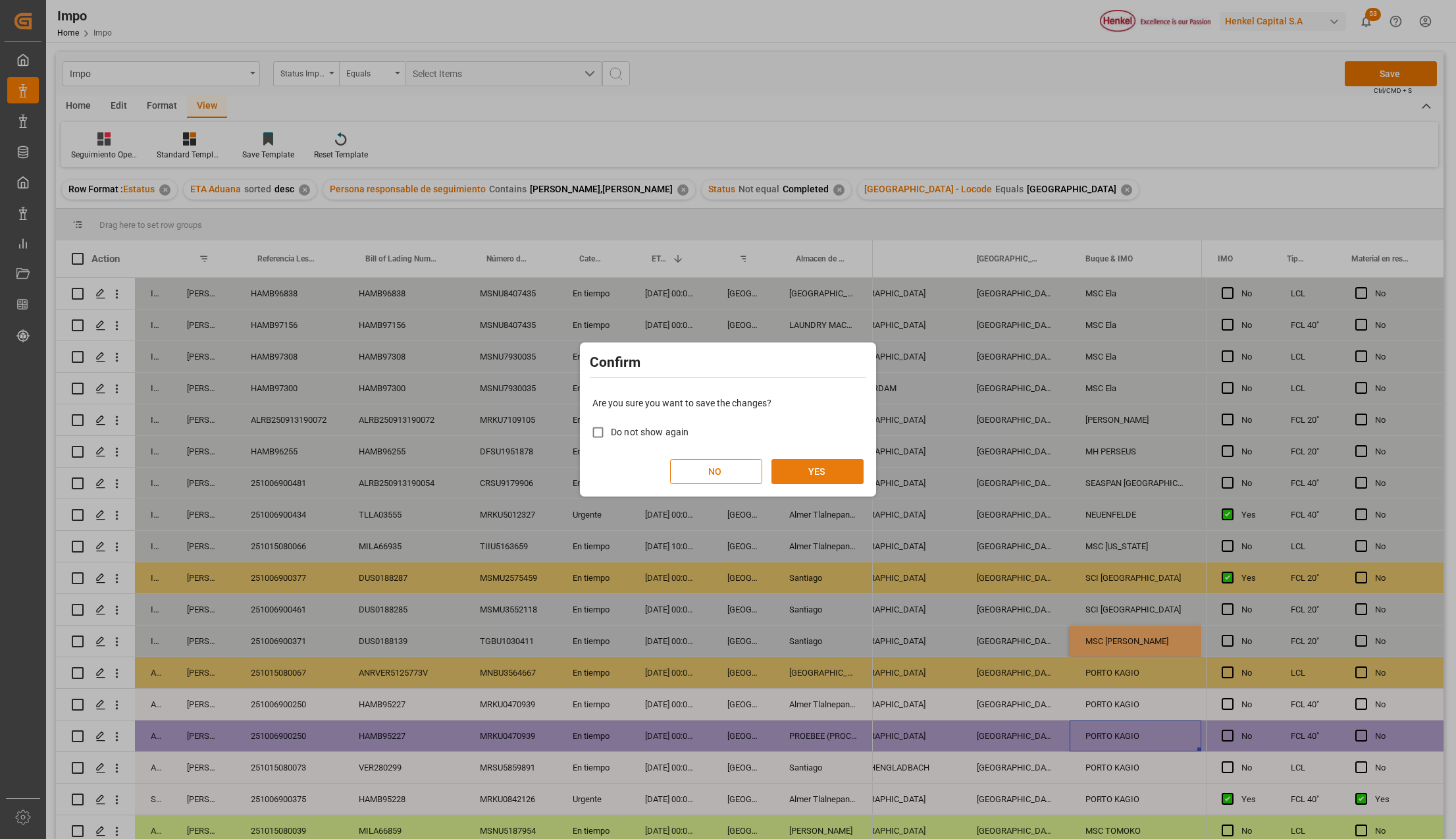
click at [788, 469] on button "YES" at bounding box center [817, 471] width 92 height 25
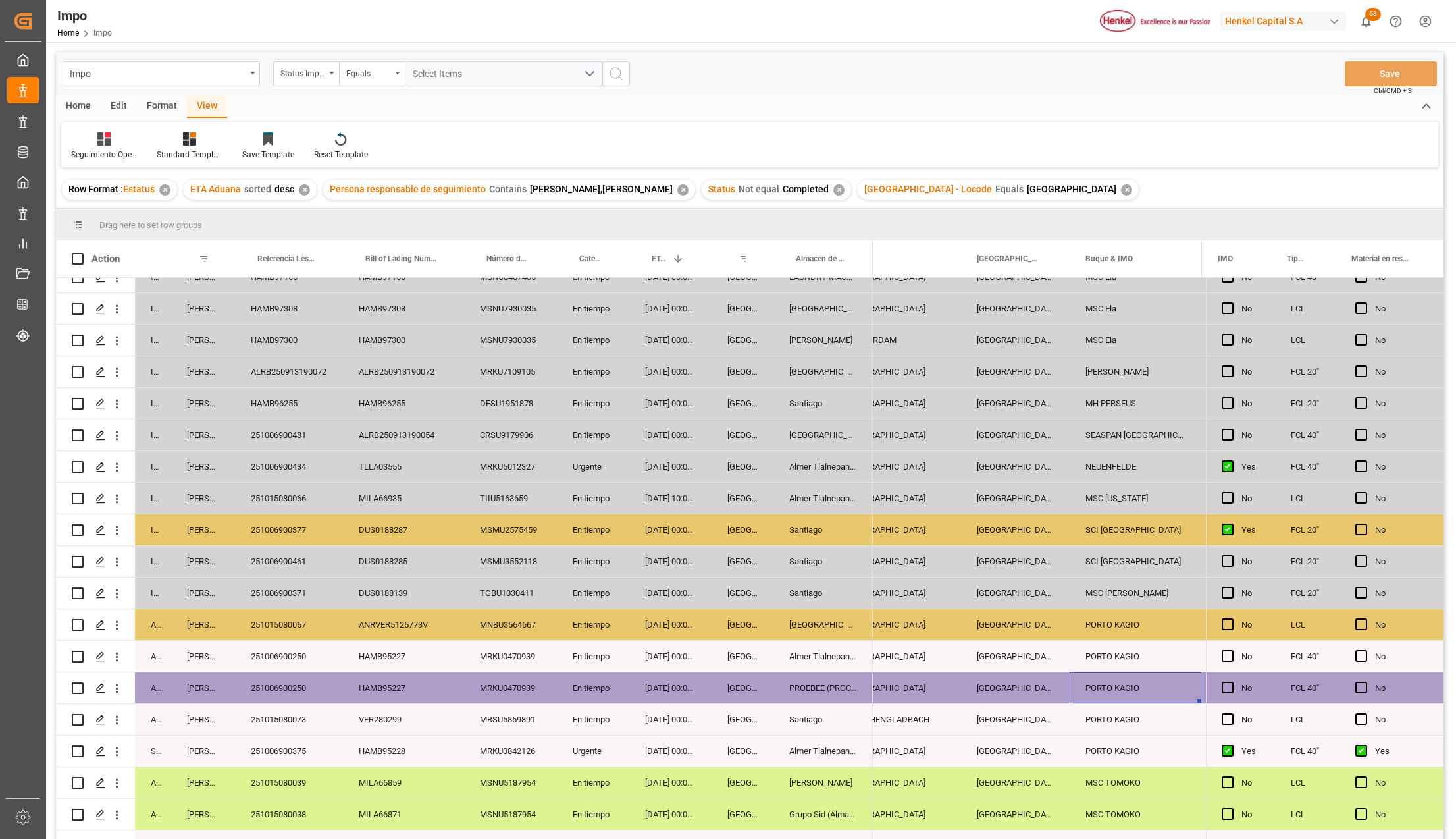
scroll to position [71, 0]
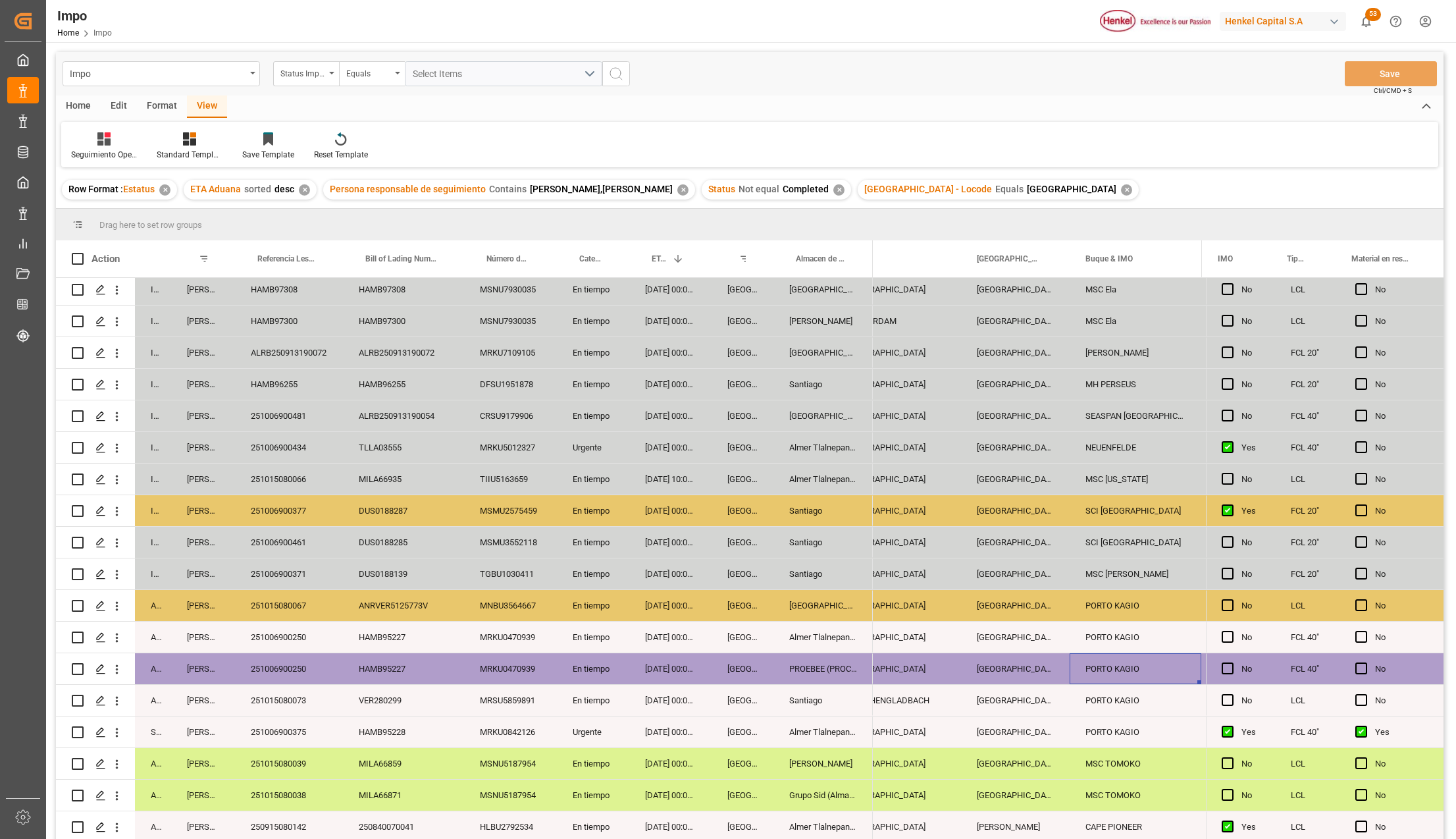
click at [464, 691] on div "MRSU5859891" at bounding box center [510, 700] width 93 height 31
click at [1112, 540] on div "SCI DELHI" at bounding box center [1135, 542] width 132 height 31
click at [1112, 540] on input "SCI DELHI" at bounding box center [1135, 549] width 111 height 25
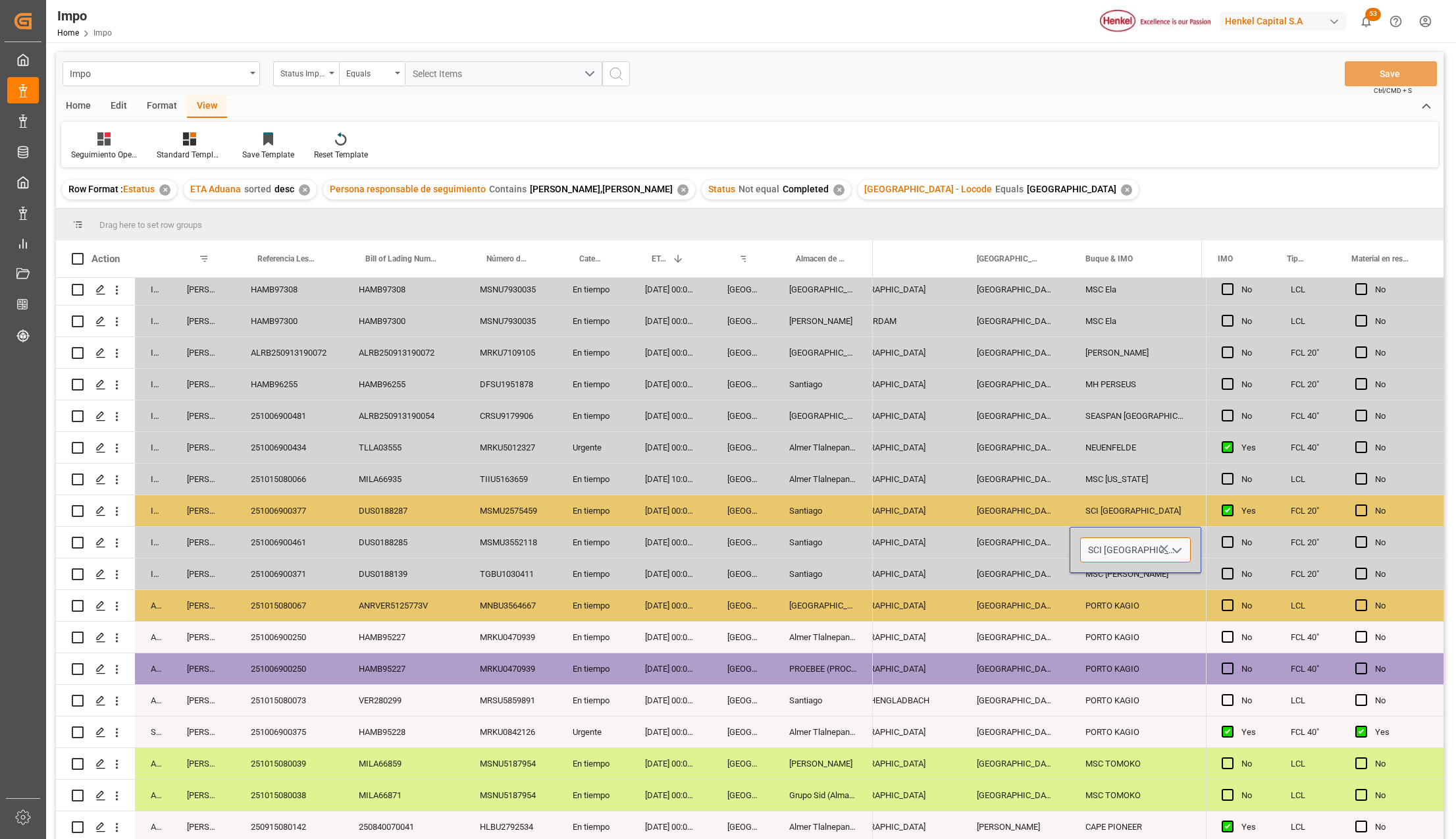
paste input "MSC ANSHIKA"
type input "MSC ANSHIKA"
click at [1103, 603] on div "PORTO KAGIO" at bounding box center [1135, 605] width 132 height 31
click at [1130, 536] on div "SCI DELHI" at bounding box center [1135, 542] width 132 height 31
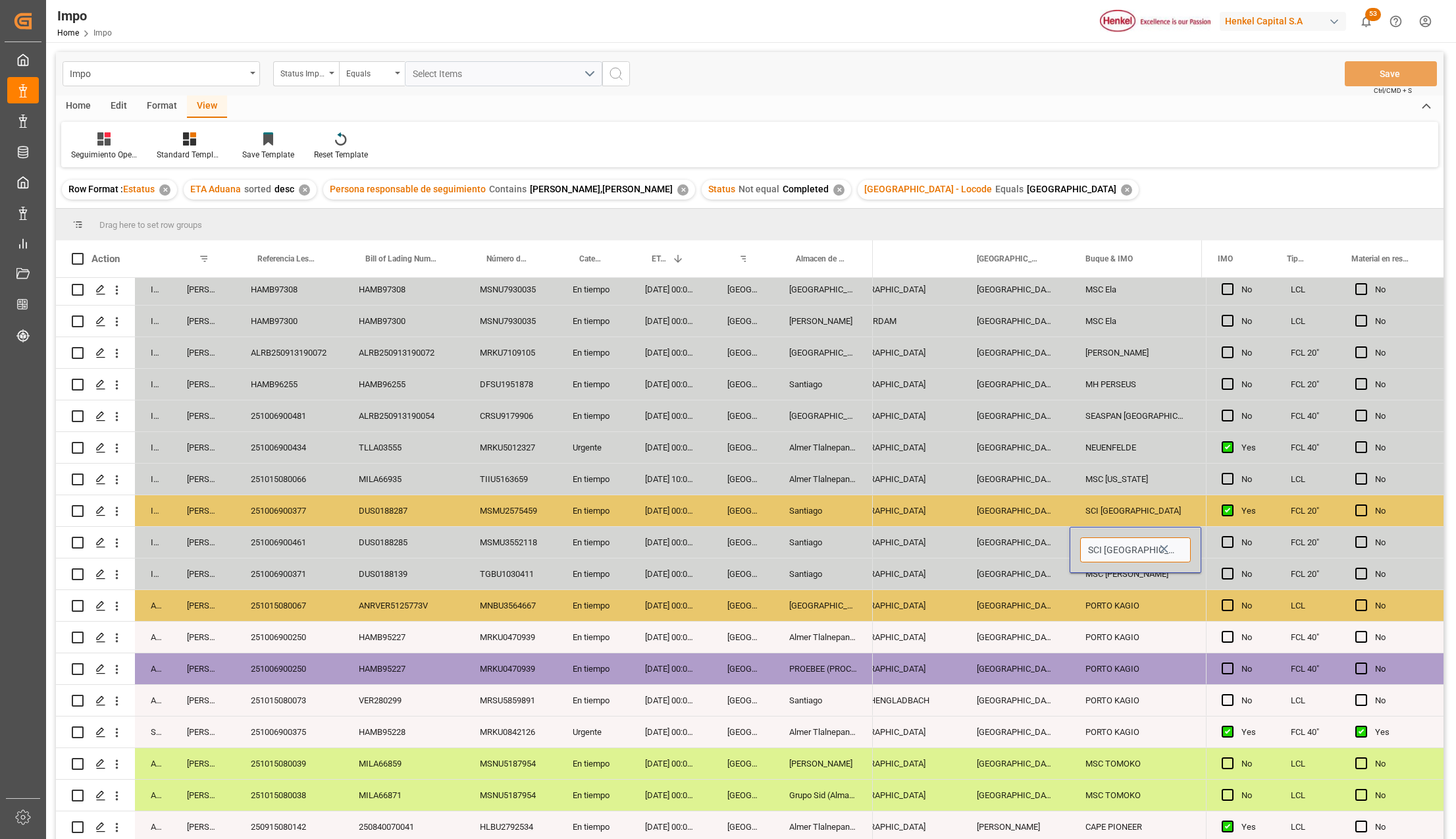
click at [1124, 541] on input "SCI DELHI" at bounding box center [1135, 549] width 111 height 25
paste input "MSC ANSHIKA"
click at [1132, 583] on div "MSC ANSHIKA VI - 9254848" at bounding box center [1149, 587] width 138 height 46
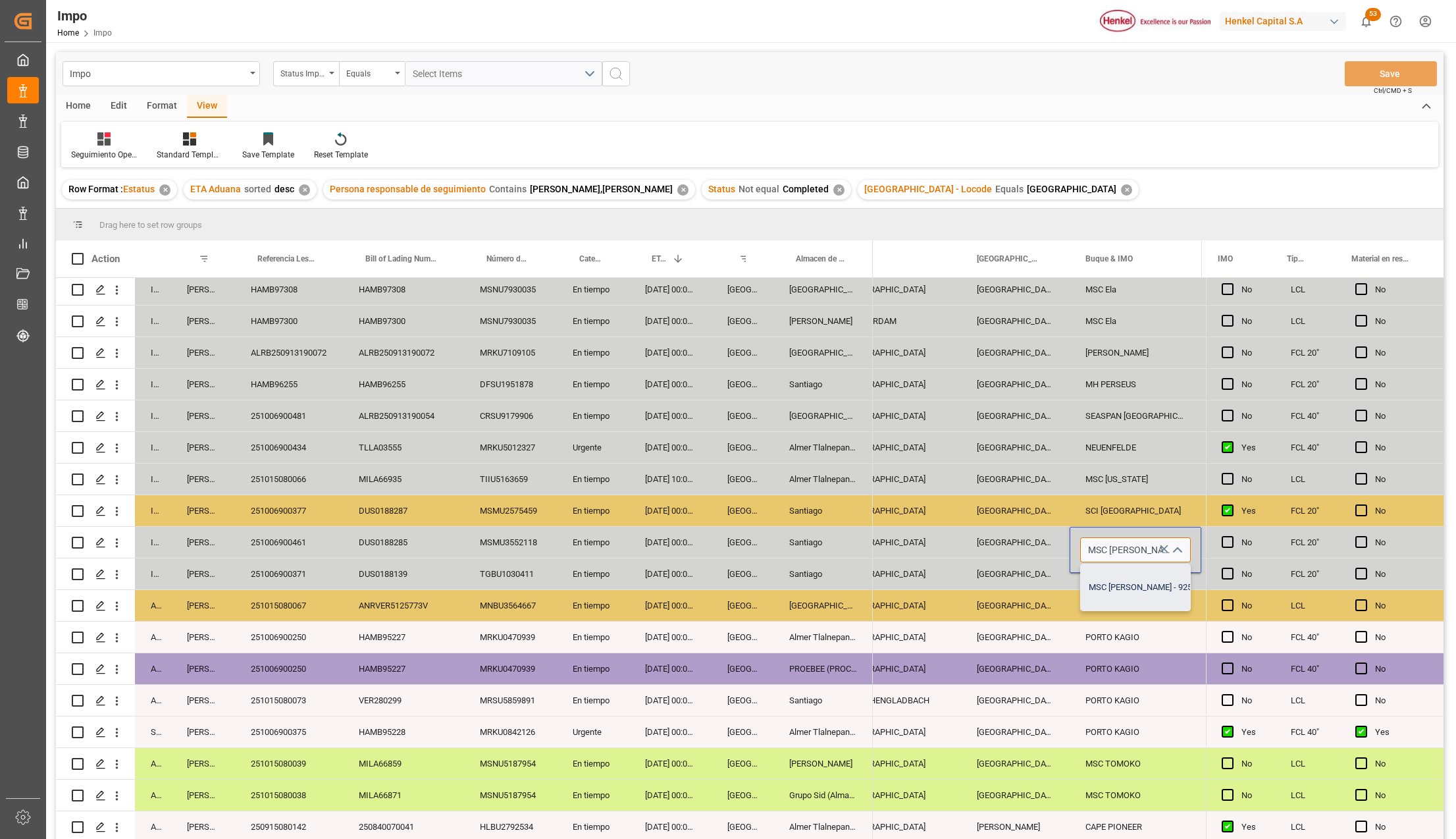
type input "MSC ANSHIKA VI - 9254848"
click at [1119, 628] on div "PORTO KAGIO" at bounding box center [1135, 637] width 132 height 31
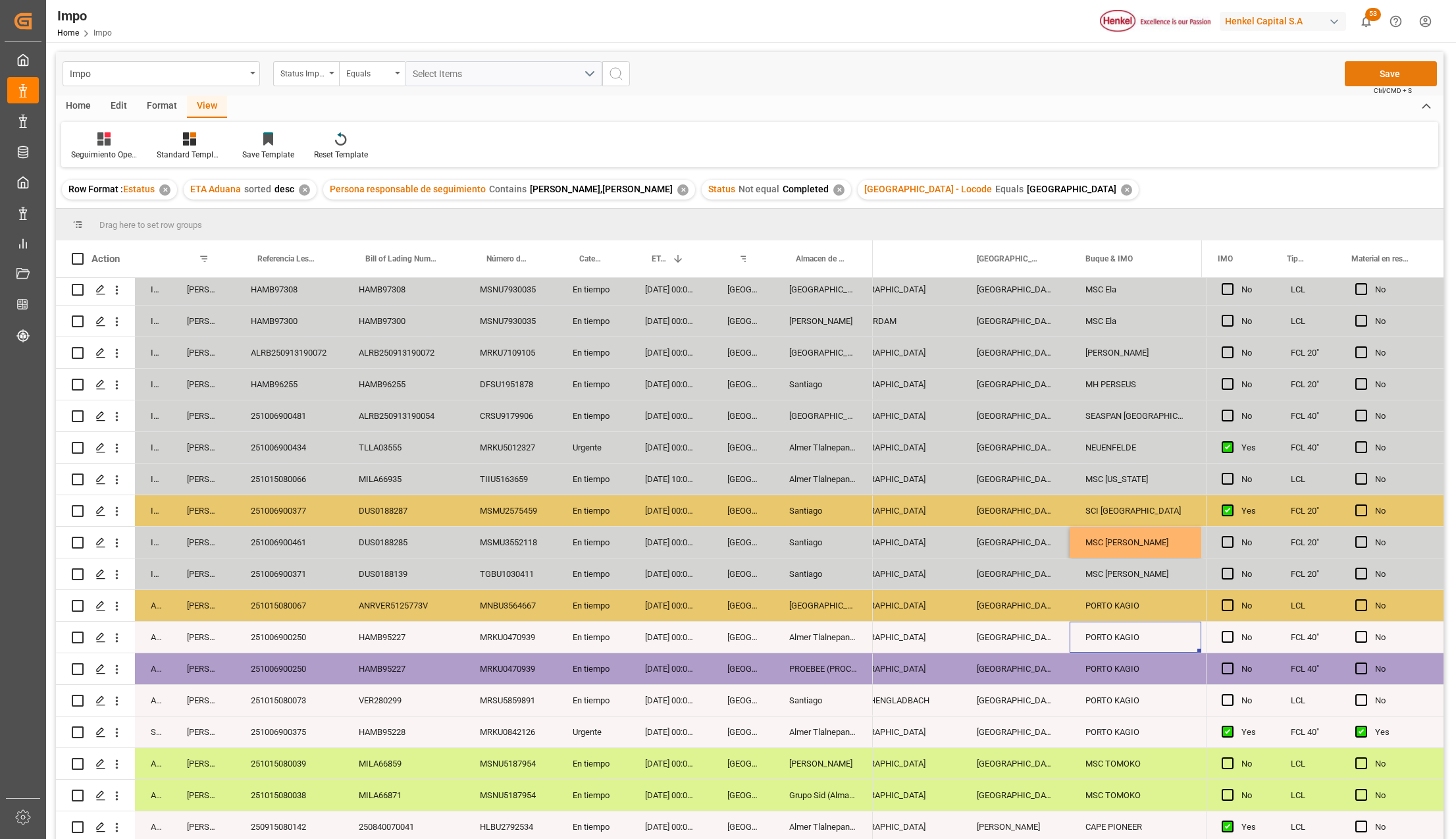
click at [1369, 68] on button "Save" at bounding box center [1390, 73] width 92 height 25
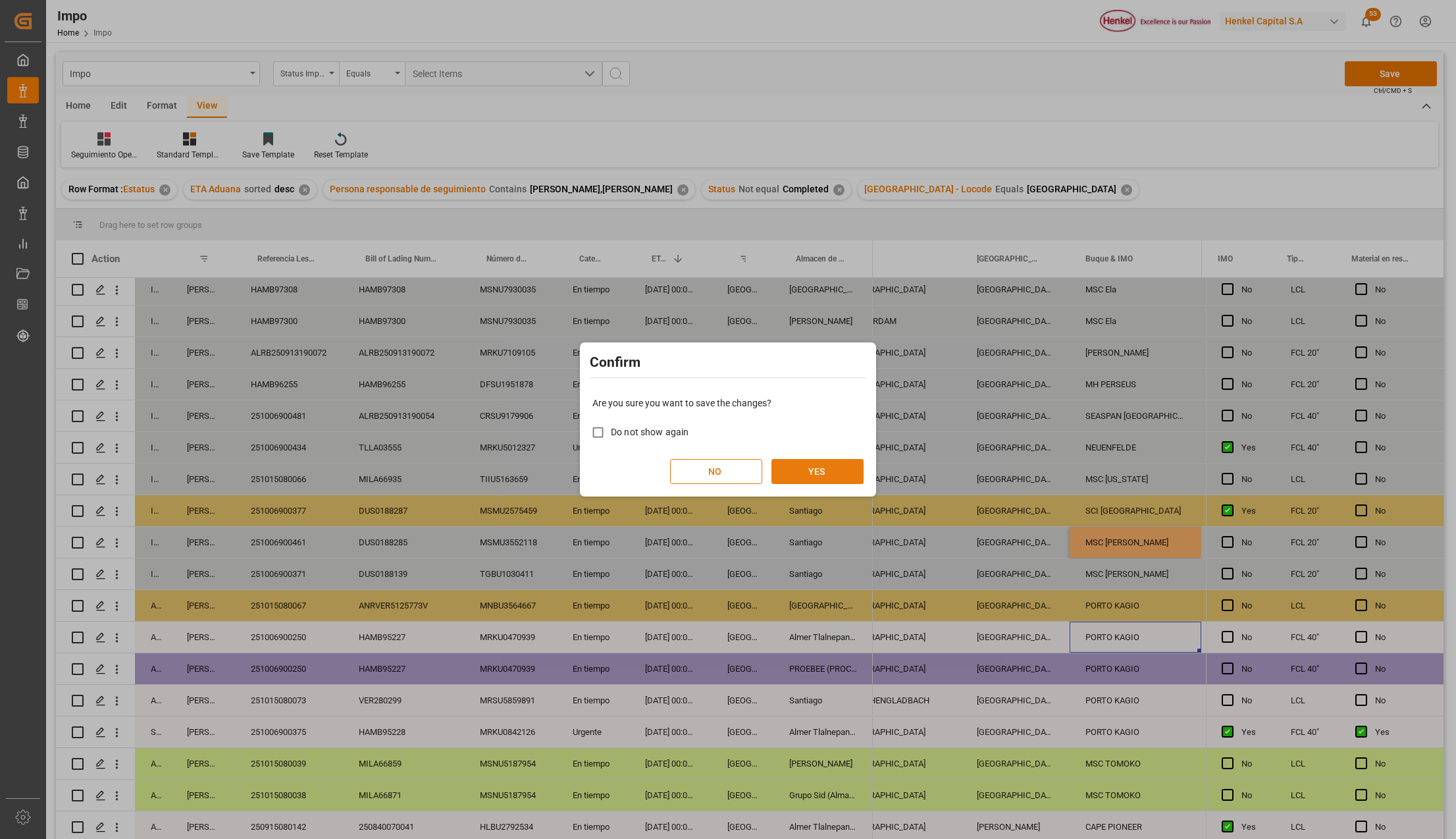
click at [844, 466] on button "YES" at bounding box center [817, 471] width 92 height 25
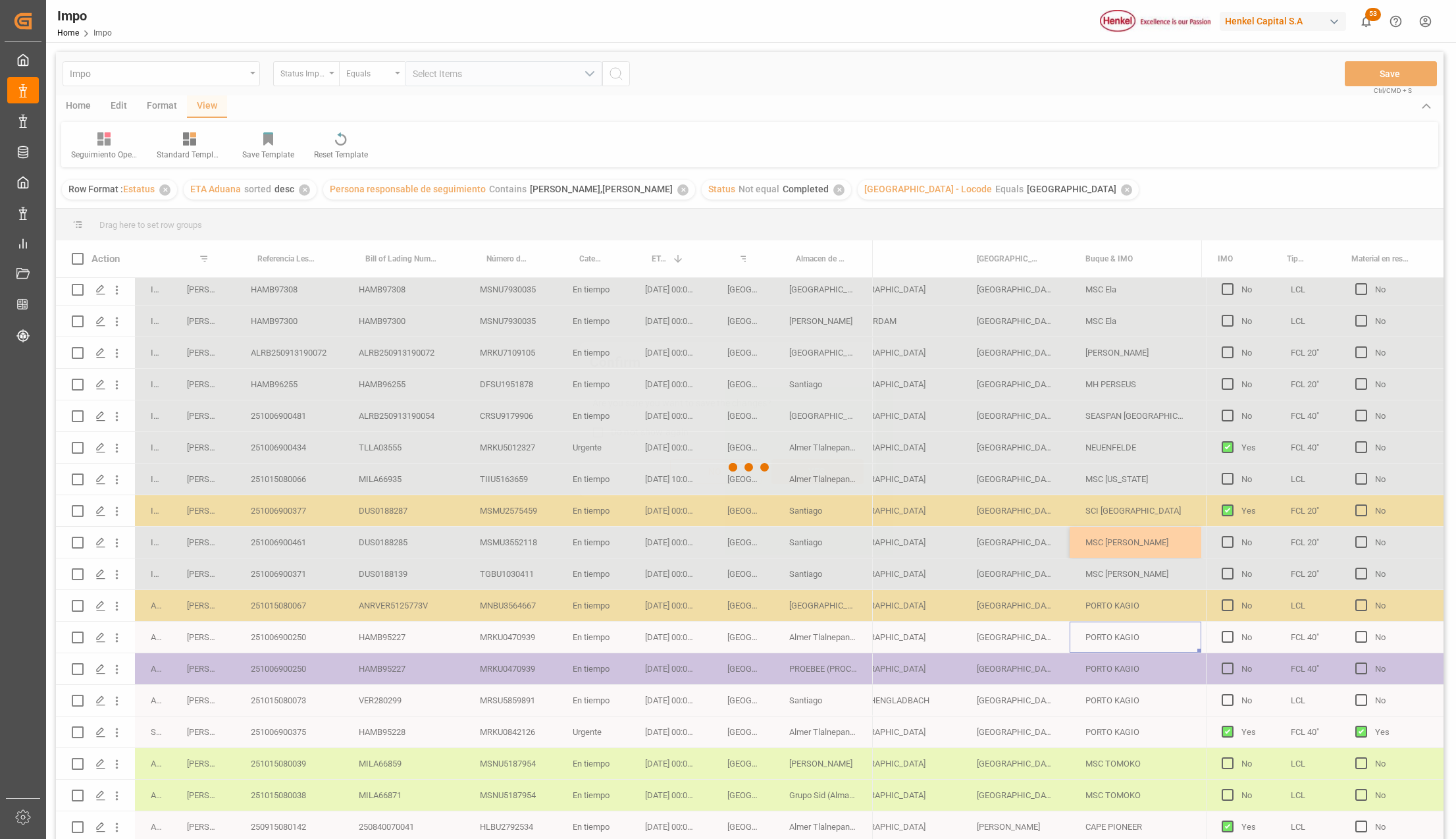
click at [377, 566] on div at bounding box center [749, 467] width 1387 height 830
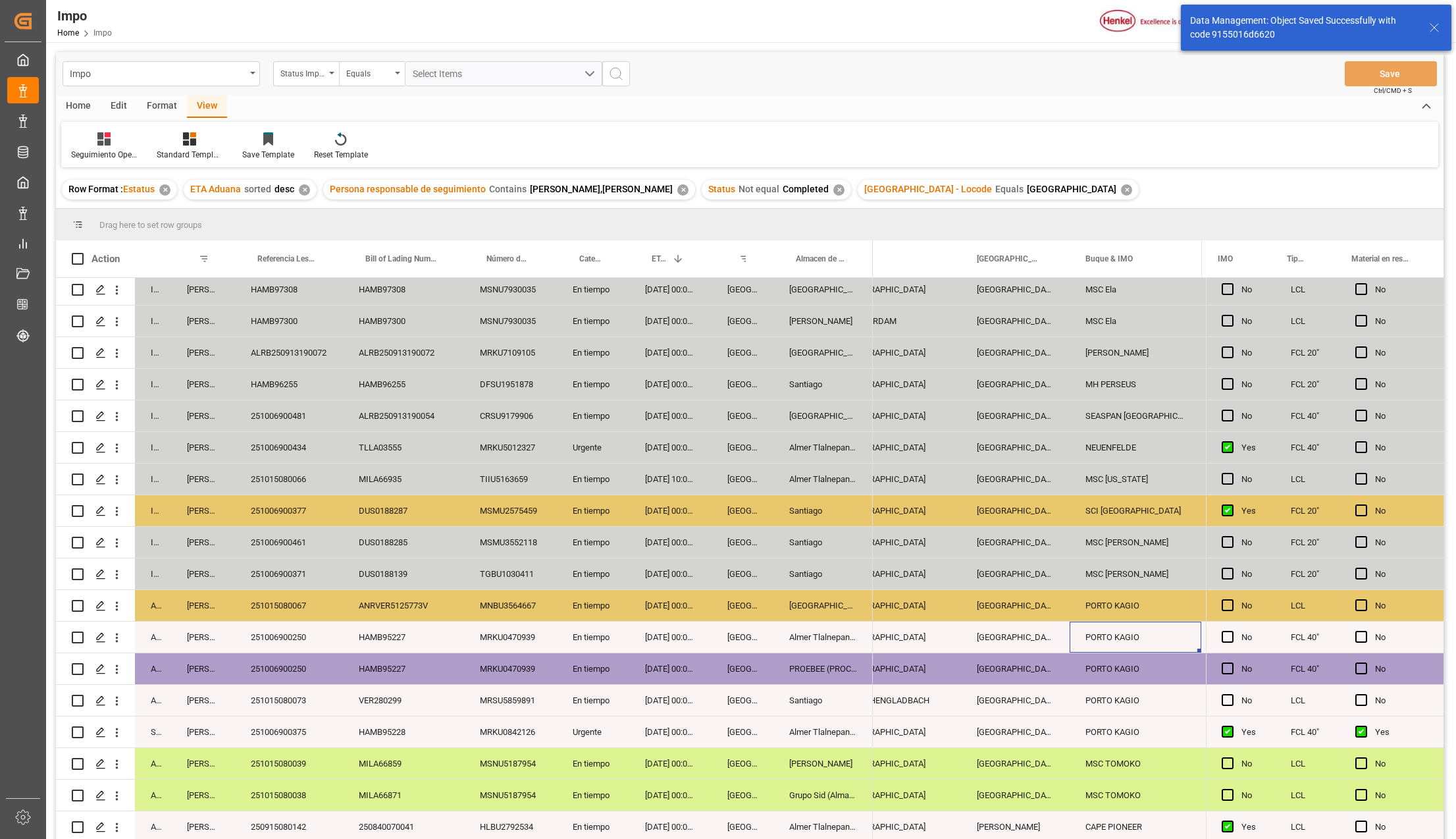
click at [303, 509] on div "251006900377" at bounding box center [289, 510] width 108 height 31
click at [864, 498] on div "Santiago" at bounding box center [823, 510] width 100 height 31
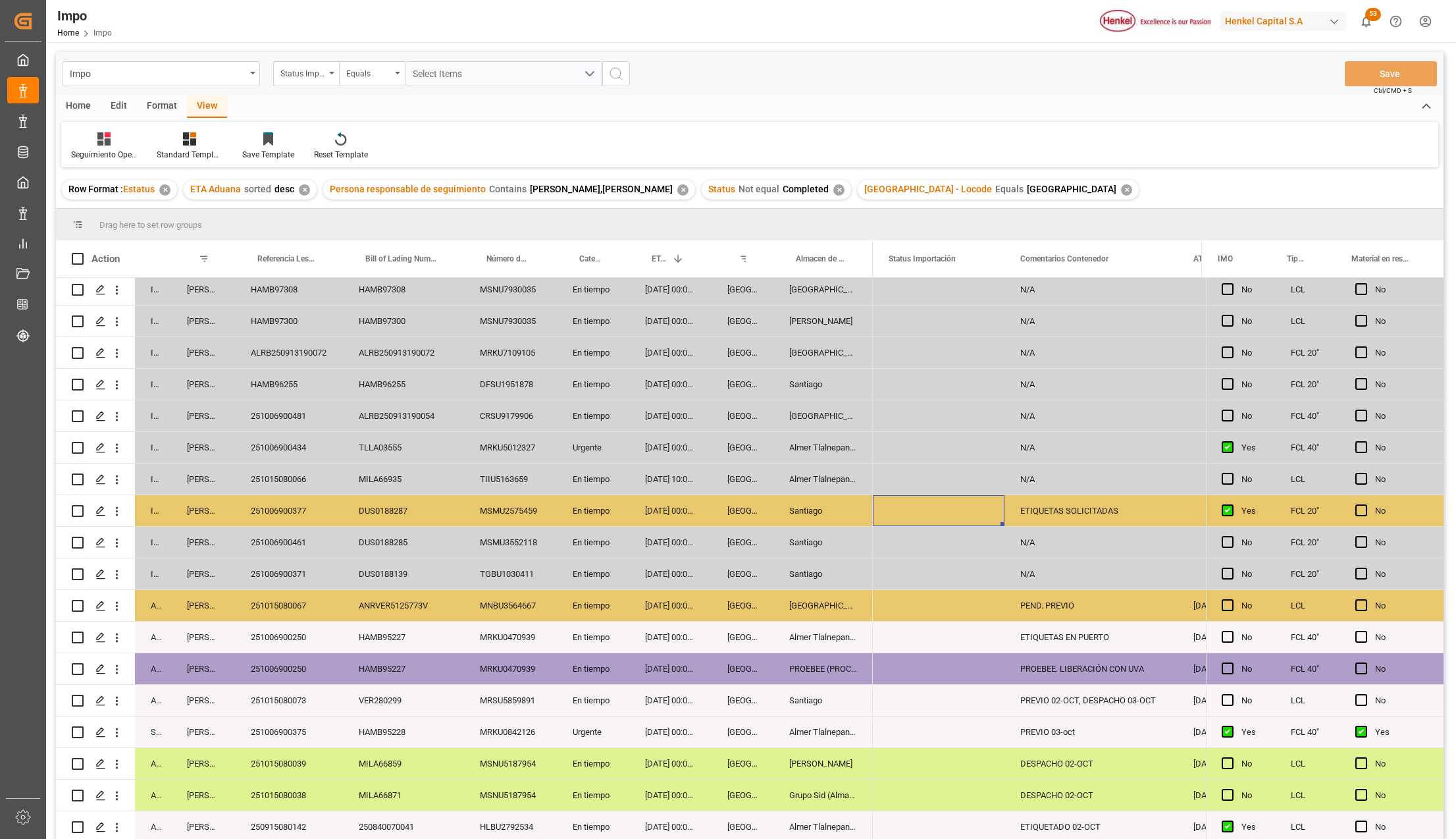
scroll to position [0, 0]
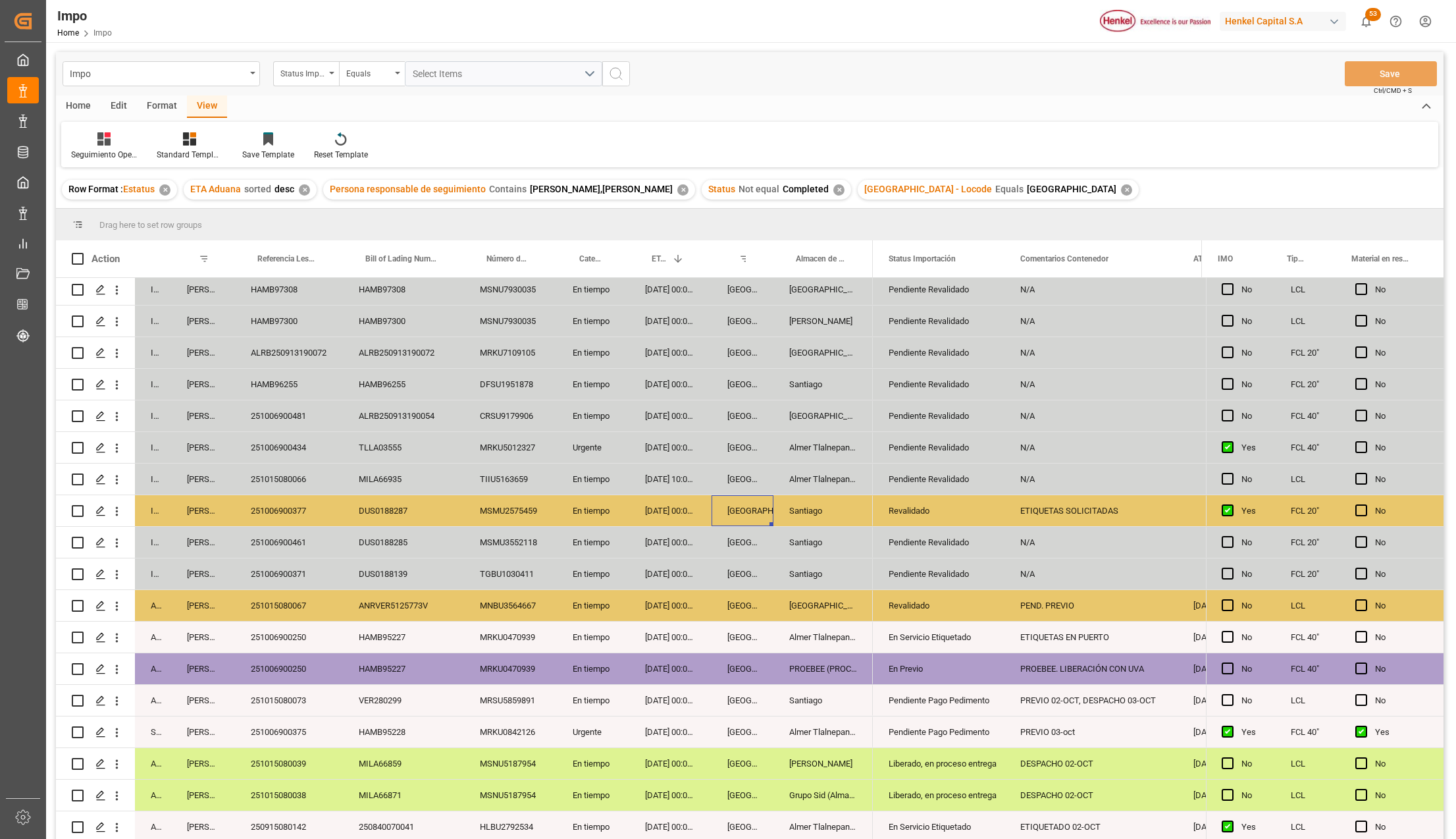
click at [522, 499] on div "MSMU2575459" at bounding box center [510, 510] width 93 height 31
click at [1018, 512] on div "ETIQUETAS SOLICITADAS" at bounding box center [1090, 510] width 173 height 31
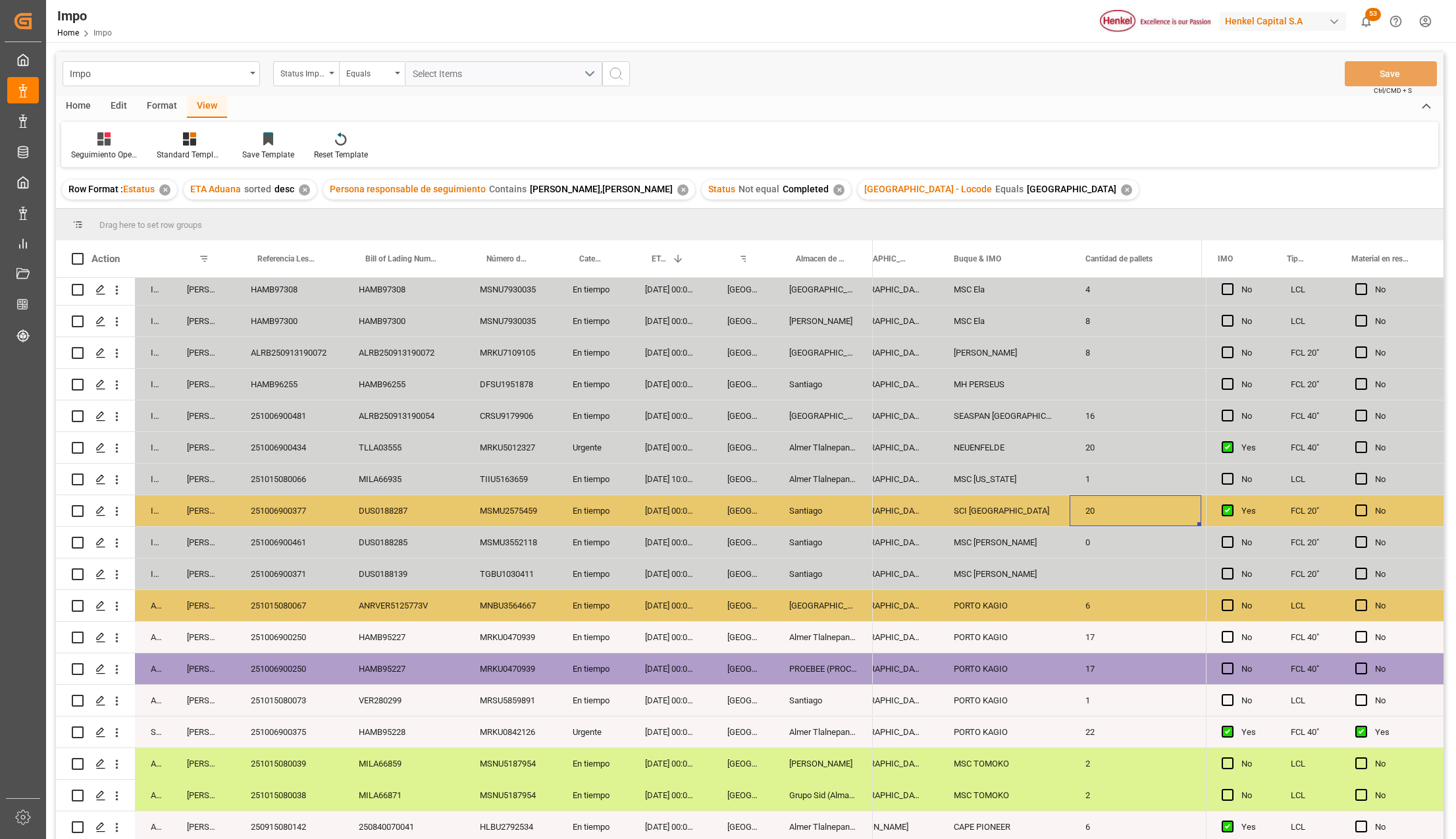
scroll to position [0, 1674]
click at [1006, 558] on div "MSC ANSHIKA VI" at bounding box center [1003, 573] width 132 height 31
click at [1386, 72] on button "Save" at bounding box center [1390, 73] width 92 height 25
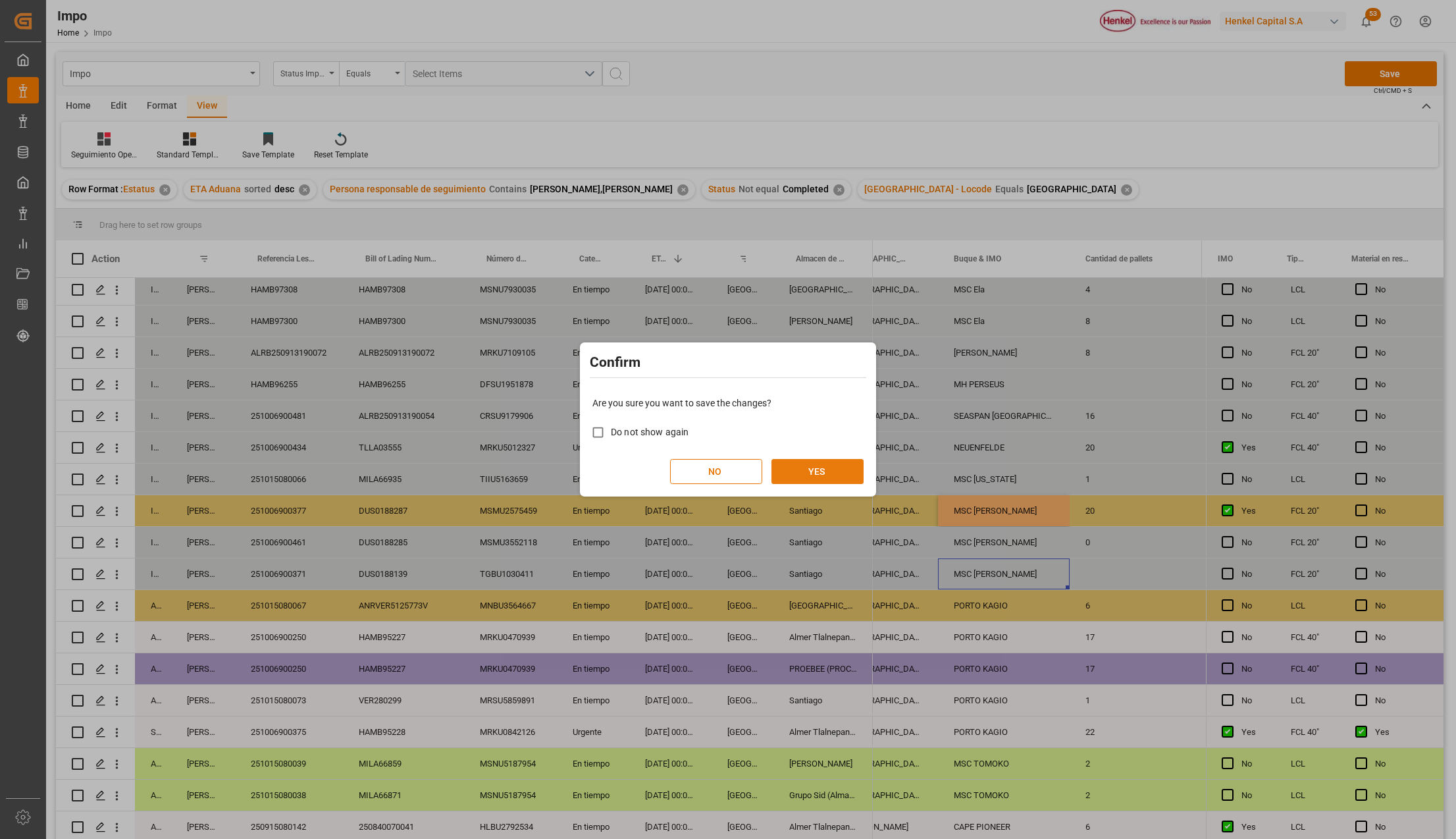
click at [804, 470] on button "YES" at bounding box center [817, 471] width 92 height 25
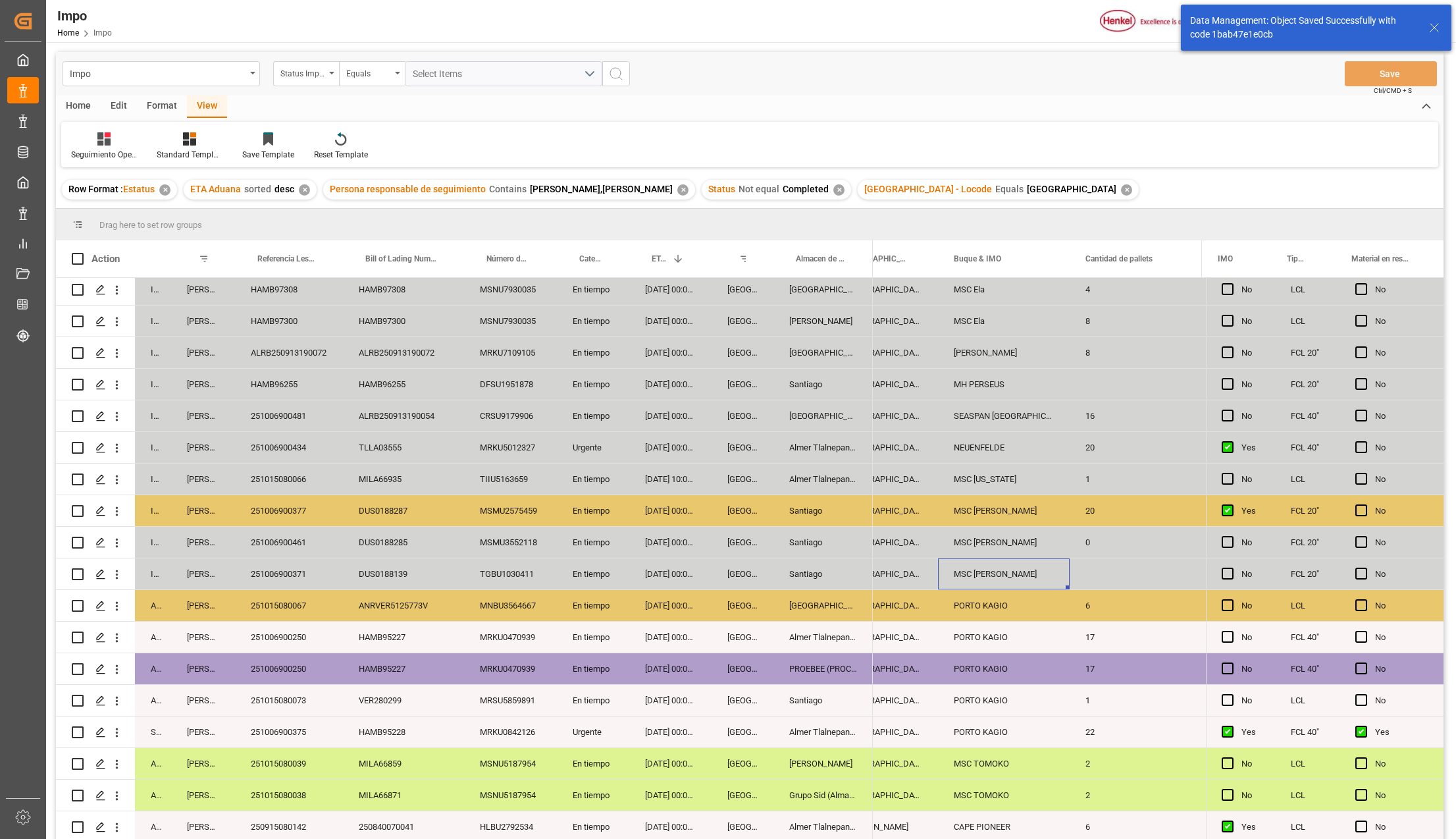
click at [702, 474] on div "04-10-2025 10:00:00" at bounding box center [670, 479] width 83 height 31
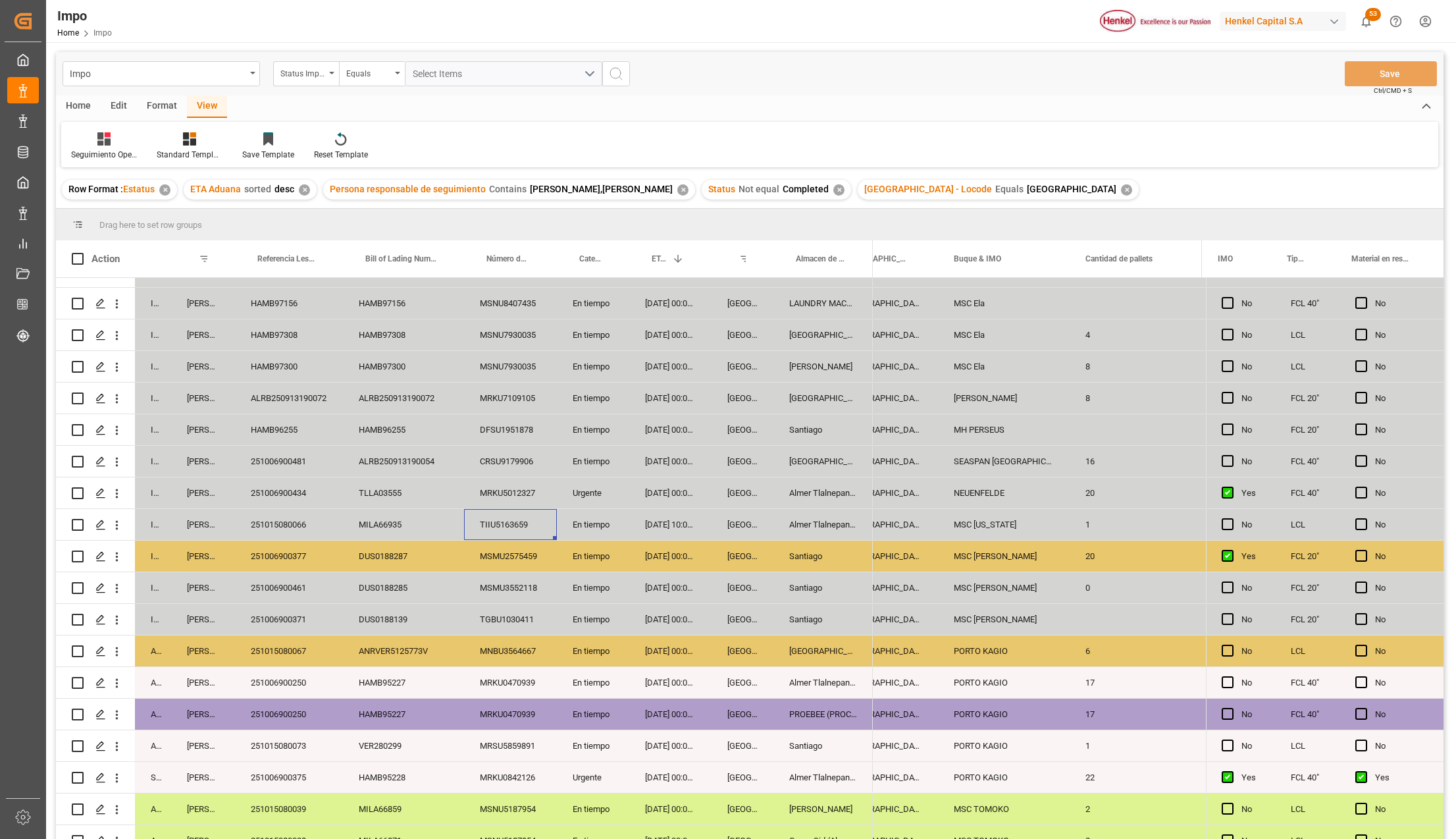
scroll to position [0, 0]
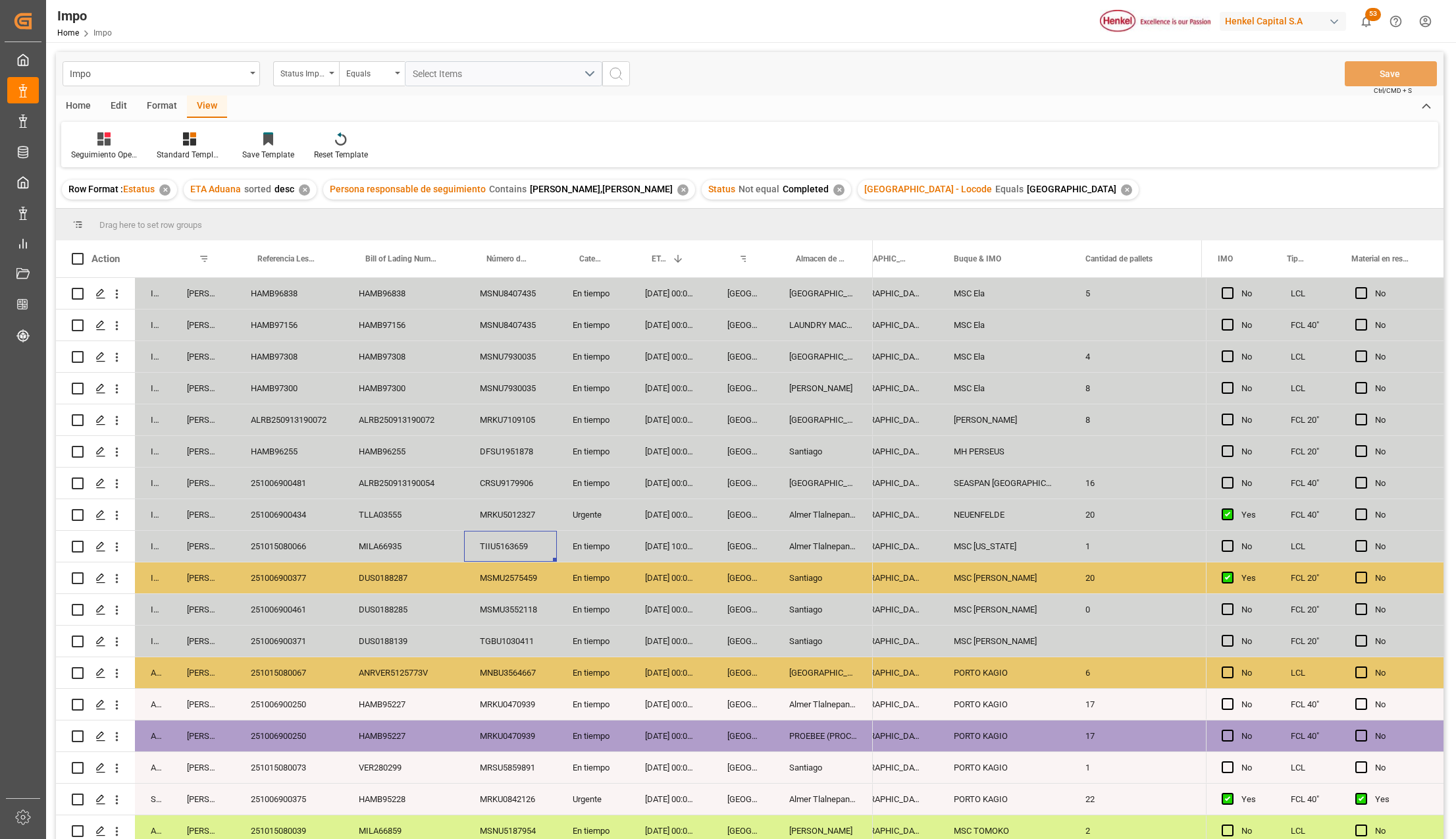
click at [529, 523] on div "MRKU5012327" at bounding box center [510, 514] width 93 height 31
click at [299, 516] on div "251006900434" at bounding box center [289, 514] width 108 height 31
click at [411, 514] on div "TLLA03555" at bounding box center [404, 514] width 121 height 31
click at [497, 519] on div "MRKU5012327" at bounding box center [510, 514] width 93 height 31
click at [496, 514] on div "MRKU5012327" at bounding box center [510, 514] width 93 height 31
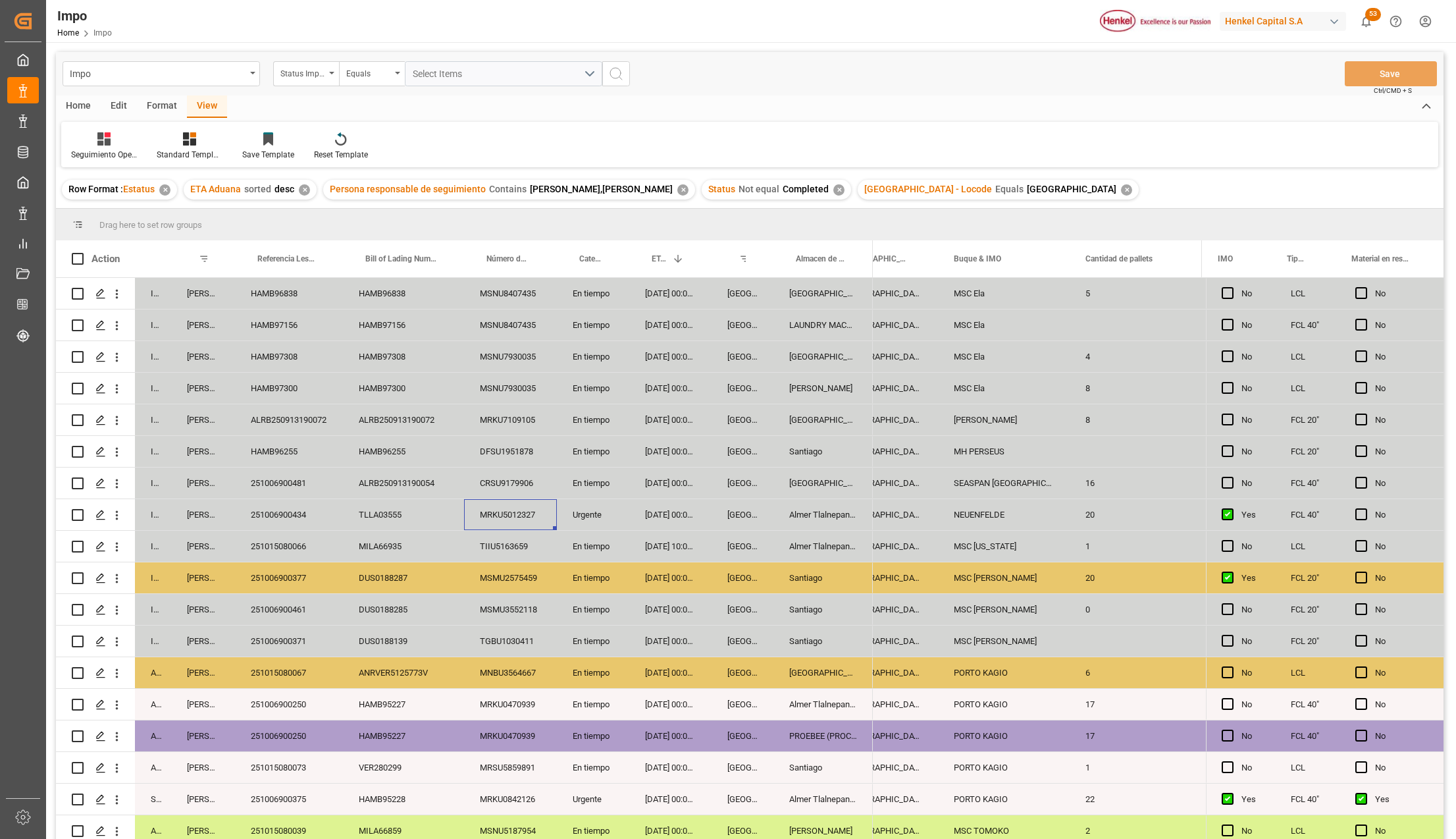
click at [501, 480] on div "CRSU9179906" at bounding box center [510, 483] width 93 height 31
click at [511, 417] on div "MRKU7109105" at bounding box center [510, 420] width 93 height 31
click at [398, 503] on div "TLLA03555" at bounding box center [404, 514] width 121 height 31
click at [424, 601] on div "DUS0188285" at bounding box center [404, 609] width 121 height 31
click at [98, 290] on icon "Press SPACE to select this row." at bounding box center [100, 294] width 10 height 10
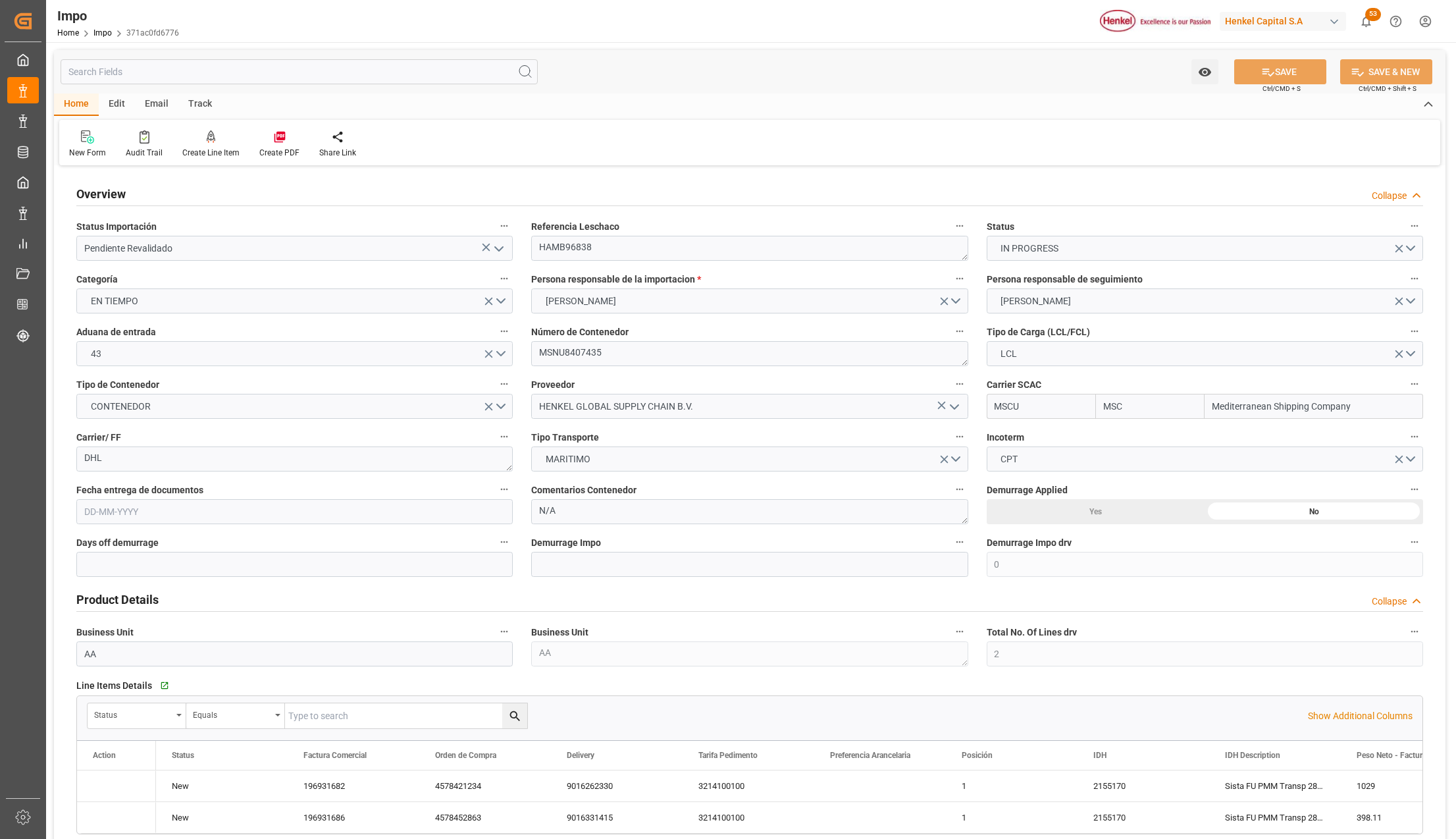
type input "MSC"
type input "Mediterranean Shipping Company"
type input "0"
type input "2"
type input "5.04"
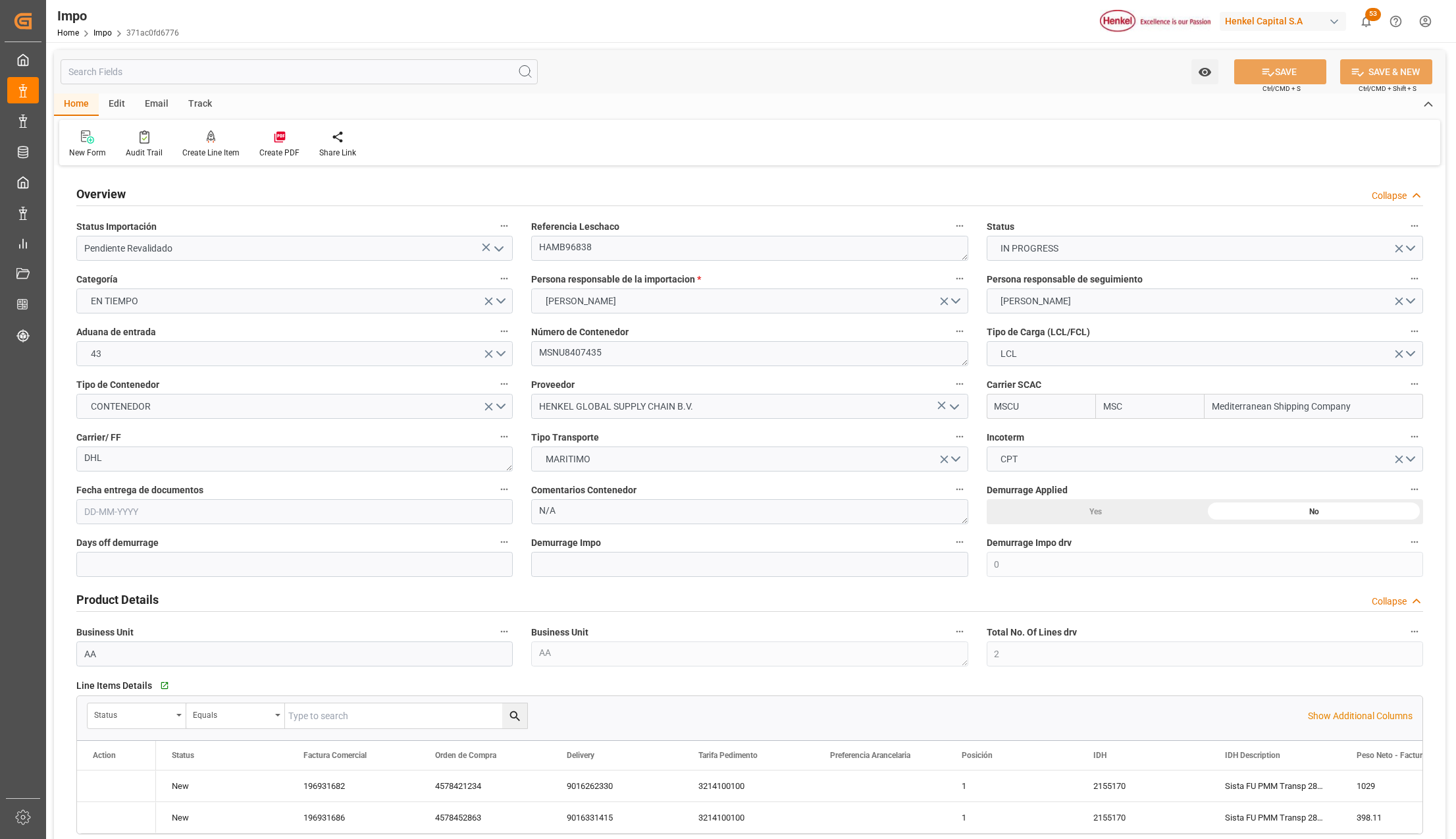
type input "5"
type input "25-10-2025"
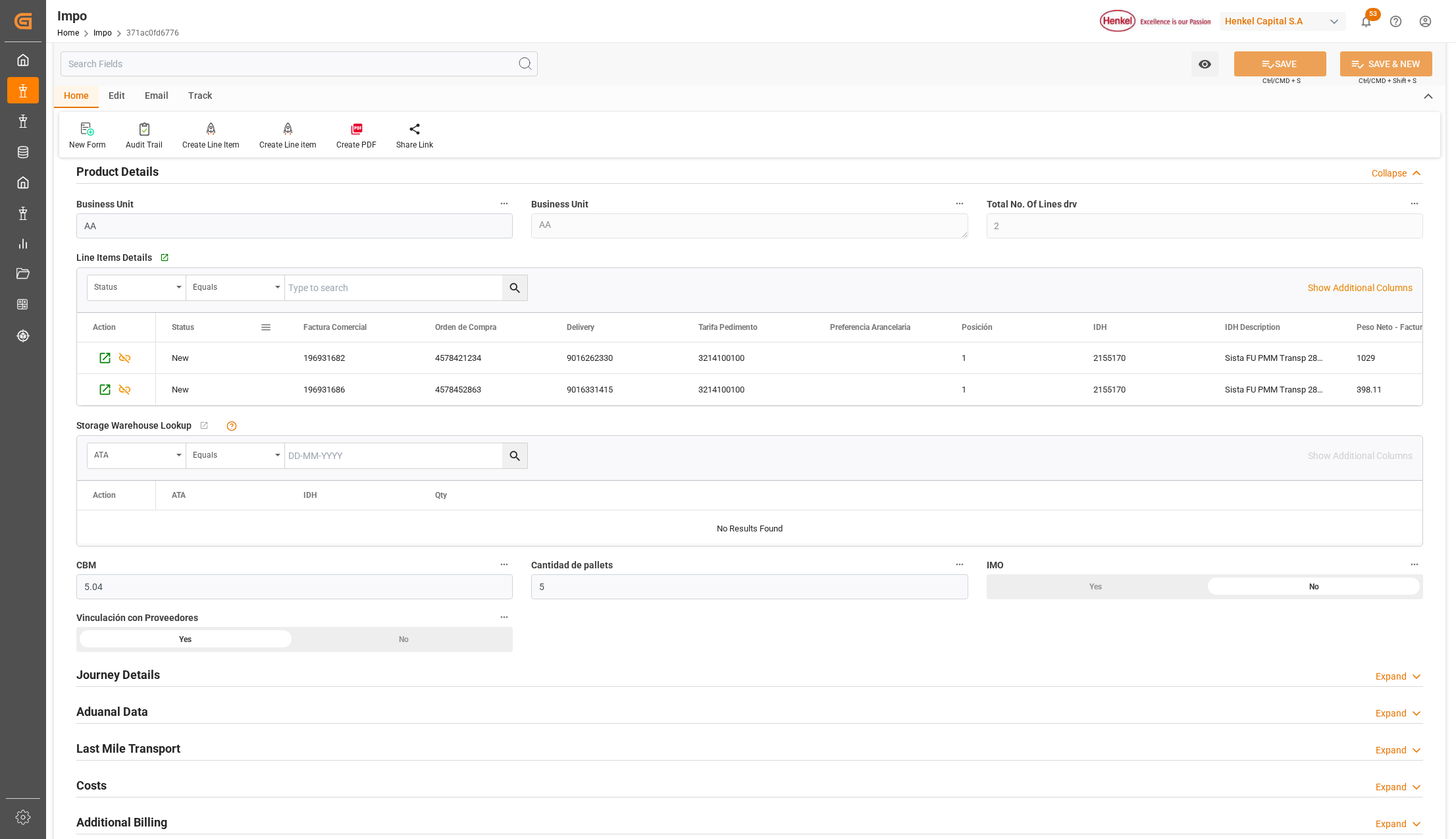
scroll to position [439, 0]
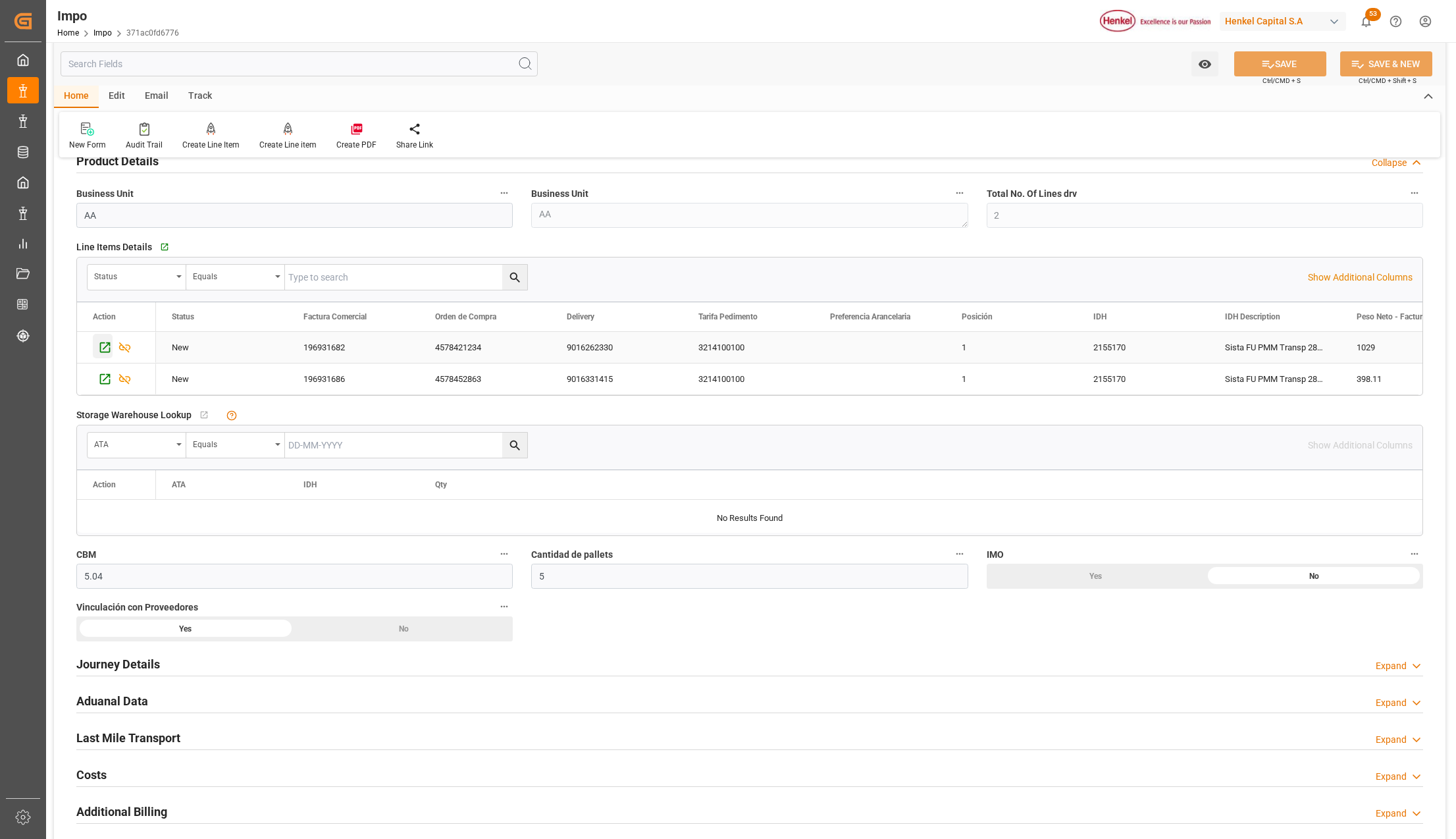
click at [104, 346] on icon "Press SPACE to select this row." at bounding box center [105, 348] width 14 height 14
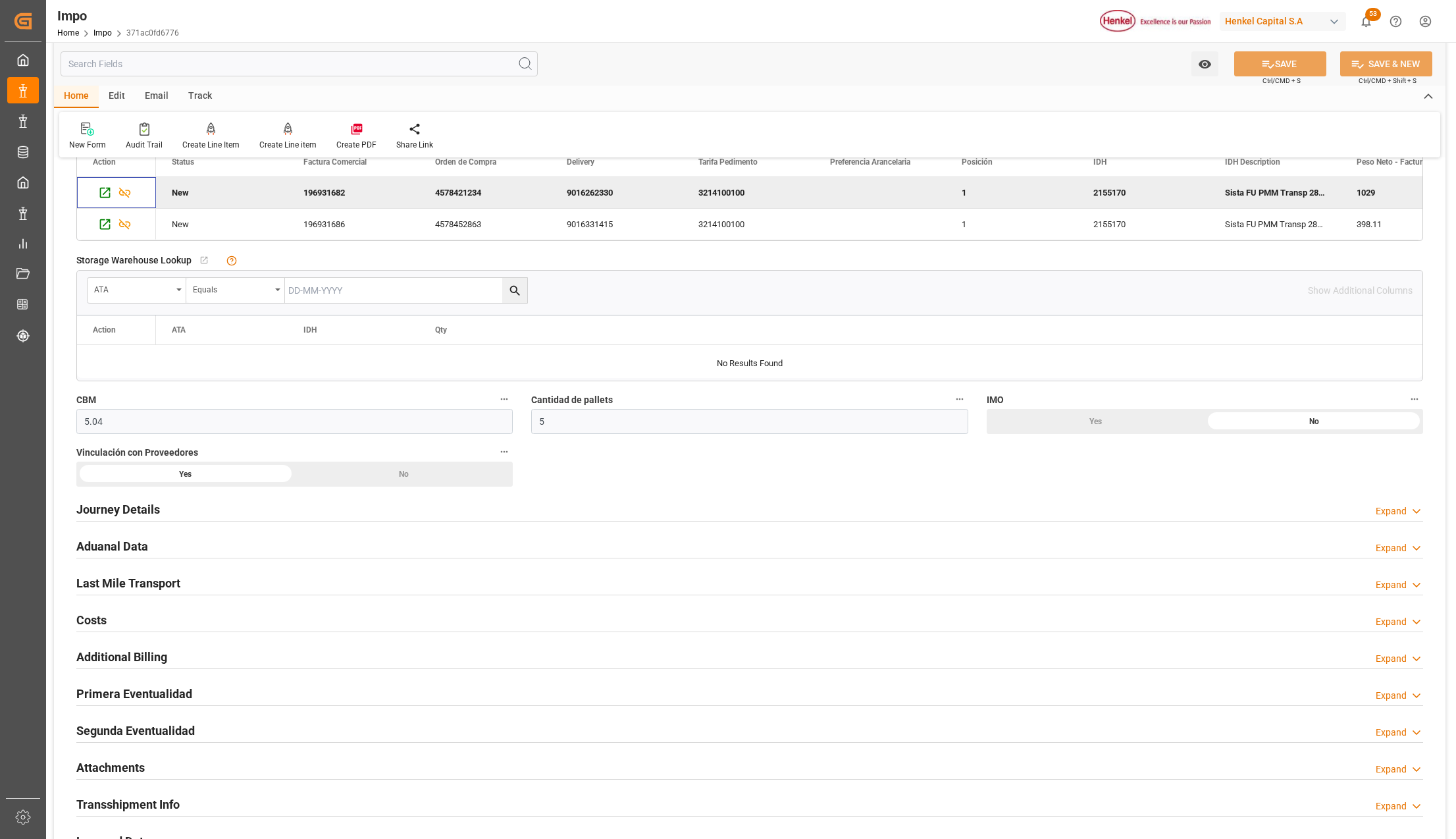
scroll to position [614, 0]
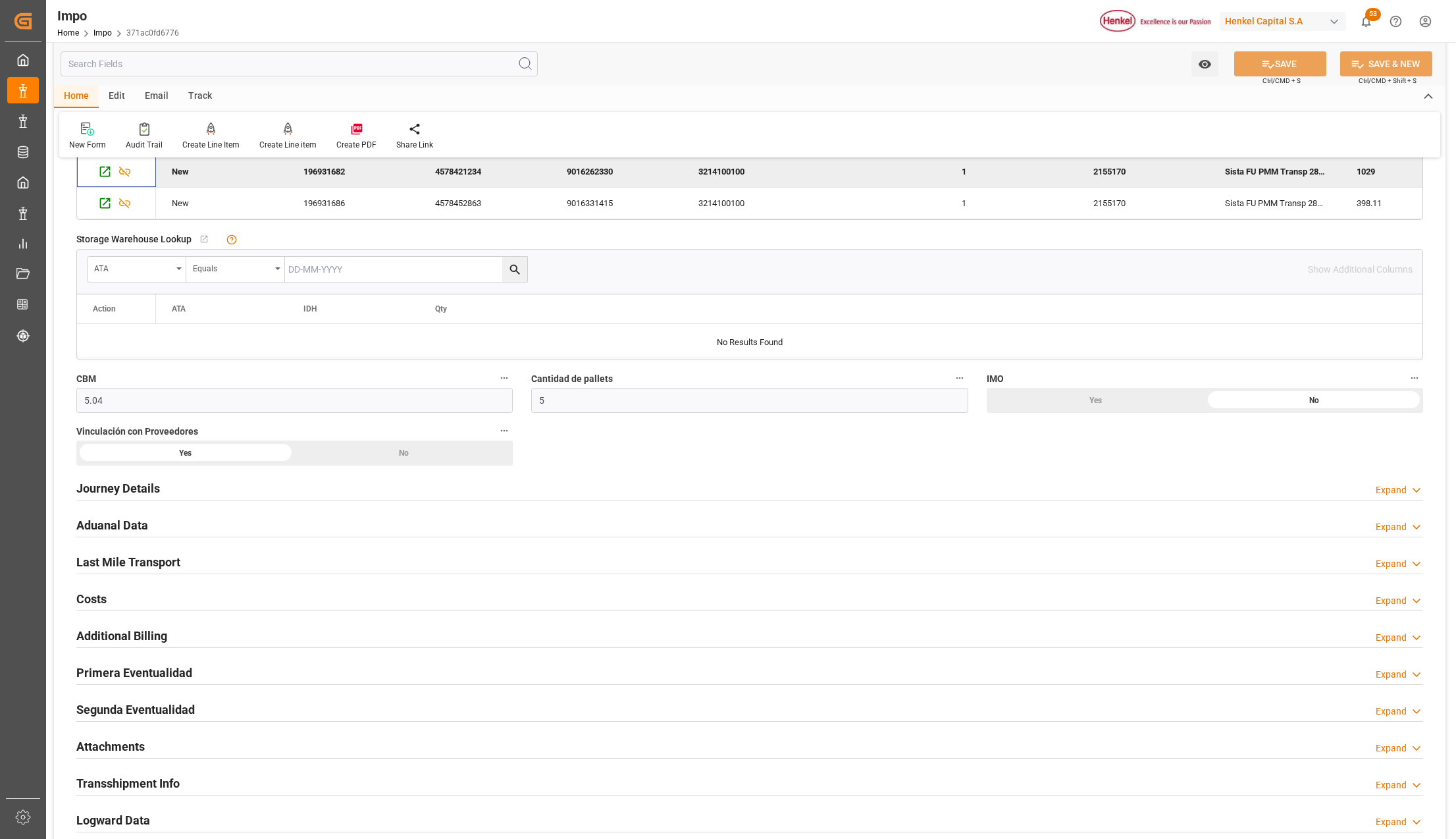
click at [140, 678] on h2 "Primera Eventualidad" at bounding box center [135, 672] width 116 height 18
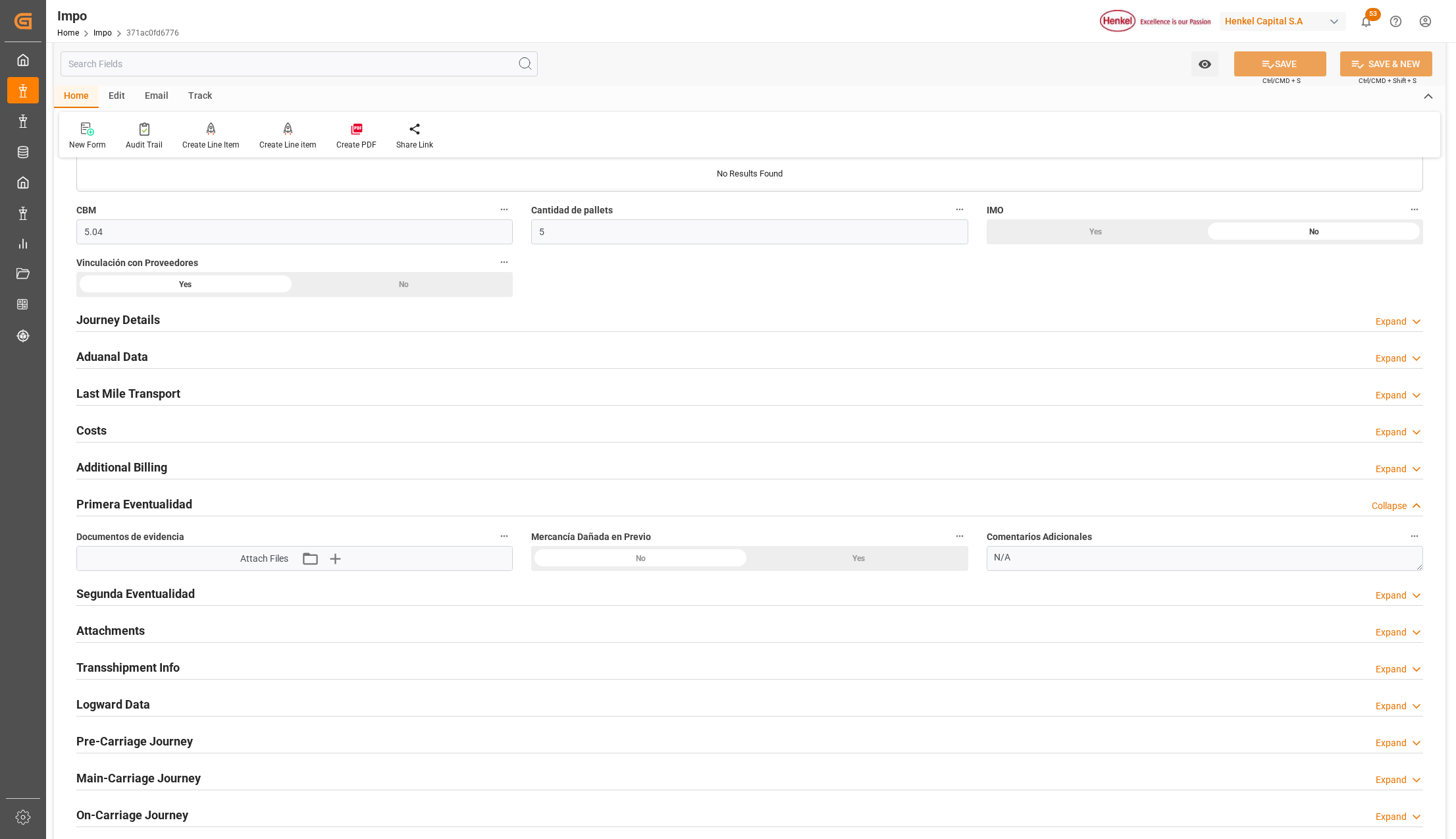
scroll to position [790, 0]
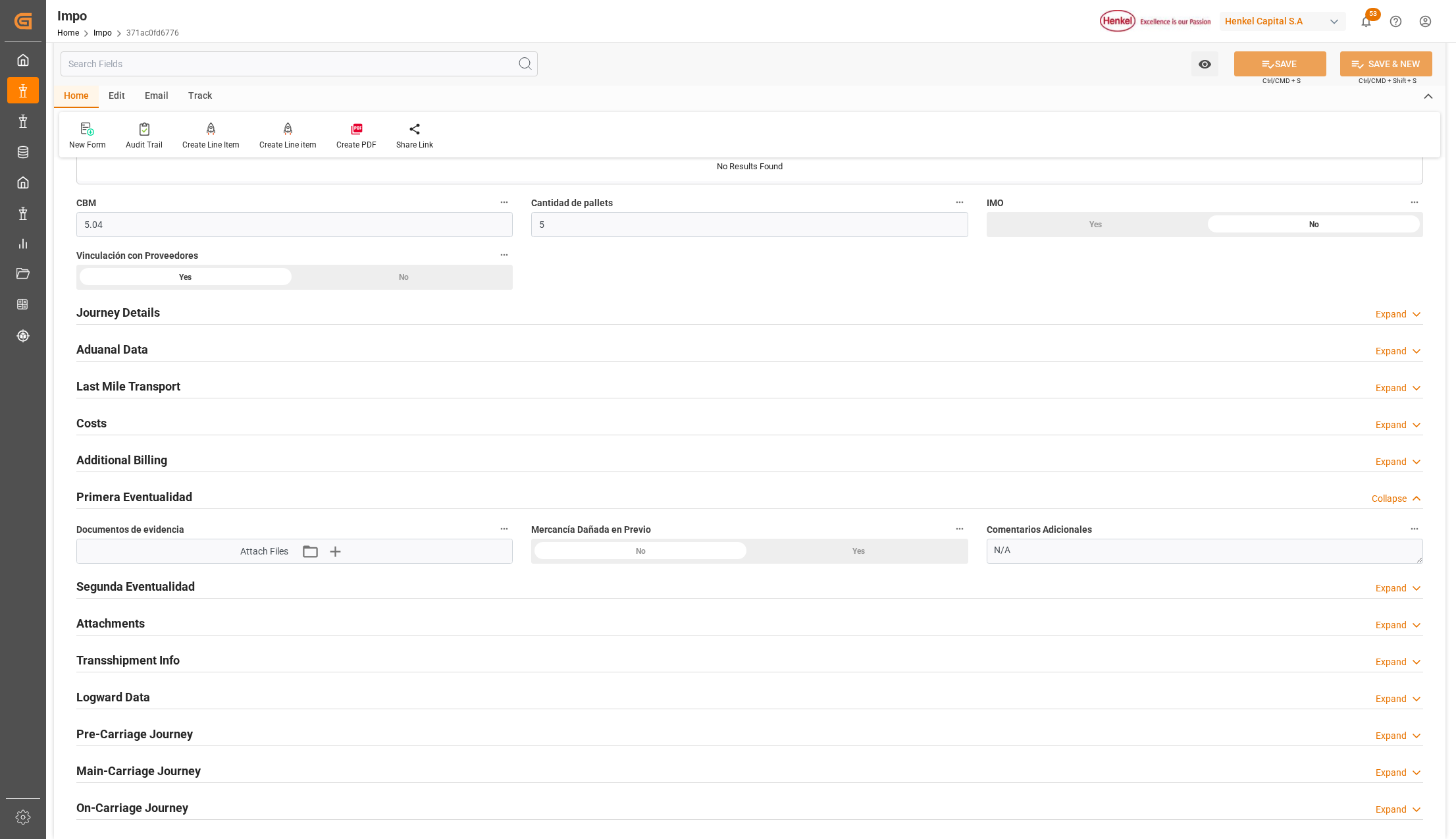
click at [868, 553] on div "Yes" at bounding box center [858, 550] width 219 height 25
drag, startPoint x: 1021, startPoint y: 555, endPoint x: 996, endPoint y: 549, distance: 25.7
click at [996, 549] on textarea "N/A" at bounding box center [1205, 550] width 436 height 25
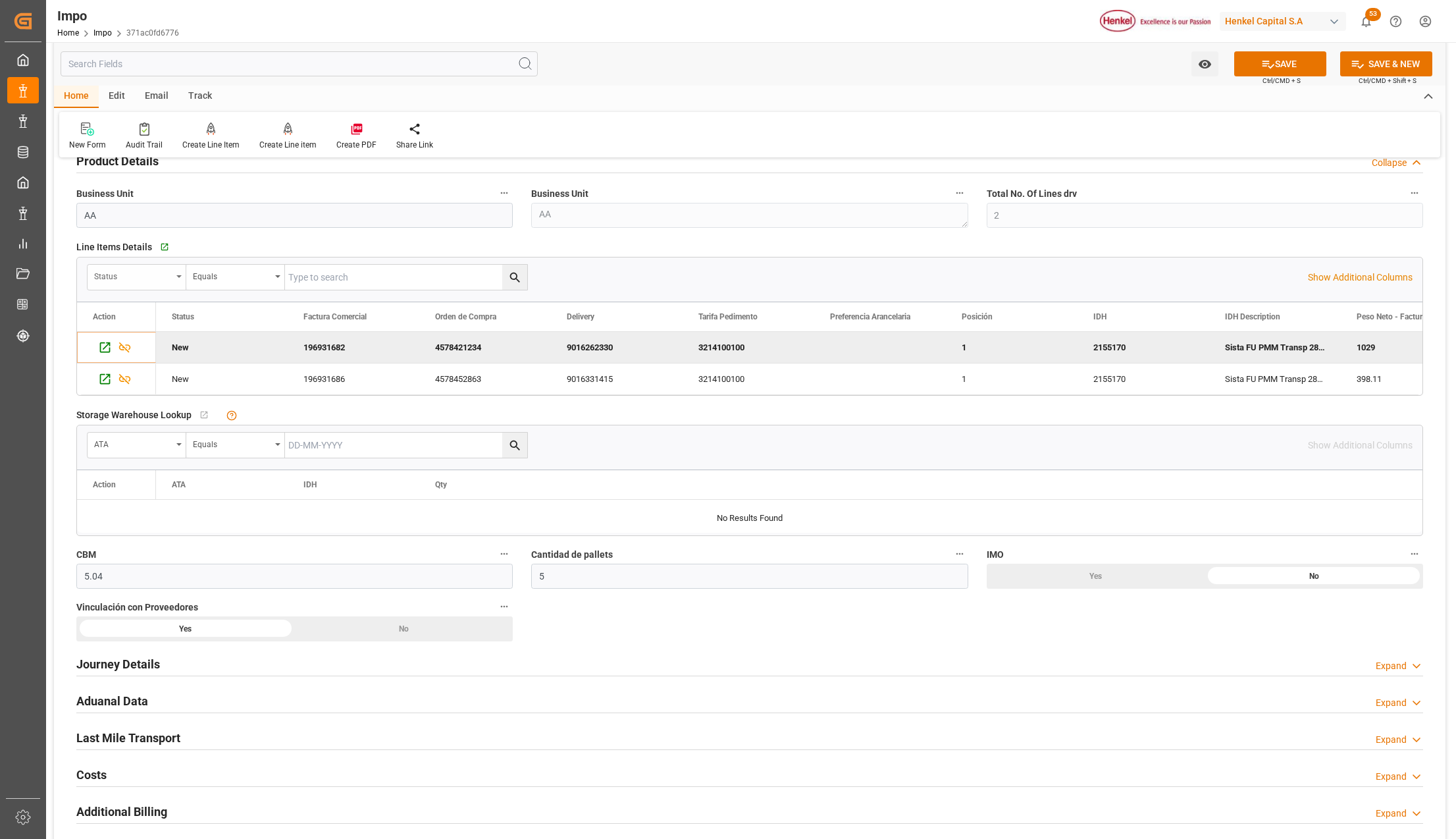
scroll to position [351, 0]
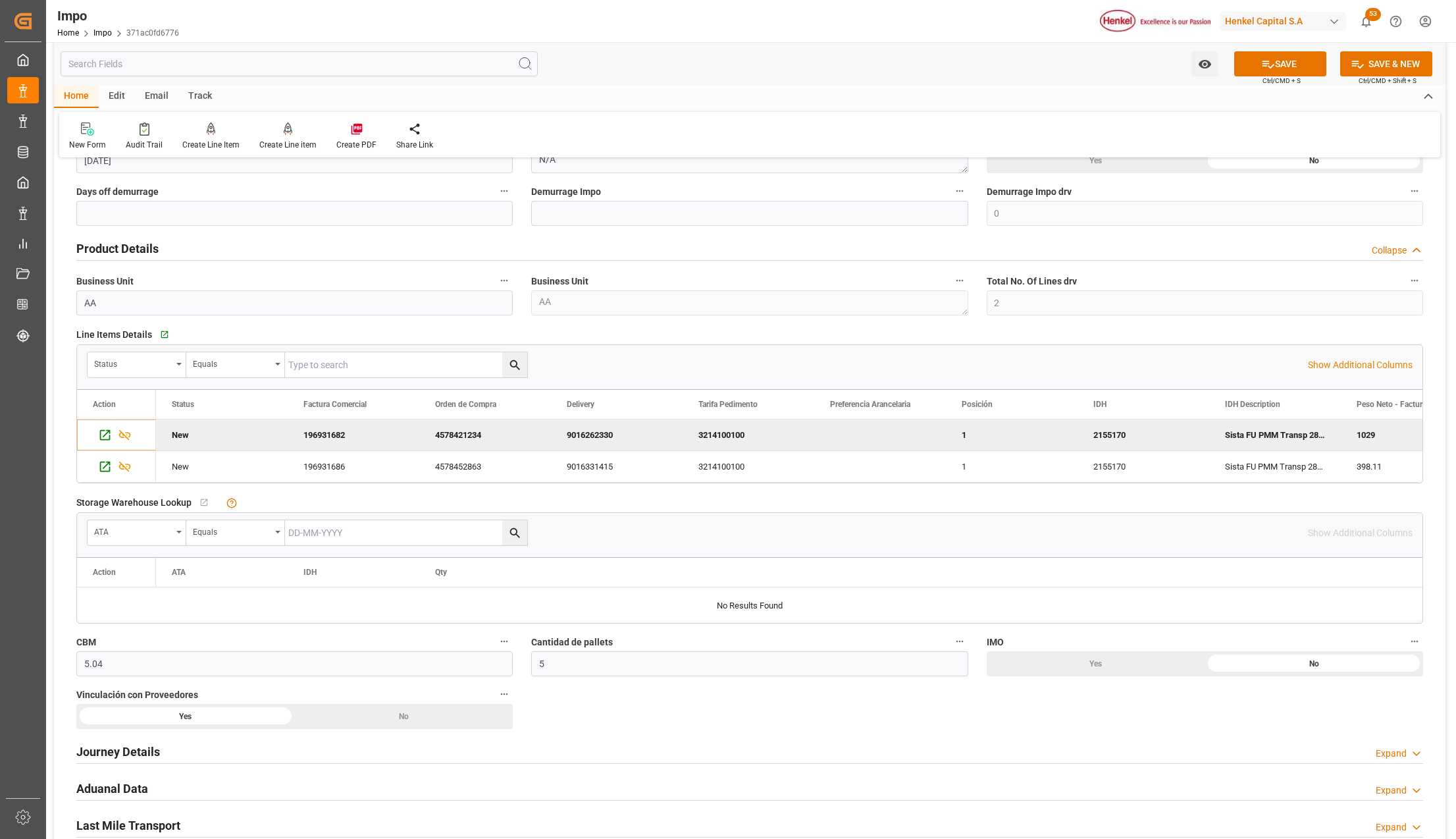
click at [152, 330] on div "Line Items Details   Go to Line Items Grid Status Equals Show Additional Column…" at bounding box center [749, 404] width 1365 height 168
drag, startPoint x: 152, startPoint y: 330, endPoint x: 106, endPoint y: 434, distance: 113.7
click at [106, 434] on icon "Press SPACE to deselect this row." at bounding box center [105, 434] width 14 height 14
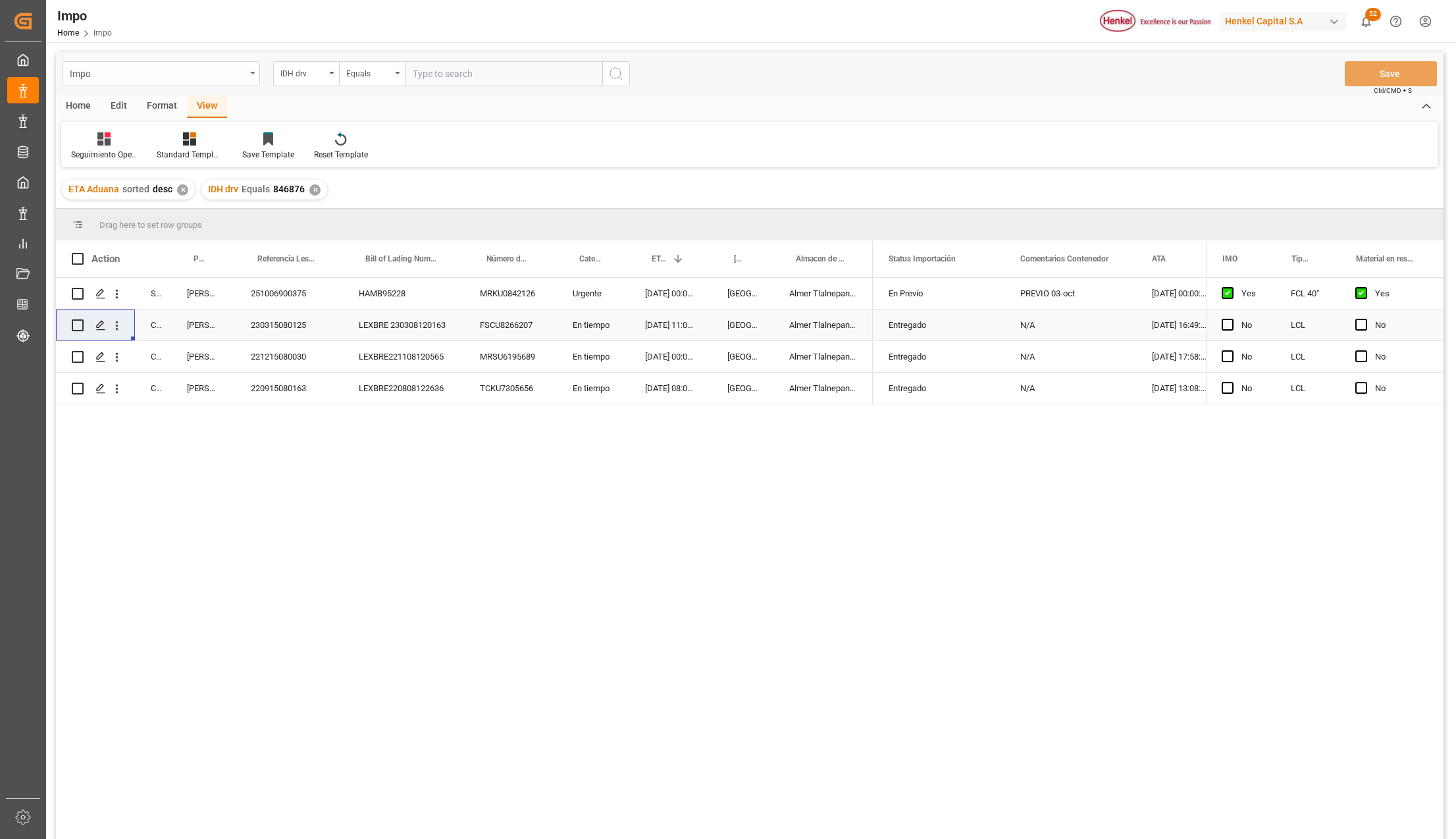
click at [248, 72] on div "Impo" at bounding box center [161, 73] width 198 height 25
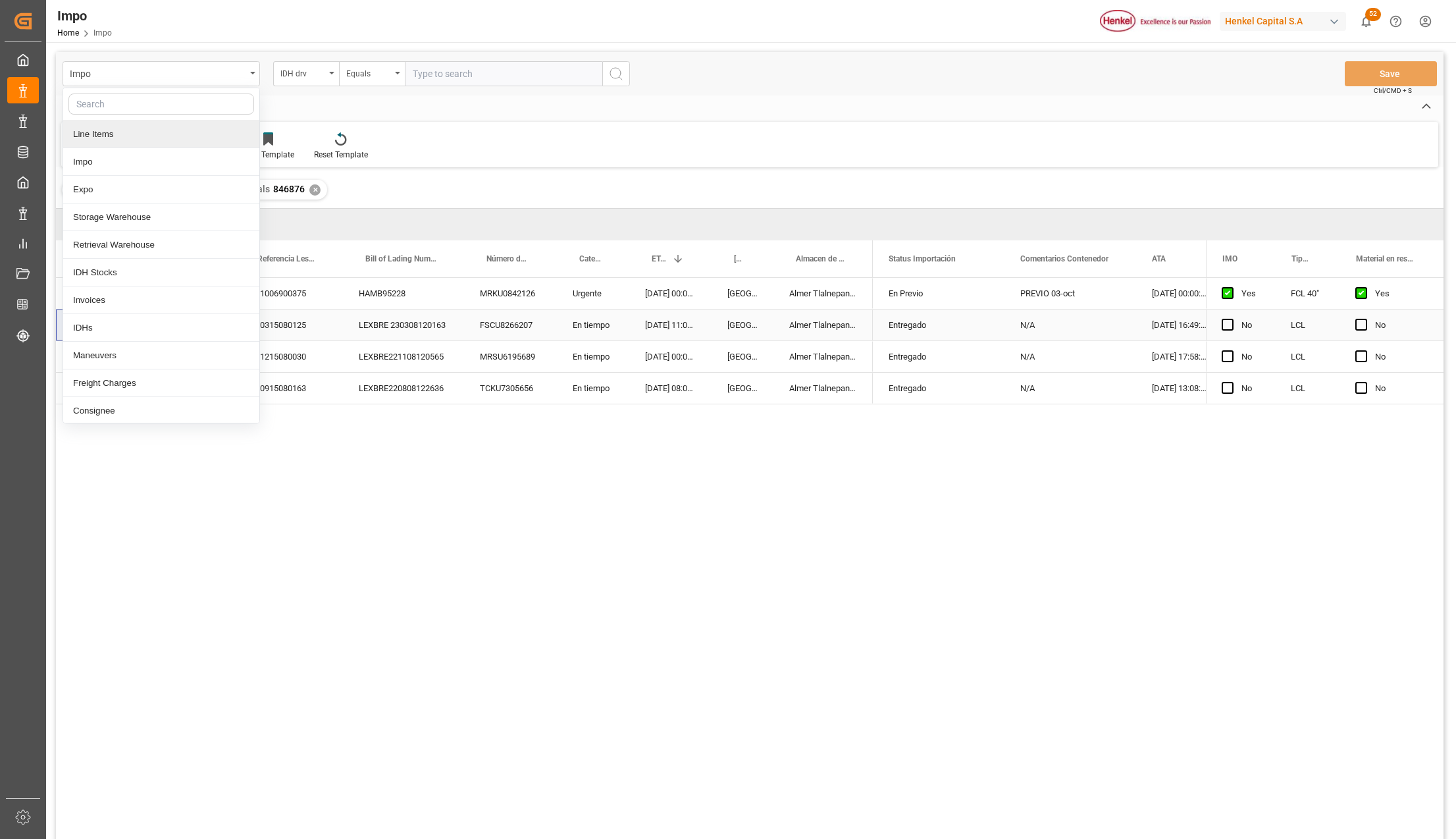
click at [119, 138] on div "Line Items" at bounding box center [161, 134] width 196 height 27
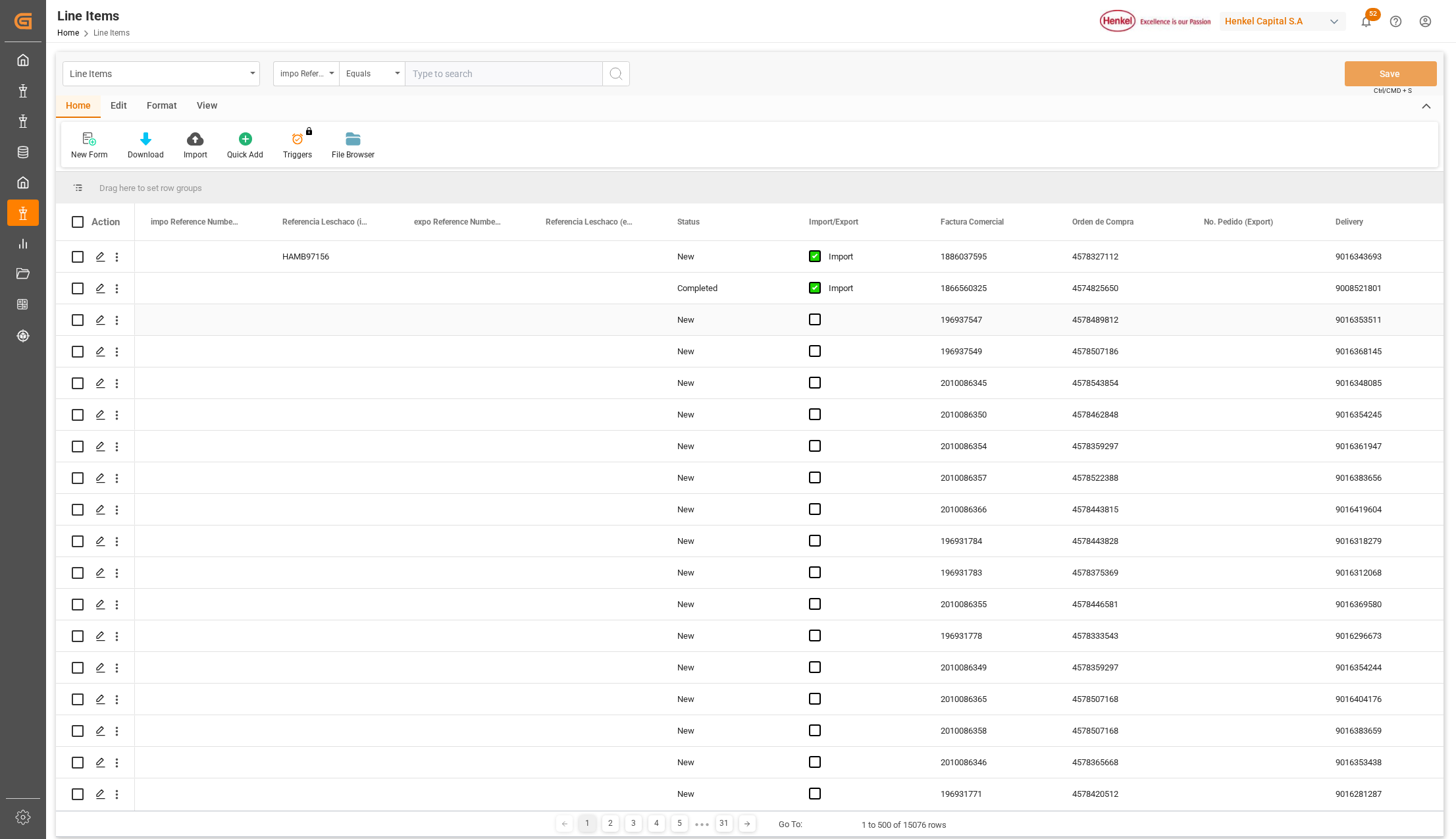
click at [848, 290] on div "Import" at bounding box center [868, 289] width 80 height 31
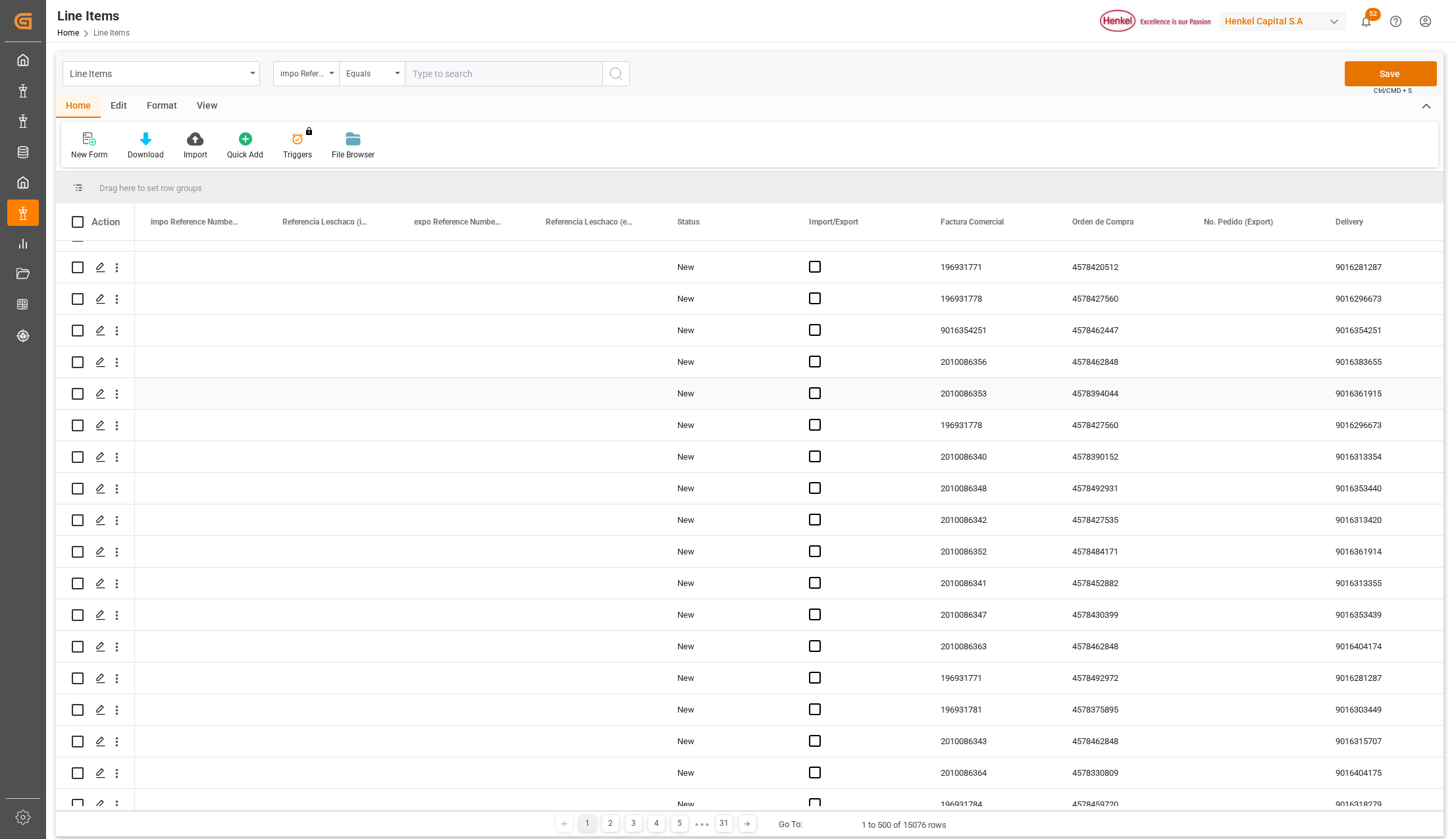
scroll to position [439, 0]
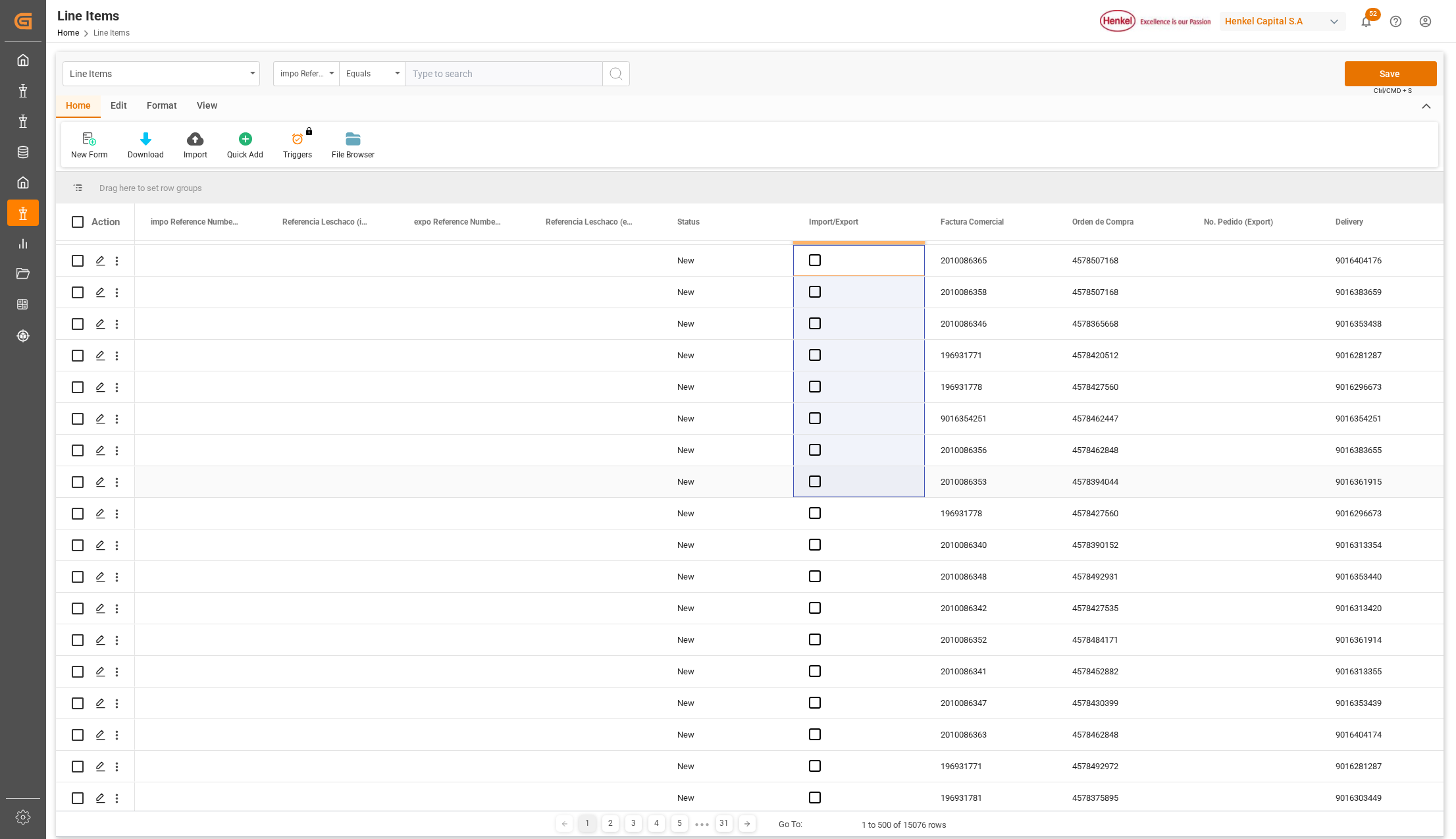
drag, startPoint x: 817, startPoint y: 490, endPoint x: 815, endPoint y: 681, distance: 191.0
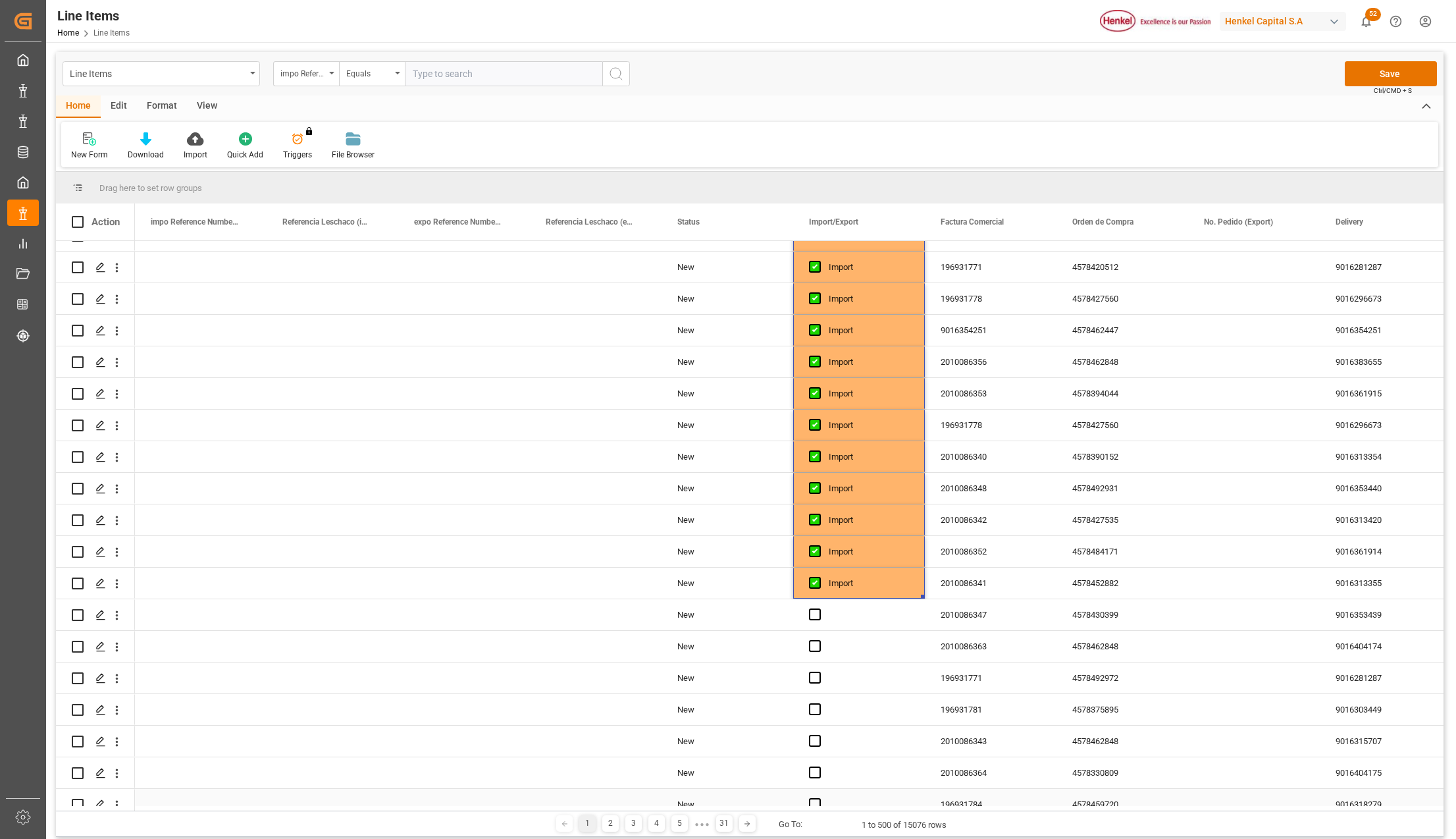
scroll to position [702, 0]
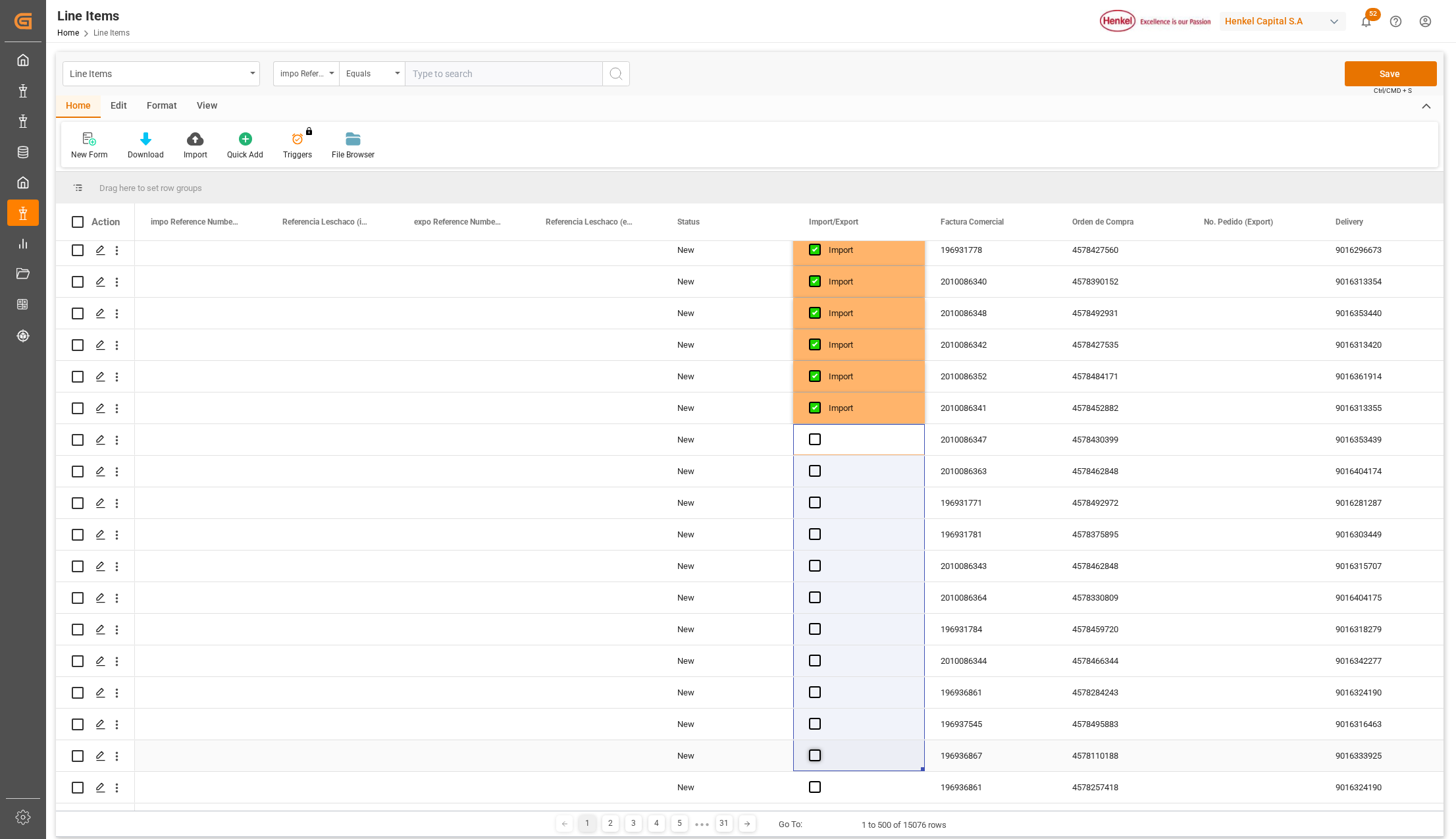
drag, startPoint x: 818, startPoint y: 709, endPoint x: 819, endPoint y: 760, distance: 51.0
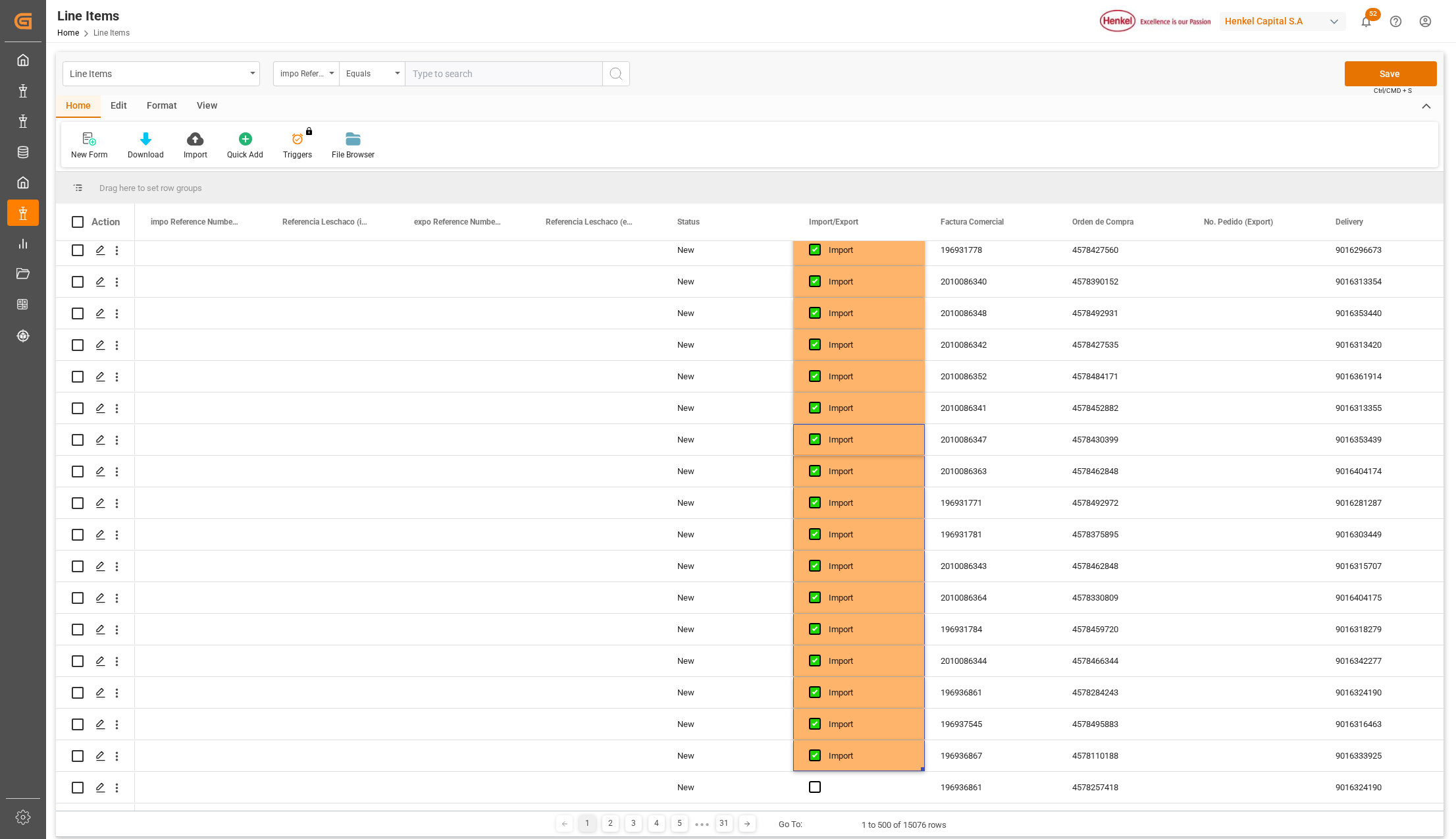
scroll to position [965, 0]
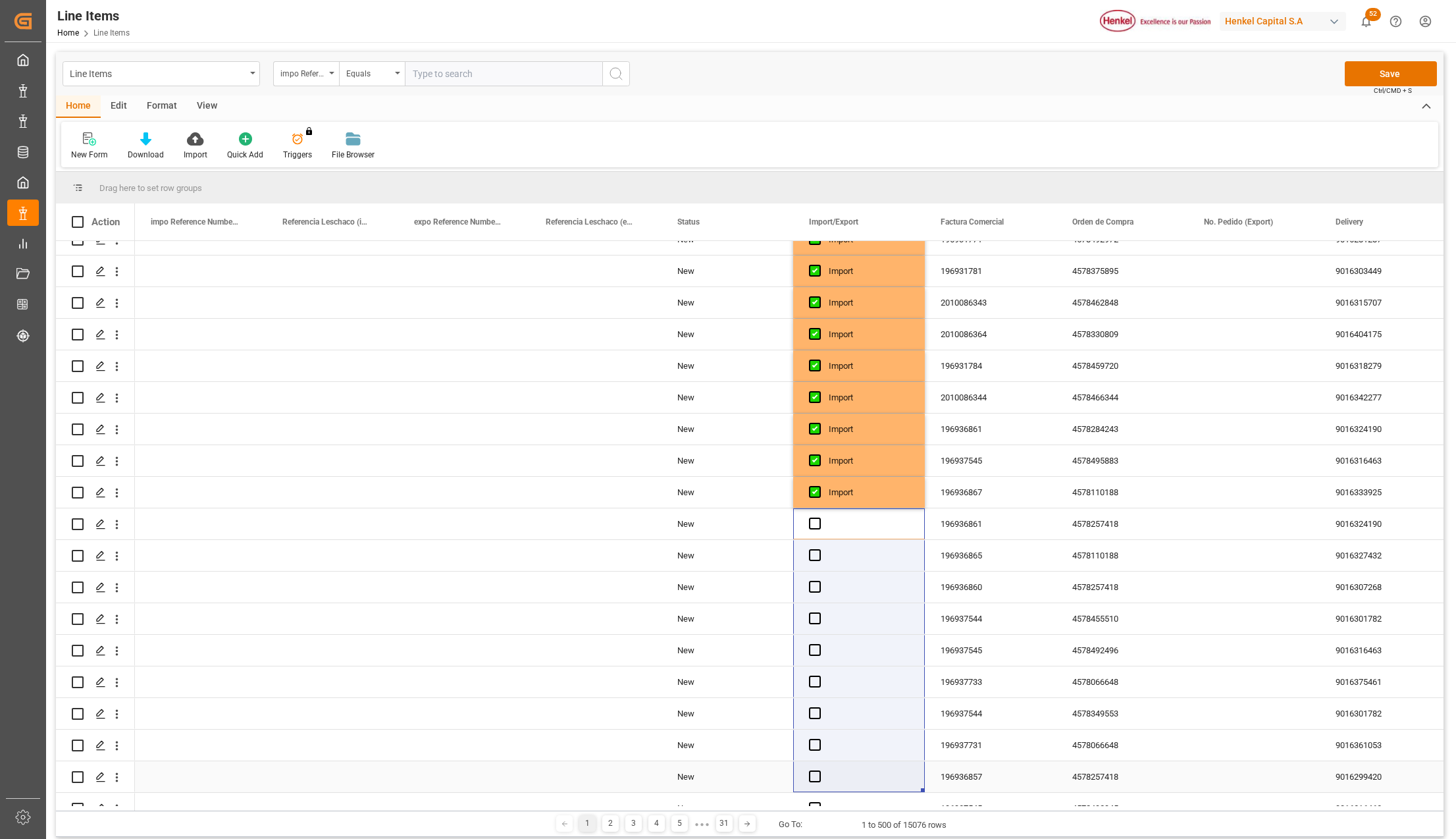
drag, startPoint x: 832, startPoint y: 761, endPoint x: 832, endPoint y: 774, distance: 13.0
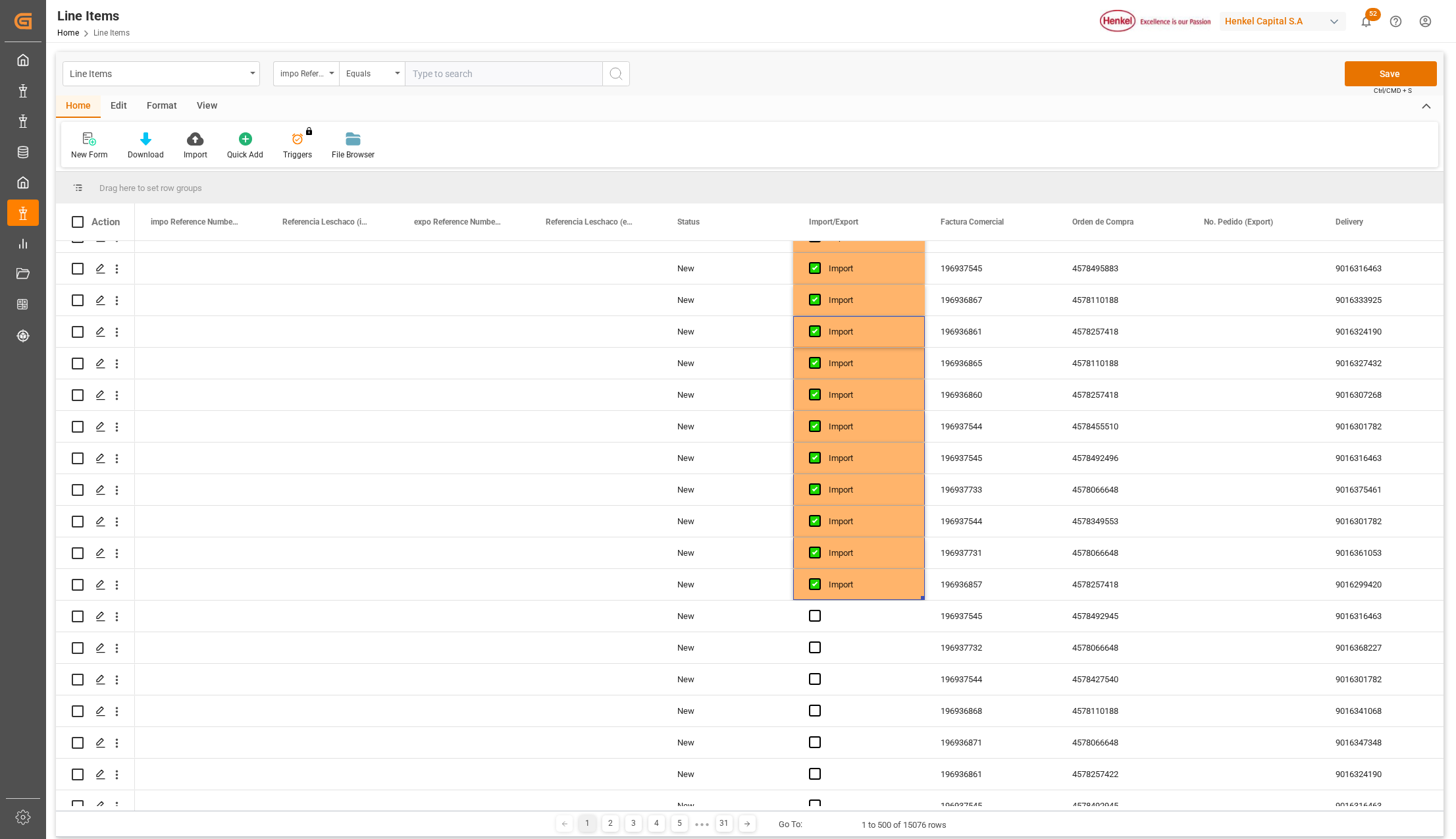
scroll to position [1405, 0]
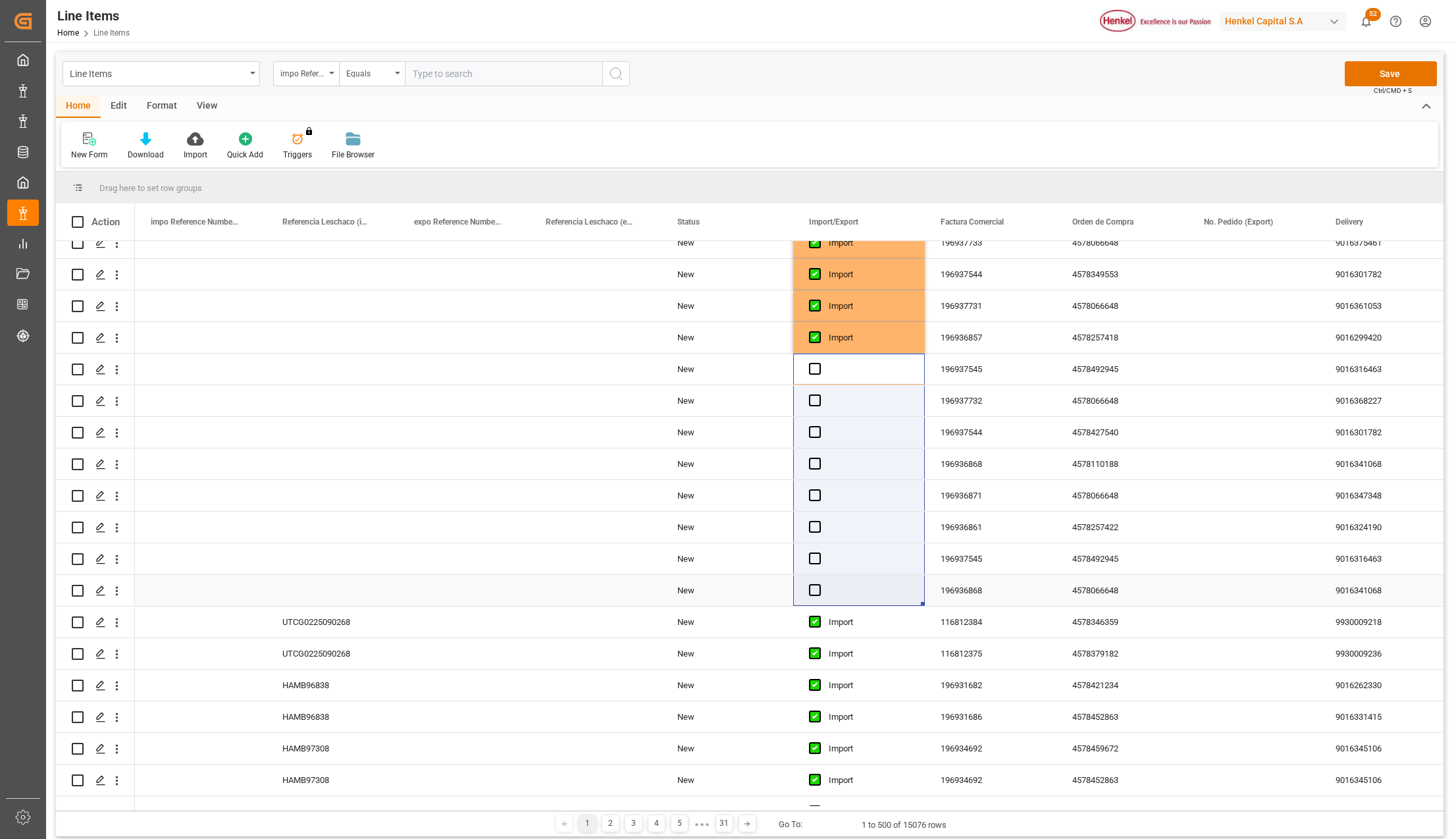
drag, startPoint x: 835, startPoint y: 575, endPoint x: 836, endPoint y: 591, distance: 16.0
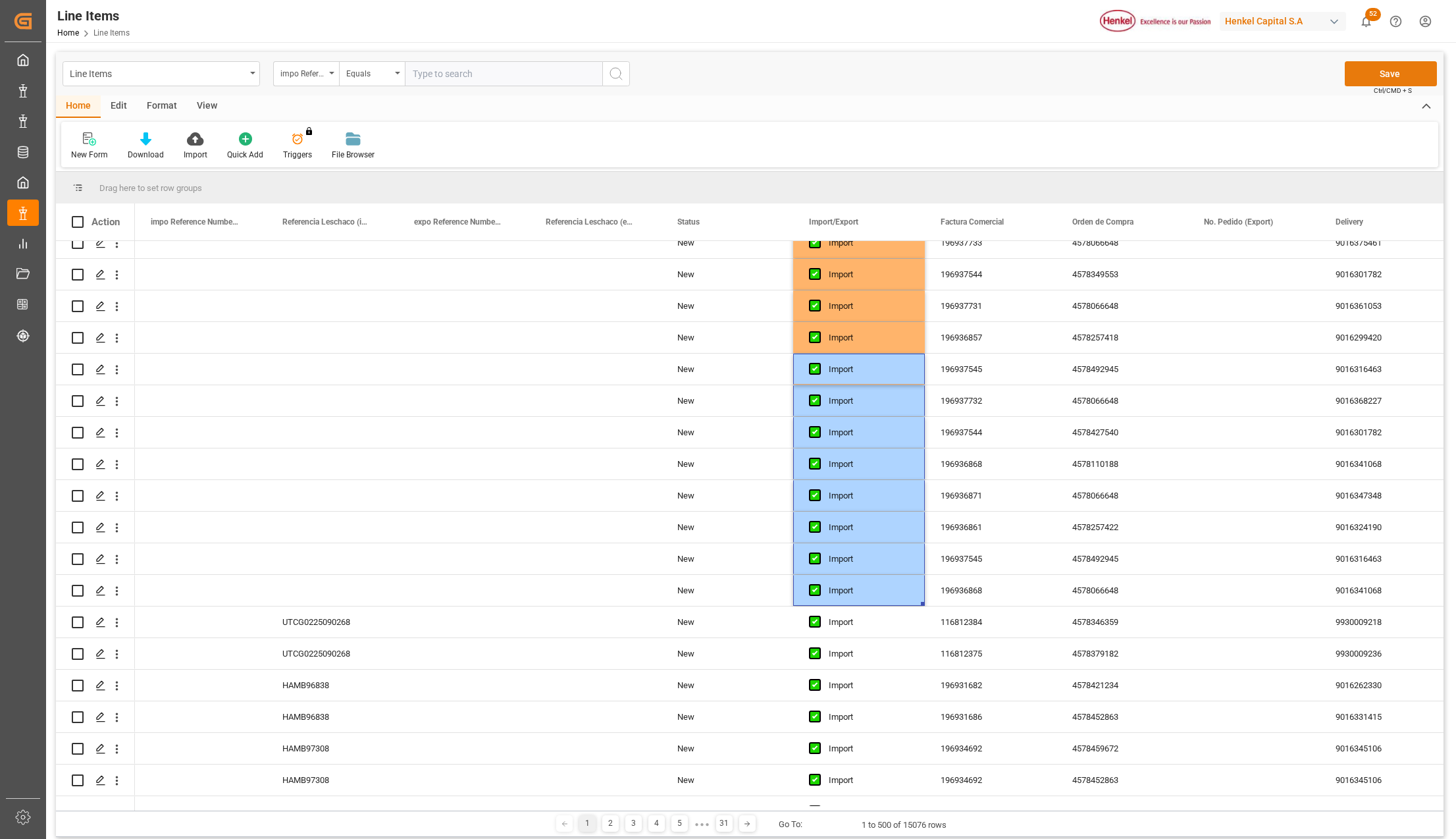
click at [1398, 75] on button "Save" at bounding box center [1390, 73] width 92 height 25
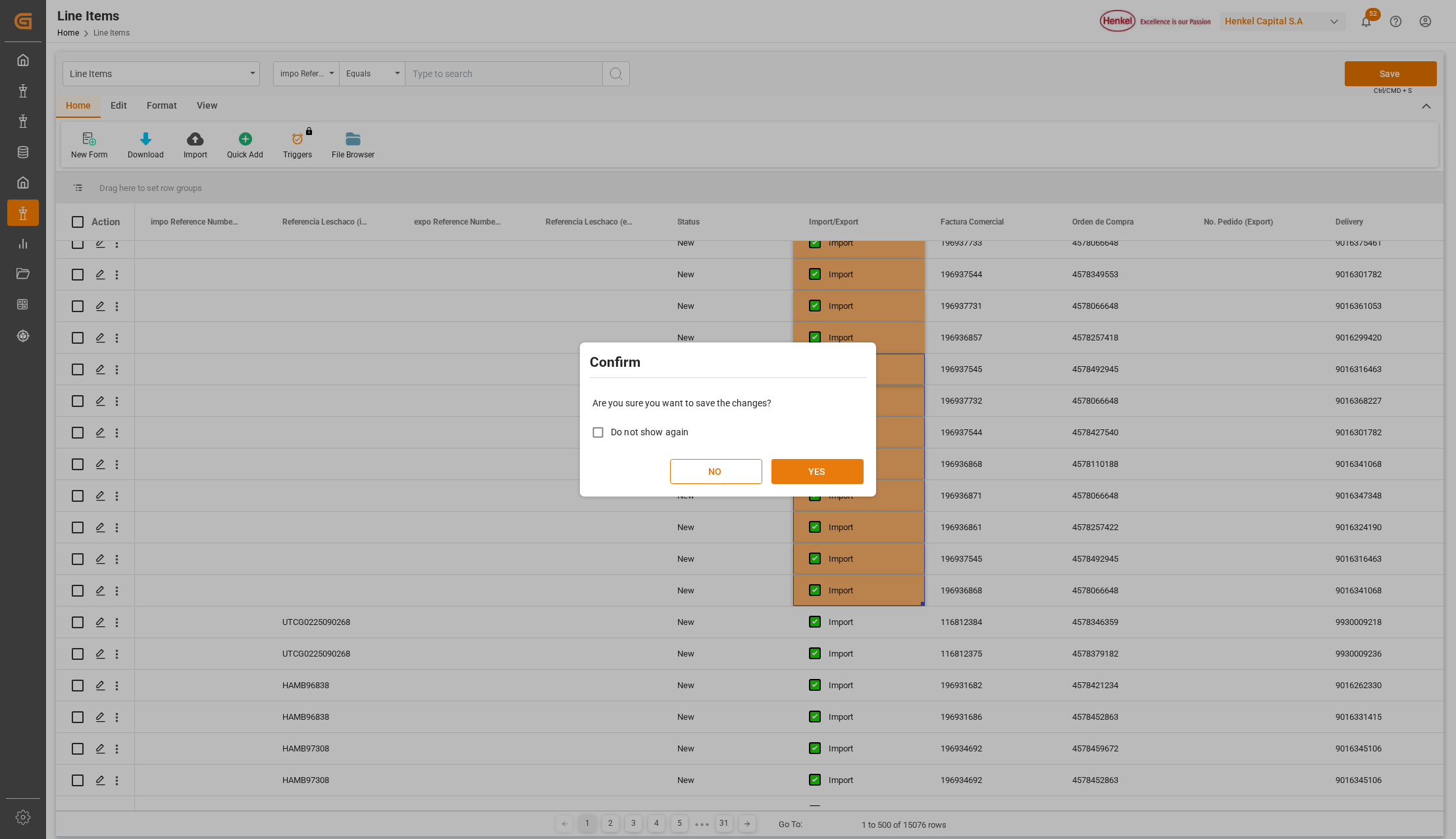
click at [827, 466] on button "YES" at bounding box center [817, 471] width 92 height 25
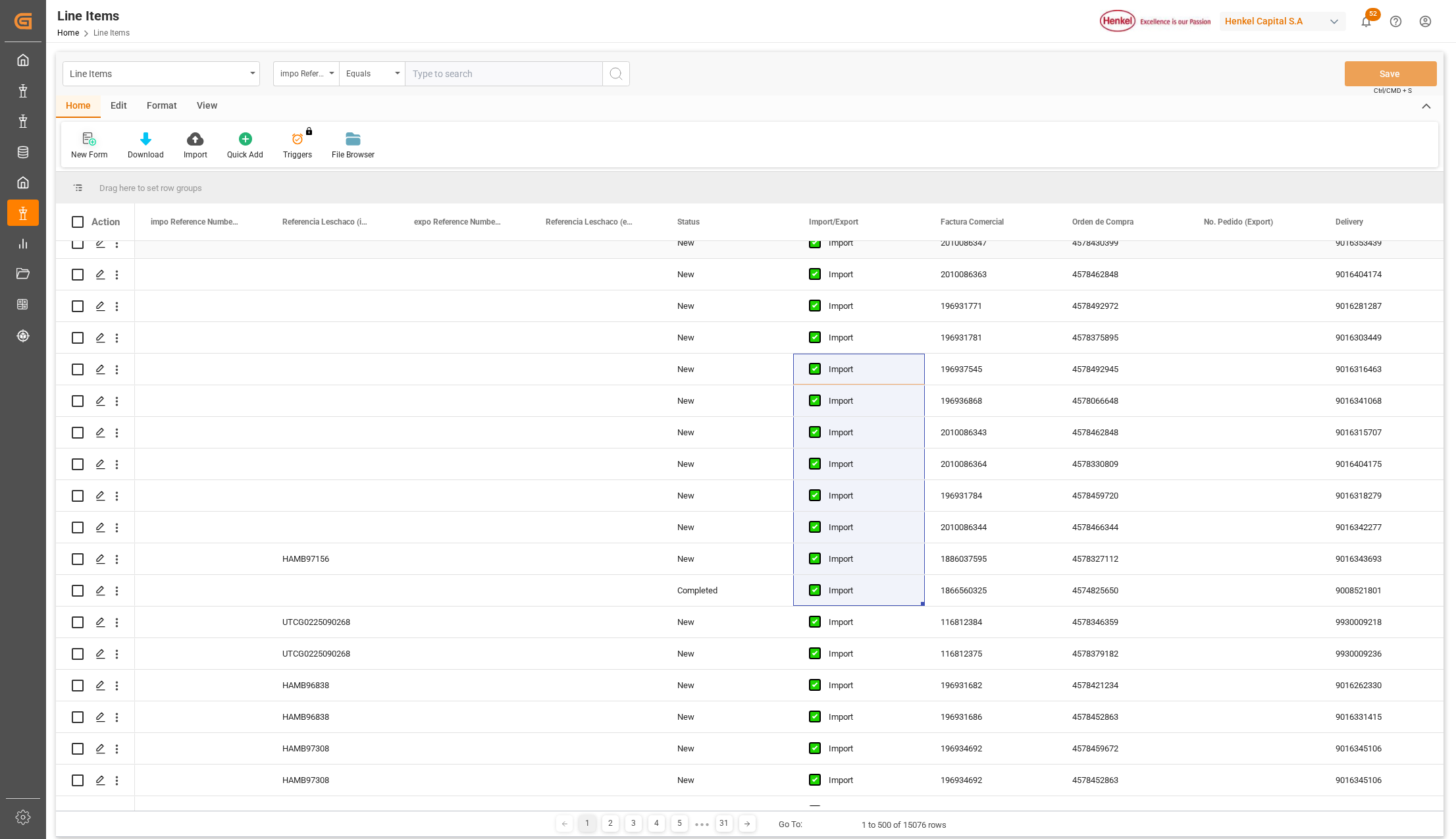
click at [88, 150] on div "New Form" at bounding box center [89, 155] width 37 height 12
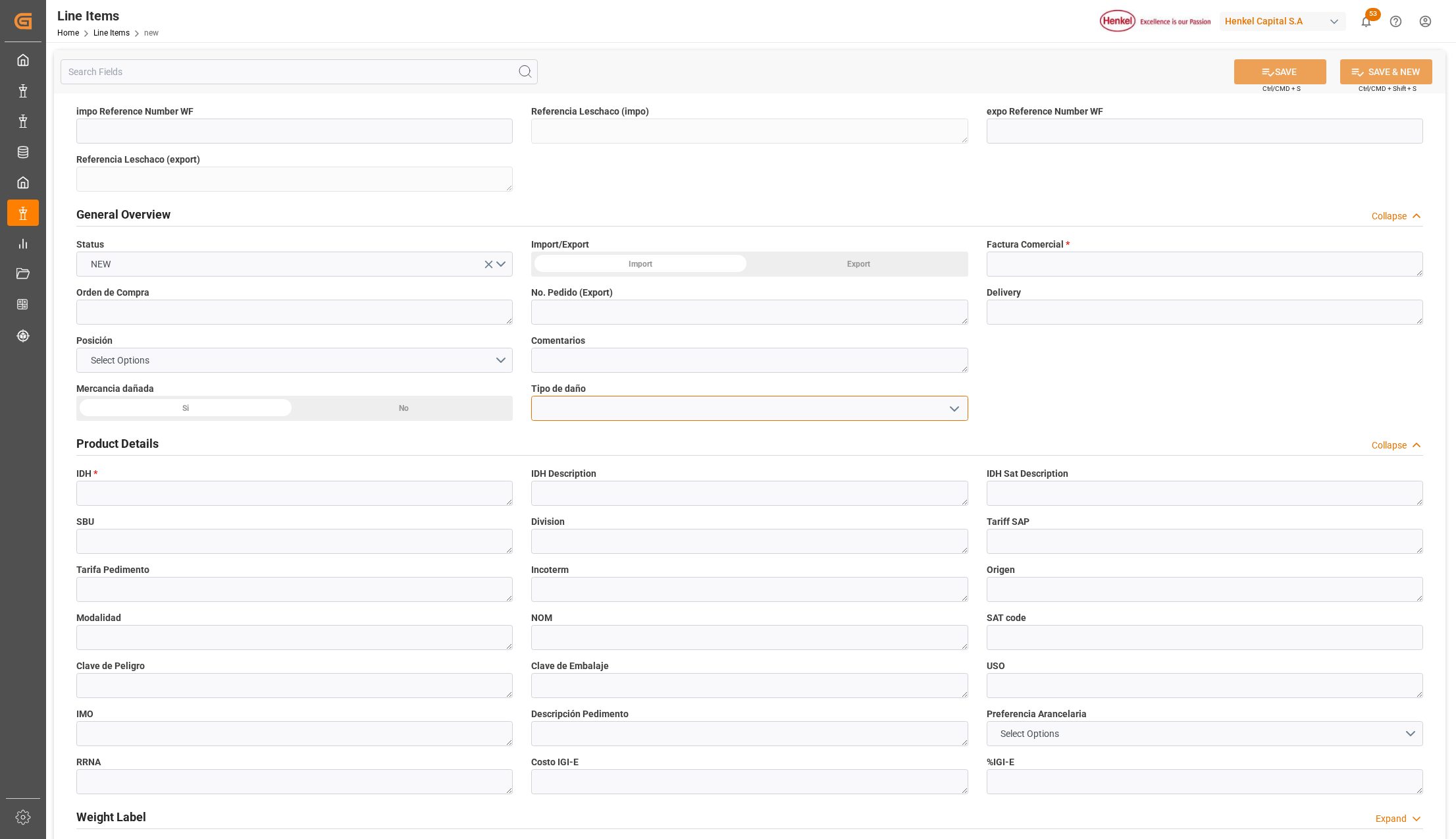
click at [605, 411] on input at bounding box center [749, 407] width 436 height 25
click at [952, 407] on icon "open menu" at bounding box center [954, 409] width 16 height 16
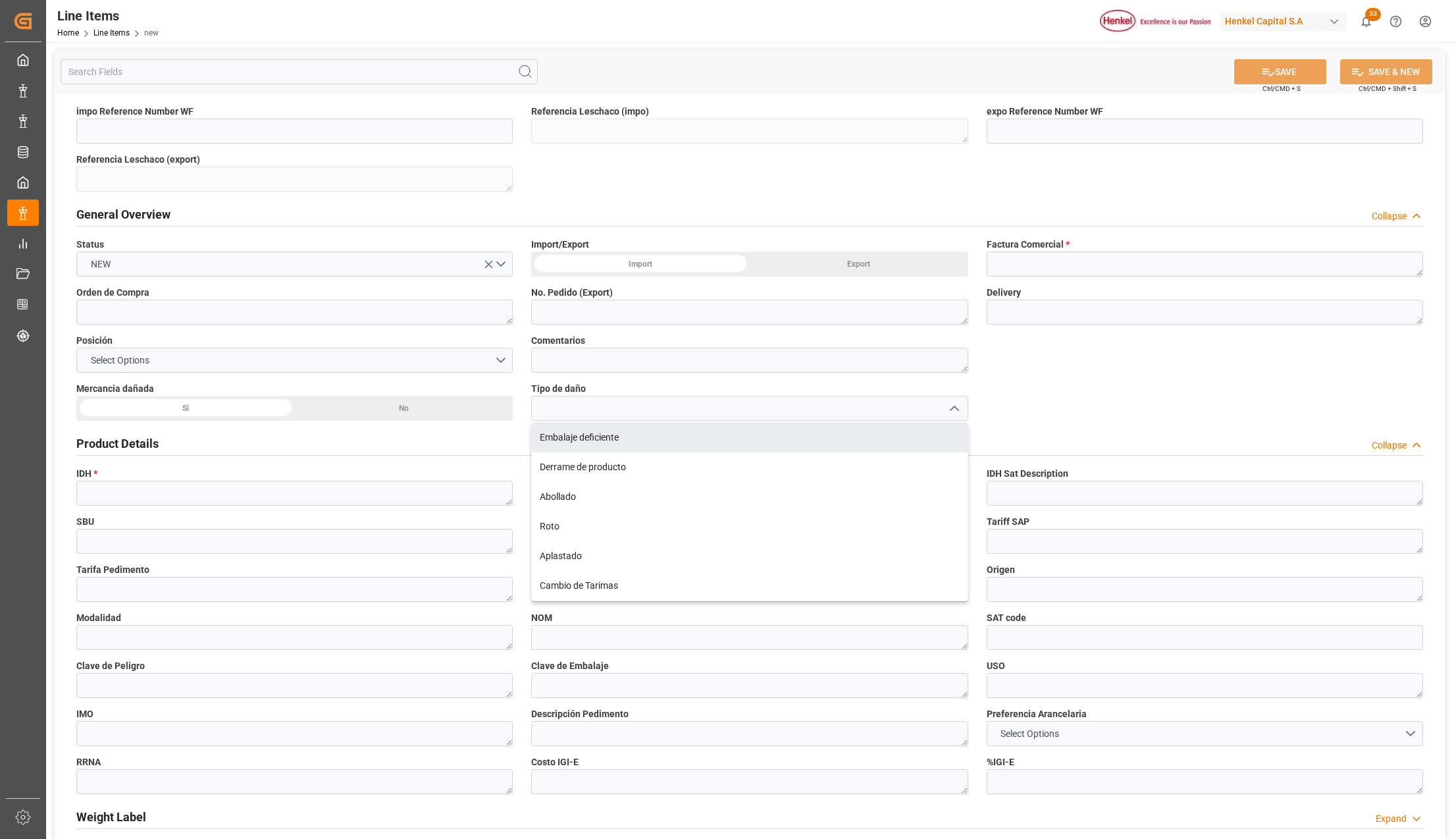
click at [1078, 398] on div "impo Reference Number WF Referencia Leschaco (impo) expo Reference Number WF Re…" at bounding box center [749, 656] width 1391 height 1124
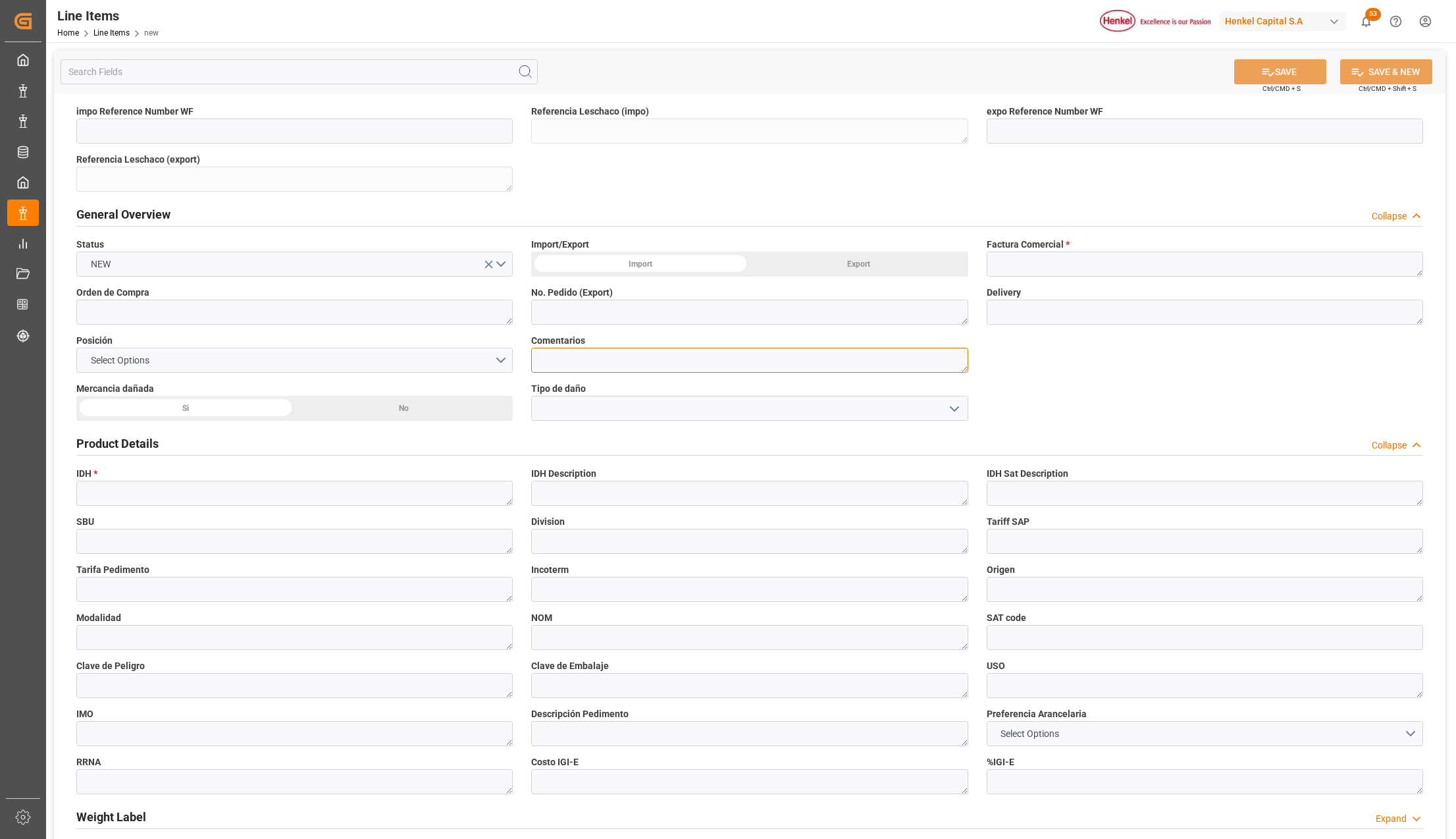
click at [599, 353] on textarea at bounding box center [749, 359] width 436 height 25
click at [1037, 381] on div "impo Reference Number WF Referencia Leschaco (impo) expo Reference Number WF Re…" at bounding box center [749, 656] width 1391 height 1124
drag, startPoint x: 156, startPoint y: 387, endPoint x: 69, endPoint y: 386, distance: 87.0
click at [69, 386] on div "Mercancia dañada Si No" at bounding box center [295, 401] width 455 height 48
drag, startPoint x: 593, startPoint y: 387, endPoint x: 520, endPoint y: 384, distance: 73.1
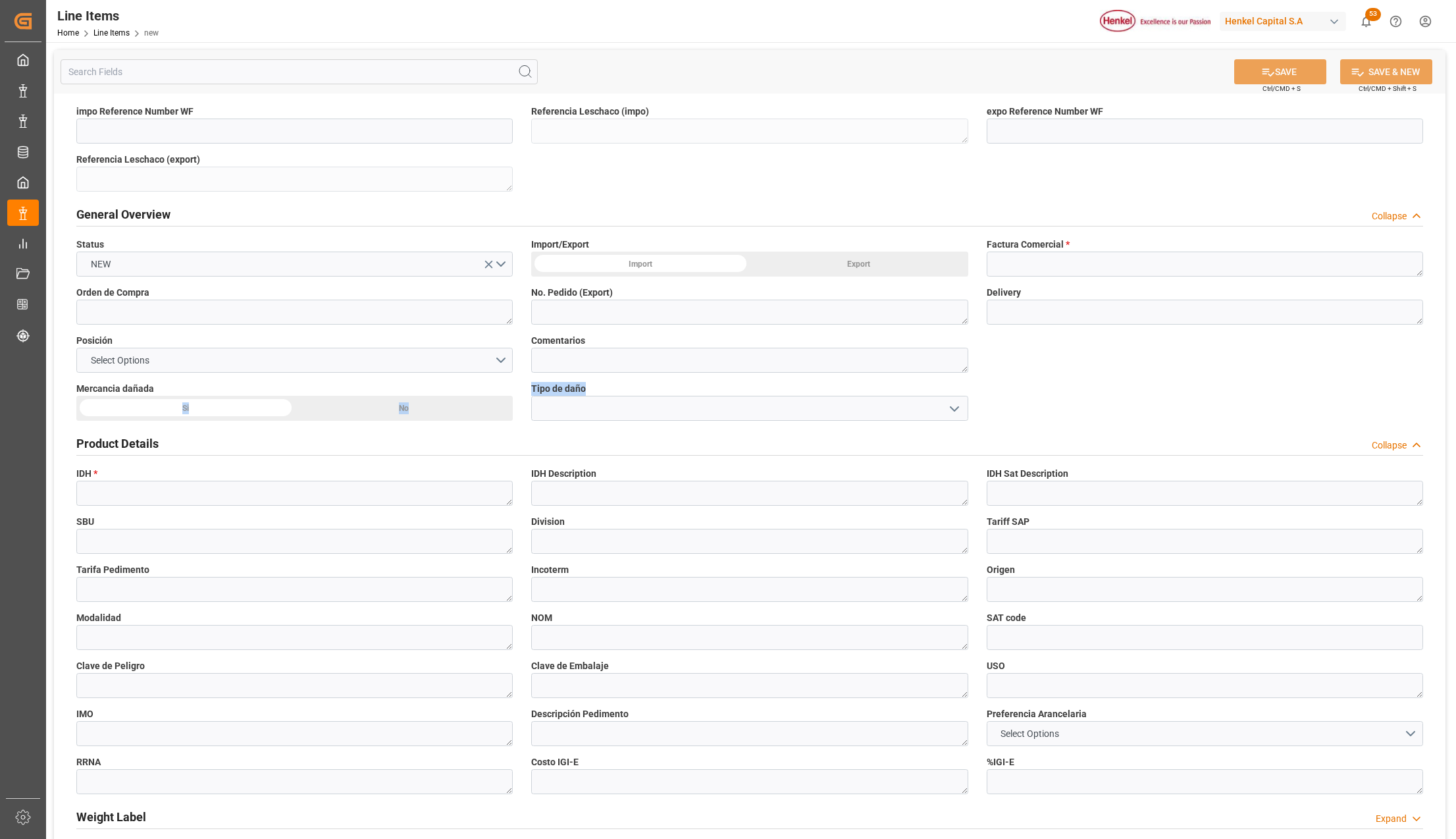
click at [520, 384] on div "impo Reference Number WF Referencia Leschaco (impo) expo Reference Number WF Re…" at bounding box center [749, 656] width 1391 height 1124
click at [1053, 404] on div "impo Reference Number WF Referencia Leschaco (impo) expo Reference Number WF Re…" at bounding box center [749, 656] width 1391 height 1124
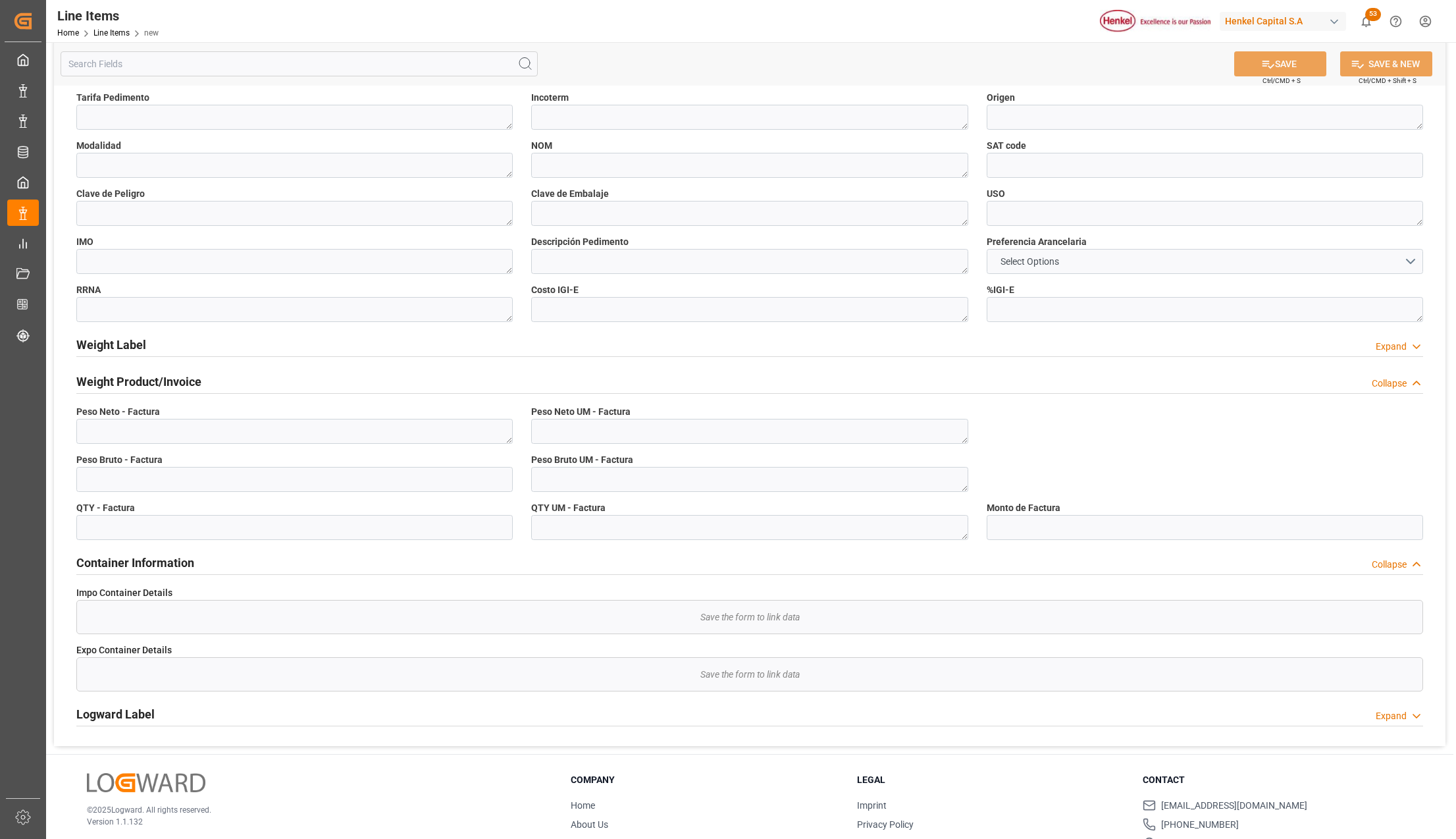
scroll to position [526, 0]
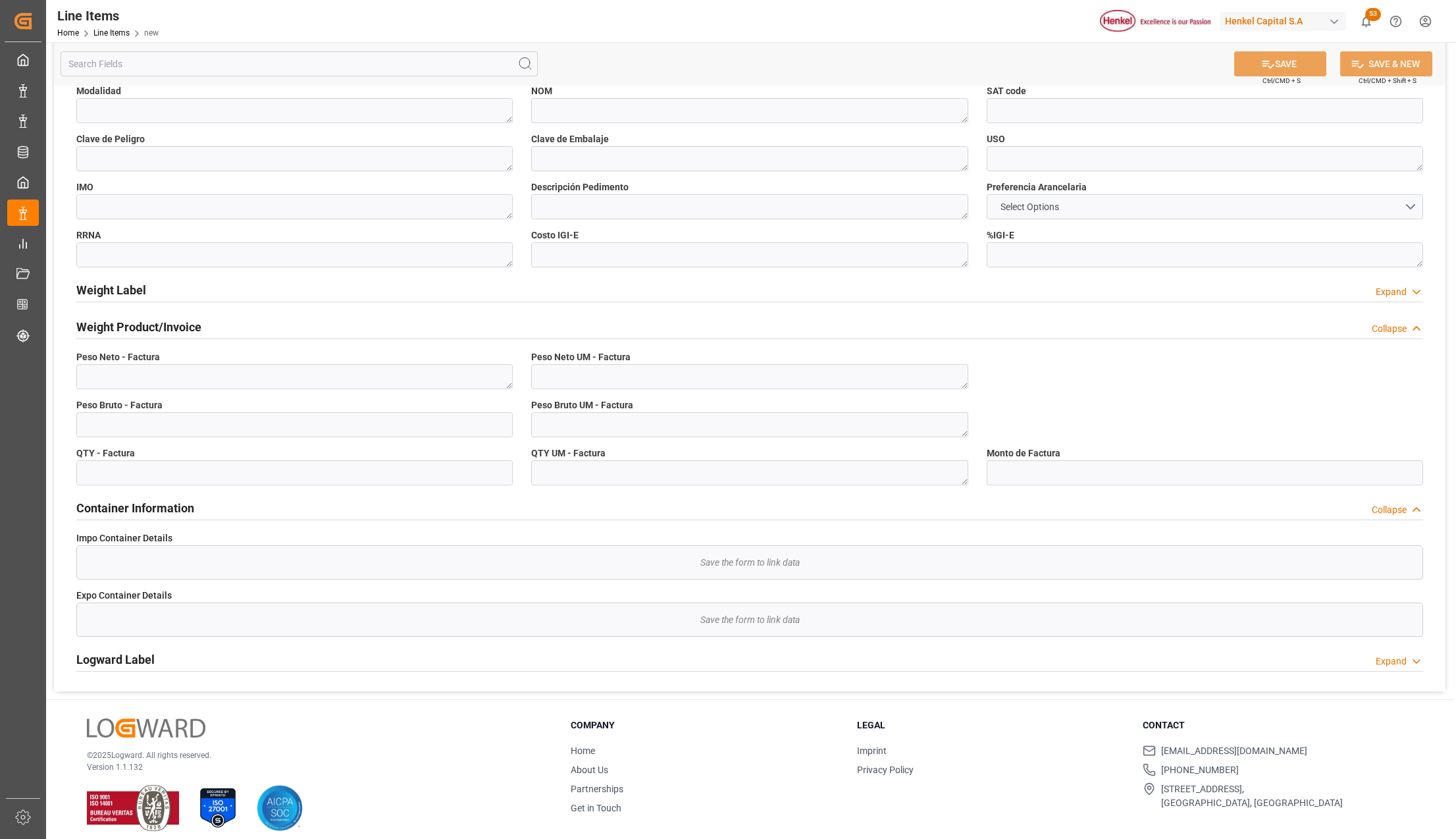
click at [113, 290] on h2 "Weight Label" at bounding box center [112, 290] width 70 height 18
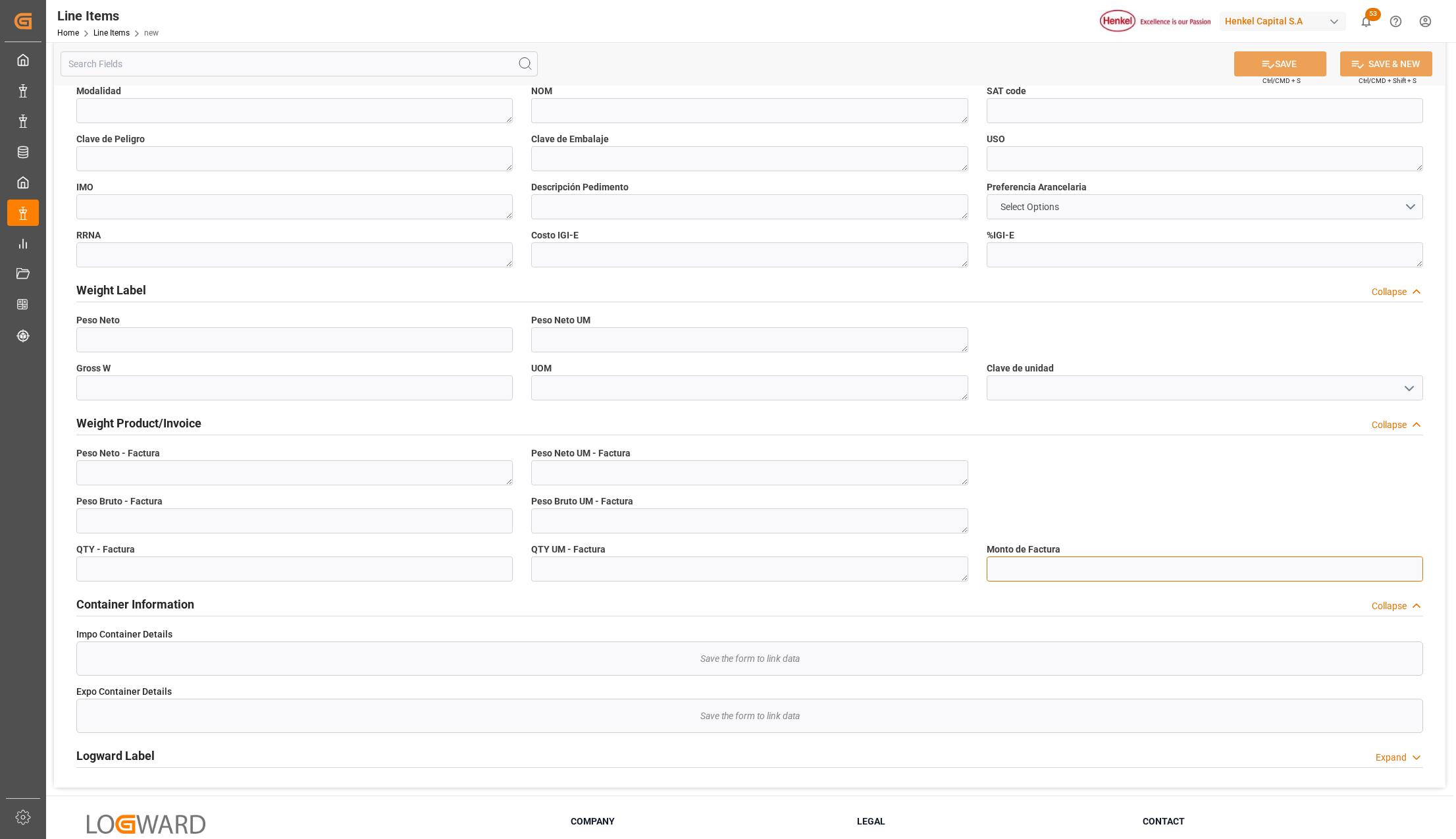
click at [1046, 566] on input "text" at bounding box center [1205, 568] width 436 height 25
click at [1015, 577] on input "text" at bounding box center [1205, 568] width 436 height 25
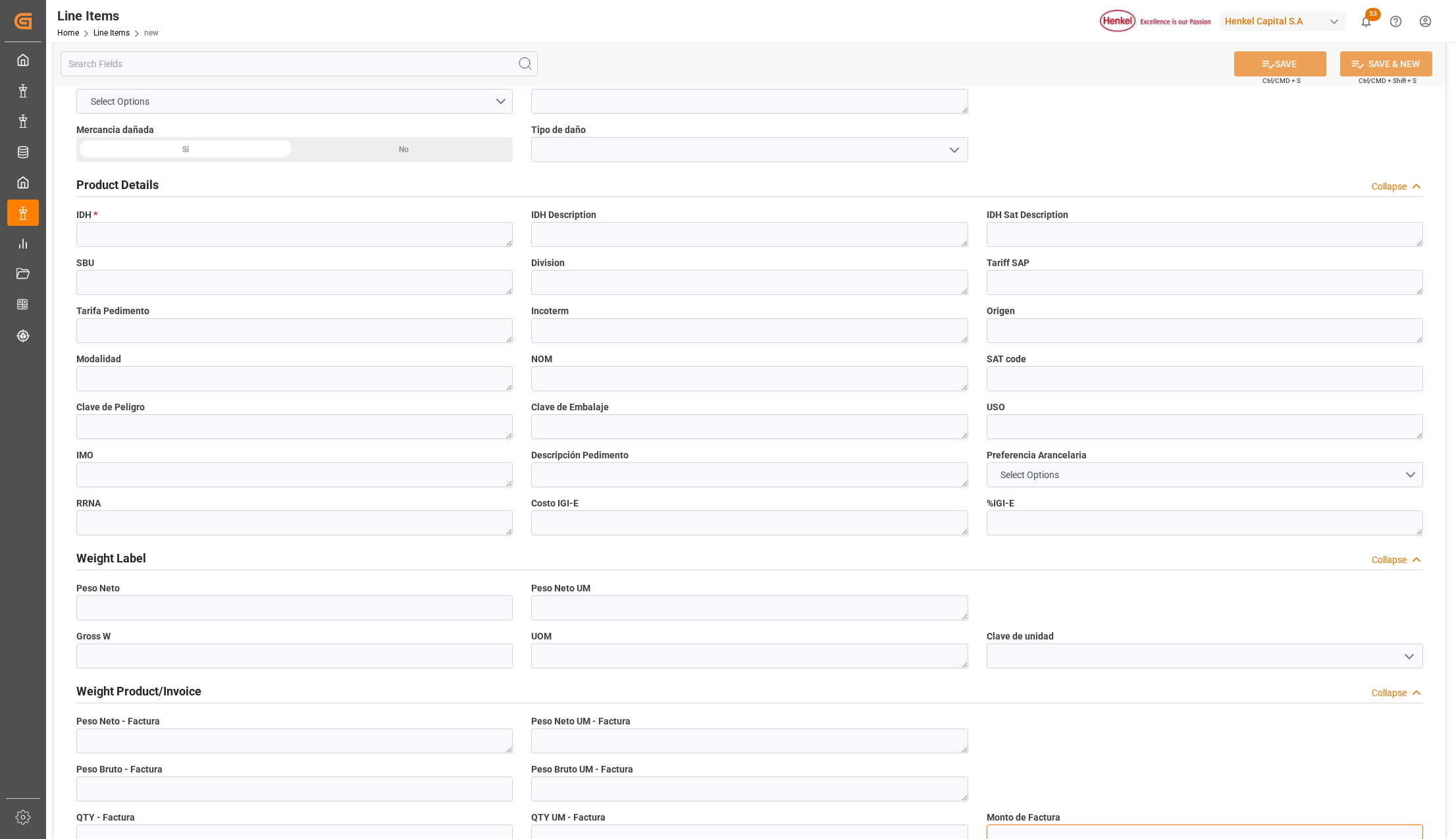
scroll to position [88, 0]
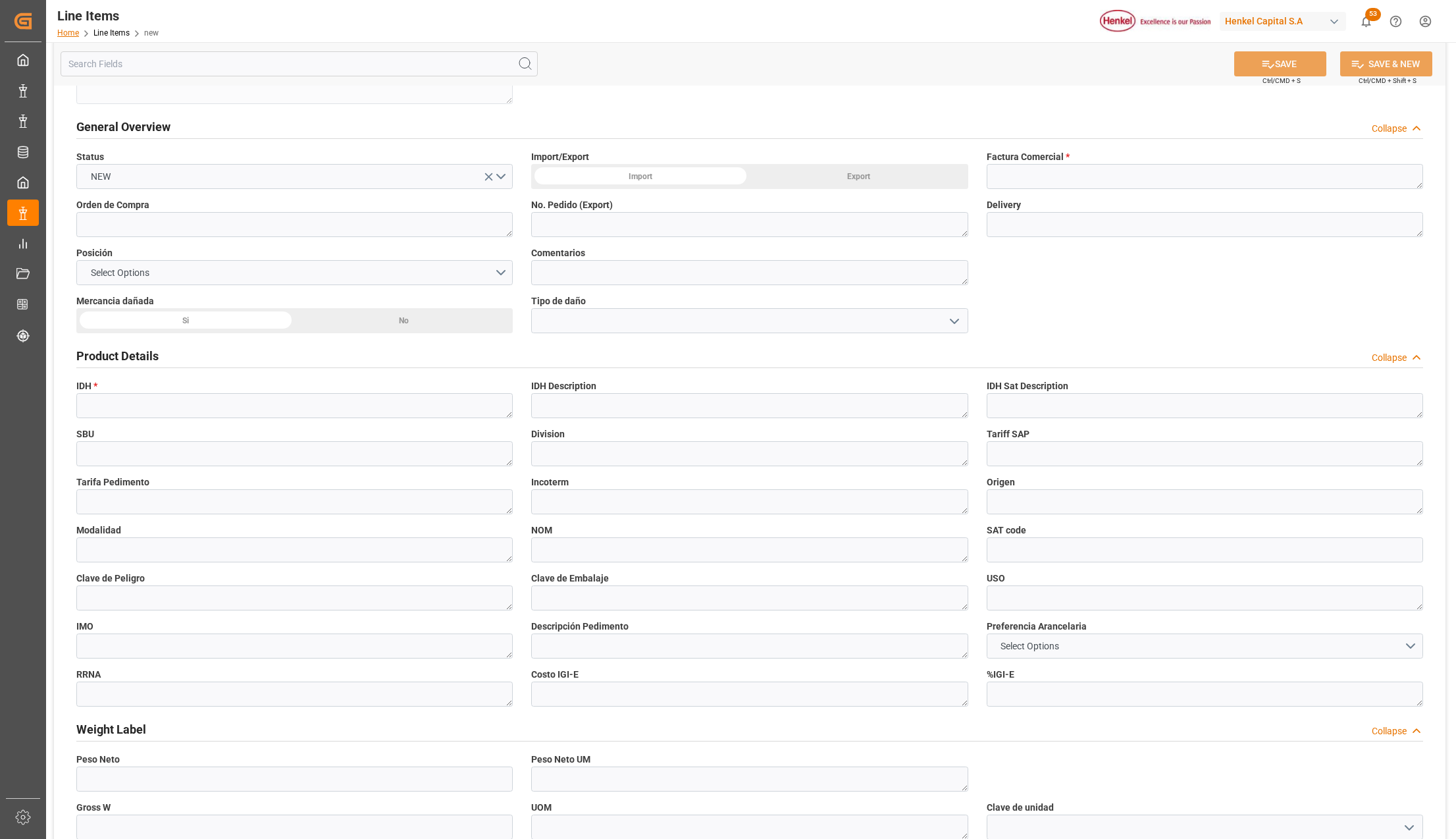
click at [72, 34] on link "Home" at bounding box center [68, 32] width 22 height 9
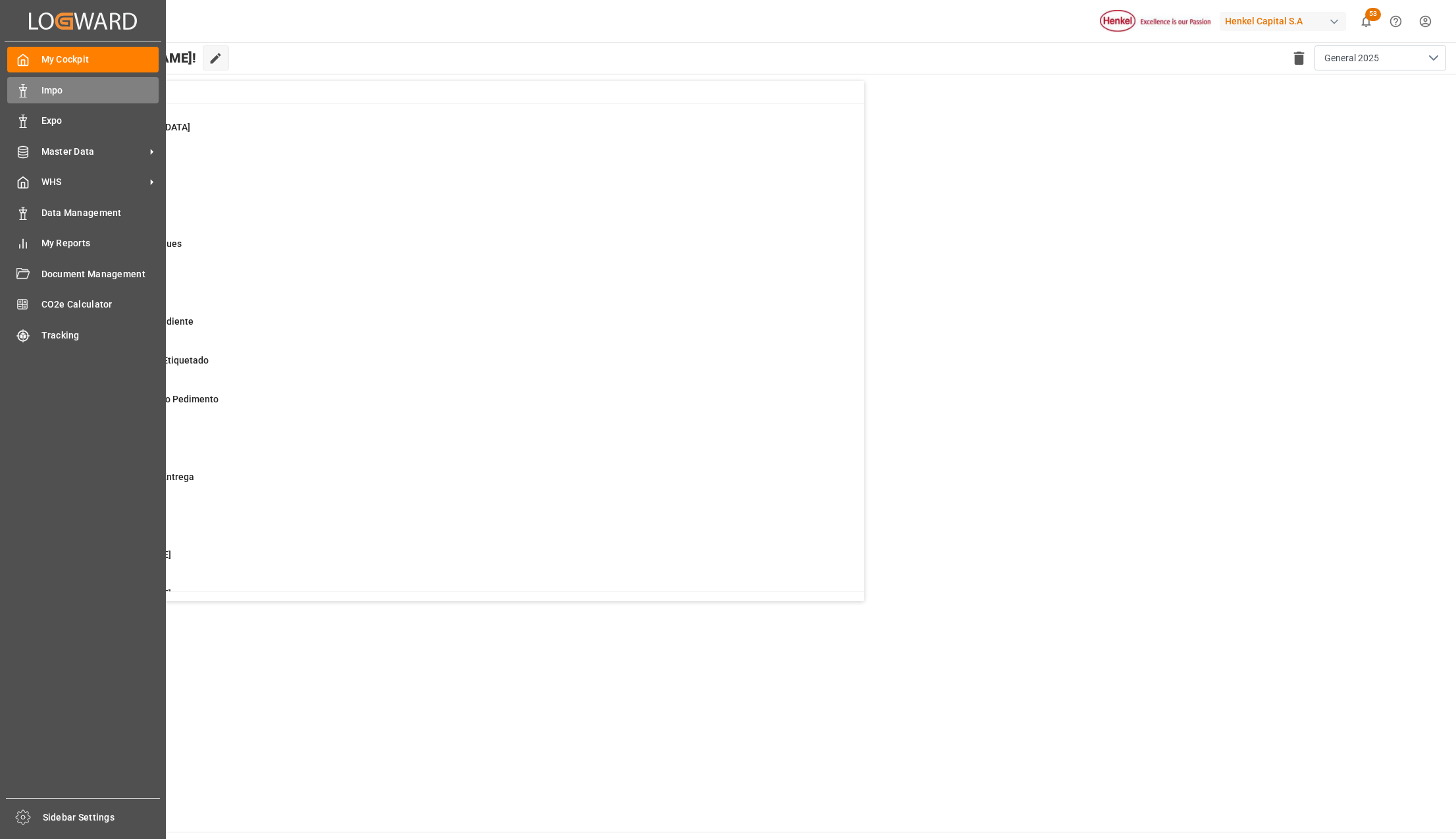
click at [34, 90] on div "Impo Impo" at bounding box center [83, 89] width 152 height 26
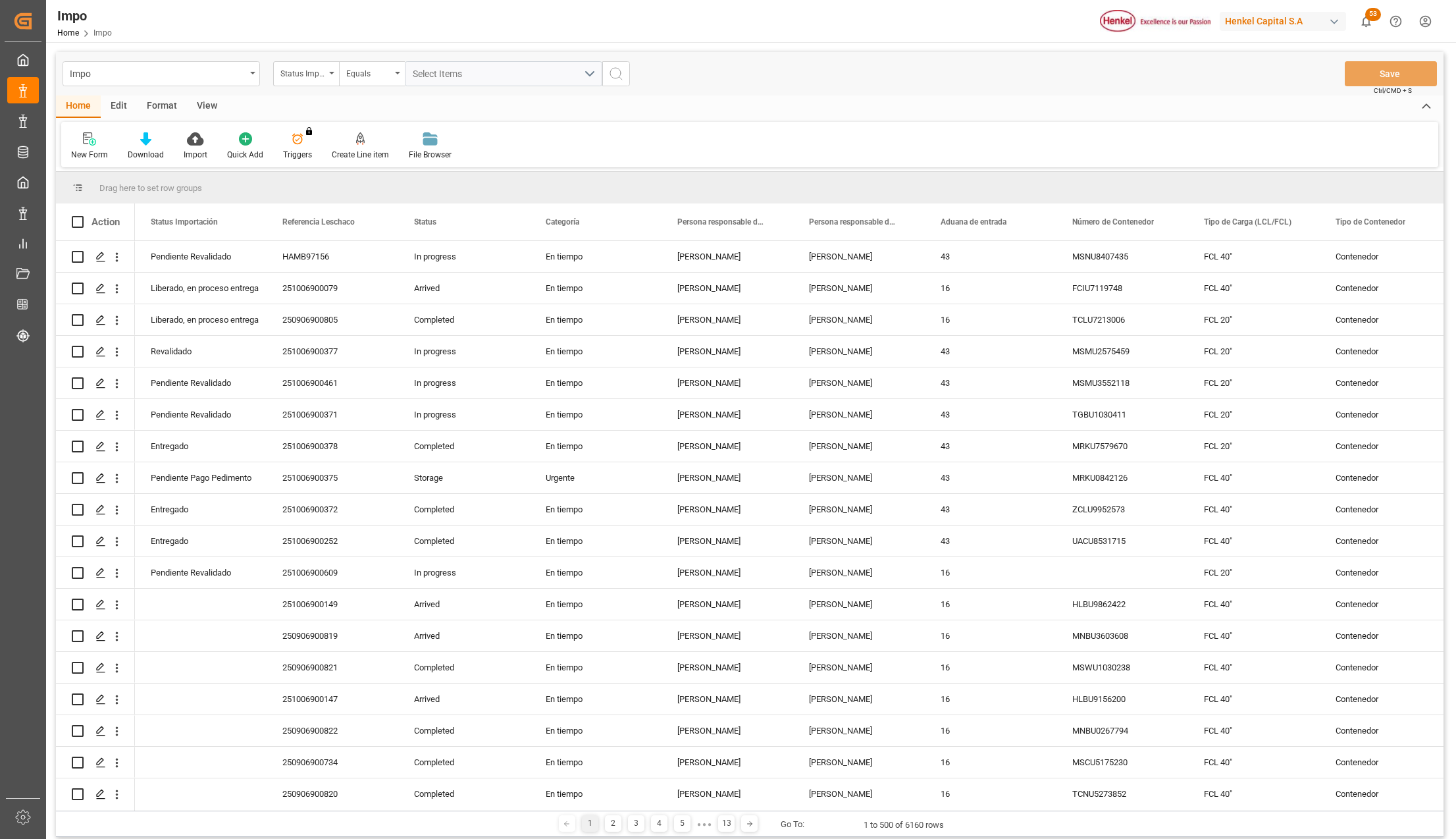
click at [248, 71] on div "Impo" at bounding box center [161, 73] width 198 height 25
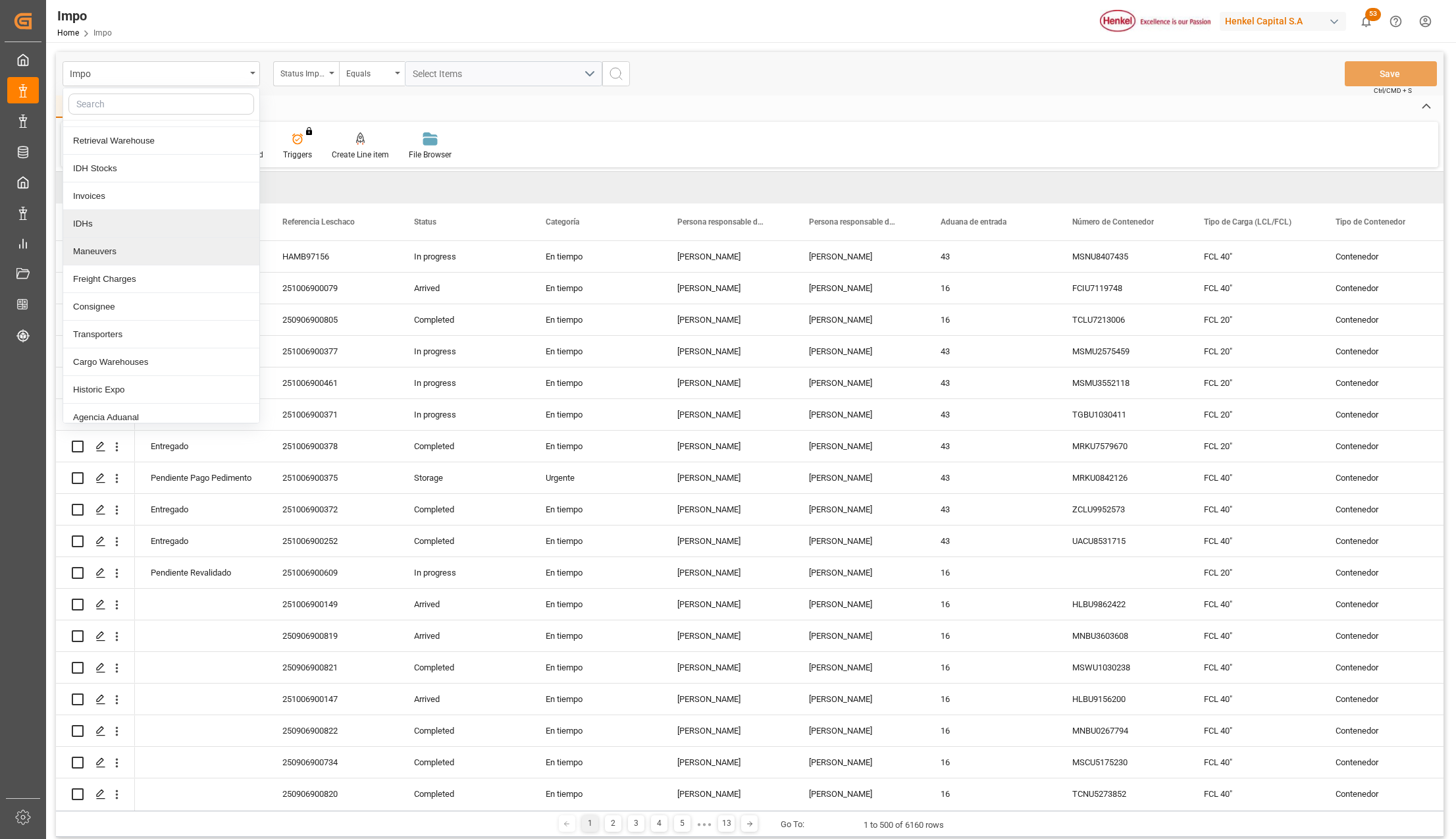
scroll to position [117, 0]
click at [106, 158] on div "IDH Stocks" at bounding box center [161, 160] width 196 height 27
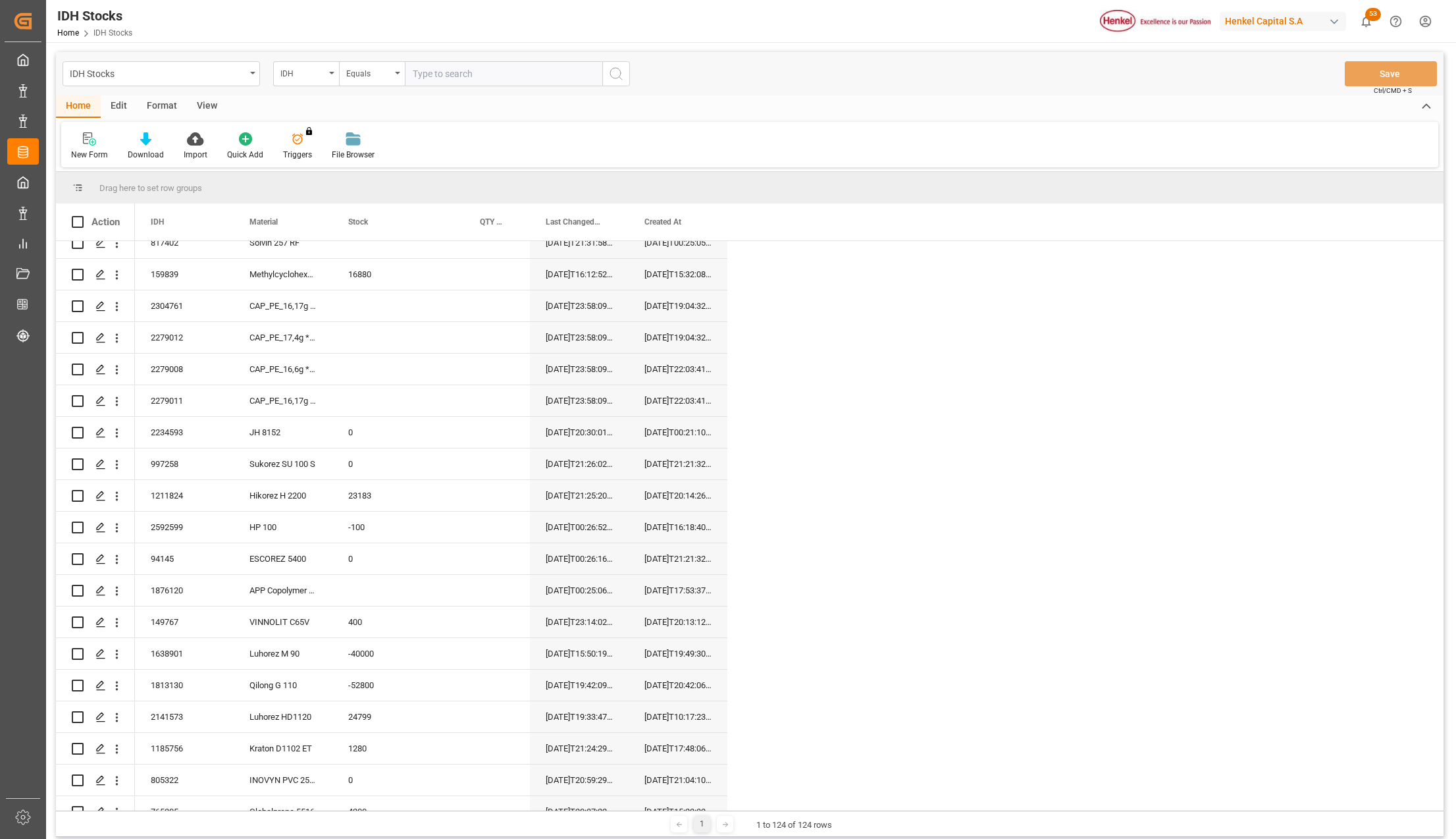
scroll to position [1141, 0]
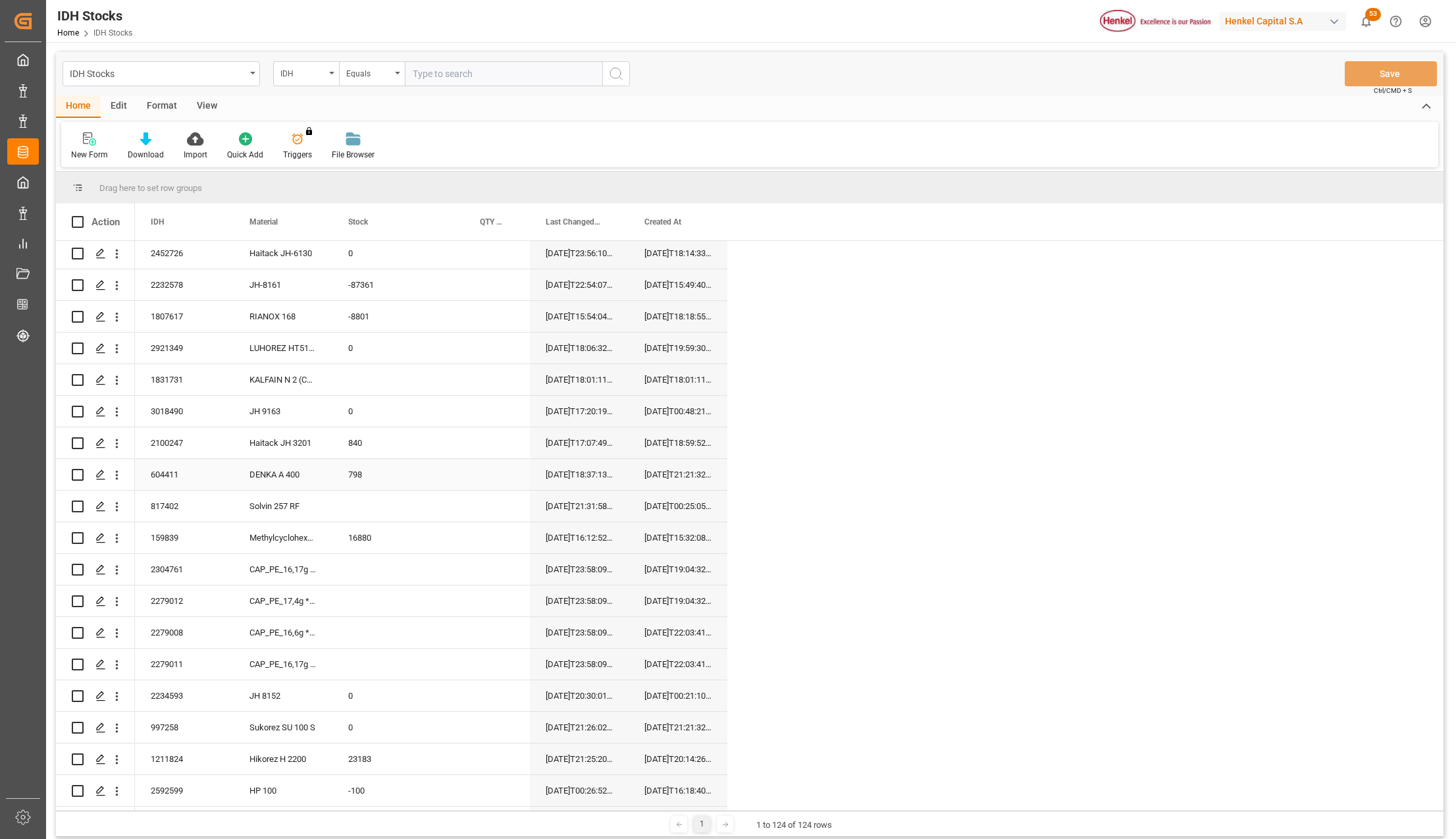
click at [708, 448] on div "2023-09-27T18:59:52.000Z" at bounding box center [678, 443] width 99 height 31
click at [89, 142] on icon at bounding box center [92, 141] width 8 height 8
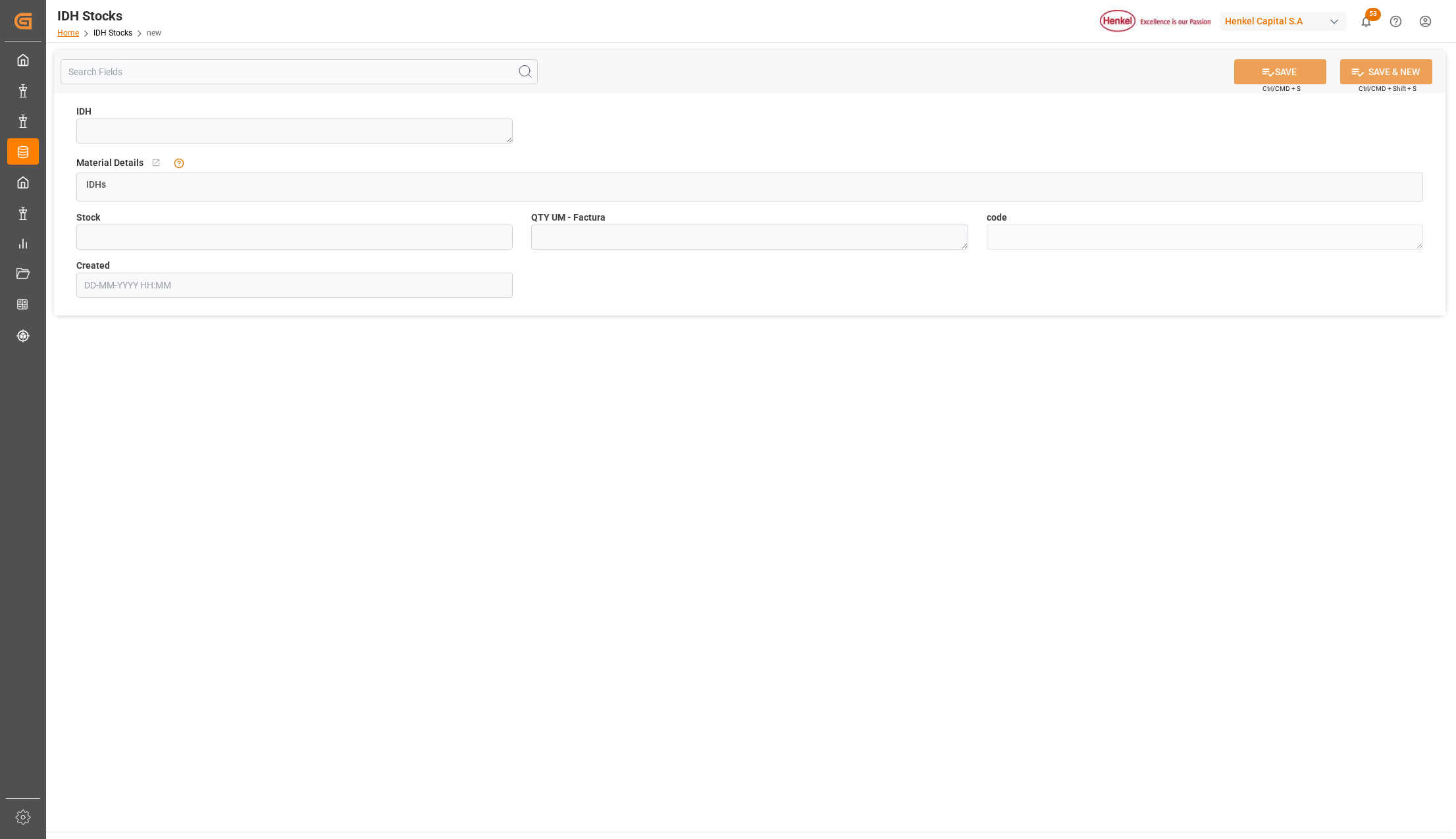
click at [75, 31] on link "Home" at bounding box center [68, 32] width 22 height 9
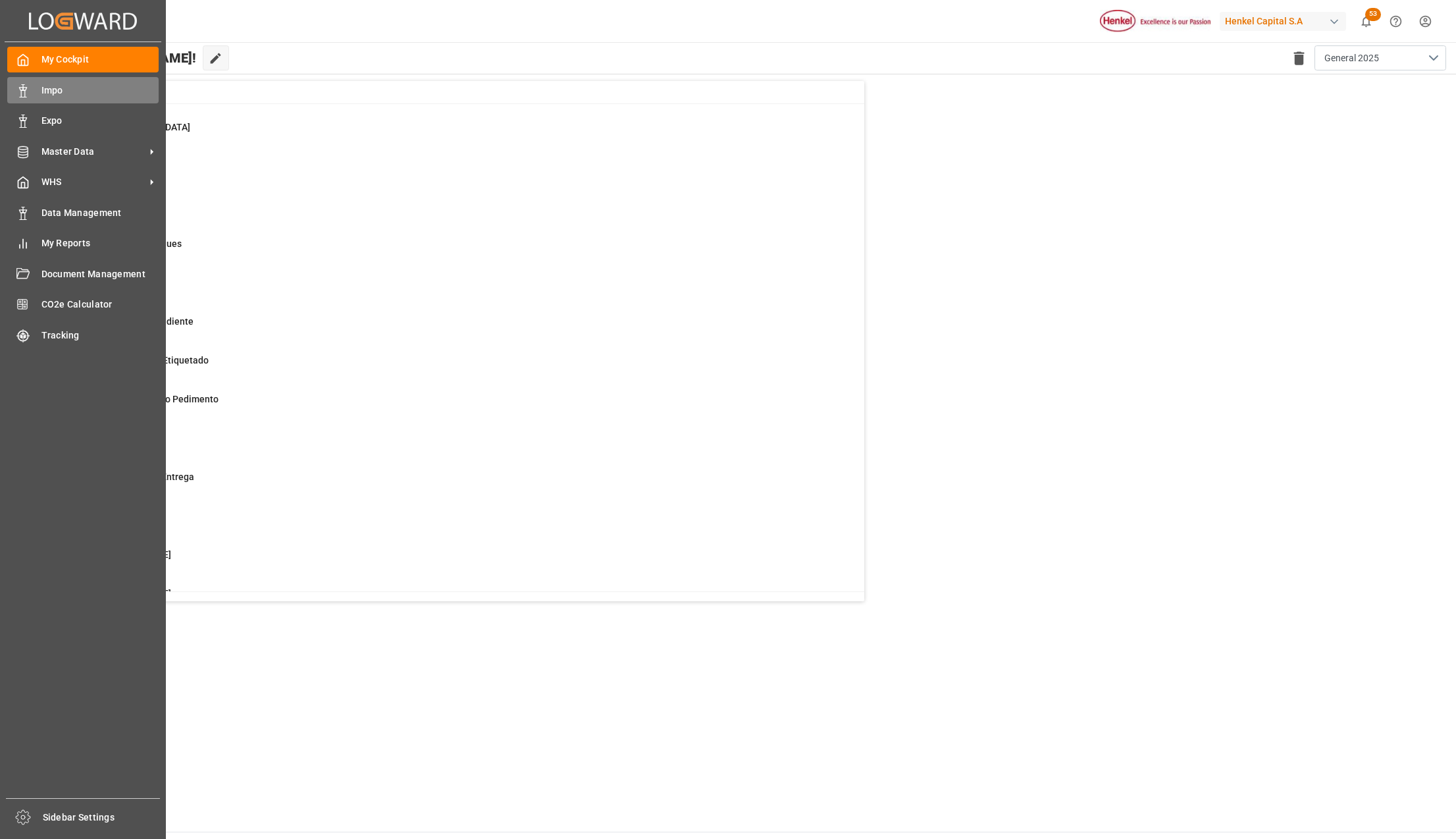
click at [50, 83] on span "Impo" at bounding box center [100, 90] width 118 height 14
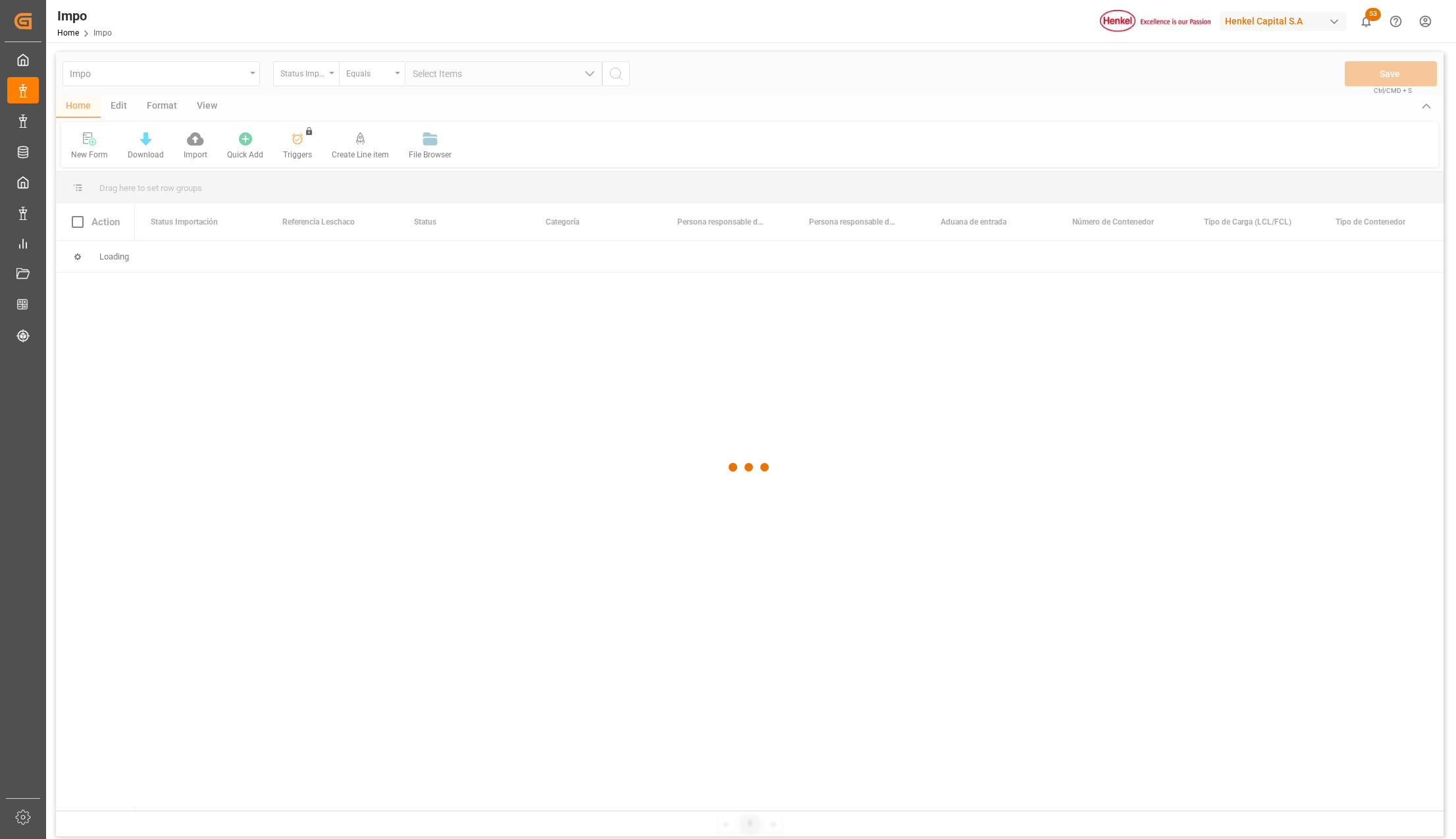
click at [254, 77] on div at bounding box center [749, 467] width 1387 height 830
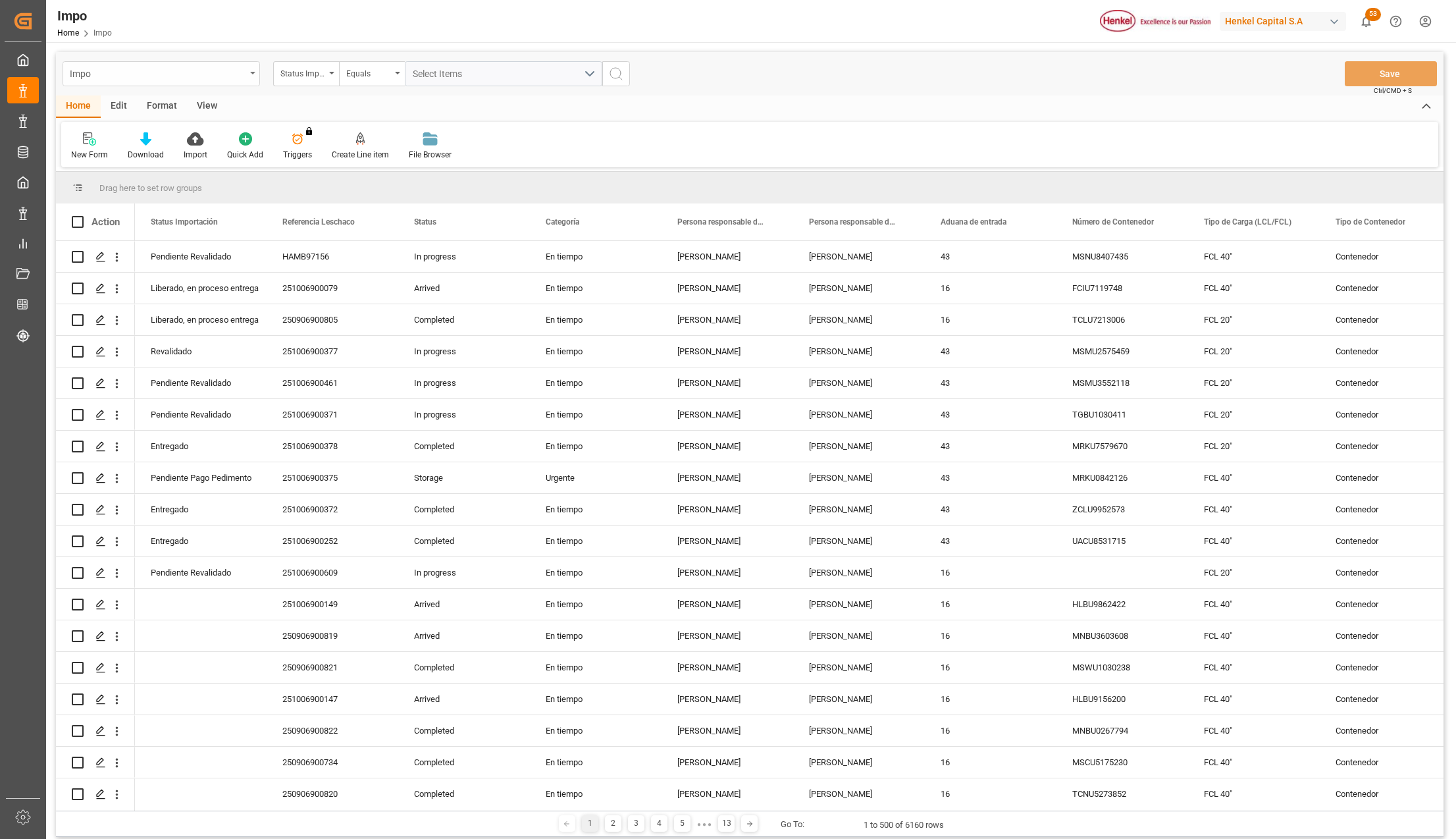
click at [106, 66] on div "Impo" at bounding box center [158, 72] width 175 height 16
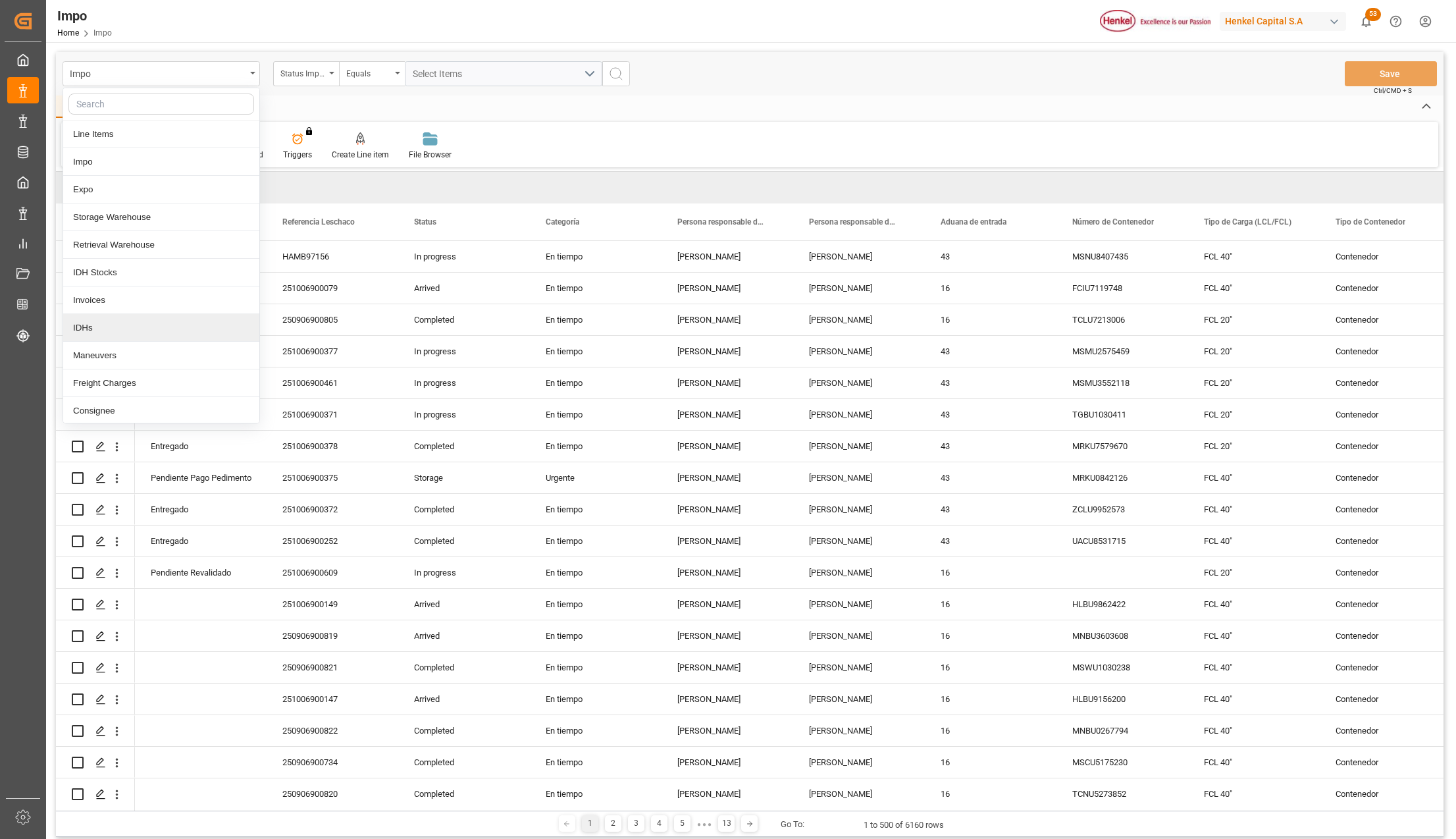
click at [100, 338] on div "IDHs" at bounding box center [161, 328] width 196 height 27
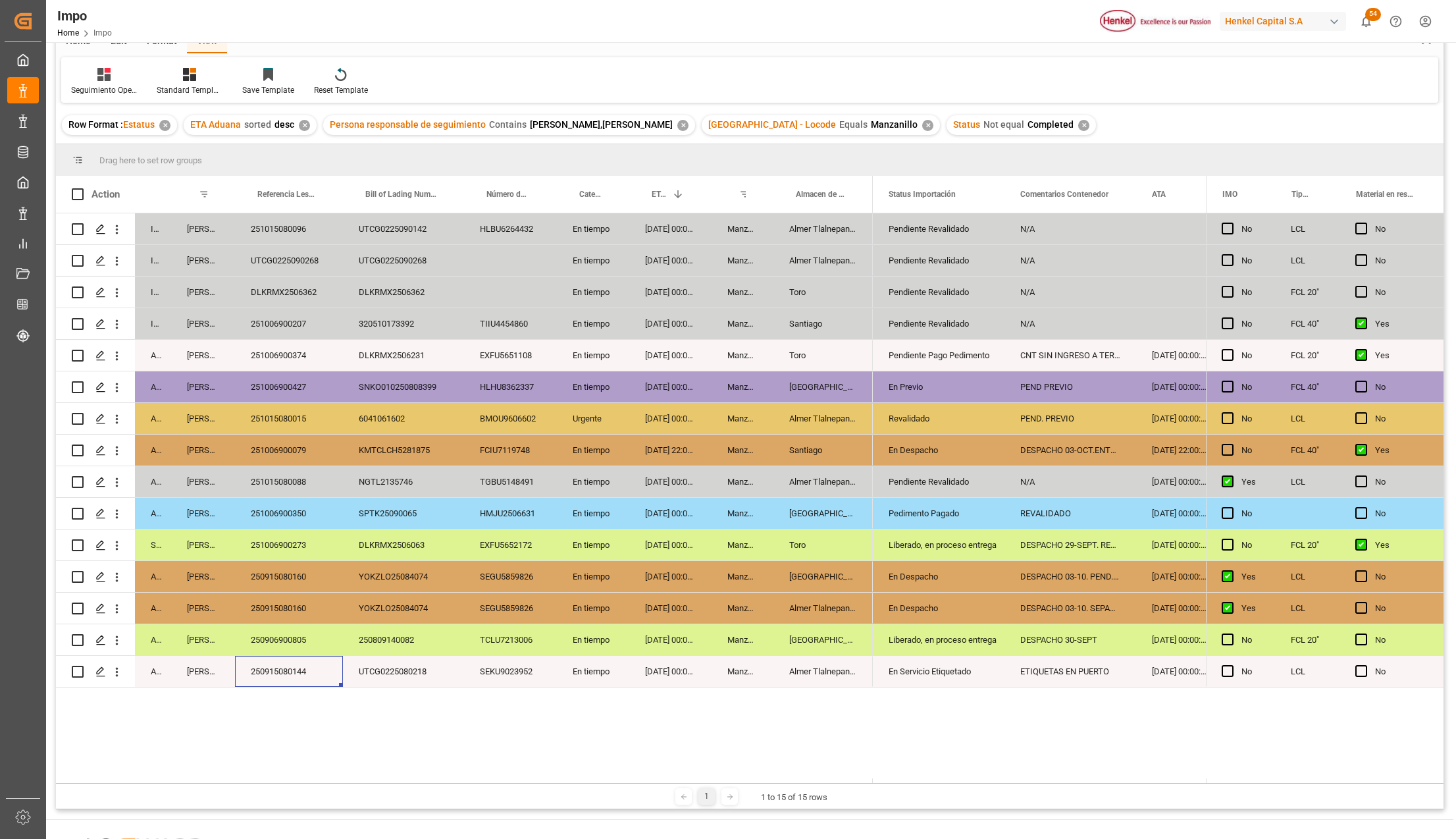
scroll to position [195, 0]
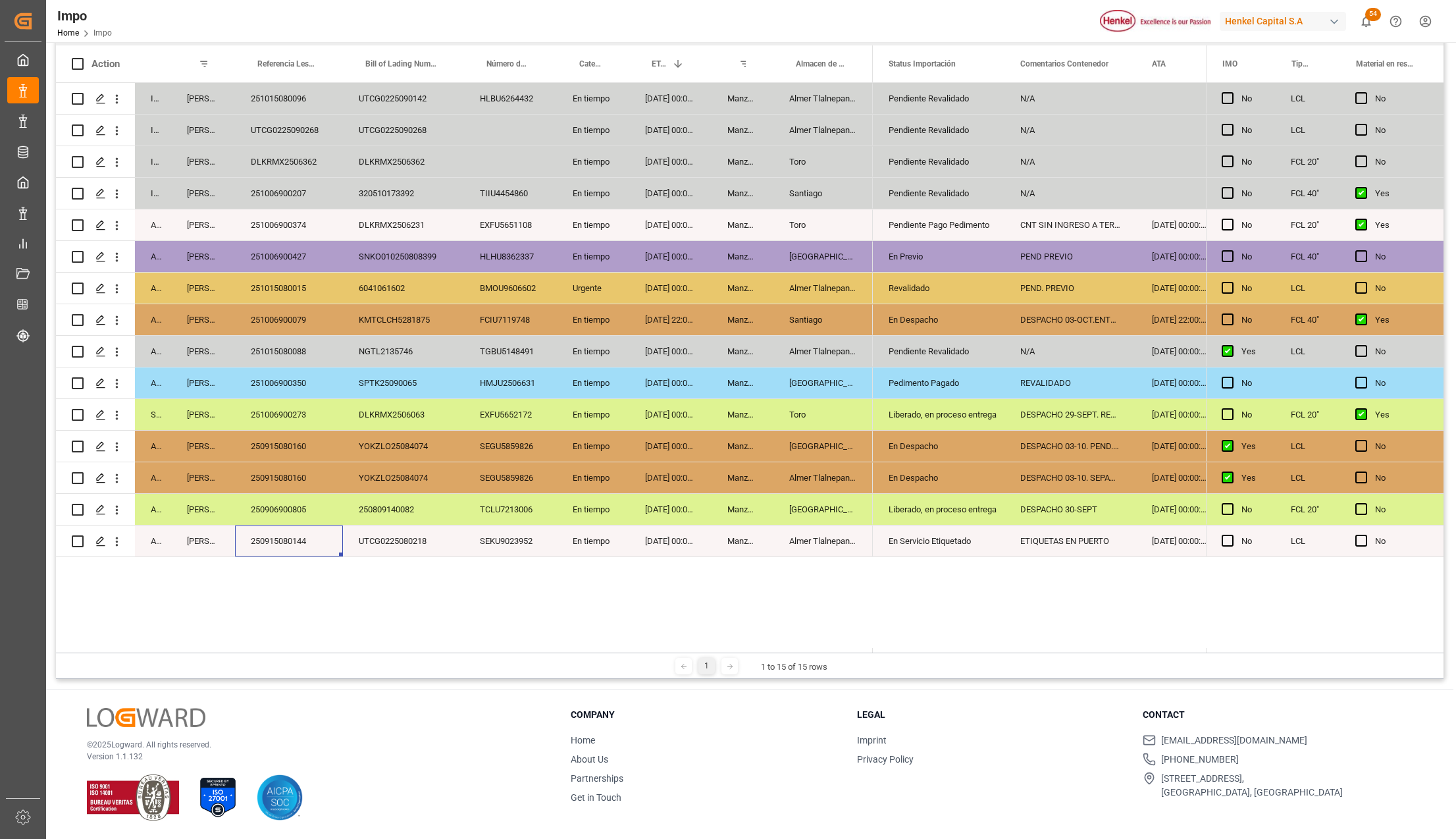
drag, startPoint x: 301, startPoint y: 543, endPoint x: 300, endPoint y: 517, distance: 26.0
click at [301, 543] on div "250915080144" at bounding box center [289, 541] width 108 height 31
click at [301, 509] on div "250906900805" at bounding box center [289, 509] width 108 height 31
click at [816, 512] on div "[GEOGRAPHIC_DATA]" at bounding box center [823, 509] width 100 height 31
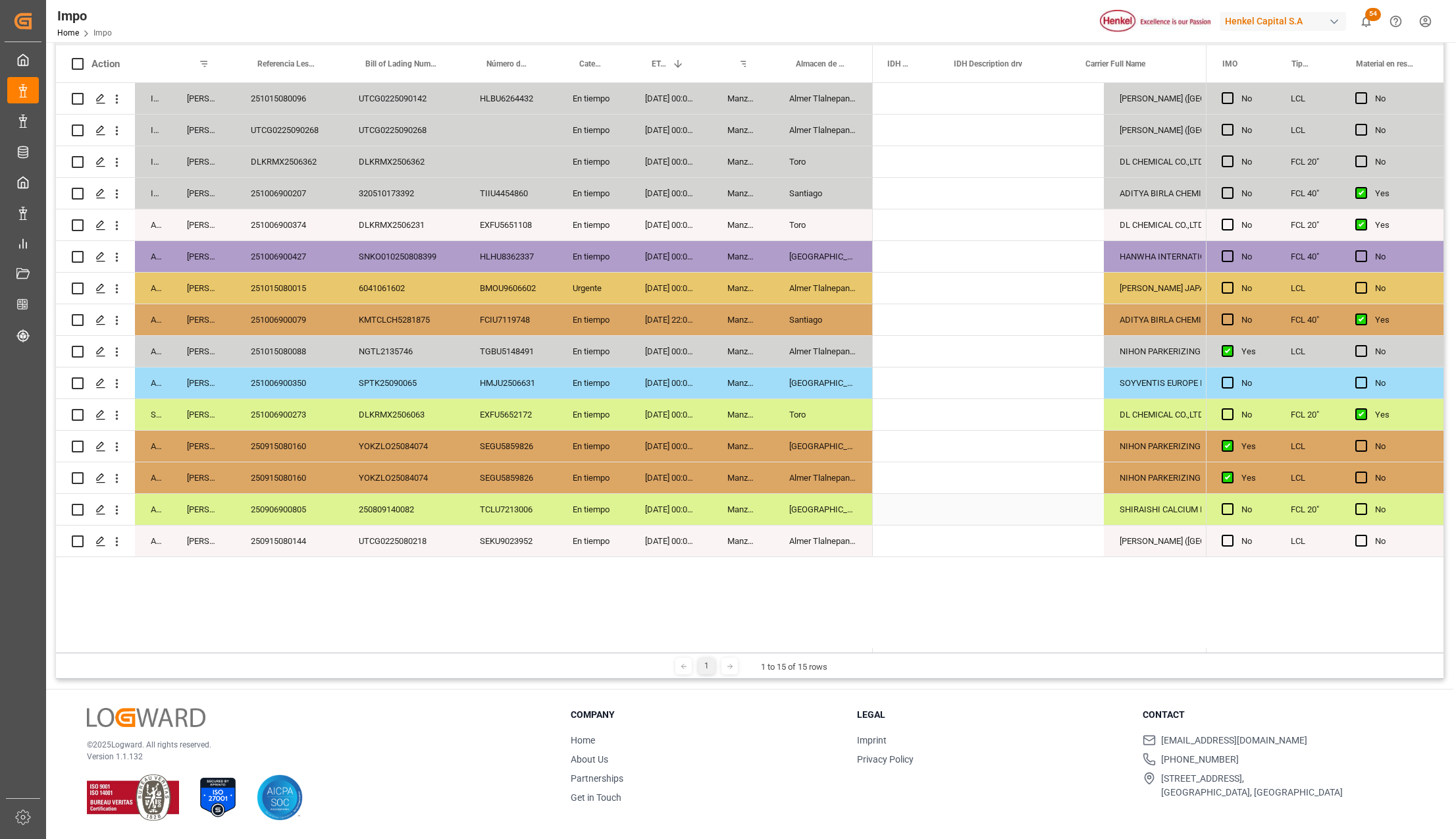
scroll to position [0, 1129]
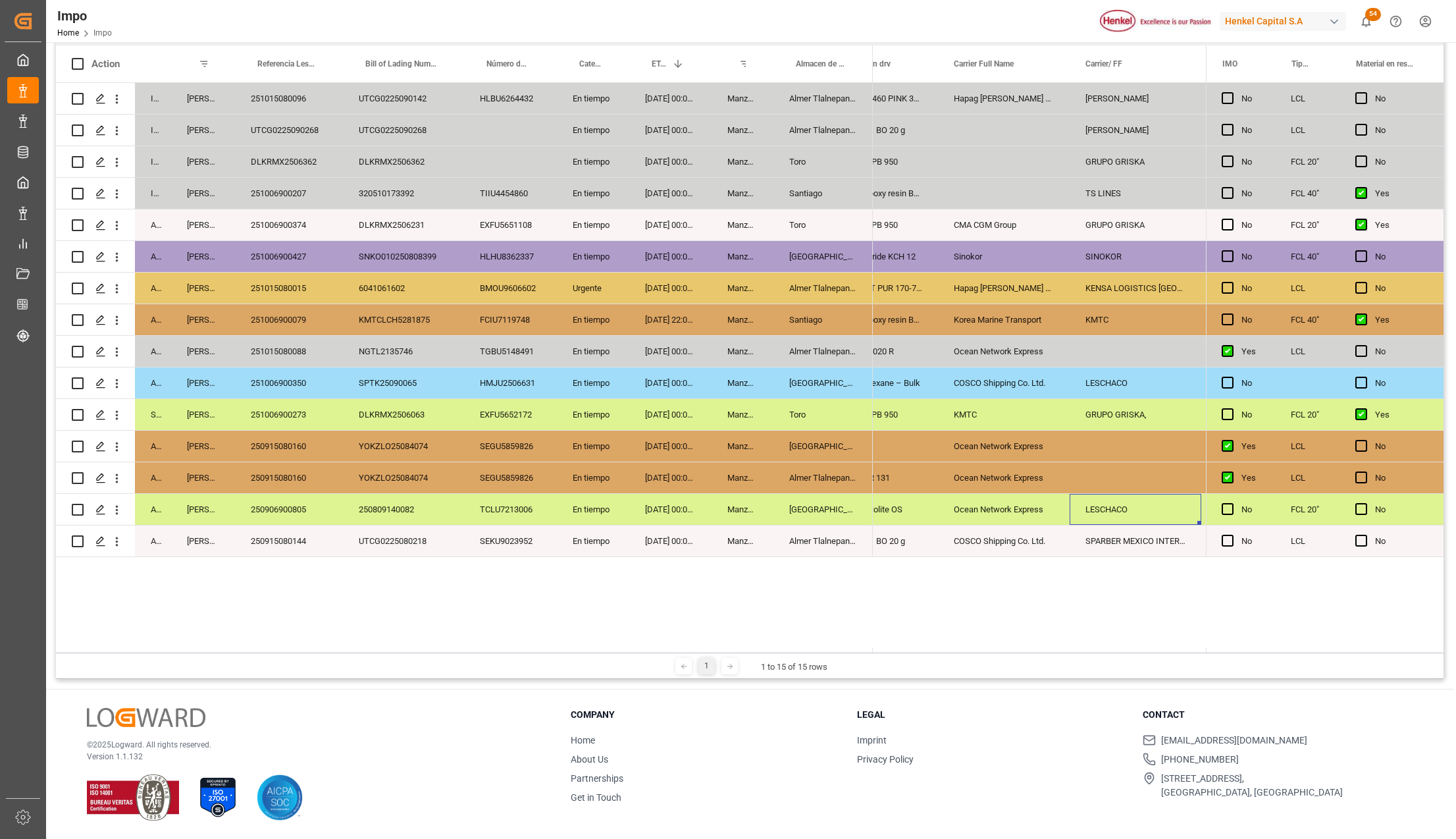
click at [798, 517] on div "[GEOGRAPHIC_DATA]" at bounding box center [823, 509] width 100 height 31
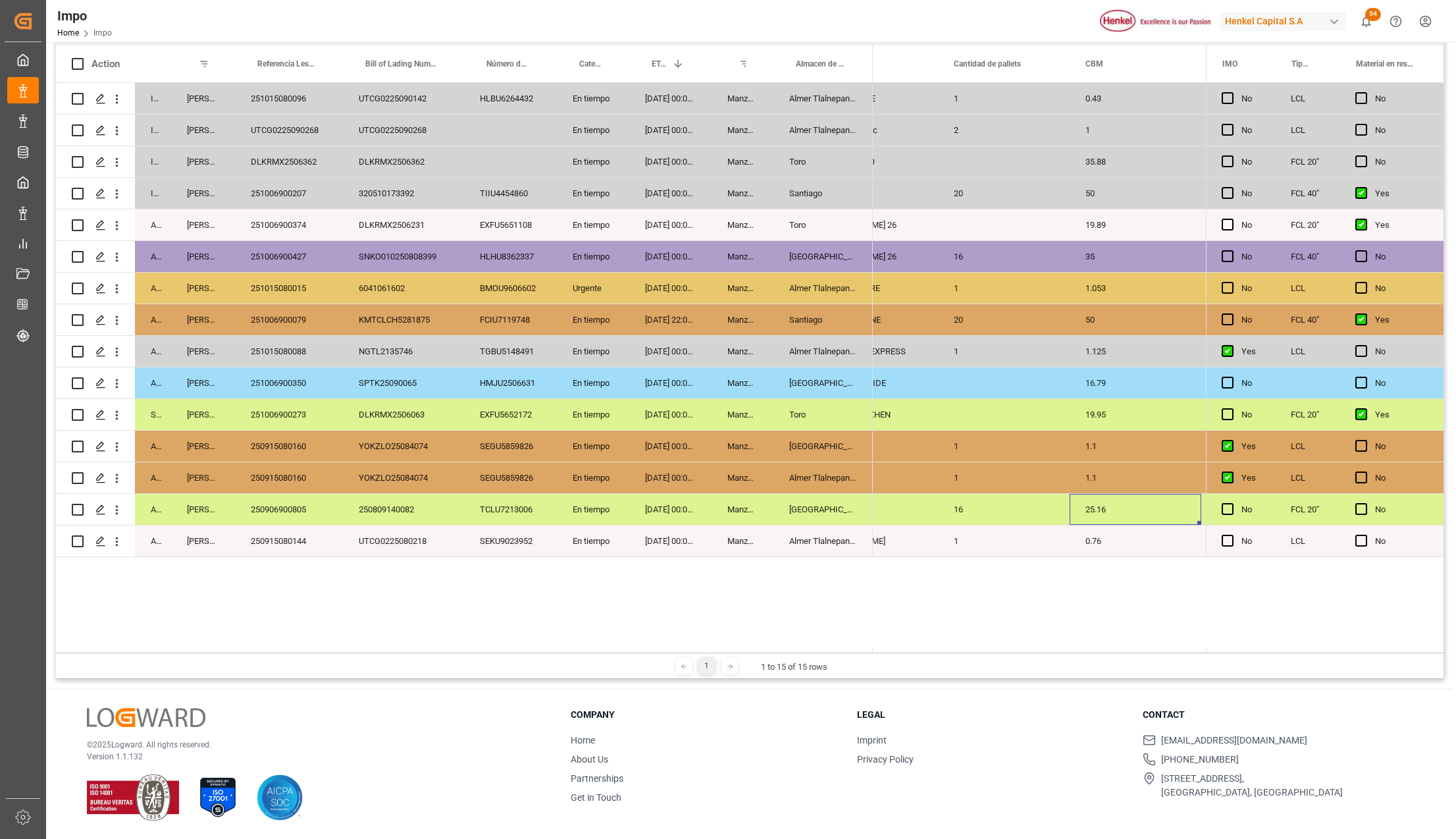
scroll to position [0, 0]
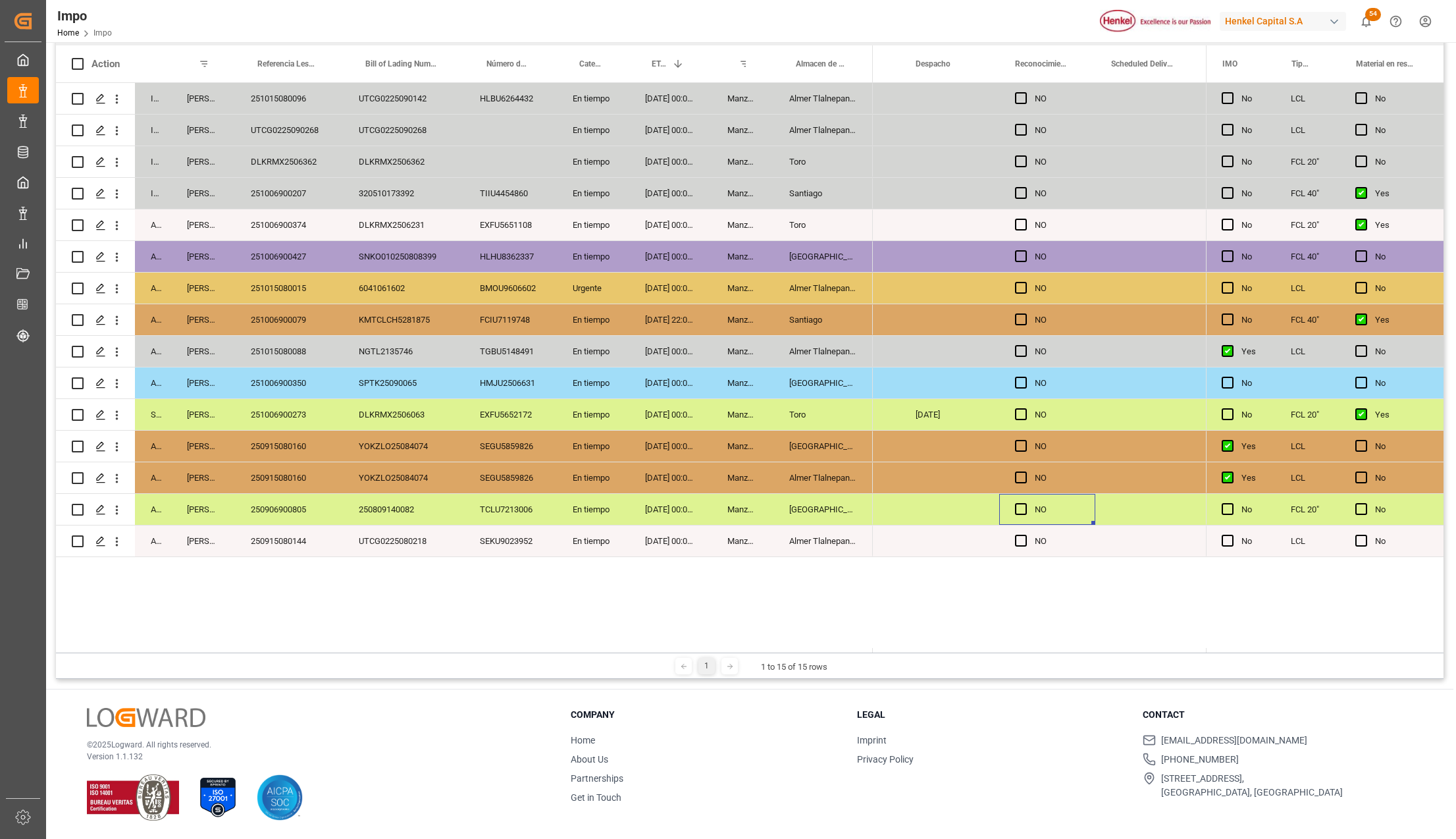
click at [963, 509] on div "Press SPACE to select this row." at bounding box center [949, 509] width 100 height 31
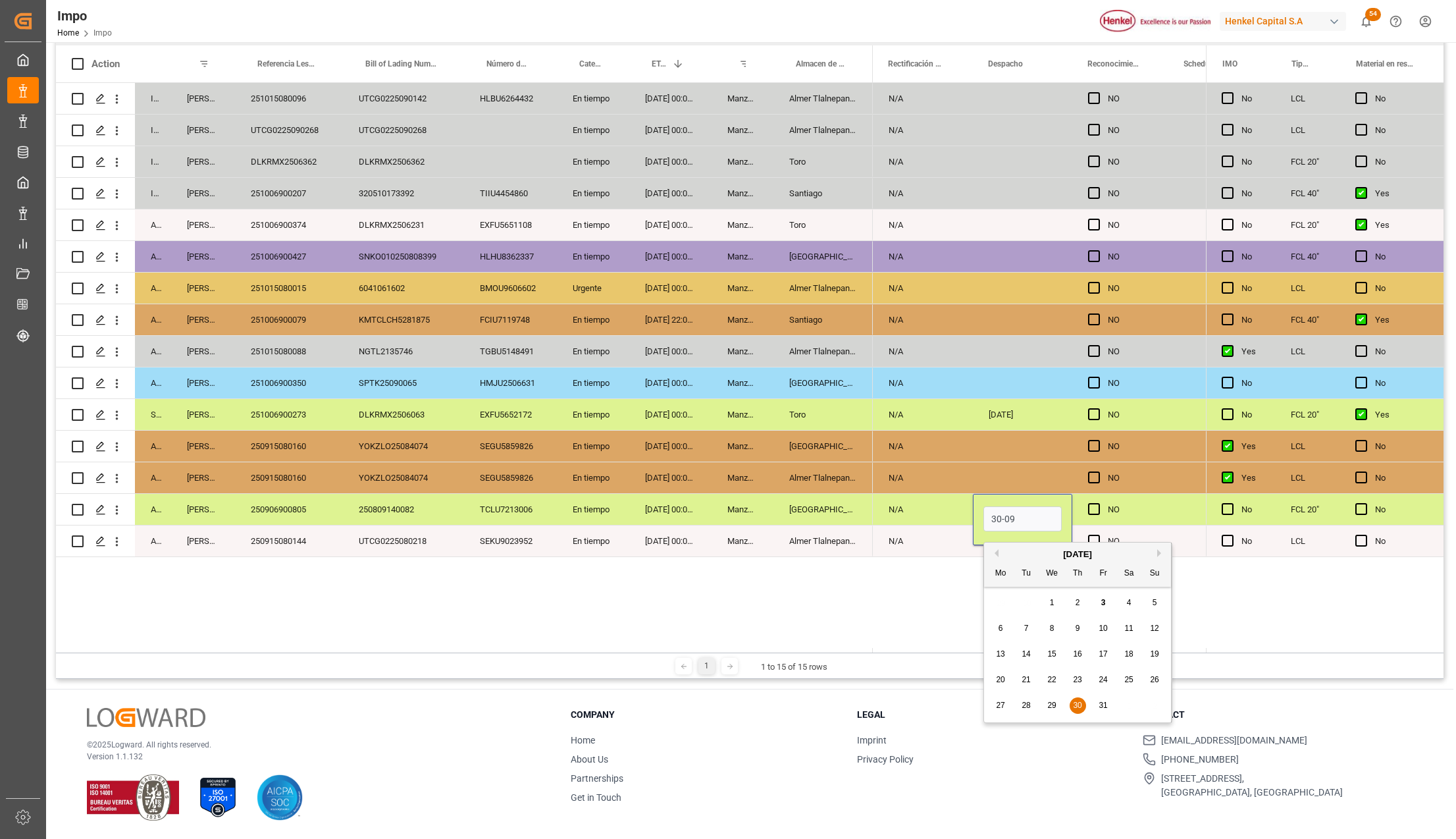
type input "[DATE]"
click at [974, 546] on div "Press SPACE to select this row." at bounding box center [1022, 541] width 100 height 31
click at [287, 517] on div "250906900805" at bounding box center [289, 509] width 108 height 31
click at [1052, 512] on div "[DATE]" at bounding box center [1022, 509] width 100 height 31
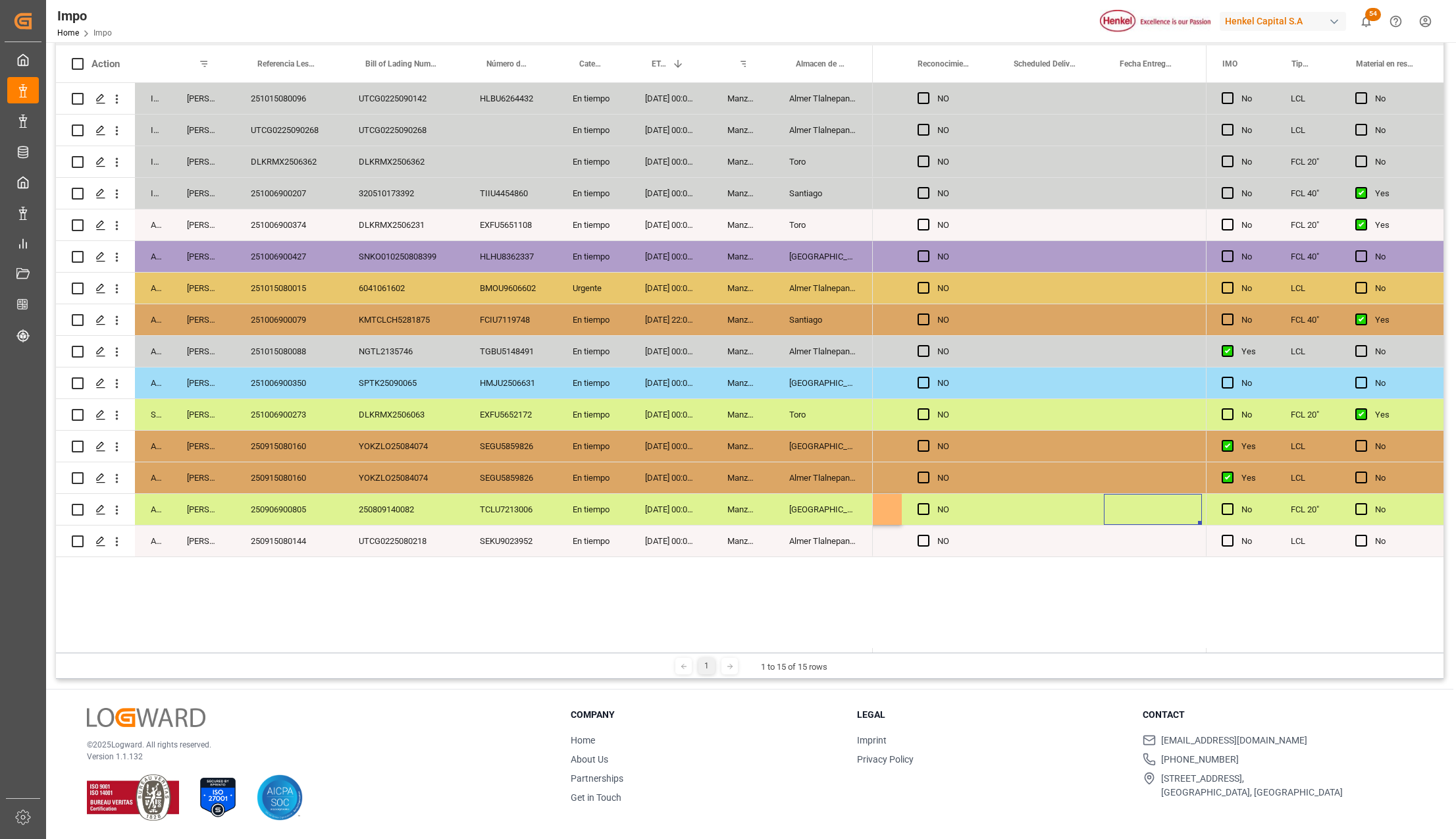
click at [1050, 509] on div "Press SPACE to select this row." at bounding box center [1051, 509] width 106 height 31
click at [1042, 517] on input "Press SPACE to select this row." at bounding box center [1051, 518] width 85 height 25
type input "[DATE]"
click at [1023, 606] on div "N/A NO N/A NO N/A NO N/A NO N/A NO N/A NO N/A NO N/A NO N/A NO N/A NO N/A 29-09…" at bounding box center [1039, 367] width 333 height 570
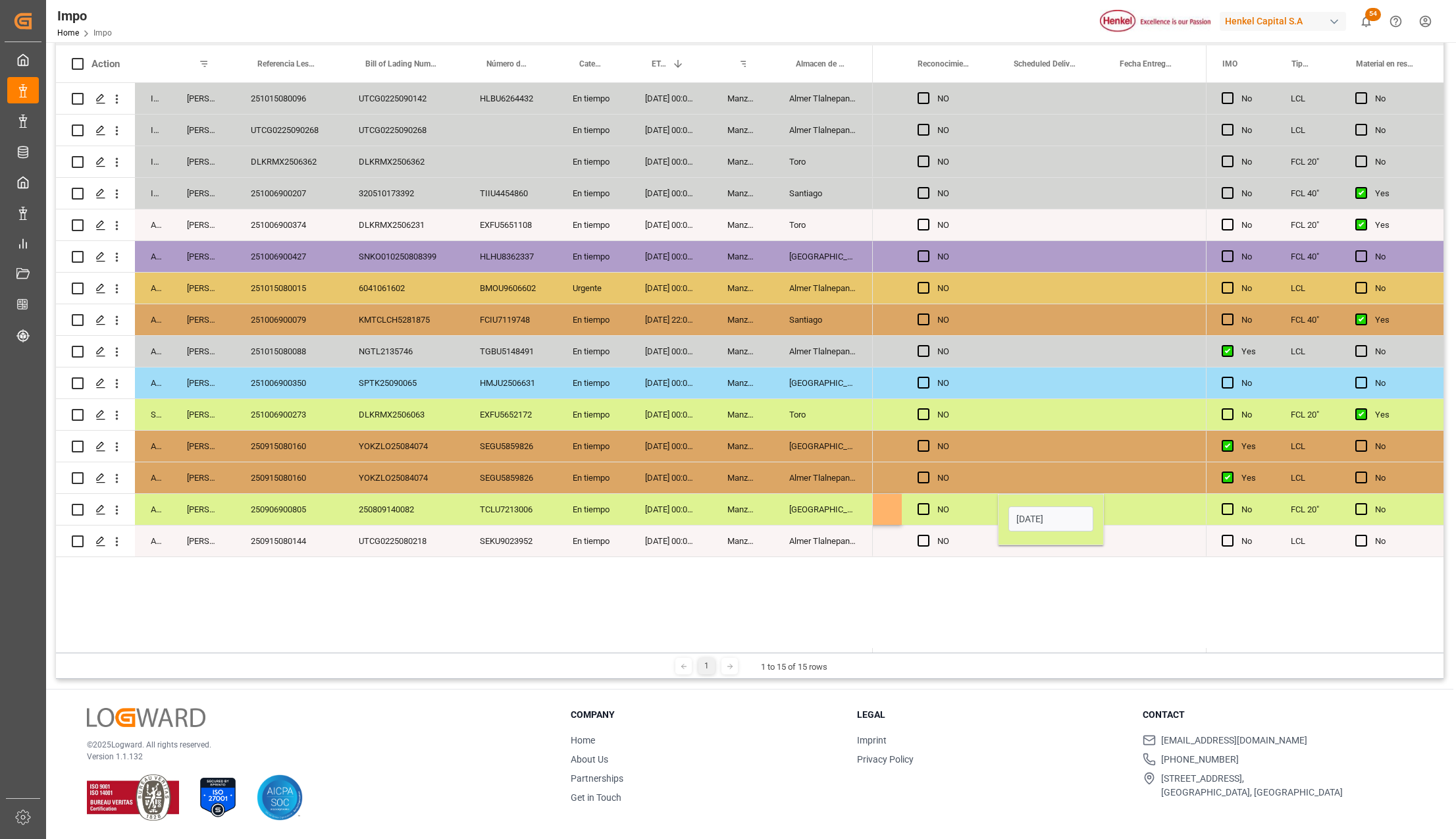
click at [1062, 549] on div "Press SPACE to select this row." at bounding box center [1051, 541] width 106 height 31
click at [1056, 514] on div "[DATE]" at bounding box center [1051, 509] width 106 height 31
click at [1127, 509] on div "Press SPACE to select this row." at bounding box center [1152, 509] width 98 height 31
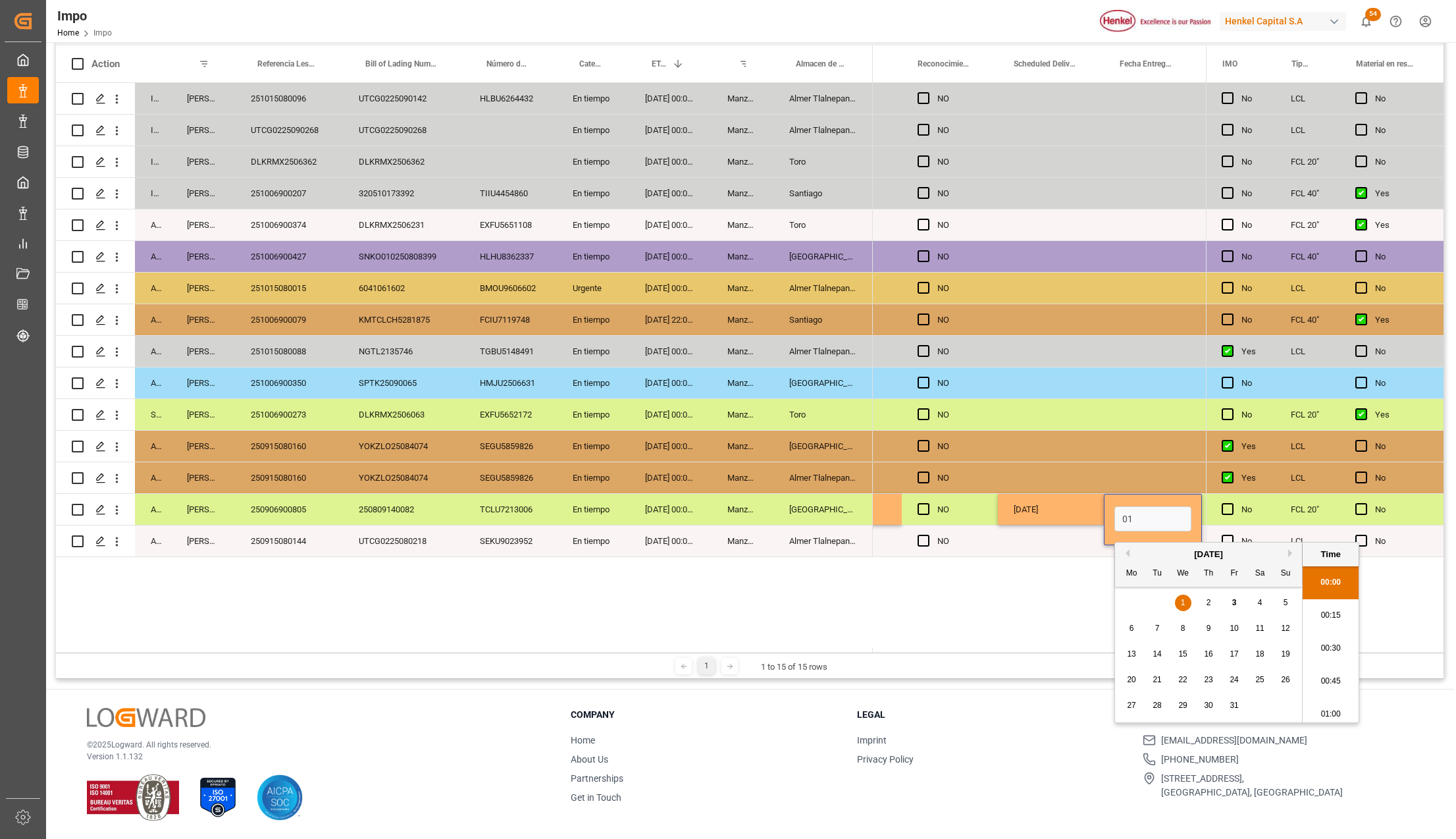
type input "0"
type input "01-10-2025 00:00"
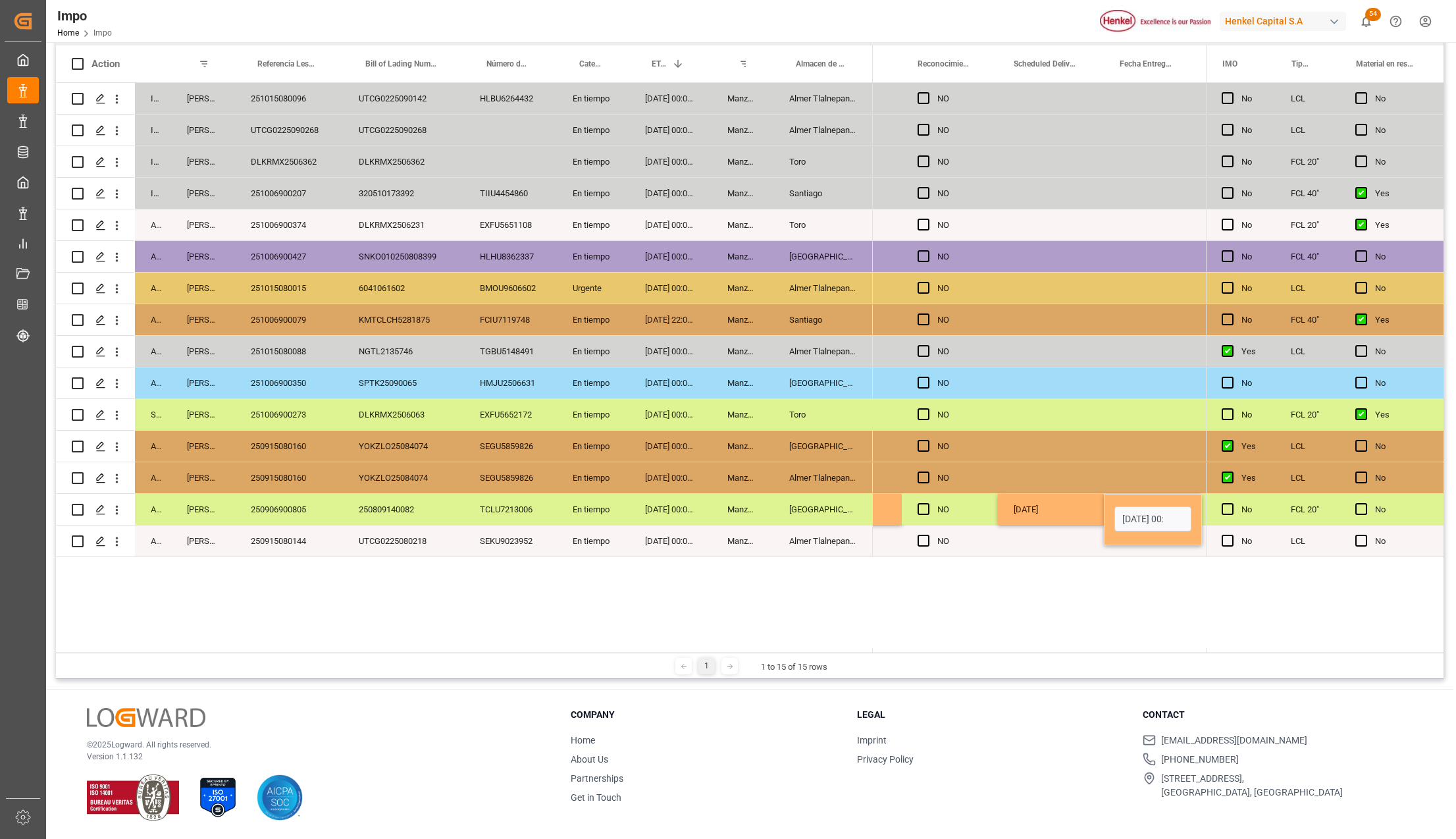
click at [1021, 512] on div "[DATE]" at bounding box center [1051, 509] width 106 height 31
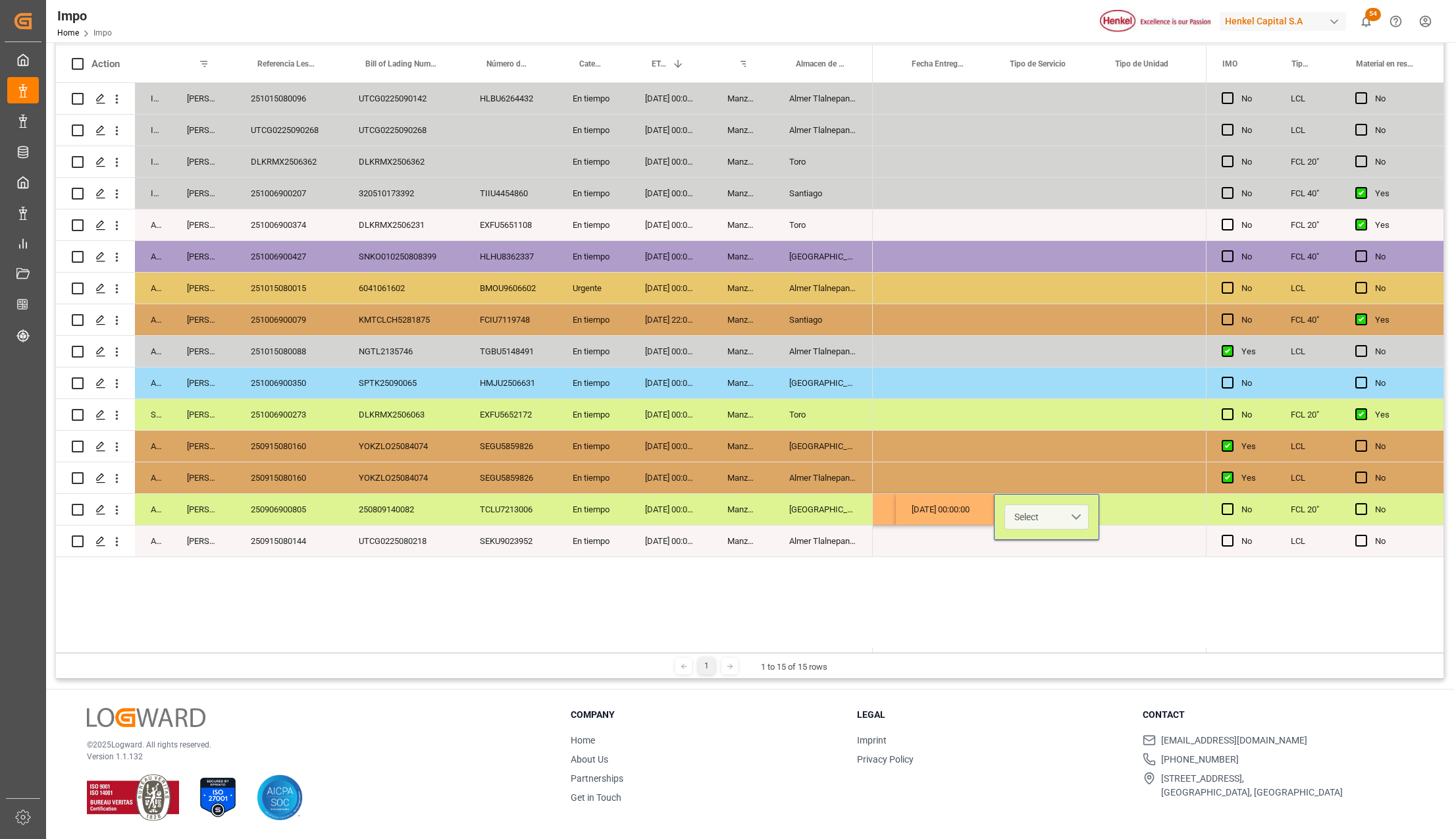
click at [1040, 519] on button "Select" at bounding box center [1046, 516] width 84 height 25
click at [1048, 541] on div "Sencillo" at bounding box center [1046, 551] width 83 height 39
click at [1082, 601] on div "NO NO NO NO NO NO NO NO NO NO NO NO NO NO 01-10-2025 01-10-2025 00:00:00 Sencil…" at bounding box center [1039, 367] width 333 height 570
click at [1124, 501] on div "Press SPACE to select this row." at bounding box center [1150, 509] width 102 height 31
click at [1144, 506] on div "Press SPACE to select this row." at bounding box center [1150, 509] width 102 height 31
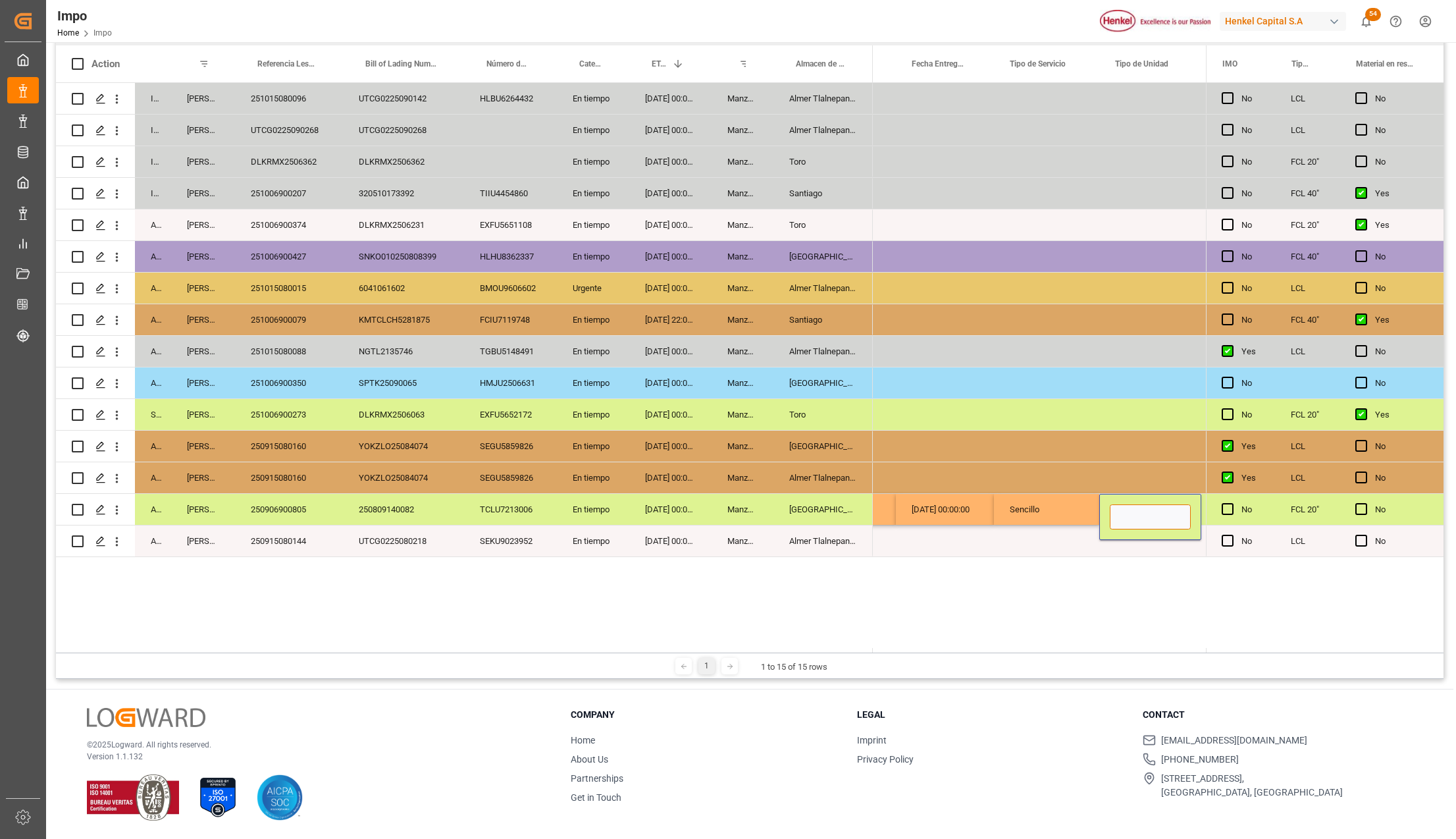
click at [1143, 520] on input "Press SPACE to select this row." at bounding box center [1149, 516] width 81 height 25
type input "TRAILER"
click at [1070, 562] on div "NO NO NO NO NO NO NO NO NO NO NO NO NO NO 01-10-2025 01-10-2025 00:00:00 Sencil…" at bounding box center [1039, 367] width 333 height 570
click at [1033, 509] on div "Sencillo" at bounding box center [1046, 509] width 106 height 31
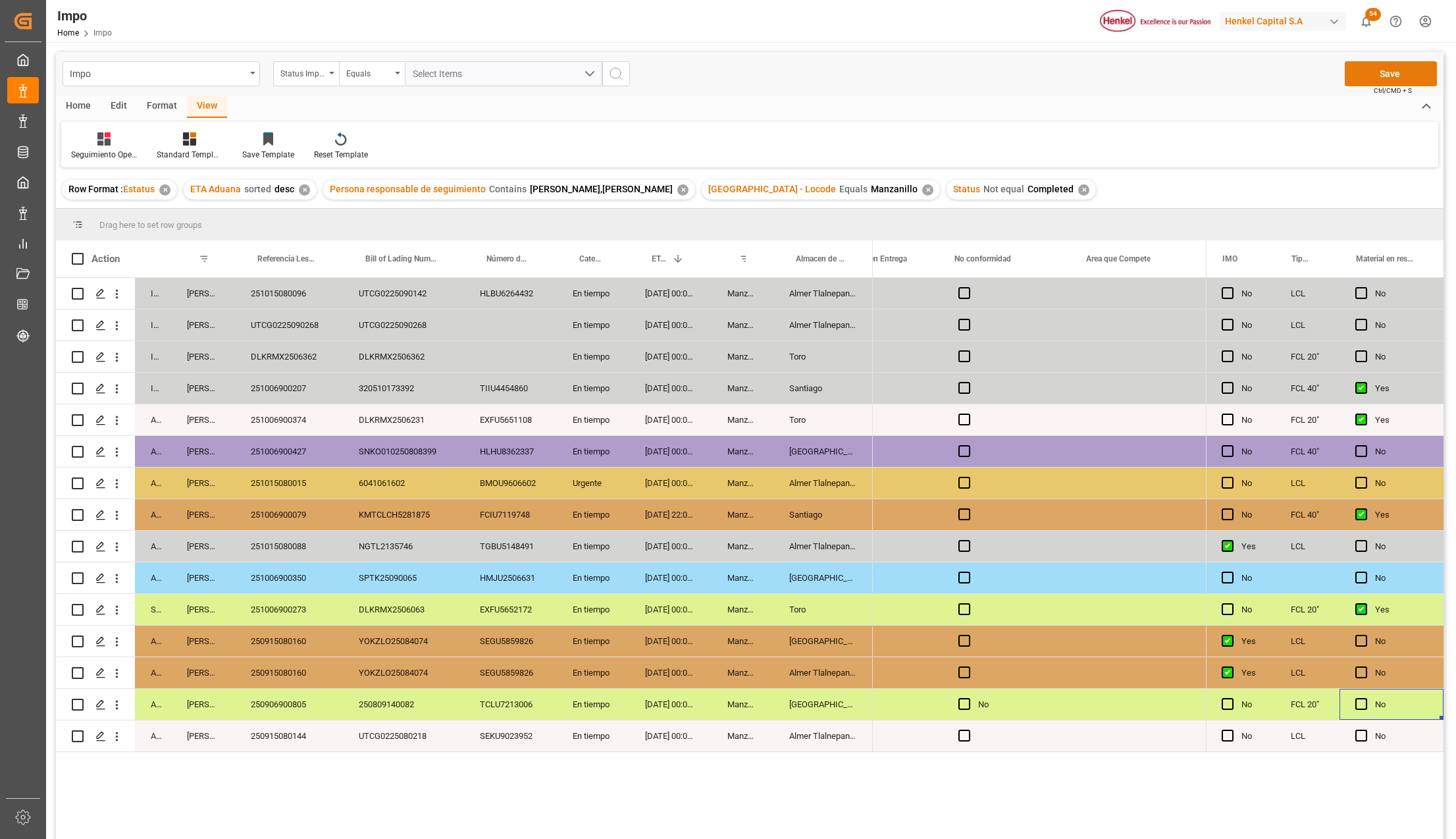
click at [1398, 77] on button "Save" at bounding box center [1390, 73] width 92 height 25
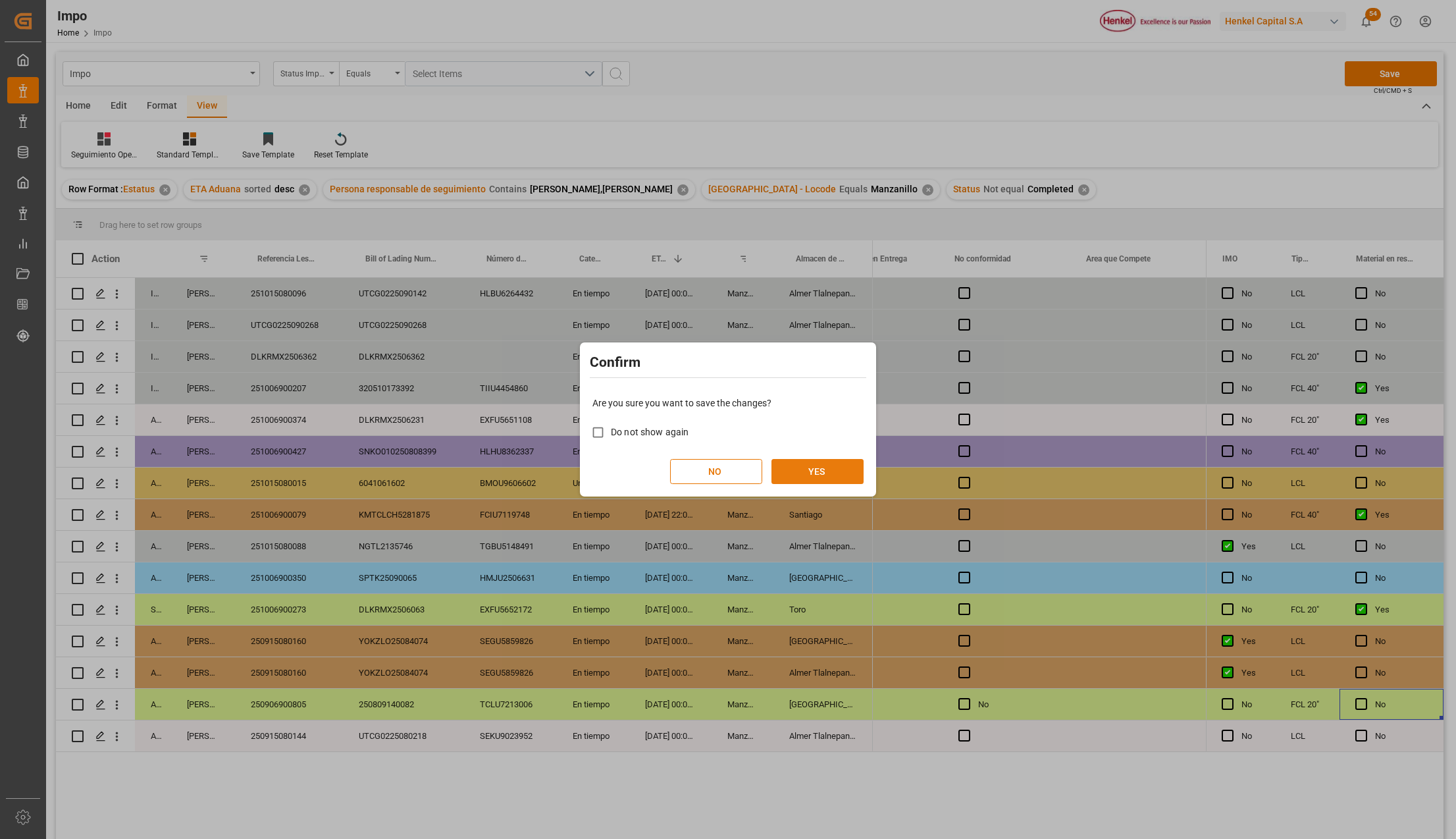
click at [814, 471] on button "YES" at bounding box center [817, 471] width 92 height 25
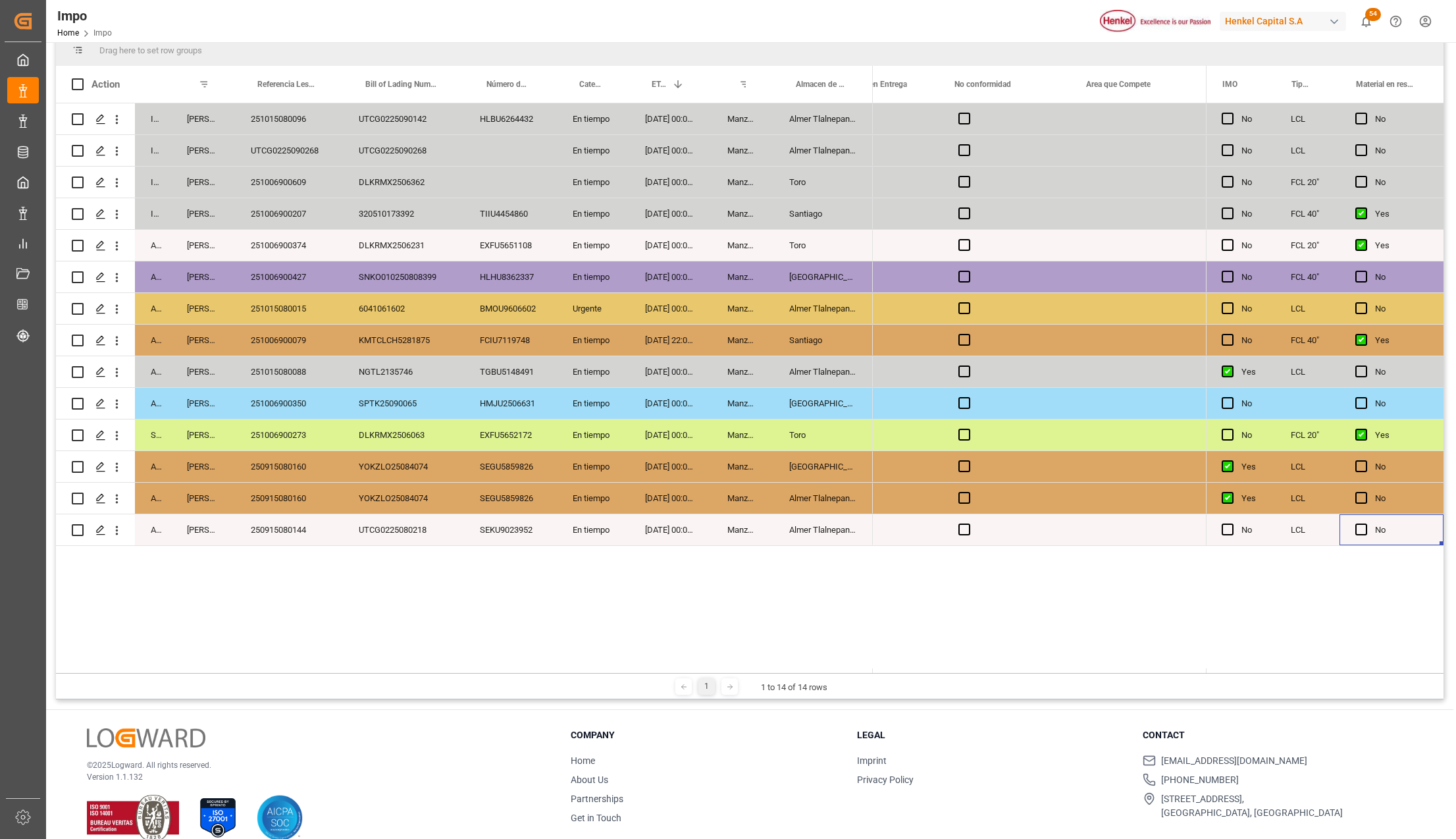
scroll to position [175, 0]
drag, startPoint x: 406, startPoint y: 550, endPoint x: 328, endPoint y: 512, distance: 86.8
click at [405, 550] on div "In progress Karla Chavez 251015080096 UTCG0225090142 HLBU6264432 En tiempo 18-1…" at bounding box center [749, 385] width 1387 height 565
click at [306, 504] on div "250915080160" at bounding box center [289, 497] width 108 height 31
drag, startPoint x: 300, startPoint y: 465, endPoint x: 301, endPoint y: 480, distance: 15.0
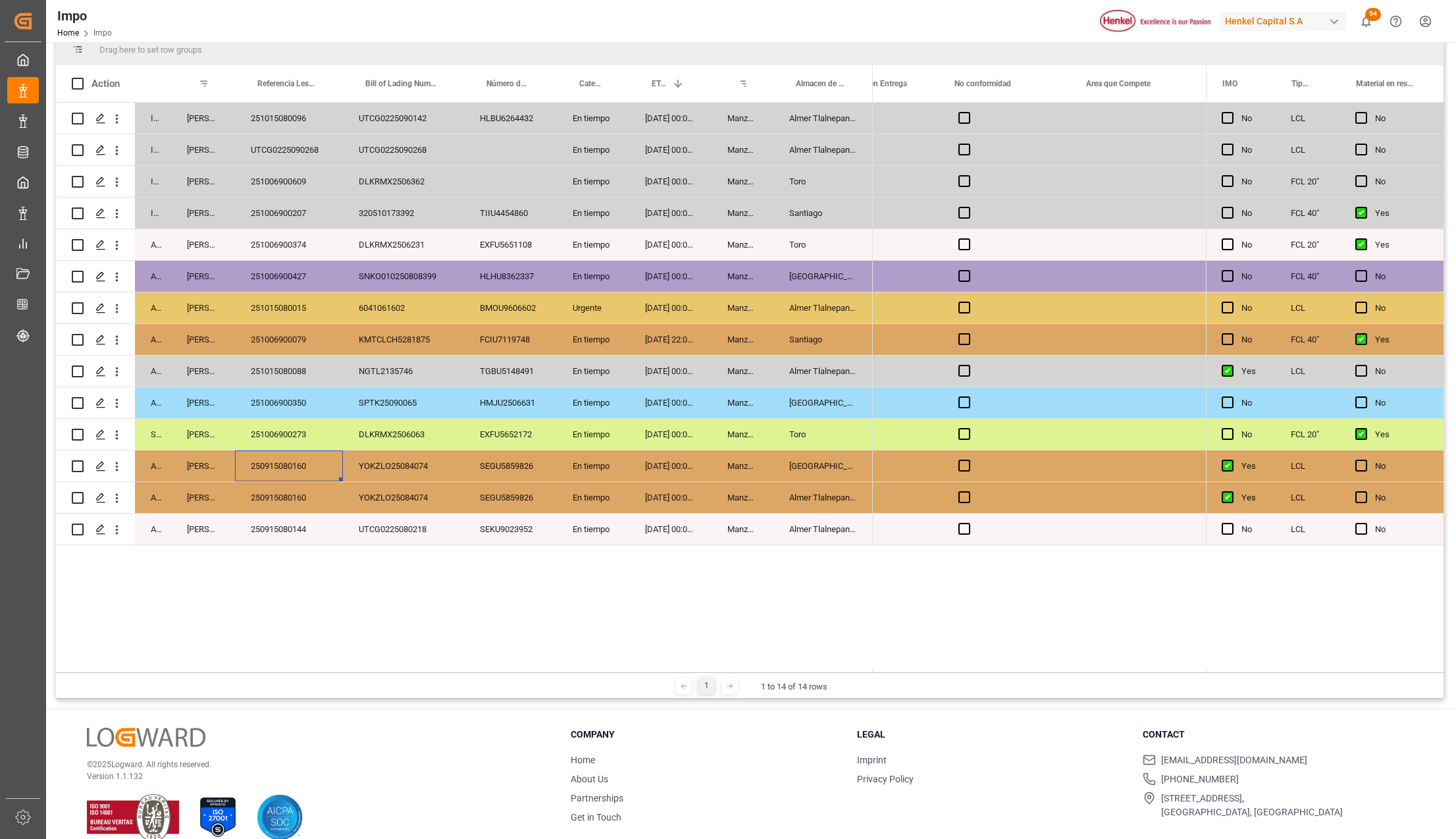
click at [301, 480] on div "250915080160" at bounding box center [289, 466] width 108 height 31
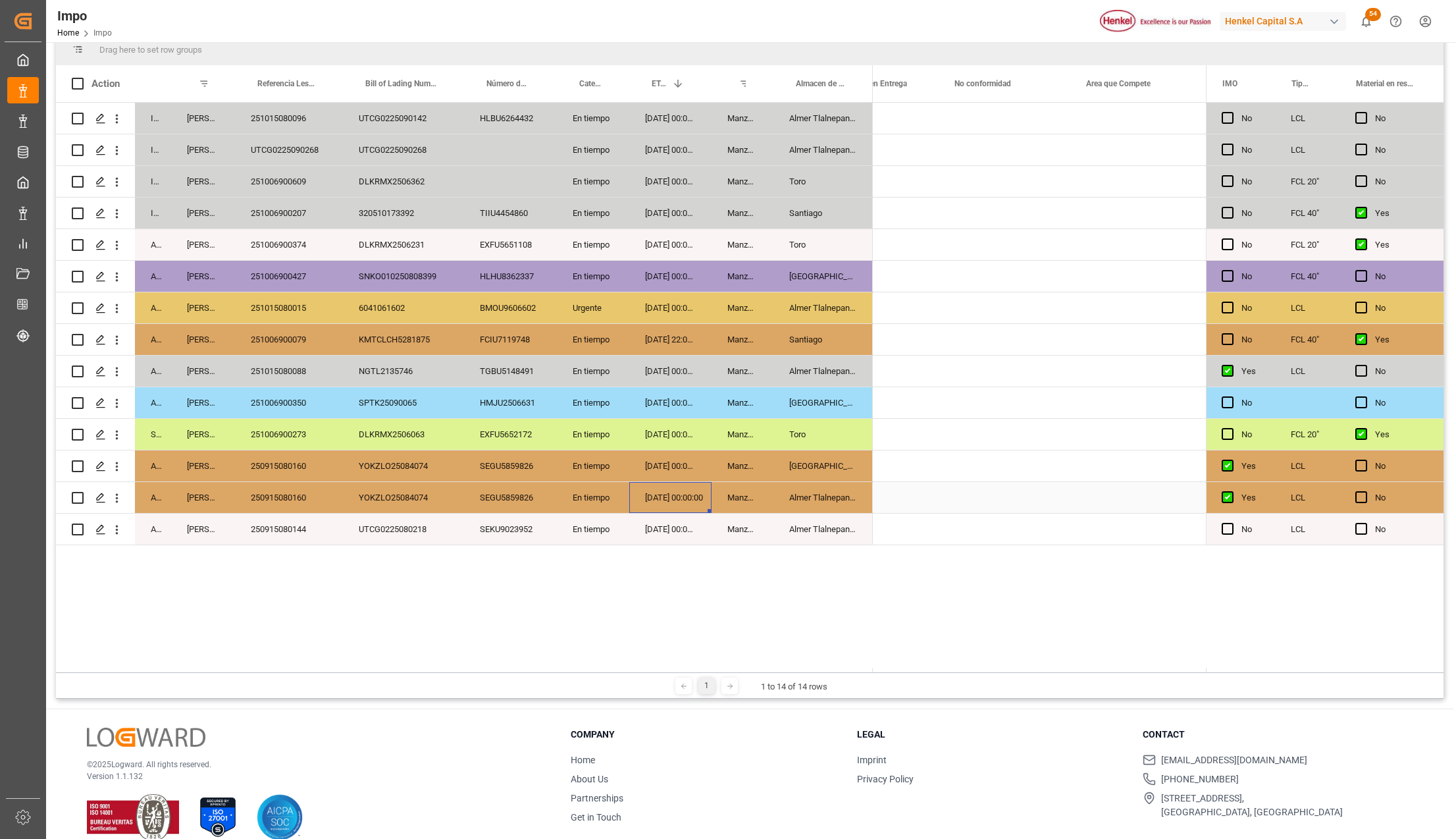
scroll to position [0, 0]
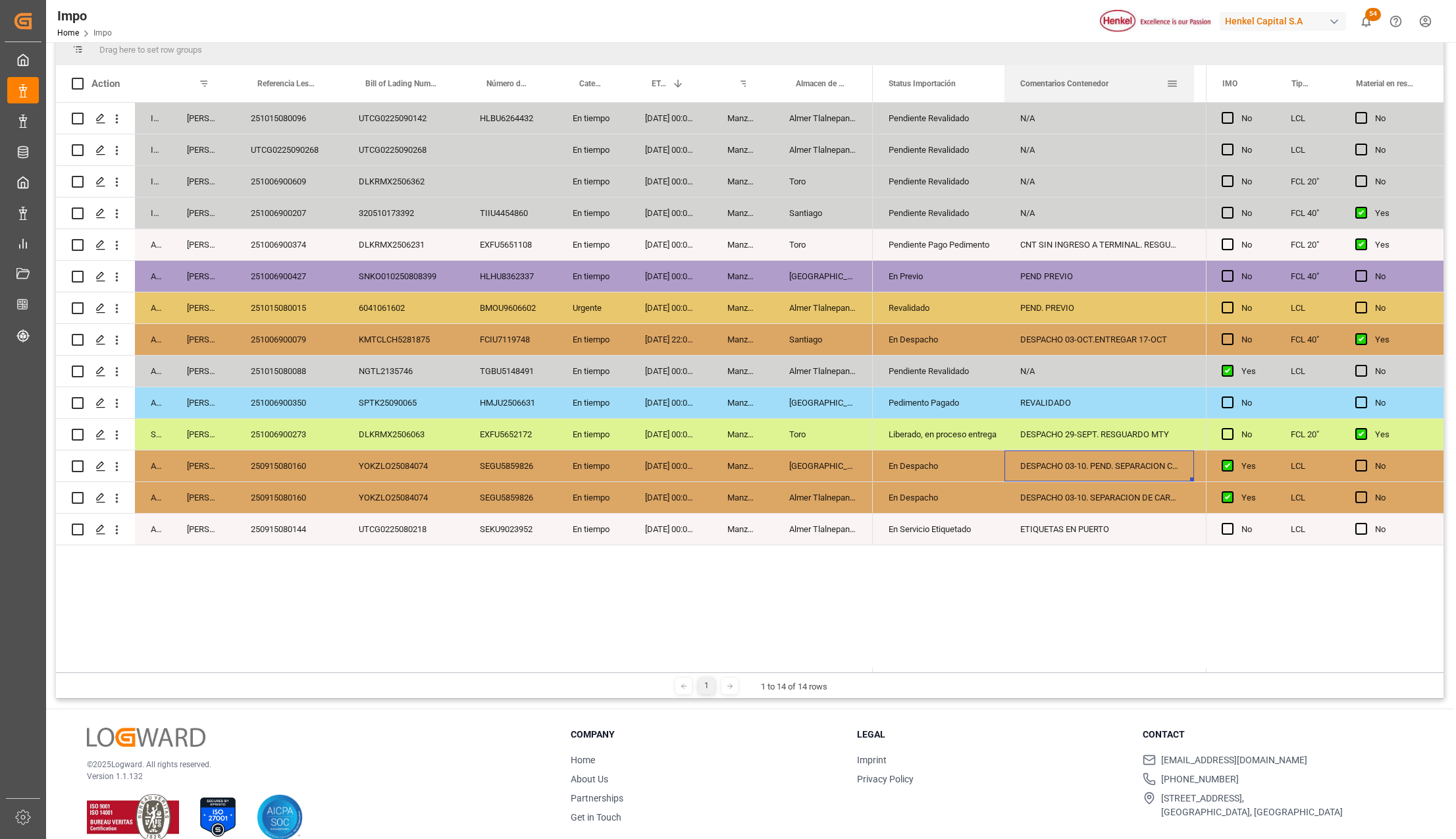
drag, startPoint x: 1132, startPoint y: 69, endPoint x: 1190, endPoint y: 77, distance: 58.5
click at [1191, 77] on div at bounding box center [1194, 83] width 5 height 37
click at [288, 526] on div "250915080144" at bounding box center [289, 529] width 108 height 31
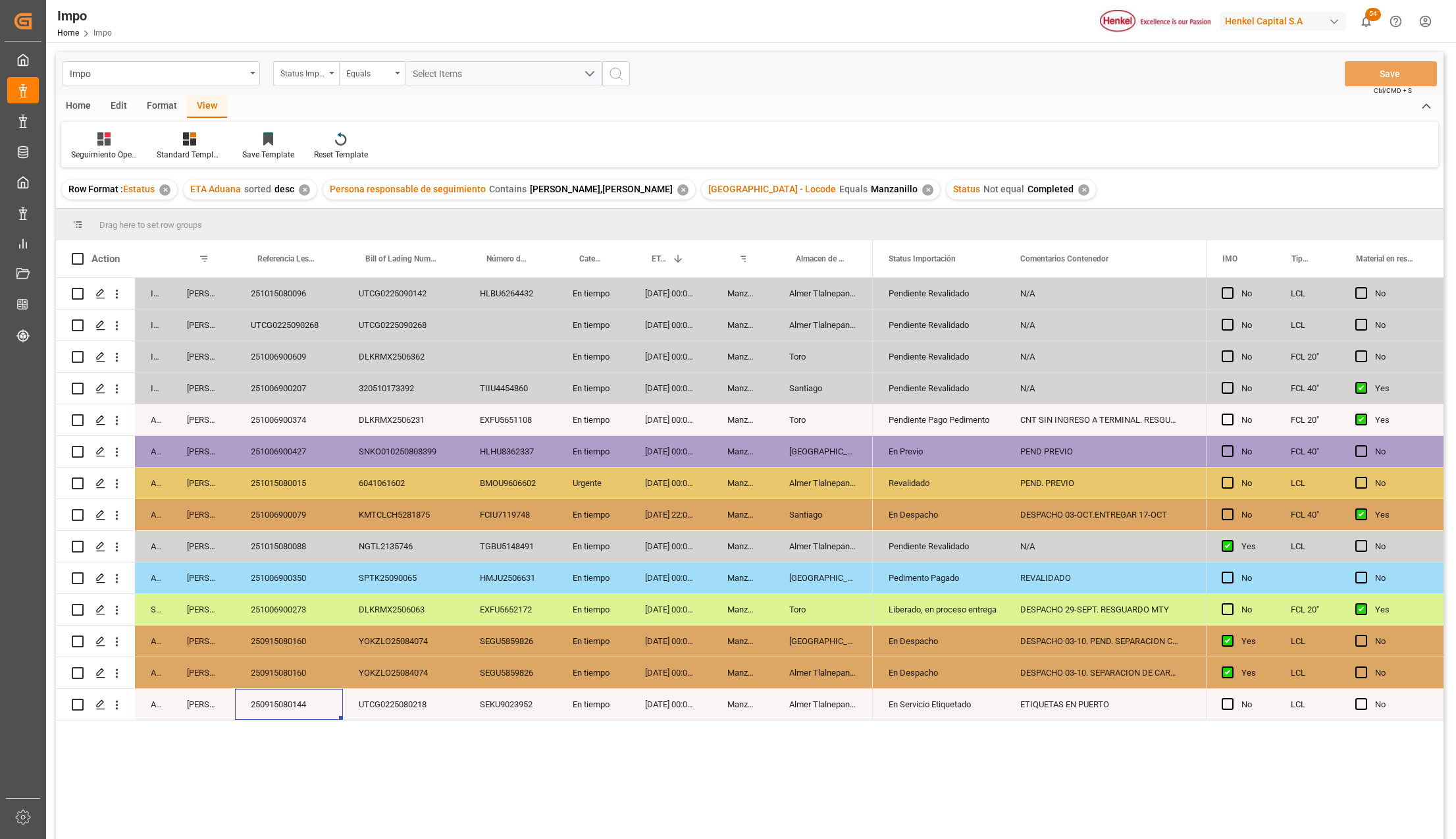
click at [289, 671] on div "250915080160" at bounding box center [289, 672] width 108 height 31
click at [300, 639] on div "250915080160" at bounding box center [289, 641] width 108 height 31
click at [926, 608] on div "Liberado, en proceso entrega" at bounding box center [937, 610] width 100 height 31
click at [301, 608] on div "251006900273" at bounding box center [289, 609] width 108 height 31
click at [909, 555] on div "Pendiente Revalidado" at bounding box center [937, 547] width 100 height 31
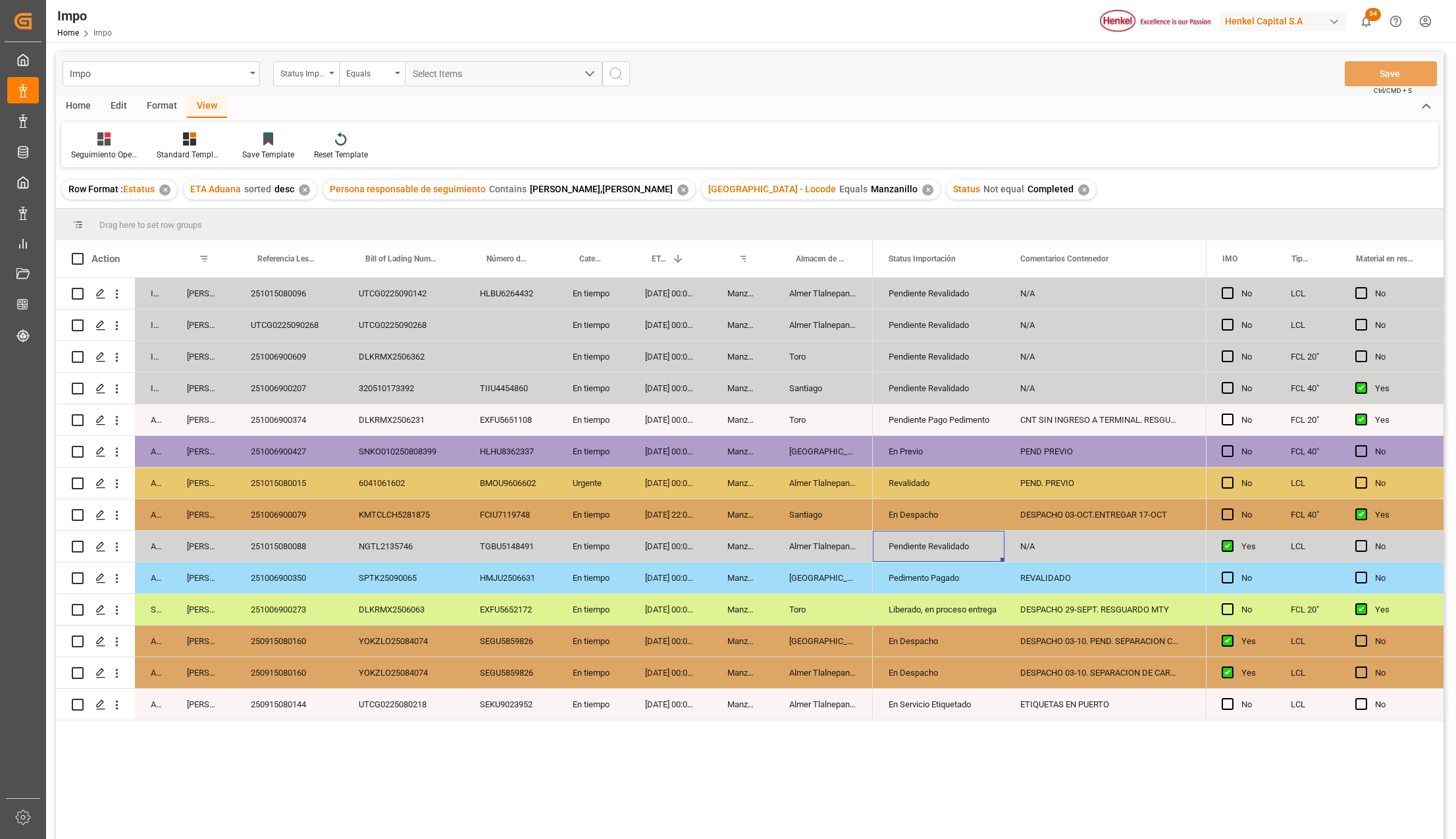
click at [916, 574] on div "Pedimento Pagado" at bounding box center [937, 578] width 100 height 31
click at [301, 578] on div "251006900350" at bounding box center [289, 578] width 108 height 31
click at [800, 589] on div "Salamanca" at bounding box center [823, 578] width 100 height 31
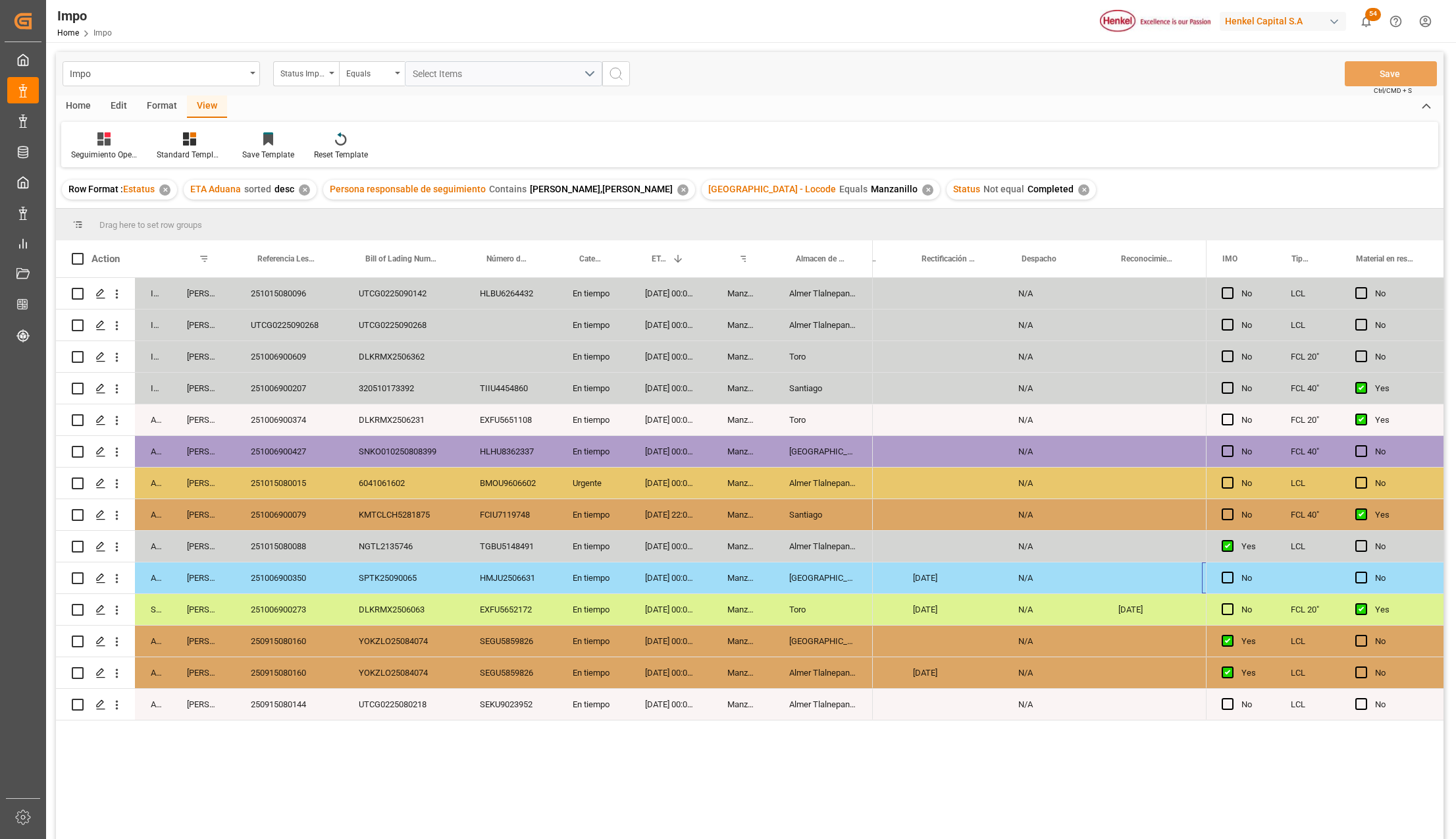
scroll to position [0, 2901]
click at [372, 622] on div "DLKRMX2506063" at bounding box center [404, 609] width 121 height 31
click at [374, 537] on div "NGTL2135746" at bounding box center [404, 546] width 121 height 31
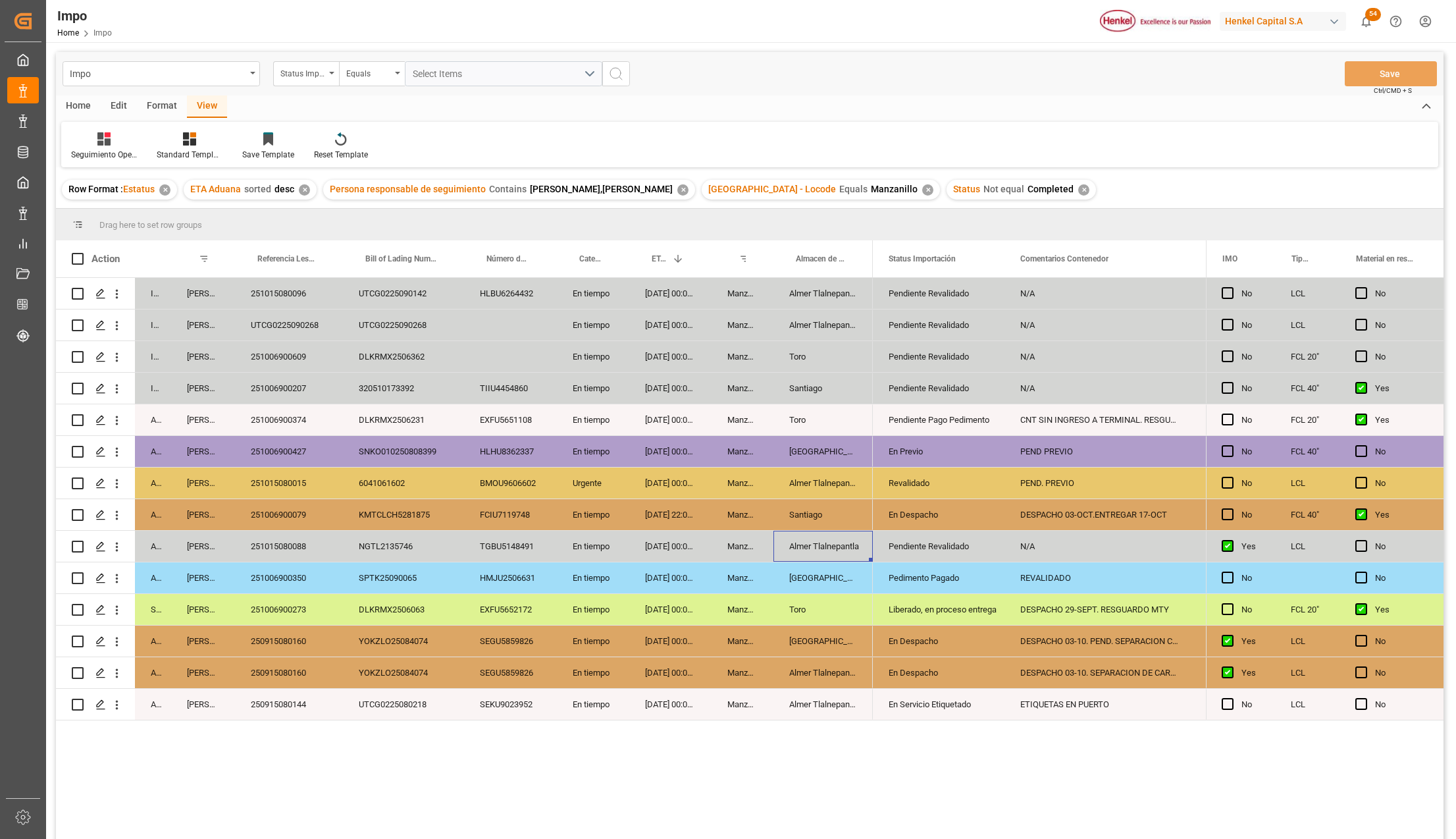
click at [299, 554] on div "251015080088" at bounding box center [289, 546] width 108 height 31
click at [283, 517] on div "251006900079" at bounding box center [289, 514] width 108 height 31
click at [306, 516] on div "251006900079" at bounding box center [289, 514] width 108 height 31
click at [785, 517] on div "Santiago" at bounding box center [823, 514] width 100 height 31
click at [985, 519] on icon "open menu" at bounding box center [980, 522] width 16 height 16
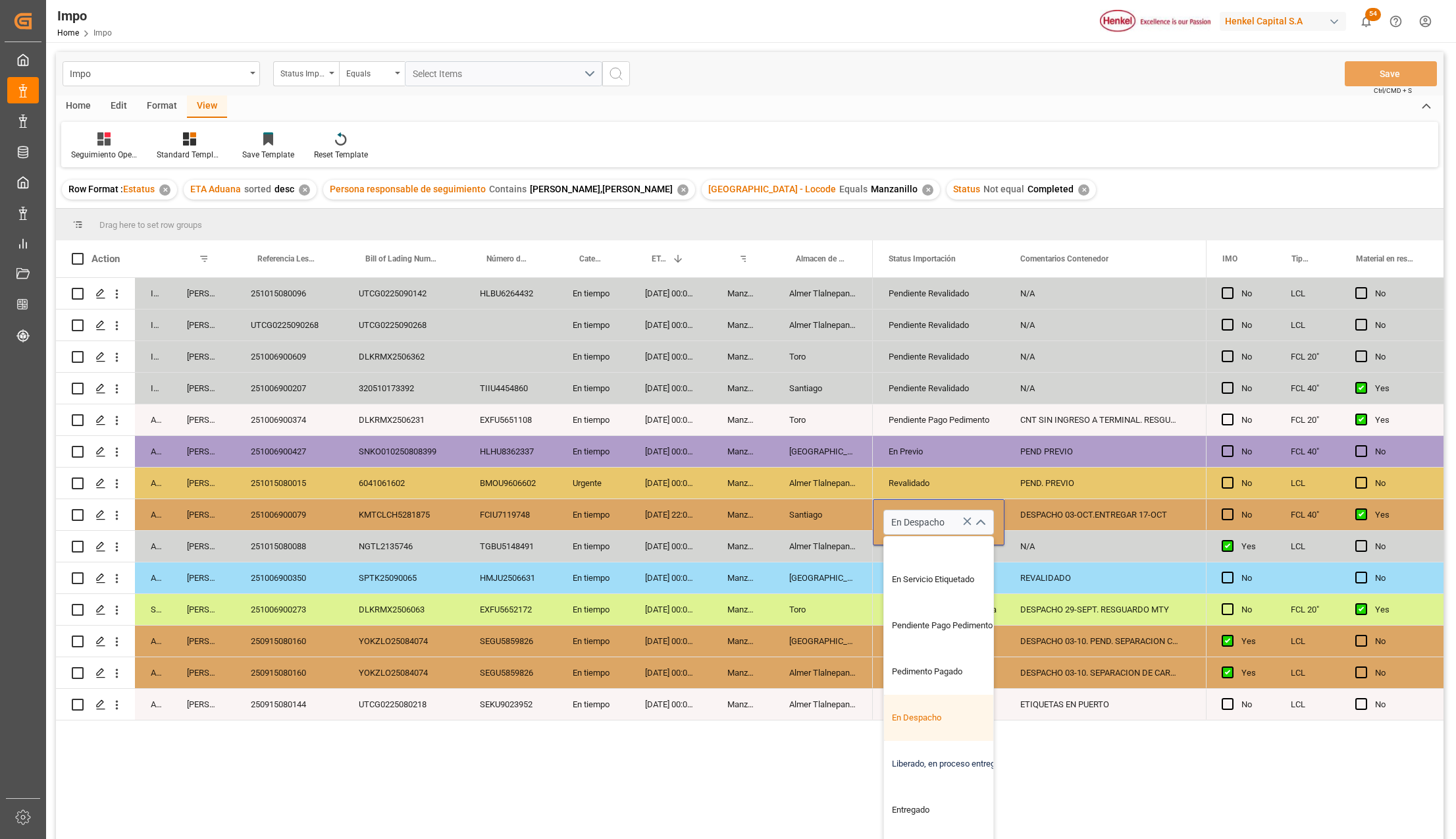
scroll to position [132, 0]
click at [963, 755] on div "Liberado, en proceso entrega" at bounding box center [945, 756] width 123 height 46
type input "Liberado, en proceso entrega"
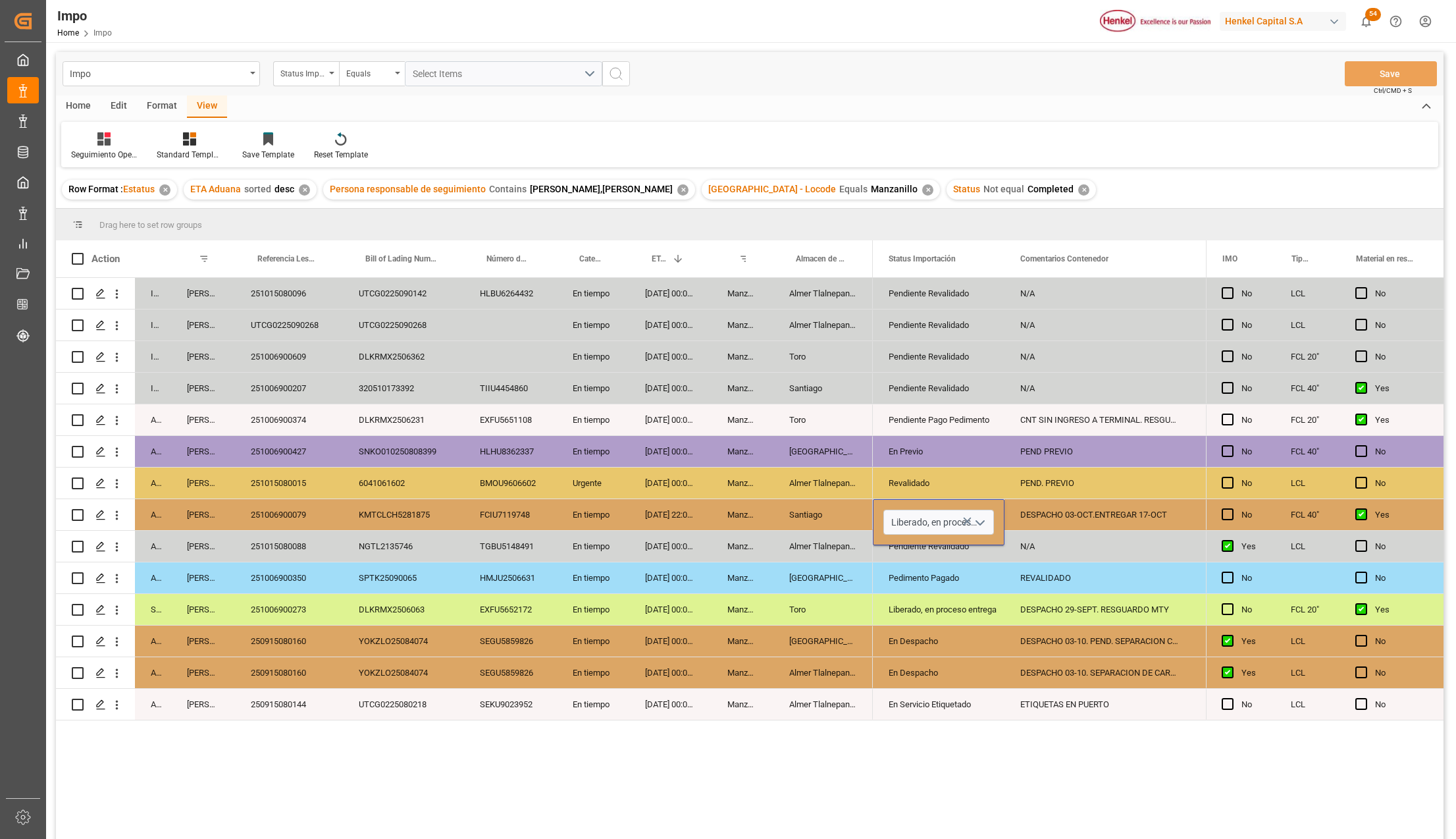
click at [965, 753] on div "Pendiente Revalidado N/A No Pendiente Revalidado N/A Yes Pendiente Revalidado N…" at bounding box center [1039, 562] width 333 height 570
click at [977, 714] on div "En Servicio Etiquetado" at bounding box center [937, 704] width 100 height 31
click at [1373, 68] on button "Save" at bounding box center [1390, 73] width 92 height 25
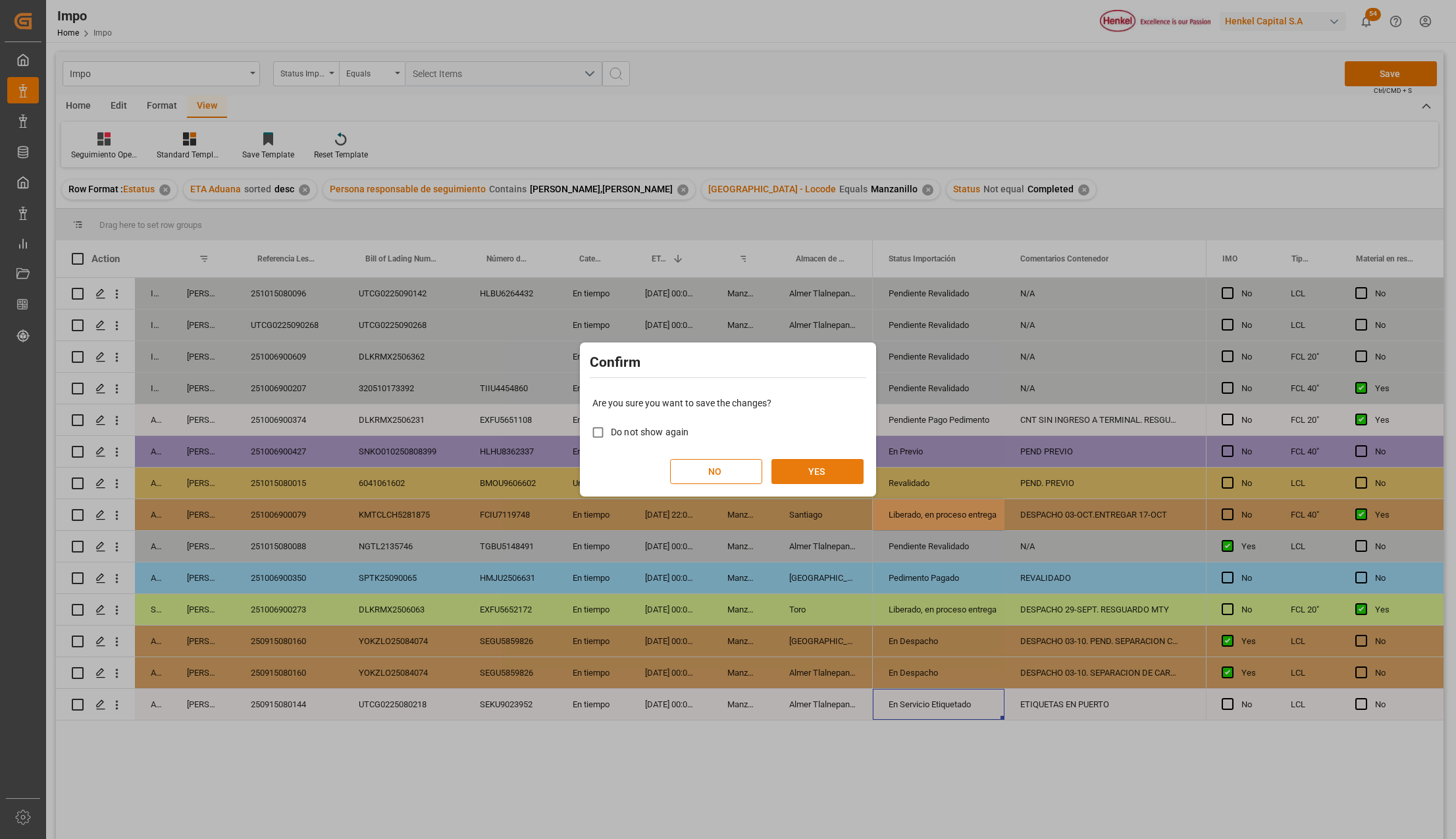
click at [815, 469] on button "YES" at bounding box center [817, 471] width 92 height 25
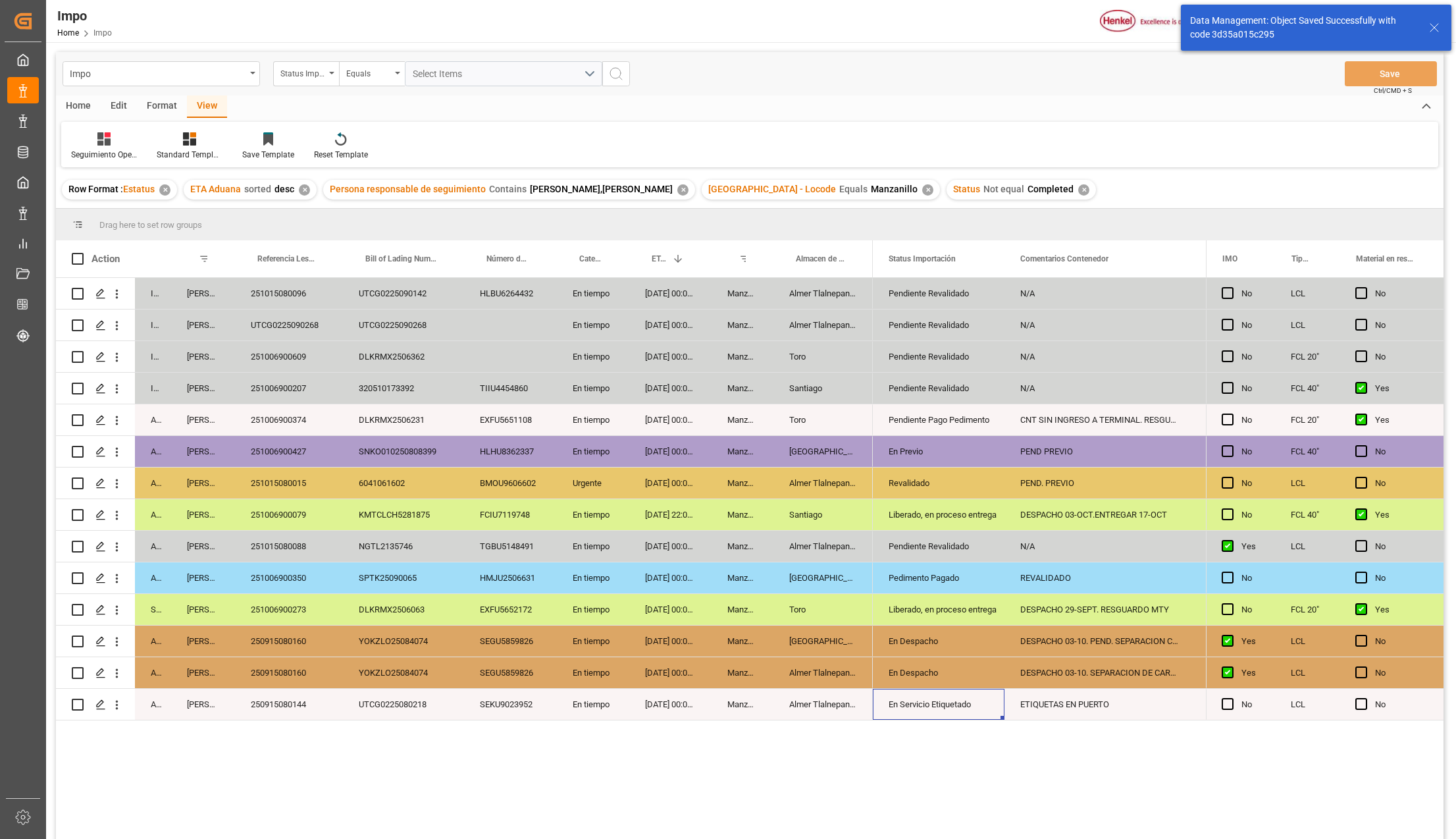
click at [926, 512] on div "Liberado, en proceso entrega" at bounding box center [937, 515] width 100 height 31
click at [287, 509] on div "251006900079" at bounding box center [289, 514] width 108 height 31
click at [282, 478] on div "251015080015" at bounding box center [289, 483] width 108 height 31
click at [830, 486] on div "Almer Tlalnepantla" at bounding box center [823, 483] width 100 height 31
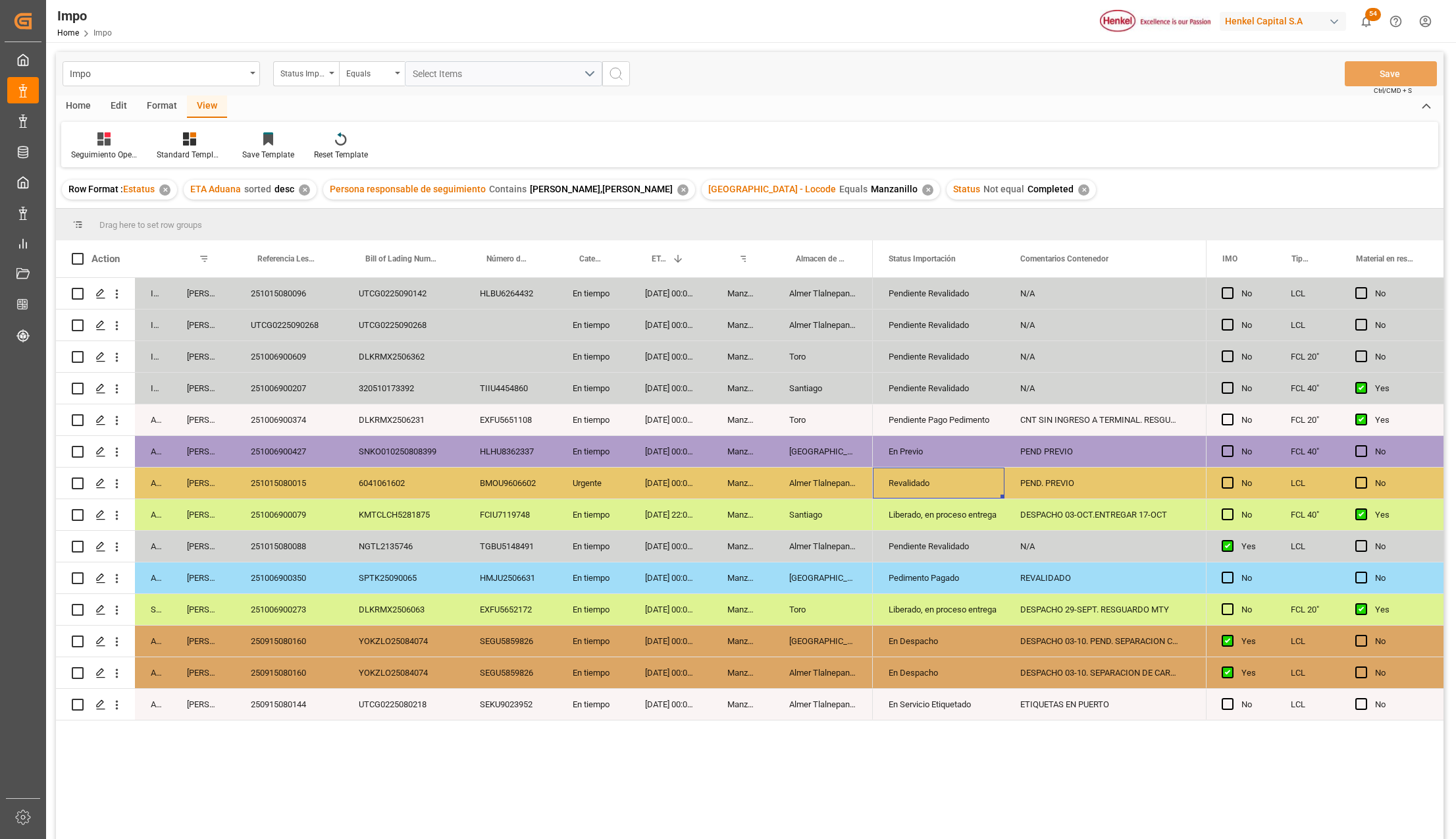
click at [283, 480] on div "251015080015" at bounding box center [289, 483] width 108 height 31
click at [266, 459] on div "251006900427" at bounding box center [289, 451] width 108 height 31
click at [275, 453] on div "251006900427" at bounding box center [289, 451] width 108 height 31
click at [593, 624] on div "En tiempo" at bounding box center [593, 609] width 72 height 31
click at [583, 417] on div "En tiempo" at bounding box center [593, 420] width 72 height 31
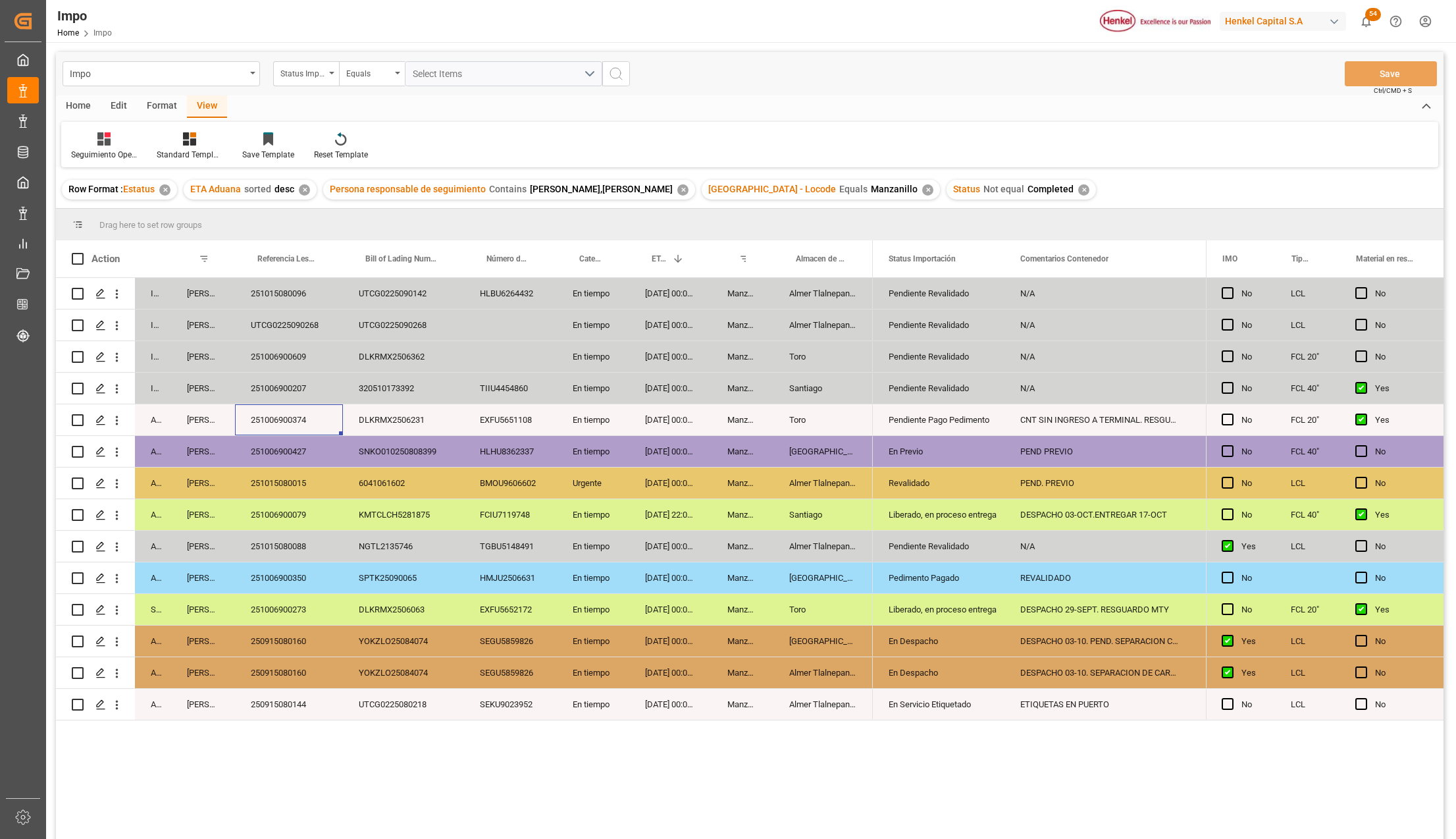
click at [299, 388] on div "251006900207" at bounding box center [289, 388] width 108 height 31
click at [103, 294] on icon "Press SPACE to select this row." at bounding box center [100, 294] width 10 height 10
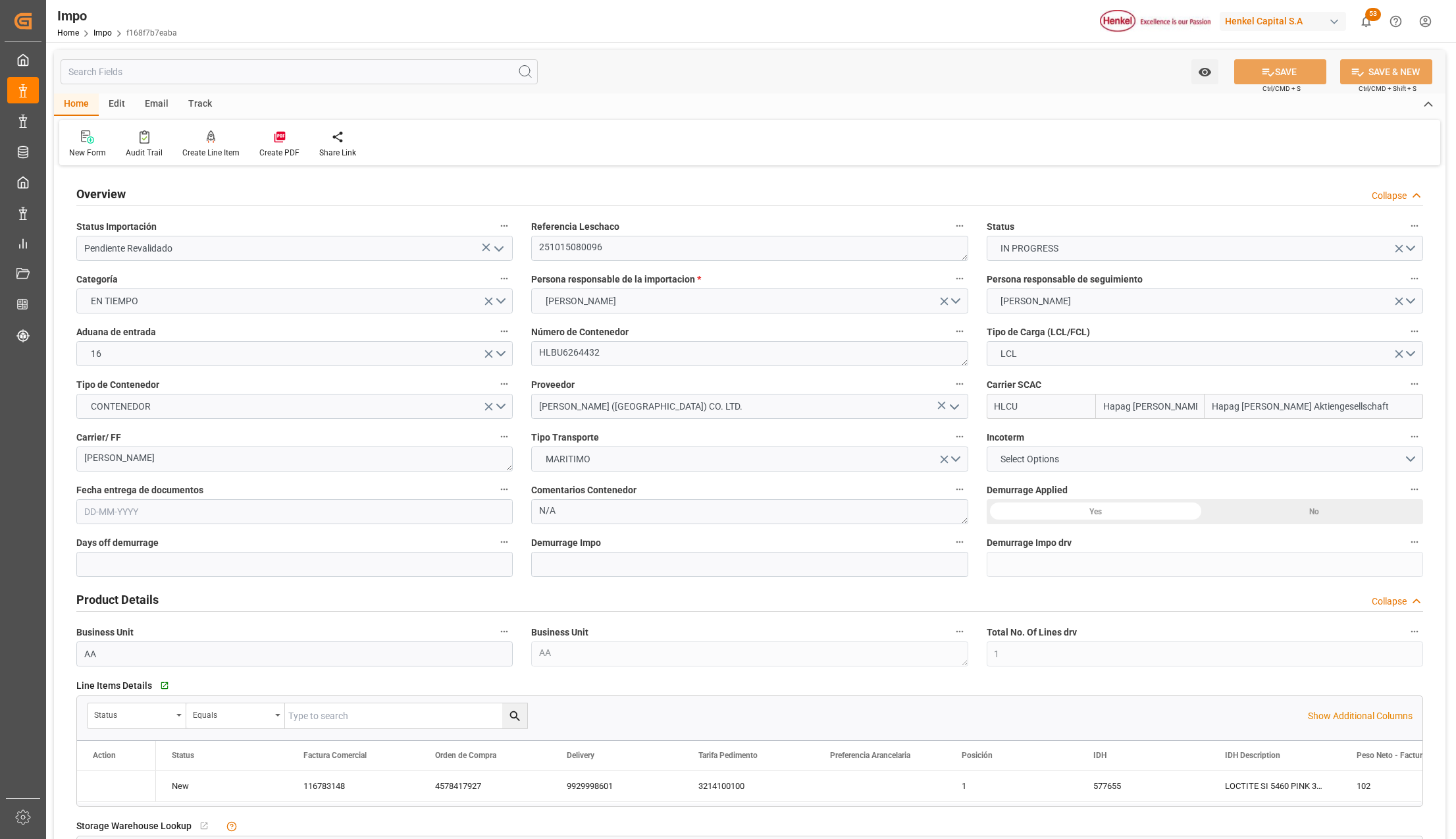
type input "Hapag Lloyd"
type input "Hapag Lloyd Aktiengesellschaft"
type input "1"
type input "0.43"
type input "1"
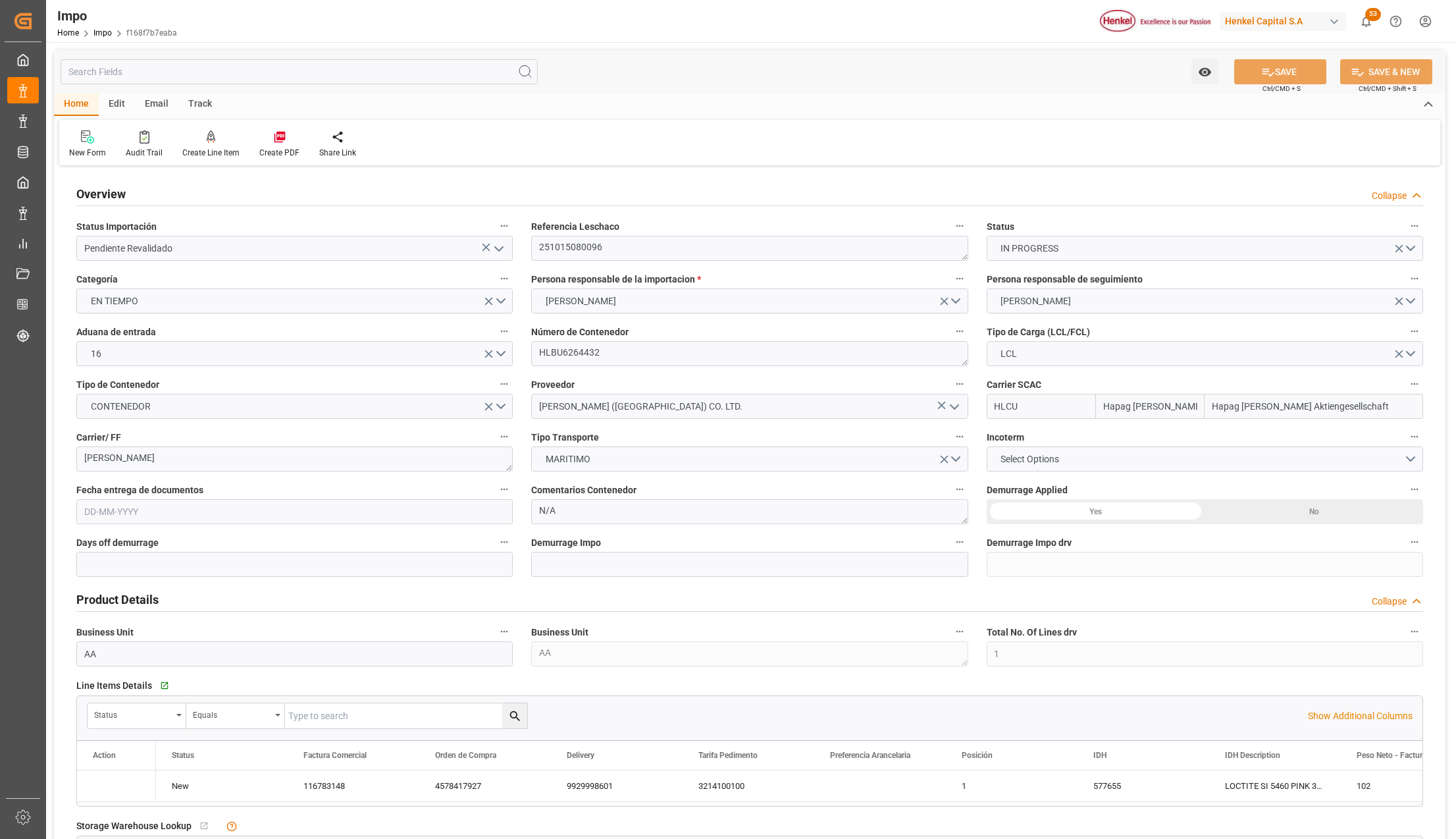
type input "12-09-2025"
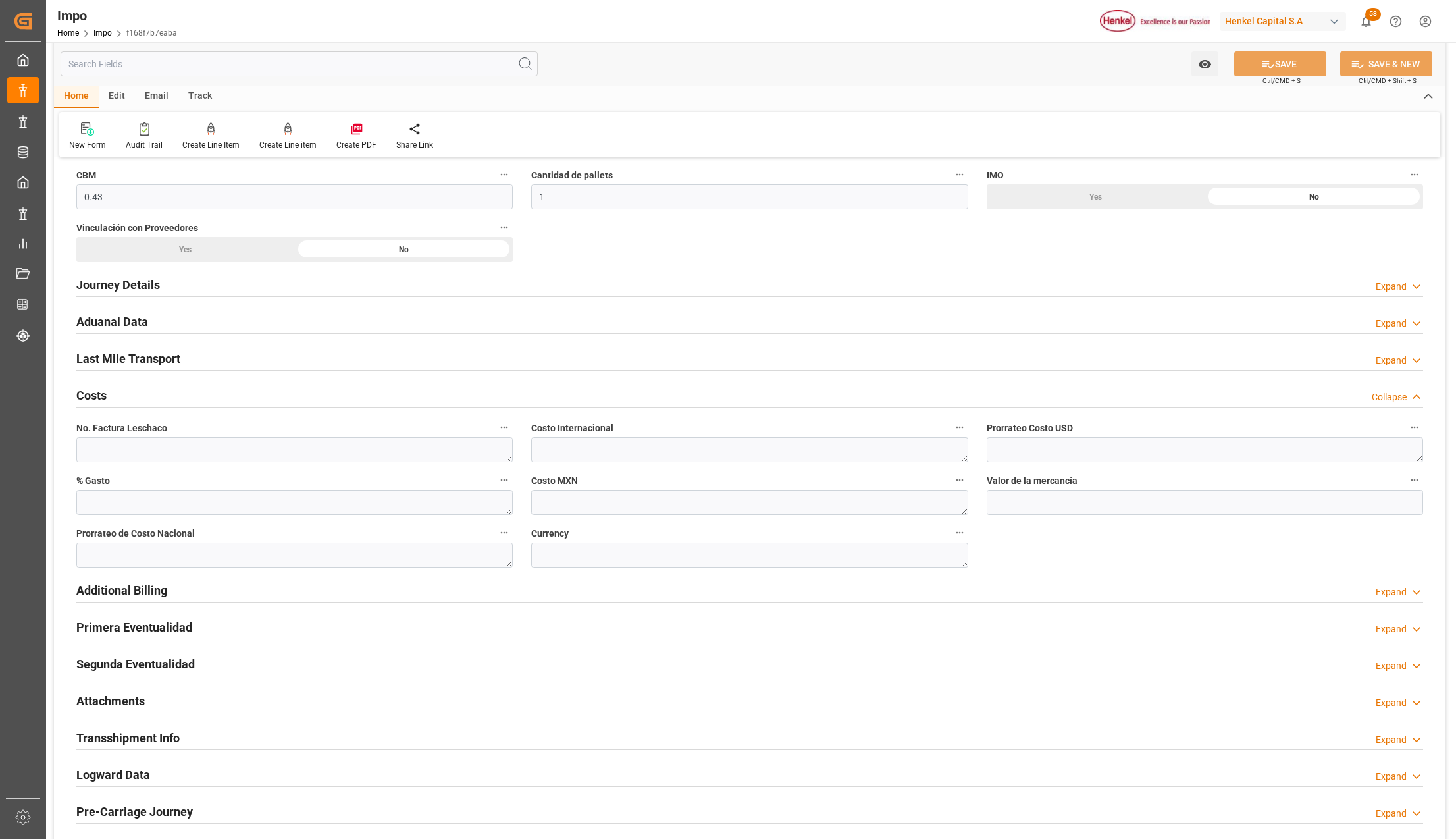
click at [138, 359] on h2 "Last Mile Transport" at bounding box center [129, 358] width 104 height 18
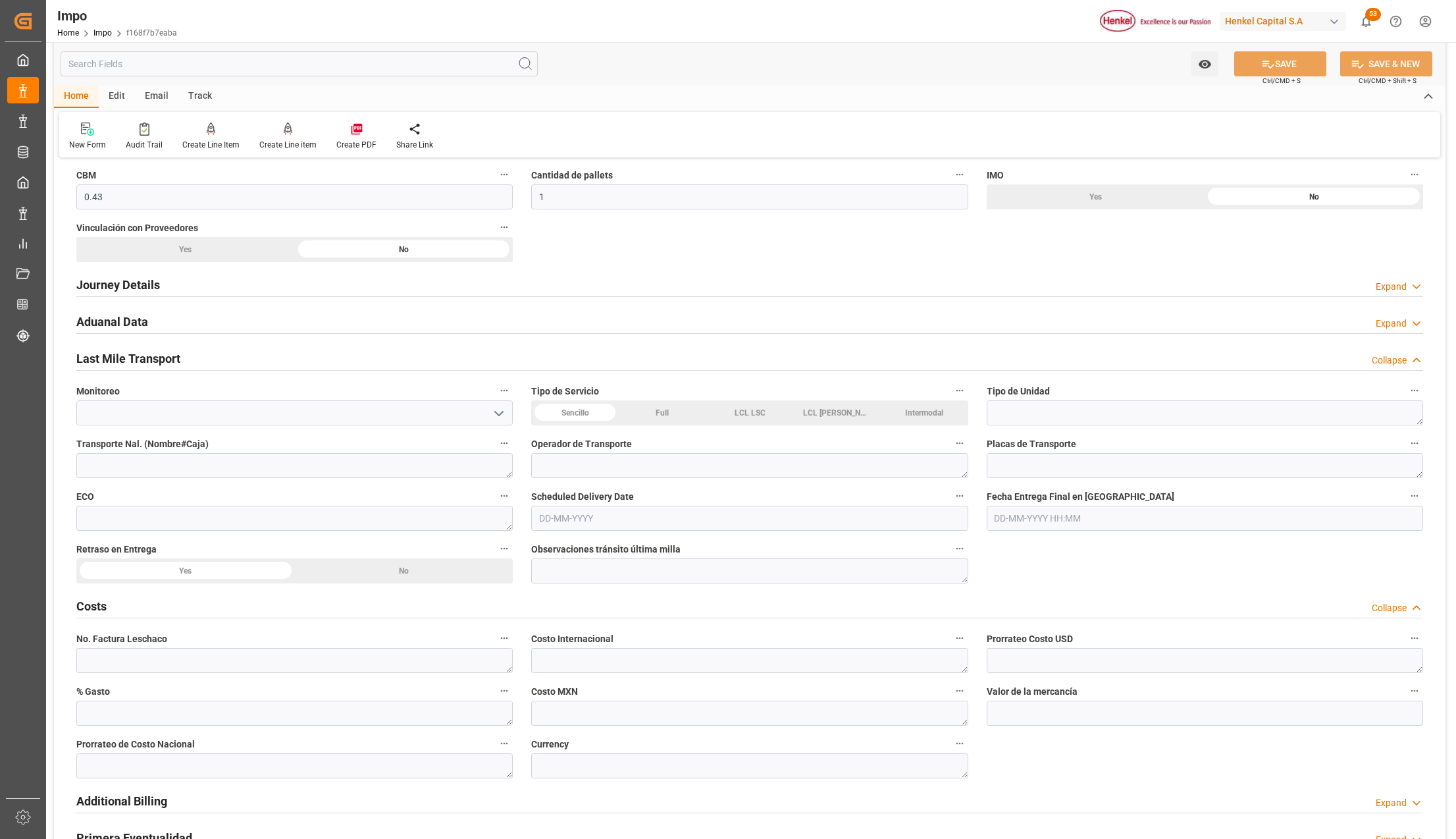
click at [500, 422] on icon "open menu" at bounding box center [499, 413] width 16 height 16
click at [1111, 569] on div "Overview Collapse Status Importación Pendiente Revalidado Referencia Leschaco 2…" at bounding box center [749, 253] width 1391 height 1749
drag, startPoint x: 267, startPoint y: 436, endPoint x: 1097, endPoint y: 535, distance: 835.9
click at [1097, 535] on div "Overview Collapse Status Importación Pendiente Revalidado Referencia Leschaco 2…" at bounding box center [749, 253] width 1391 height 1749
drag, startPoint x: 1097, startPoint y: 535, endPoint x: 1080, endPoint y: 561, distance: 31.1
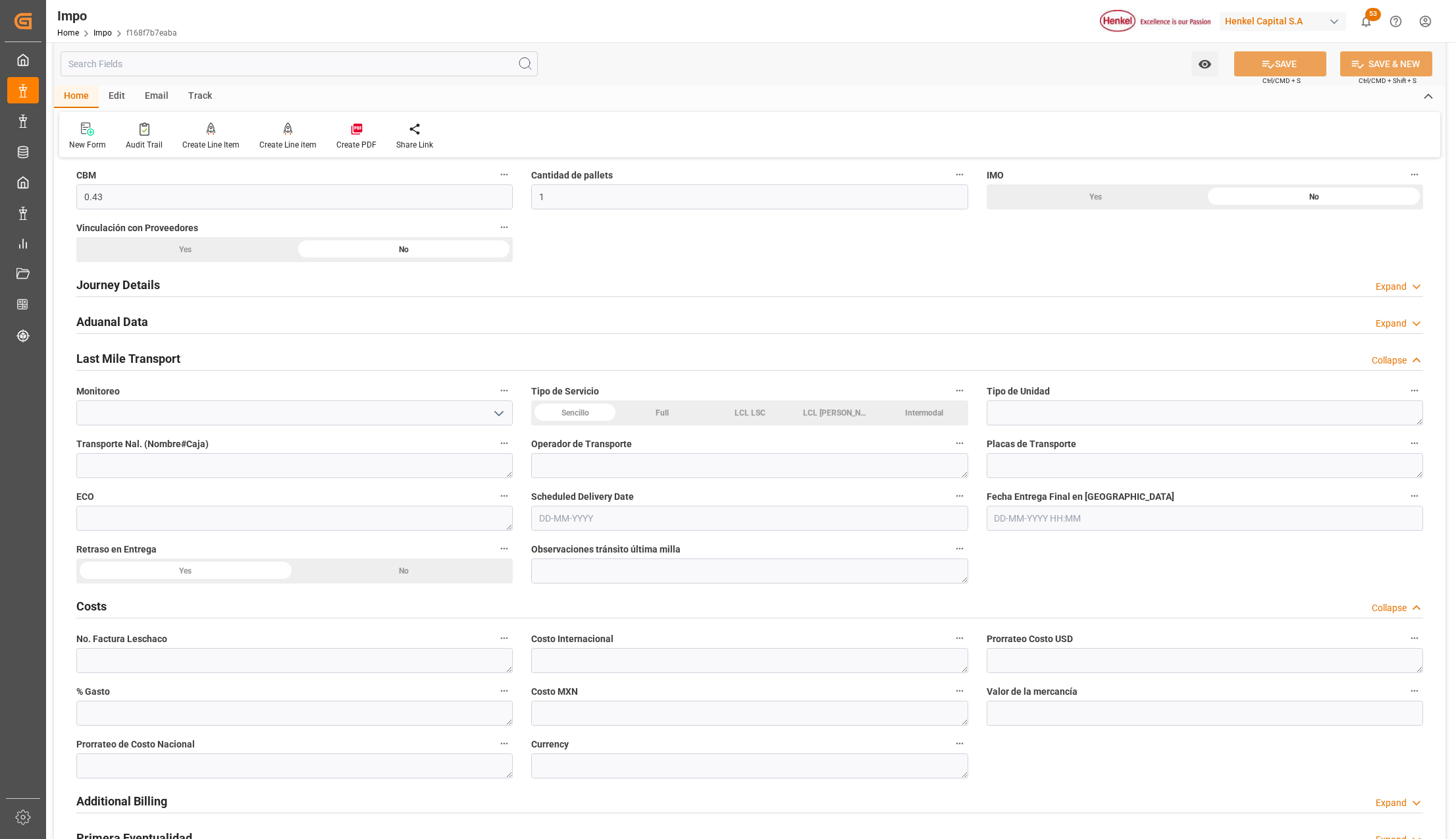
click at [1080, 561] on div "Overview Collapse Status Importación Pendiente Revalidado Referencia Leschaco 2…" at bounding box center [749, 253] width 1391 height 1749
click at [595, 575] on textarea at bounding box center [749, 570] width 436 height 25
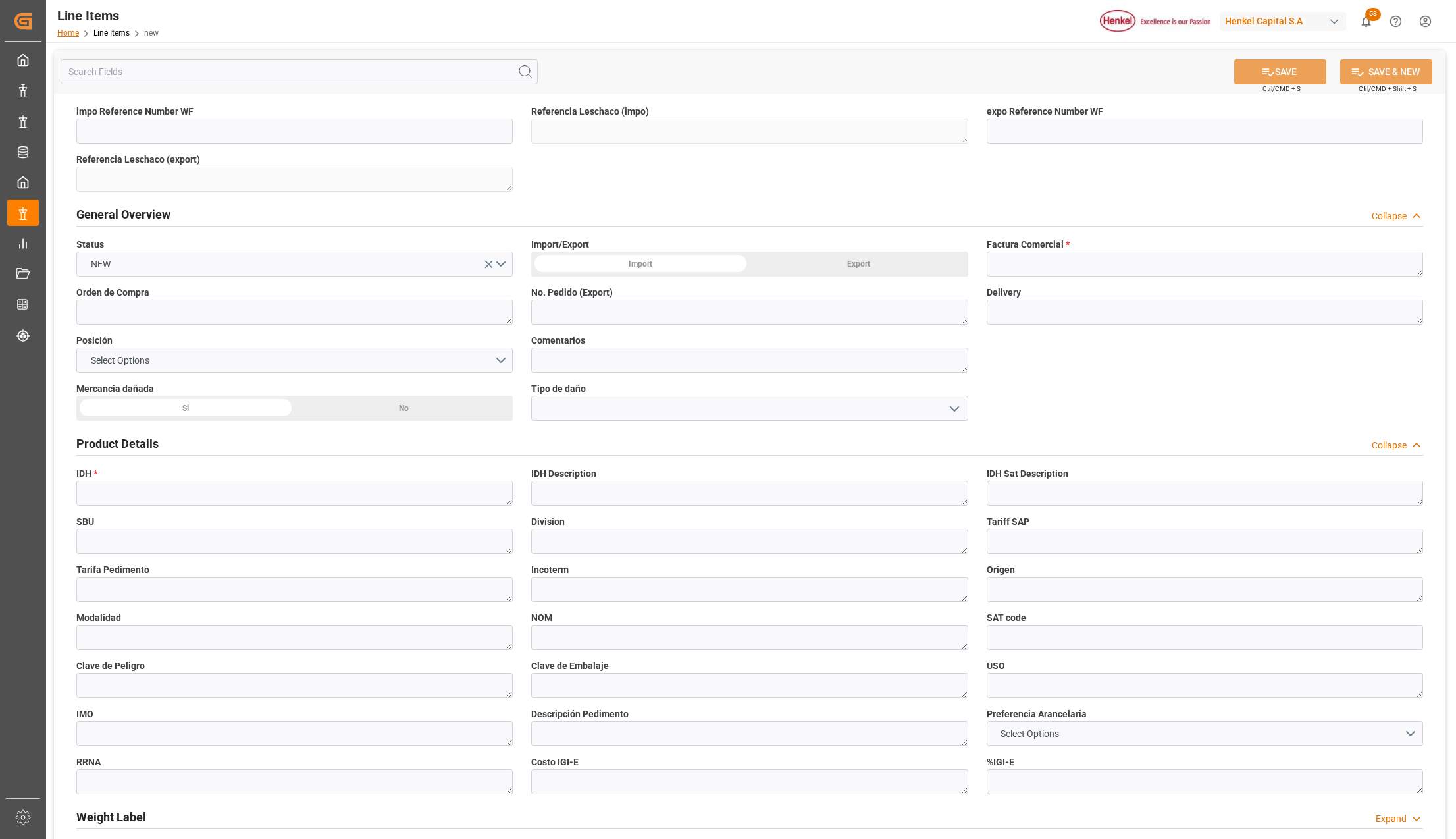
click at [62, 34] on link "Home" at bounding box center [68, 32] width 22 height 9
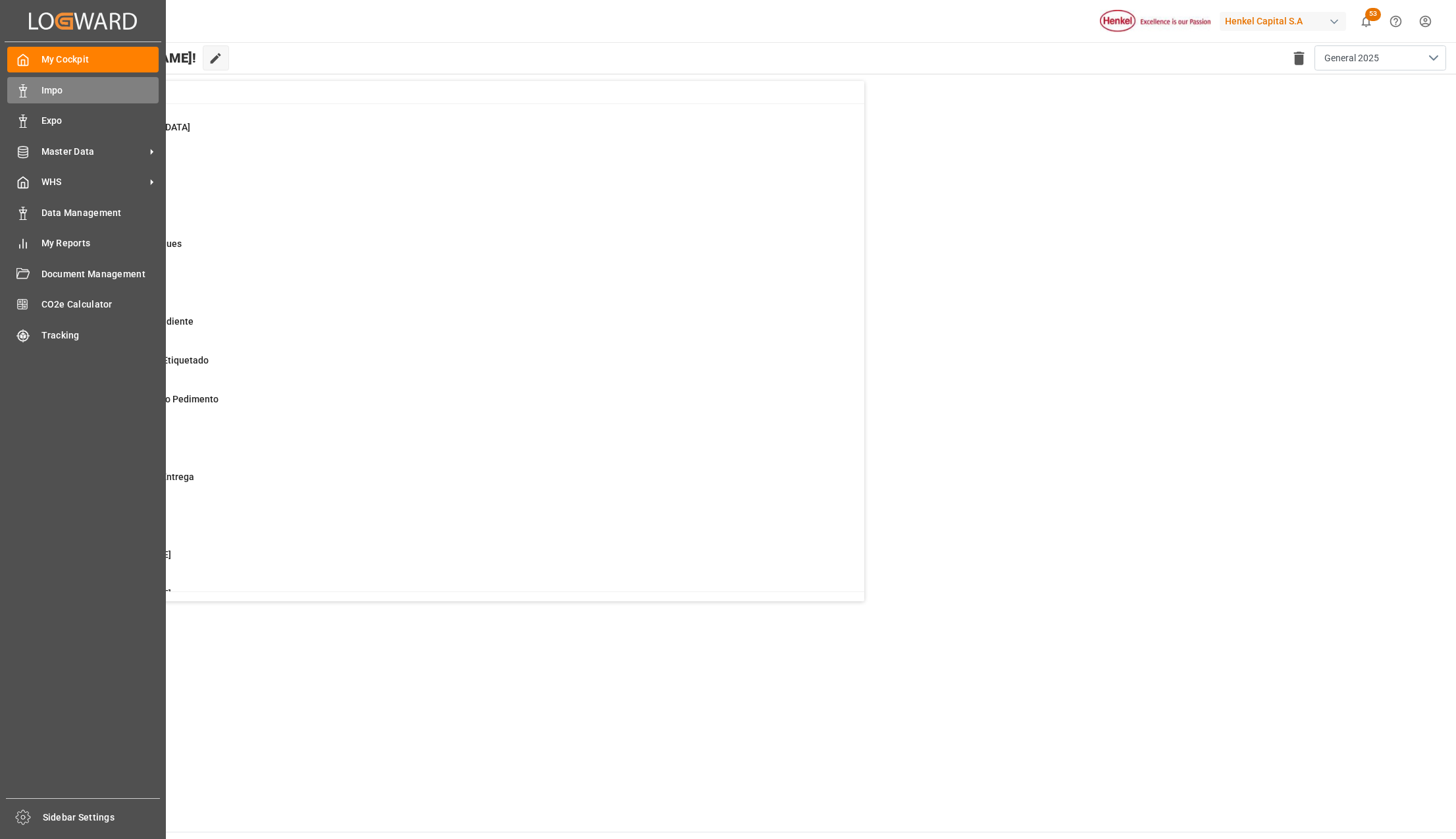
click at [50, 92] on span "Impo" at bounding box center [100, 90] width 118 height 14
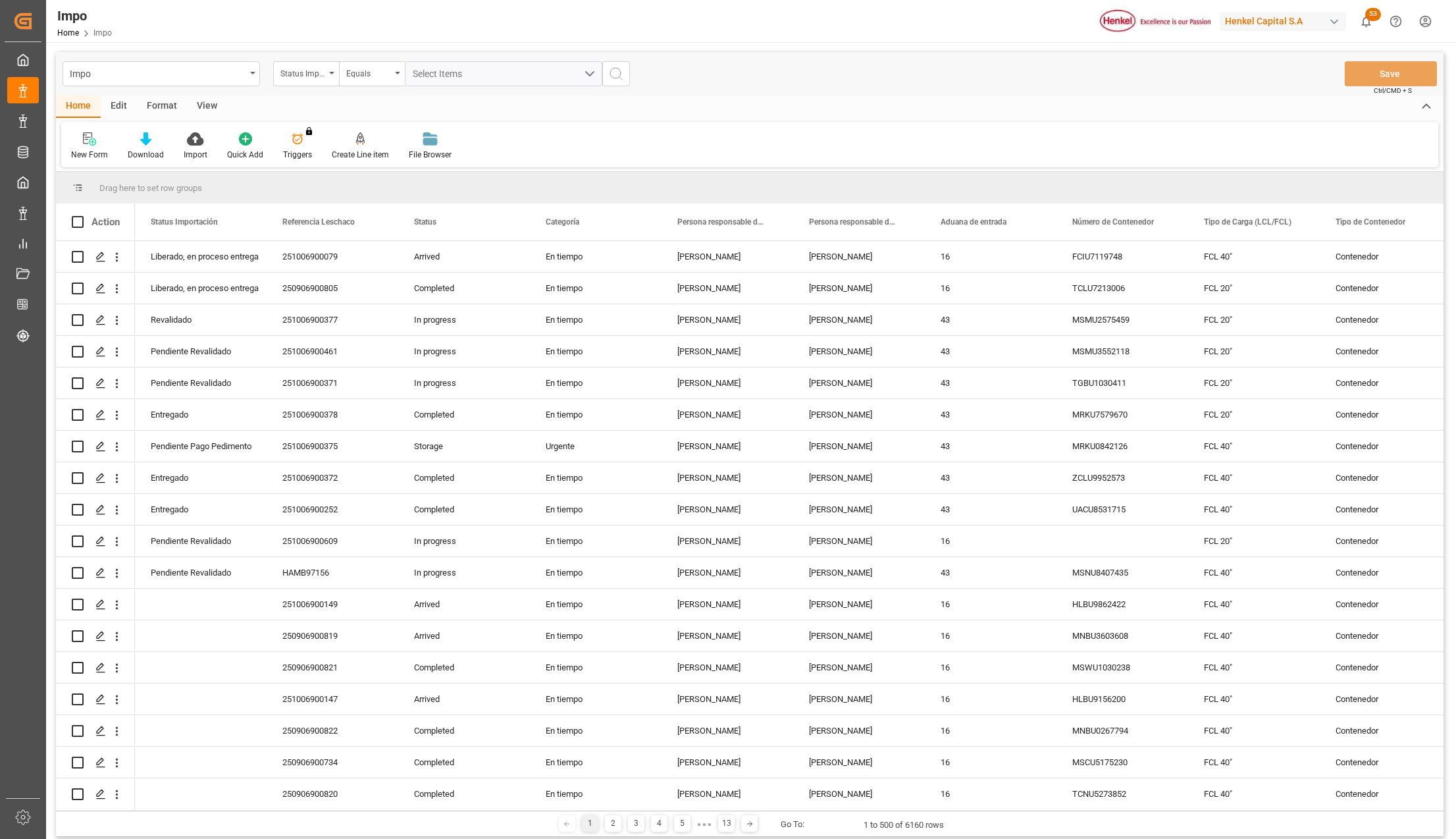
click at [158, 103] on div "Format" at bounding box center [162, 106] width 50 height 22
click at [94, 140] on icon at bounding box center [90, 138] width 12 height 13
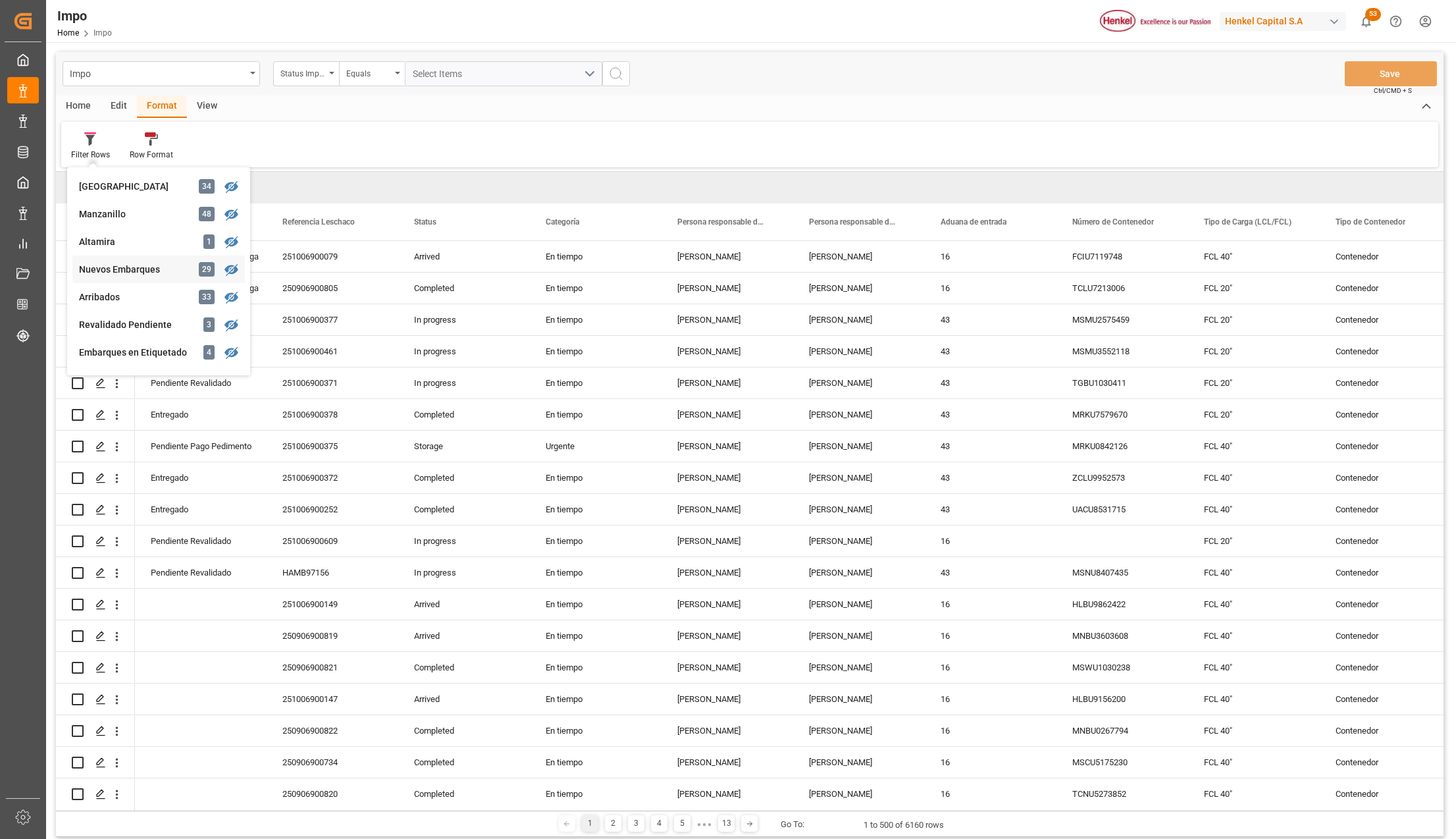
click at [137, 268] on div "Nuevos Embarques" at bounding box center [136, 269] width 115 height 14
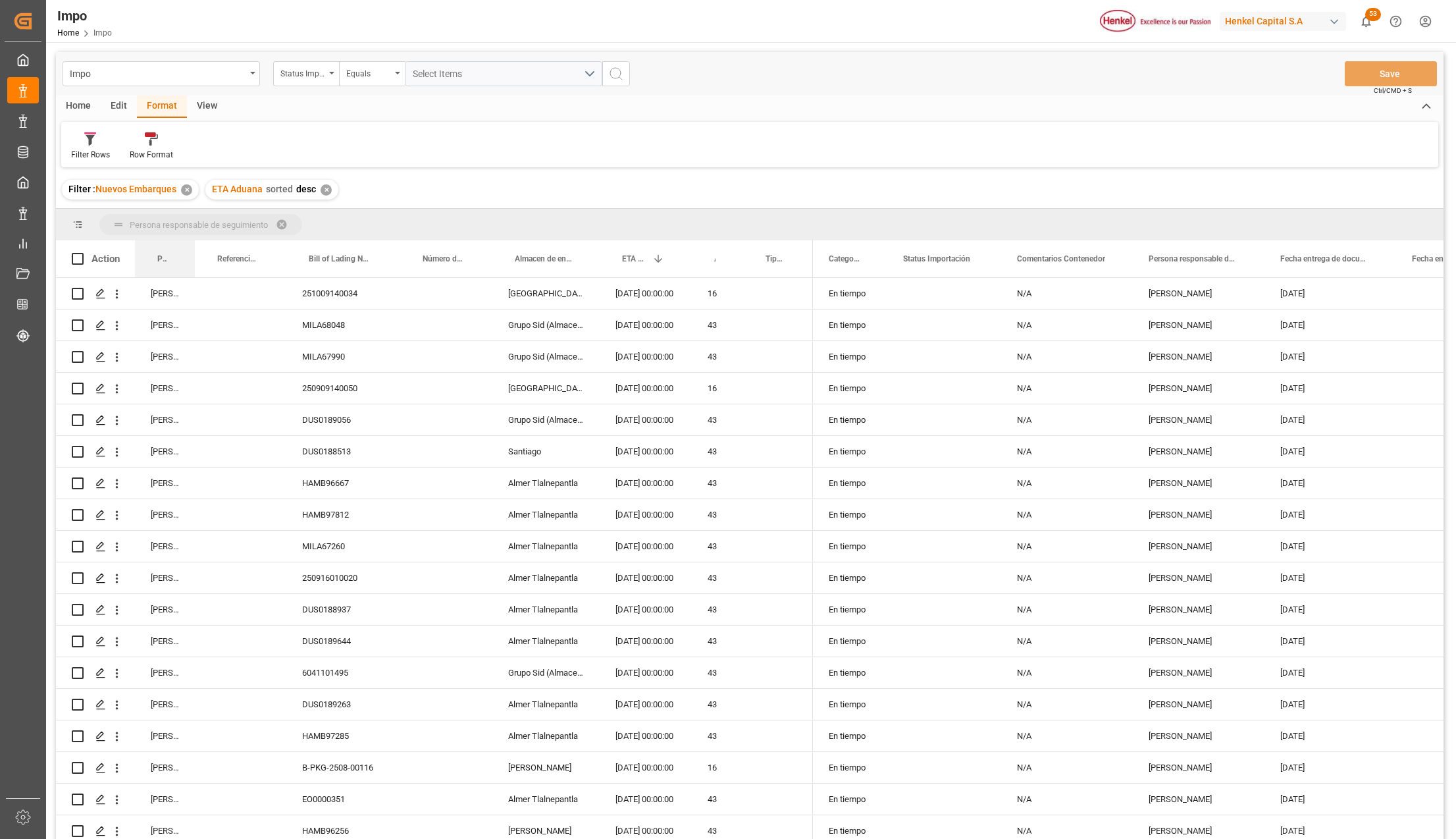
drag, startPoint x: 150, startPoint y: 254, endPoint x: 154, endPoint y: 230, distance: 24.3
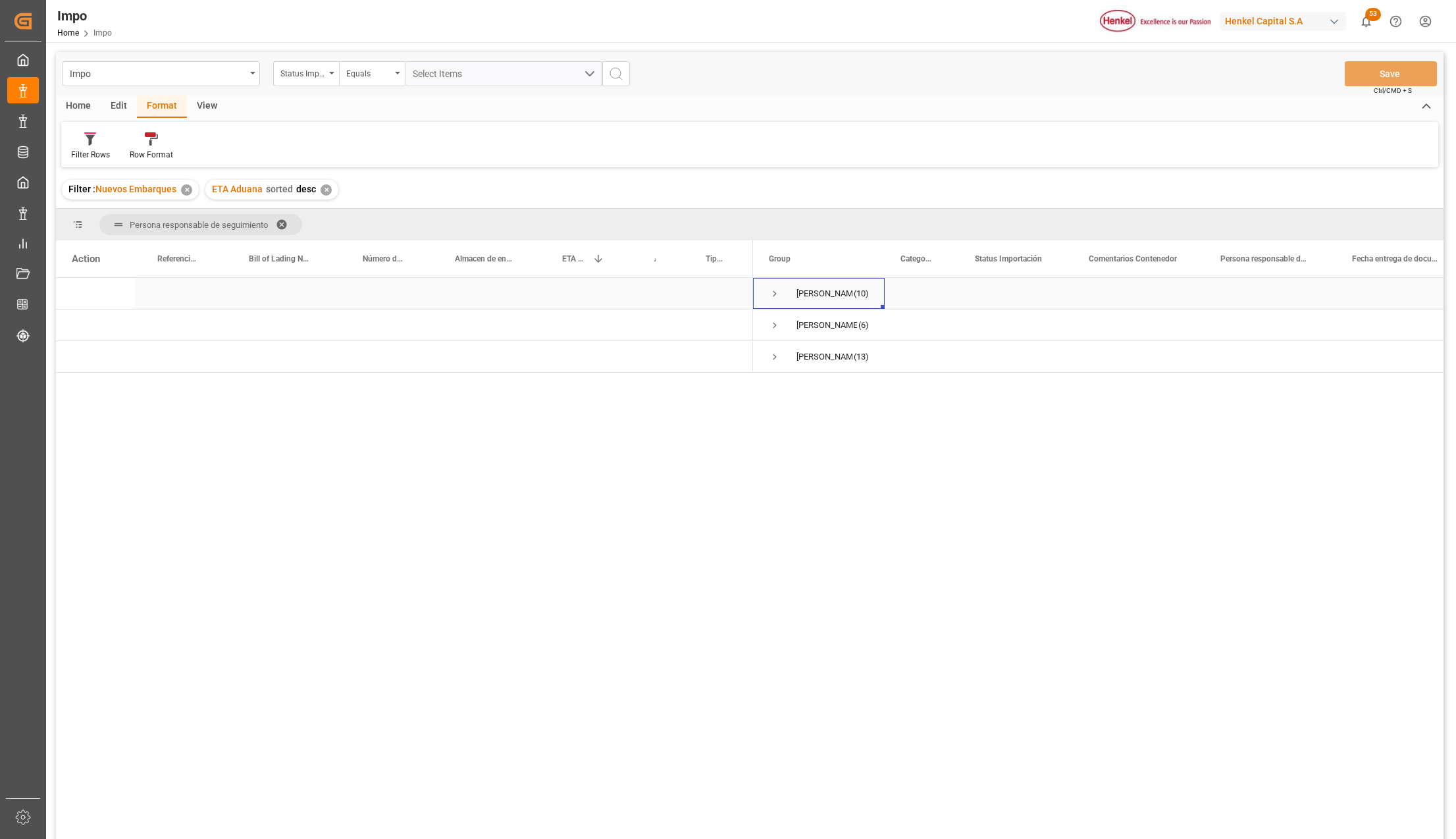
click at [772, 294] on span "Press SPACE to select this row." at bounding box center [775, 294] width 12 height 12
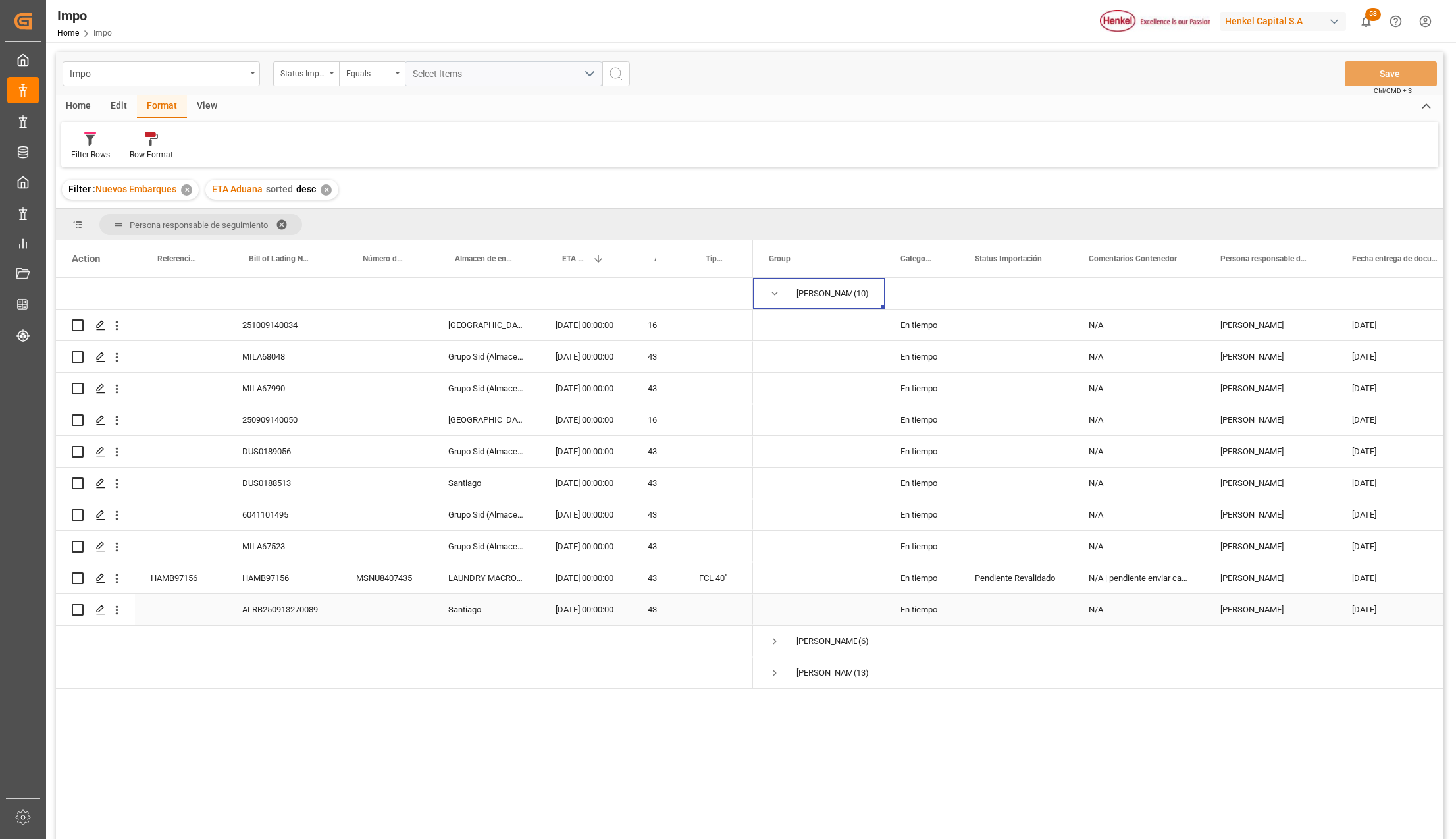
click at [587, 608] on div "[DATE] 00:00:00" at bounding box center [586, 609] width 92 height 31
click at [123, 575] on icon "open menu" at bounding box center [117, 578] width 14 height 14
click at [149, 596] on div "Open in new tab" at bounding box center [192, 606] width 163 height 27
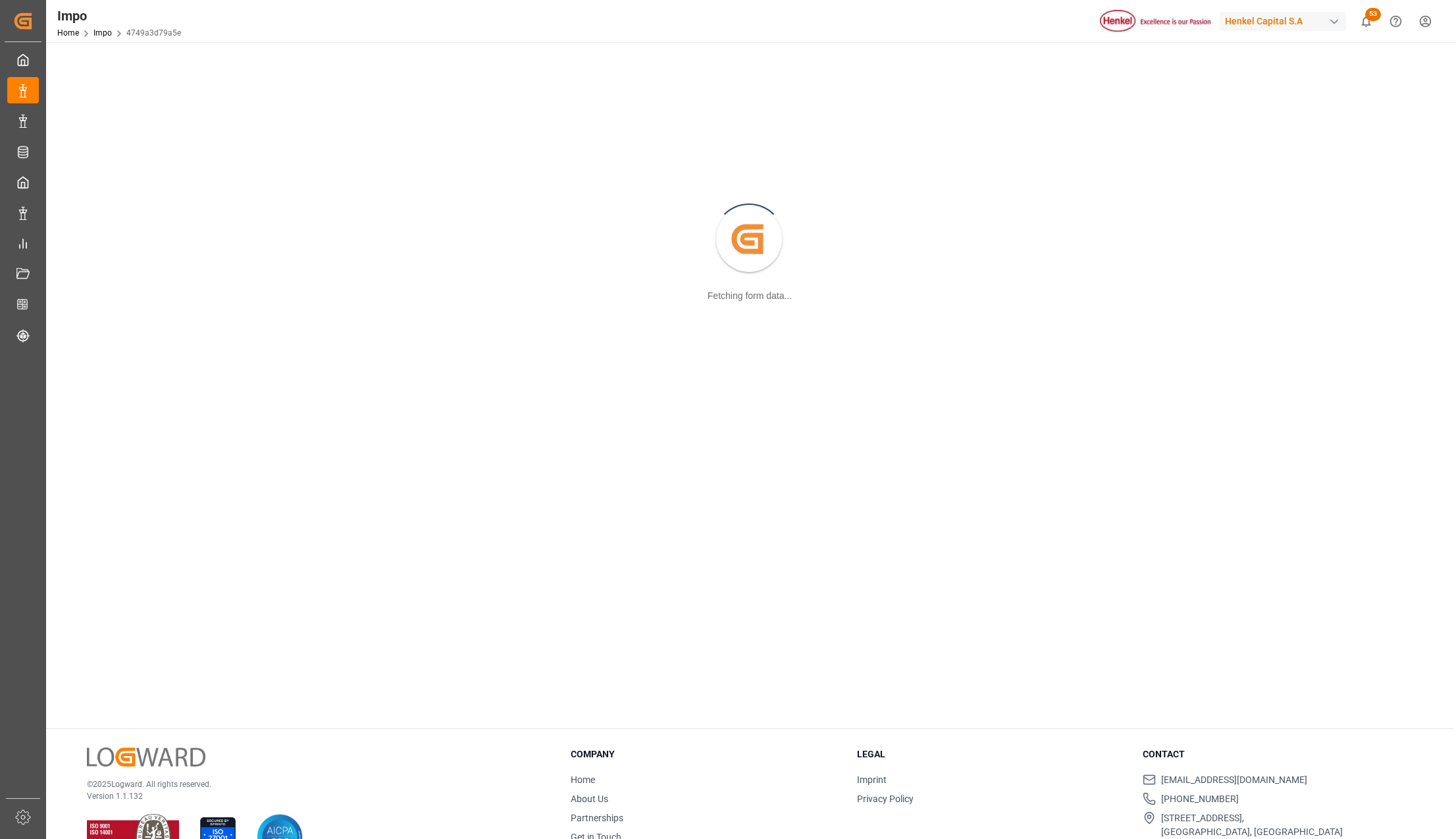
scroll to position [143, 0]
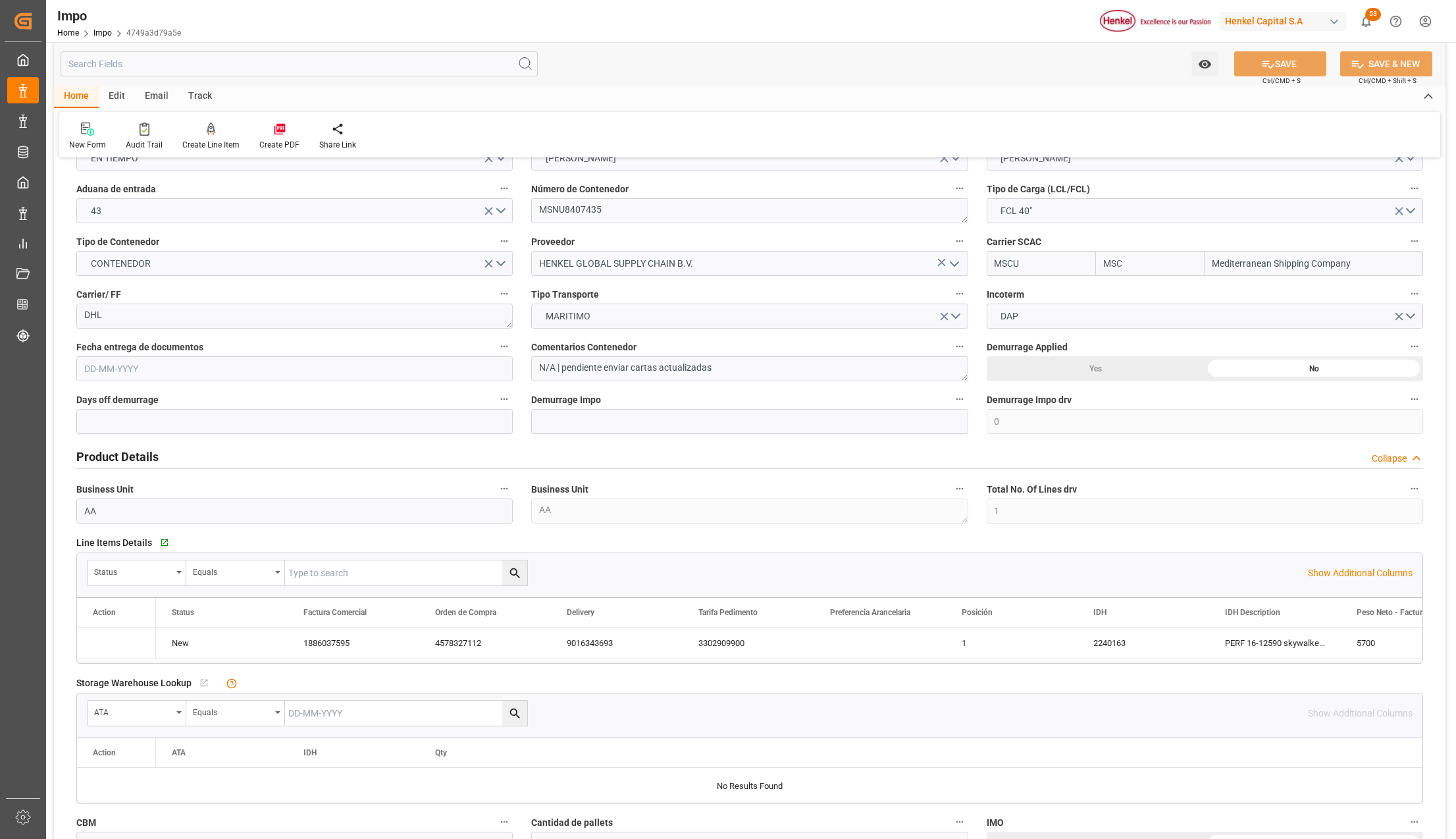
type input "MSC"
type input "Mediterranean Shipping Company"
type input "0"
type input "1"
type input "8.567"
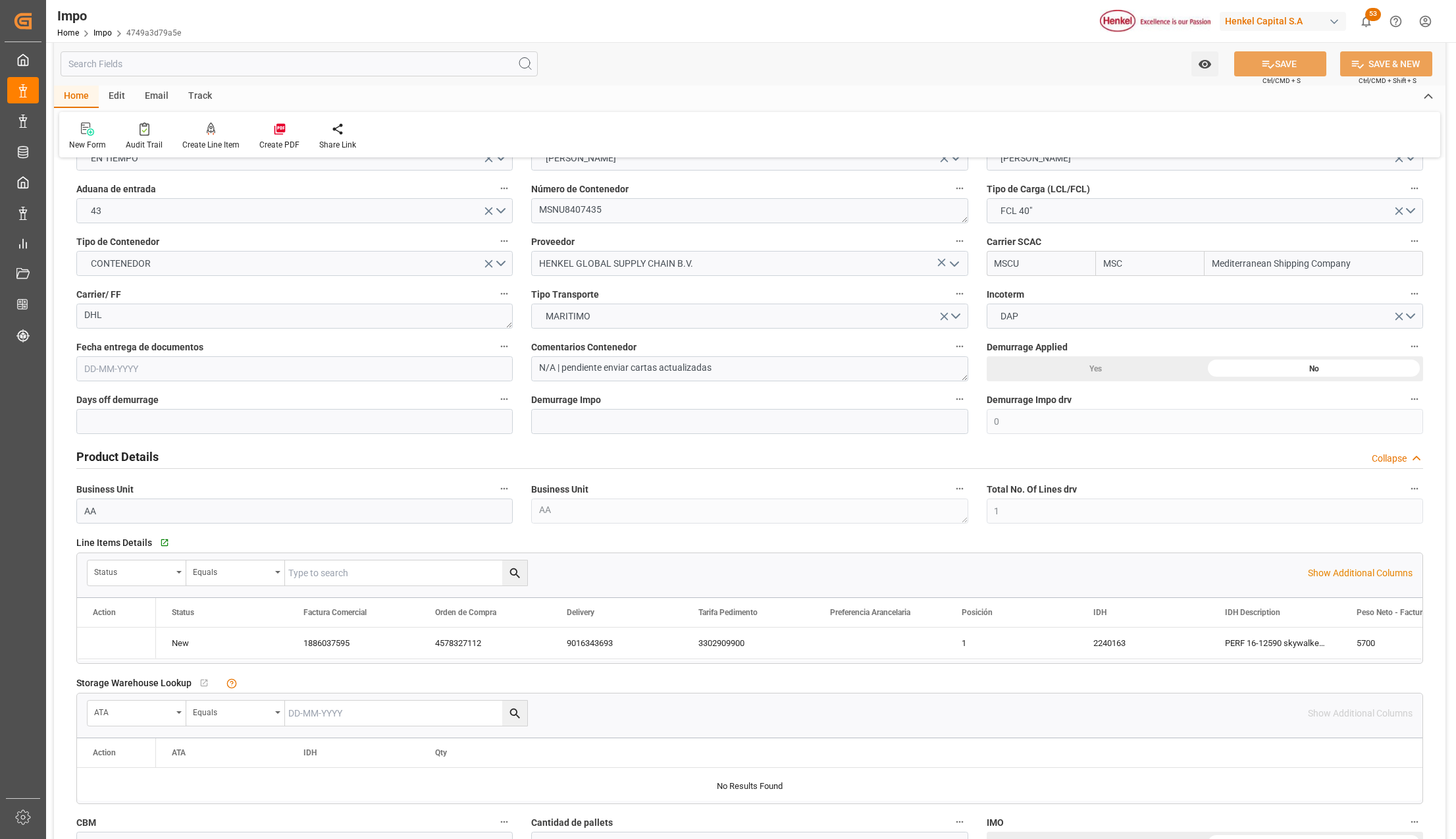
type input "[DATE]"
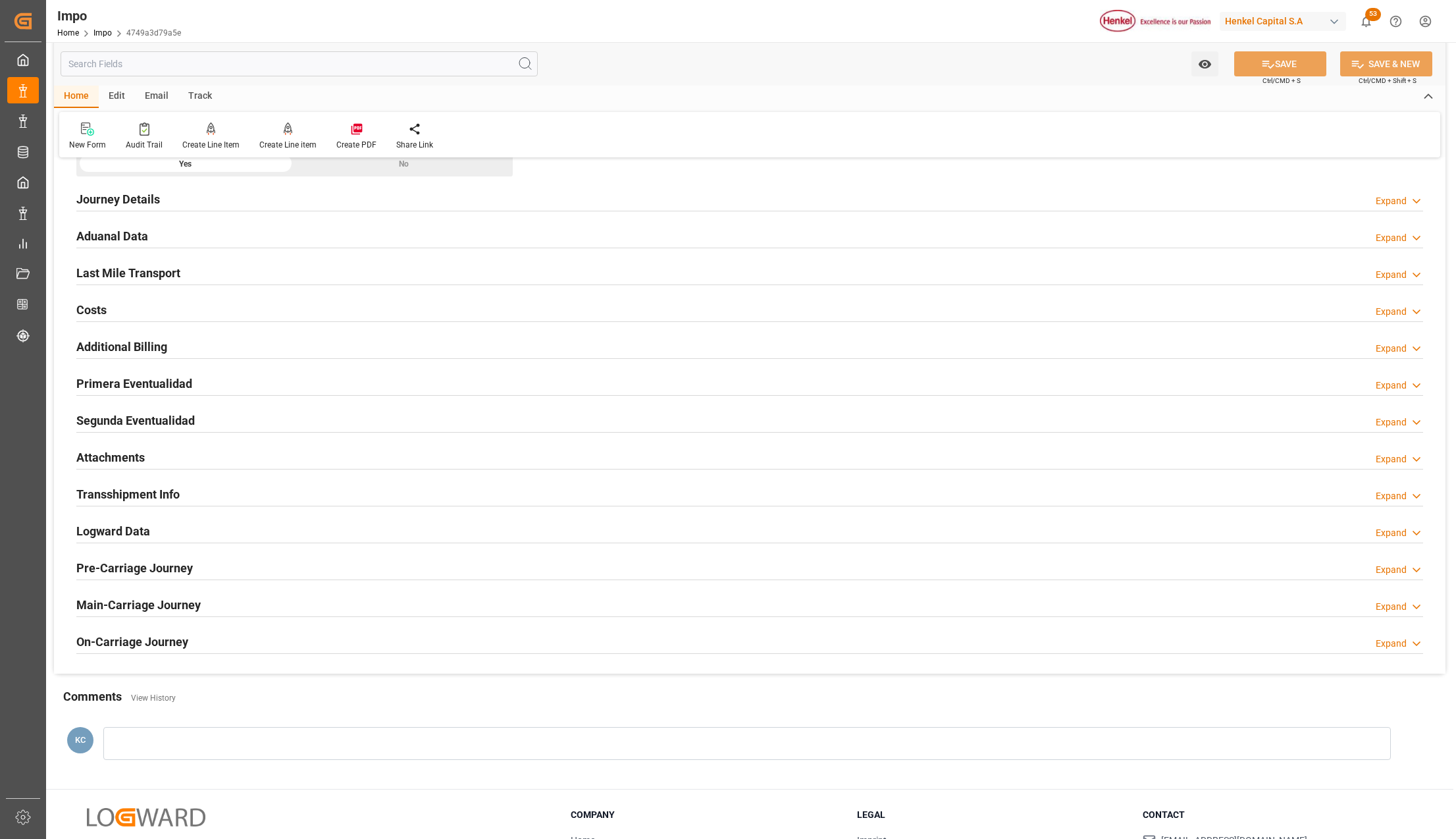
scroll to position [845, 0]
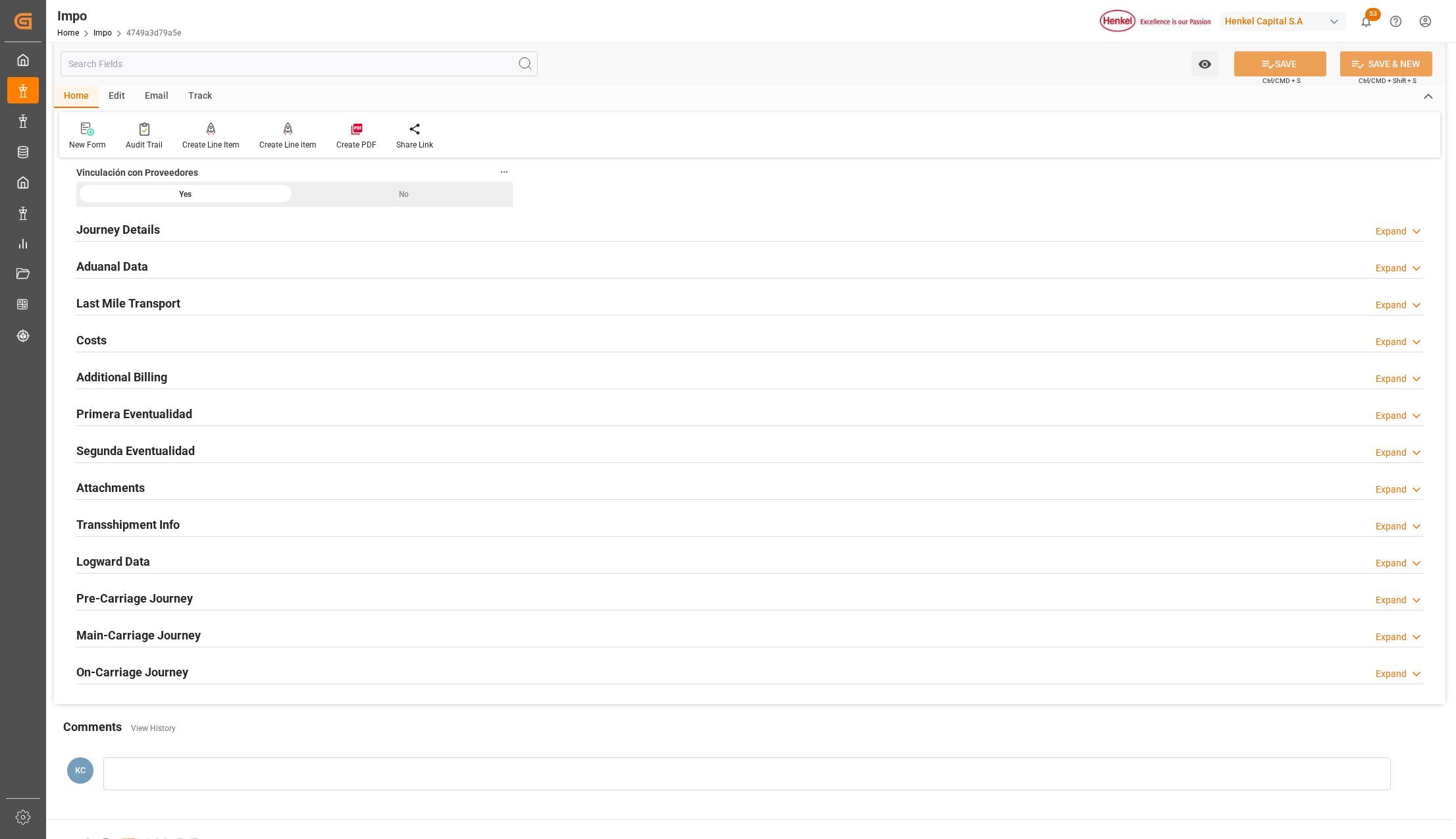
click at [121, 263] on h2 "Aduanal Data" at bounding box center [112, 266] width 72 height 18
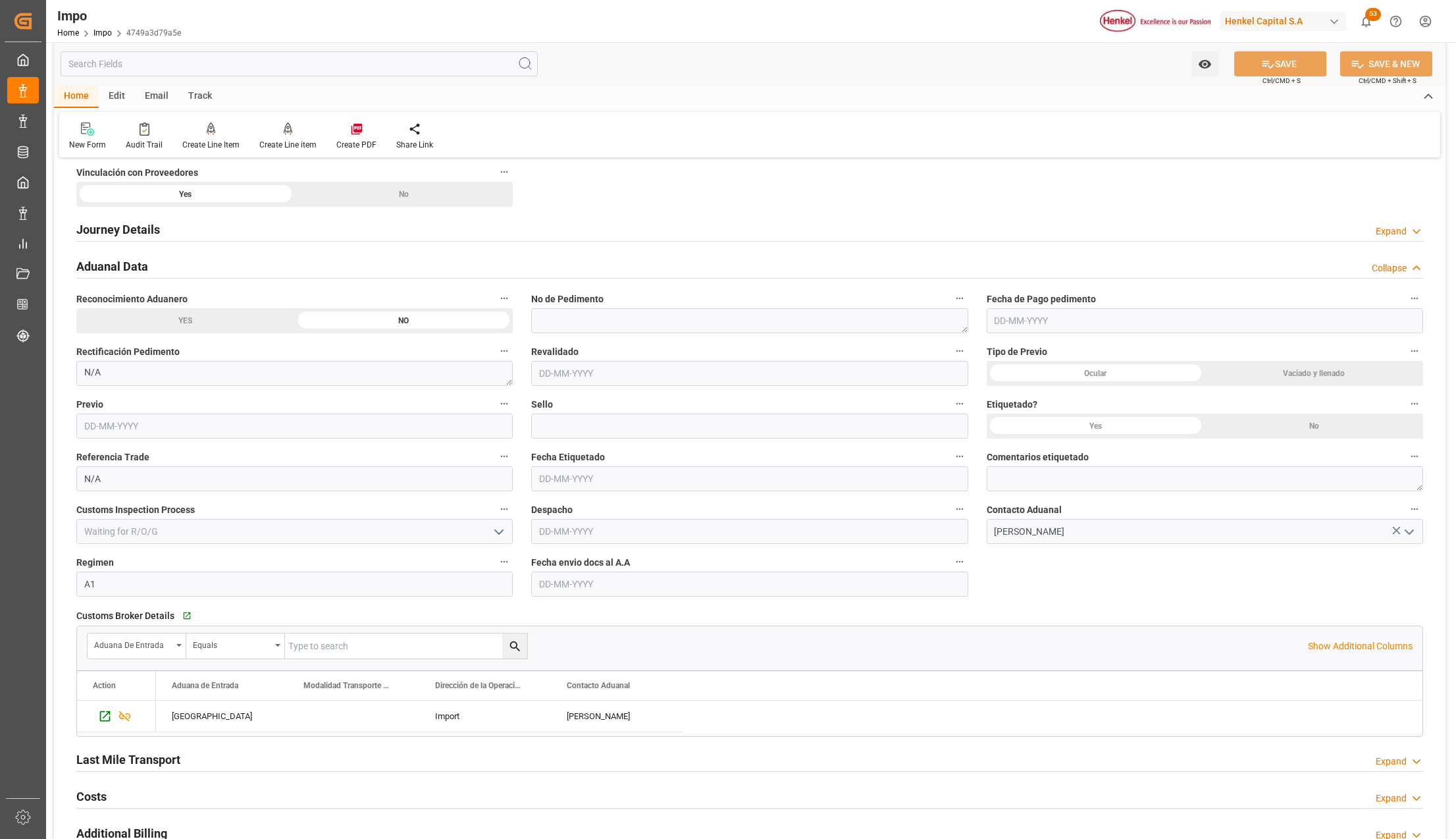
click at [615, 591] on input "text" at bounding box center [749, 583] width 436 height 25
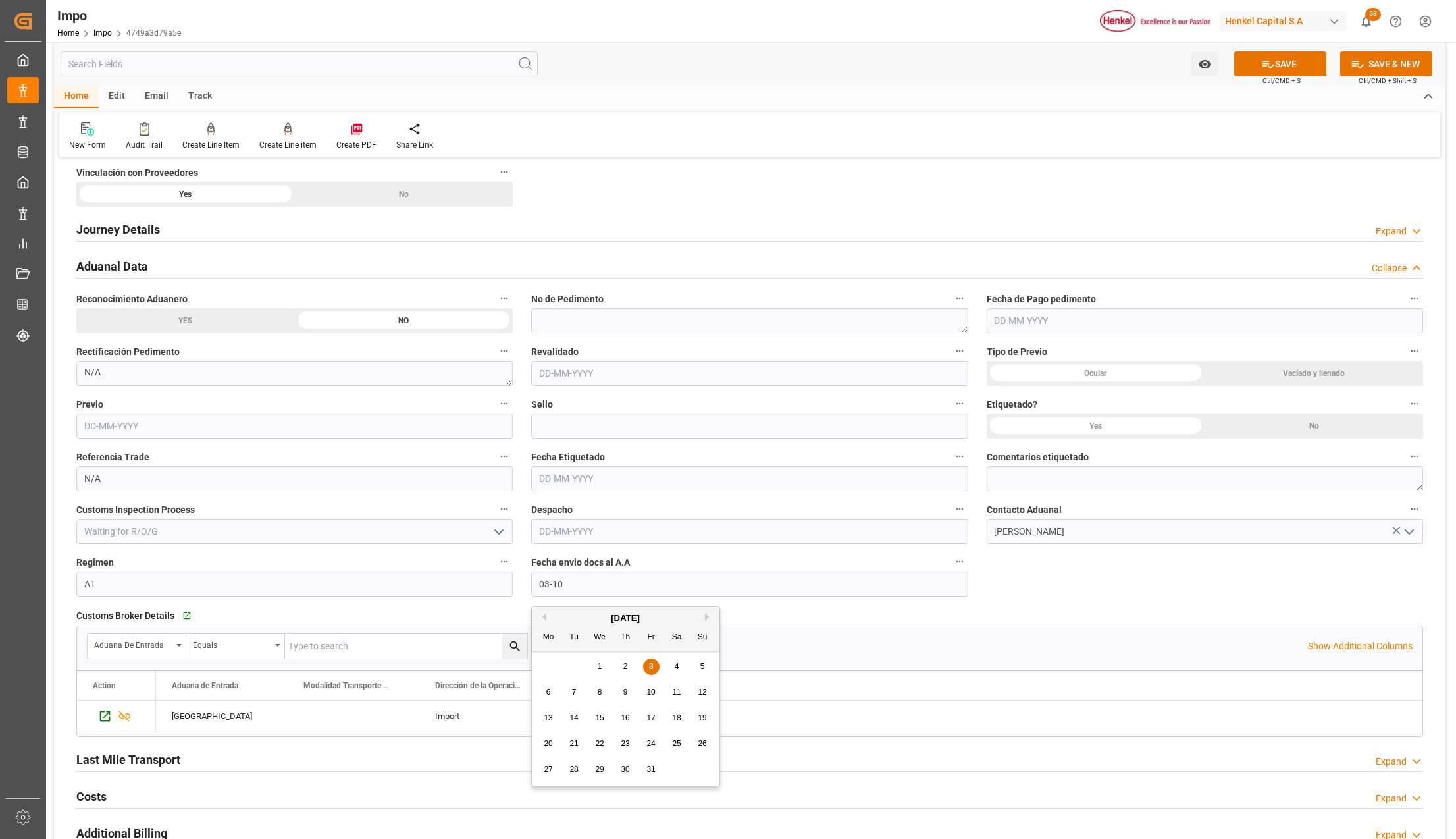
type input "[DATE]"
click at [1270, 71] on button "SAVE" at bounding box center [1280, 63] width 92 height 25
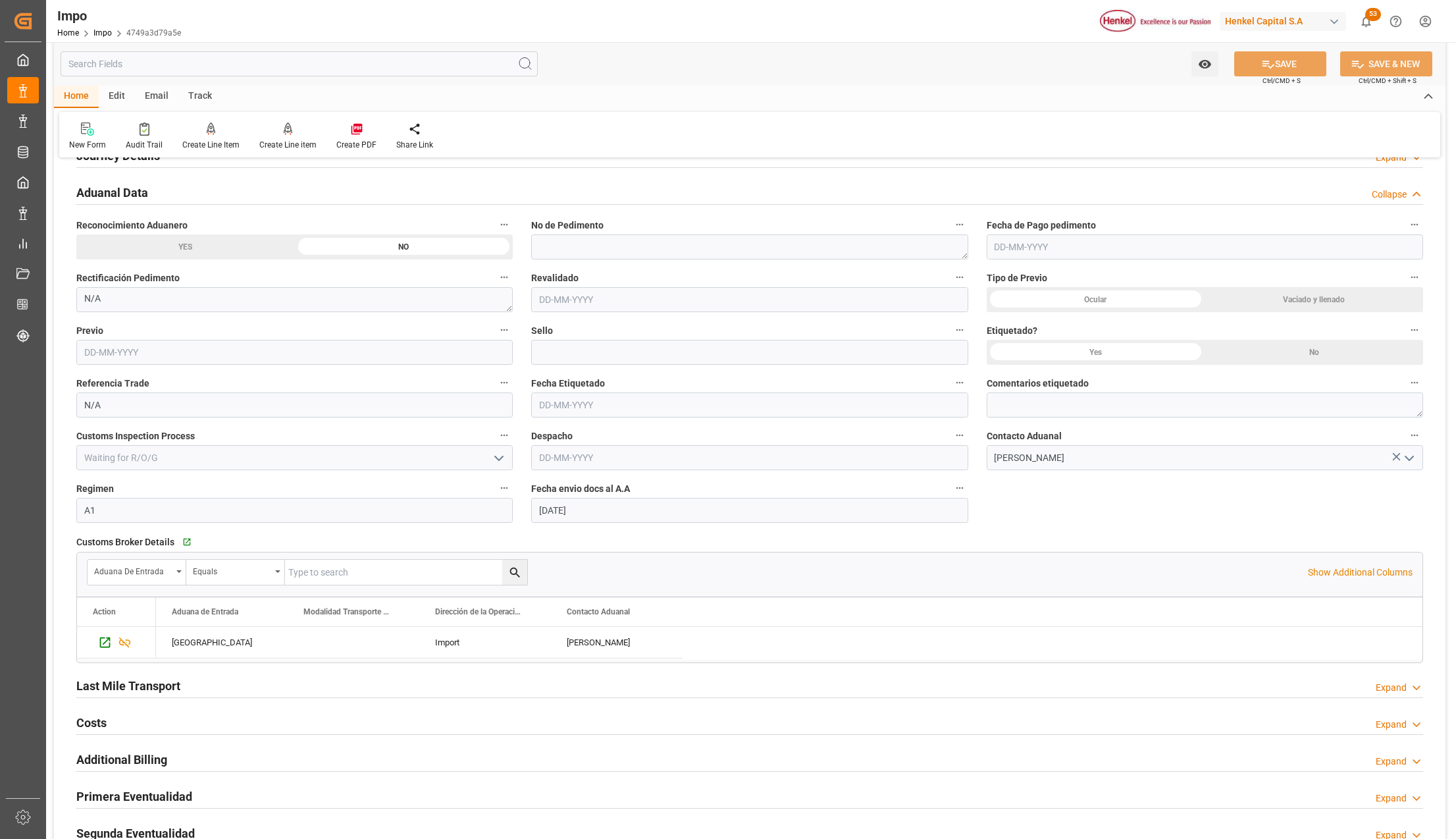
scroll to position [933, 0]
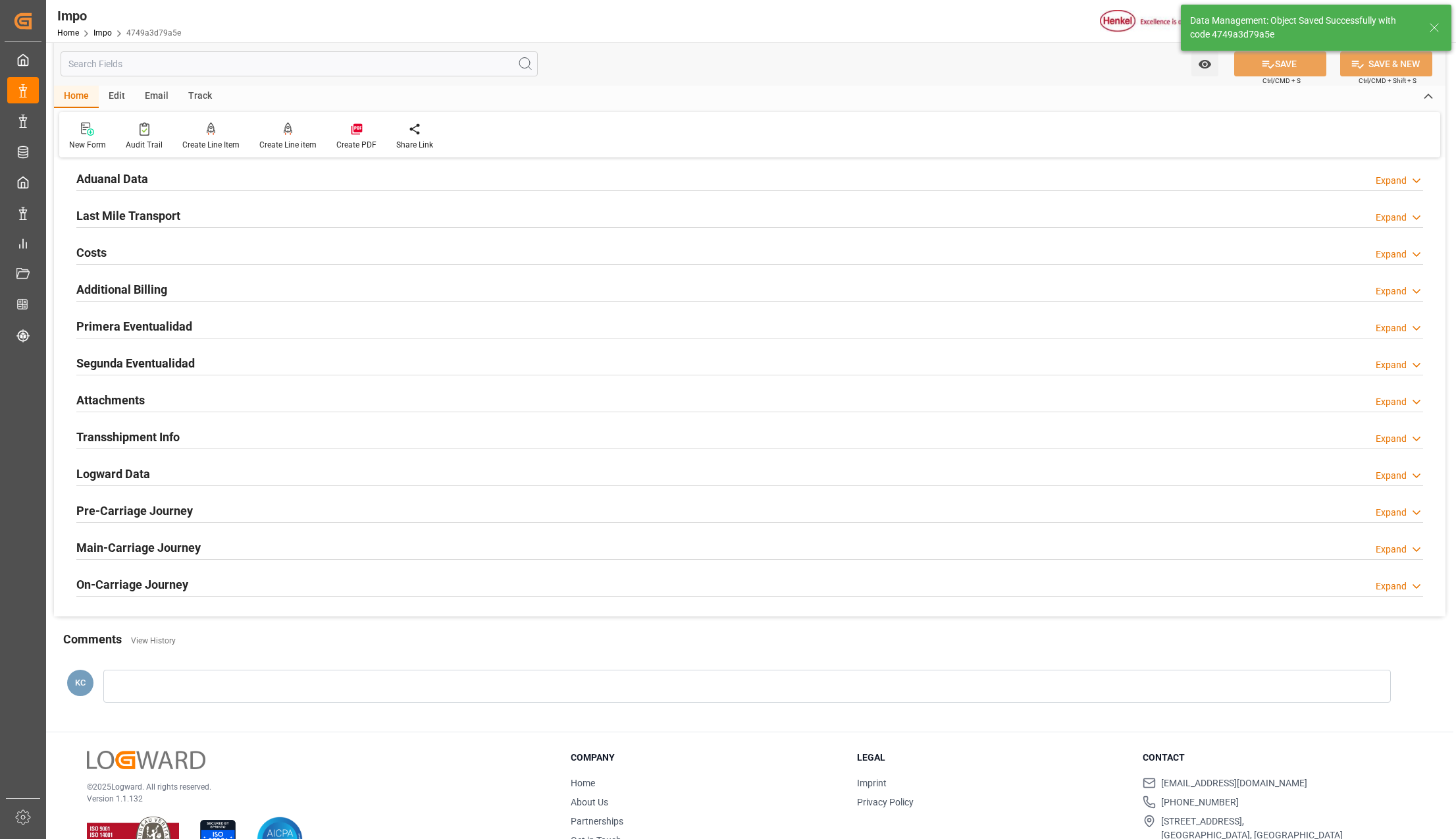
type textarea "N/A | pendiente enviar cartas actualizadas"
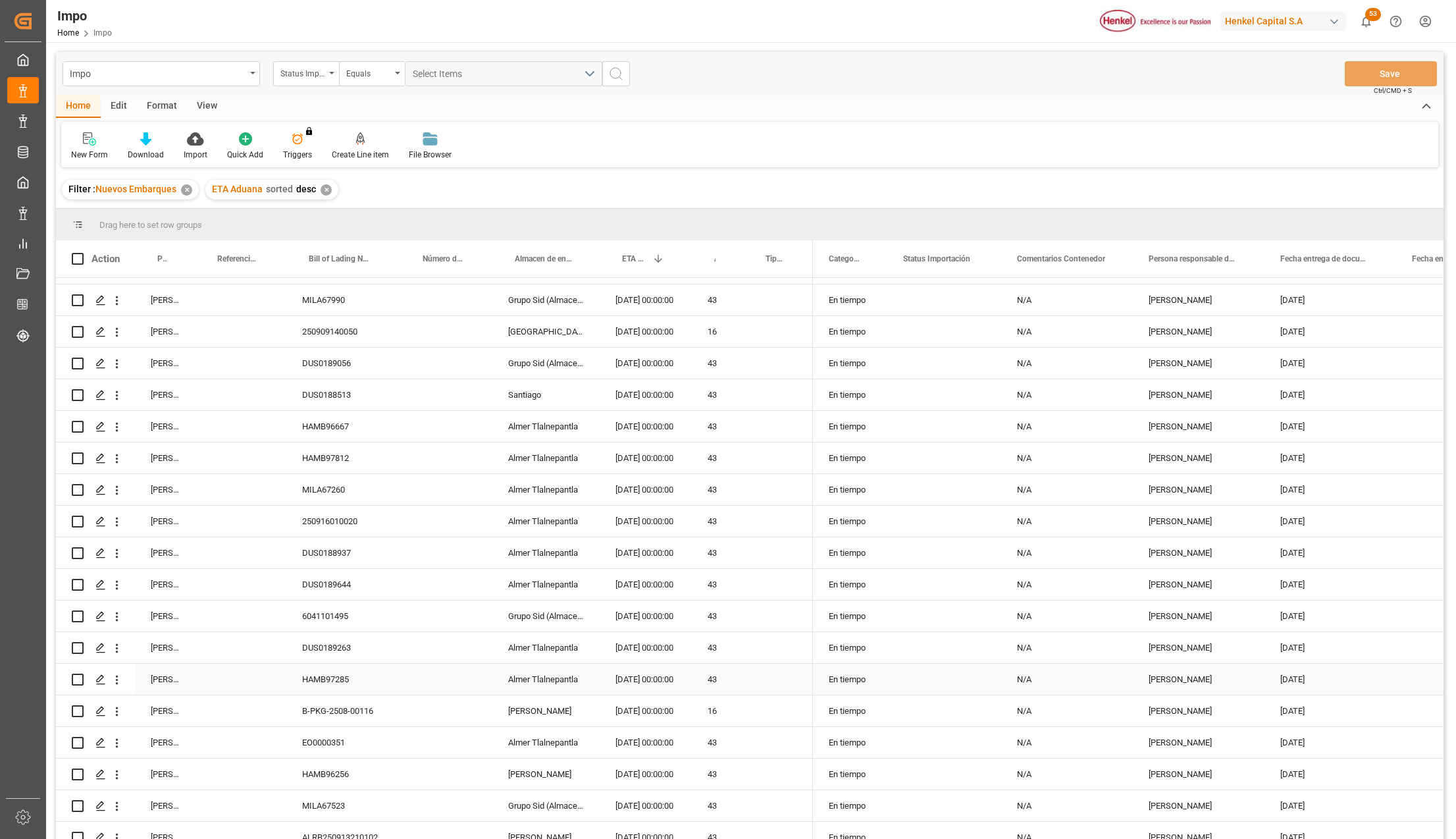
scroll to position [88, 0]
drag, startPoint x: 154, startPoint y: 256, endPoint x: 158, endPoint y: 236, distance: 20.4
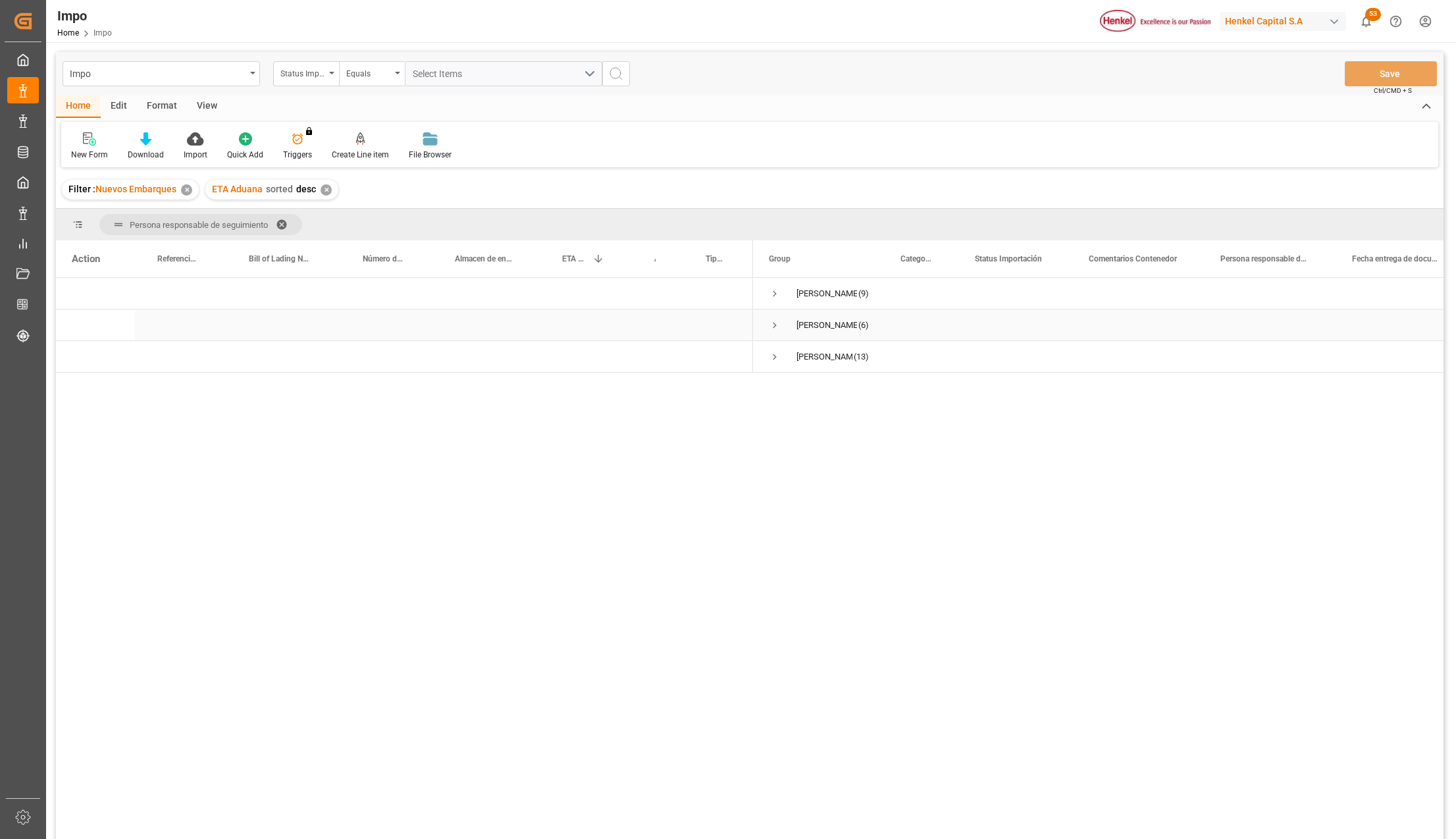
click at [769, 321] on span "Press SPACE to select this row." at bounding box center [775, 325] width 12 height 12
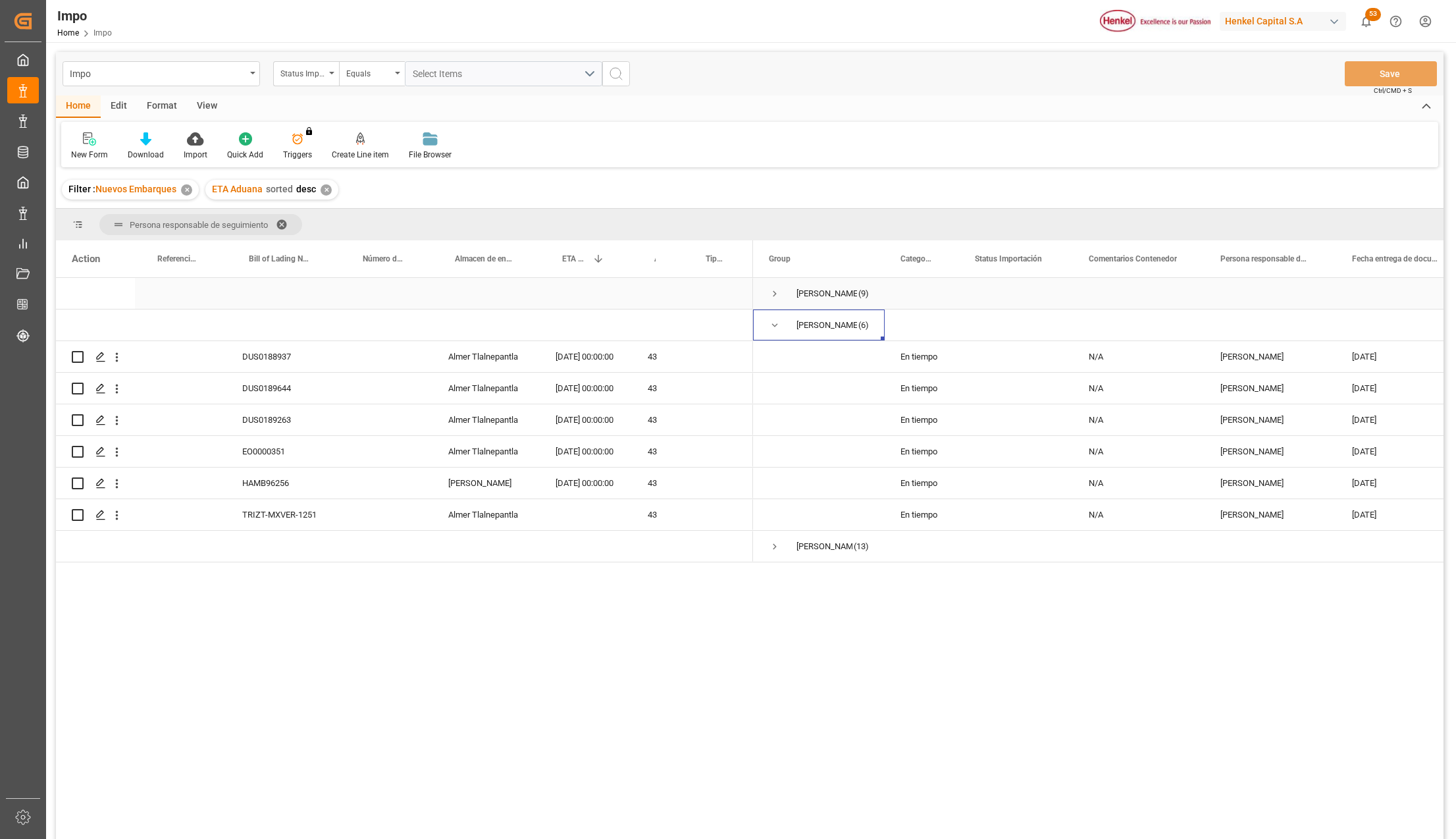
click at [770, 291] on span "Press SPACE to select this row." at bounding box center [775, 294] width 12 height 12
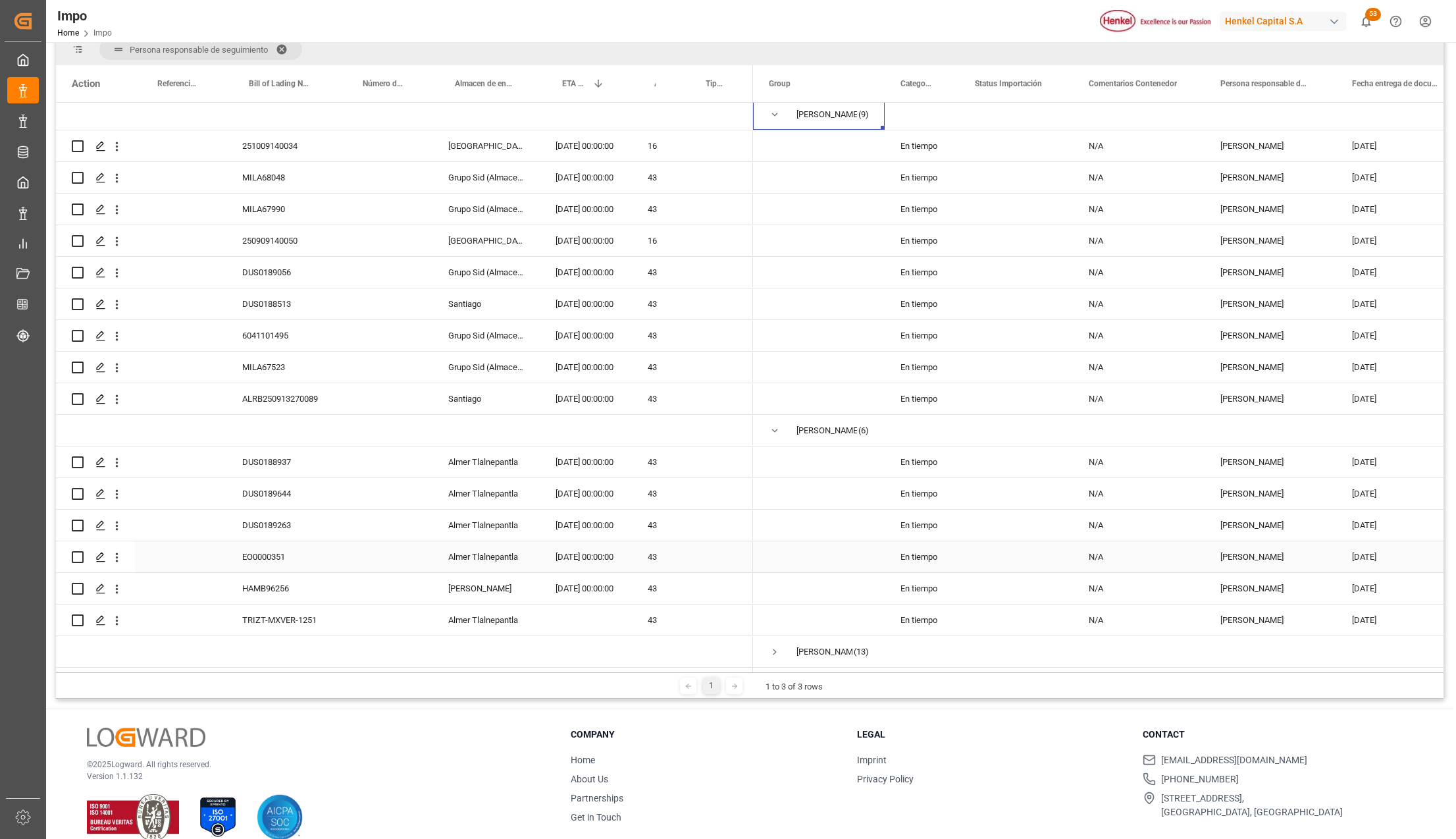
scroll to position [195, 0]
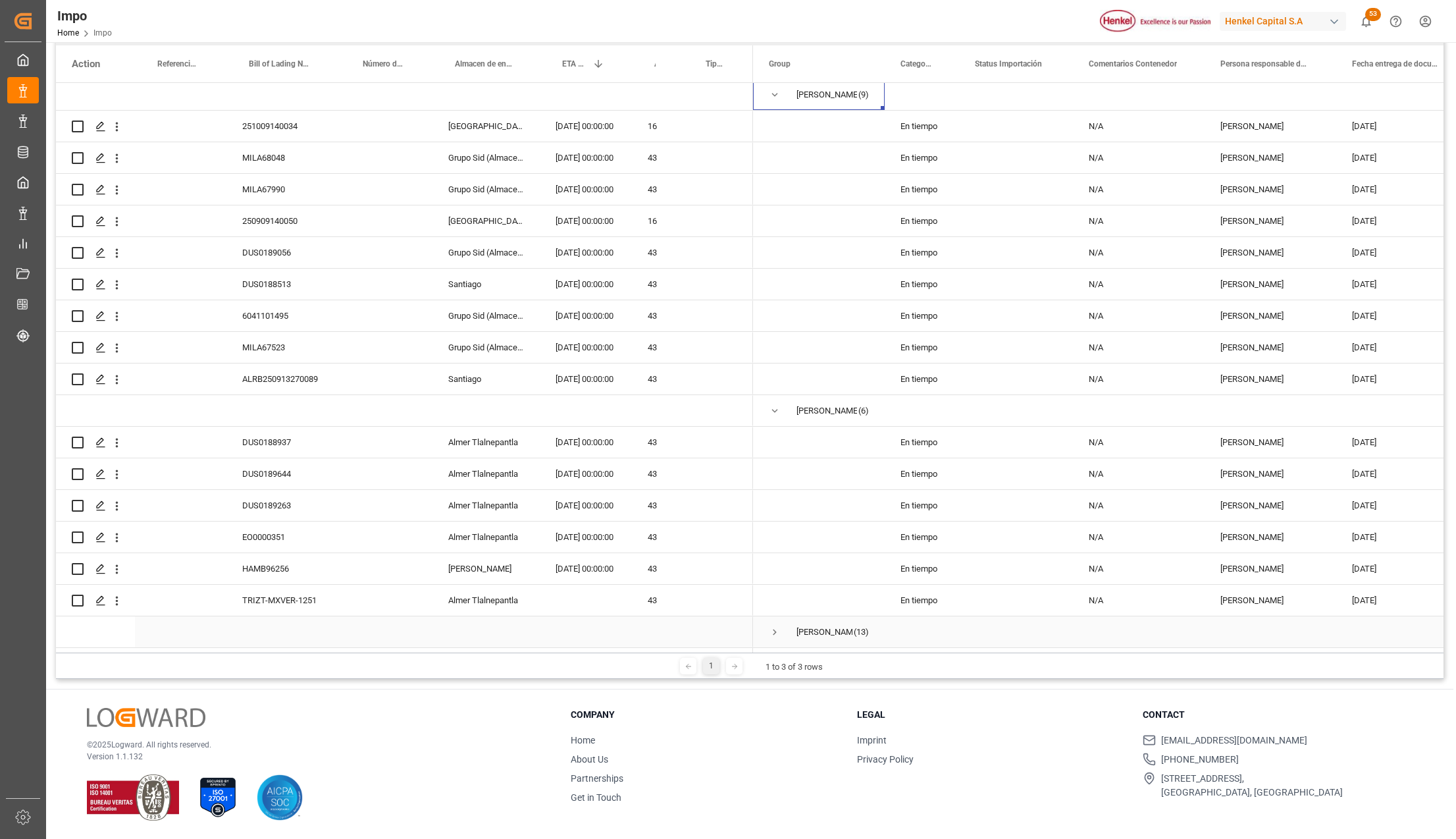
click at [775, 627] on span "Press SPACE to select this row." at bounding box center [775, 632] width 12 height 12
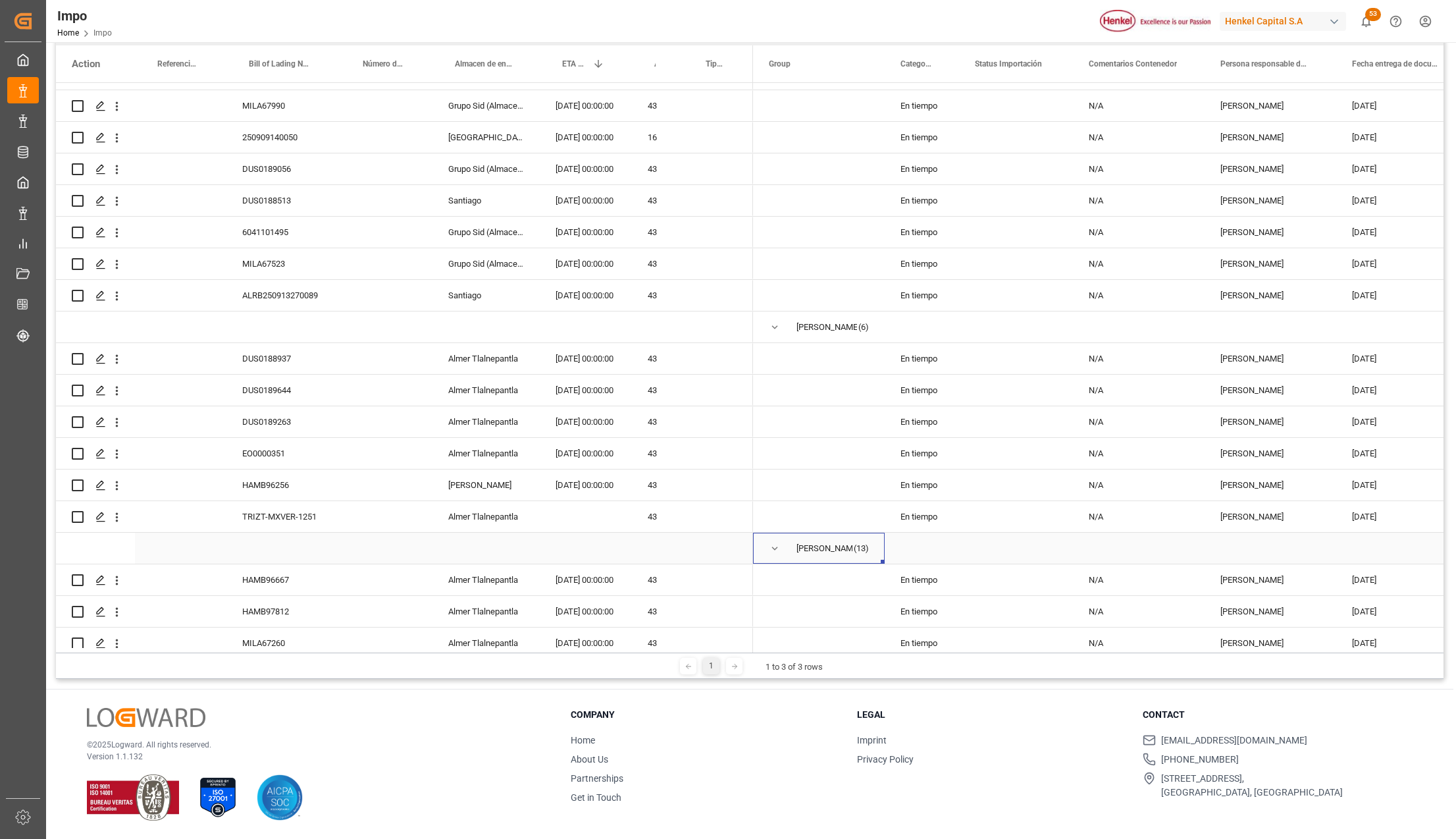
click at [774, 549] on span "Press SPACE to select this row." at bounding box center [775, 549] width 12 height 12
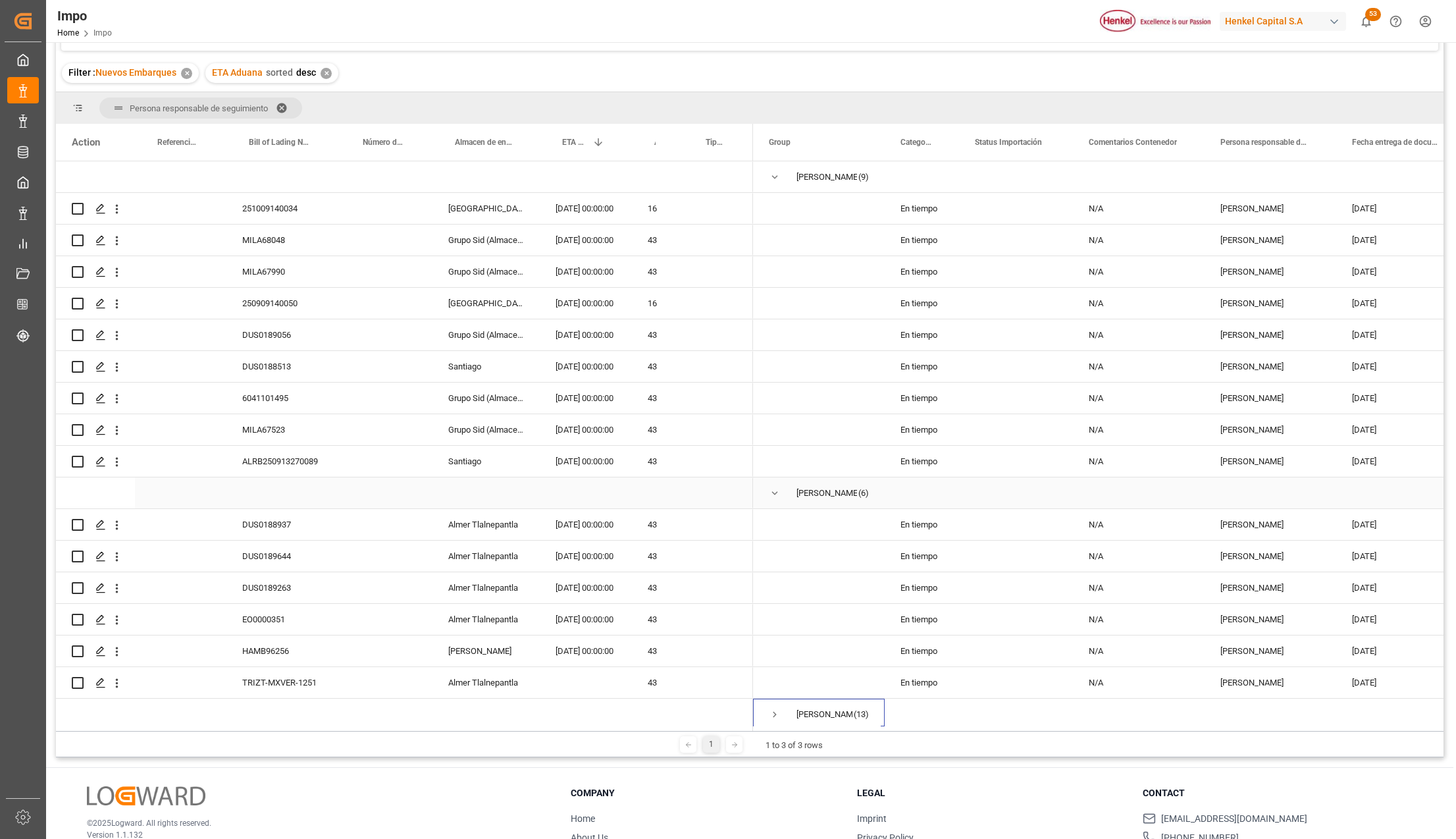
scroll to position [0, 0]
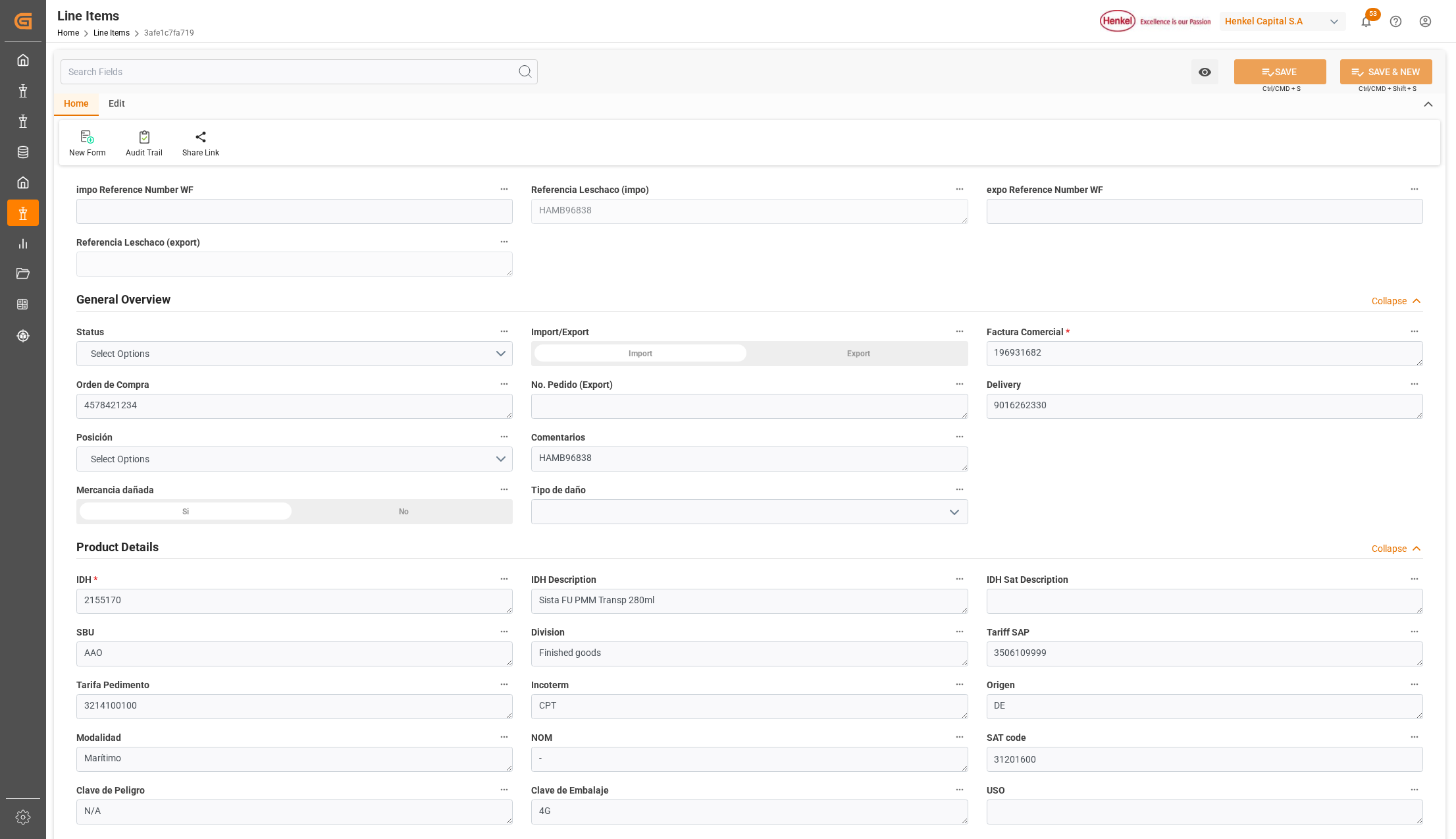
type input "1350.3"
type input "300"
drag, startPoint x: 198, startPoint y: 507, endPoint x: 203, endPoint y: 512, distance: 7.1
click at [198, 507] on div "Si" at bounding box center [186, 511] width 219 height 25
click at [954, 516] on icon "open menu" at bounding box center [954, 512] width 16 height 16
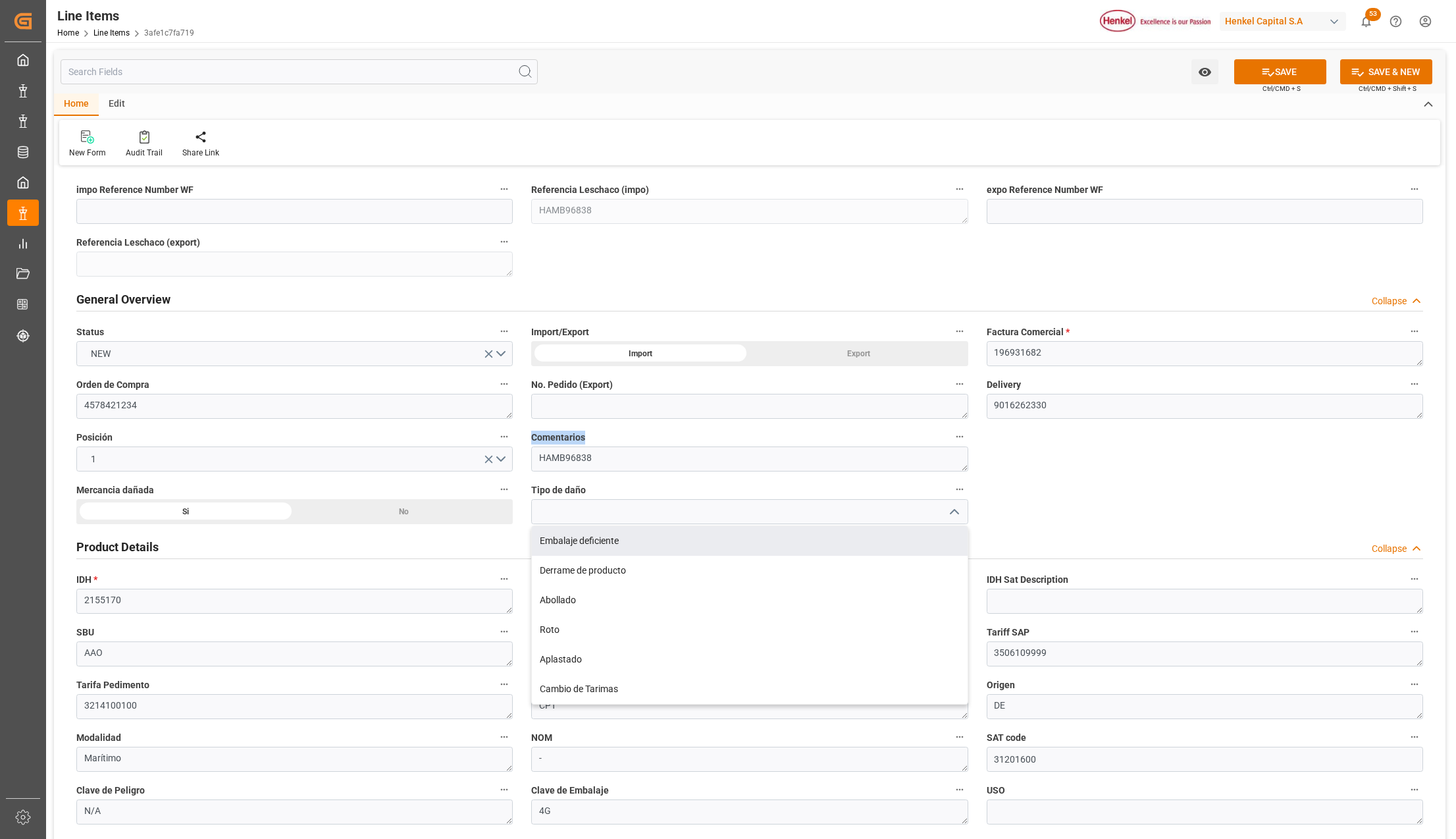
drag, startPoint x: 599, startPoint y: 433, endPoint x: 525, endPoint y: 430, distance: 74.1
click at [526, 430] on div "Comentarios HAMB96838" at bounding box center [749, 450] width 455 height 53
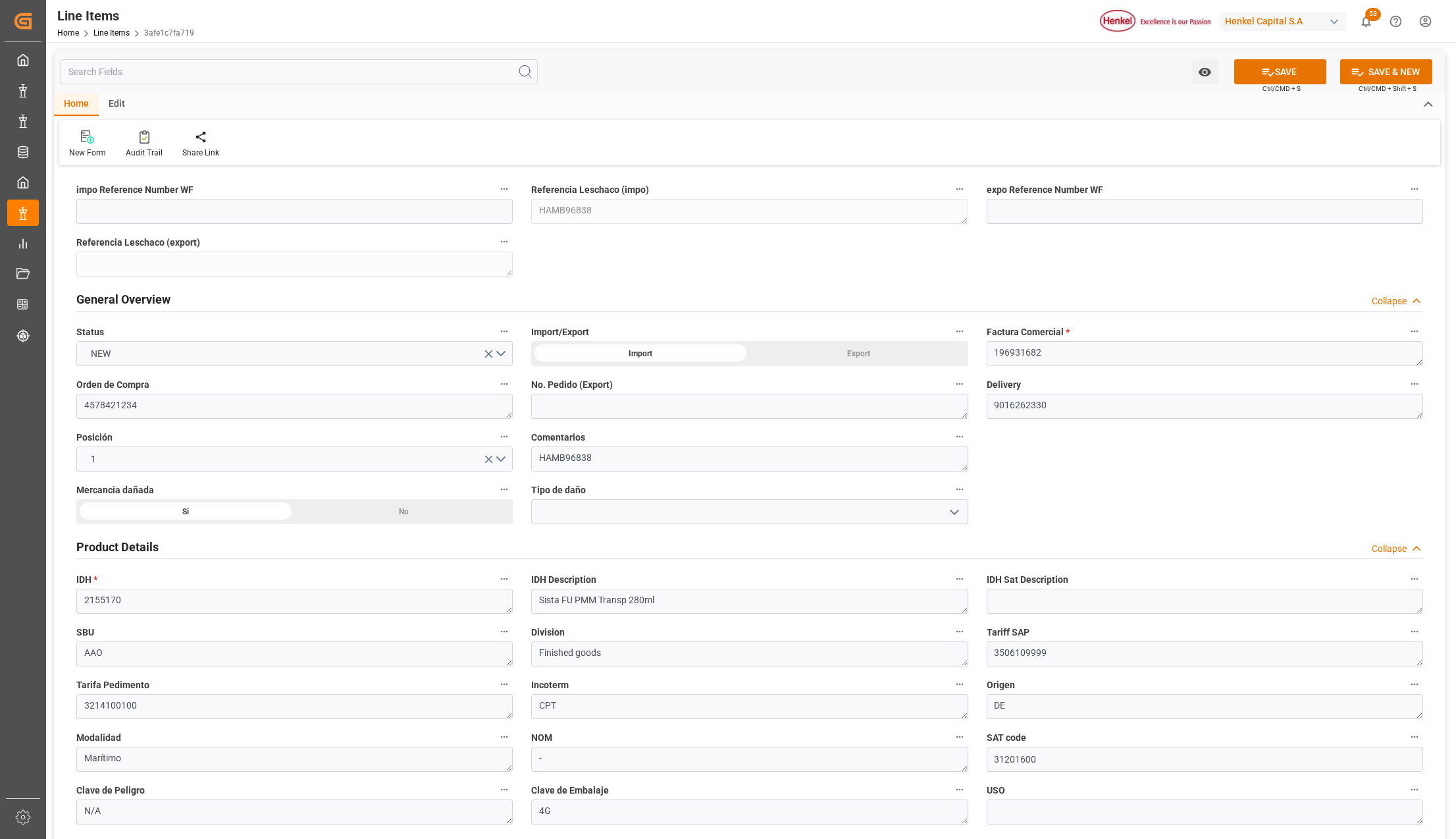
drag, startPoint x: 1129, startPoint y: 501, endPoint x: 851, endPoint y: 451, distance: 282.5
click at [1126, 500] on div "impo Reference Number WF Referencia Leschaco (impo) HAMB96838 expo Reference Nu…" at bounding box center [749, 845] width 1391 height 1352
drag, startPoint x: 593, startPoint y: 433, endPoint x: 530, endPoint y: 433, distance: 63.0
click at [530, 433] on div "Comentarios HAMB96838" at bounding box center [749, 450] width 455 height 53
drag, startPoint x: 977, startPoint y: 495, endPoint x: 1033, endPoint y: 498, distance: 56.1
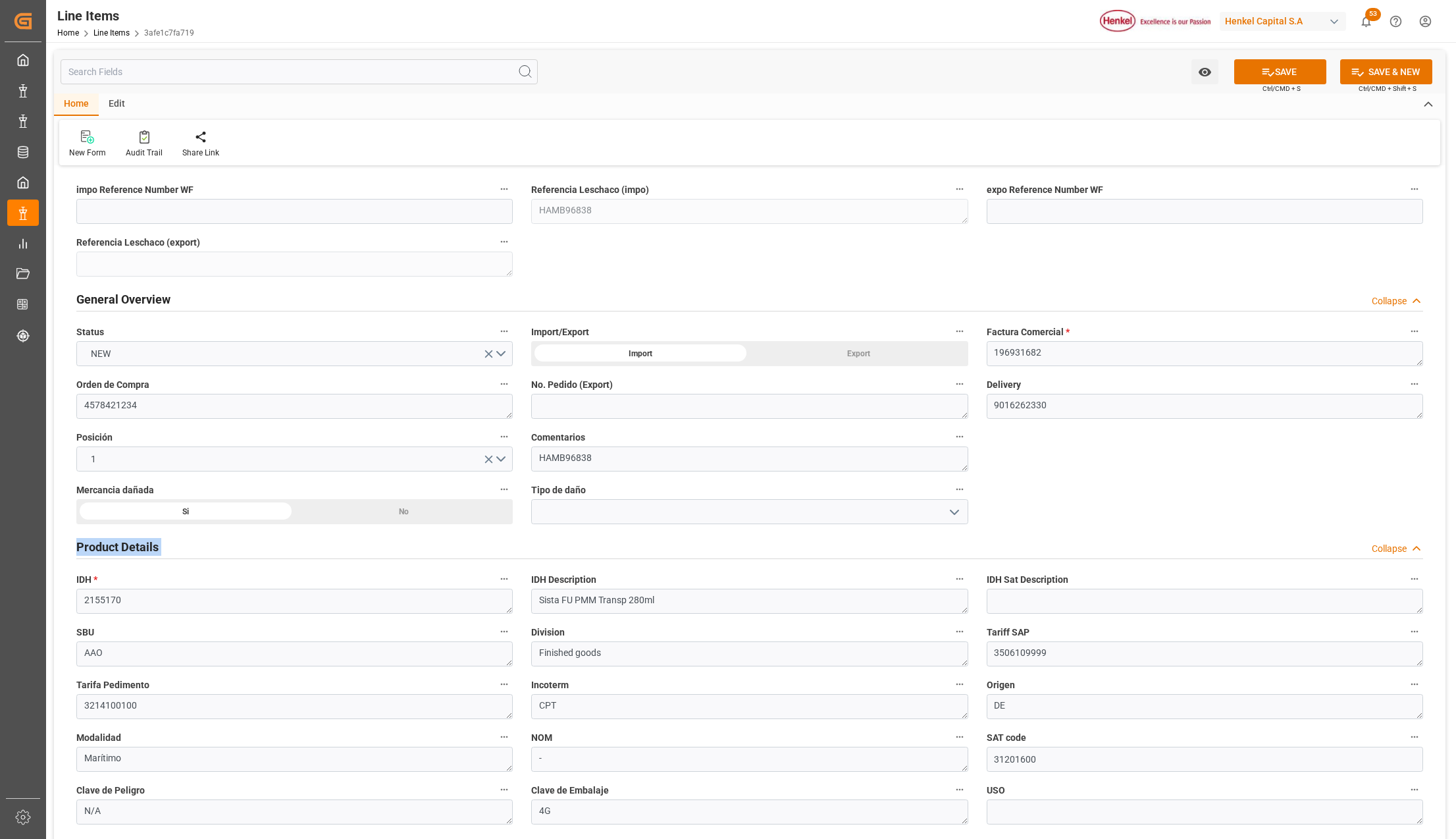
click at [1033, 498] on div "impo Reference Number WF Referencia Leschaco (impo) HAMB96838 expo Reference Nu…" at bounding box center [749, 845] width 1391 height 1352
click at [1037, 514] on div "impo Reference Number WF Referencia Leschaco (impo) HAMB96838 expo Reference Nu…" at bounding box center [749, 845] width 1391 height 1352
drag, startPoint x: 603, startPoint y: 462, endPoint x: 535, endPoint y: 453, distance: 68.6
click at [535, 453] on textarea "HAMB96838" at bounding box center [749, 458] width 436 height 25
click at [1004, 509] on div "impo Reference Number WF Referencia Leschaco (impo) HAMB96838 expo Reference Nu…" at bounding box center [749, 845] width 1391 height 1352
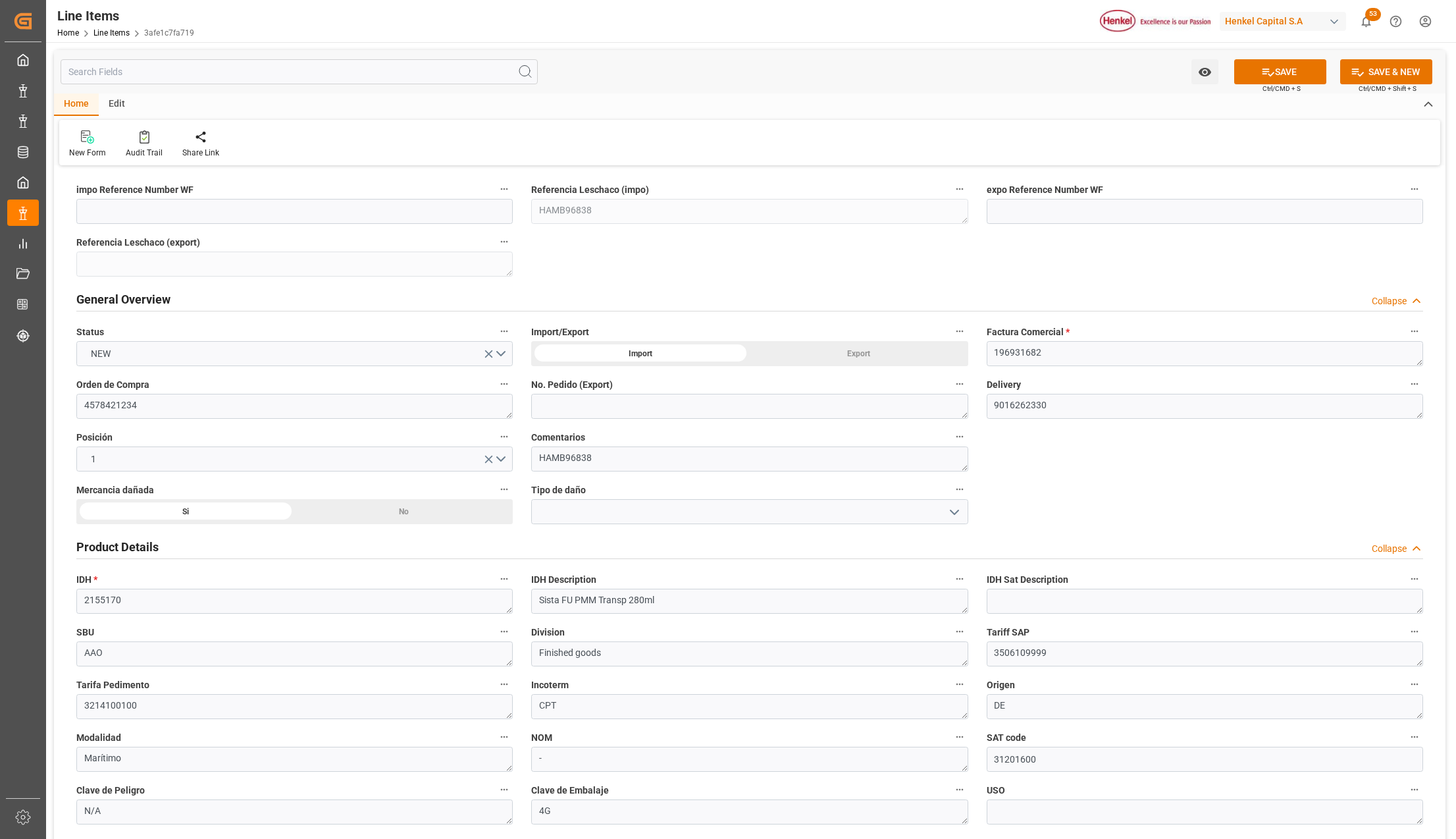
click at [953, 512] on icon "open menu" at bounding box center [954, 512] width 16 height 16
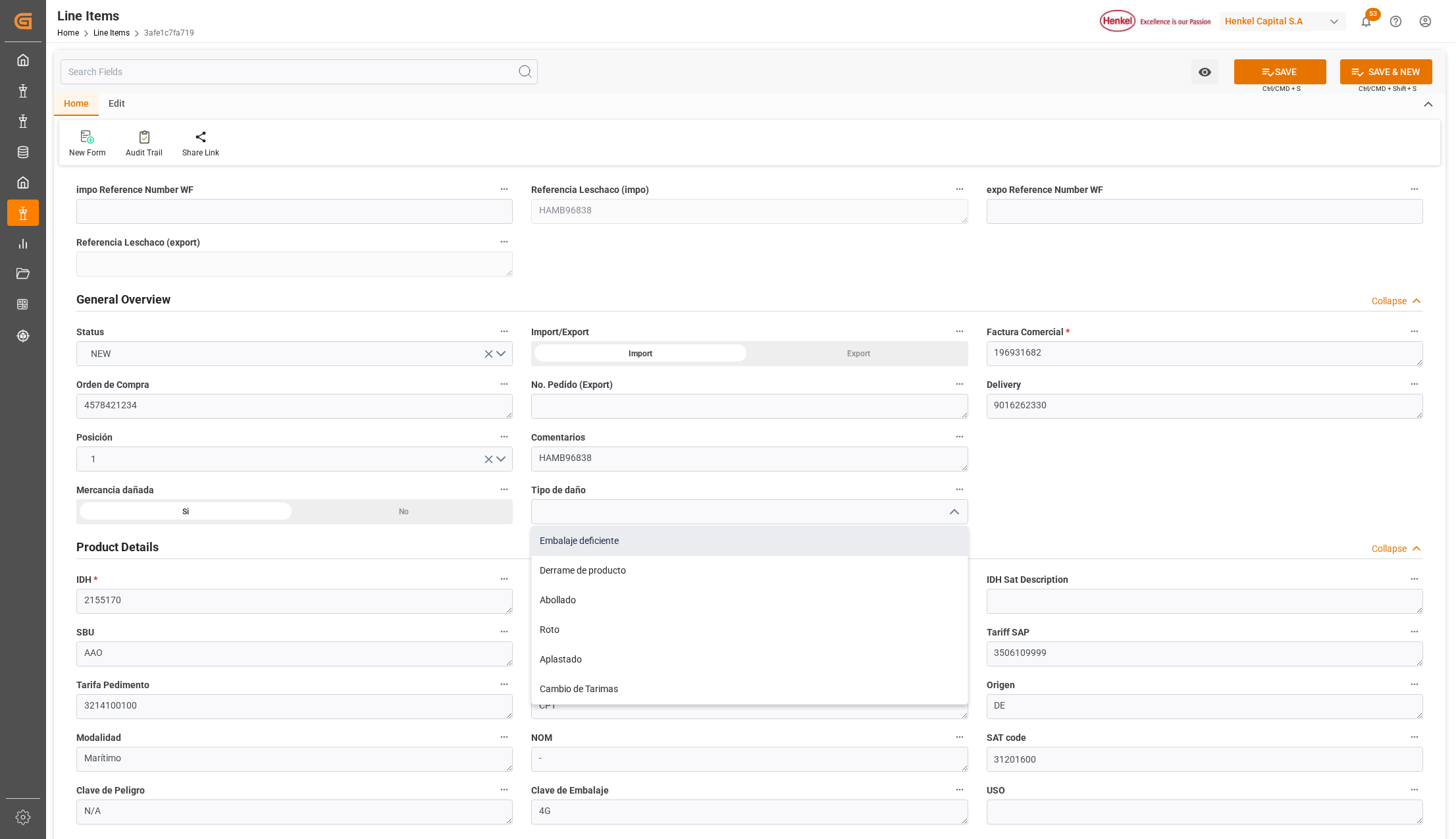
click at [580, 535] on div "Embalaje deficiente" at bounding box center [748, 541] width 435 height 30
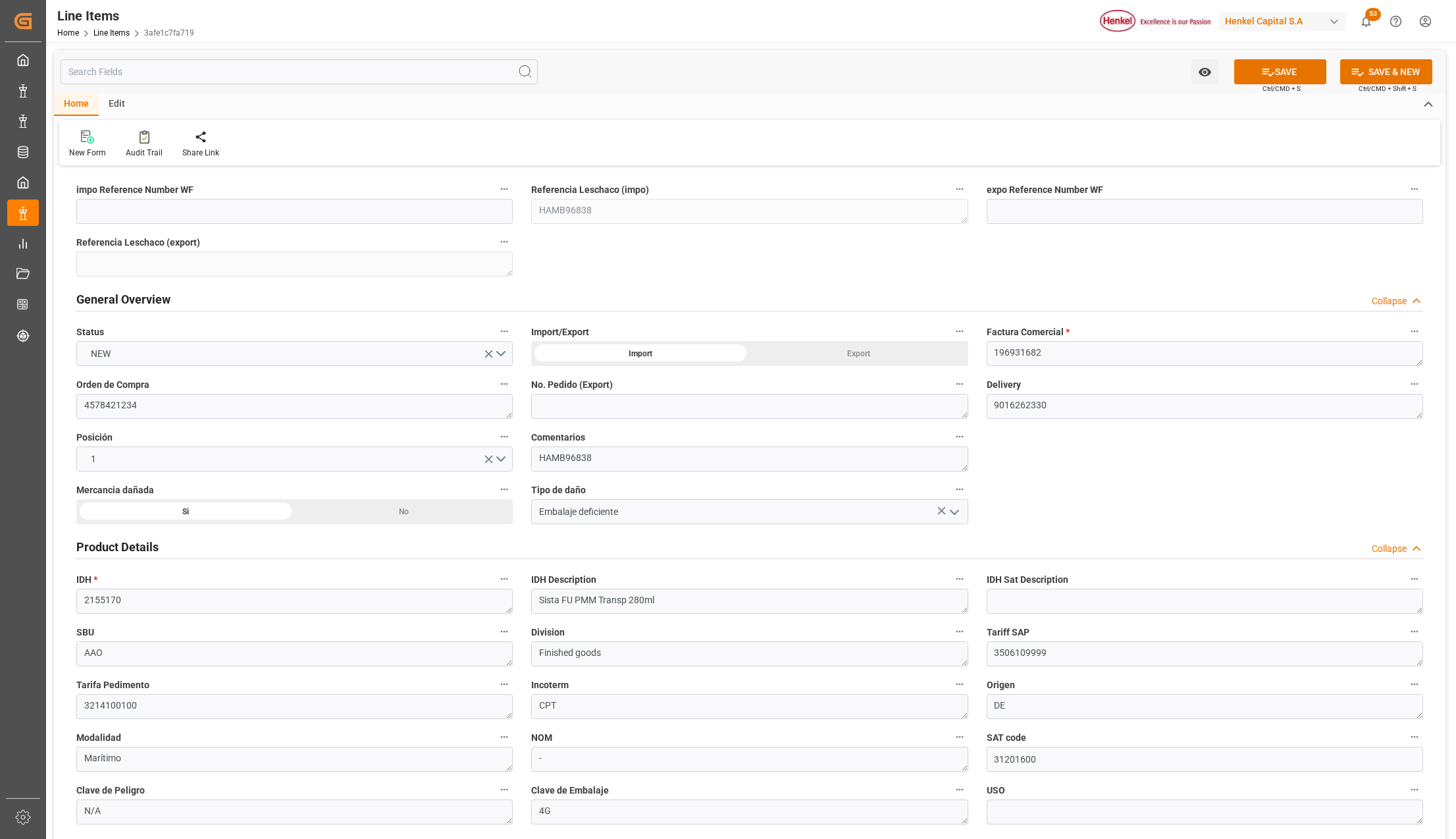
click at [955, 511] on icon "open menu" at bounding box center [954, 512] width 16 height 16
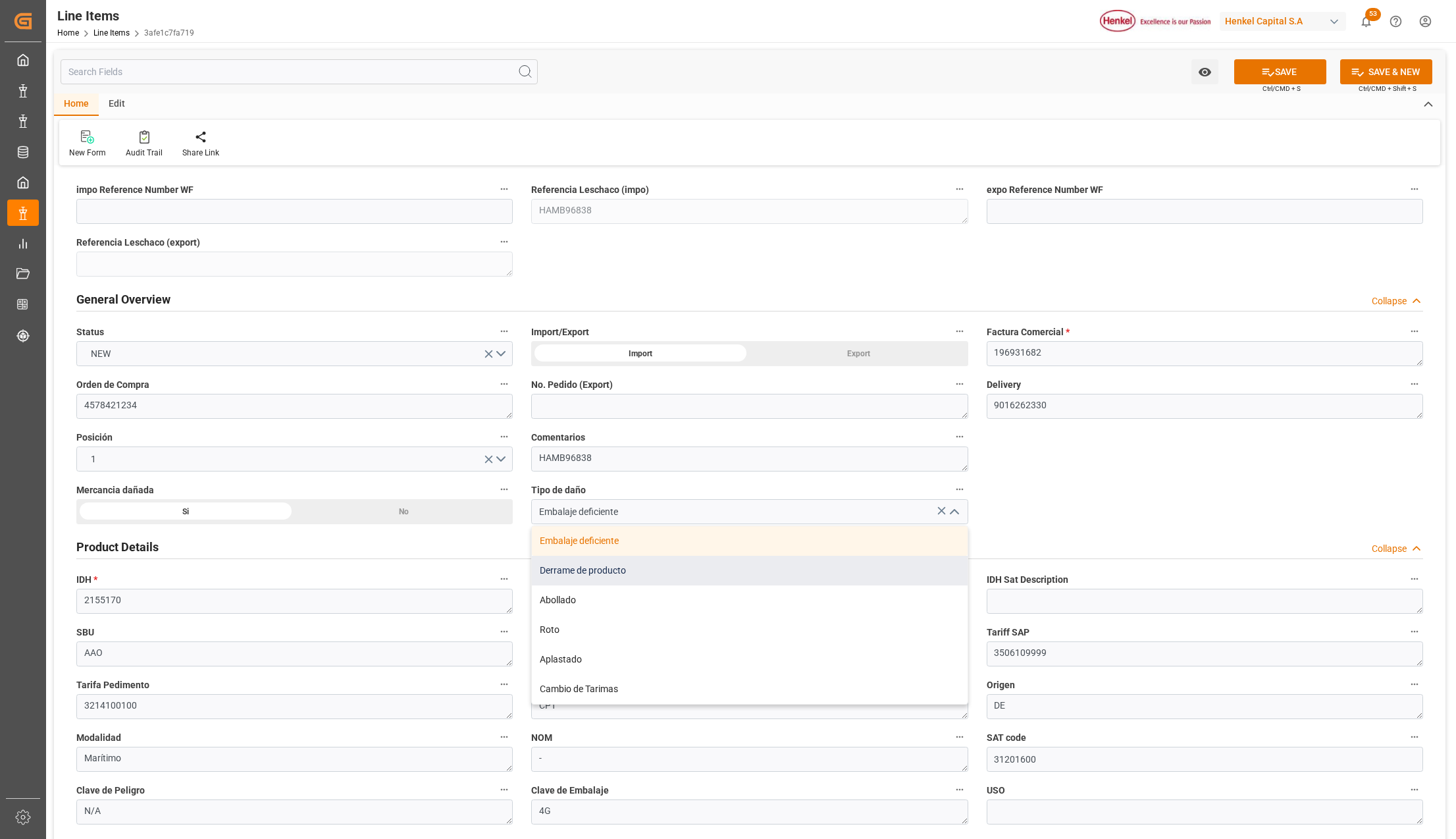
click at [629, 564] on div "Derrame de producto" at bounding box center [748, 570] width 435 height 30
type input "Derrame de producto"
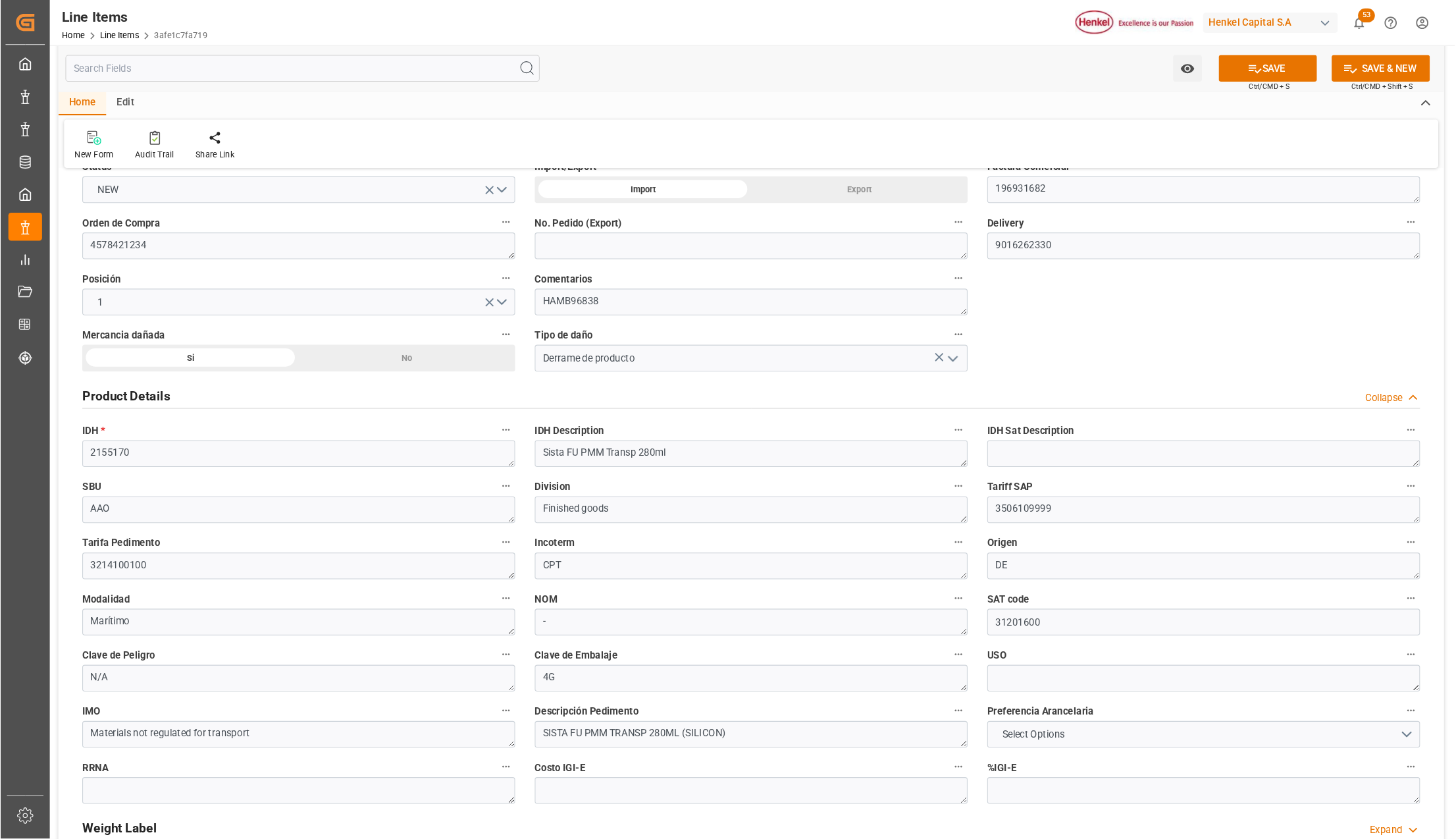
scroll to position [176, 0]
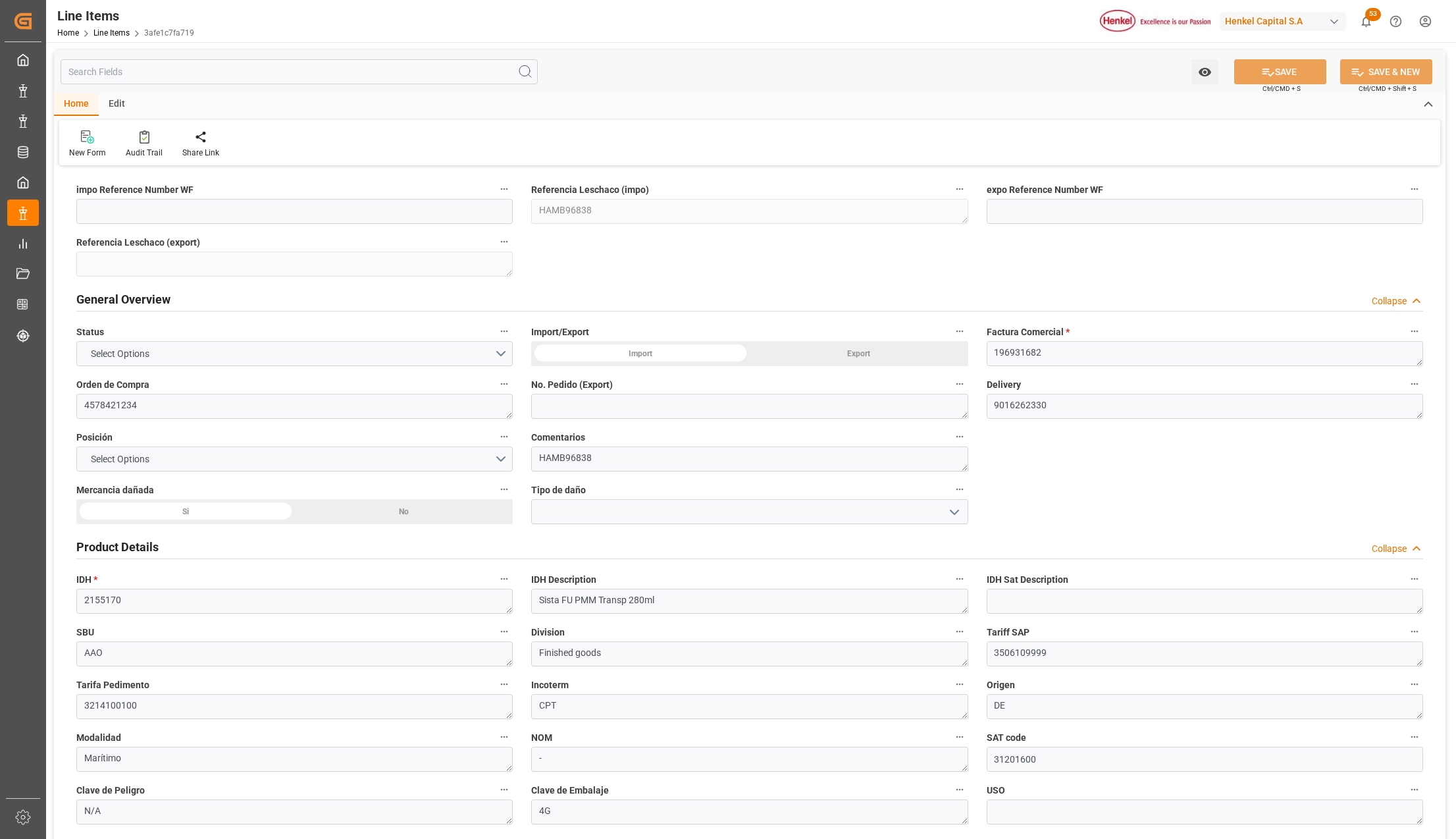
type input "1350.3"
type input "300"
click at [221, 509] on div "Si" at bounding box center [186, 511] width 219 height 25
click at [943, 509] on button "open menu" at bounding box center [953, 512] width 20 height 20
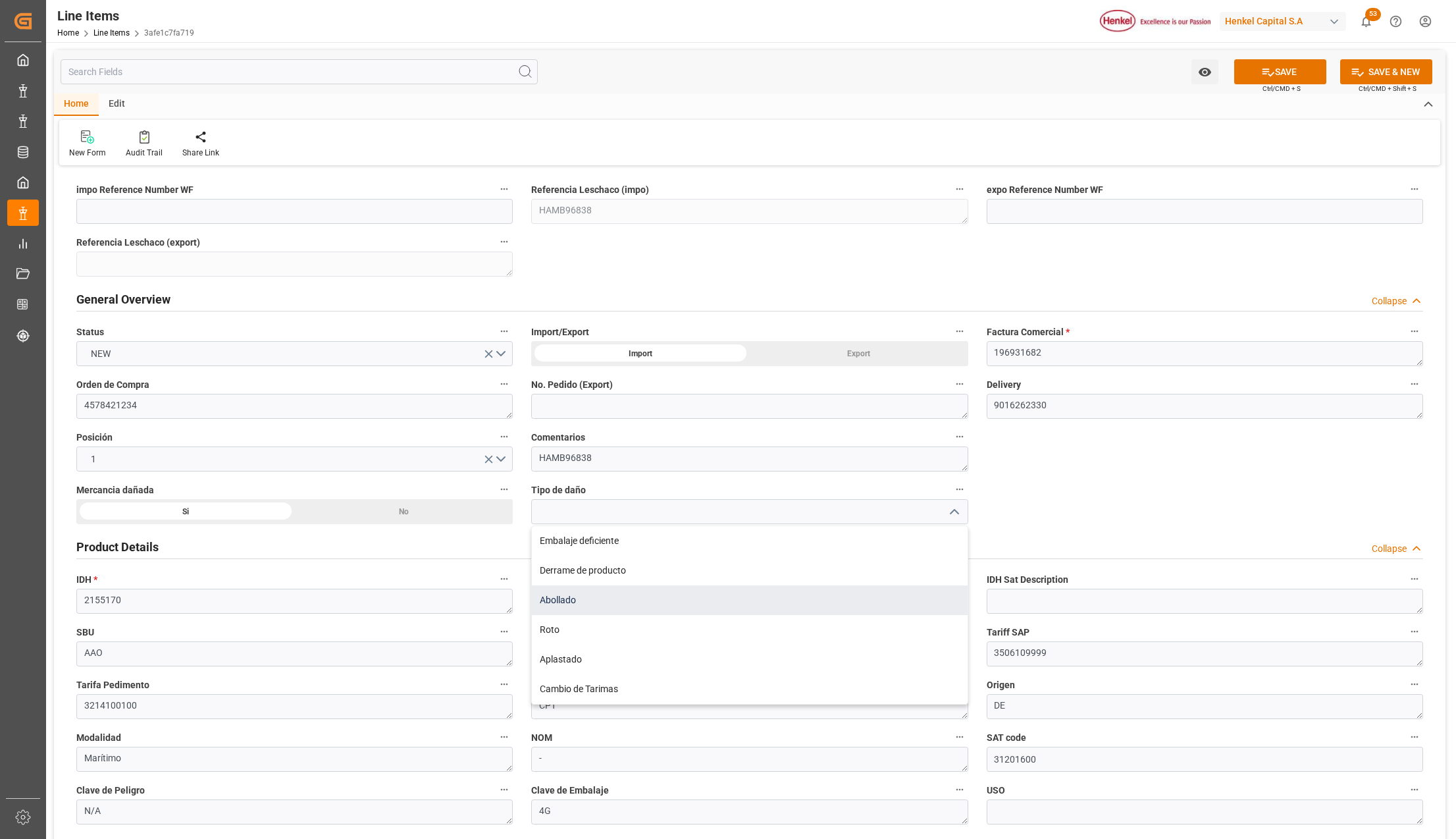
click at [567, 598] on div "Abollado" at bounding box center [748, 600] width 435 height 30
click at [955, 517] on icon "open menu" at bounding box center [954, 512] width 16 height 16
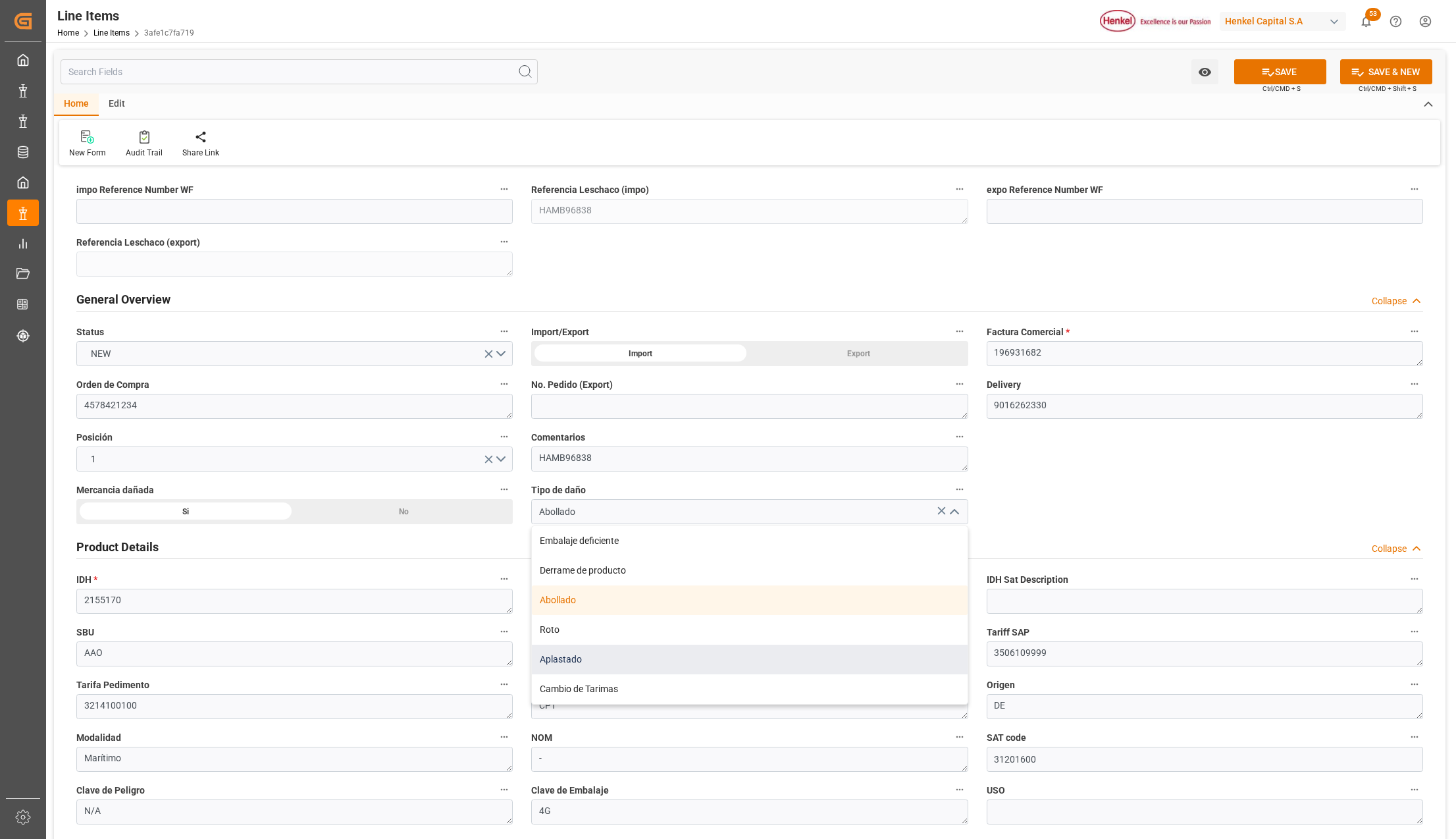
click at [649, 668] on div "Aplastado" at bounding box center [748, 659] width 435 height 30
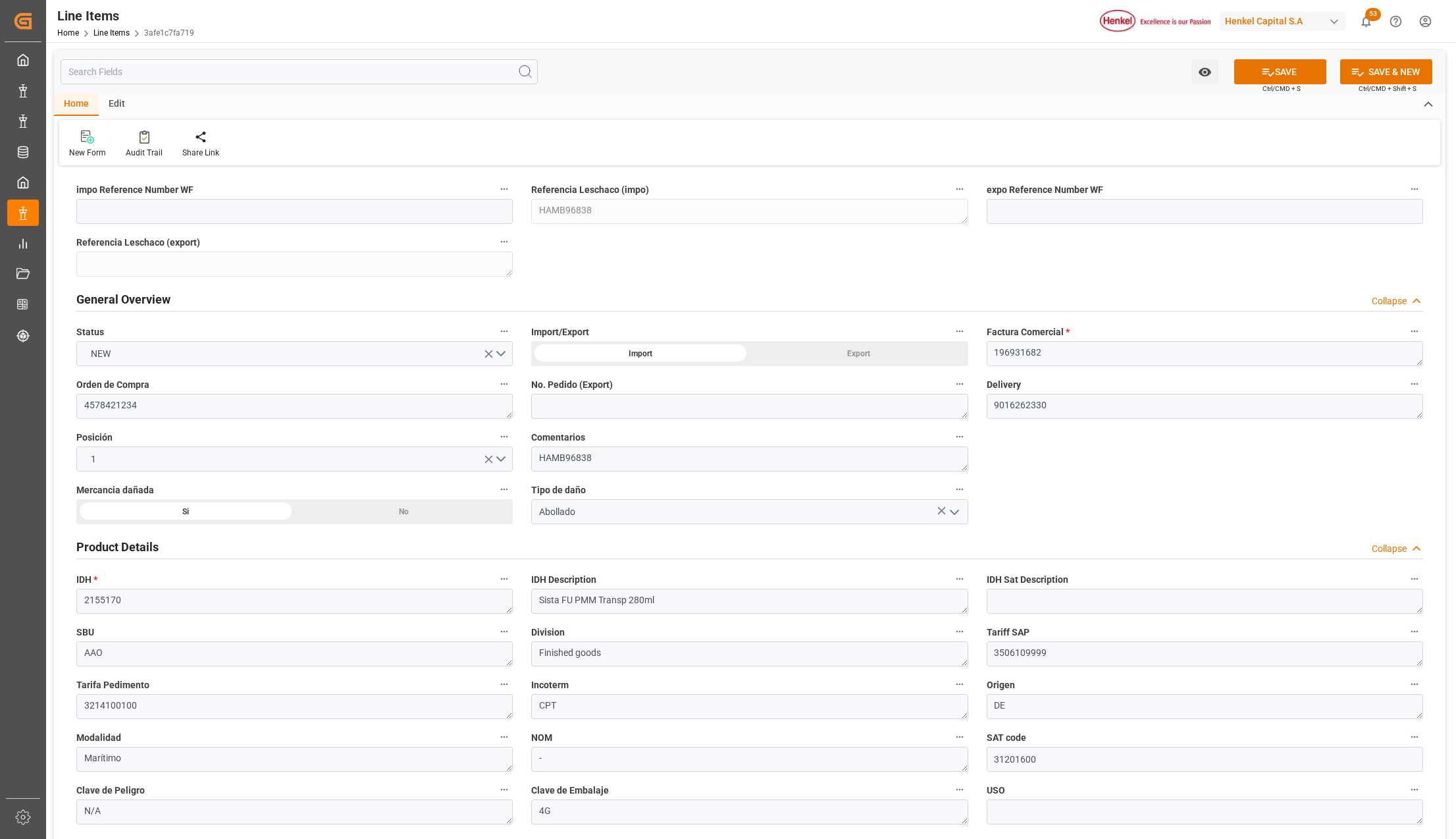
type input "Aplastado"
click at [1035, 498] on div "impo Reference Number WF Referencia Leschaco (impo) HAMB96838 expo Reference Nu…" at bounding box center [749, 845] width 1391 height 1352
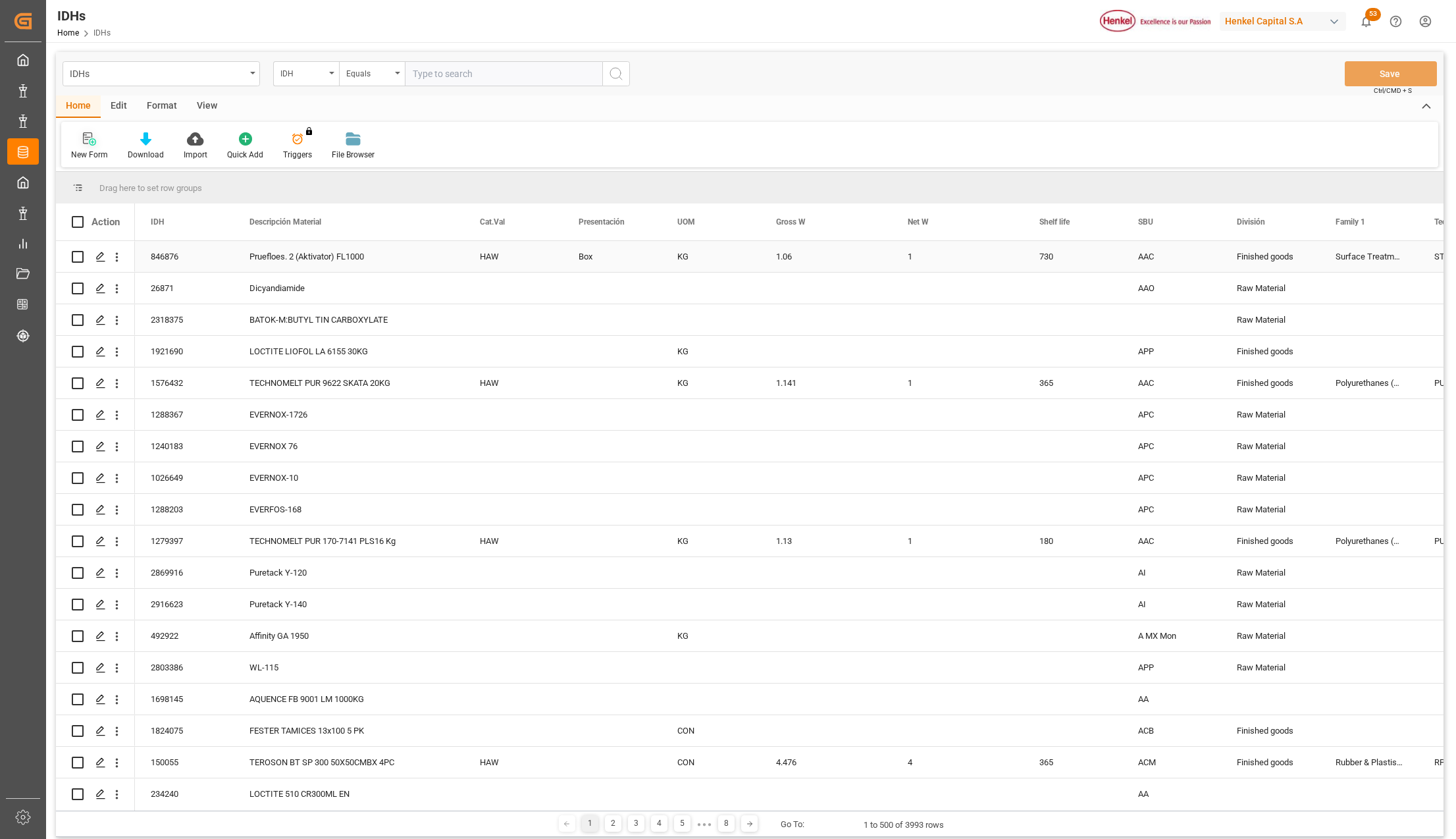
click at [95, 141] on div at bounding box center [89, 139] width 37 height 14
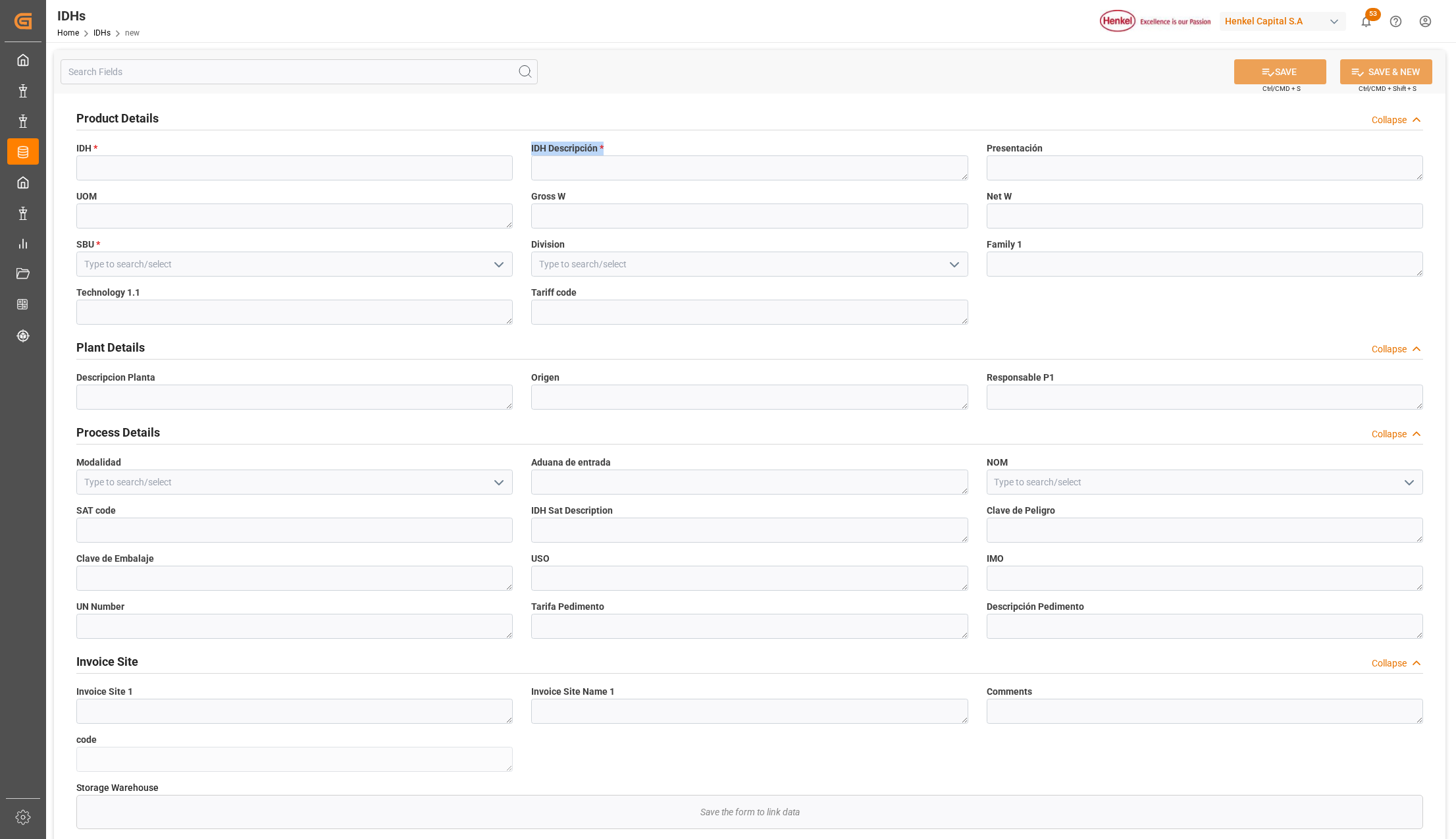
drag, startPoint x: 607, startPoint y: 147, endPoint x: 512, endPoint y: 145, distance: 95.0
click at [512, 145] on div "Product Details Collapse IDH * IDH Descripción * Presentación UOM Gross W Net W…" at bounding box center [749, 494] width 1391 height 802
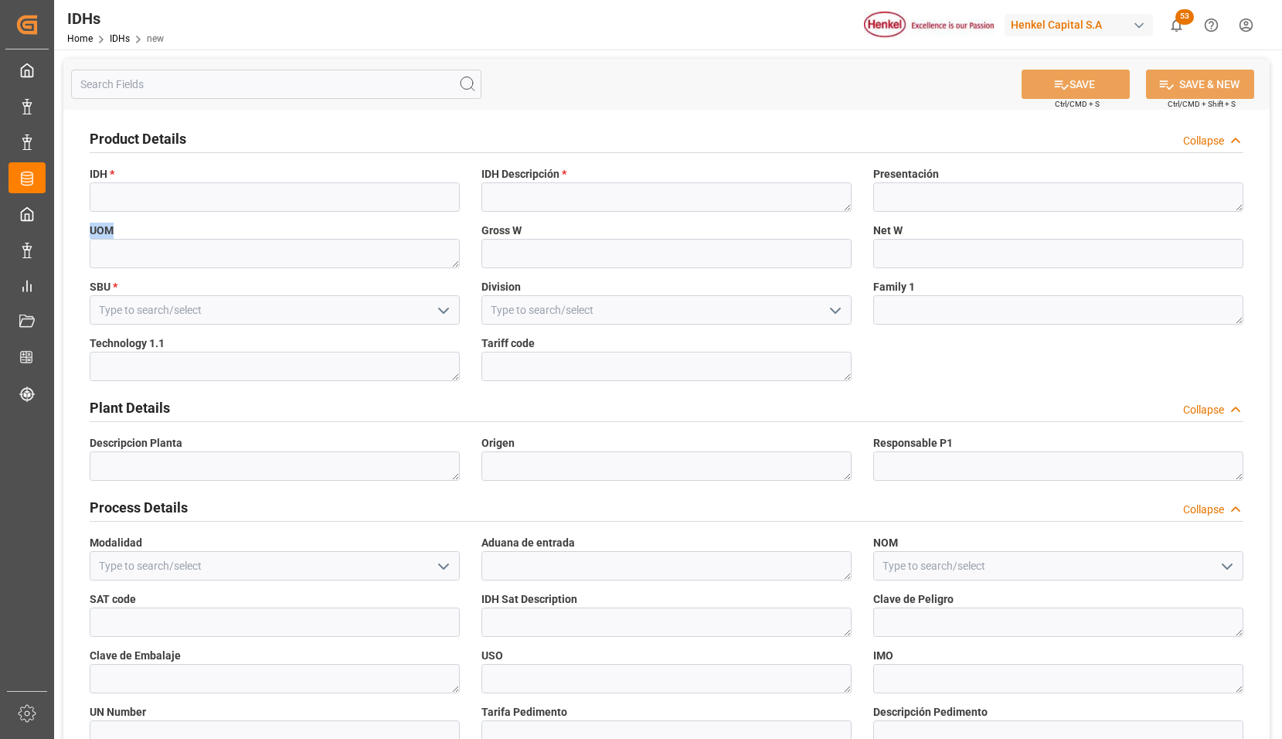
drag, startPoint x: 105, startPoint y: 235, endPoint x: 80, endPoint y: 233, distance: 25.6
click at [80, 233] on div "UOM" at bounding box center [275, 245] width 392 height 56
click at [117, 223] on label "UOM" at bounding box center [275, 231] width 370 height 16
drag, startPoint x: 124, startPoint y: 225, endPoint x: 83, endPoint y: 224, distance: 40.2
click at [83, 224] on div "UOM" at bounding box center [275, 245] width 392 height 56
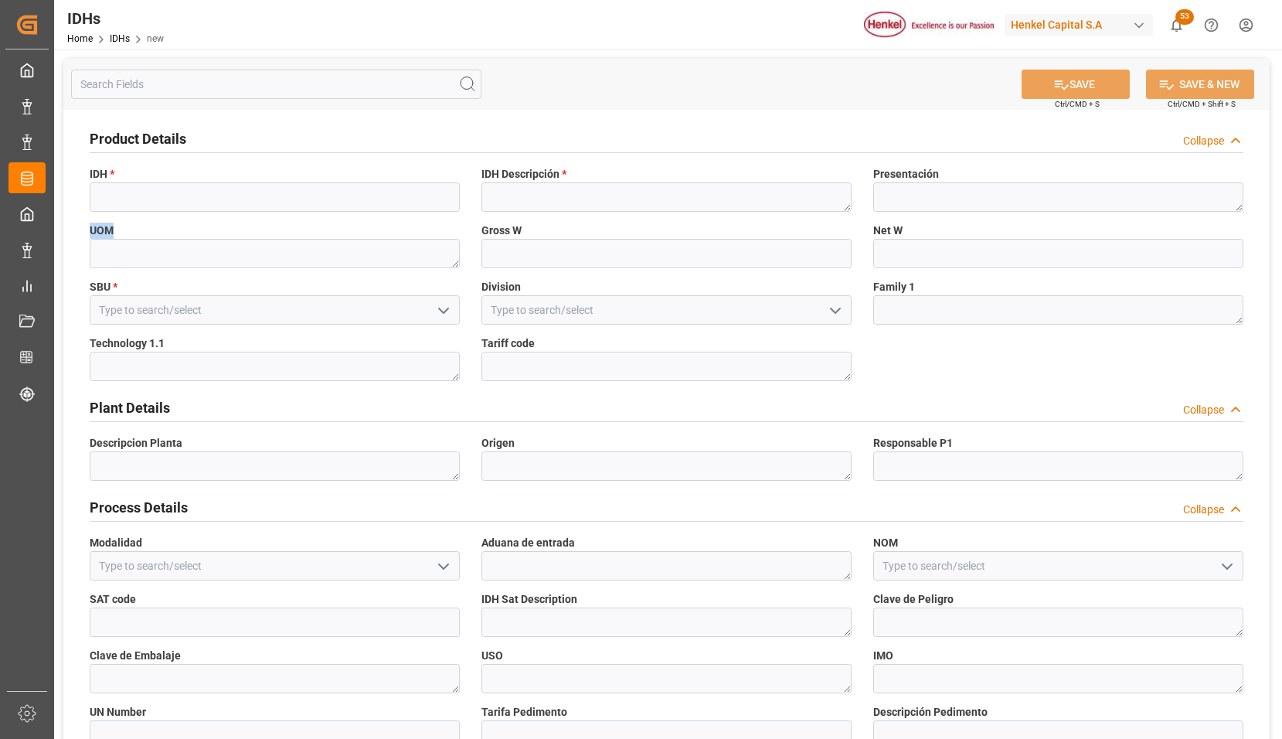
copy span "UOM"
drag, startPoint x: 538, startPoint y: 343, endPoint x: 478, endPoint y: 337, distance: 60.6
click at [478, 337] on div "Tariff code" at bounding box center [667, 358] width 392 height 56
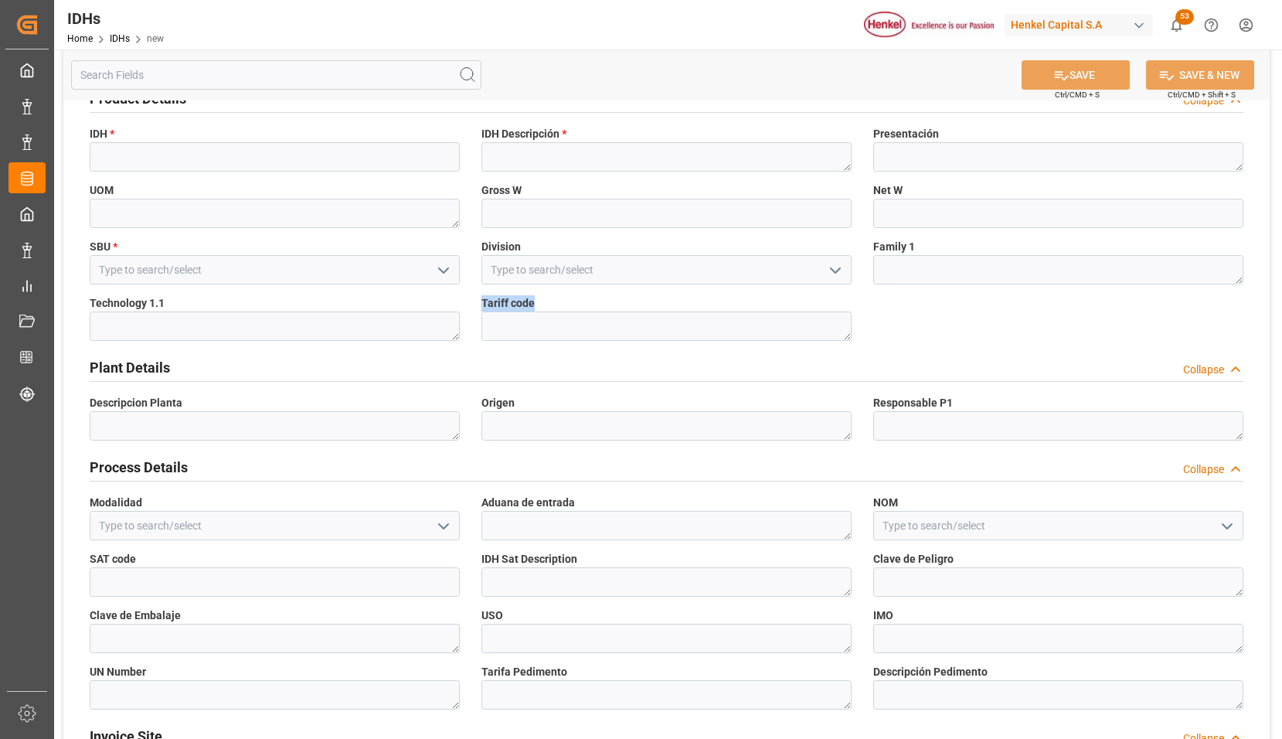
scroll to position [77, 0]
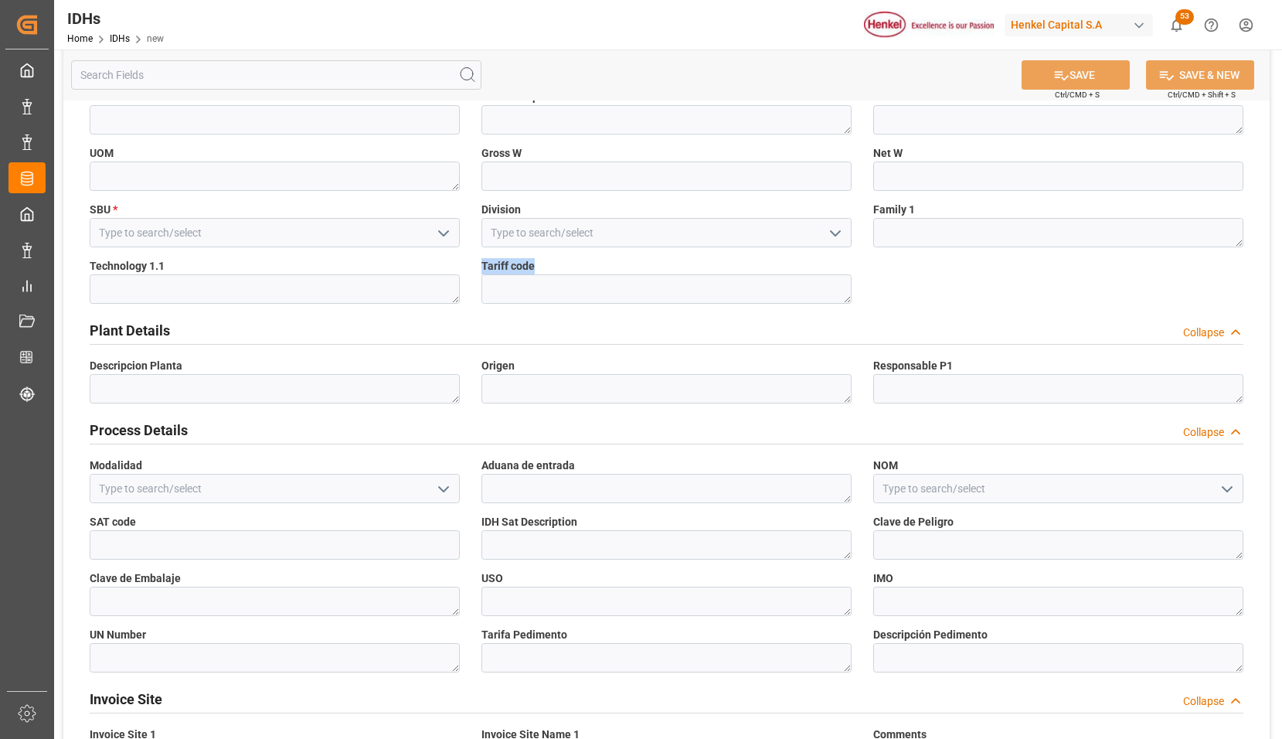
click at [447, 482] on icon "open menu" at bounding box center [443, 489] width 19 height 19
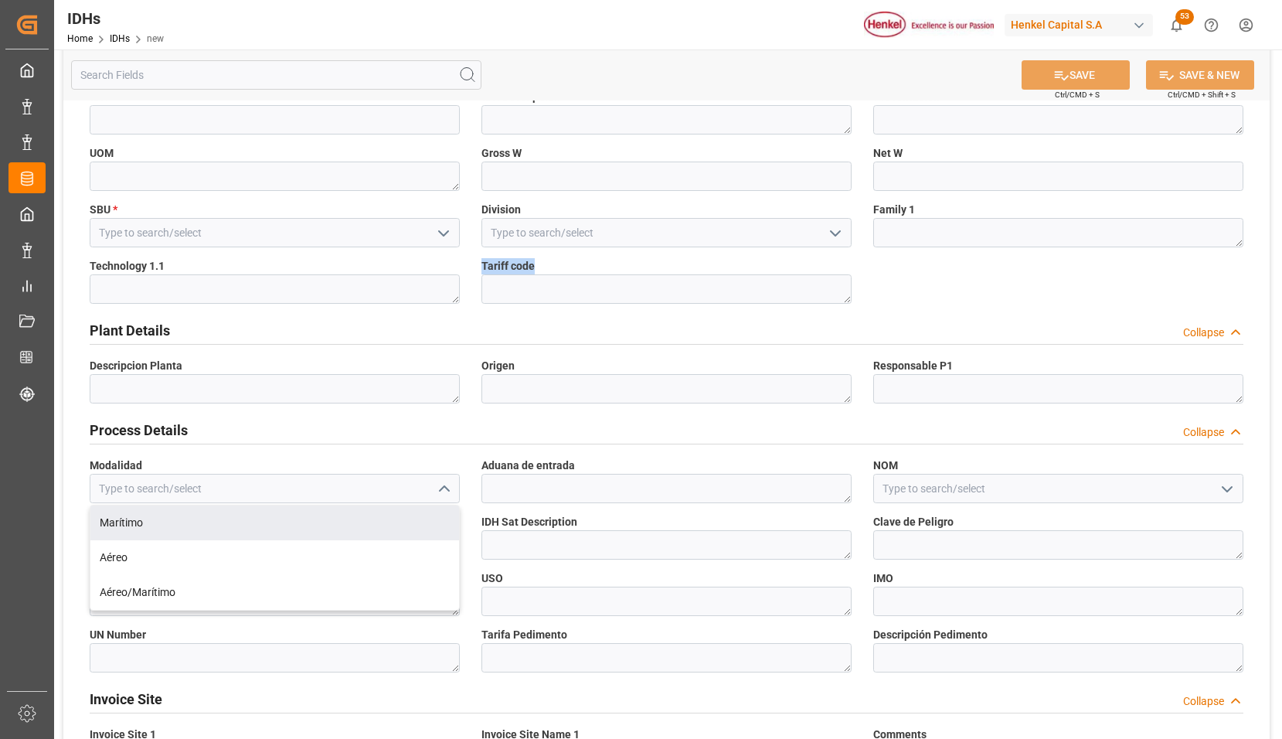
click at [433, 498] on button "close menu" at bounding box center [442, 489] width 23 height 24
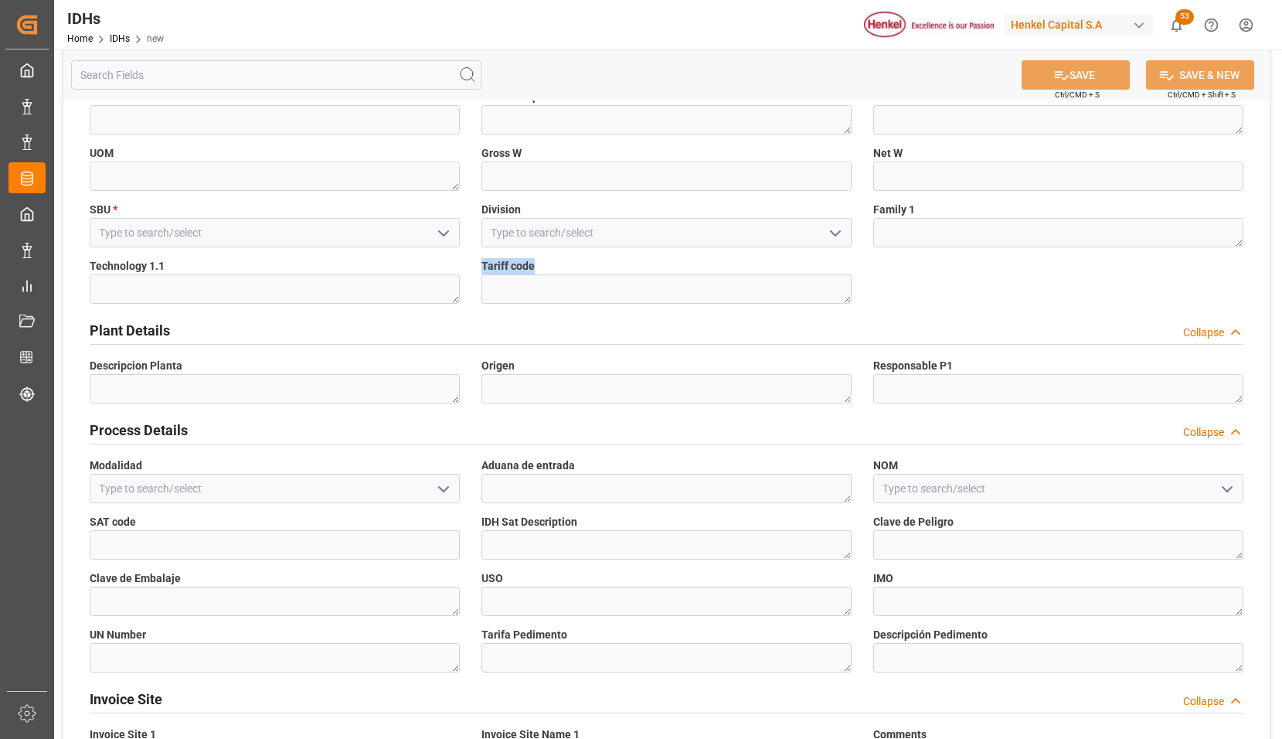
click at [440, 493] on icon "open menu" at bounding box center [443, 489] width 19 height 19
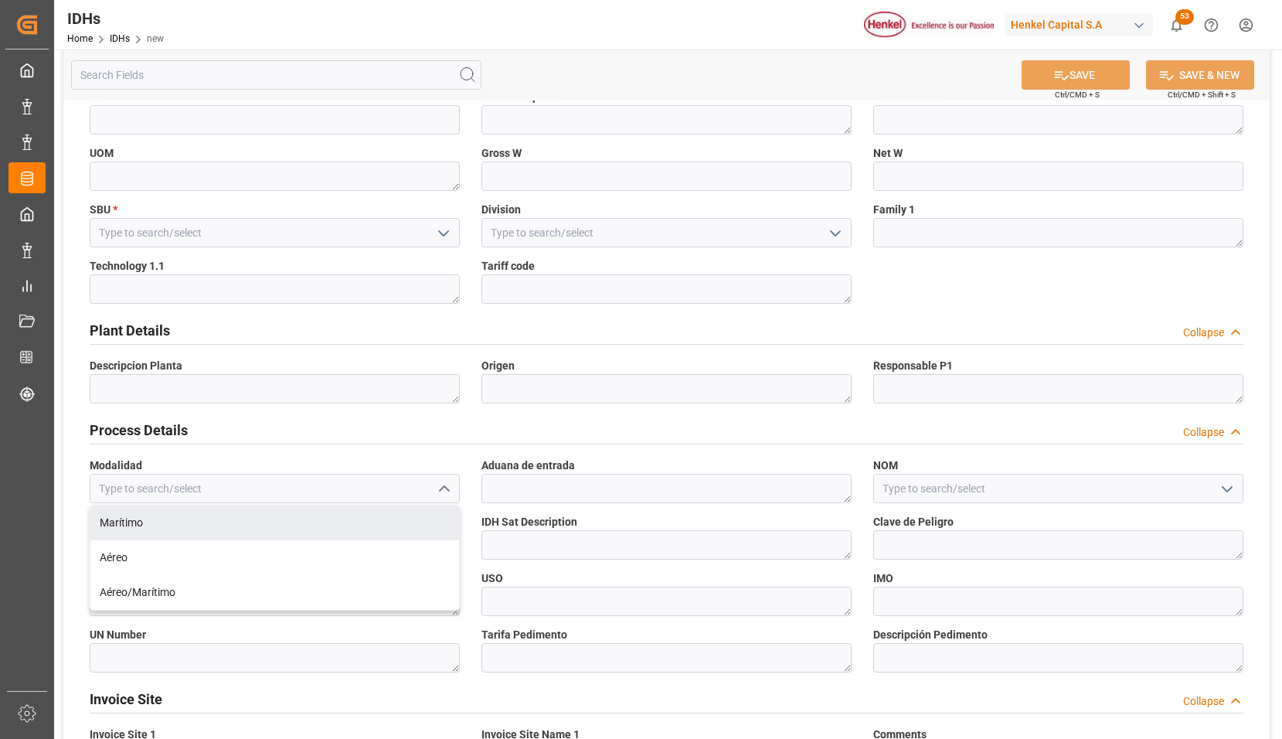
click at [302, 428] on div "Process Details Collapse" at bounding box center [667, 428] width 1154 height 29
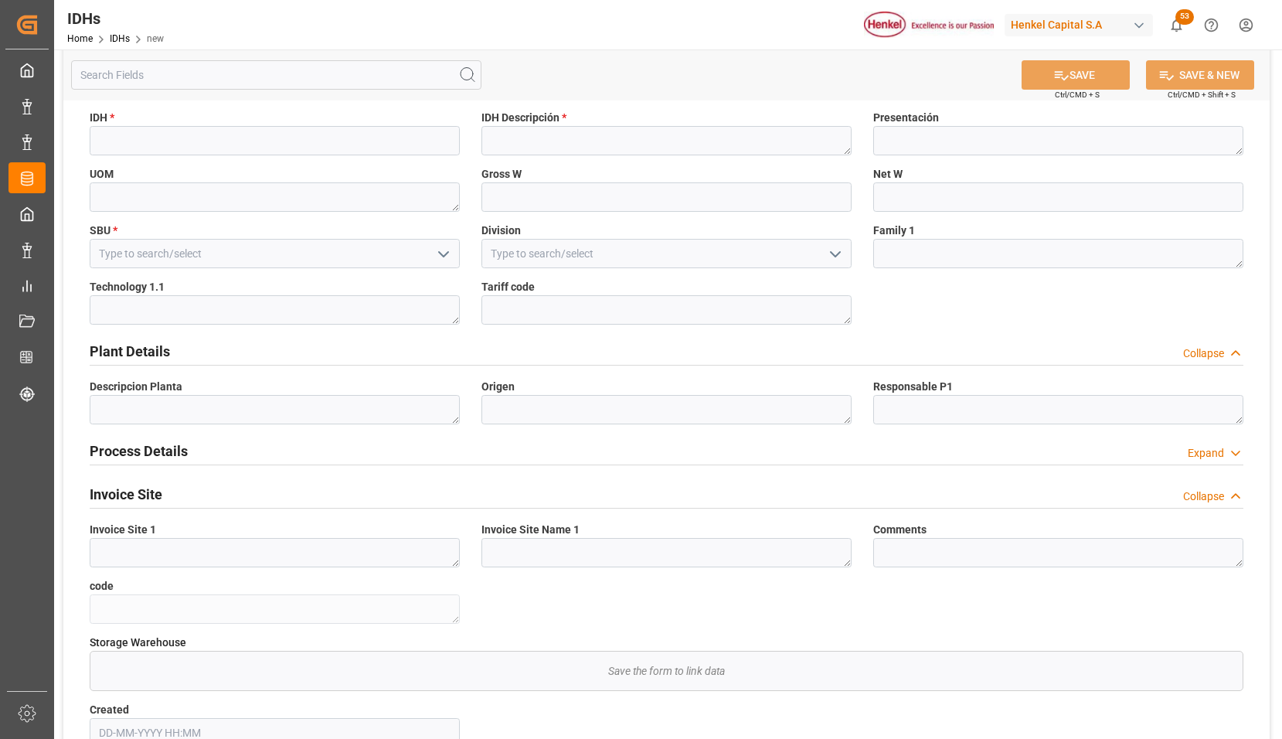
scroll to position [39, 0]
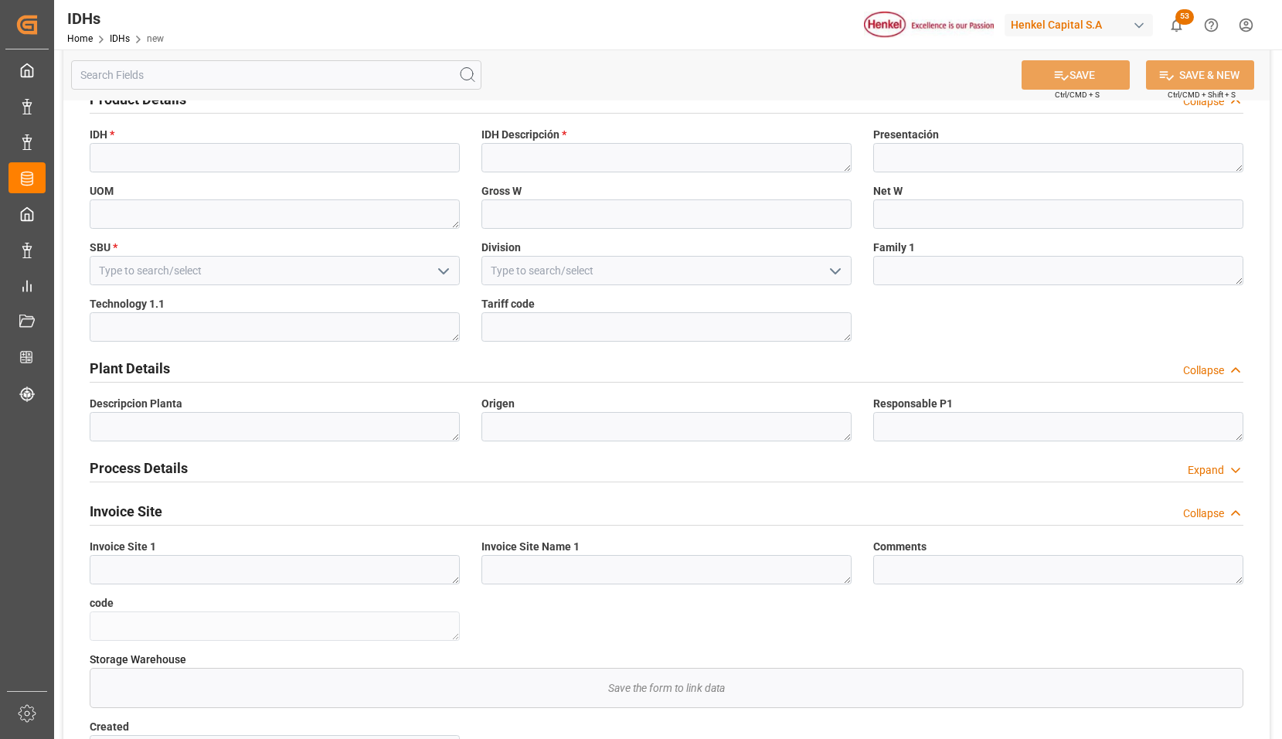
click at [155, 376] on h2 "Plant Details" at bounding box center [130, 368] width 80 height 21
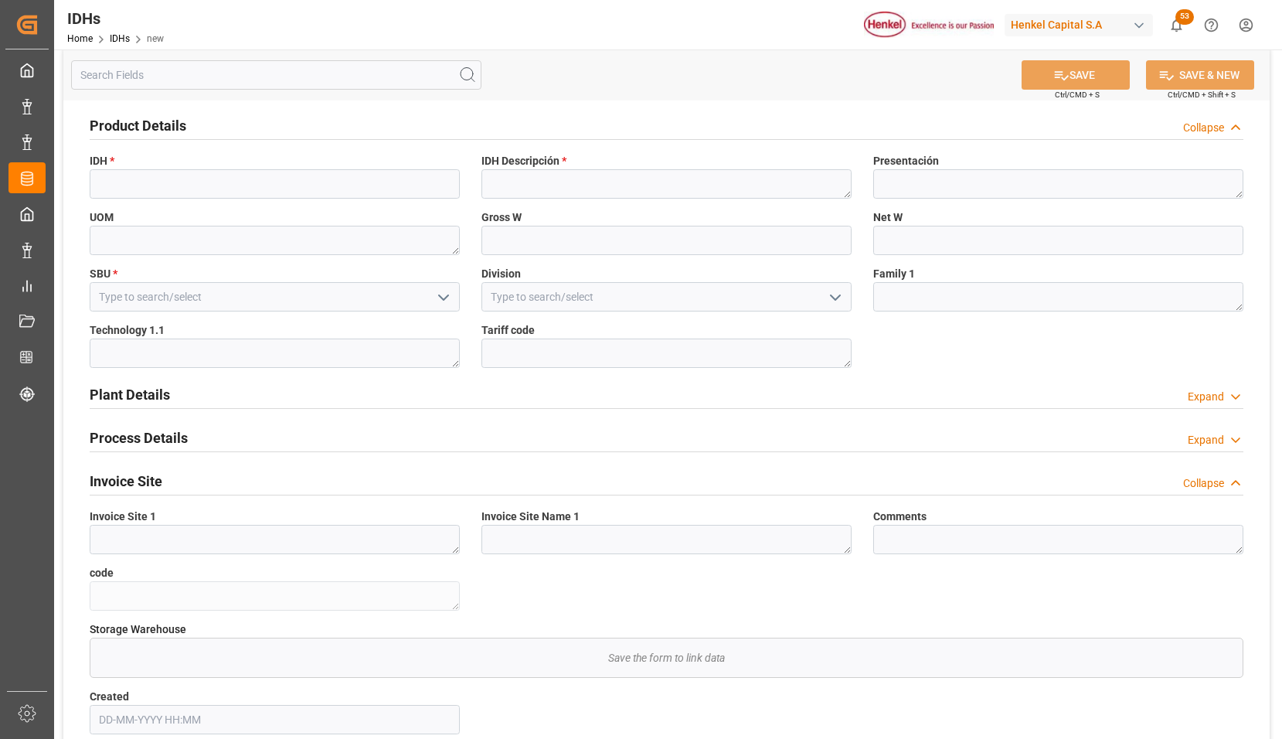
scroll to position [0, 0]
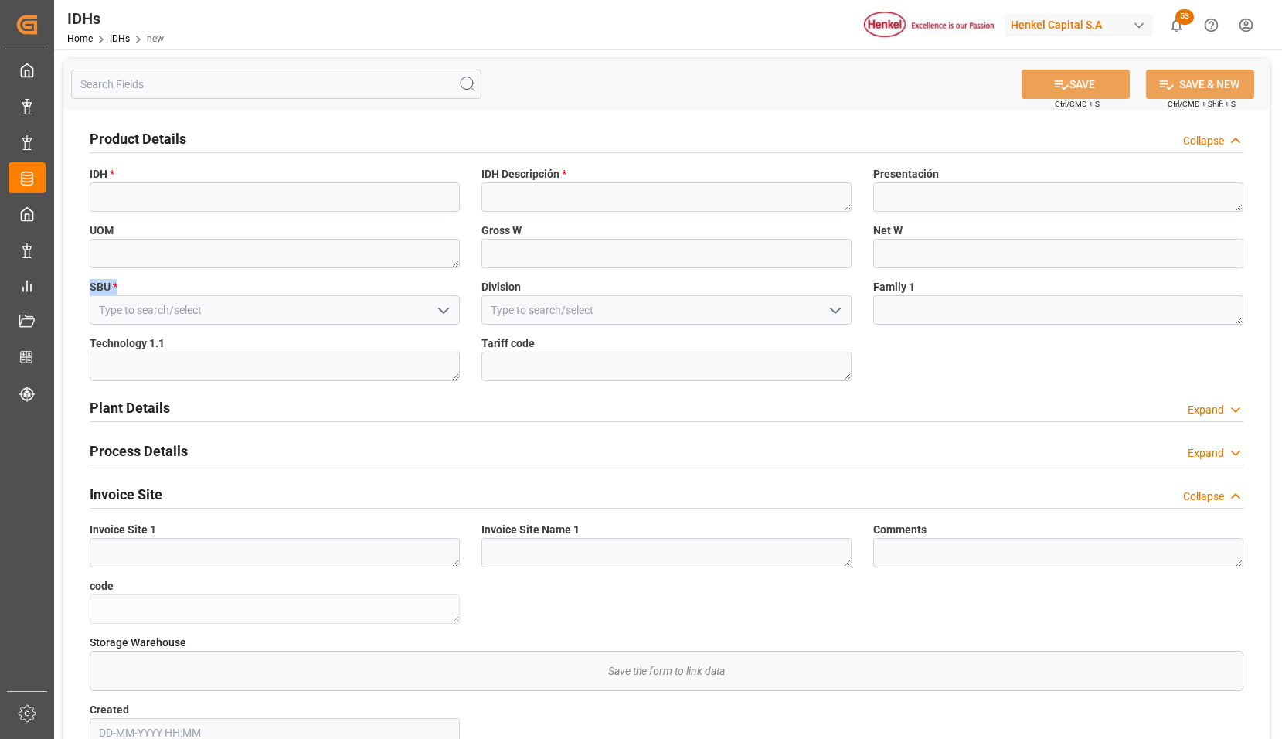
drag, startPoint x: 134, startPoint y: 288, endPoint x: 77, endPoint y: 284, distance: 57.3
click at [77, 284] on div "Product Details Collapse IDH * IDH Descripción * Presentación UOM Gross W Net W…" at bounding box center [666, 439] width 1206 height 658
drag, startPoint x: 130, startPoint y: 174, endPoint x: 80, endPoint y: 169, distance: 50.4
click at [80, 169] on div "IDH *" at bounding box center [275, 189] width 392 height 56
drag, startPoint x: 574, startPoint y: 170, endPoint x: 455, endPoint y: 171, distance: 119.0
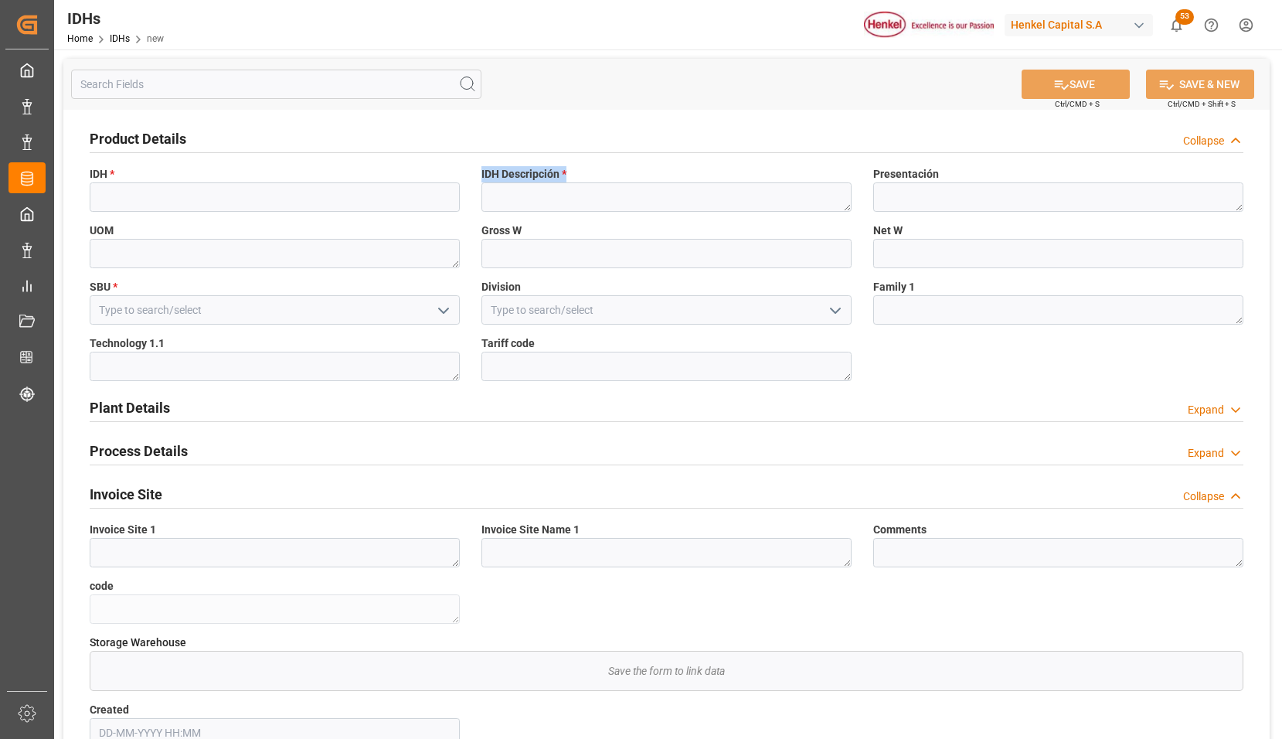
click at [455, 171] on div "Product Details Collapse IDH * IDH Descripción * Presentación UOM Gross W Net W…" at bounding box center [666, 439] width 1206 height 658
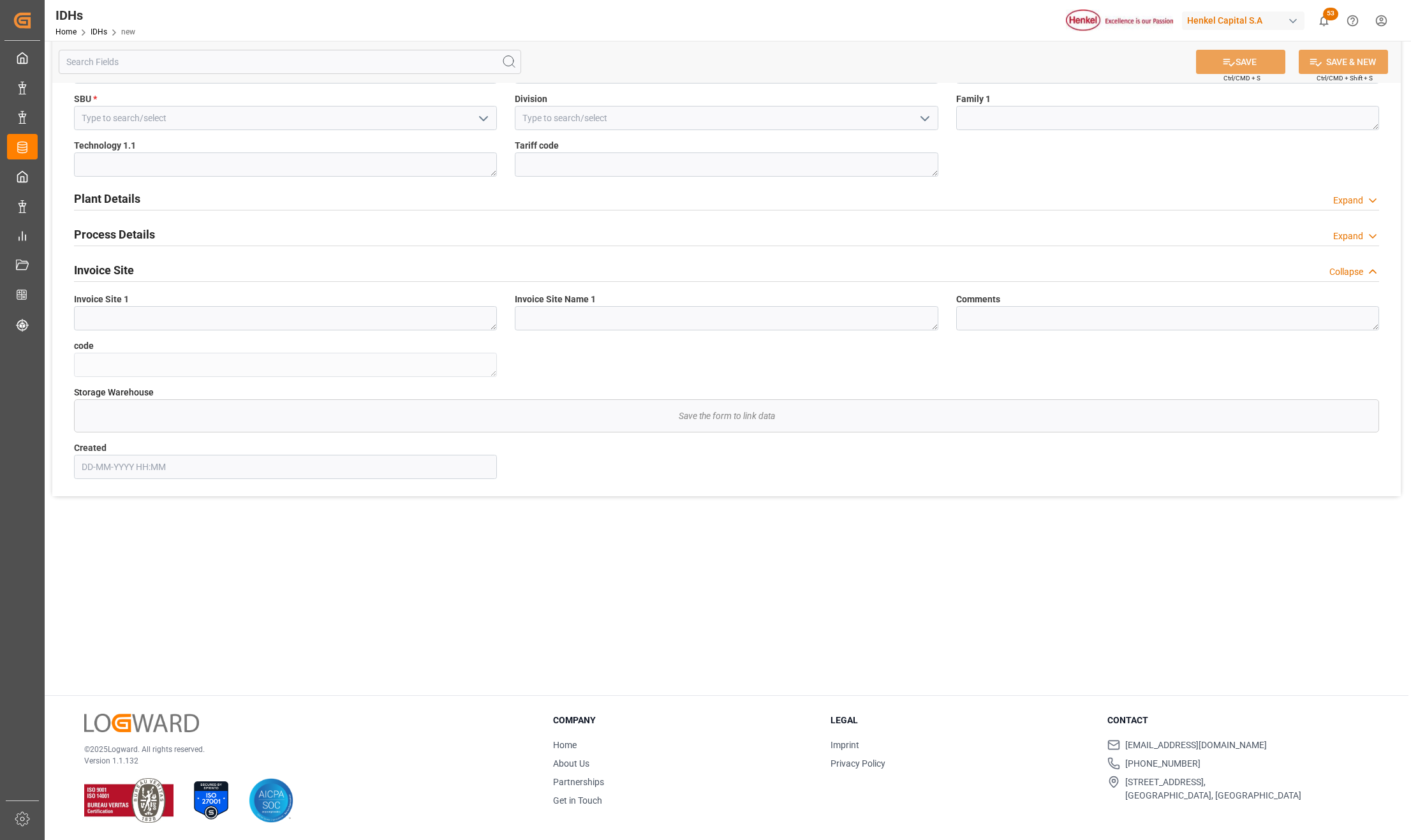
scroll to position [139, 0]
drag, startPoint x: 327, startPoint y: 630, endPoint x: 95, endPoint y: 290, distance: 411.6
click at [327, 630] on main "SAVE Ctrl/CMD + S SAVE & NEW Ctrl/CMD + Shift + S Product Details Collapse IDH …" at bounding box center [726, 299] width 1363 height 792
